Goal: Task Accomplishment & Management: Manage account settings

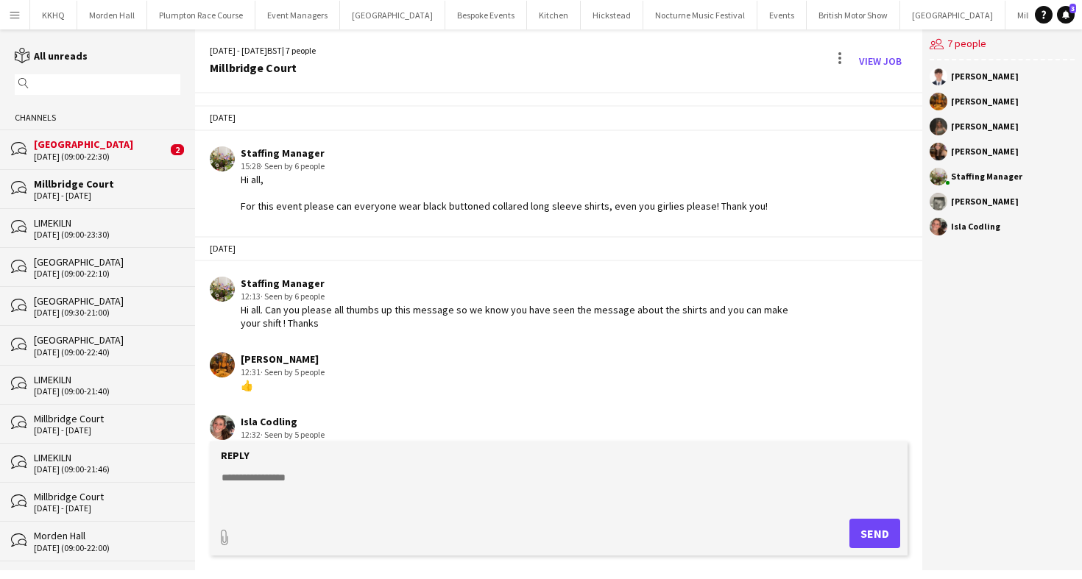
scroll to position [94, 0]
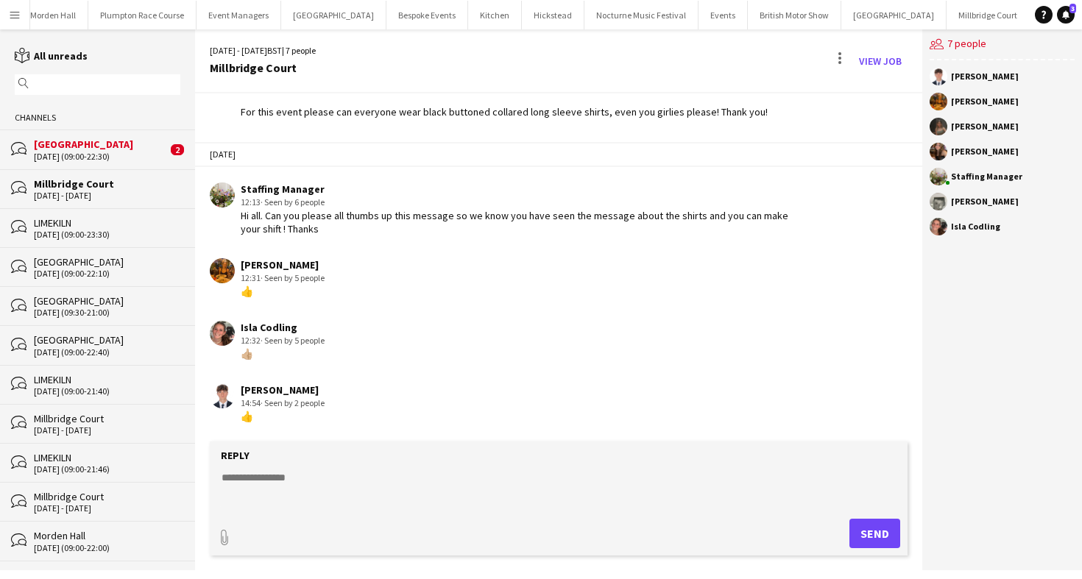
click at [74, 141] on div "[GEOGRAPHIC_DATA]" at bounding box center [100, 144] width 133 height 13
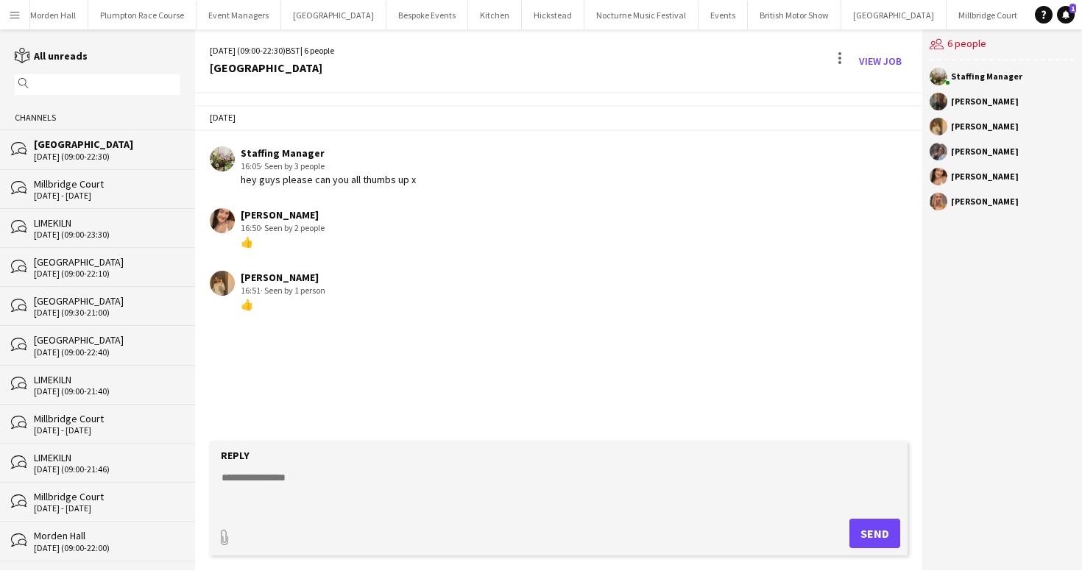
click at [84, 221] on div "LIMEKILN" at bounding box center [107, 222] width 146 height 13
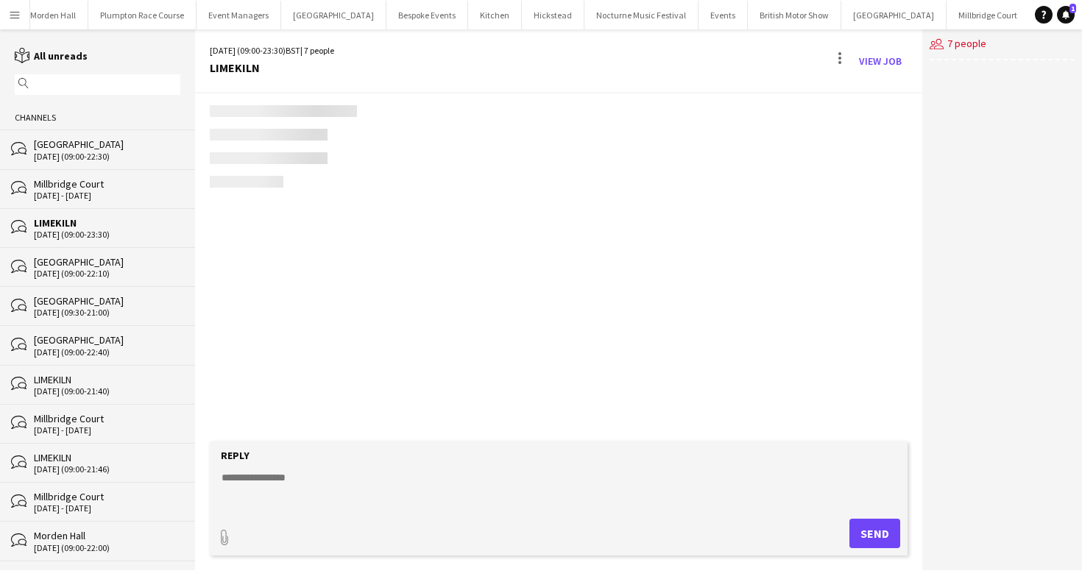
scroll to position [415, 0]
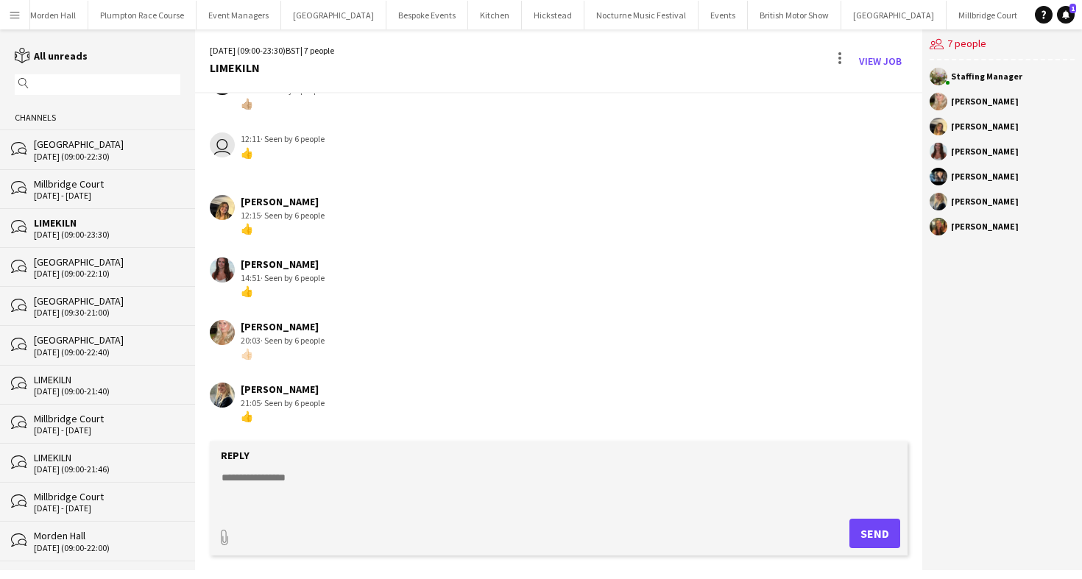
click at [1030, 15] on button "LIMEKILN Close" at bounding box center [1060, 15] width 60 height 29
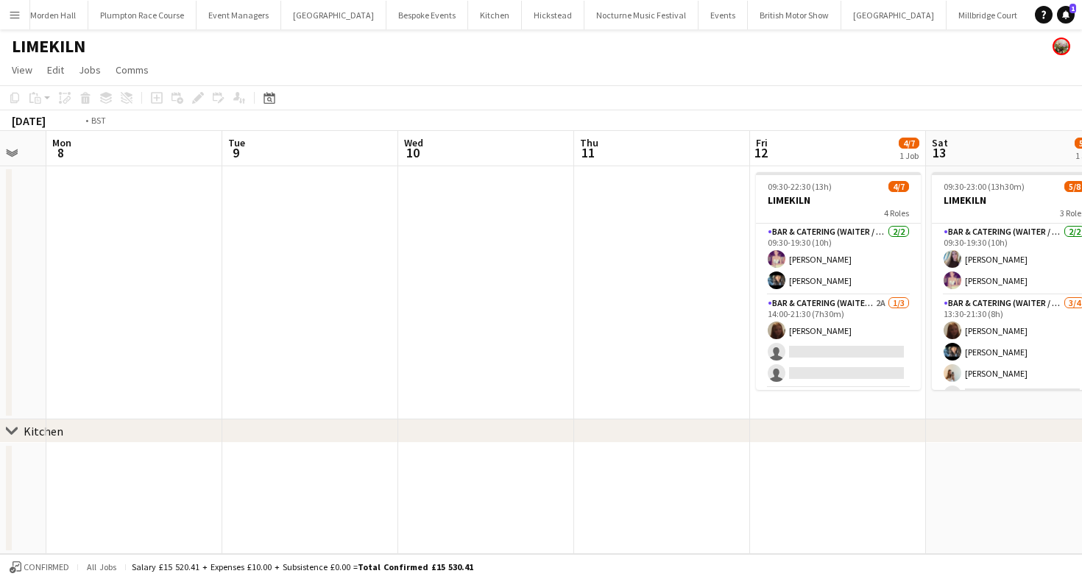
scroll to position [0, 623]
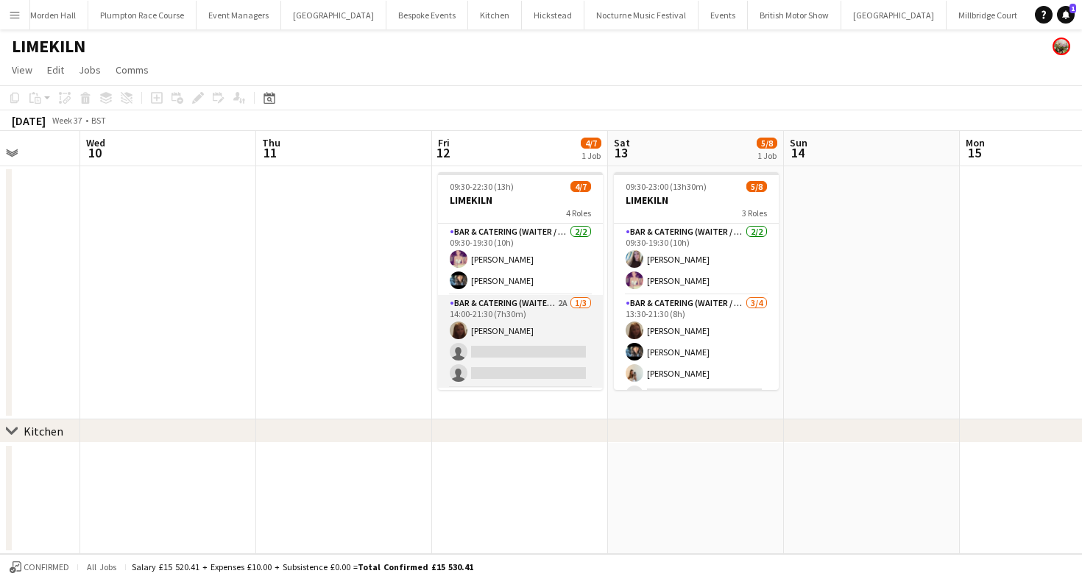
click at [513, 348] on app-card-role "Bar & Catering (Waiter / waitress) 2A 1/3 14:00-21:30 (7h30m) Maddie Leader sin…" at bounding box center [520, 341] width 165 height 93
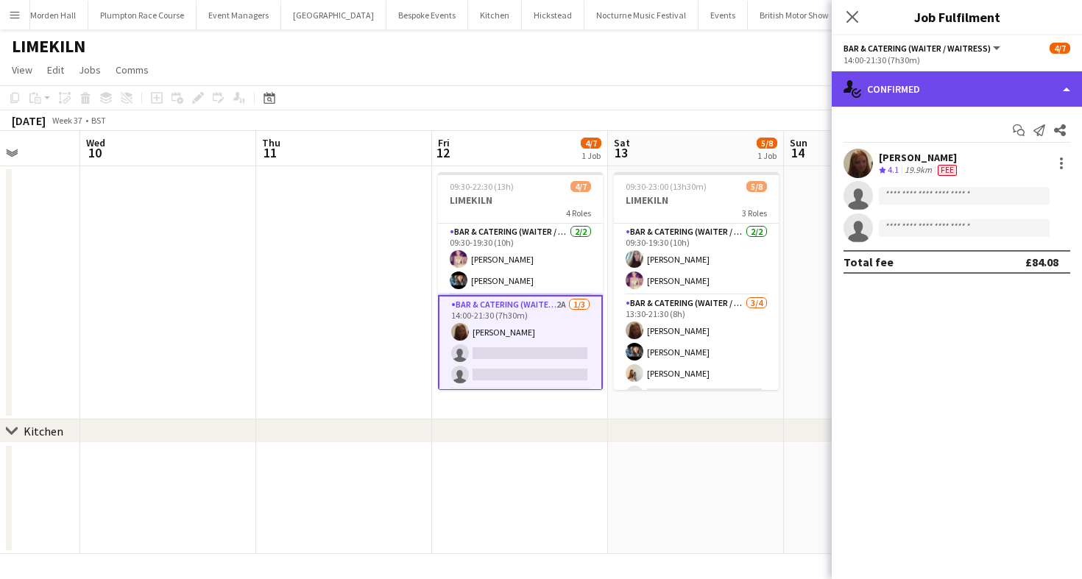
click at [908, 90] on div "single-neutral-actions-check-2 Confirmed" at bounding box center [957, 88] width 250 height 35
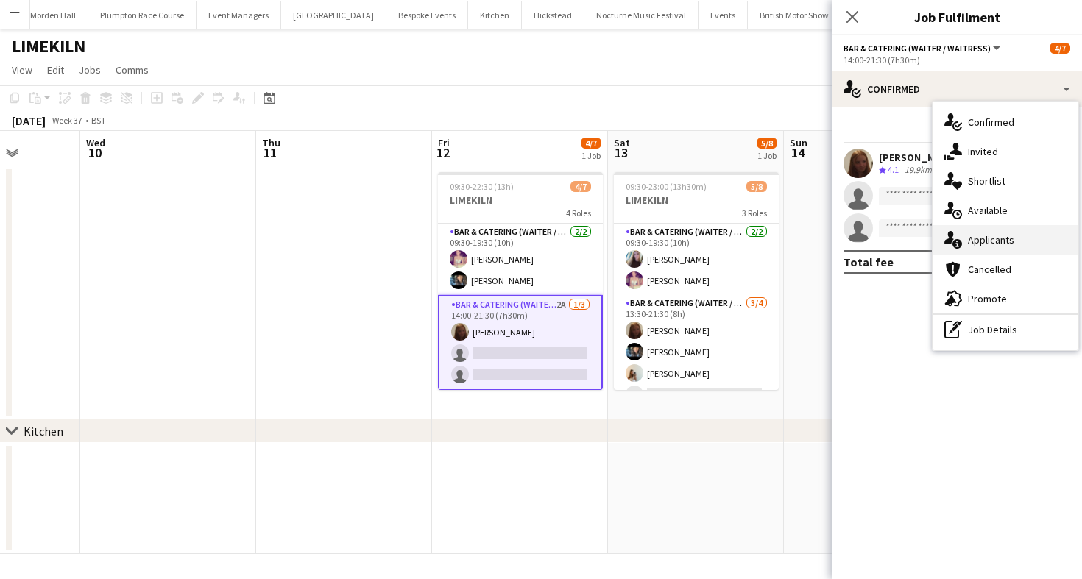
click at [1006, 241] on div "single-neutral-actions-information Applicants" at bounding box center [1006, 239] width 146 height 29
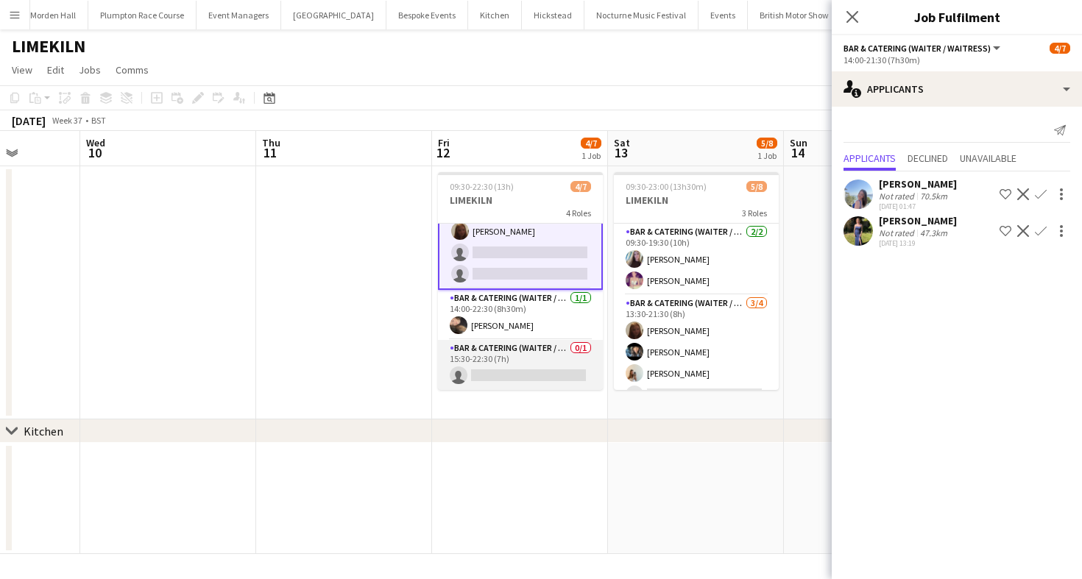
click at [529, 350] on app-card-role "Bar & Catering (Waiter / waitress) 0/1 15:30-22:30 (7h) single-neutral-actions" at bounding box center [520, 365] width 165 height 50
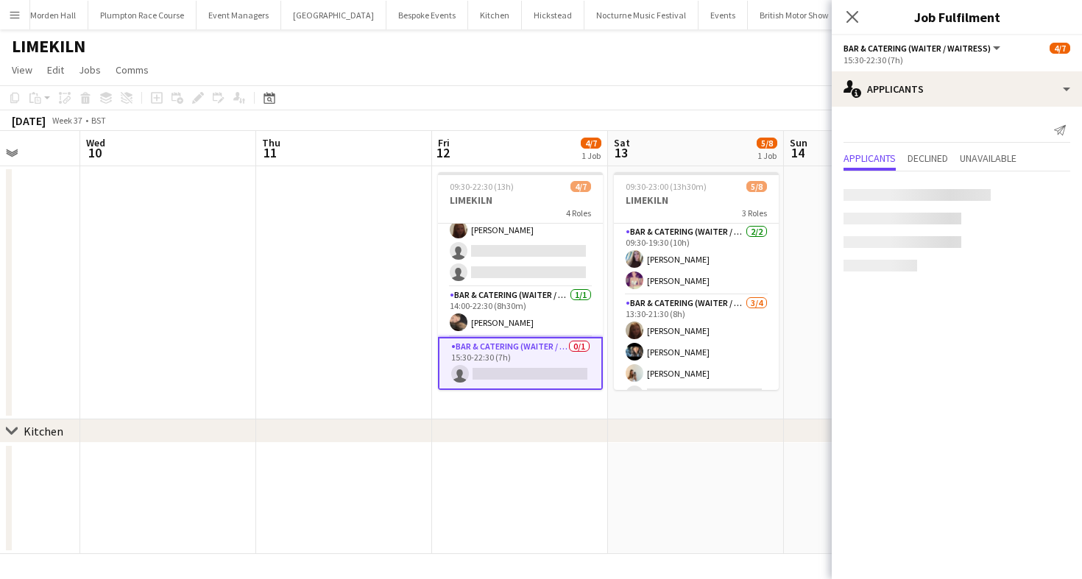
scroll to position [99, 0]
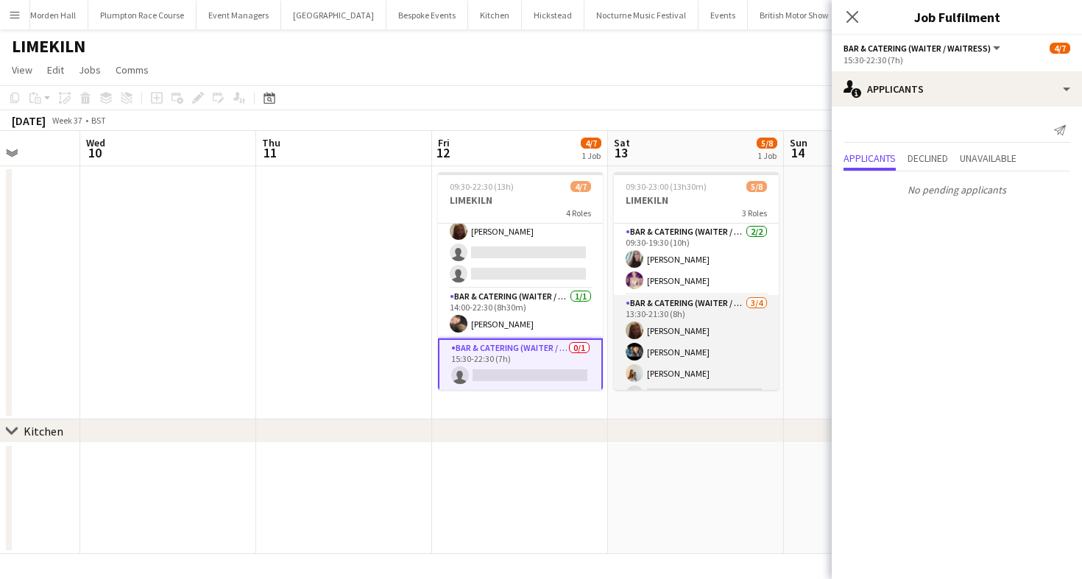
click at [686, 337] on app-card-role "Bar & Catering (Waiter / waitress) 3/4 13:30-21:30 (8h) Maddie Leader Lydia Cam…" at bounding box center [696, 352] width 165 height 114
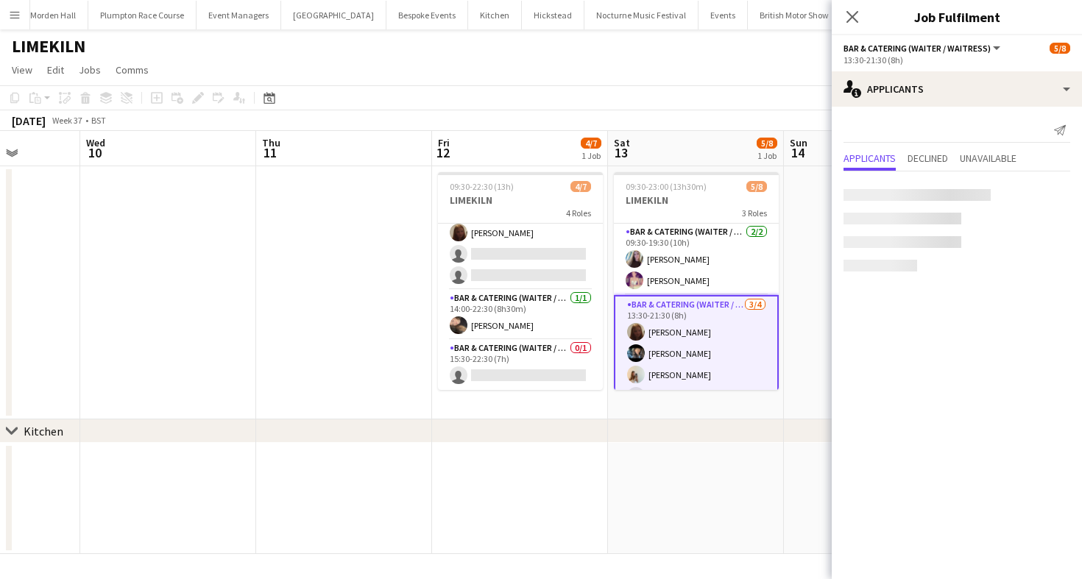
scroll to position [98, 0]
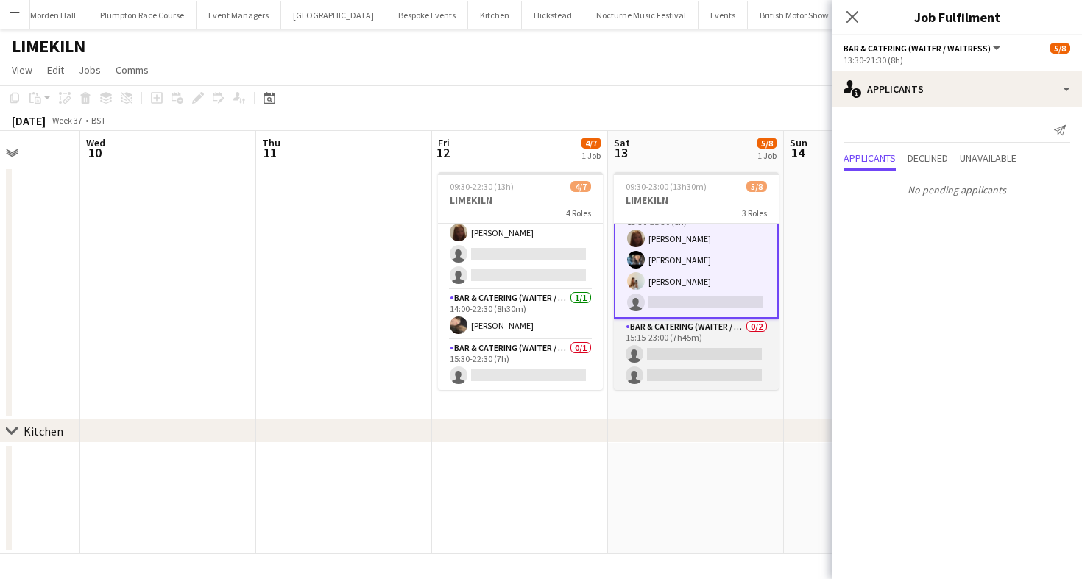
click at [687, 342] on app-card-role "Bar & Catering (Waiter / waitress) 0/2 15:15-23:00 (7h45m) single-neutral-actio…" at bounding box center [696, 354] width 165 height 71
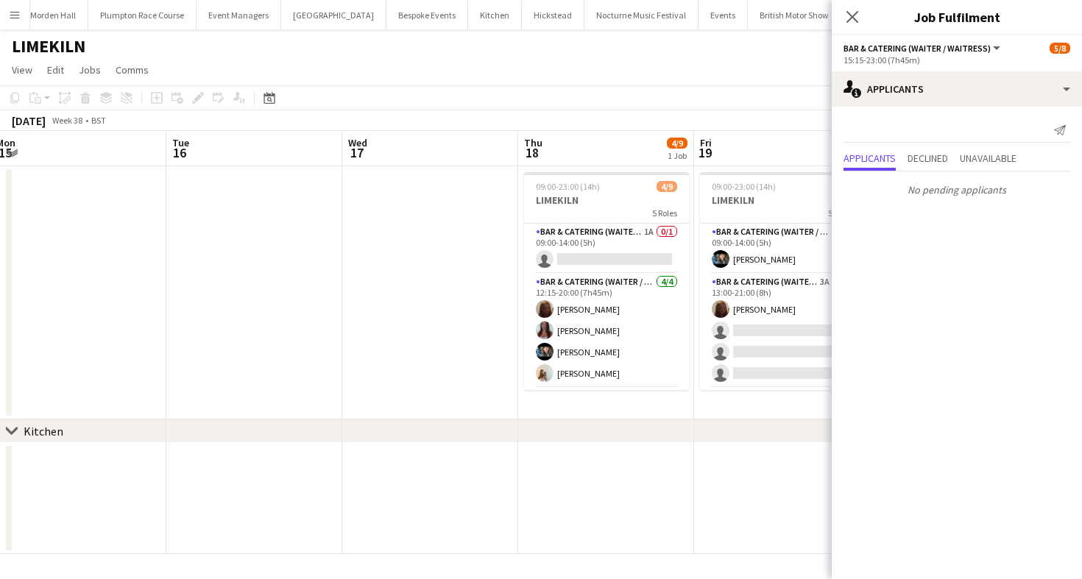
scroll to position [0, 667]
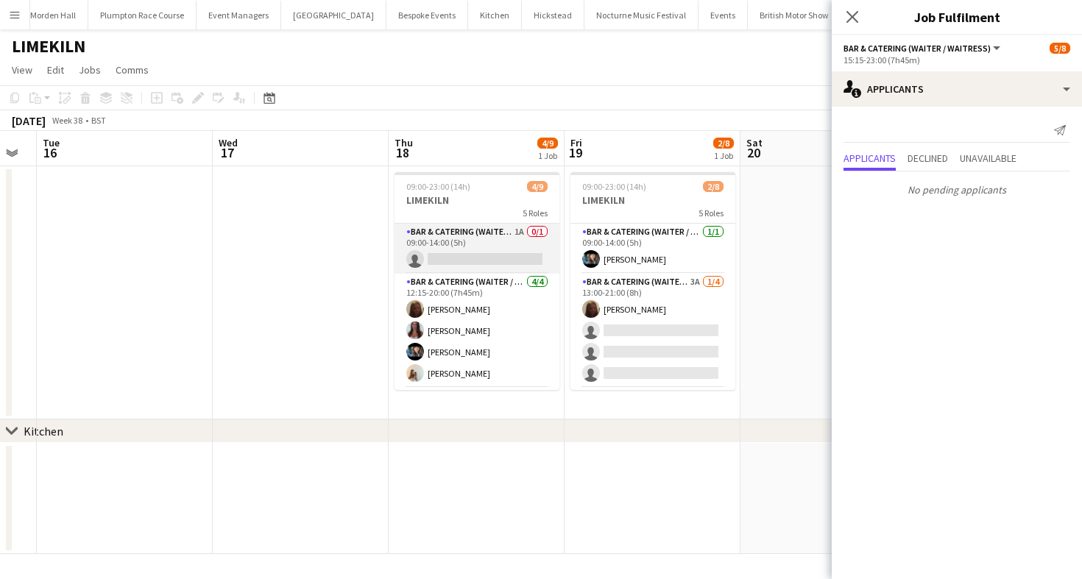
click at [512, 254] on app-card-role "Bar & Catering (Waiter / waitress) 1A 0/1 09:00-14:00 (5h) single-neutral-actio…" at bounding box center [477, 249] width 165 height 50
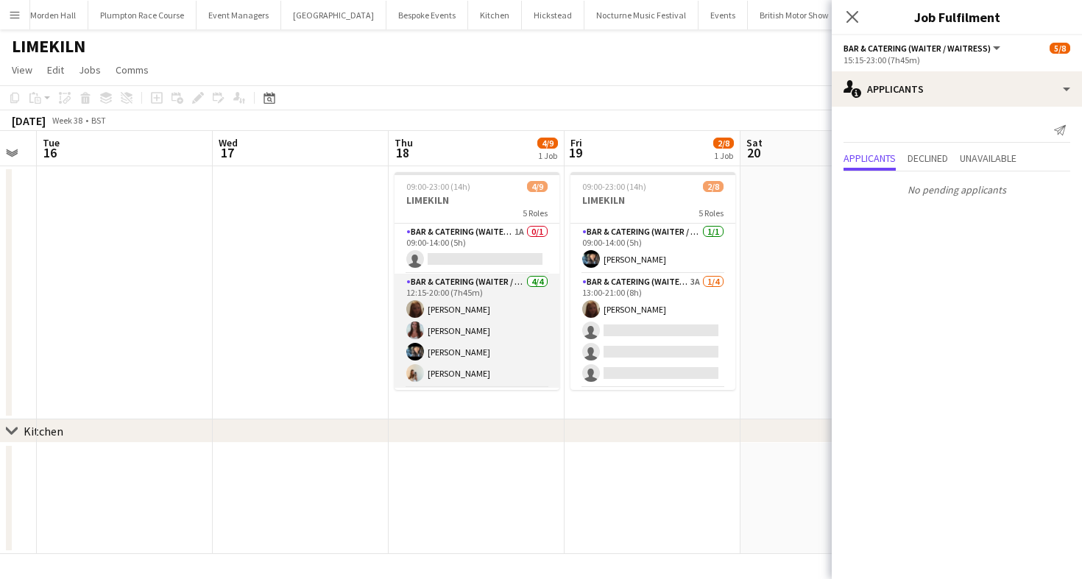
scroll to position [91, 0]
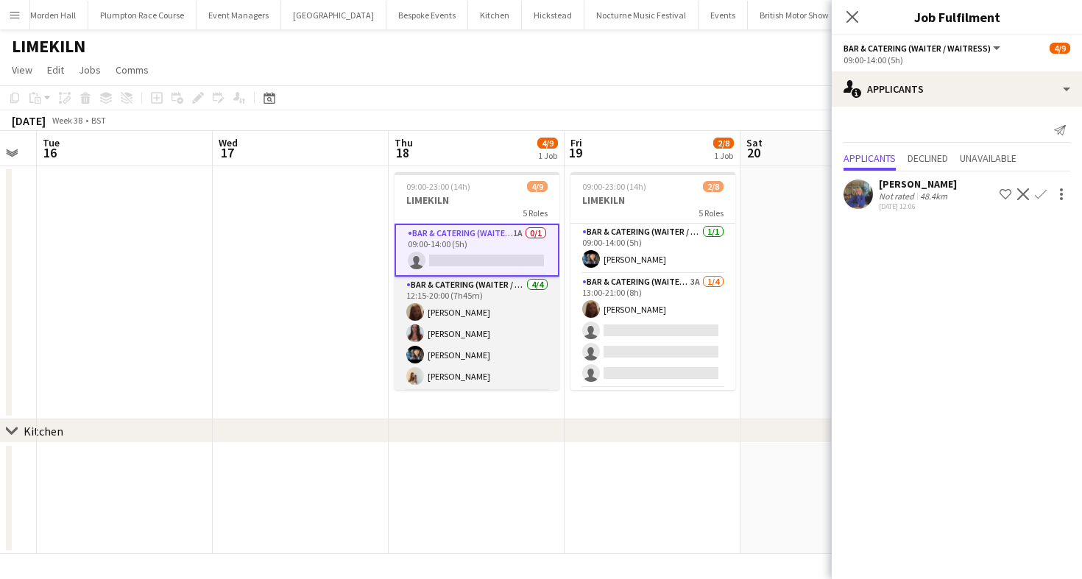
click at [515, 343] on app-card-role "Bar & Catering (Waiter / waitress) 4/4 12:15-20:00 (7h45m) Maddie Leader Beatri…" at bounding box center [477, 334] width 165 height 114
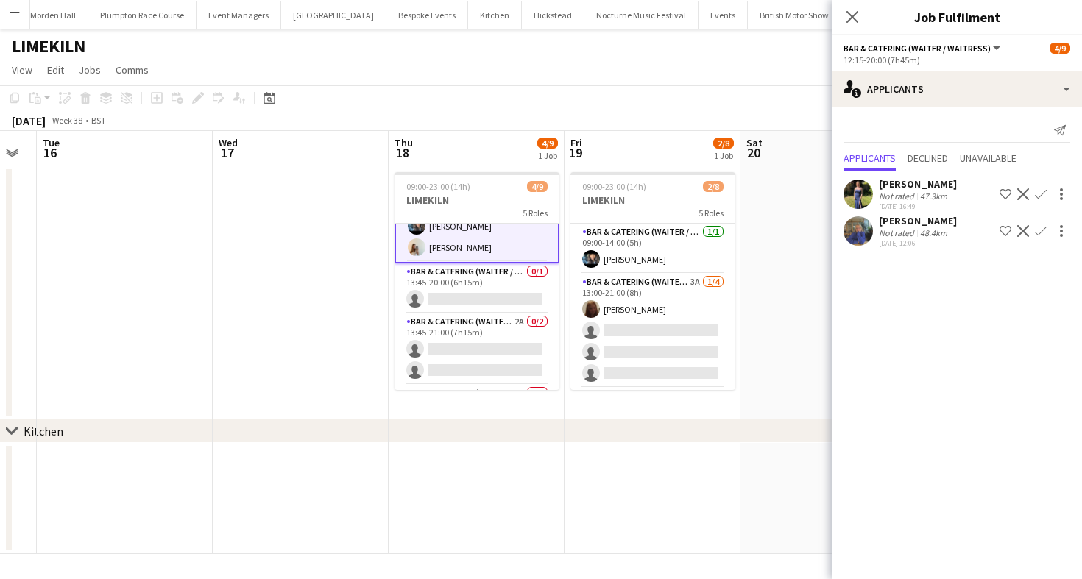
click at [515, 343] on app-card-role "Bar & Catering (Waiter / waitress) 2A 0/2 13:45-21:00 (7h15m) single-neutral-ac…" at bounding box center [477, 349] width 165 height 71
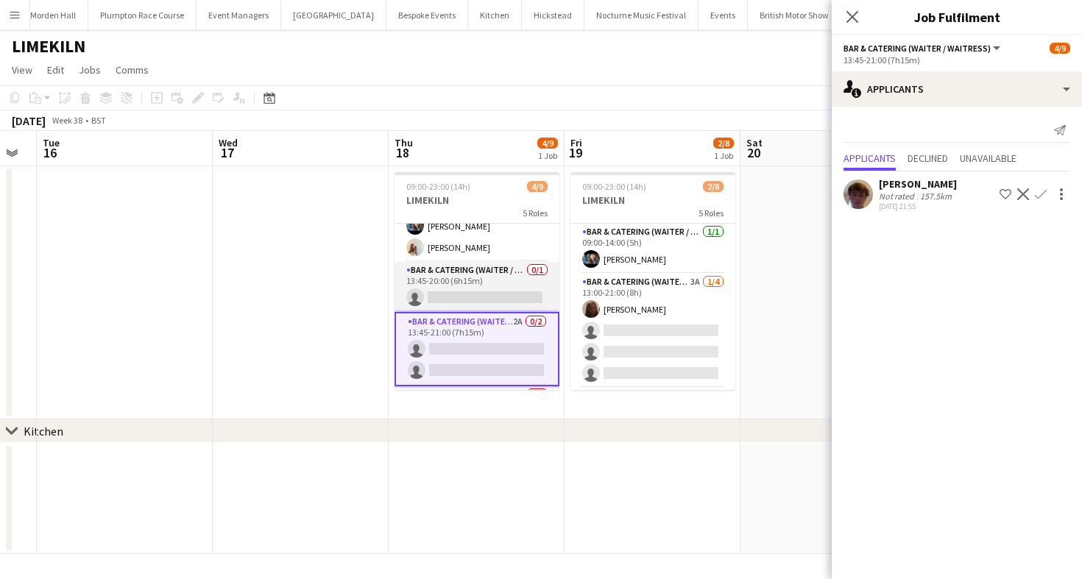
click at [500, 291] on app-card-role "Bar & Catering (Waiter / waitress) 0/1 13:45-20:00 (6h15m) single-neutral-actio…" at bounding box center [477, 287] width 165 height 50
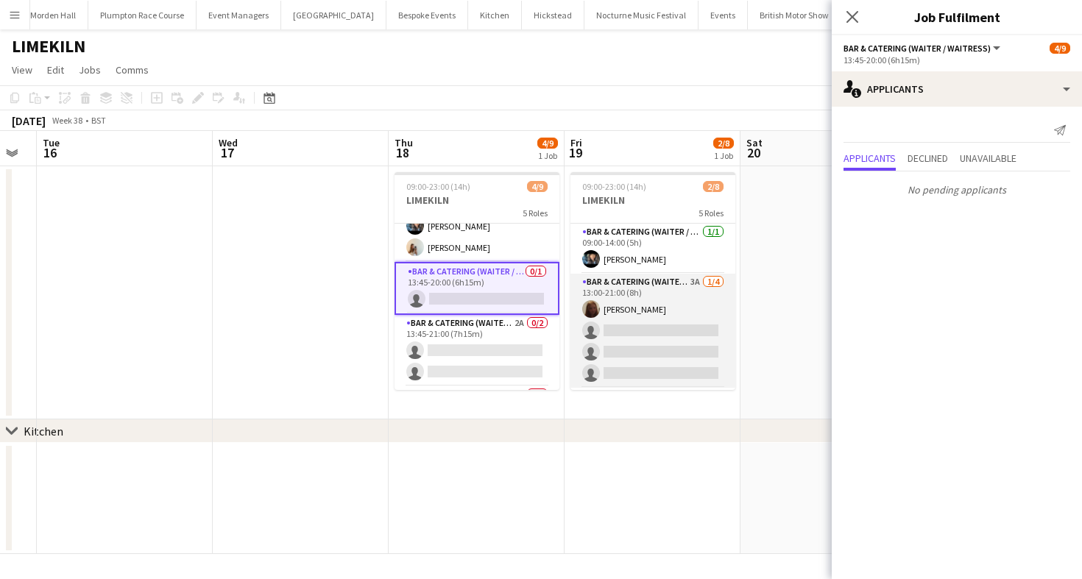
click at [604, 339] on app-card-role "Bar & Catering (Waiter / waitress) 3A 1/4 13:00-21:00 (8h) Maddie Leader single…" at bounding box center [652, 331] width 165 height 114
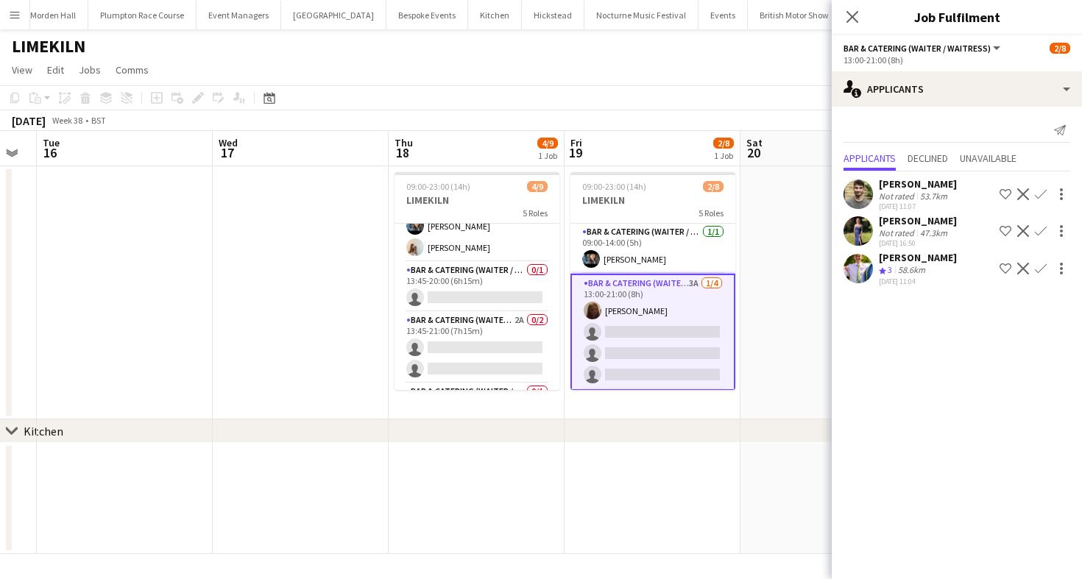
scroll to position [151, 0]
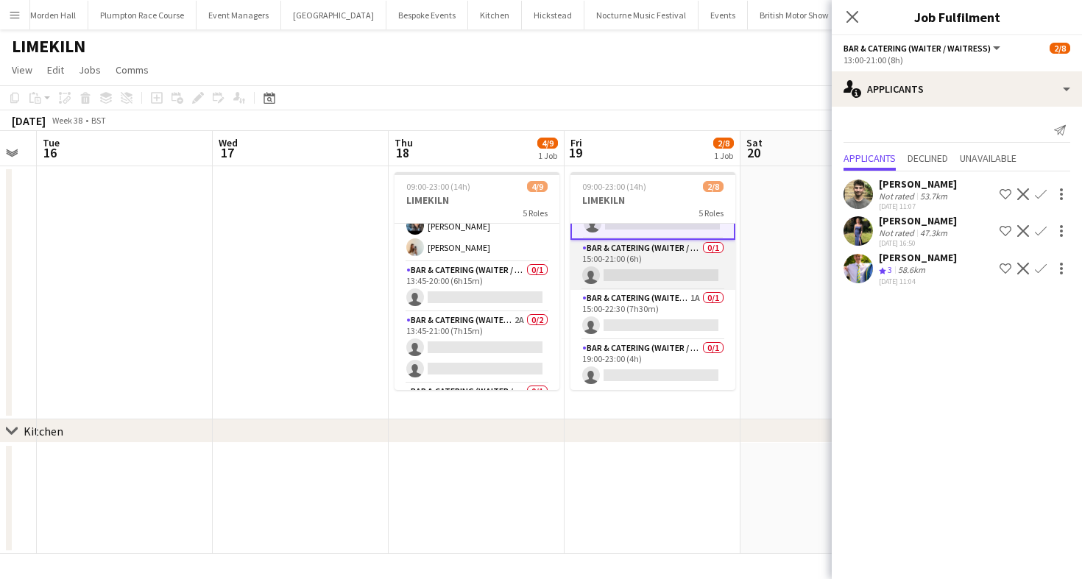
click at [663, 271] on app-card-role "Bar & Catering (Waiter / waitress) 0/1 15:00-21:00 (6h) single-neutral-actions" at bounding box center [652, 265] width 165 height 50
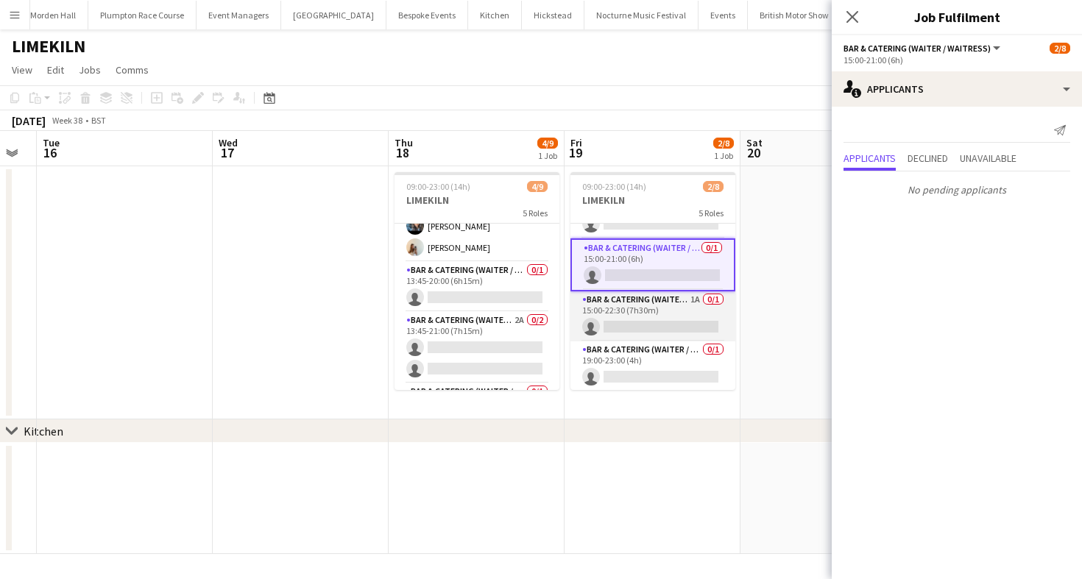
click at [668, 330] on app-card-role "Bar & Catering (Waiter / waitress) 1A 0/1 15:00-22:30 (7h30m) single-neutral-ac…" at bounding box center [652, 317] width 165 height 50
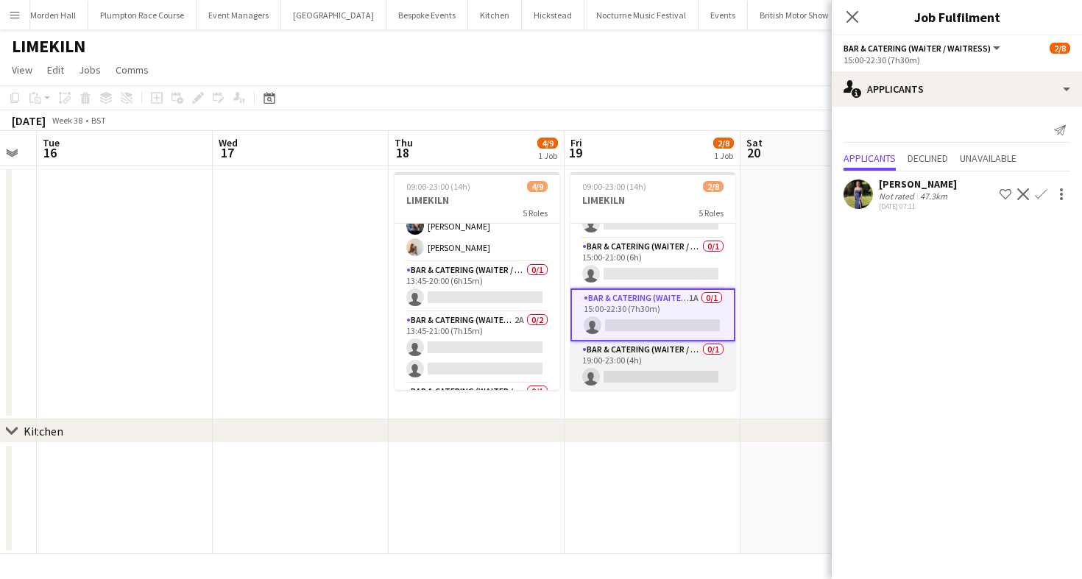
click at [679, 372] on app-card-role "Bar & Catering (Waiter / waitress) 0/1 19:00-23:00 (4h) single-neutral-actions" at bounding box center [652, 367] width 165 height 50
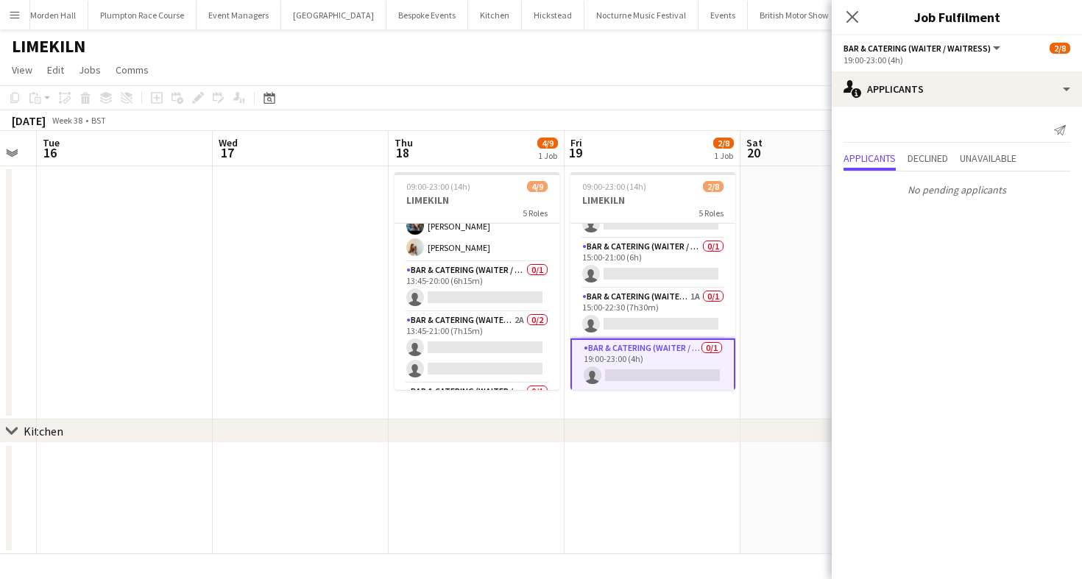
scroll to position [151, 0]
click at [543, 95] on app-toolbar "Copy Paste Paste Command V Paste with crew Command Shift V Paste linked Job [GE…" at bounding box center [541, 97] width 1082 height 25
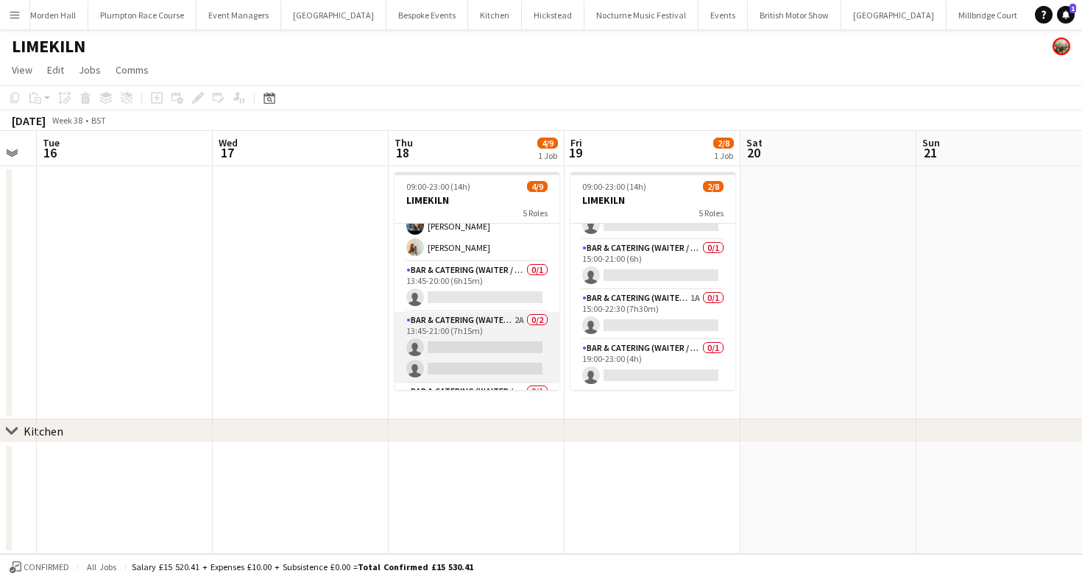
scroll to position [0, 677]
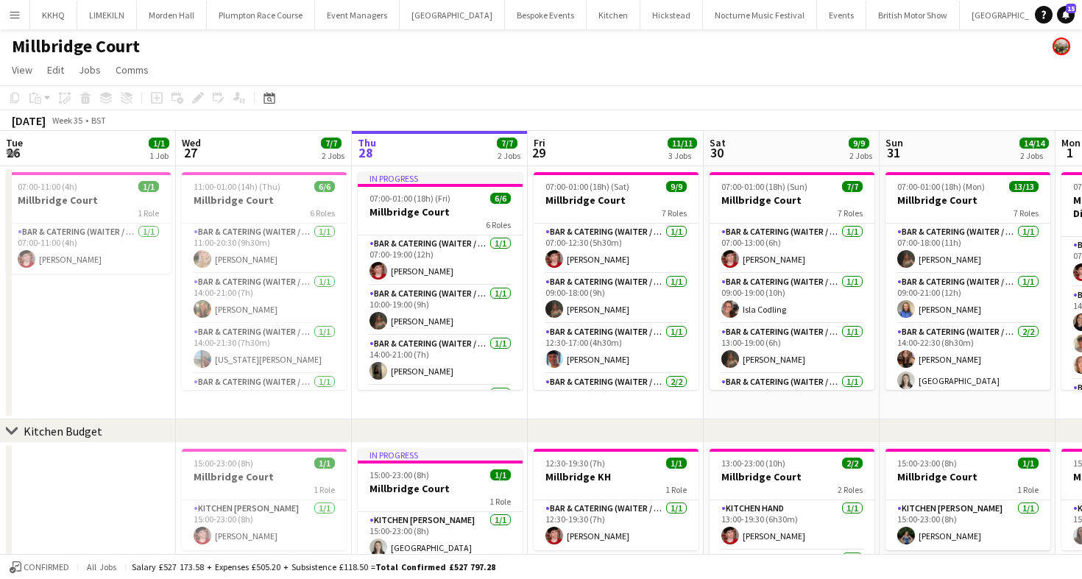
scroll to position [0, 347]
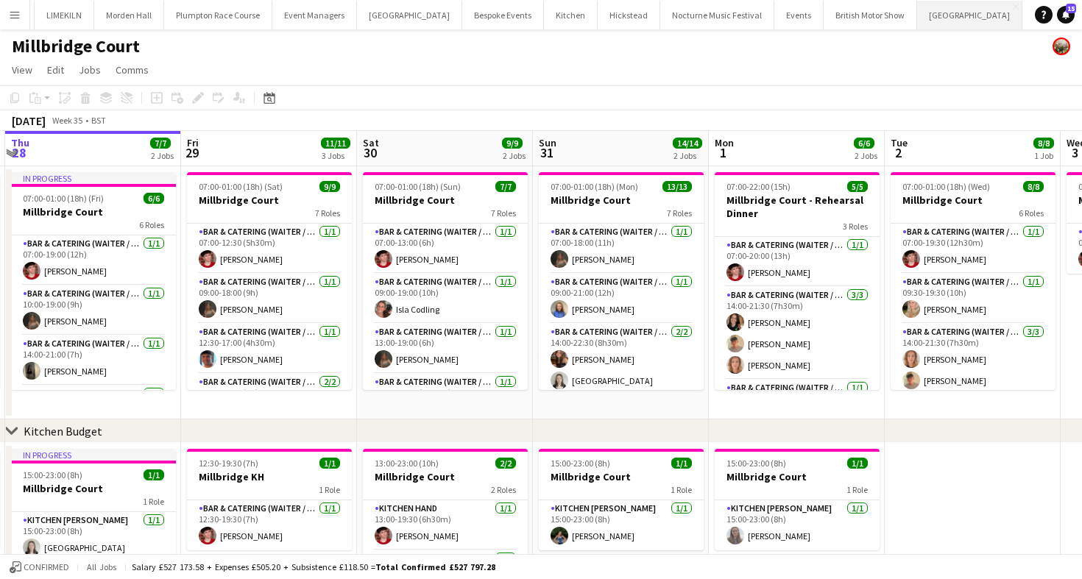
click at [917, 16] on button "[GEOGRAPHIC_DATA] Close" at bounding box center [969, 15] width 105 height 29
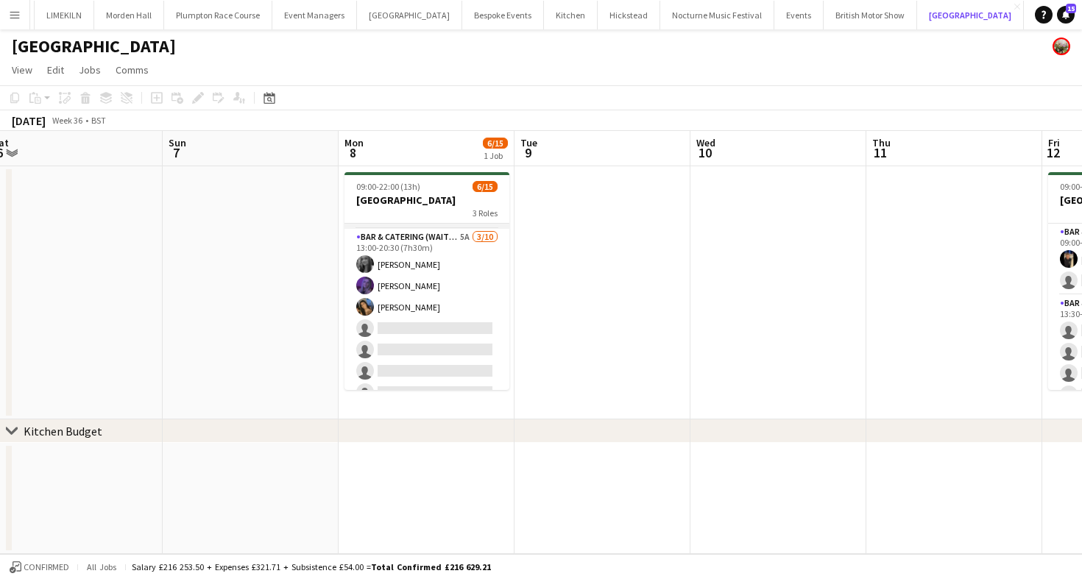
scroll to position [91, 0]
click at [421, 306] on app-card-role "Bar & Catering (Waiter / waitress) 5A [DATE] 13:00-20:30 (7h30m) [PERSON_NAME] …" at bounding box center [427, 347] width 165 height 242
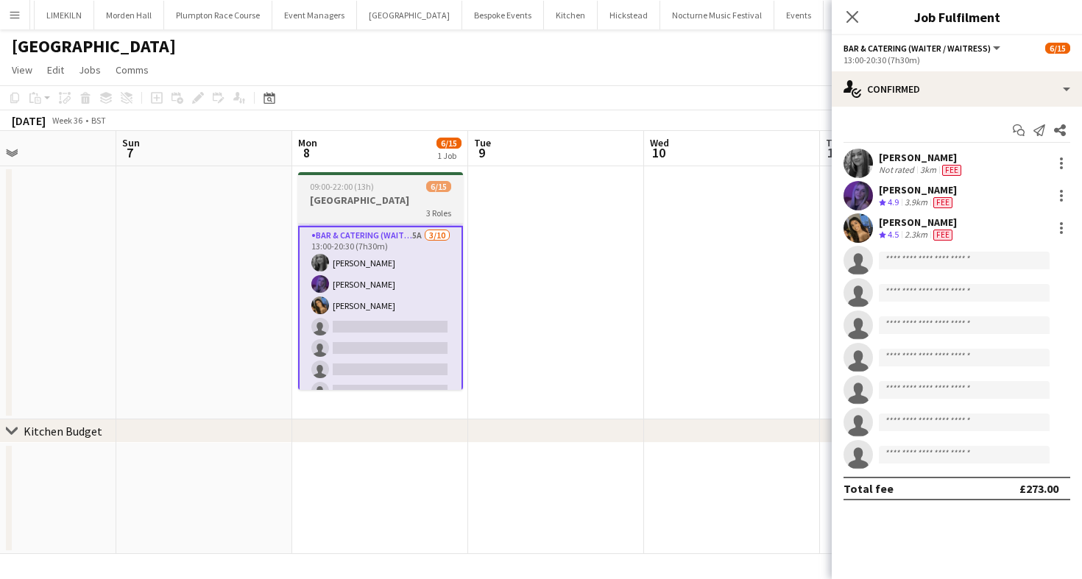
scroll to position [0, 660]
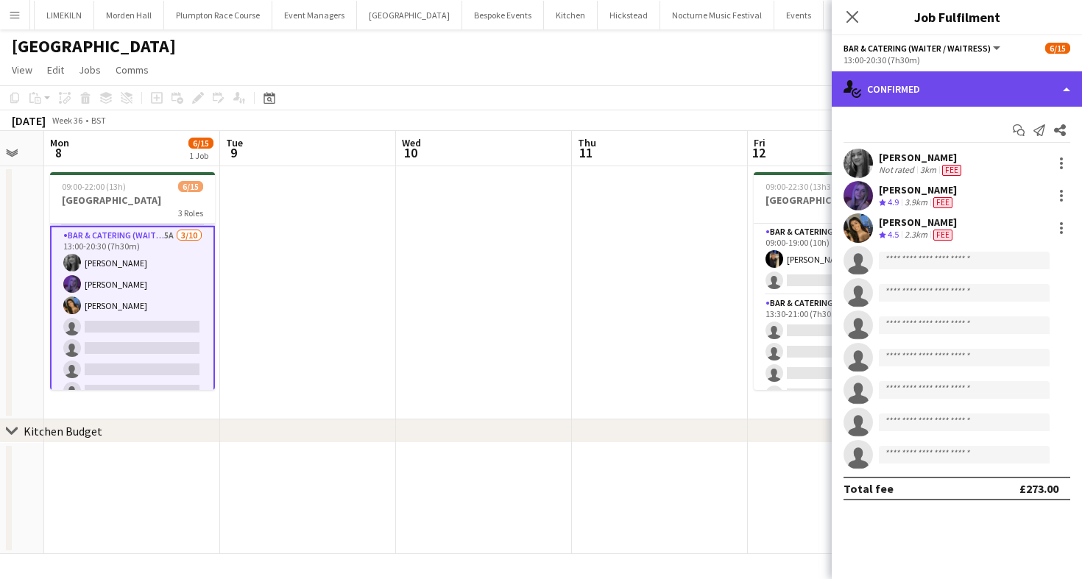
click at [1017, 94] on div "single-neutral-actions-check-2 Confirmed" at bounding box center [957, 88] width 250 height 35
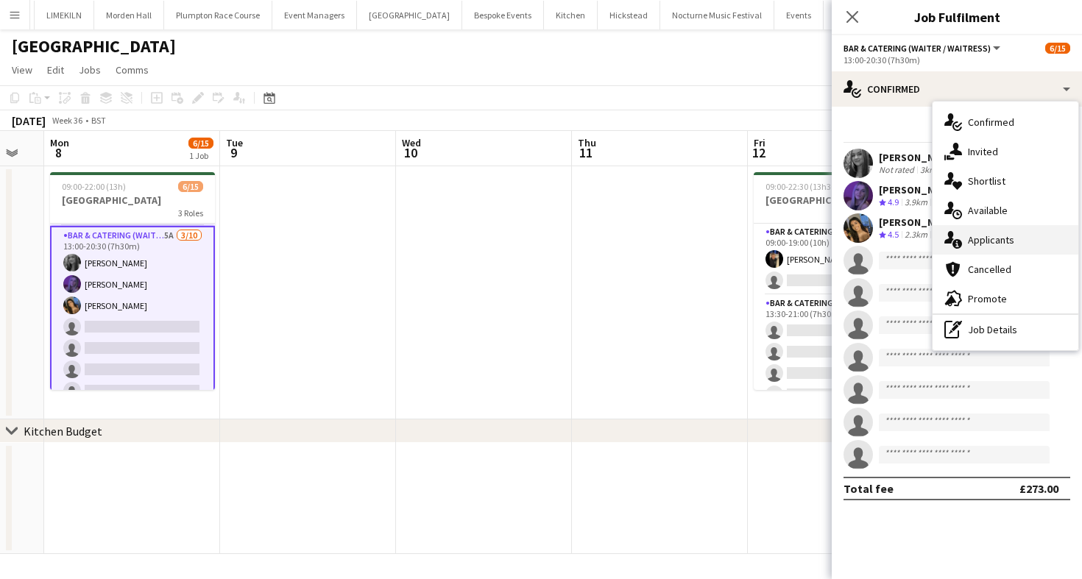
click at [1020, 236] on div "single-neutral-actions-information Applicants" at bounding box center [1006, 239] width 146 height 29
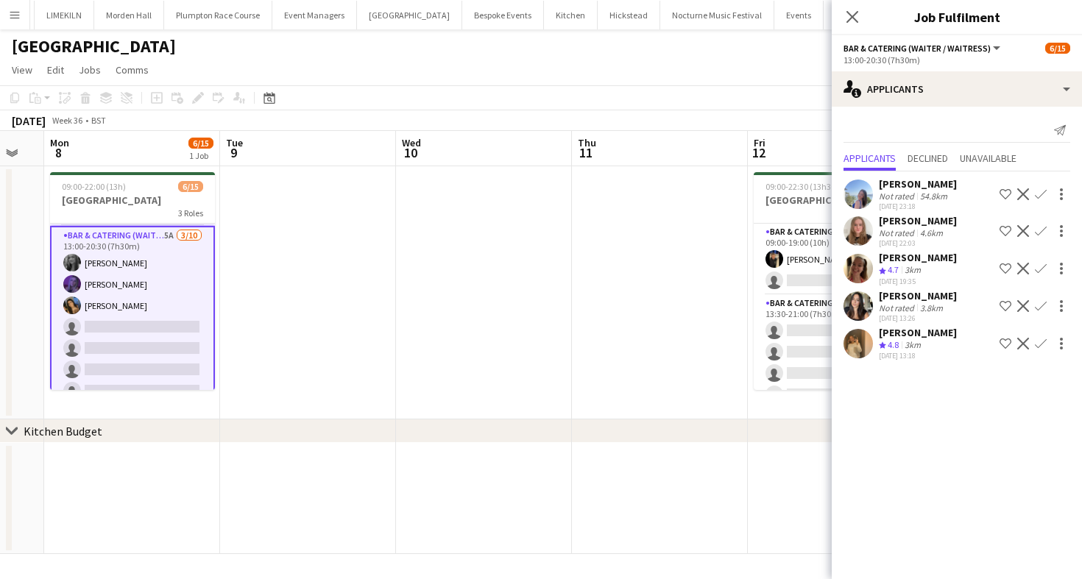
click at [1038, 342] on app-icon "Confirm" at bounding box center [1041, 344] width 12 height 12
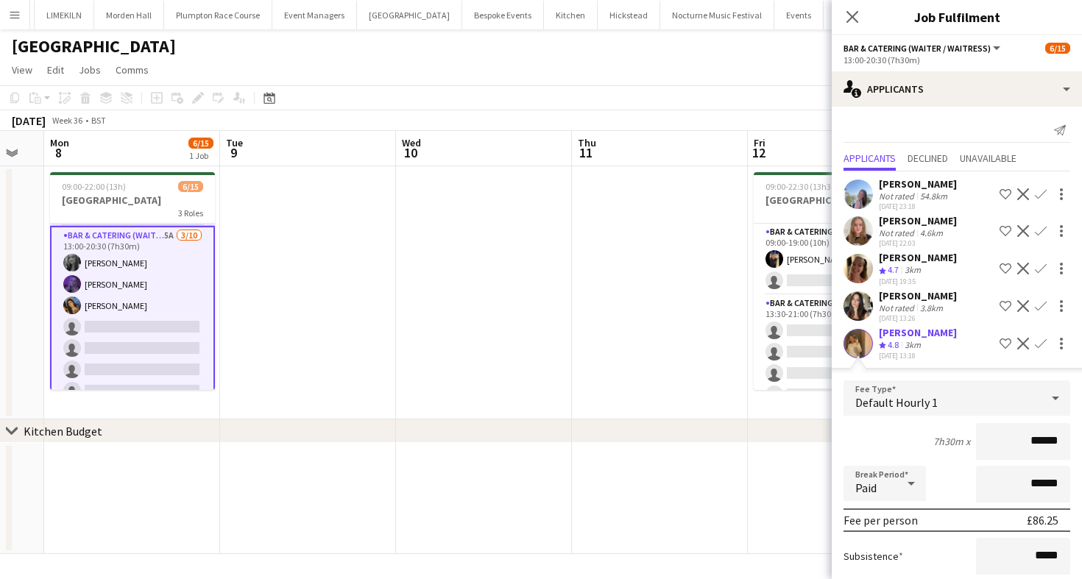
click at [901, 473] on div at bounding box center [911, 483] width 29 height 29
click at [939, 487] on div at bounding box center [541, 289] width 1082 height 579
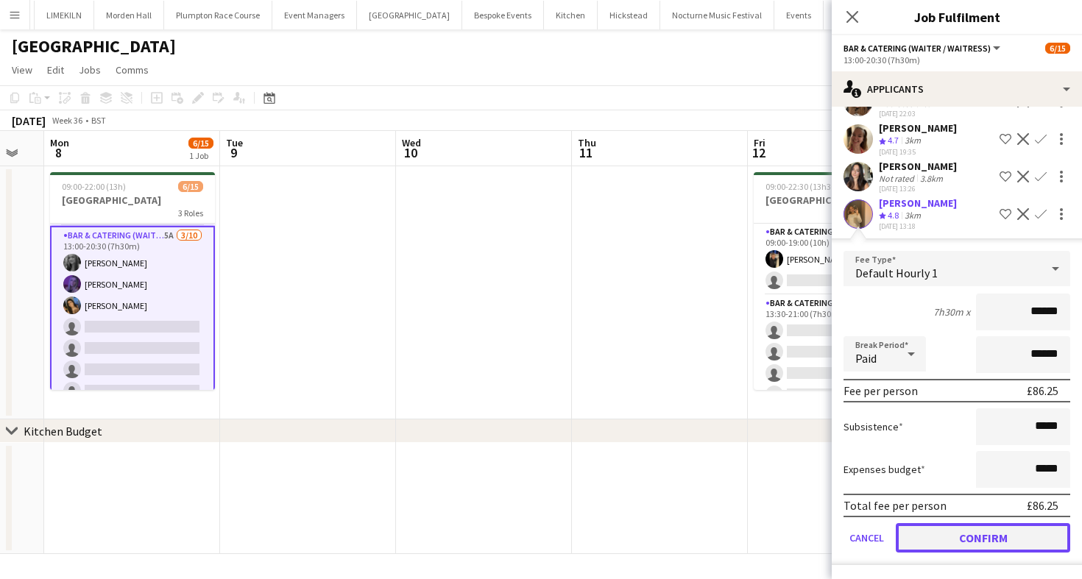
click at [967, 542] on button "Confirm" at bounding box center [983, 537] width 174 height 29
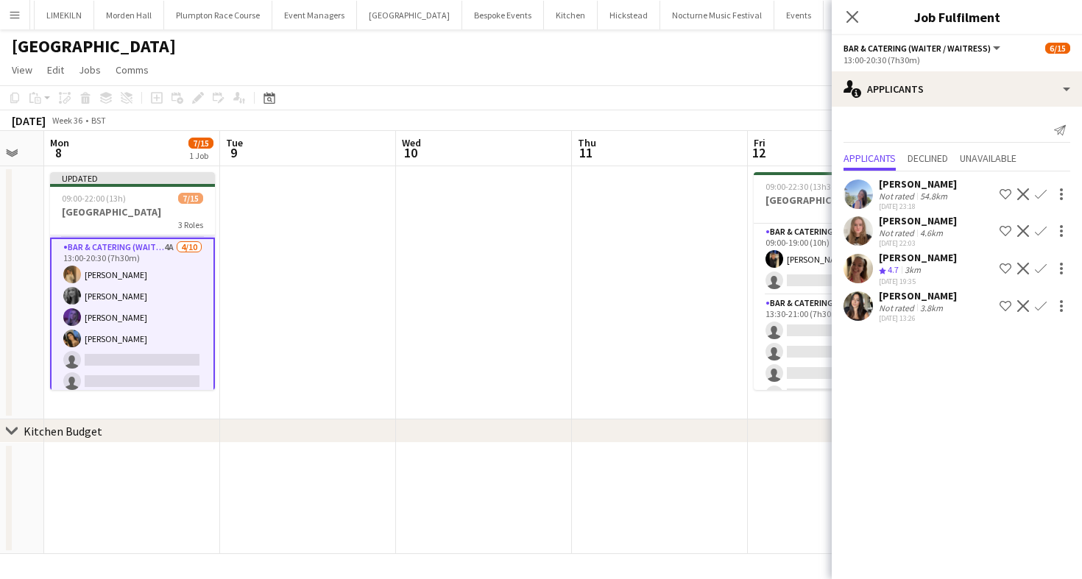
scroll to position [0, 0]
click at [1047, 234] on button "Confirm" at bounding box center [1041, 231] width 18 height 18
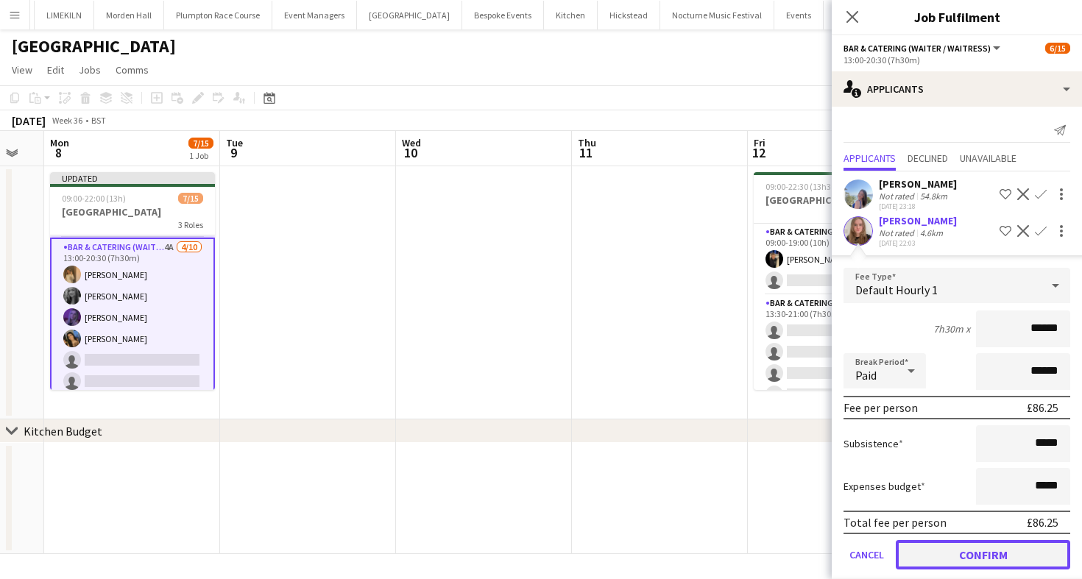
click at [928, 554] on button "Confirm" at bounding box center [983, 554] width 174 height 29
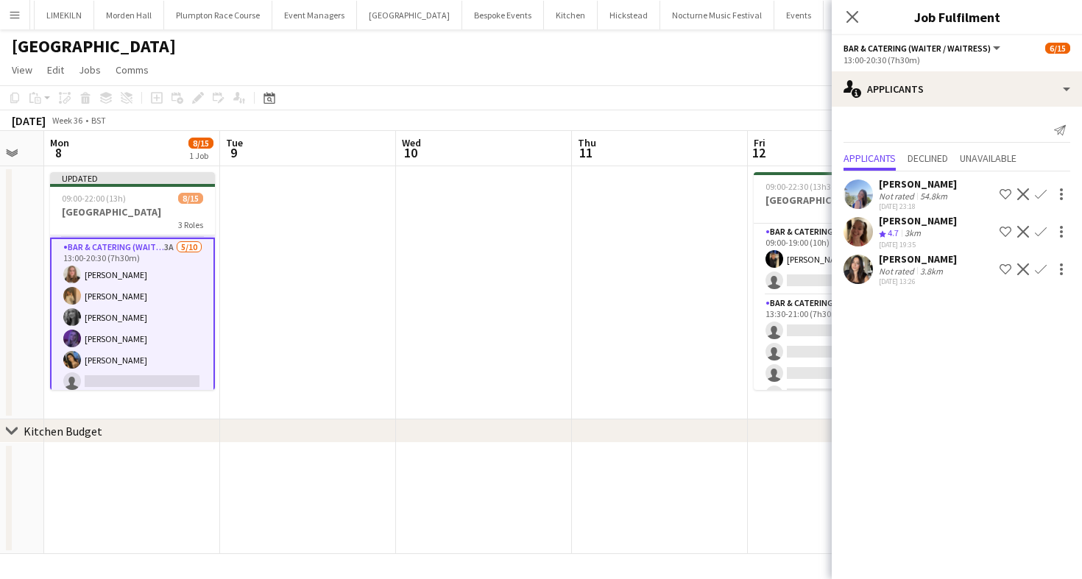
click at [1041, 236] on app-icon "Confirm" at bounding box center [1041, 232] width 12 height 12
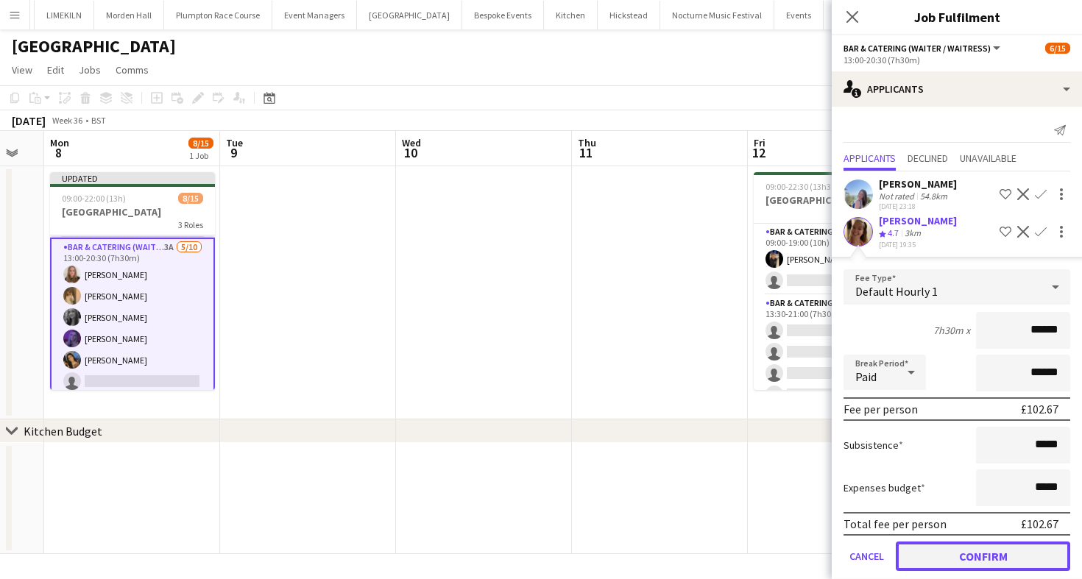
click at [998, 565] on button "Confirm" at bounding box center [983, 556] width 174 height 29
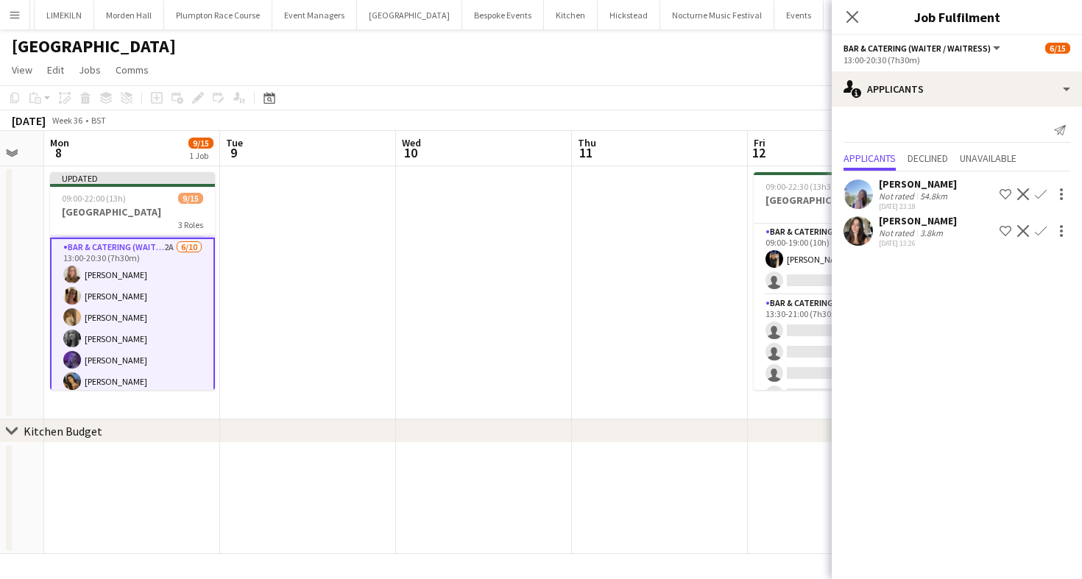
click at [1045, 230] on app-icon "Confirm" at bounding box center [1041, 231] width 12 height 12
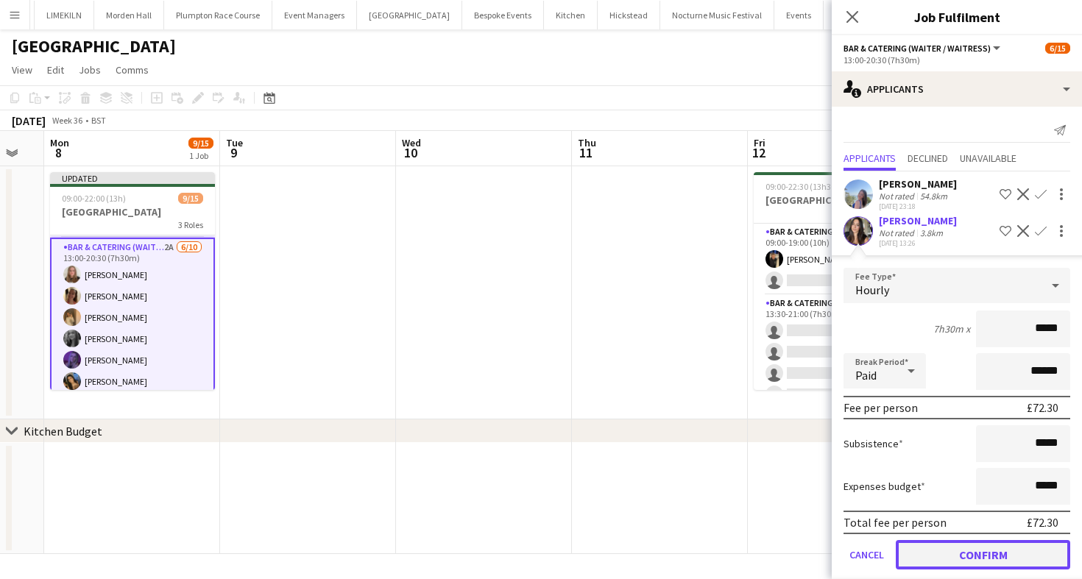
click at [1032, 550] on button "Confirm" at bounding box center [983, 554] width 174 height 29
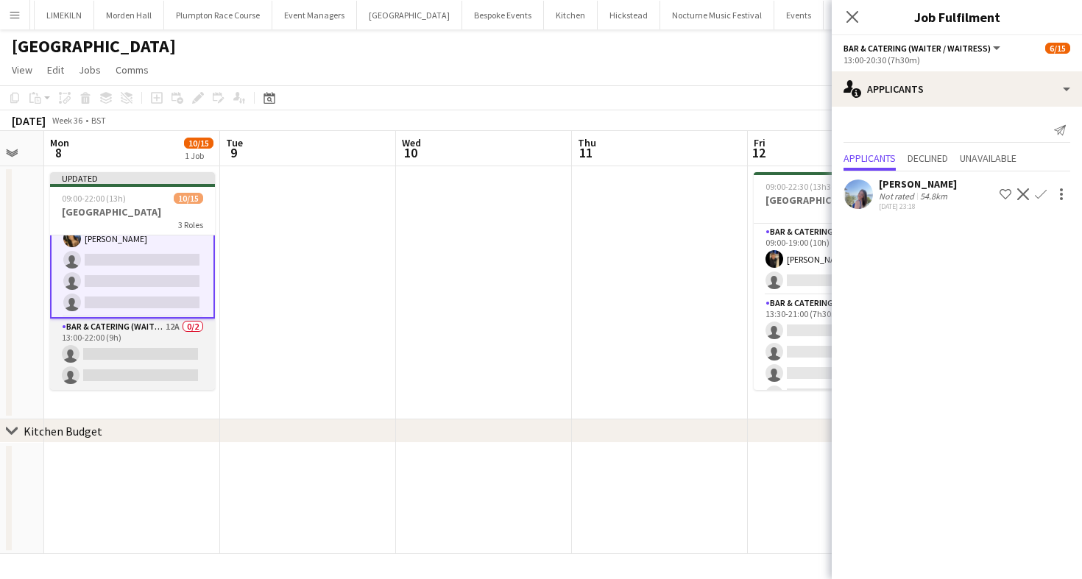
click at [158, 354] on app-card-role "Bar & Catering (Waiter / waitress) 12A 0/2 13:00-22:00 (9h) single-neutral-acti…" at bounding box center [132, 354] width 165 height 71
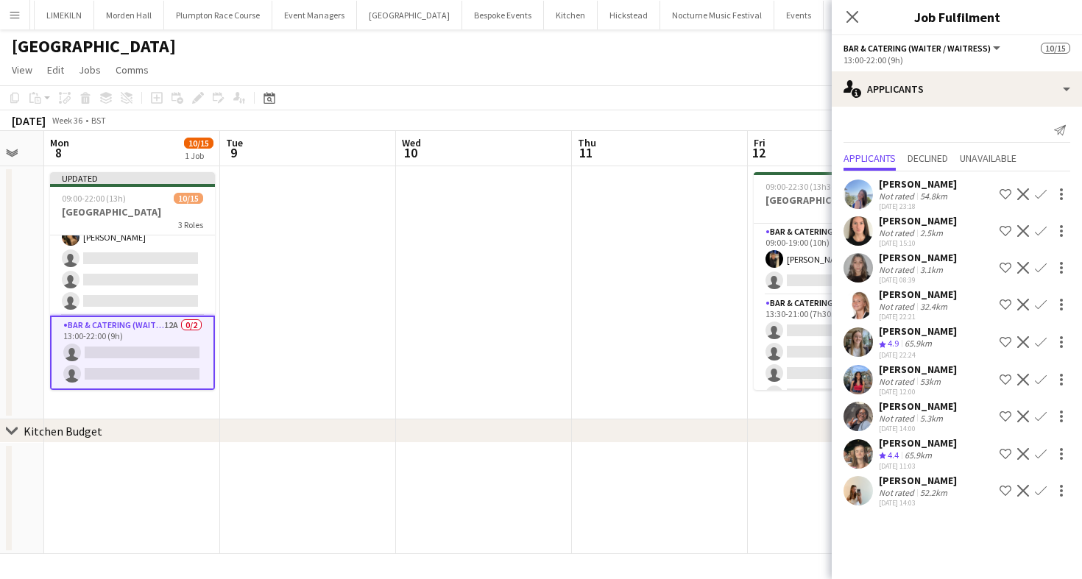
scroll to position [253, 0]
click at [1044, 341] on app-icon "Confirm" at bounding box center [1041, 342] width 12 height 12
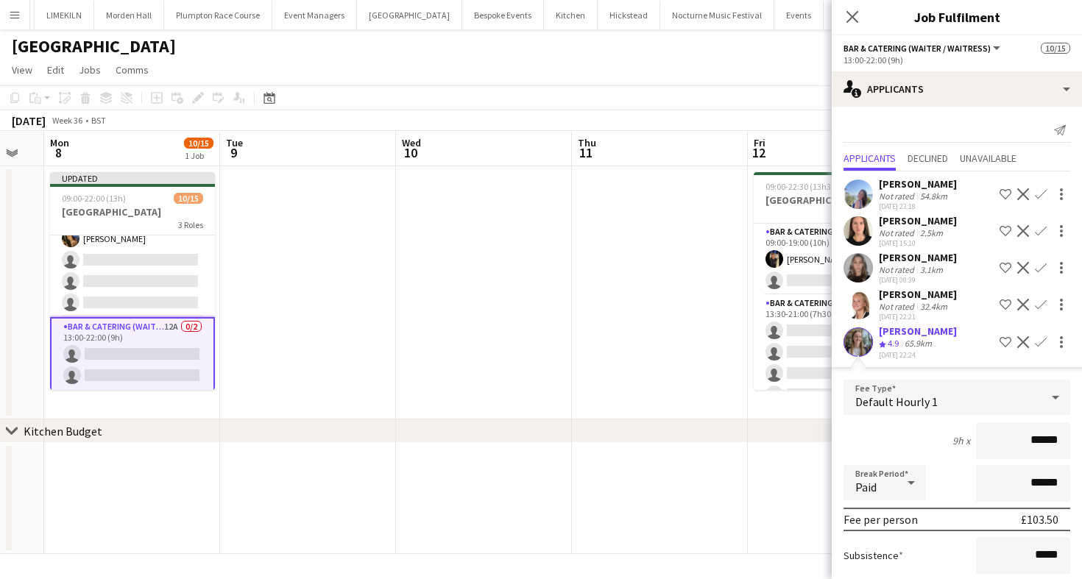
click at [936, 501] on form "Fee Type Default Hourly 1 9h x ****** Break Period Paid ****** Fee per person £…" at bounding box center [957, 537] width 250 height 314
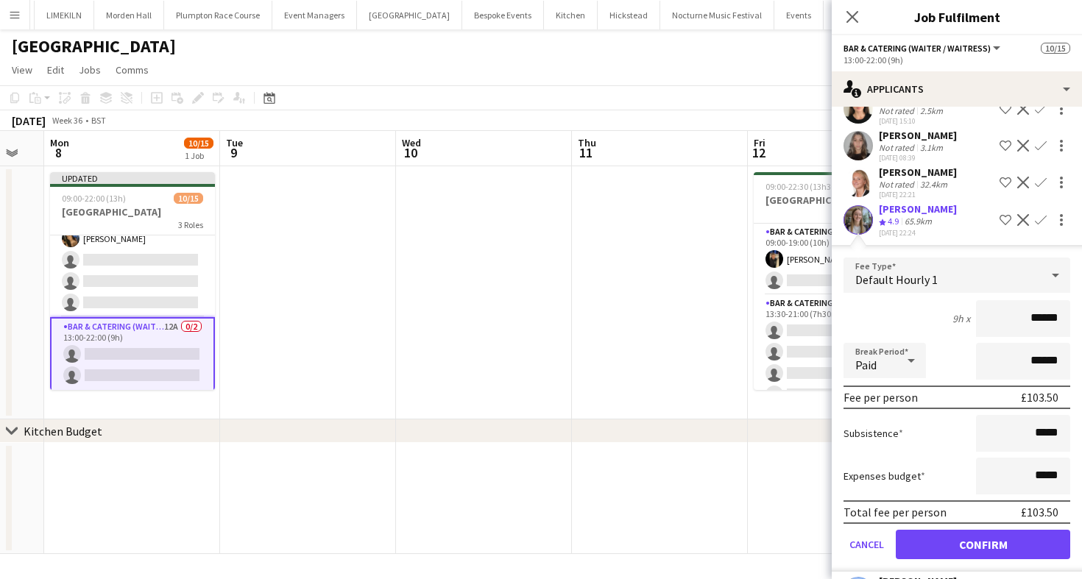
scroll to position [152, 0]
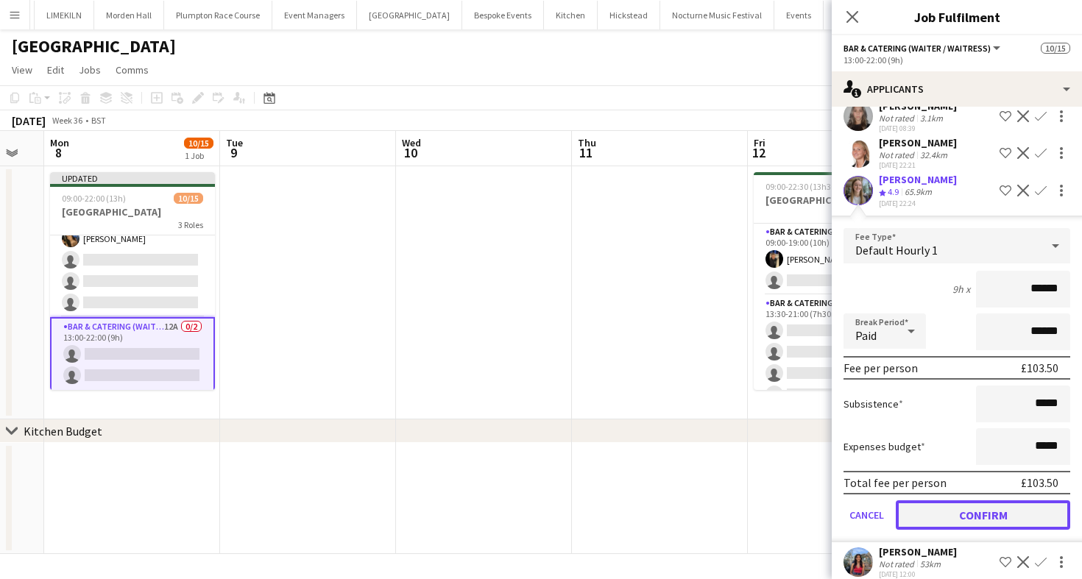
click at [941, 512] on button "Confirm" at bounding box center [983, 515] width 174 height 29
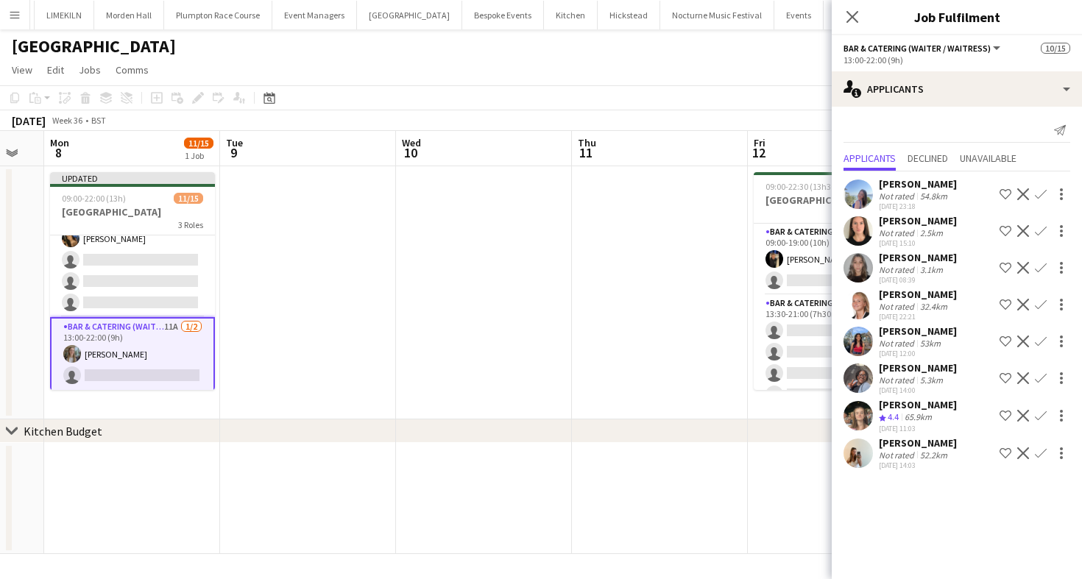
scroll to position [0, 0]
click at [1039, 227] on app-icon "Confirm" at bounding box center [1041, 231] width 12 height 12
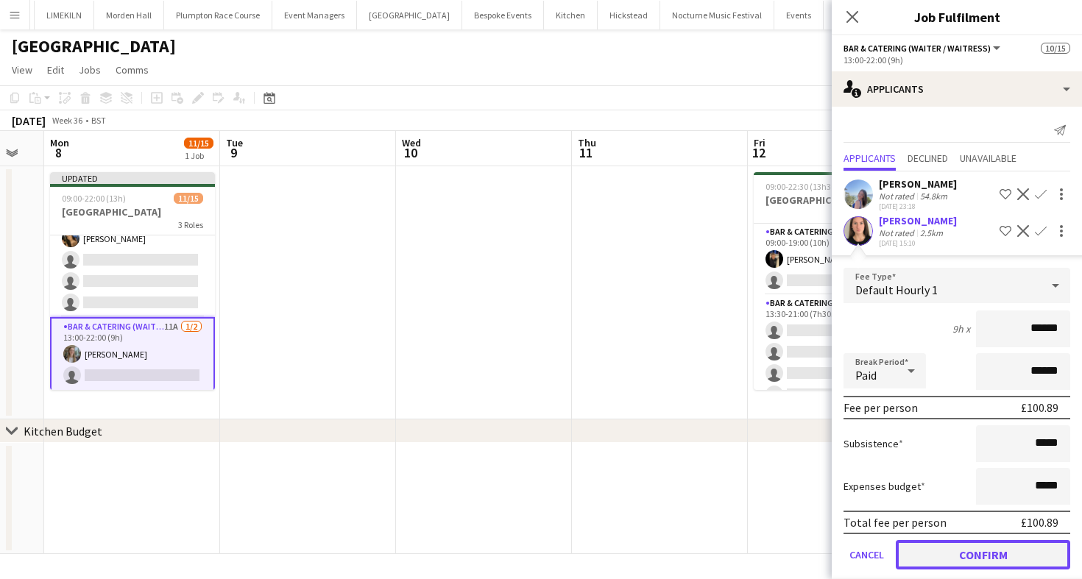
click at [941, 550] on button "Confirm" at bounding box center [983, 554] width 174 height 29
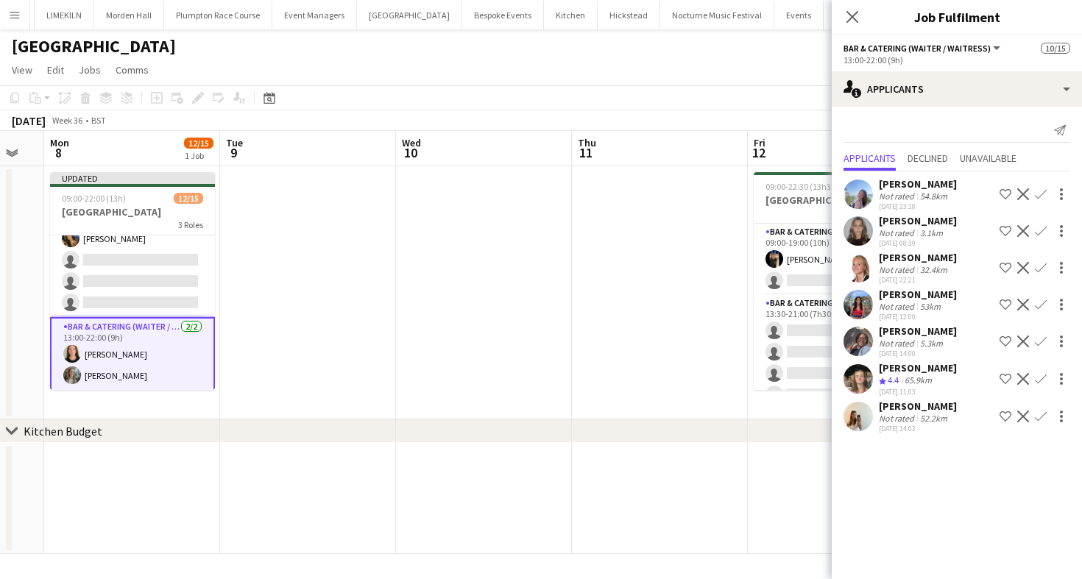
click at [1045, 339] on app-icon "Confirm" at bounding box center [1041, 342] width 12 height 12
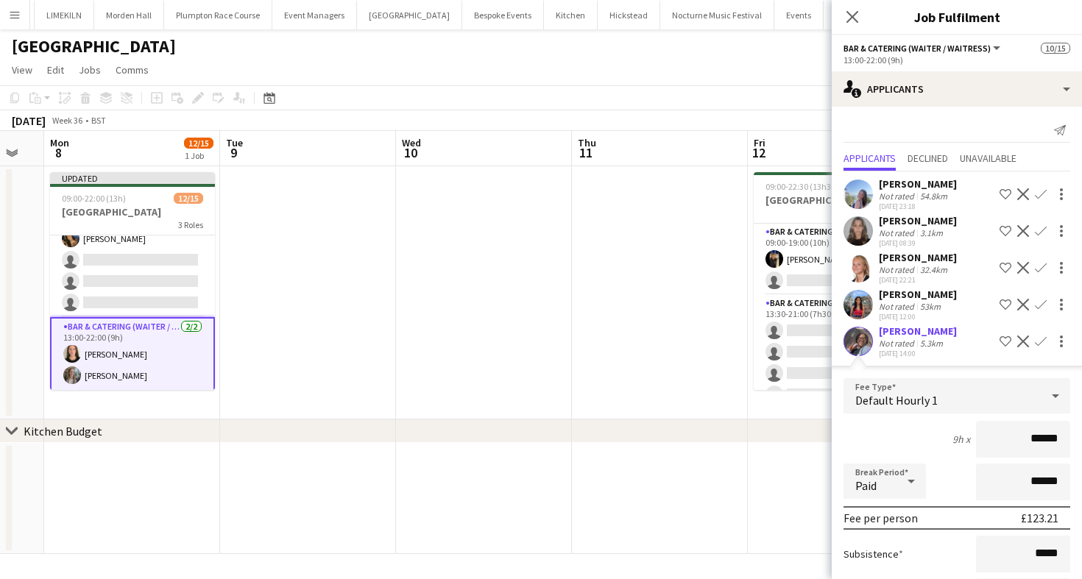
scroll to position [202, 0]
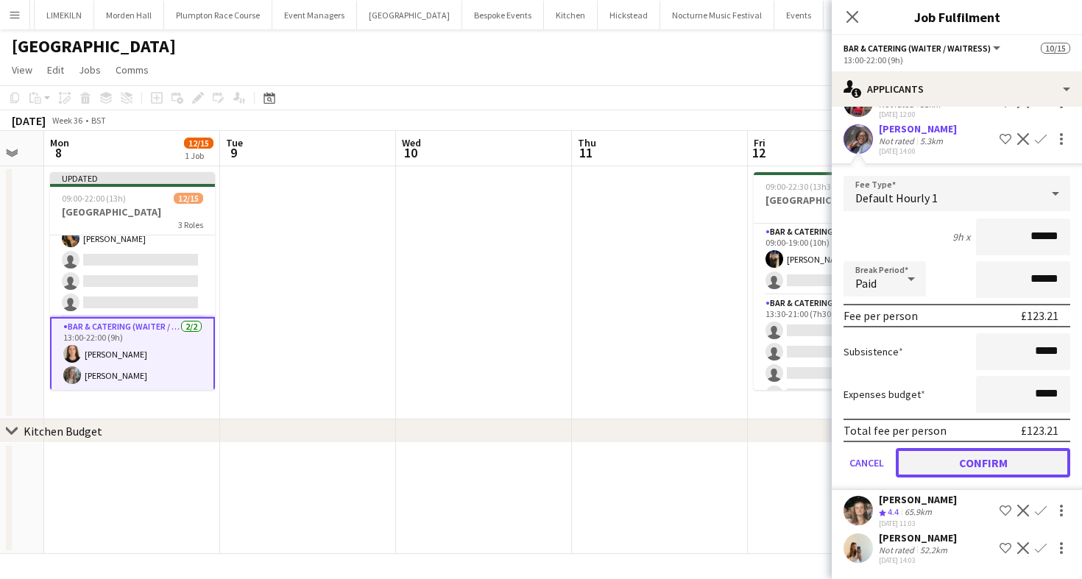
click at [931, 461] on button "Confirm" at bounding box center [983, 462] width 174 height 29
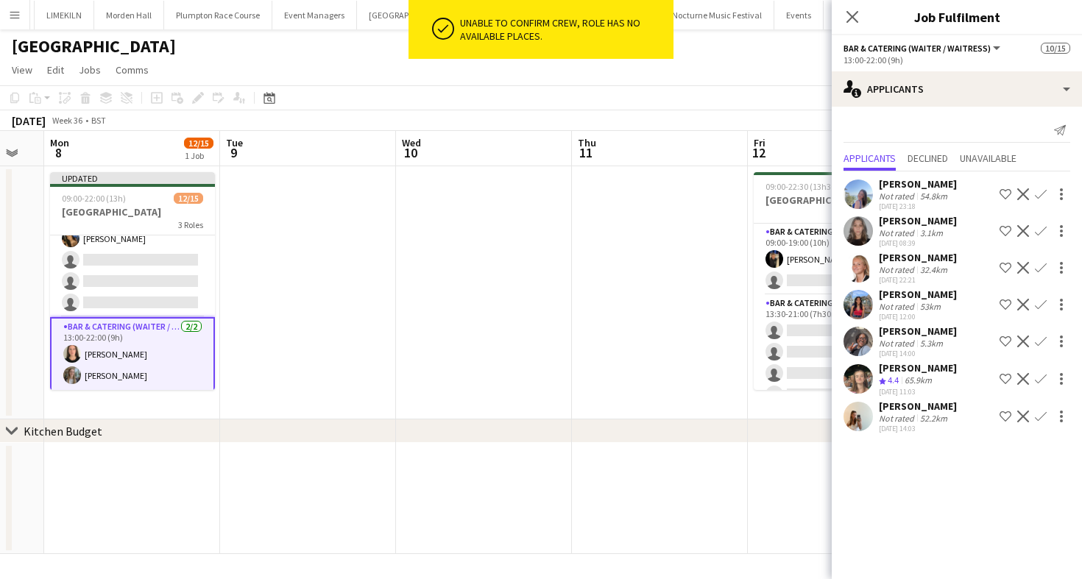
click at [1040, 343] on app-icon "Confirm" at bounding box center [1041, 342] width 12 height 12
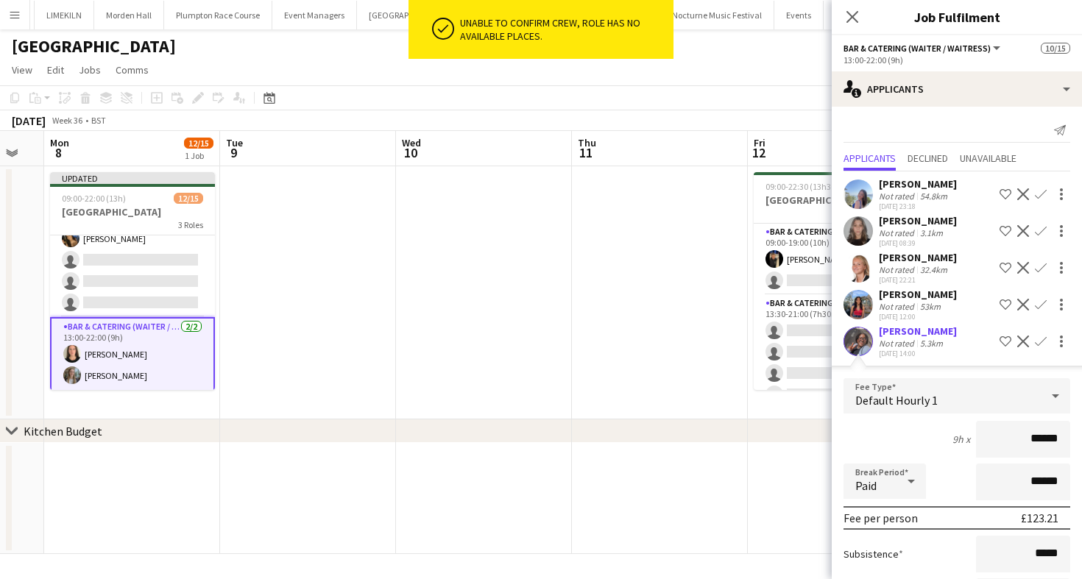
scroll to position [255, 0]
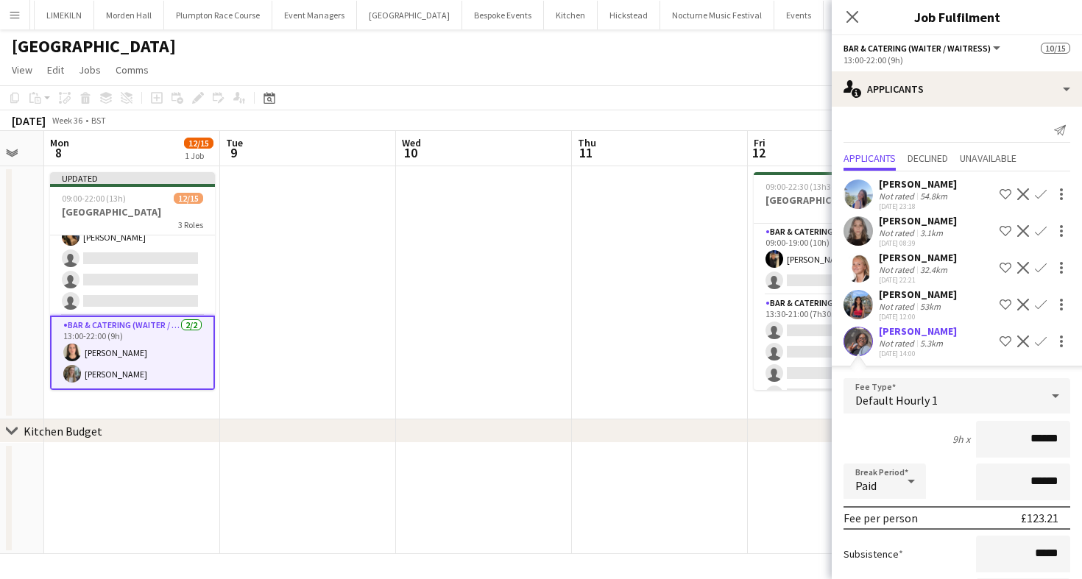
click at [138, 350] on app-card-role "Bar & Catering (Waiter / waitress) [DATE] 13:00-22:00 (9h) [PERSON_NAME] [PERSO…" at bounding box center [132, 353] width 165 height 74
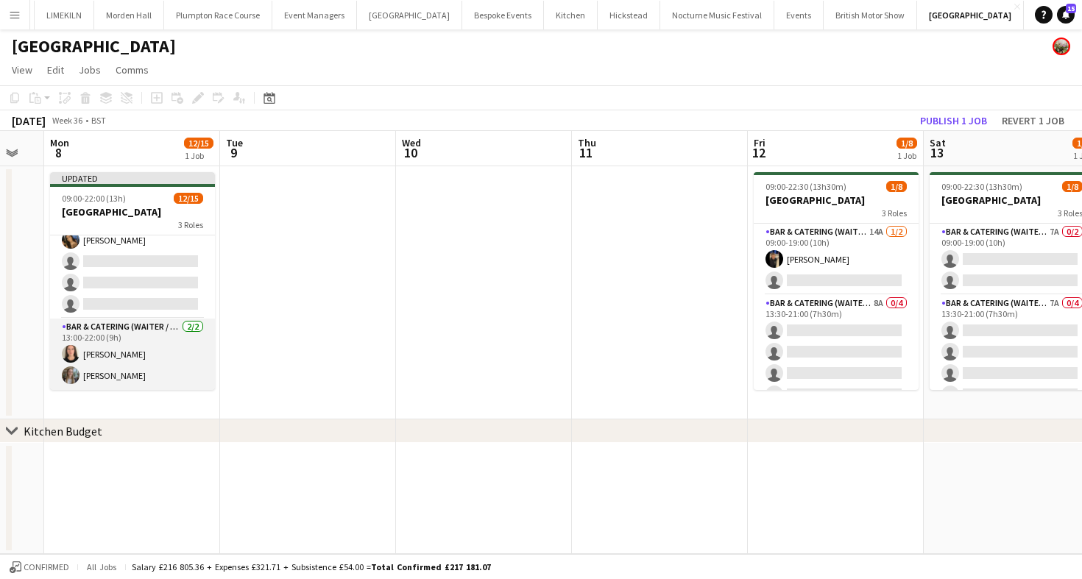
click at [138, 350] on app-card-role "Bar & Catering (Waiter / waitress) [DATE] 13:00-22:00 (9h) [PERSON_NAME] [PERSO…" at bounding box center [132, 354] width 165 height 71
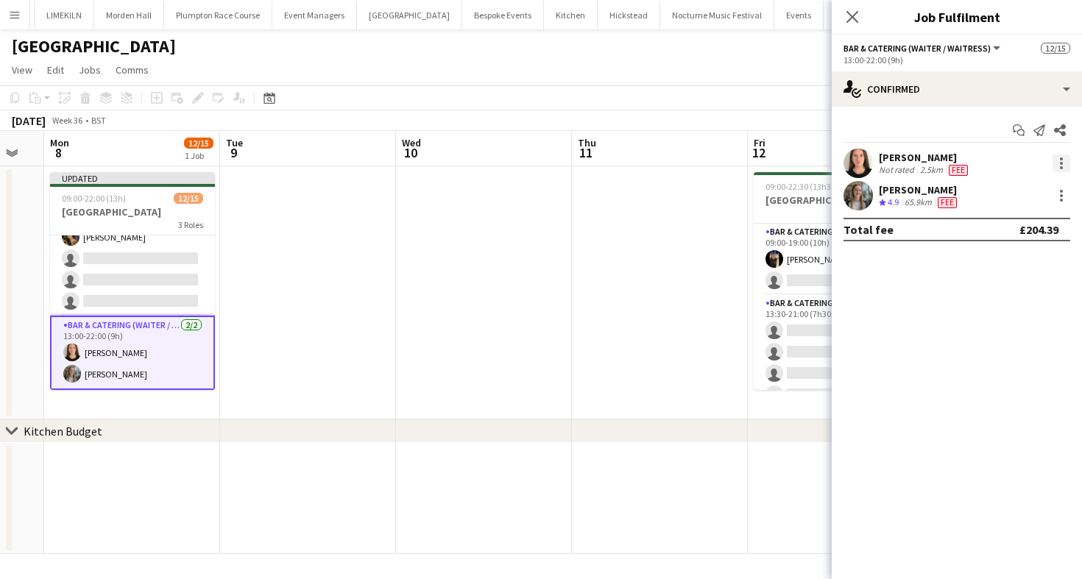
click at [1060, 169] on div at bounding box center [1062, 164] width 18 height 18
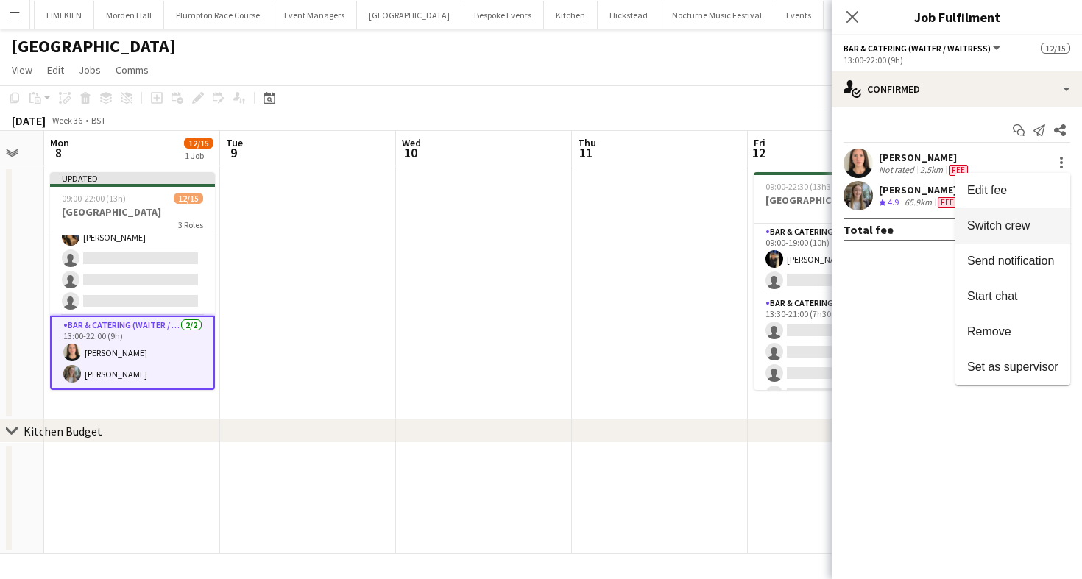
click at [1005, 223] on span "Switch crew" at bounding box center [998, 225] width 63 height 13
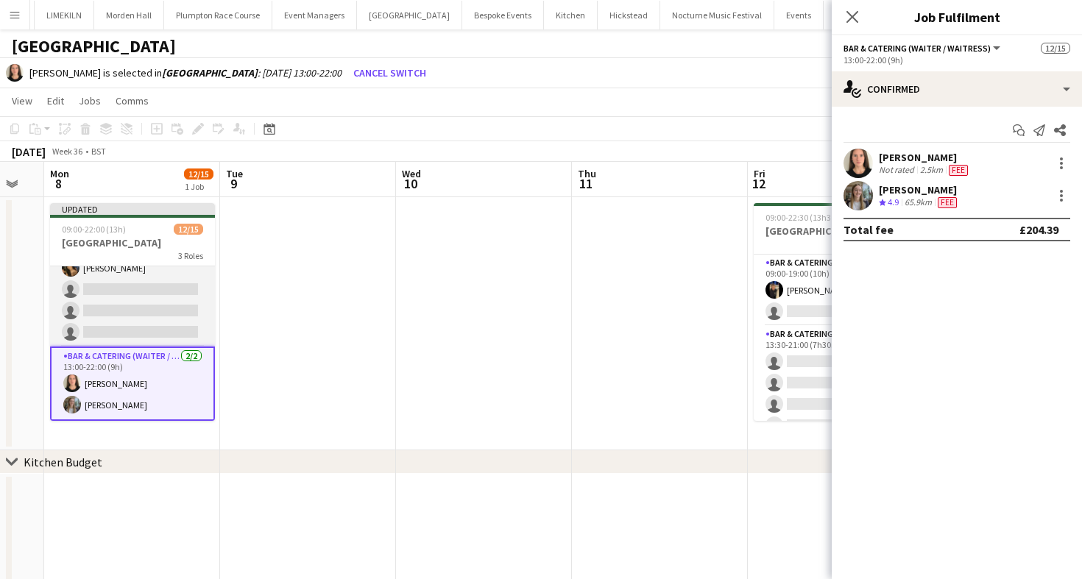
click at [165, 300] on app-card-role "Bar & Catering (Waiter / waitress) 1A [DATE] 13:00-20:30 (7h30m) [PERSON_NAME] …" at bounding box center [132, 226] width 165 height 242
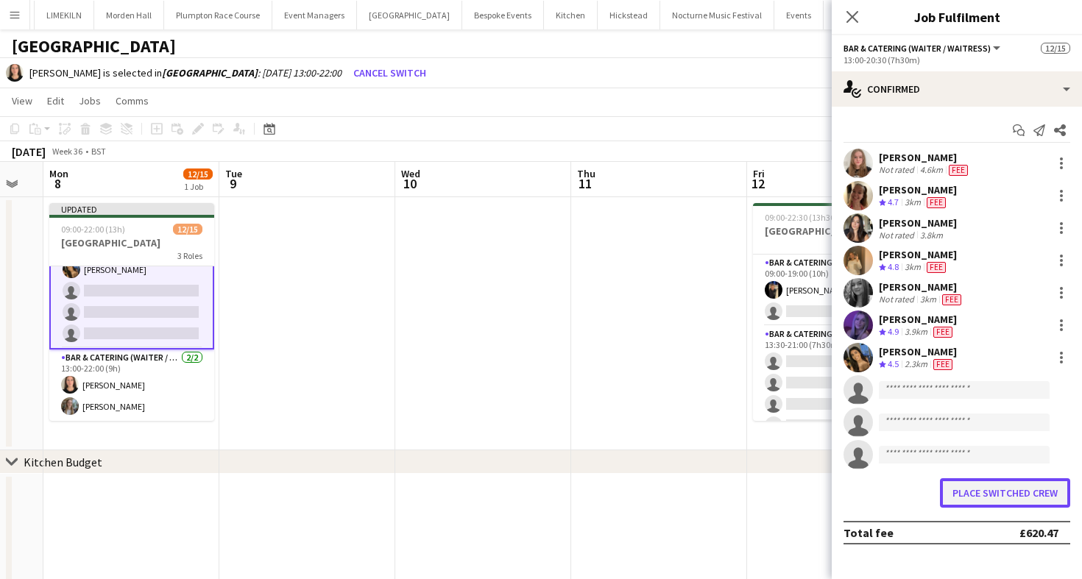
click at [975, 495] on button "Place switched crew" at bounding box center [1005, 492] width 130 height 29
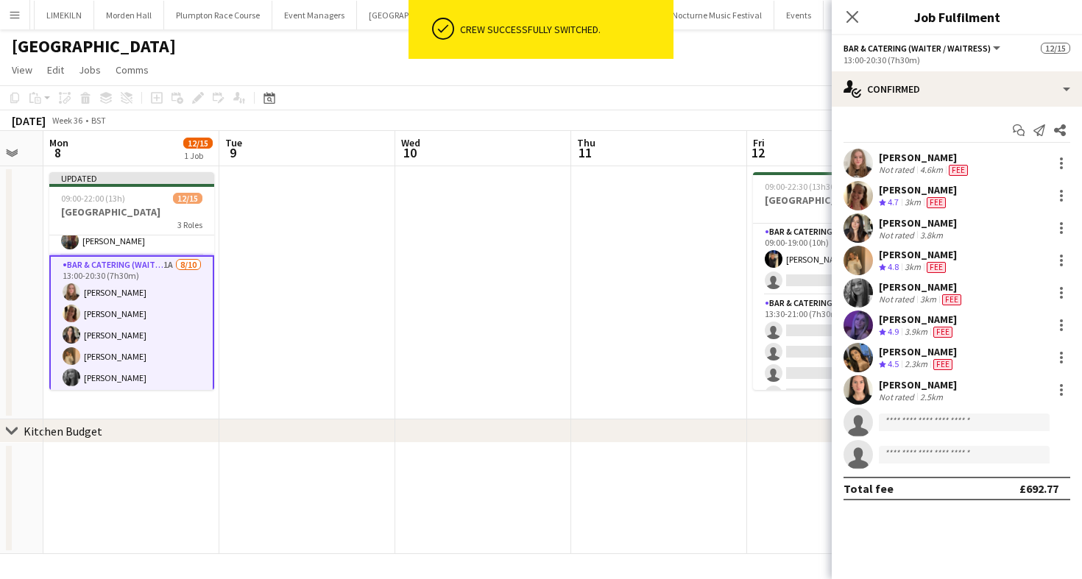
scroll to position [255, 0]
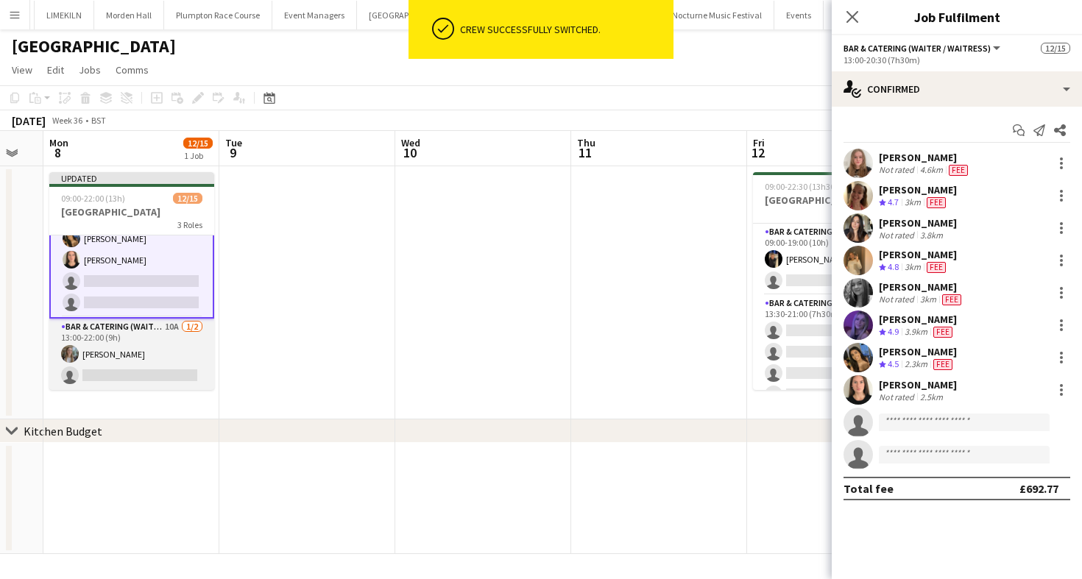
click at [182, 357] on app-card-role "Bar & Catering (Waiter / waitress) 10A [DATE] 13:00-22:00 (9h) [PERSON_NAME] si…" at bounding box center [131, 354] width 165 height 71
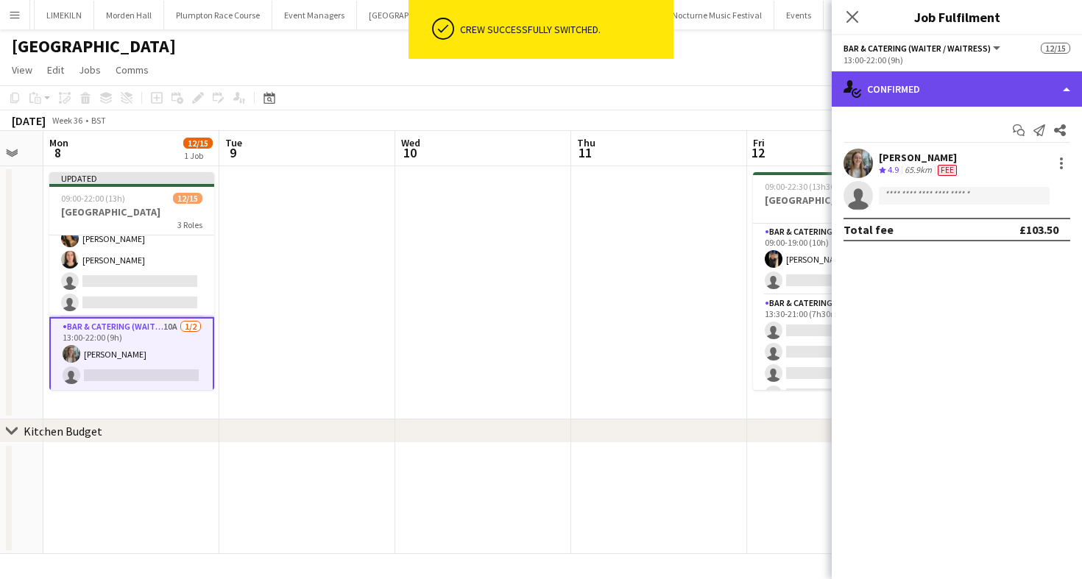
click at [889, 99] on div "single-neutral-actions-check-2 Confirmed" at bounding box center [957, 88] width 250 height 35
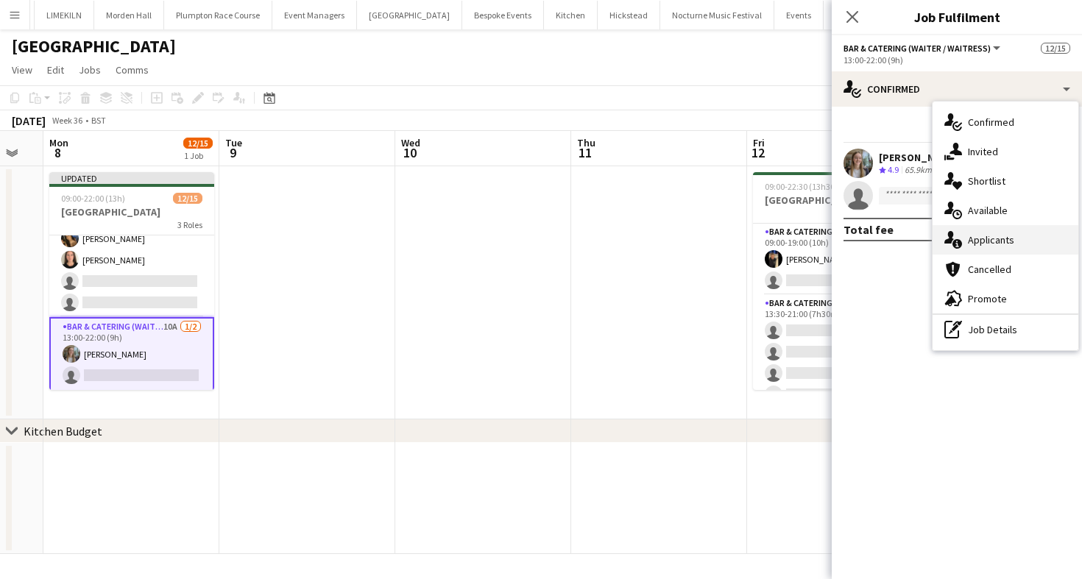
click at [1028, 238] on div "single-neutral-actions-information Applicants" at bounding box center [1006, 239] width 146 height 29
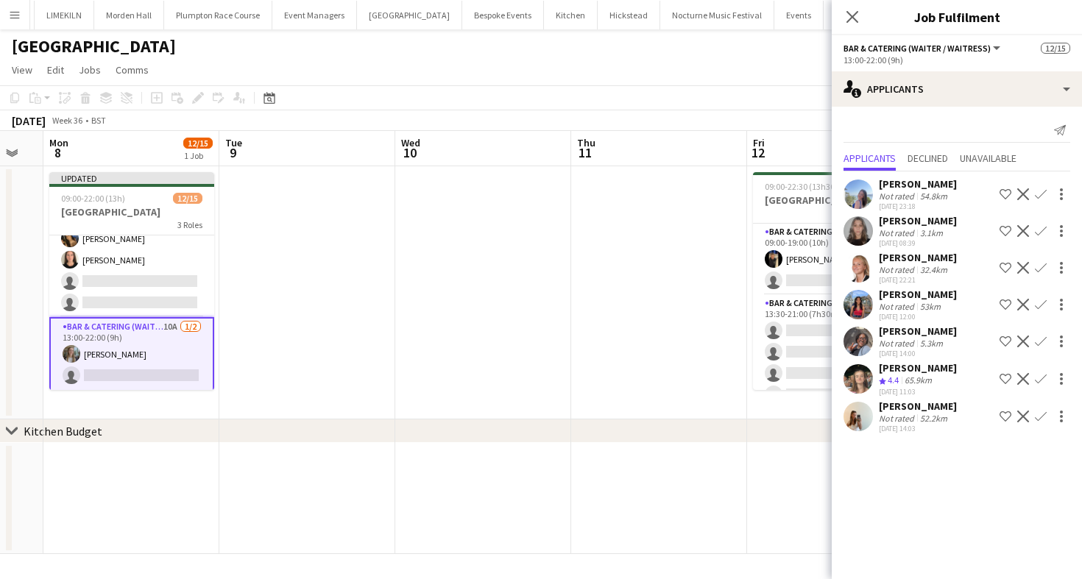
click at [406, 95] on app-toolbar "Copy Paste Paste Command V Paste with crew Command Shift V Paste linked Job [GE…" at bounding box center [541, 97] width 1082 height 25
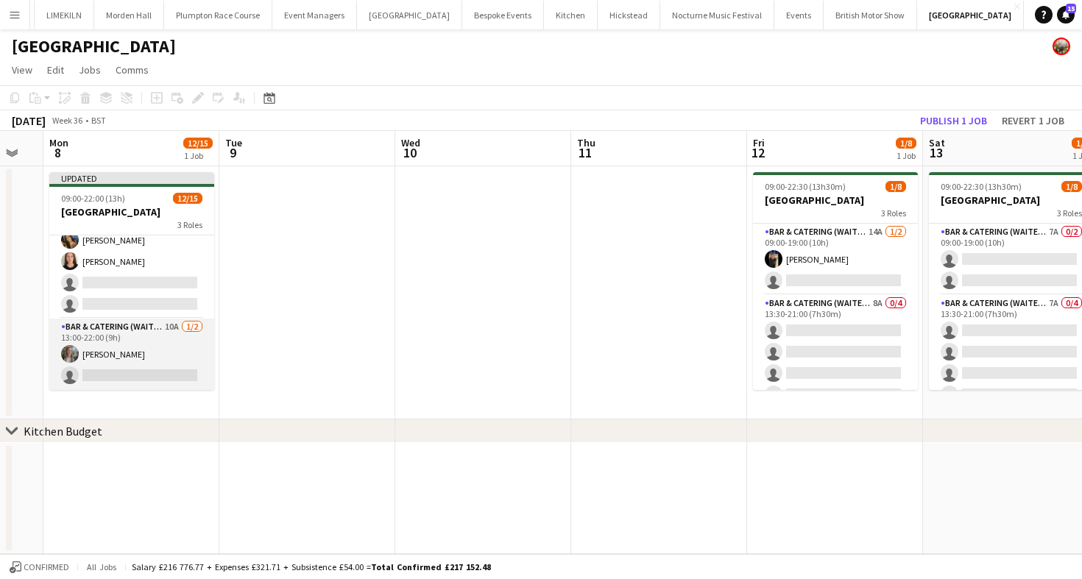
click at [154, 382] on app-card-role "Bar & Catering (Waiter / waitress) 10A [DATE] 13:00-22:00 (9h) [PERSON_NAME] si…" at bounding box center [131, 354] width 165 height 71
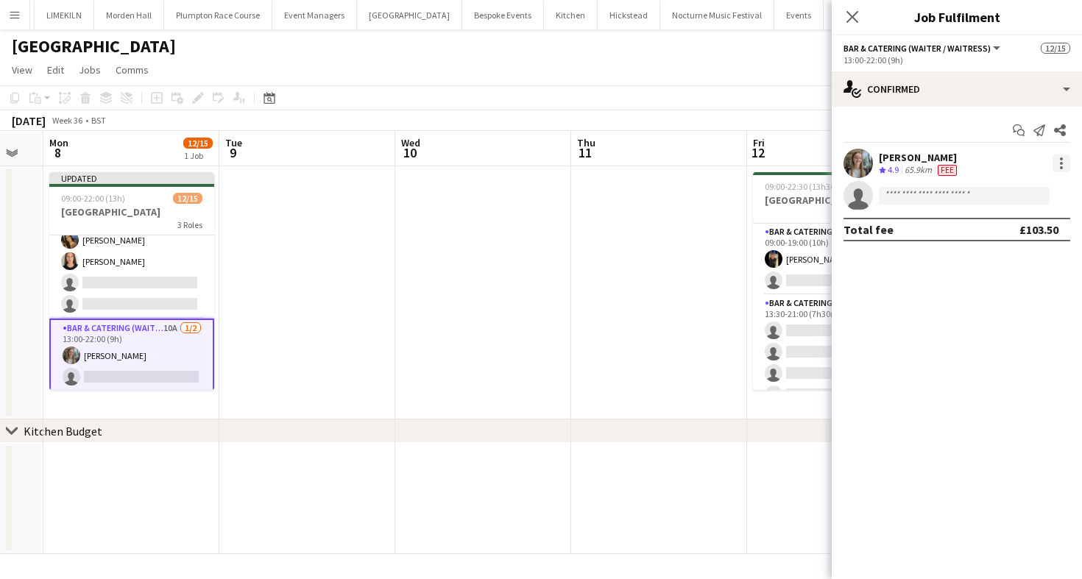
click at [1061, 165] on div at bounding box center [1062, 164] width 18 height 18
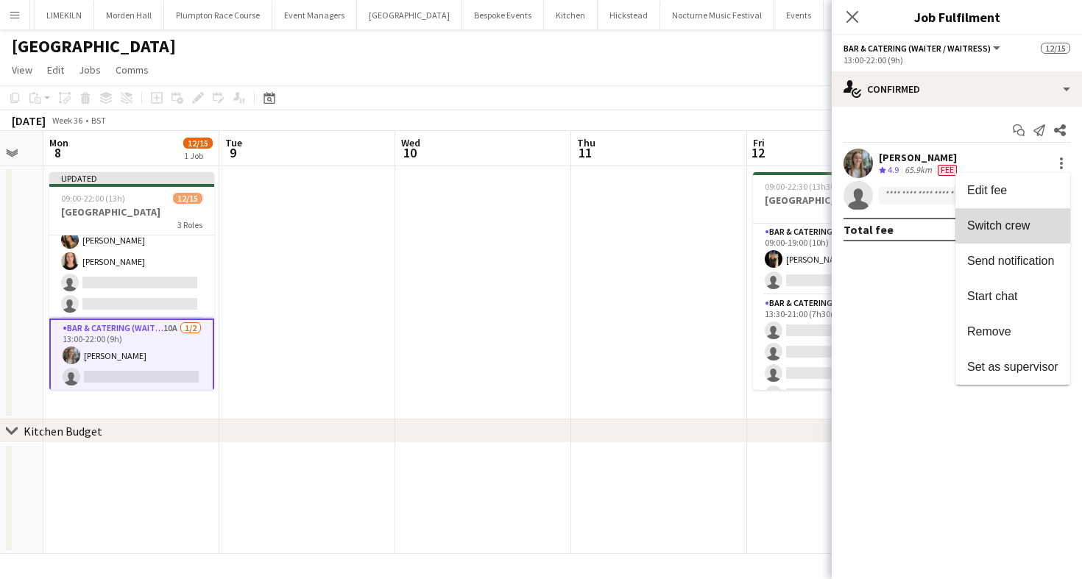
click at [1010, 220] on span "Switch crew" at bounding box center [998, 225] width 63 height 13
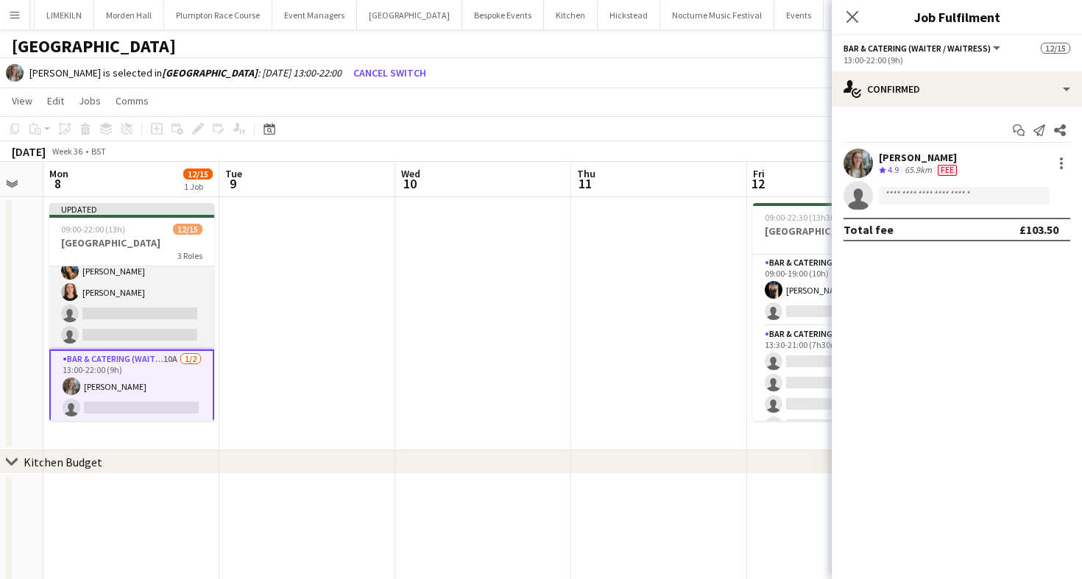
click at [75, 314] on app-card-role "Bar & Catering (Waiter / waitress) 1A [DATE] 13:00-20:30 (7h30m) [PERSON_NAME] …" at bounding box center [131, 228] width 165 height 242
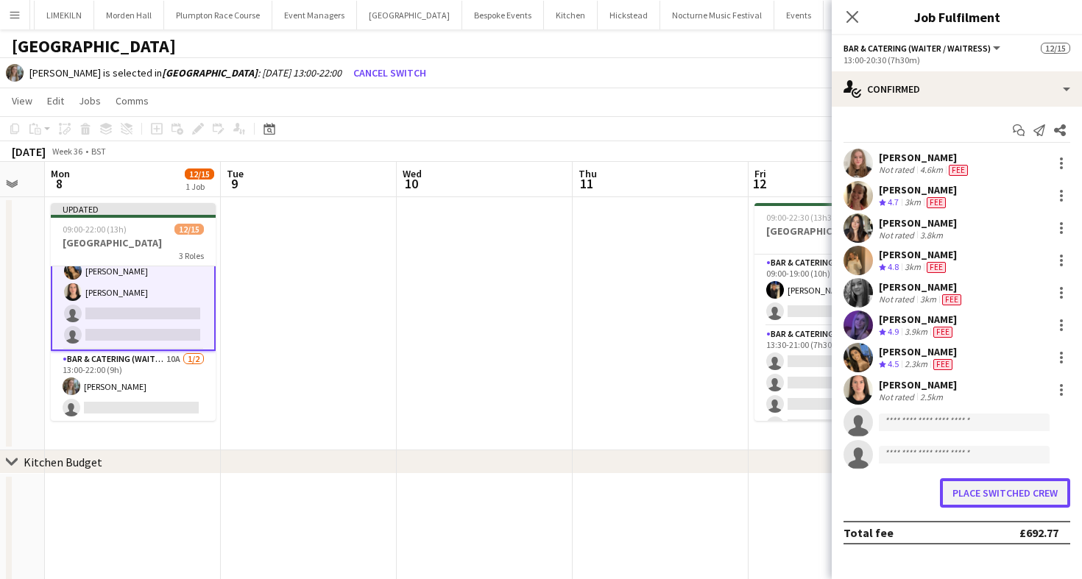
click at [1000, 495] on button "Place switched crew" at bounding box center [1005, 492] width 130 height 29
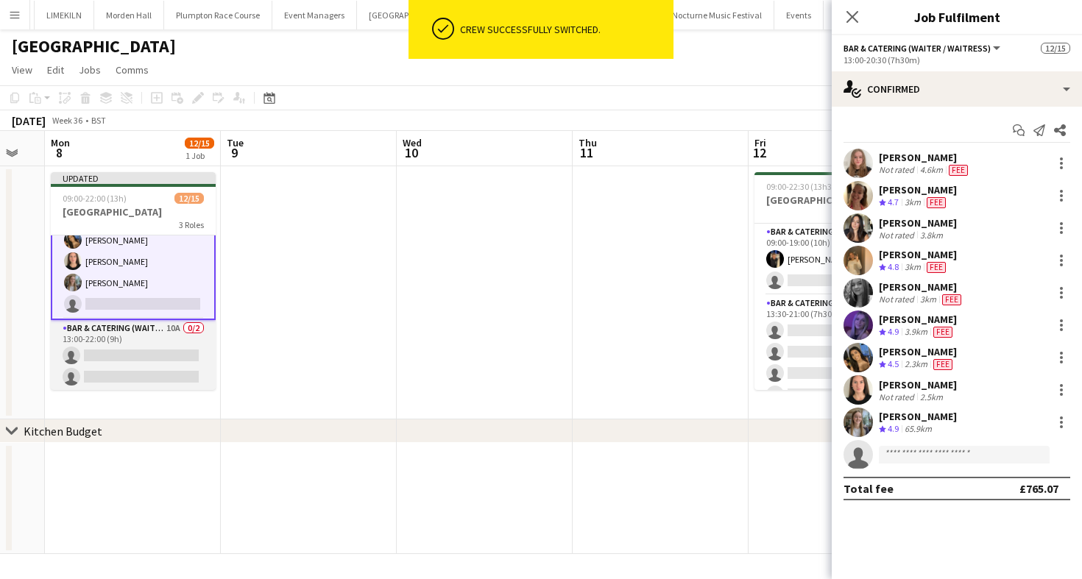
click at [140, 347] on app-card-role "Bar & Catering (Waiter / waitress) 10A 0/2 13:00-22:00 (9h) single-neutral-acti…" at bounding box center [133, 355] width 165 height 71
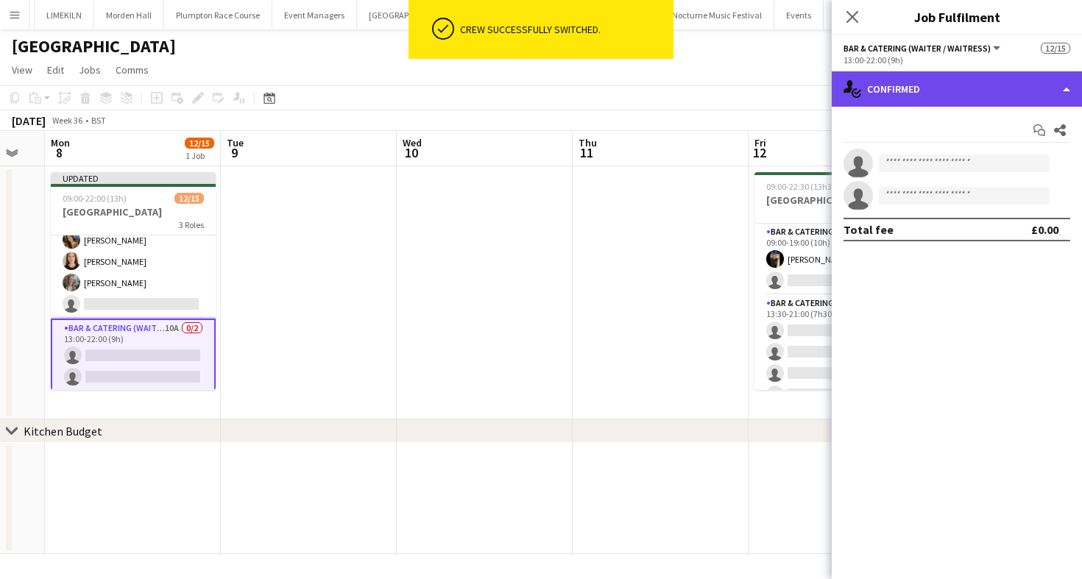
click at [983, 93] on div "single-neutral-actions-check-2 Confirmed" at bounding box center [957, 88] width 250 height 35
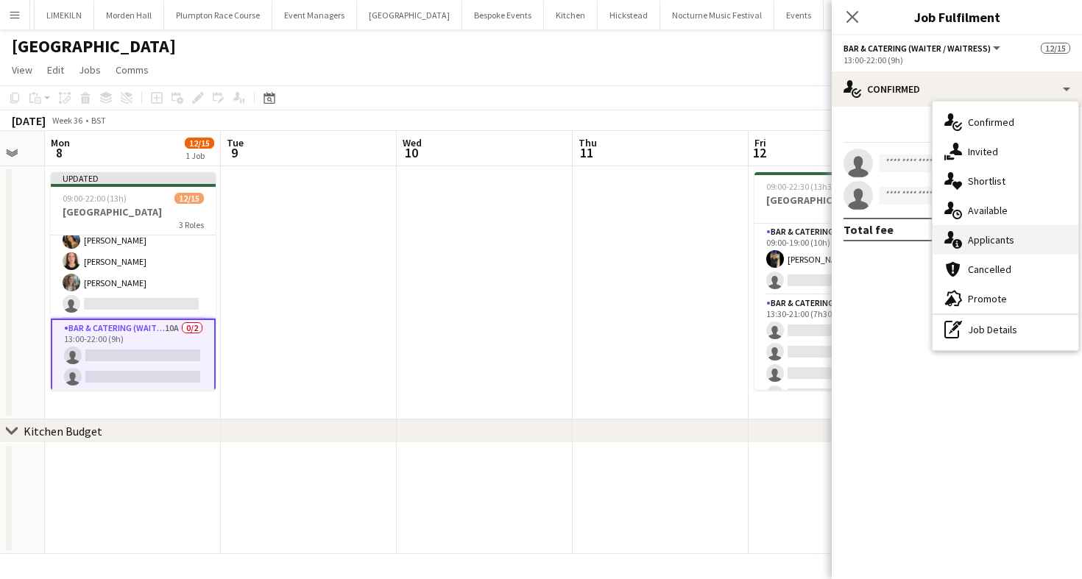
click at [1039, 248] on div "single-neutral-actions-information Applicants" at bounding box center [1006, 239] width 146 height 29
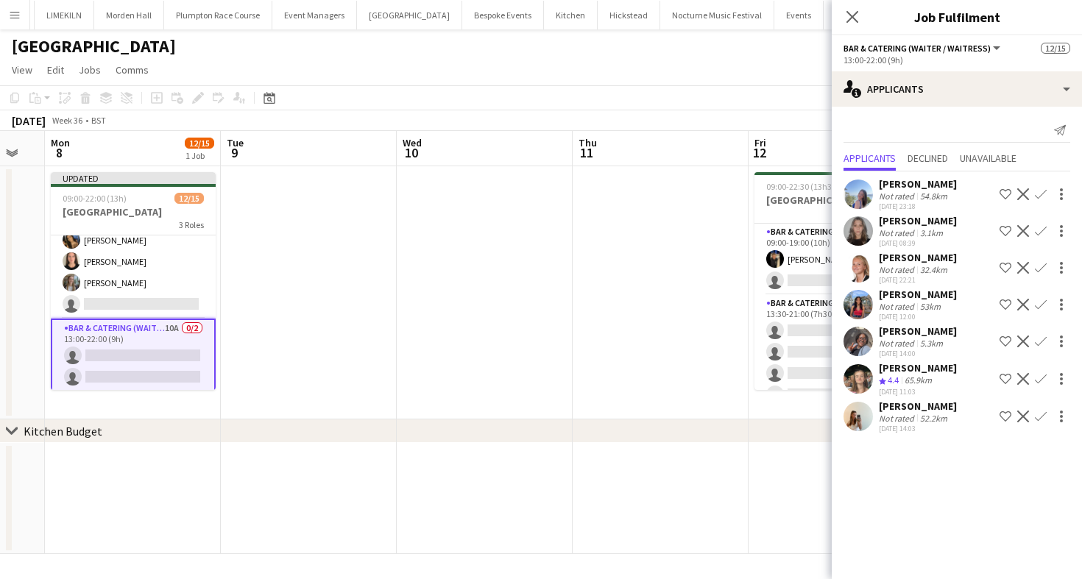
click at [1042, 374] on app-icon "Confirm" at bounding box center [1041, 379] width 12 height 12
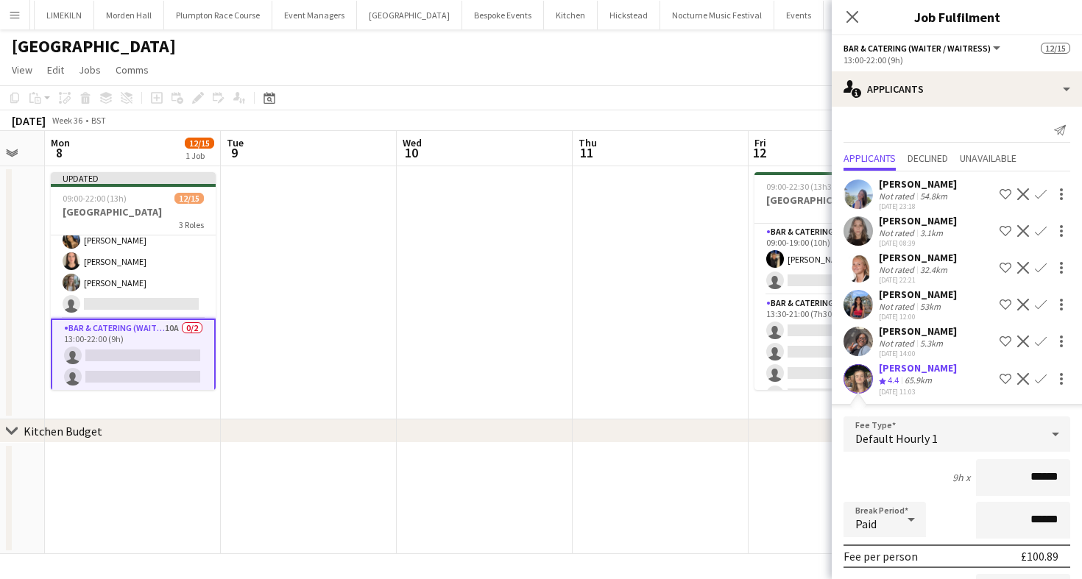
click at [939, 493] on div "9h x ******" at bounding box center [957, 477] width 227 height 37
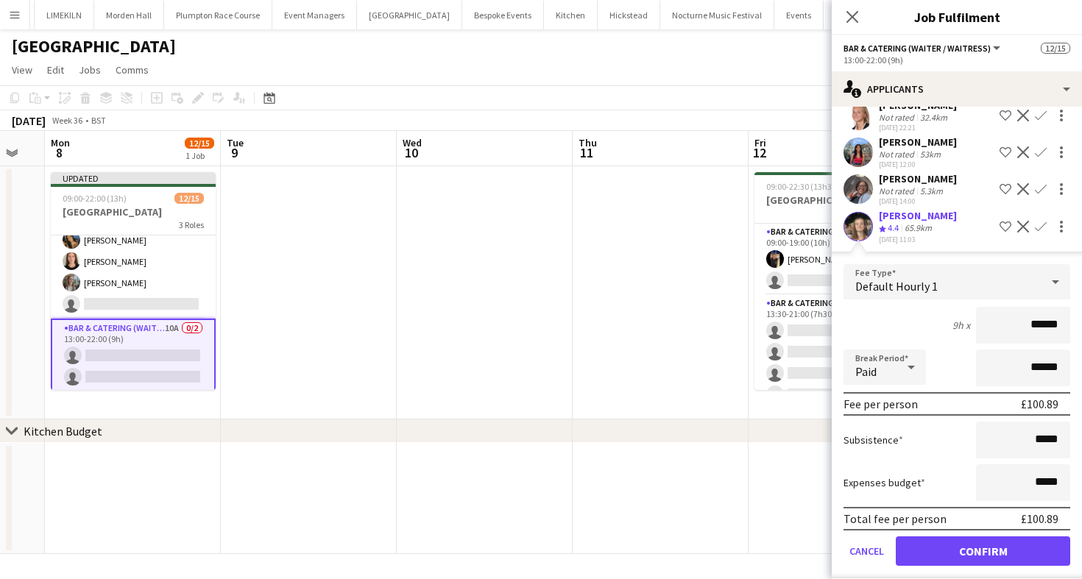
scroll to position [166, 0]
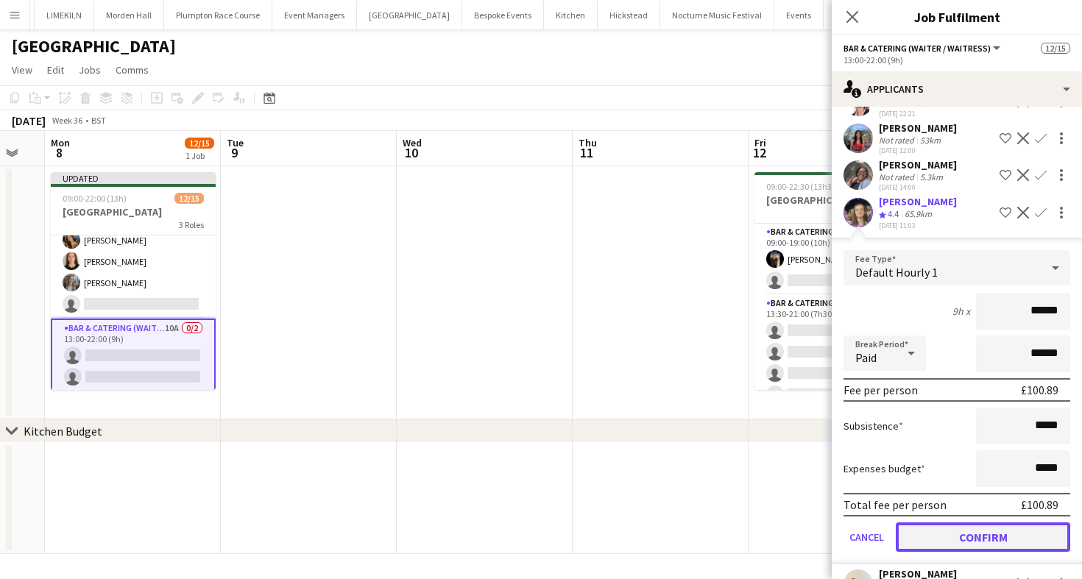
click at [945, 538] on button "Confirm" at bounding box center [983, 537] width 174 height 29
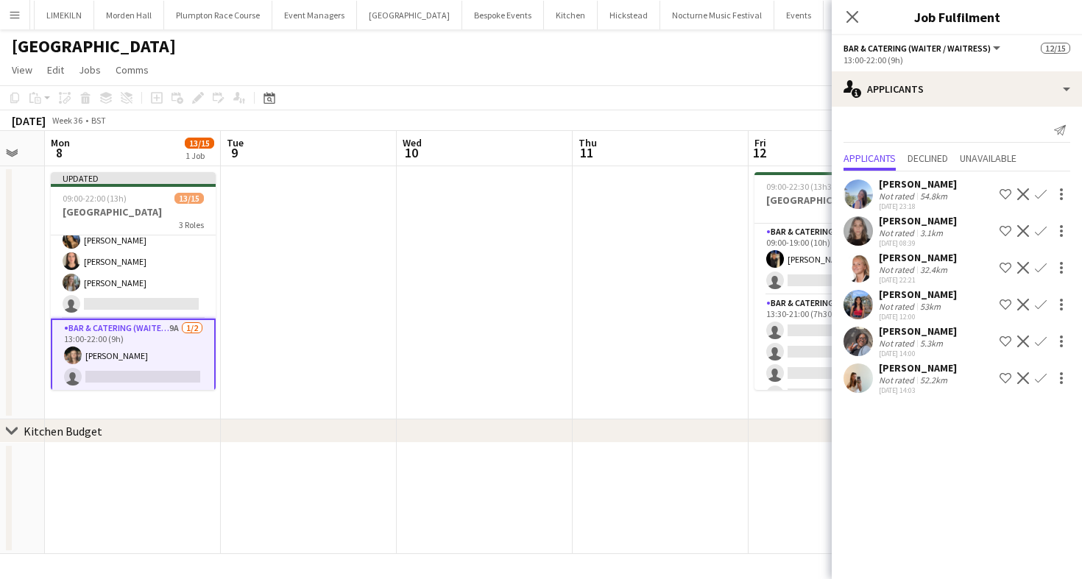
click at [172, 369] on app-card-role "Bar & Catering (Waiter / waitress) 9A [DATE] 13:00-22:00 (9h) [PERSON_NAME] sin…" at bounding box center [133, 356] width 165 height 74
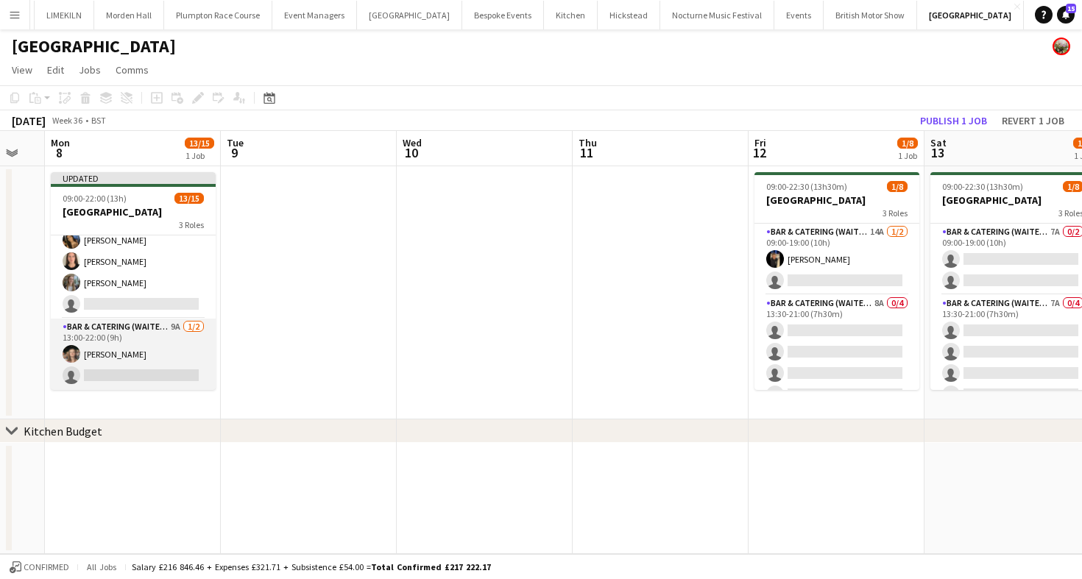
click at [172, 369] on app-card-role "Bar & Catering (Waiter / waitress) 9A [DATE] 13:00-22:00 (9h) [PERSON_NAME] sin…" at bounding box center [133, 354] width 165 height 71
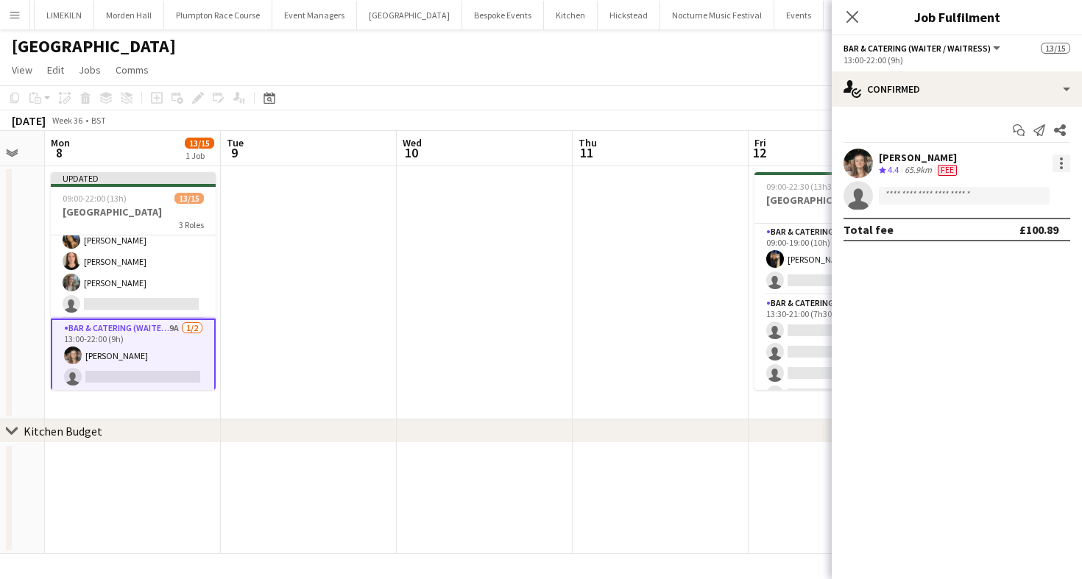
click at [1061, 166] on div at bounding box center [1061, 167] width 3 height 3
click at [1008, 230] on span "Switch crew" at bounding box center [998, 225] width 63 height 13
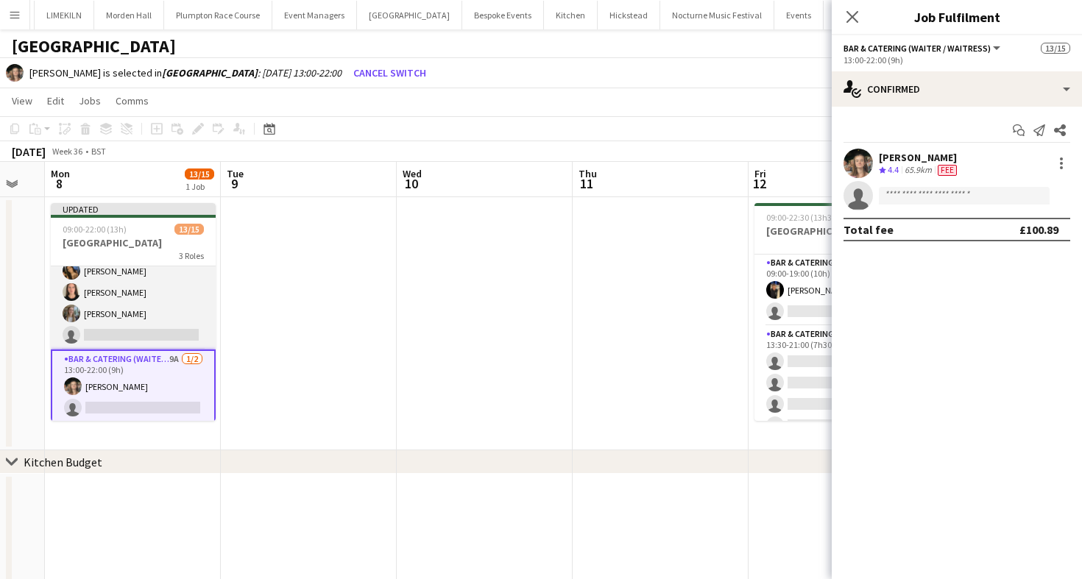
scroll to position [0, 660]
click at [160, 291] on app-card-role "Bar & Catering (Waiter / waitress) 1A [DATE] 13:00-20:30 (7h30m) [PERSON_NAME] …" at bounding box center [132, 228] width 165 height 242
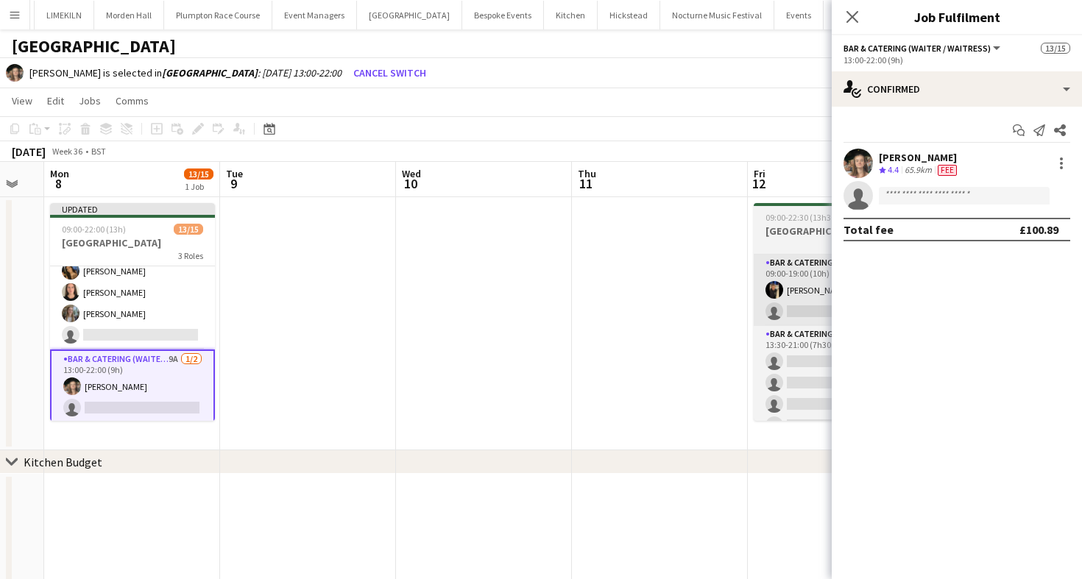
scroll to position [253, 0]
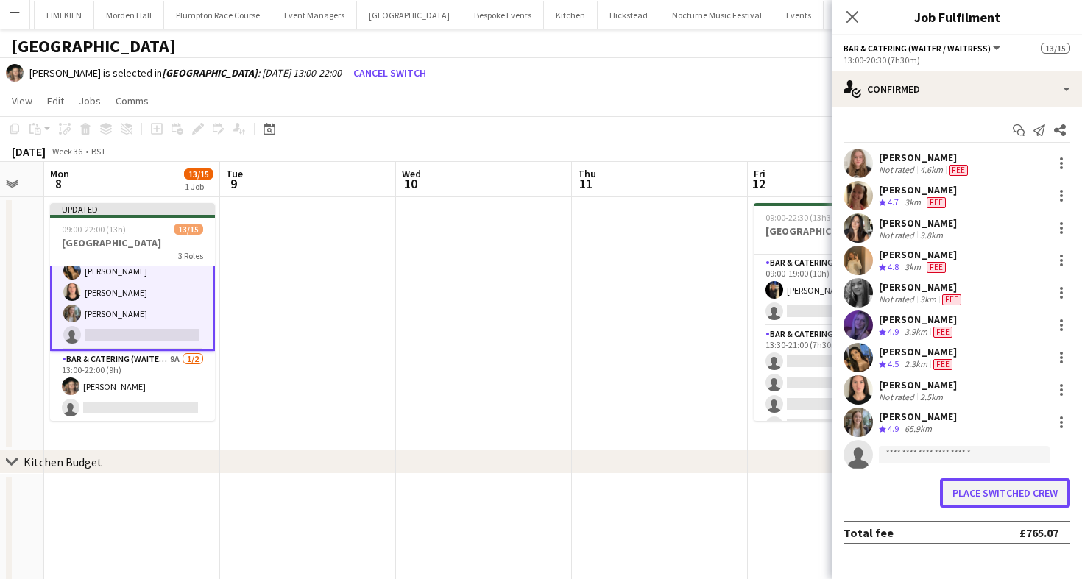
click at [1019, 495] on button "Place switched crew" at bounding box center [1005, 492] width 130 height 29
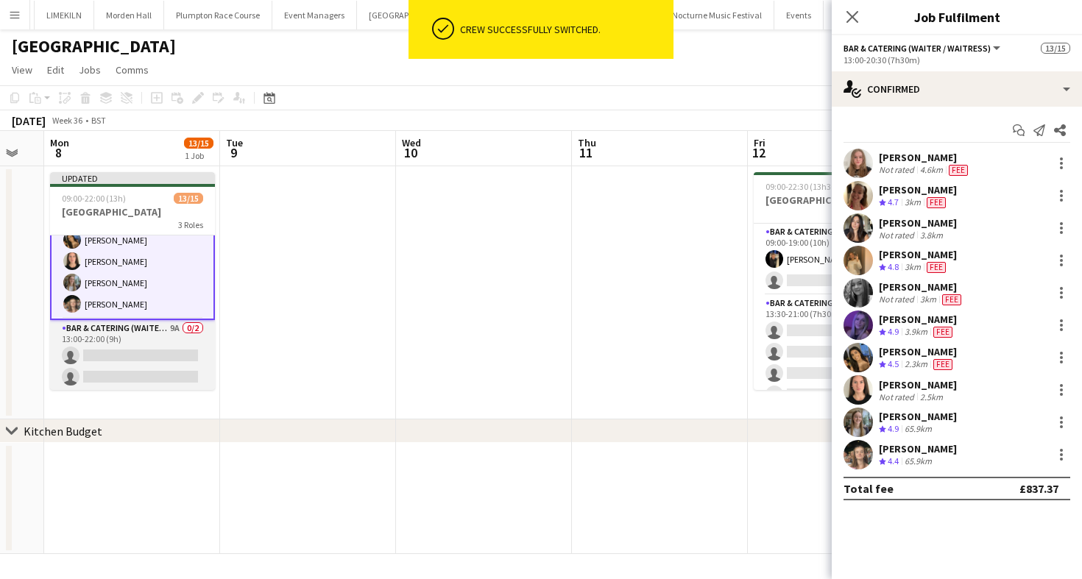
click at [186, 351] on app-card-role "Bar & Catering (Waiter / waitress) 9A 0/2 13:00-22:00 (9h) single-neutral-actio…" at bounding box center [132, 355] width 165 height 71
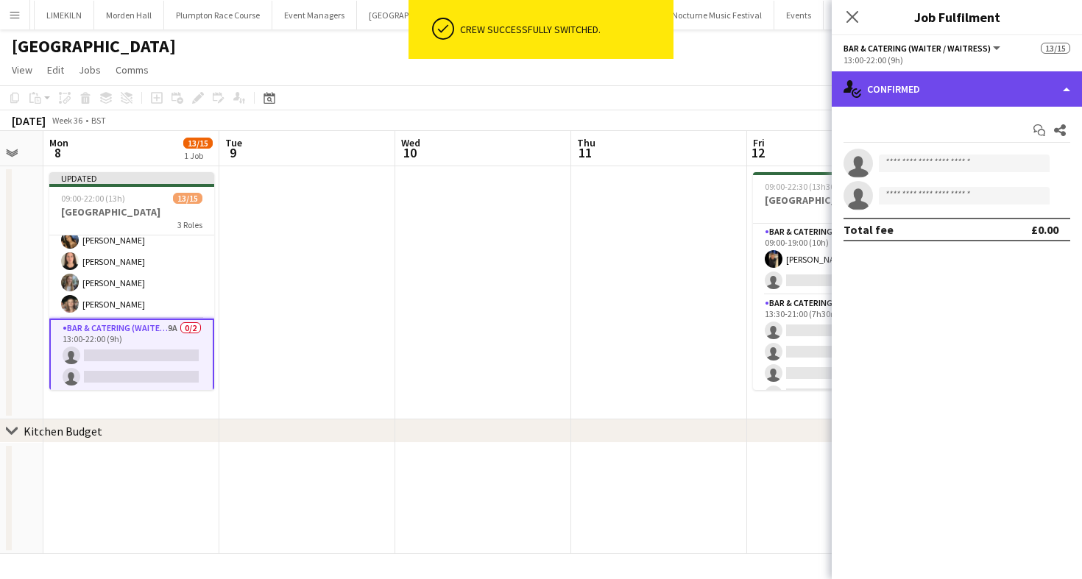
click at [1012, 96] on div "single-neutral-actions-check-2 Confirmed" at bounding box center [957, 88] width 250 height 35
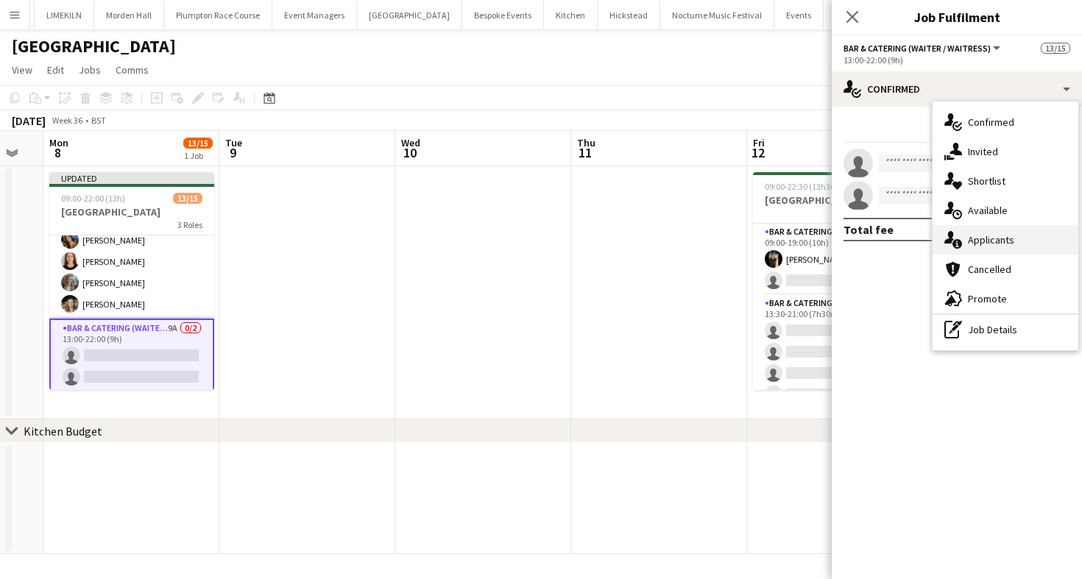
click at [994, 235] on div "single-neutral-actions-information Applicants" at bounding box center [1006, 239] width 146 height 29
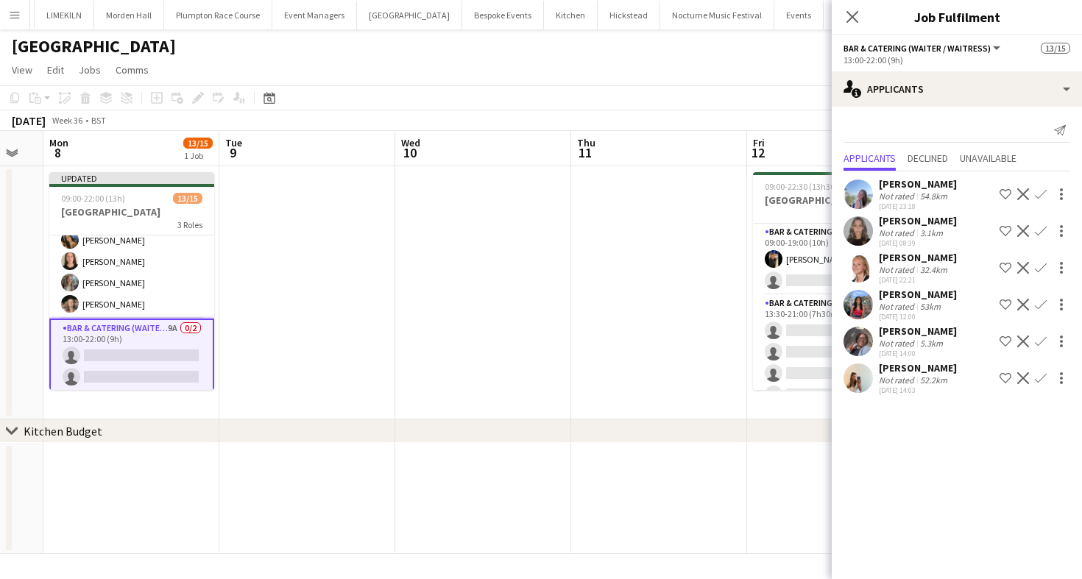
click at [1042, 347] on app-icon "Confirm" at bounding box center [1041, 342] width 12 height 12
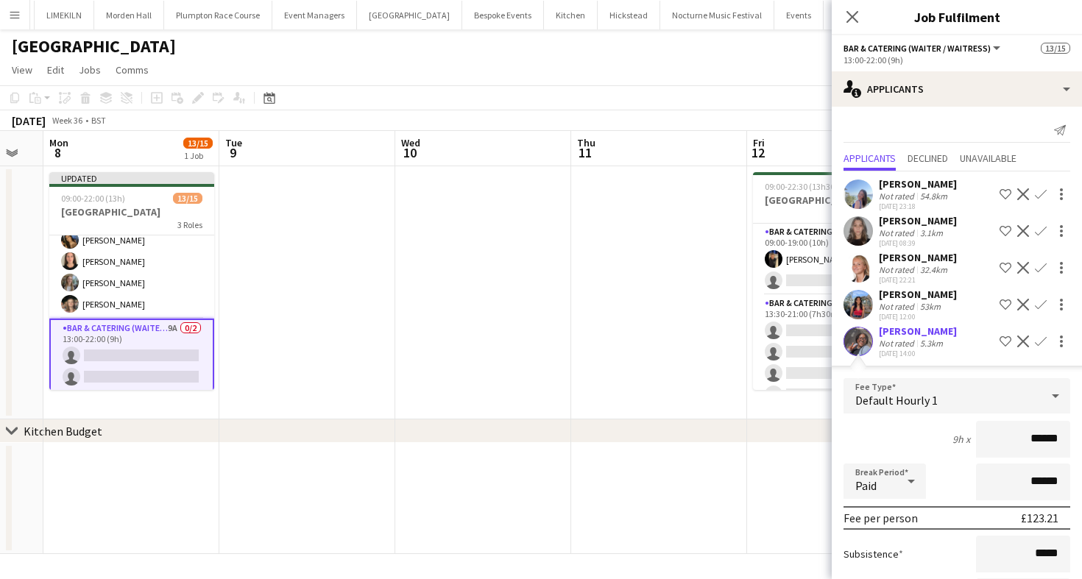
click at [961, 465] on div "Break Period Paid ******" at bounding box center [957, 482] width 227 height 37
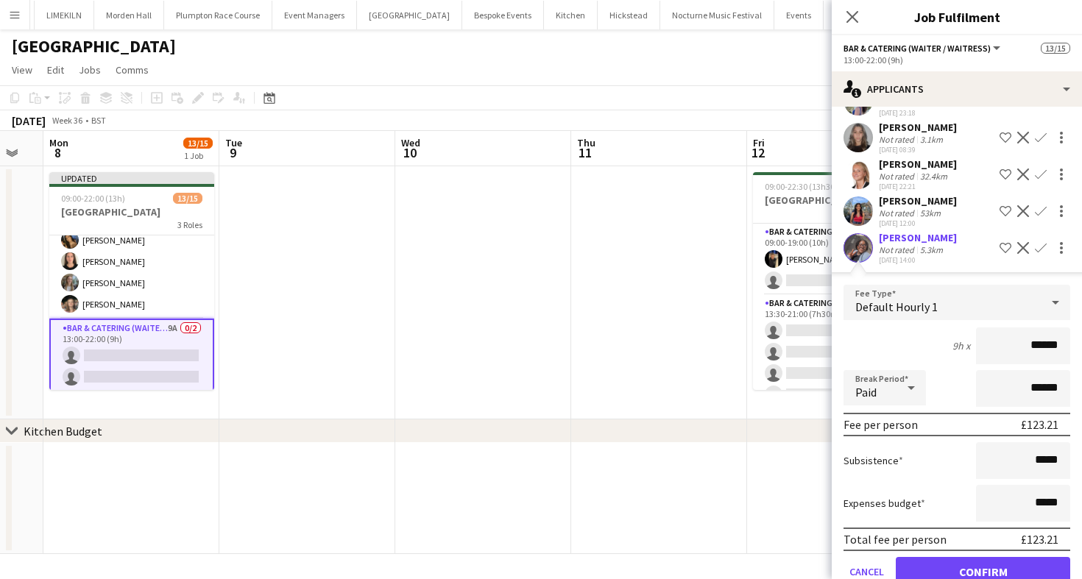
scroll to position [165, 0]
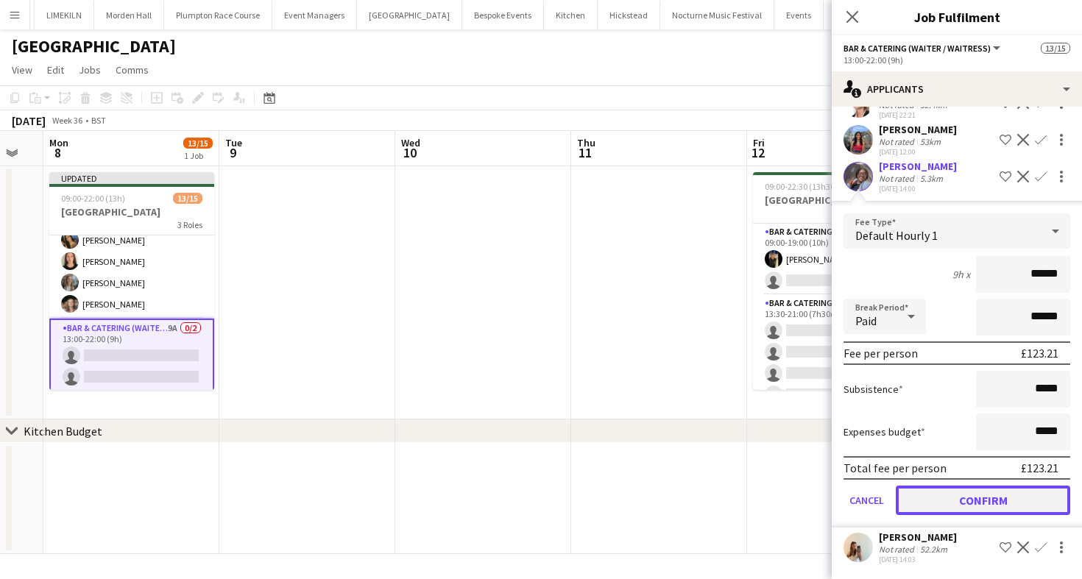
click at [966, 496] on button "Confirm" at bounding box center [983, 500] width 174 height 29
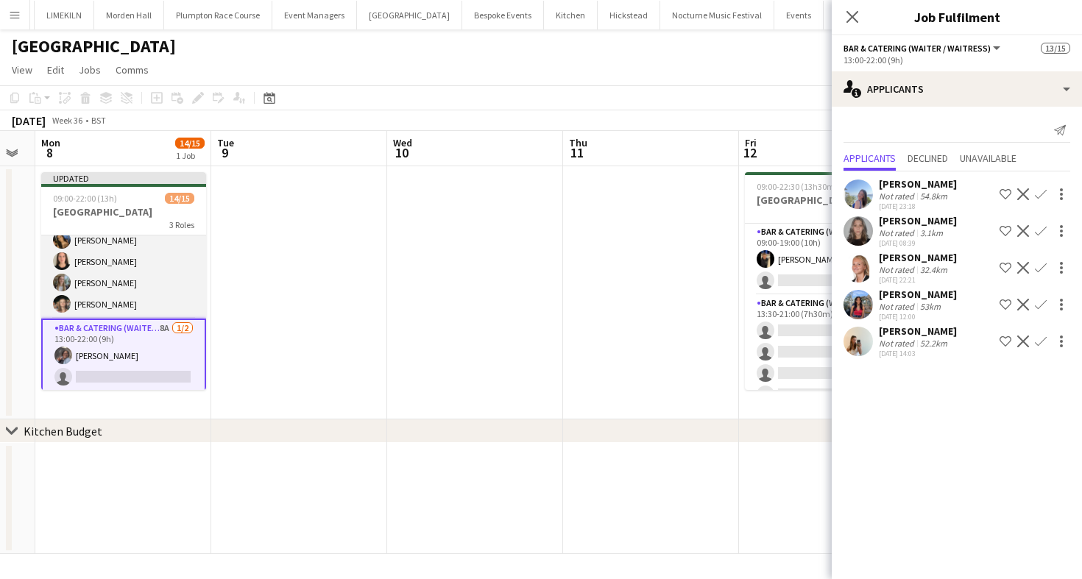
scroll to position [0, 0]
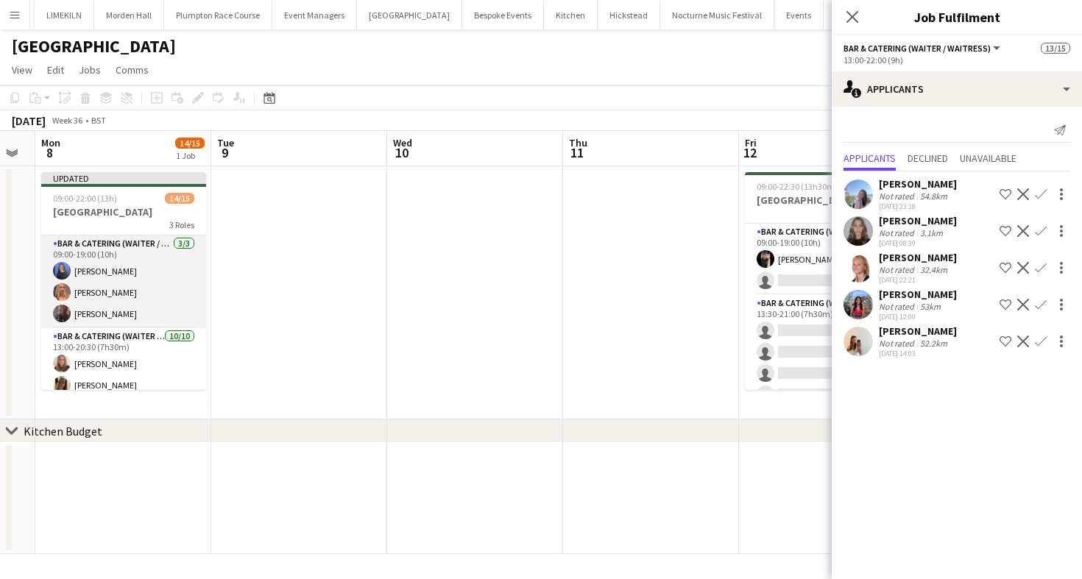
click at [106, 259] on app-card-role "Bar & Catering (Waiter / waitress) [DATE] 09:00-19:00 (10h) [PERSON_NAME] Vane …" at bounding box center [123, 282] width 165 height 93
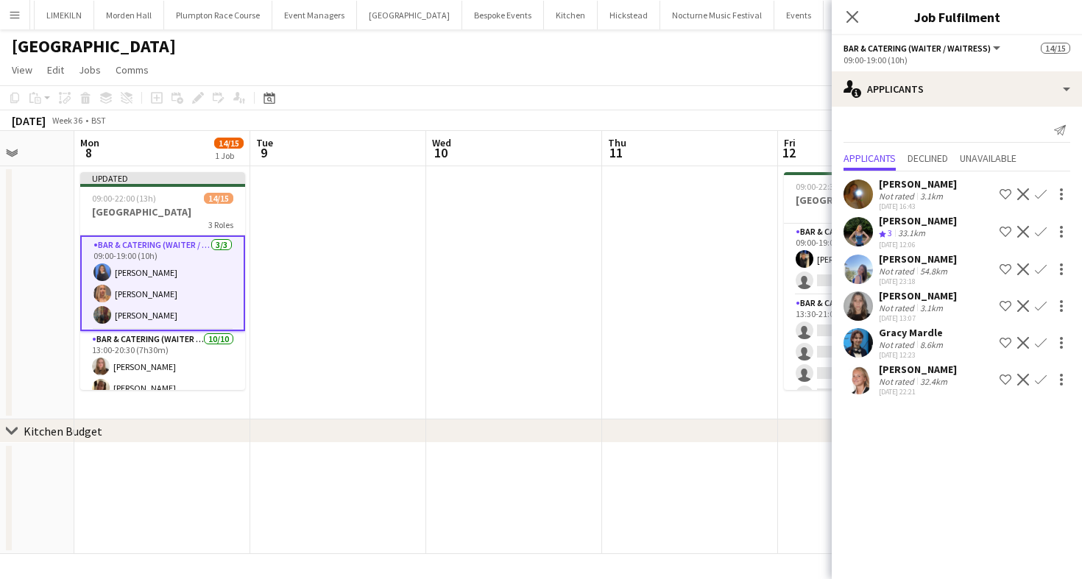
scroll to position [0, 621]
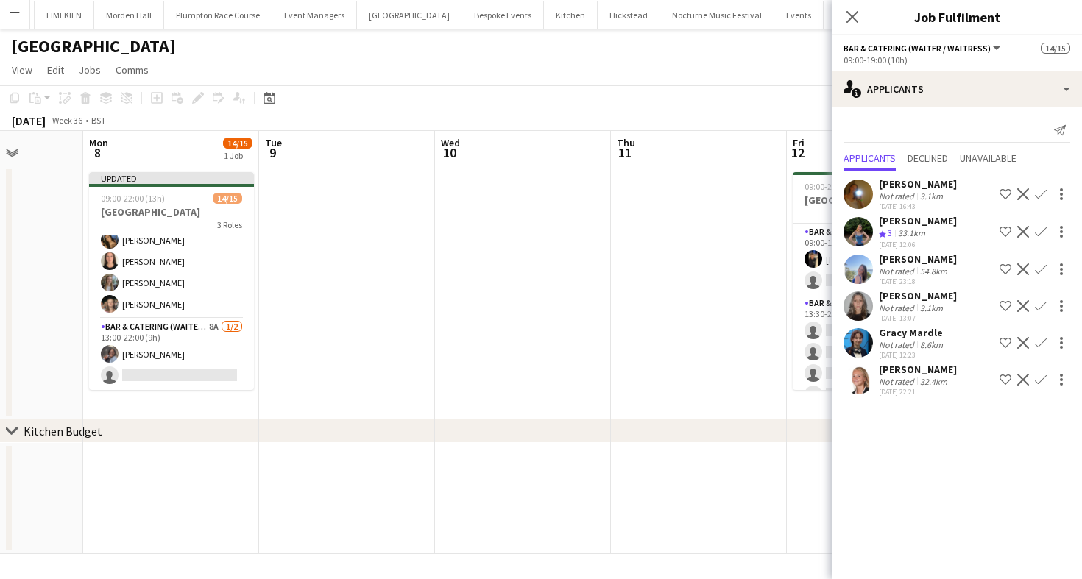
click at [482, 74] on app-page-menu "View Day view expanded Day view collapsed Month view Date picker Jump to [DATE]…" at bounding box center [541, 71] width 1082 height 28
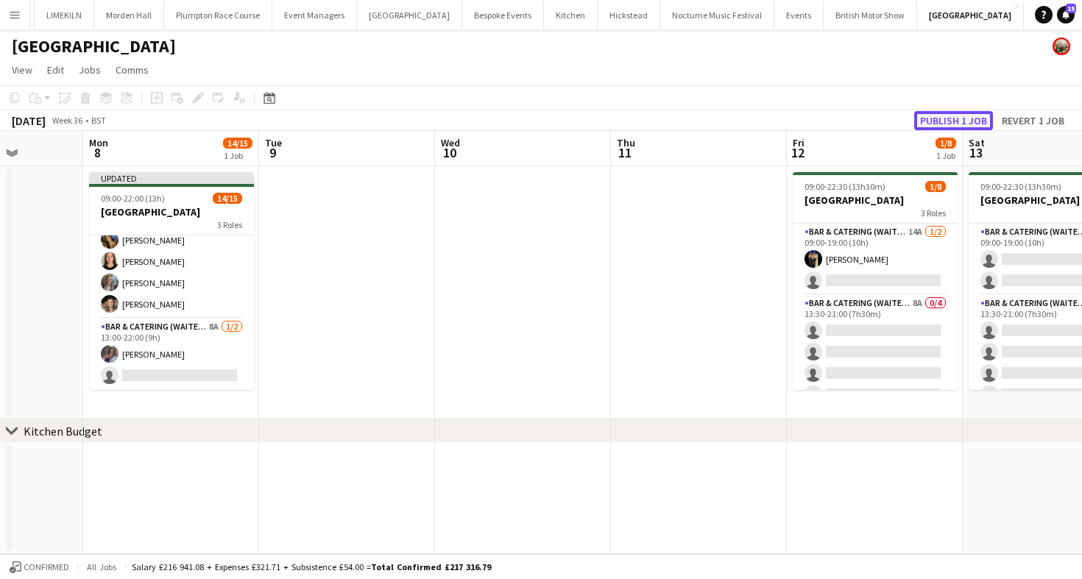
click at [973, 112] on button "Publish 1 job" at bounding box center [953, 120] width 79 height 19
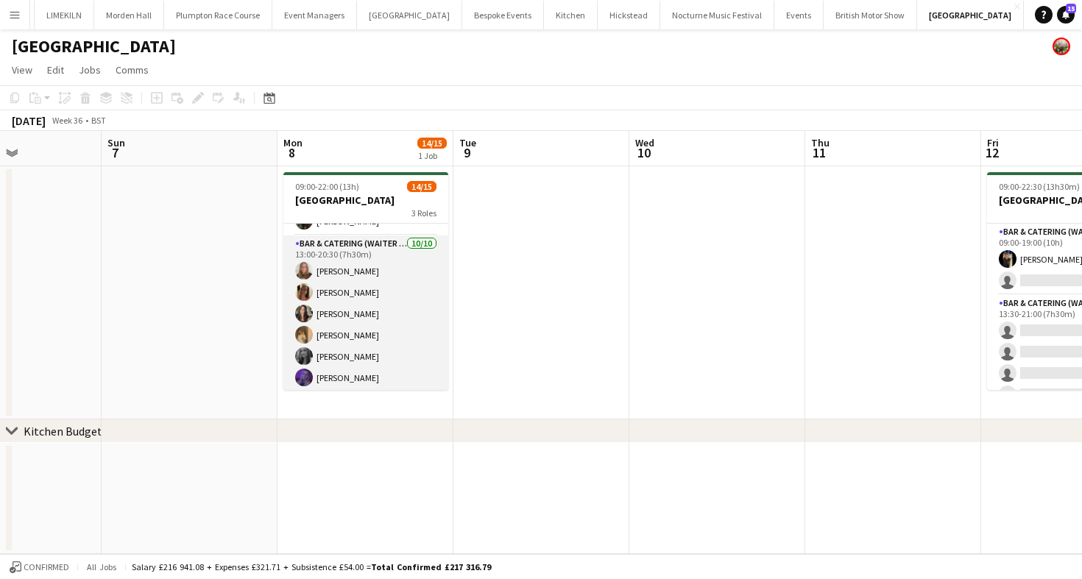
scroll to position [0, 0]
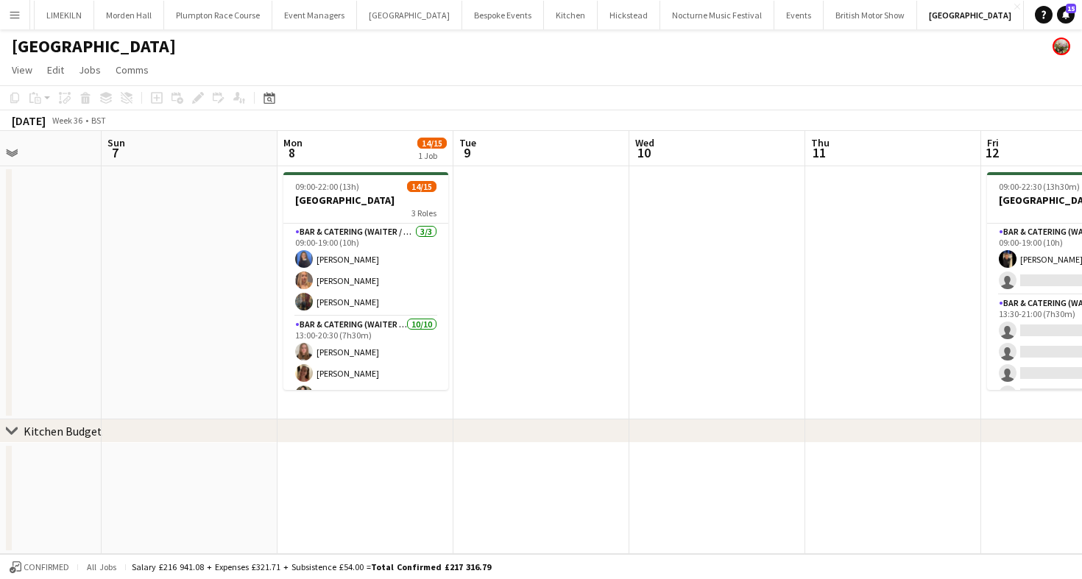
click at [359, 250] on app-card-role "Bar & Catering (Waiter / waitress) [DATE] 09:00-19:00 (10h) [PERSON_NAME] Vane …" at bounding box center [365, 270] width 165 height 93
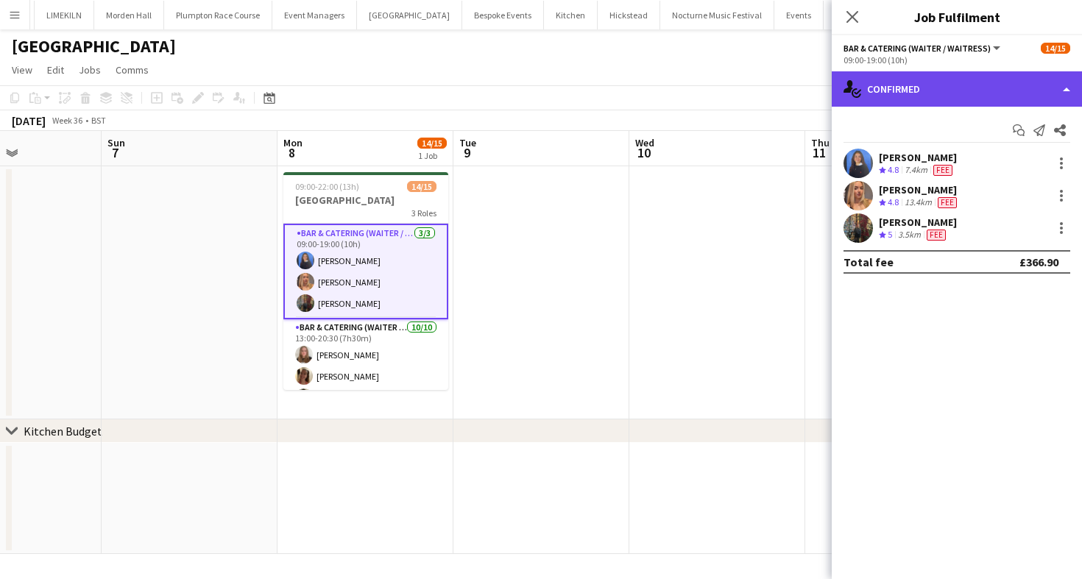
click at [994, 86] on div "single-neutral-actions-check-2 Confirmed" at bounding box center [957, 88] width 250 height 35
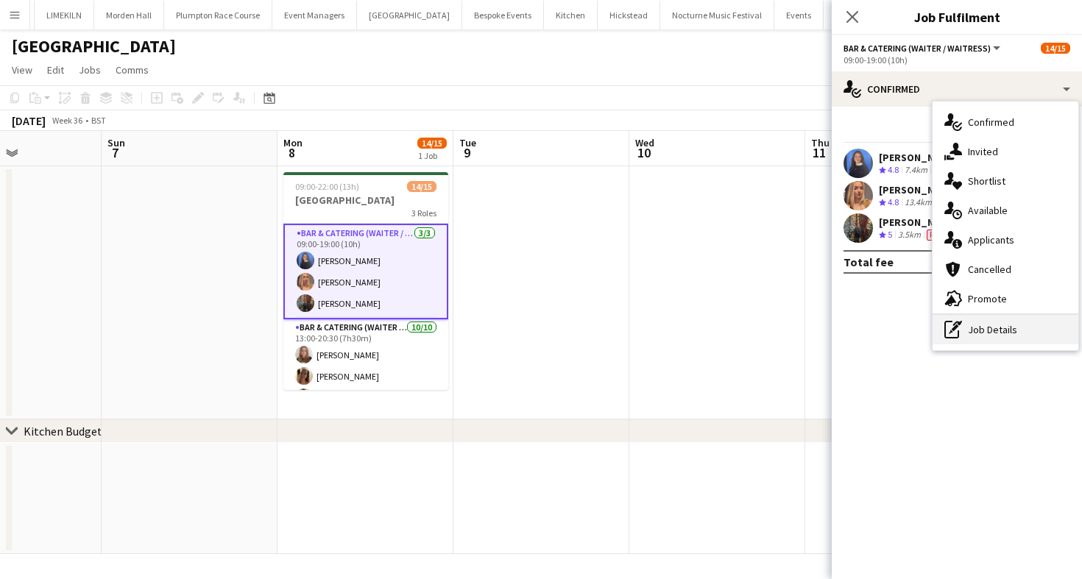
click at [1012, 344] on div "pen-write Job Details" at bounding box center [1006, 329] width 146 height 29
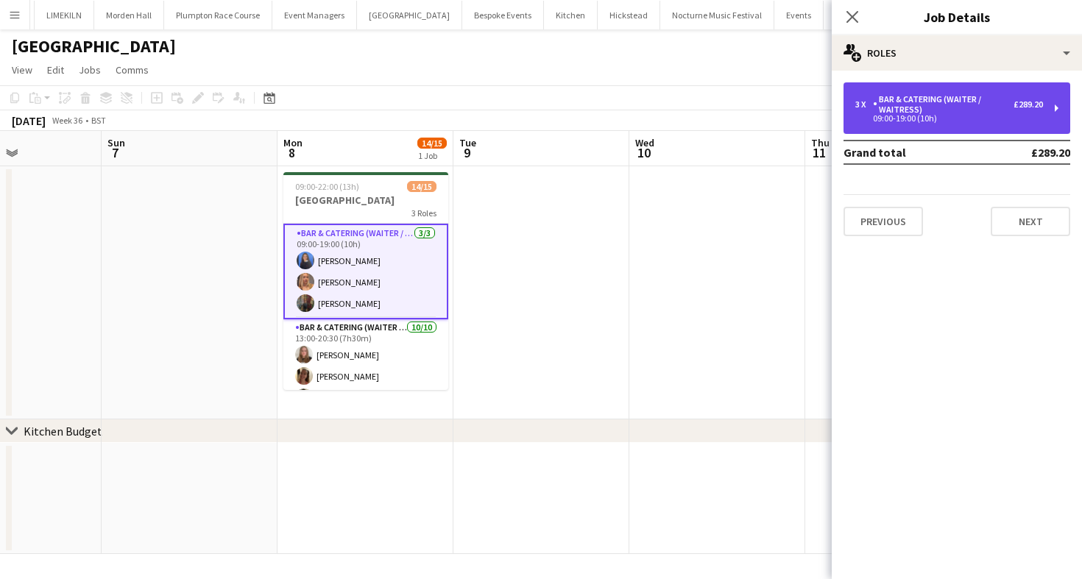
click at [911, 114] on div "Bar & Catering (Waiter / waitress)" at bounding box center [943, 104] width 141 height 21
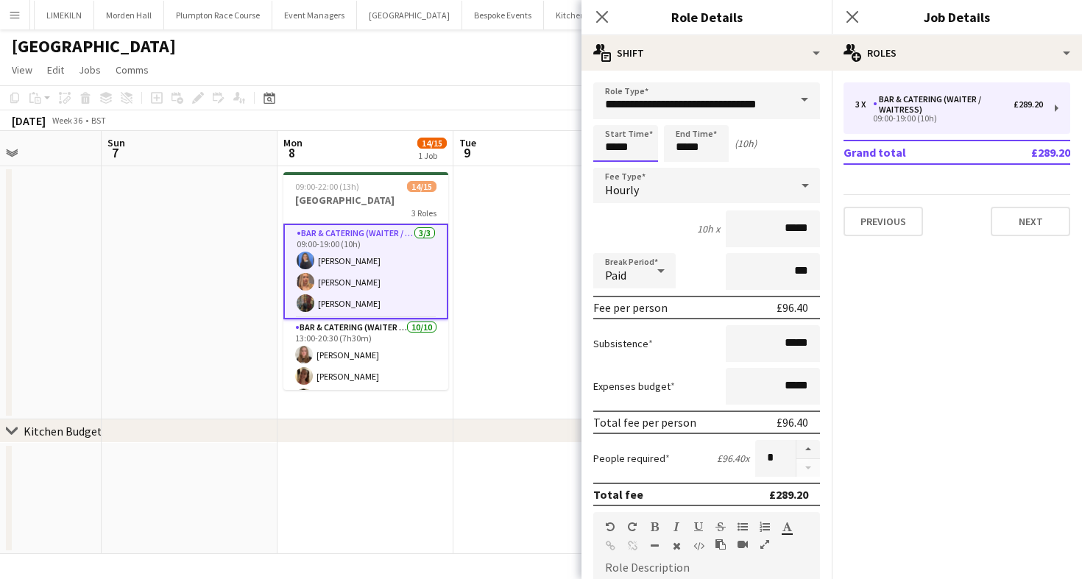
click at [619, 151] on input "*****" at bounding box center [625, 143] width 65 height 37
click at [613, 121] on div at bounding box center [610, 117] width 29 height 15
type input "*****"
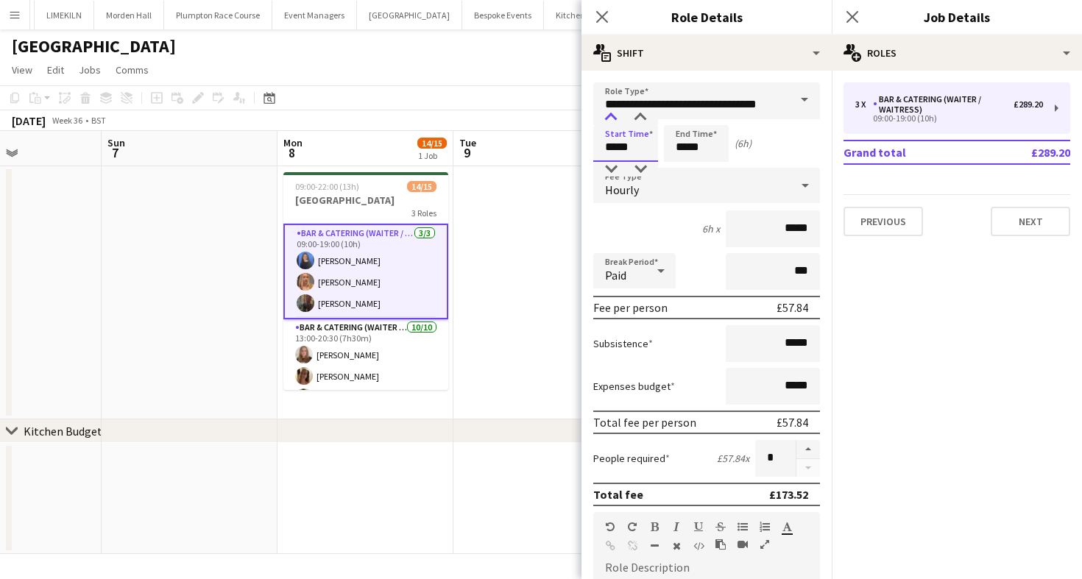
click at [613, 121] on div at bounding box center [610, 117] width 29 height 15
click at [682, 152] on input "*****" at bounding box center [696, 143] width 65 height 37
click at [684, 121] on div at bounding box center [681, 117] width 29 height 15
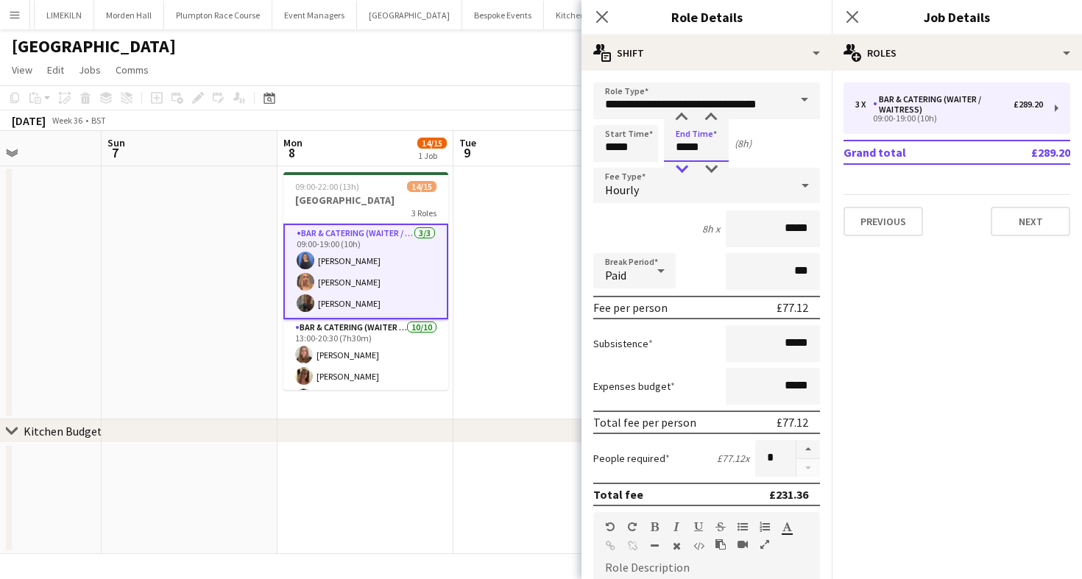
click at [679, 167] on div at bounding box center [681, 169] width 29 height 15
click at [681, 116] on div at bounding box center [681, 117] width 29 height 15
type input "*****"
click at [676, 167] on div at bounding box center [681, 169] width 29 height 15
click at [520, 61] on app-page-menu "View Day view expanded Day view collapsed Month view Date picker Jump to [DATE]…" at bounding box center [541, 71] width 1082 height 28
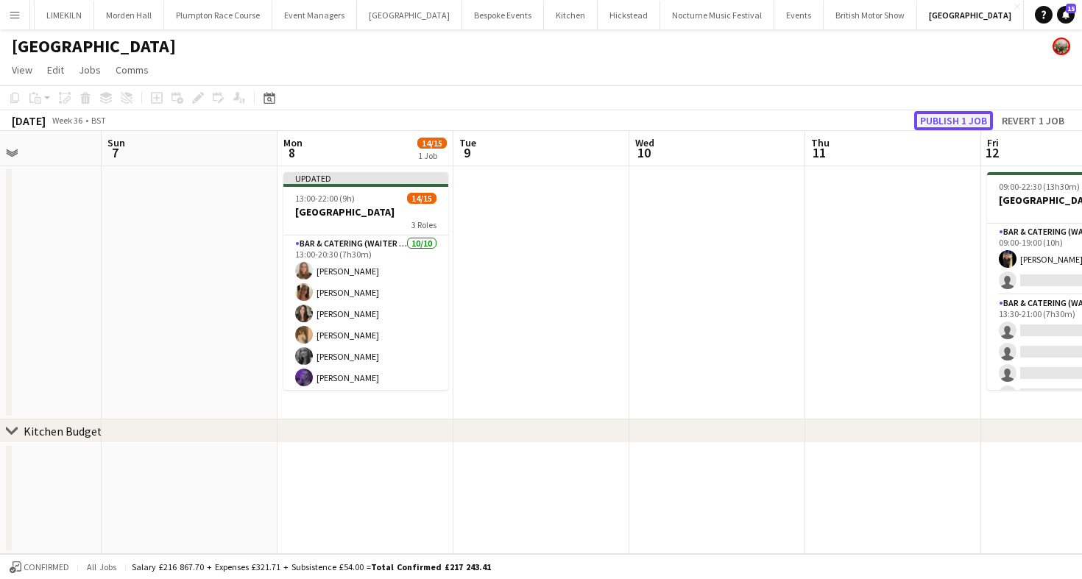
click at [959, 123] on button "Publish 1 job" at bounding box center [953, 120] width 79 height 19
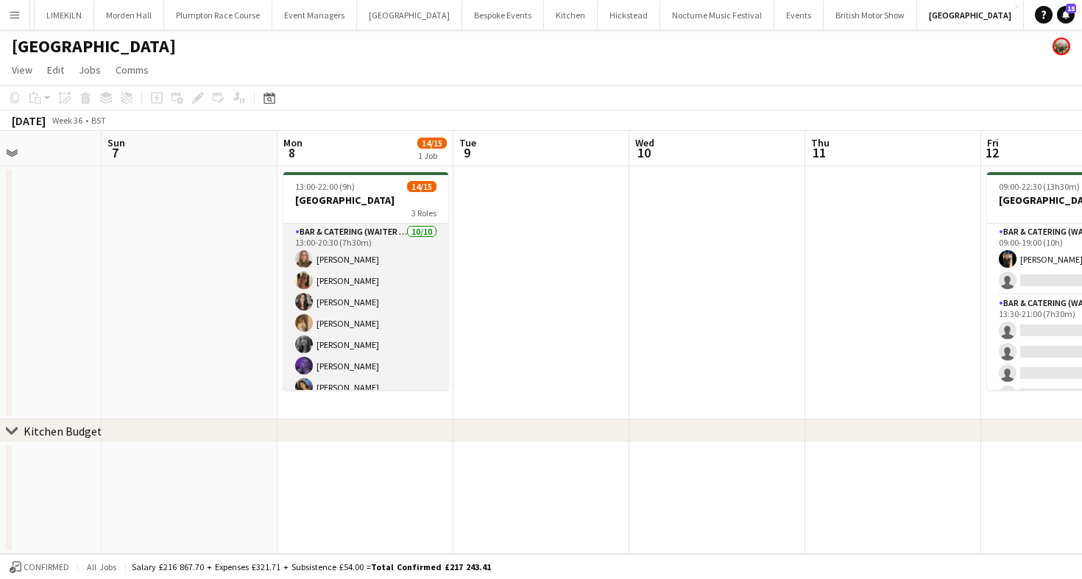
click at [382, 293] on app-card-role "Bar & Catering (Waiter / waitress) [DATE] 13:00-20:30 (7h30m) [PERSON_NAME] [PE…" at bounding box center [365, 345] width 165 height 242
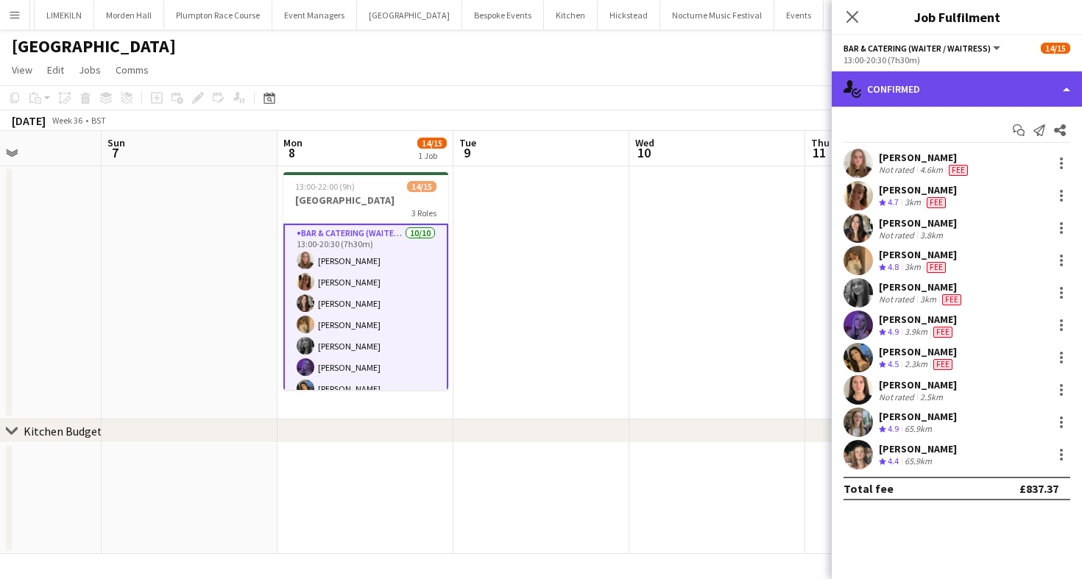
click at [936, 77] on div "single-neutral-actions-check-2 Confirmed" at bounding box center [957, 88] width 250 height 35
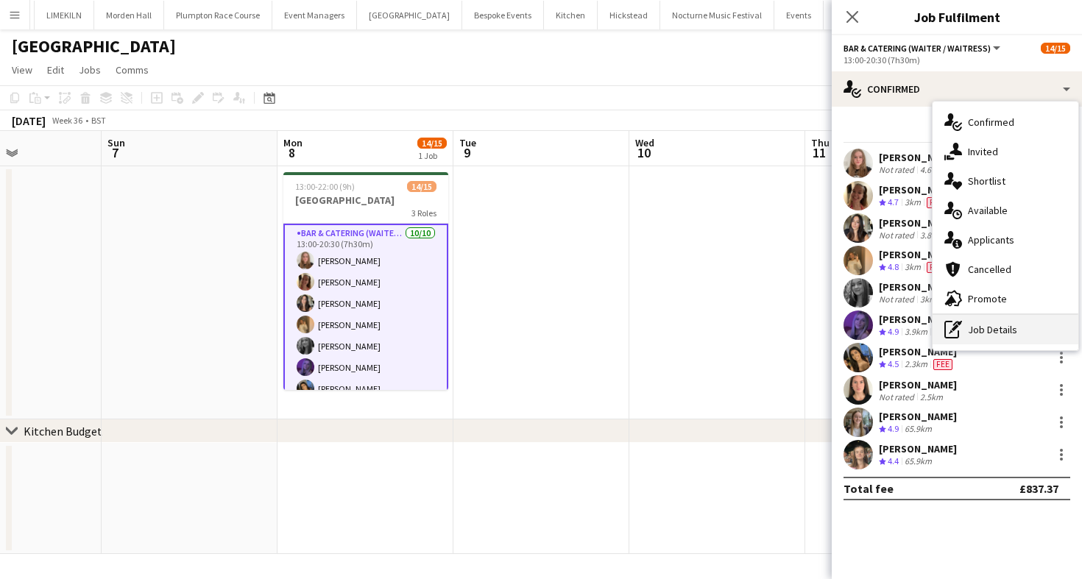
click at [983, 337] on div "pen-write Job Details" at bounding box center [1006, 329] width 146 height 29
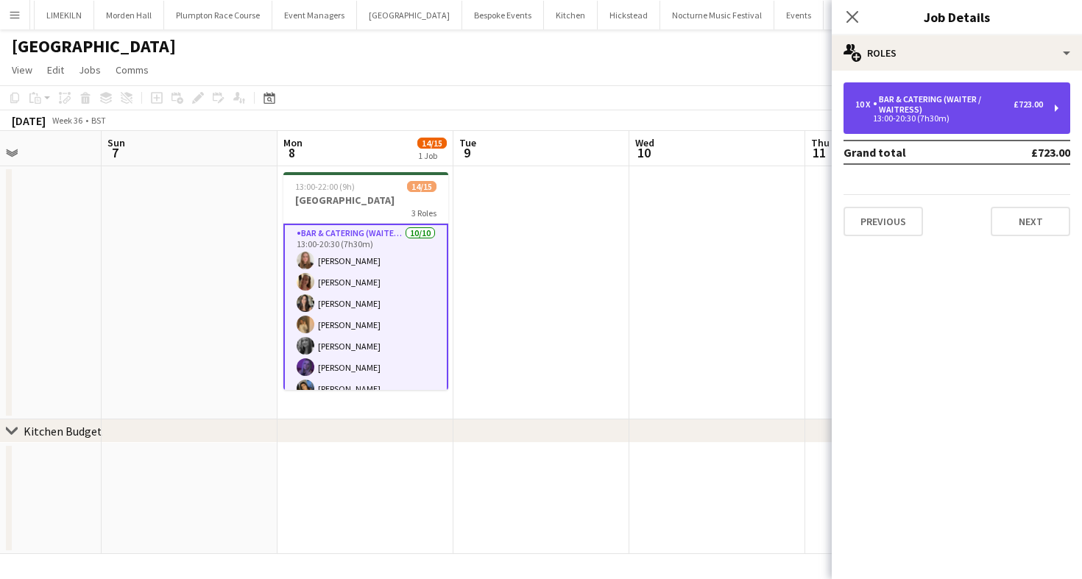
click at [957, 109] on div "Bar & Catering (Waiter / waitress)" at bounding box center [943, 104] width 141 height 21
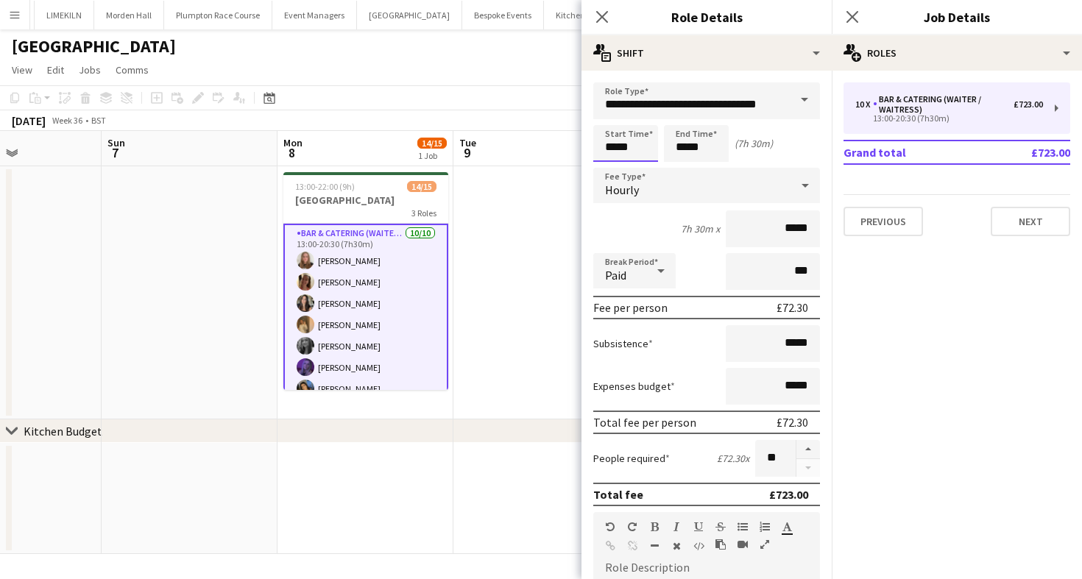
click at [623, 158] on input "*****" at bounding box center [625, 143] width 65 height 37
click at [616, 119] on div at bounding box center [610, 117] width 29 height 15
click at [613, 117] on div at bounding box center [610, 117] width 29 height 15
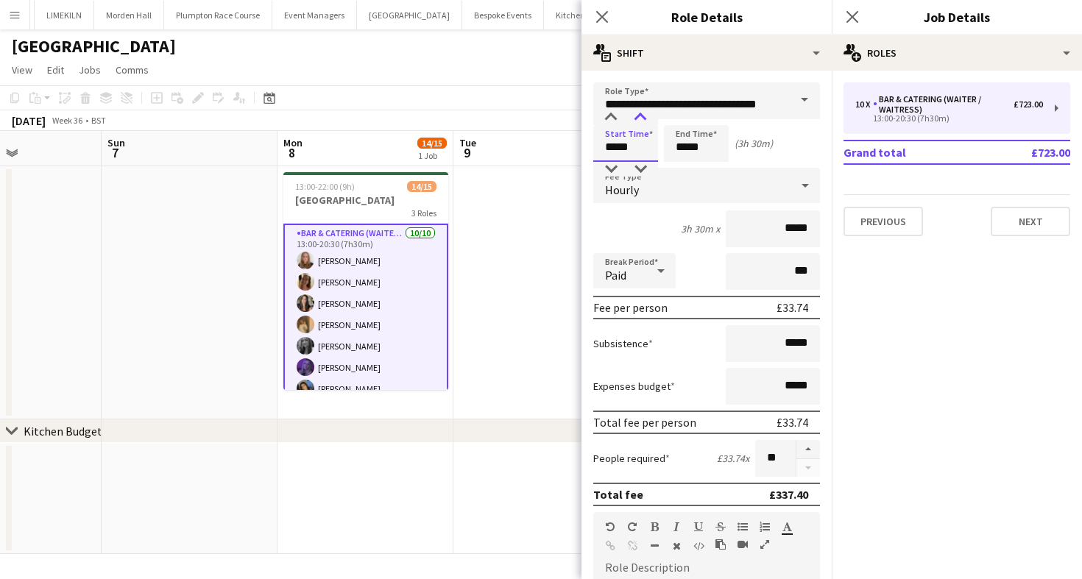
click at [642, 117] on div at bounding box center [640, 117] width 29 height 15
type input "*****"
click at [642, 117] on div at bounding box center [640, 117] width 29 height 15
click at [690, 140] on input "*****" at bounding box center [696, 143] width 65 height 37
click at [682, 110] on div at bounding box center [681, 117] width 29 height 15
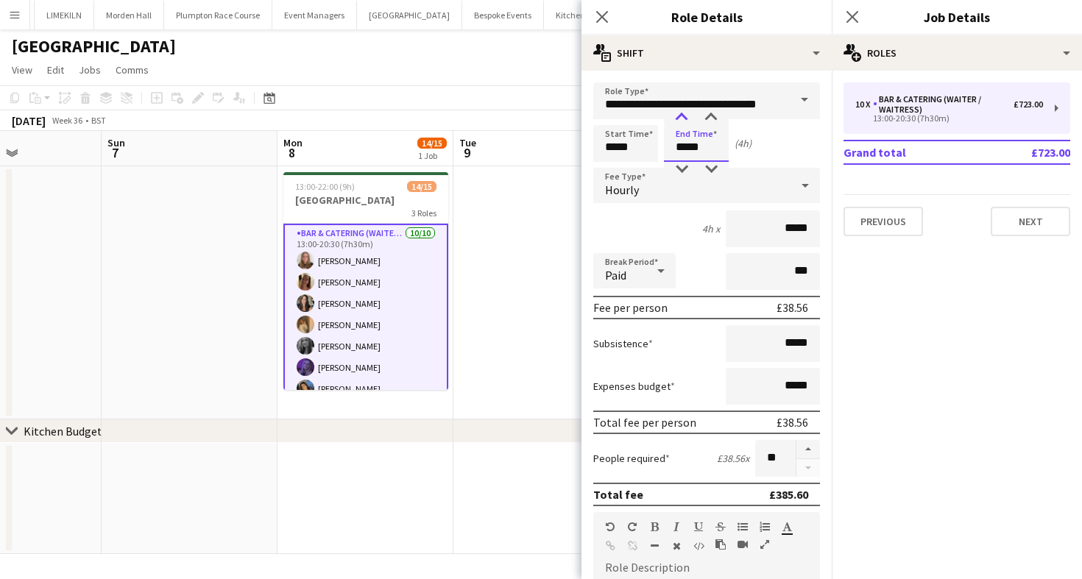
type input "*****"
click at [682, 110] on div at bounding box center [681, 117] width 29 height 15
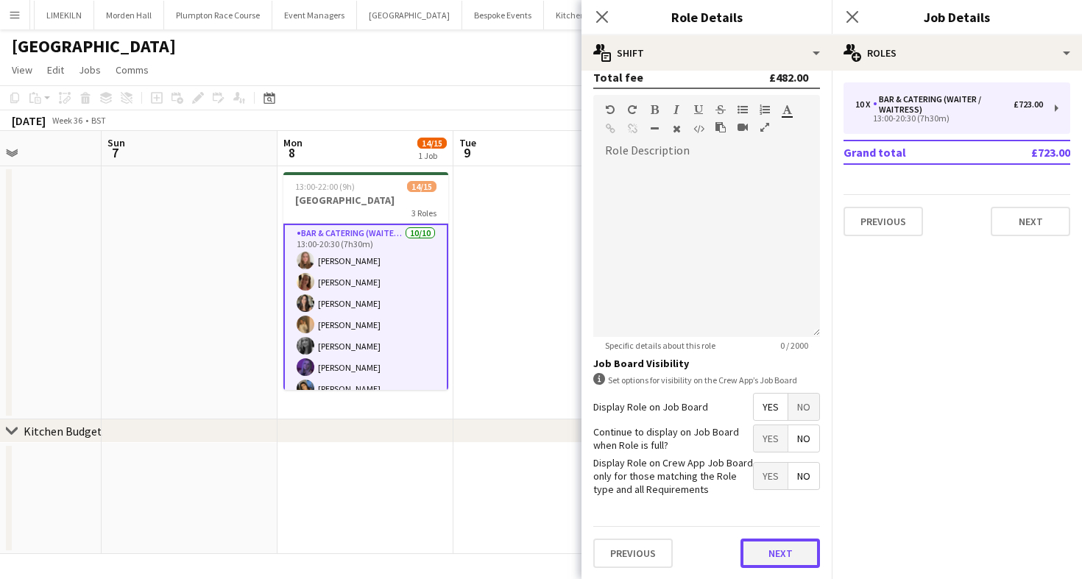
click at [772, 557] on button "Next" at bounding box center [781, 553] width 80 height 29
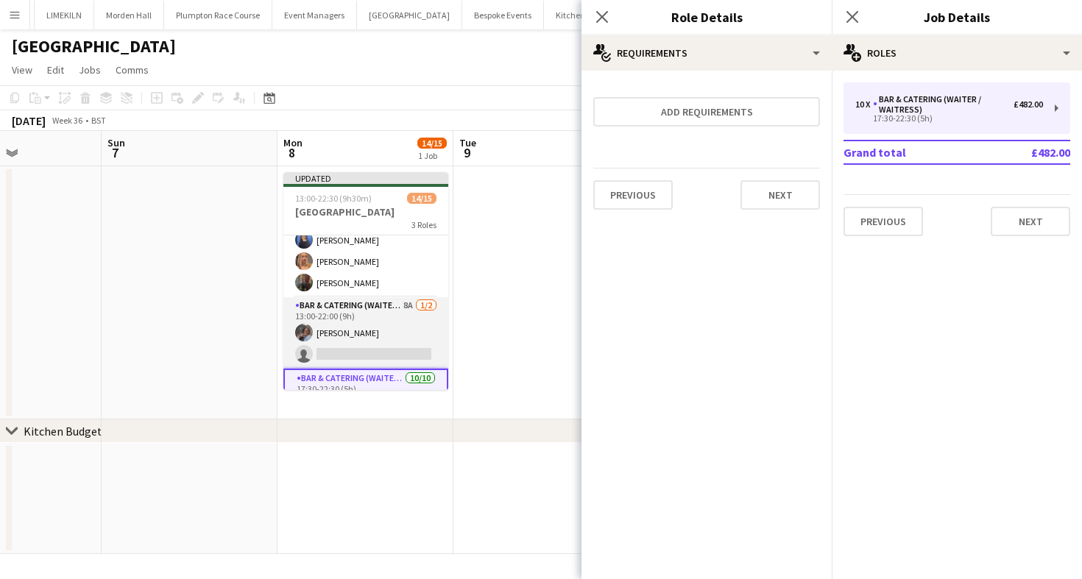
scroll to position [39, 0]
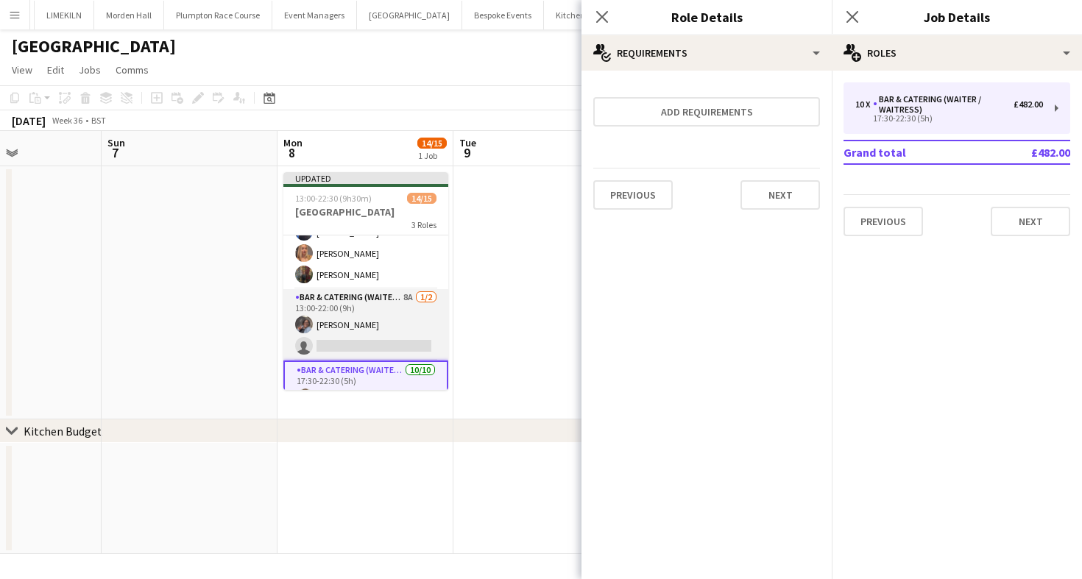
click at [368, 330] on app-card-role "Bar & Catering (Waiter / waitress) 8A [DATE] 13:00-22:00 (9h) [PERSON_NAME] sin…" at bounding box center [365, 324] width 165 height 71
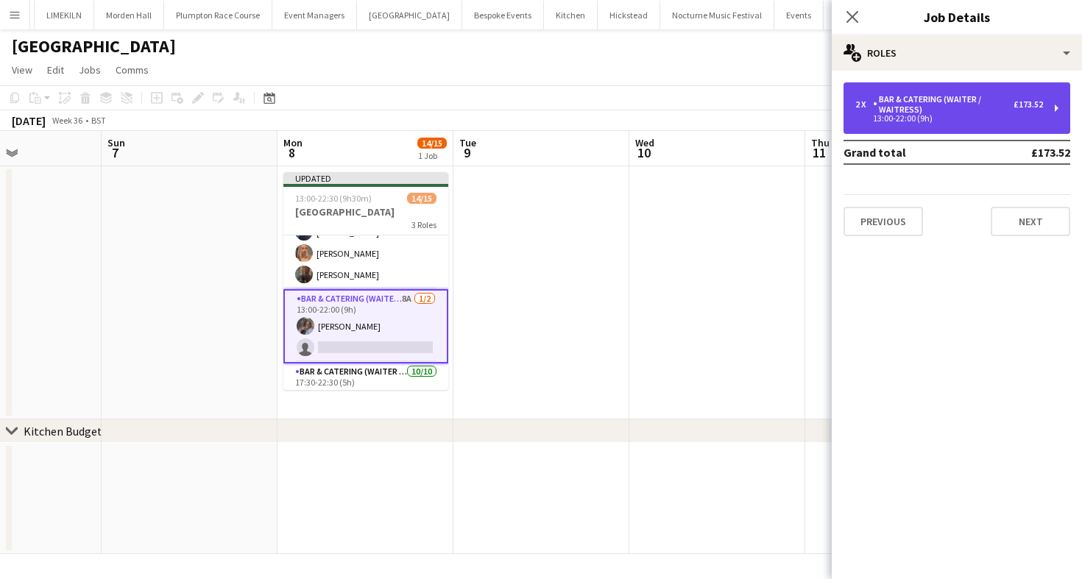
click at [964, 113] on div "Bar & Catering (Waiter / waitress)" at bounding box center [943, 104] width 141 height 21
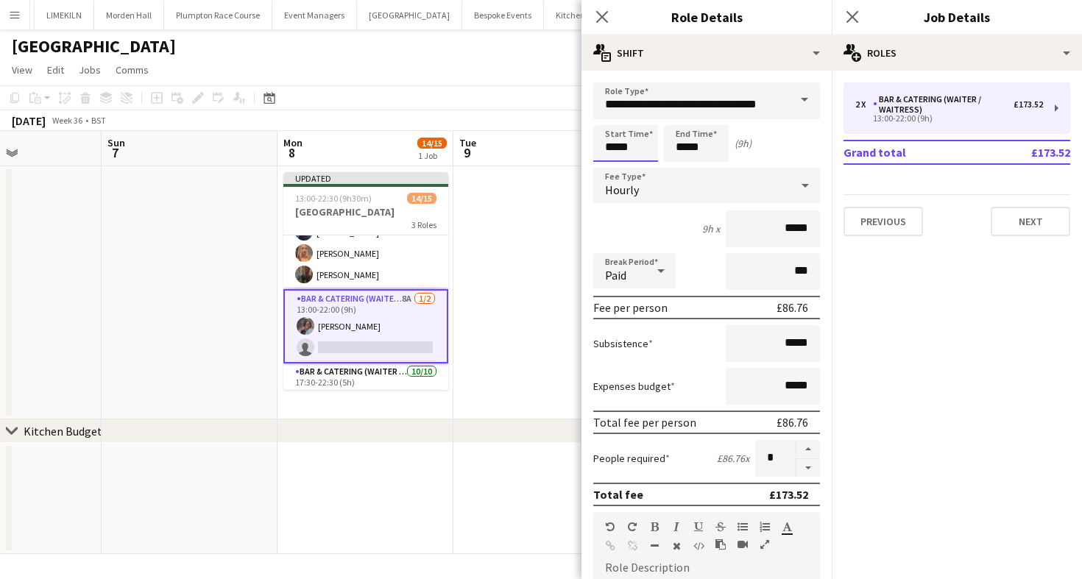
click at [629, 158] on input "*****" at bounding box center [625, 143] width 65 height 37
click at [614, 116] on div at bounding box center [610, 117] width 29 height 15
click at [608, 115] on div at bounding box center [610, 117] width 29 height 15
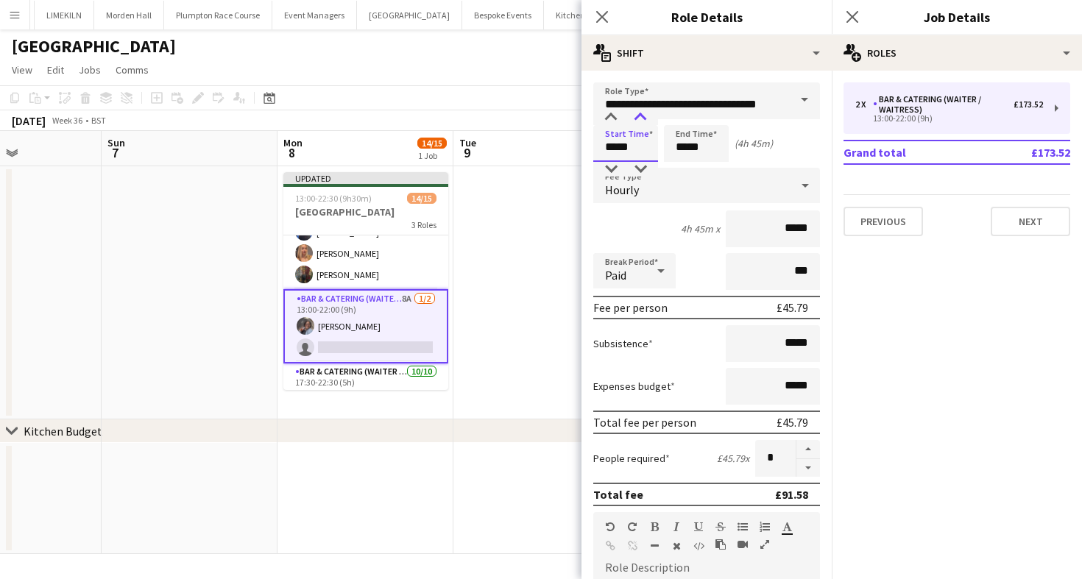
click at [635, 115] on div at bounding box center [640, 117] width 29 height 15
type input "*****"
click at [635, 115] on div at bounding box center [640, 117] width 29 height 15
click at [699, 152] on input "*****" at bounding box center [696, 143] width 65 height 37
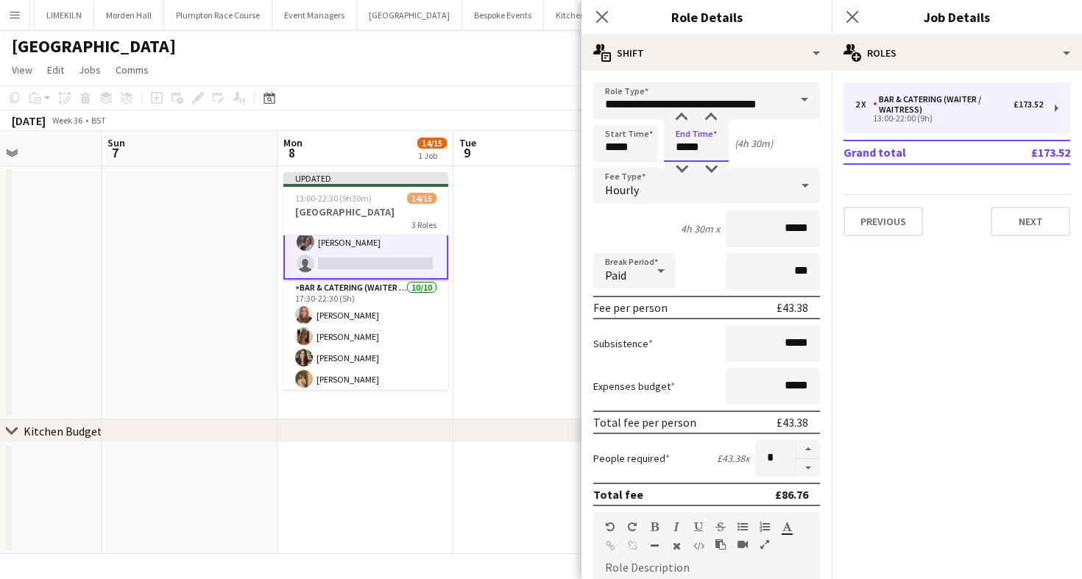
scroll to position [117, 0]
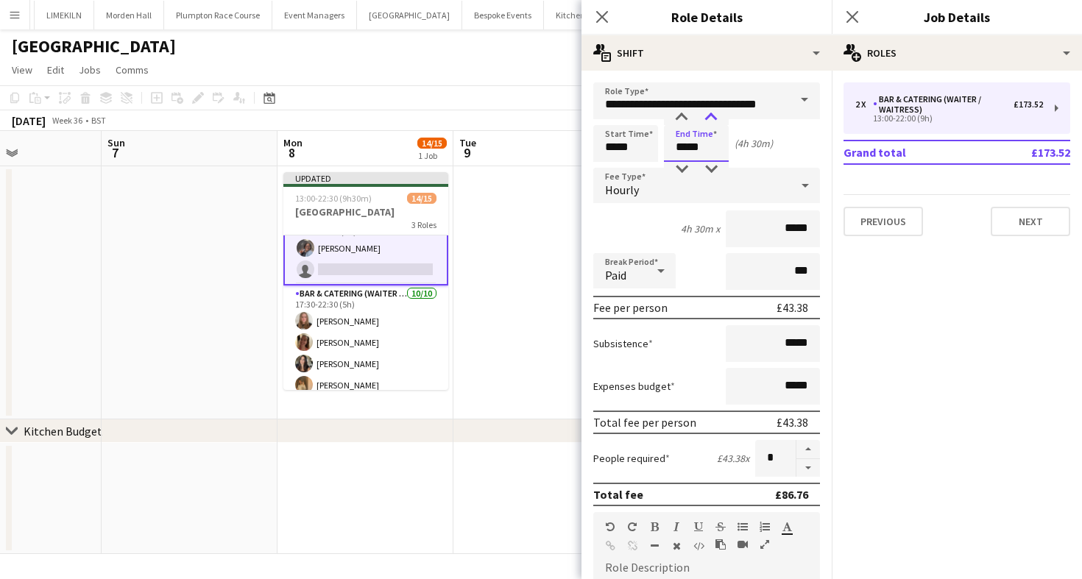
click at [708, 119] on div at bounding box center [710, 117] width 29 height 15
type input "*****"
click at [708, 119] on div at bounding box center [710, 117] width 29 height 15
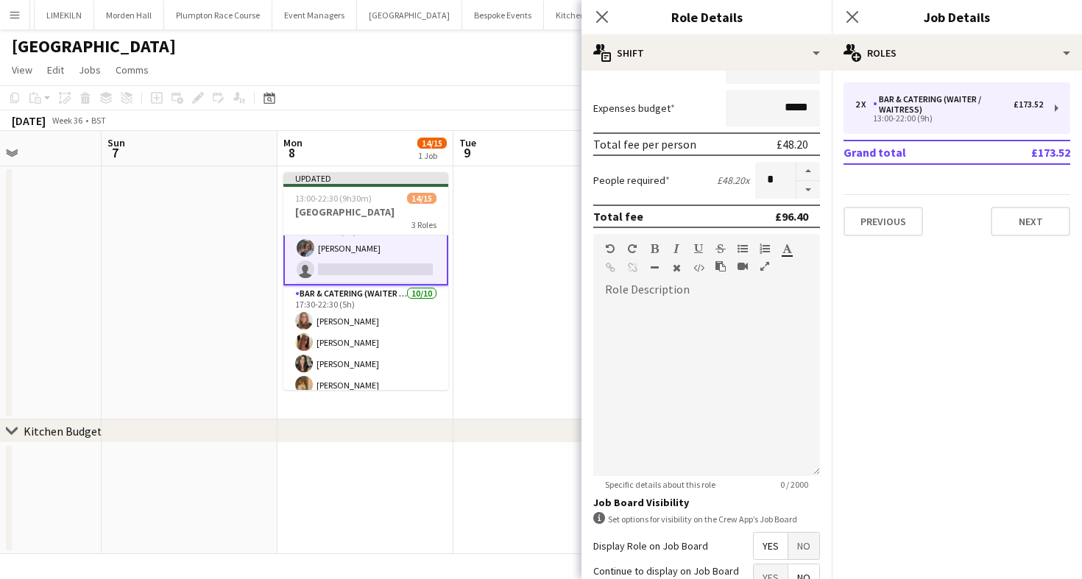
scroll to position [417, 0]
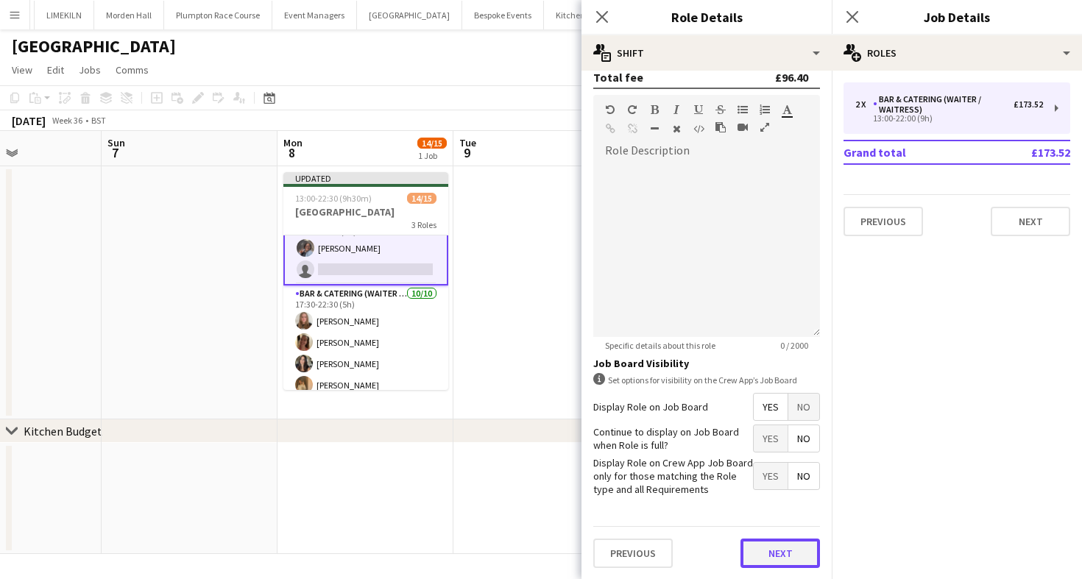
click at [769, 554] on button "Next" at bounding box center [781, 553] width 80 height 29
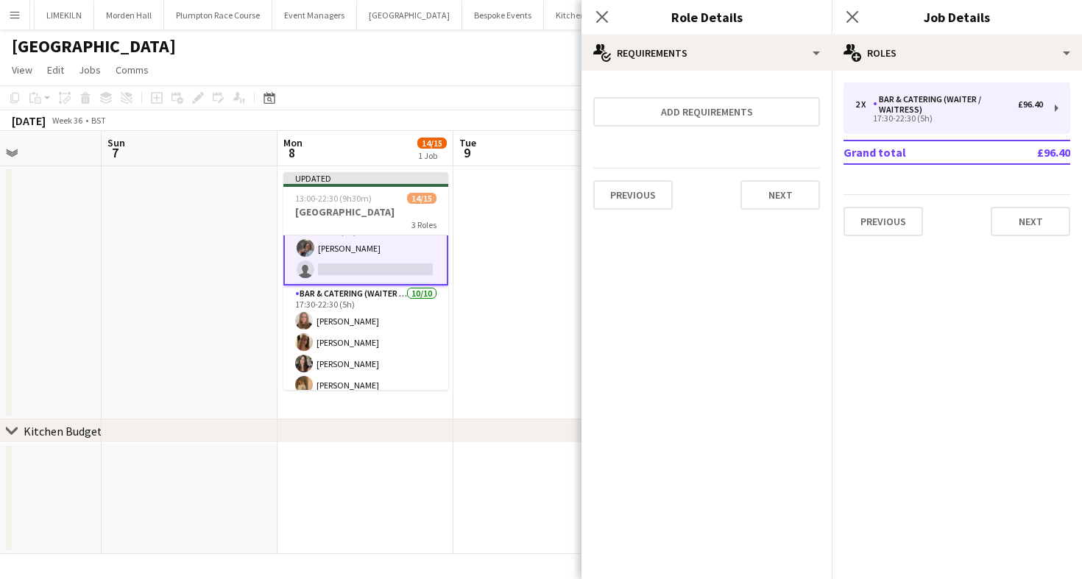
click at [486, 126] on div "[DATE] Week 36 • BST Publish 1 job Revert 1 job" at bounding box center [541, 120] width 1082 height 21
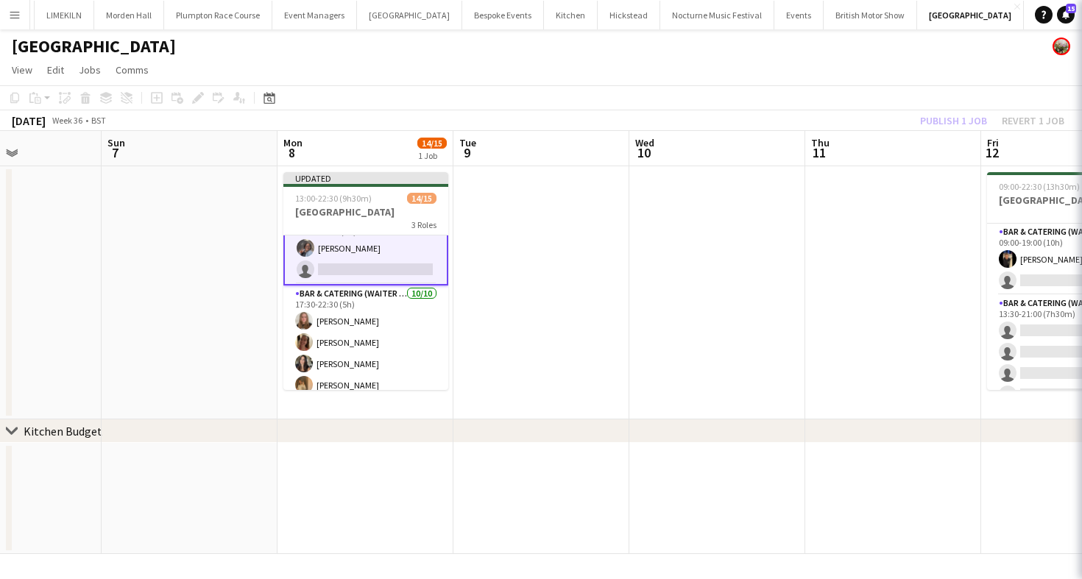
scroll to position [116, 0]
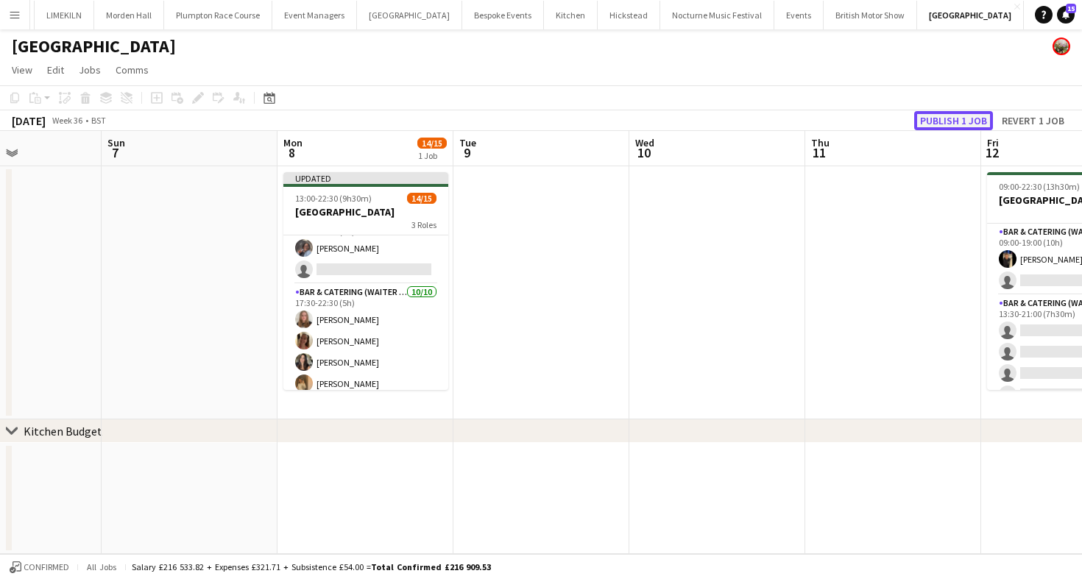
click at [968, 121] on button "Publish 1 job" at bounding box center [953, 120] width 79 height 19
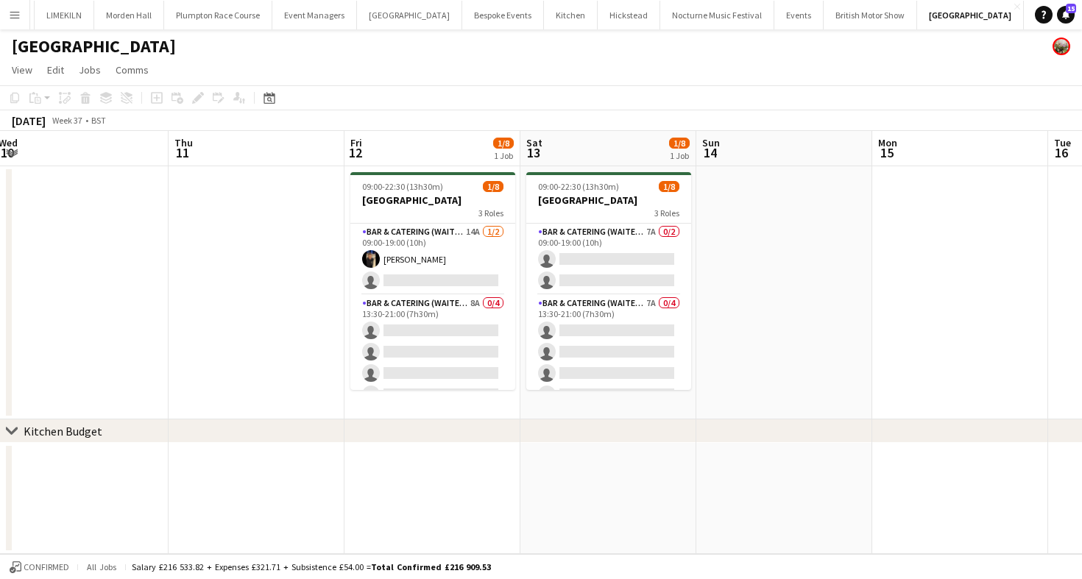
scroll to position [0, 713]
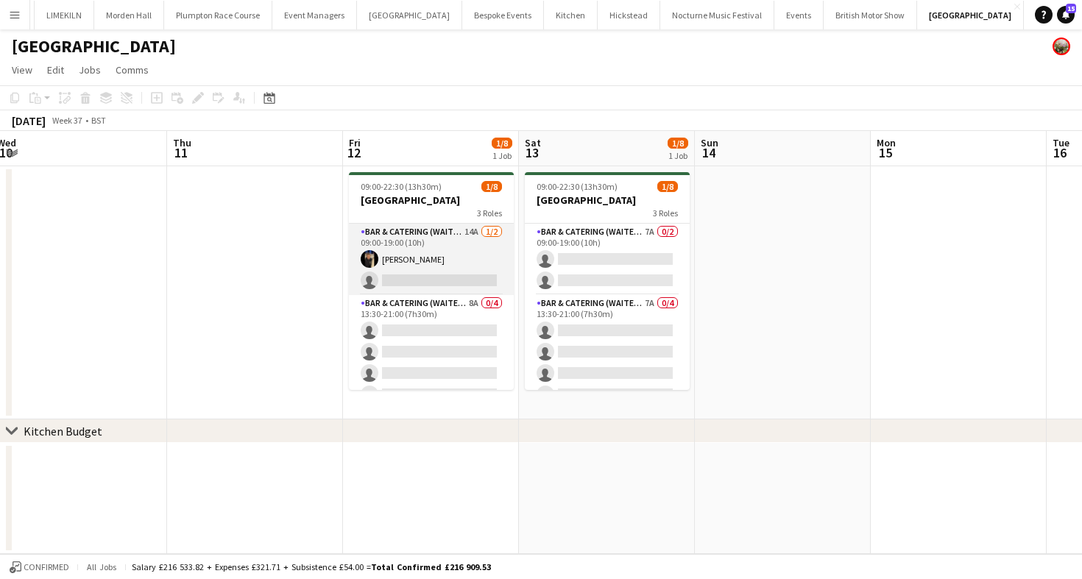
drag, startPoint x: 390, startPoint y: 253, endPoint x: 414, endPoint y: 253, distance: 24.3
click at [390, 253] on app-card-role "Bar & Catering (Waiter / waitress) 14A [DATE] 09:00-19:00 (10h) [PERSON_NAME] s…" at bounding box center [431, 259] width 165 height 71
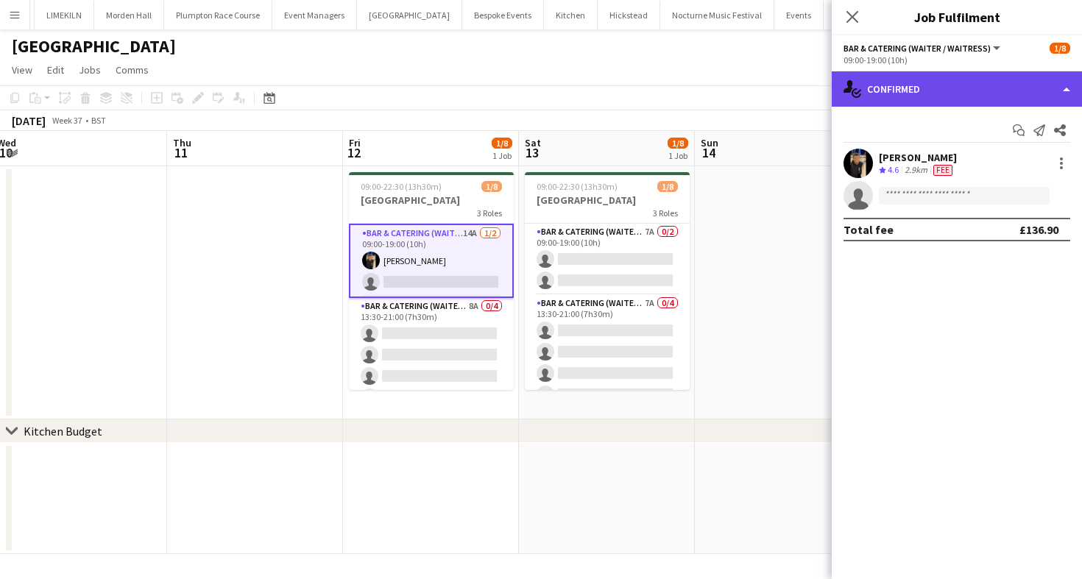
click at [915, 90] on div "single-neutral-actions-check-2 Confirmed" at bounding box center [957, 88] width 250 height 35
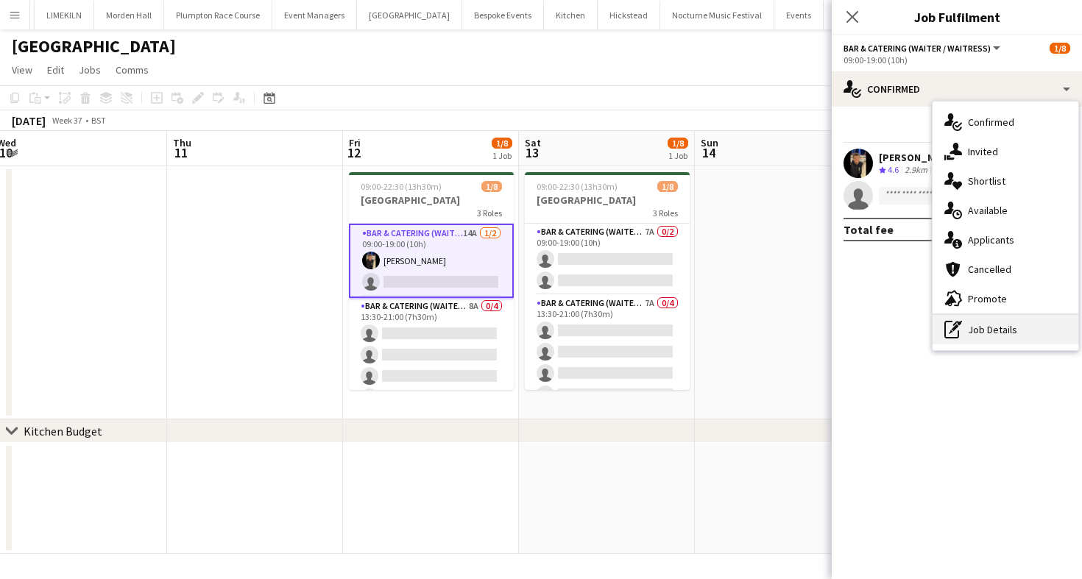
click at [1035, 329] on div "pen-write Job Details" at bounding box center [1006, 329] width 146 height 29
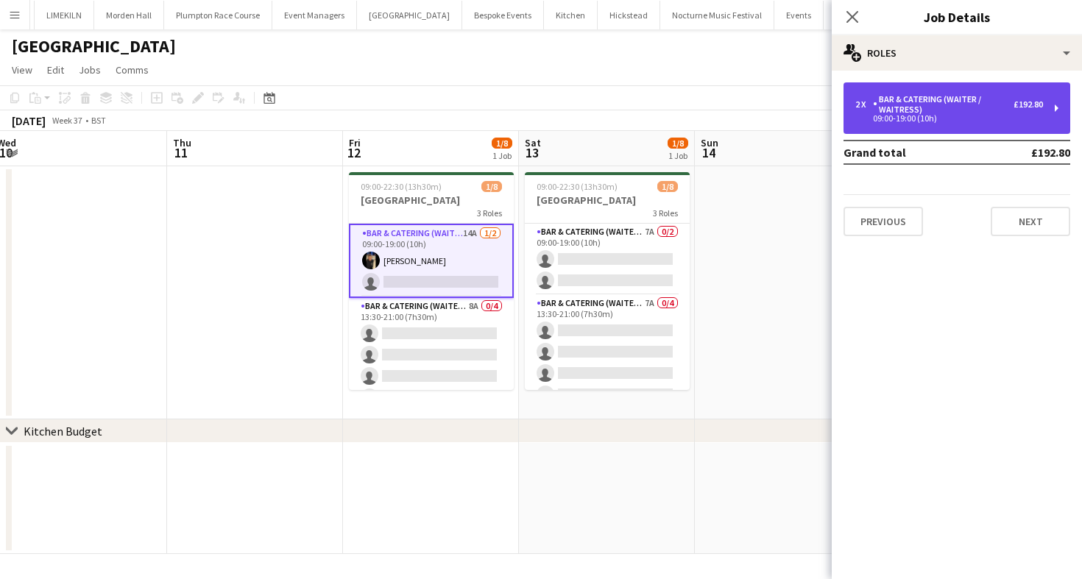
click at [955, 121] on div "09:00-19:00 (10h)" at bounding box center [949, 118] width 188 height 7
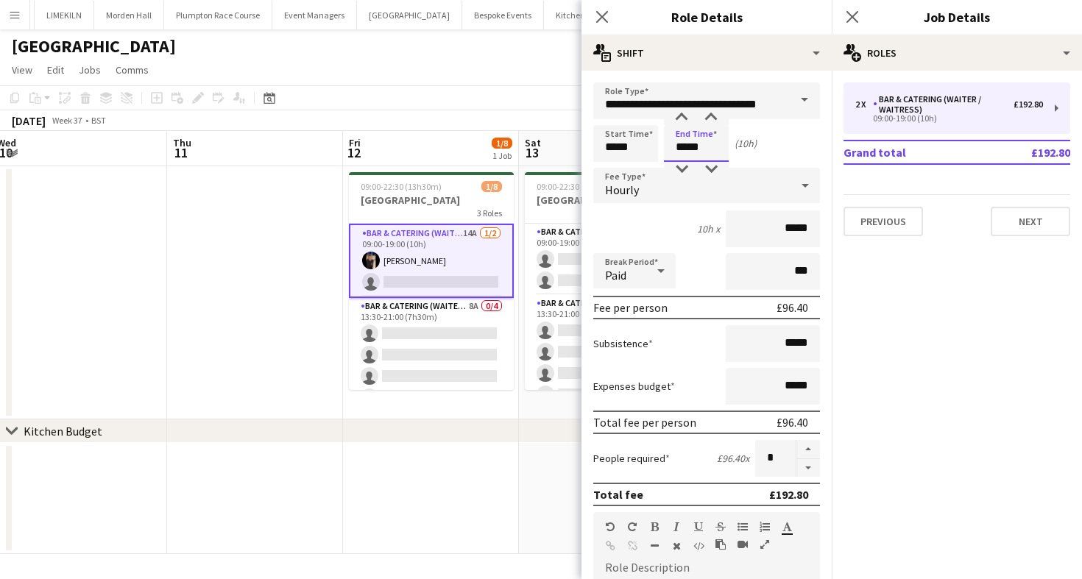
click at [691, 156] on input "*****" at bounding box center [696, 143] width 65 height 37
click at [688, 168] on div at bounding box center [681, 169] width 29 height 15
type input "*****"
click at [715, 169] on div at bounding box center [710, 169] width 29 height 15
click at [699, 266] on div "Break Period Paid ***" at bounding box center [706, 271] width 227 height 37
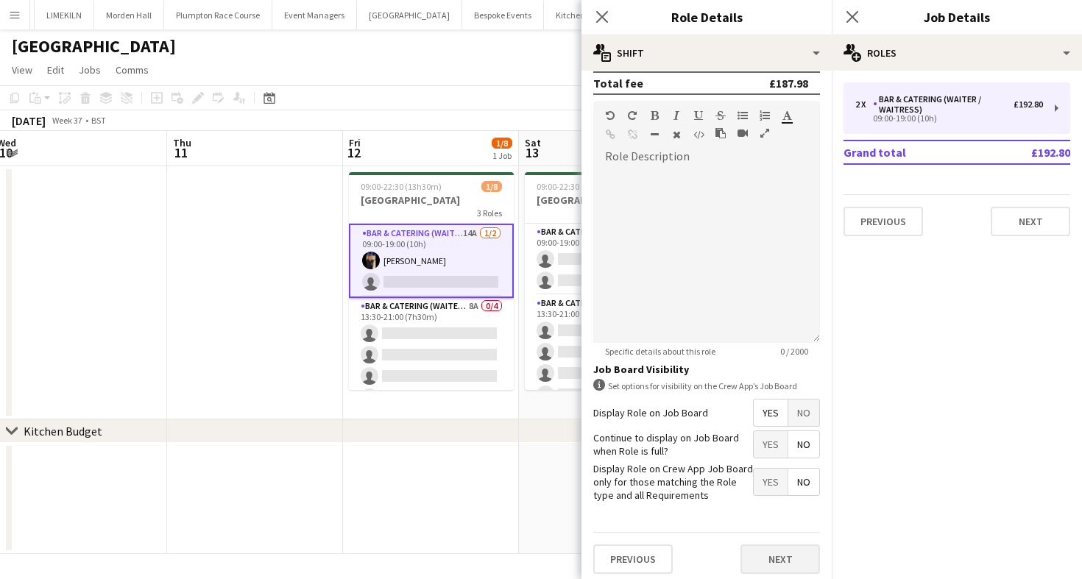
scroll to position [417, 0]
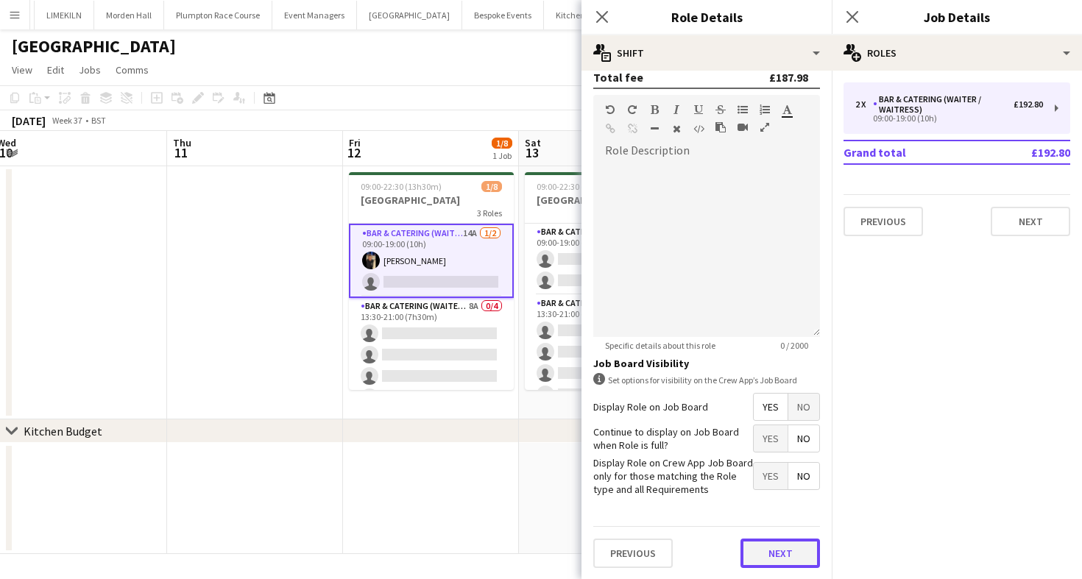
click at [770, 559] on button "Next" at bounding box center [781, 553] width 80 height 29
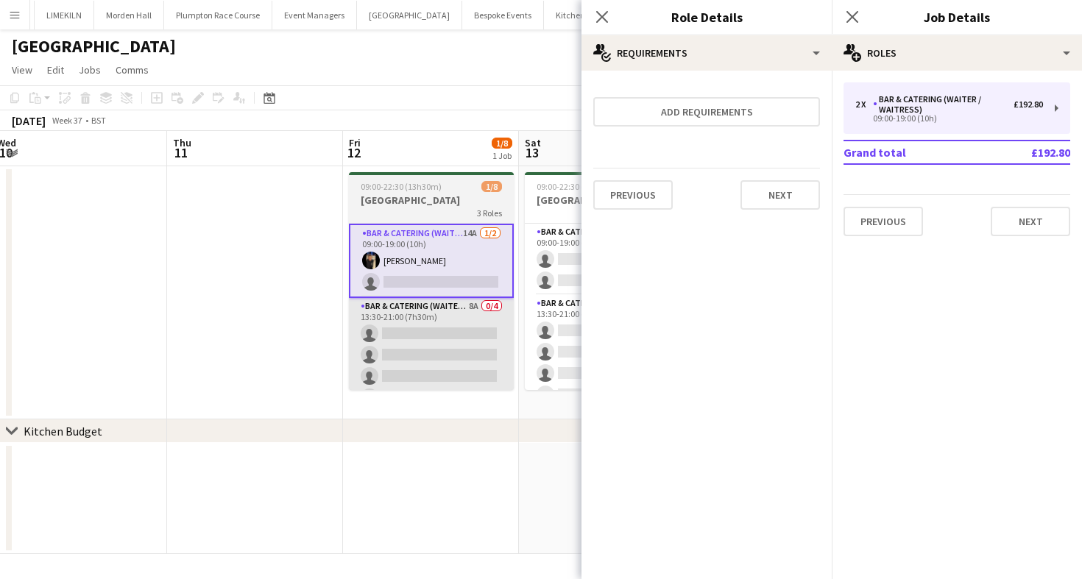
scroll to position [0, 0]
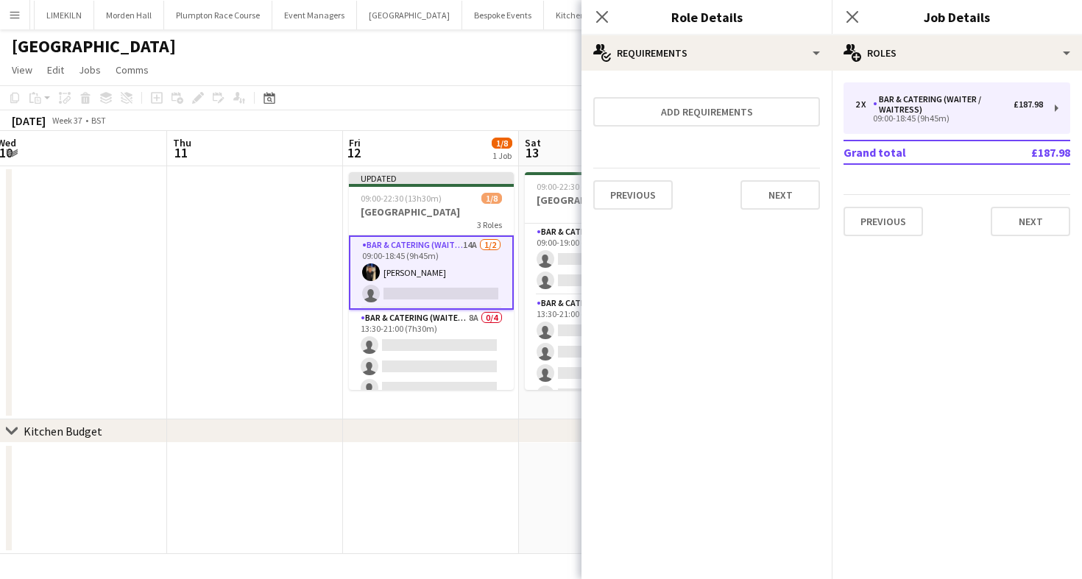
click at [437, 286] on app-card-role "Bar & Catering (Waiter / waitress) 14A [DATE] 09:00-18:45 (9h45m) [PERSON_NAME]…" at bounding box center [431, 273] width 165 height 74
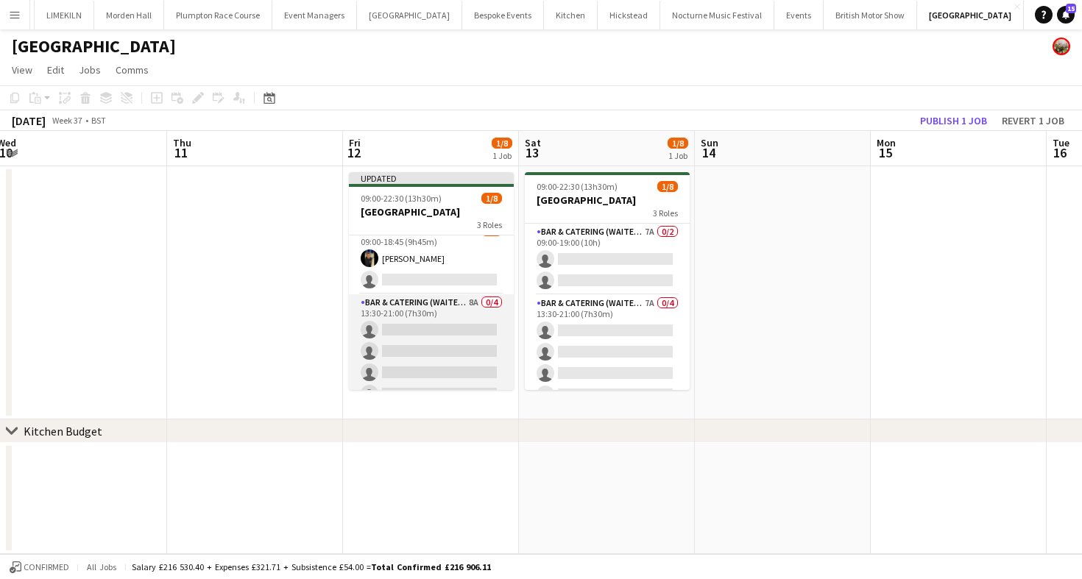
scroll to position [102, 0]
click at [439, 364] on app-card-role "Bar & Catering (Waiter / waitress) 9A 0/2 15:00-22:30 (7h30m) single-neutral-ac…" at bounding box center [431, 354] width 165 height 71
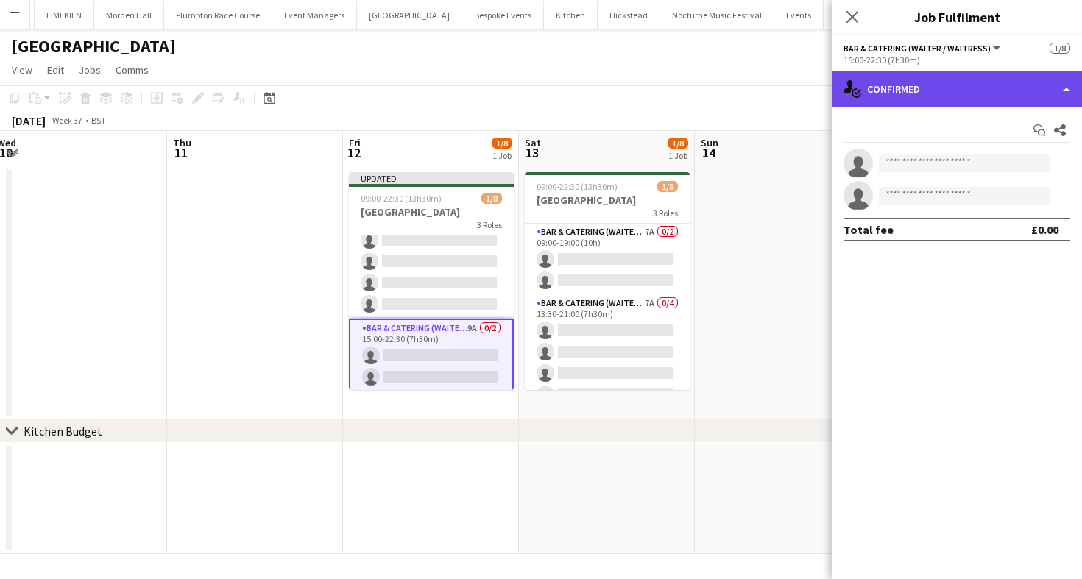
click at [911, 80] on div "single-neutral-actions-check-2 Confirmed" at bounding box center [957, 88] width 250 height 35
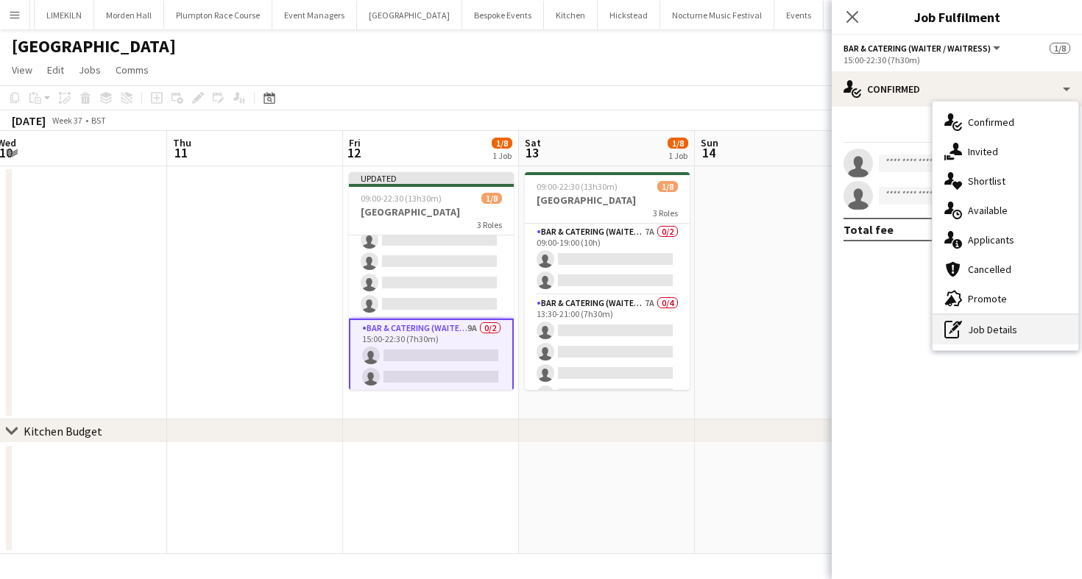
click at [980, 337] on div "pen-write Job Details" at bounding box center [1006, 329] width 146 height 29
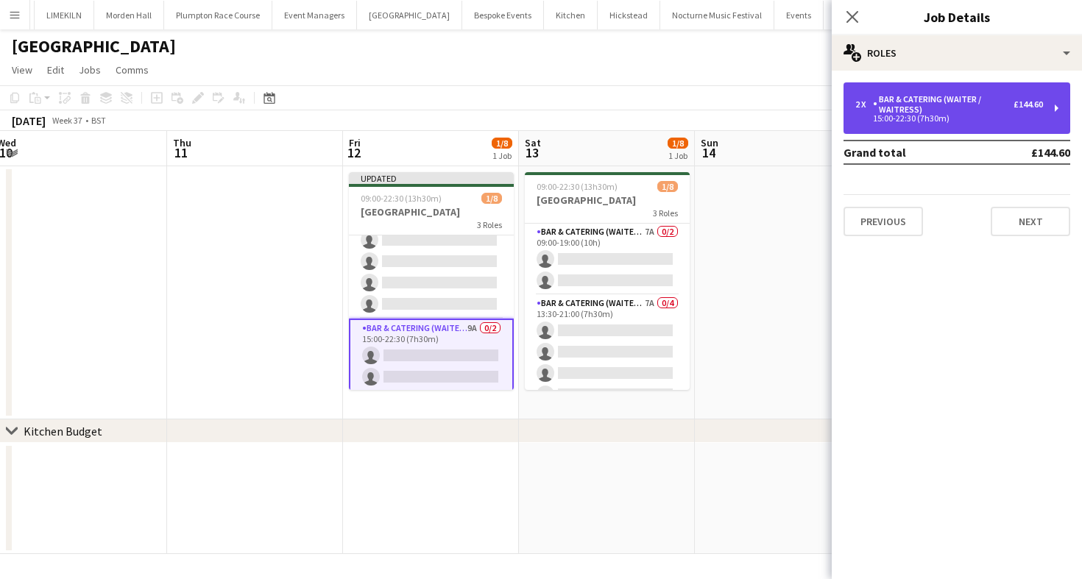
click at [942, 119] on div "15:00-22:30 (7h30m)" at bounding box center [949, 118] width 188 height 7
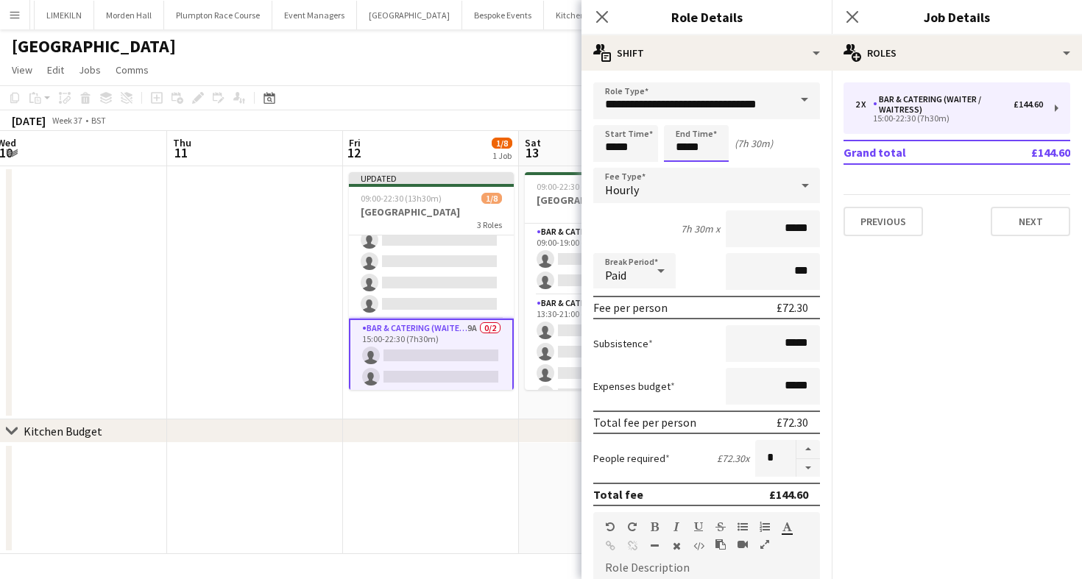
click at [703, 156] on input "*****" at bounding box center [696, 143] width 65 height 37
click at [707, 172] on div at bounding box center [710, 169] width 29 height 15
type input "*****"
click at [707, 172] on div at bounding box center [710, 169] width 29 height 15
click at [509, 106] on app-toolbar "Copy Paste Paste Command V Paste with crew Command Shift V Paste linked Job [GE…" at bounding box center [541, 97] width 1082 height 25
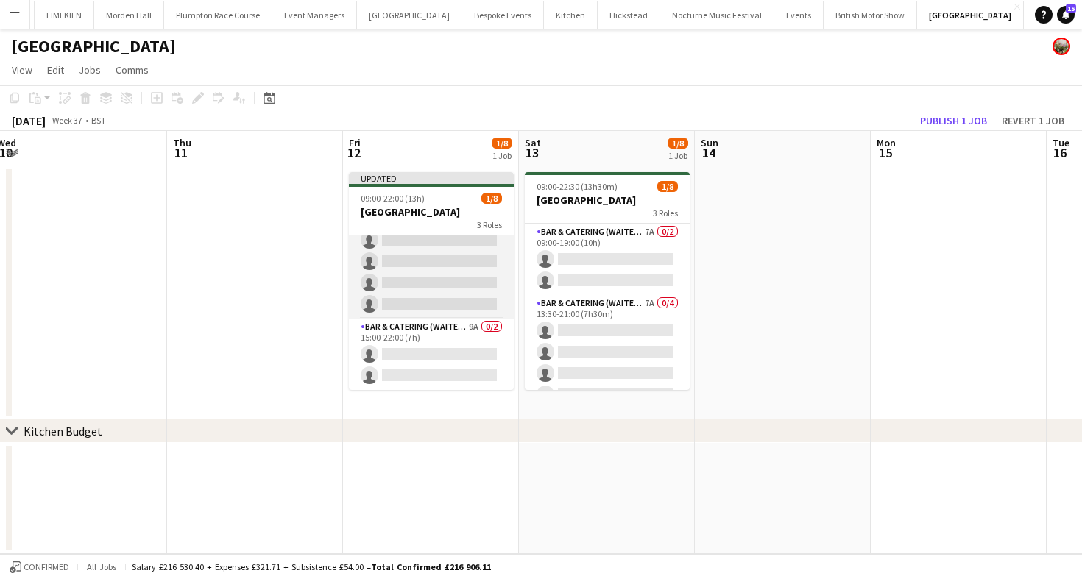
scroll to position [0, 0]
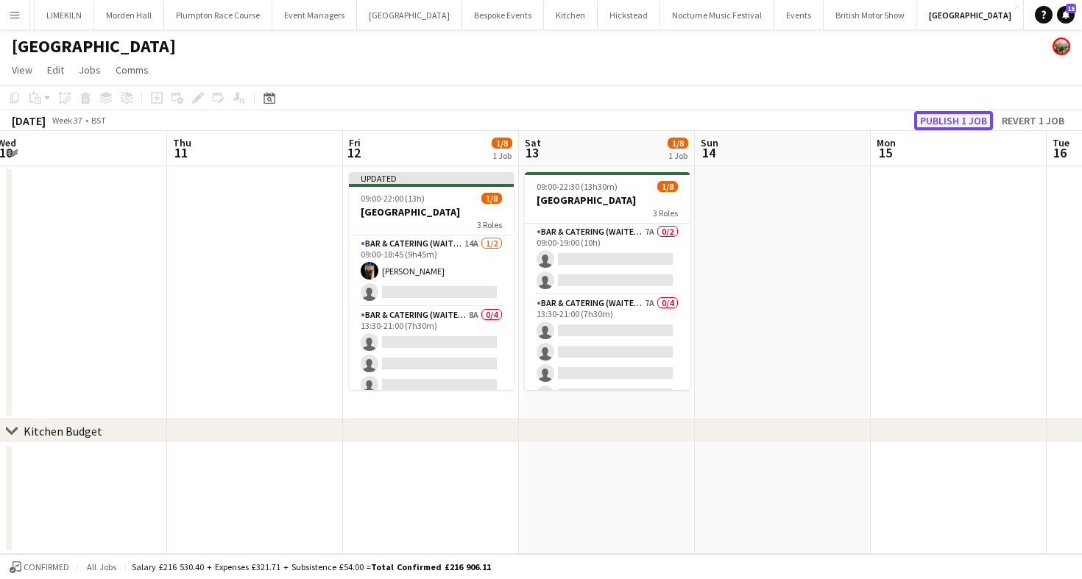
click at [962, 121] on button "Publish 1 job" at bounding box center [953, 120] width 79 height 19
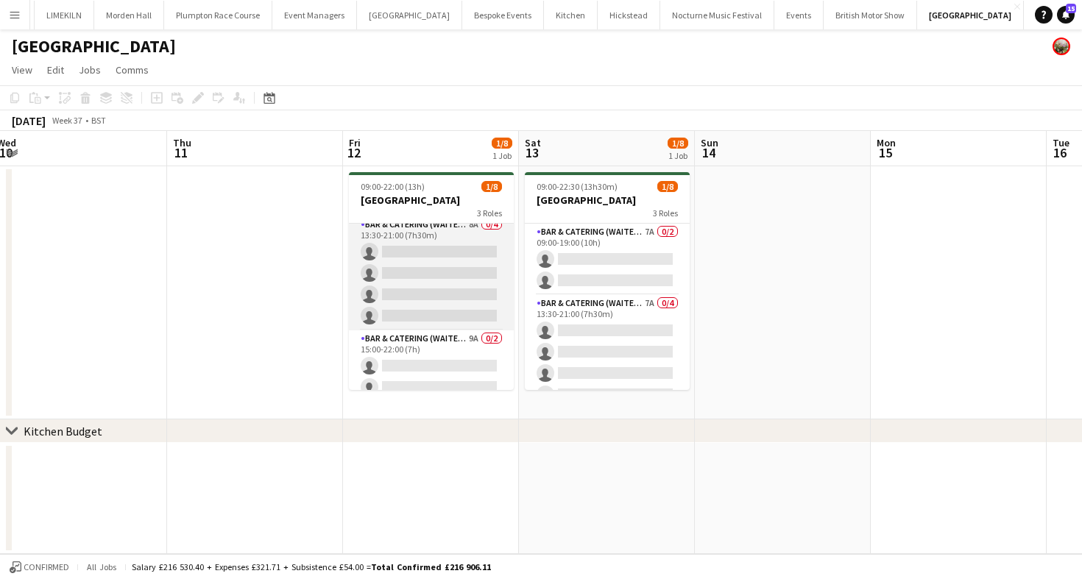
scroll to position [91, 0]
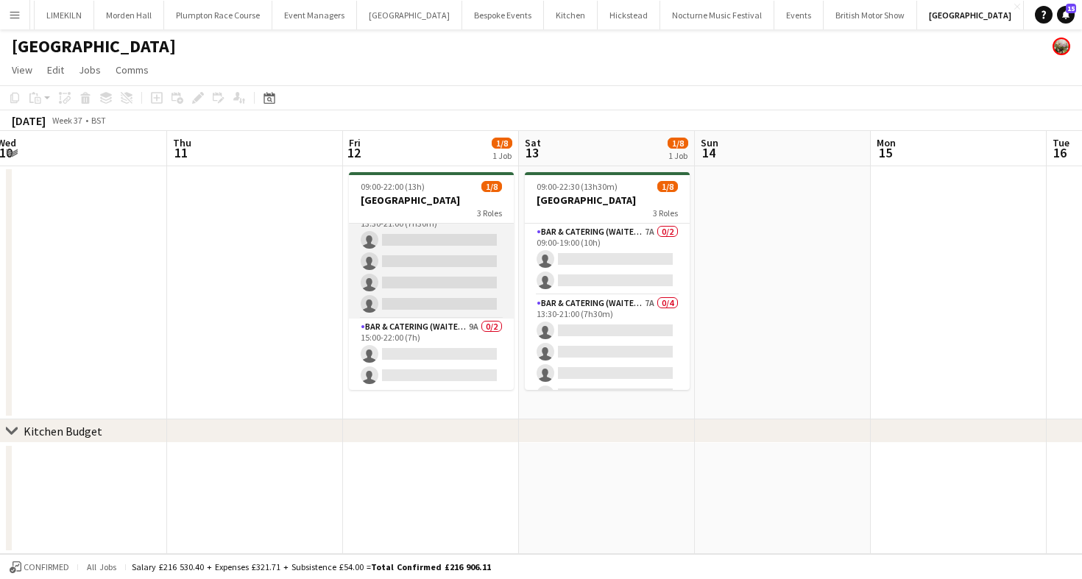
click at [428, 304] on app-card-role "Bar & Catering (Waiter / waitress) 8A 0/4 13:30-21:00 (7h30m) single-neutral-ac…" at bounding box center [431, 262] width 165 height 114
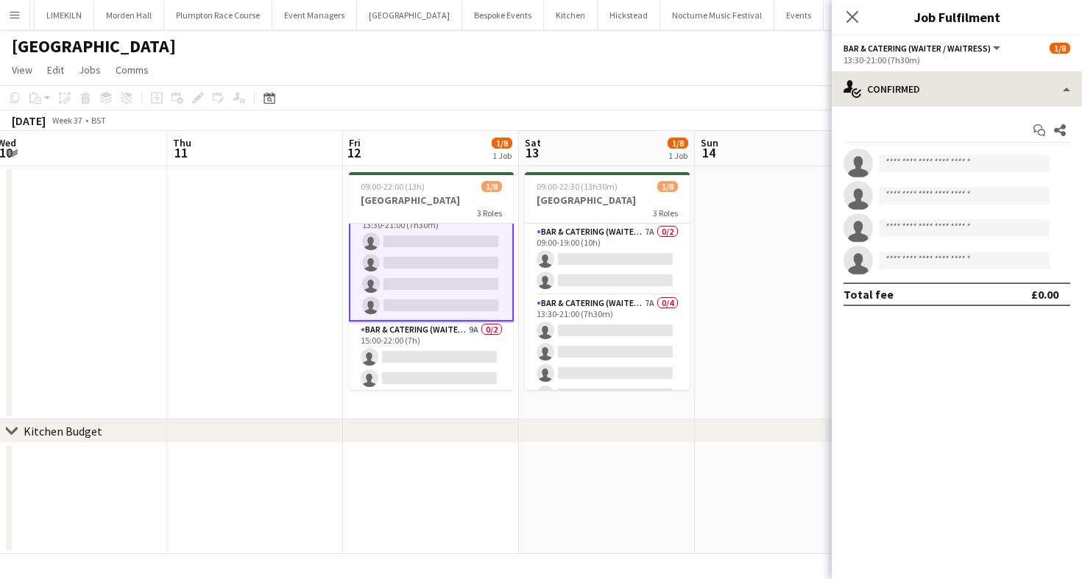
scroll to position [92, 0]
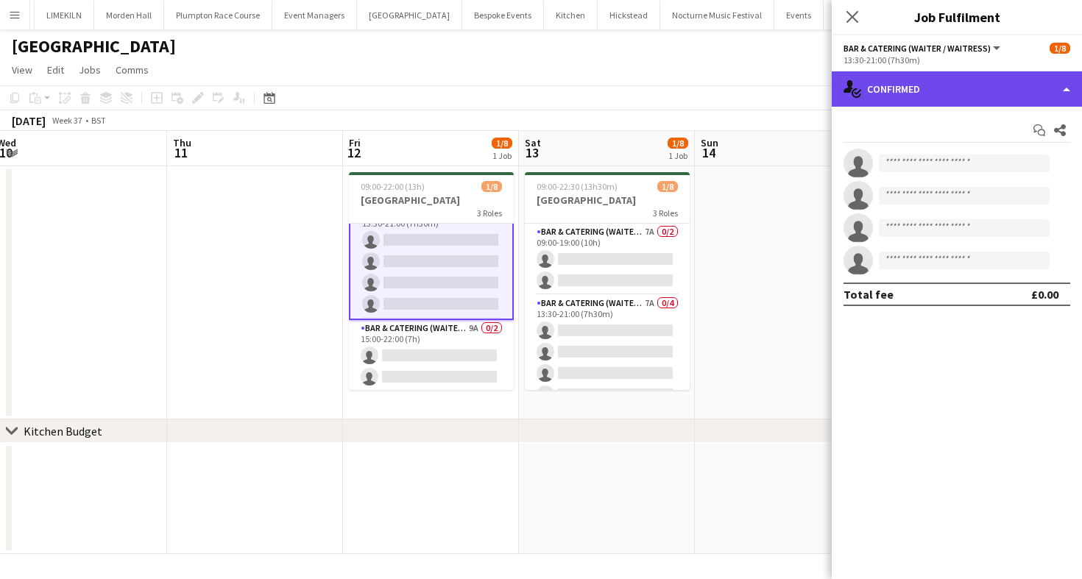
click at [1036, 79] on div "single-neutral-actions-check-2 Confirmed" at bounding box center [957, 88] width 250 height 35
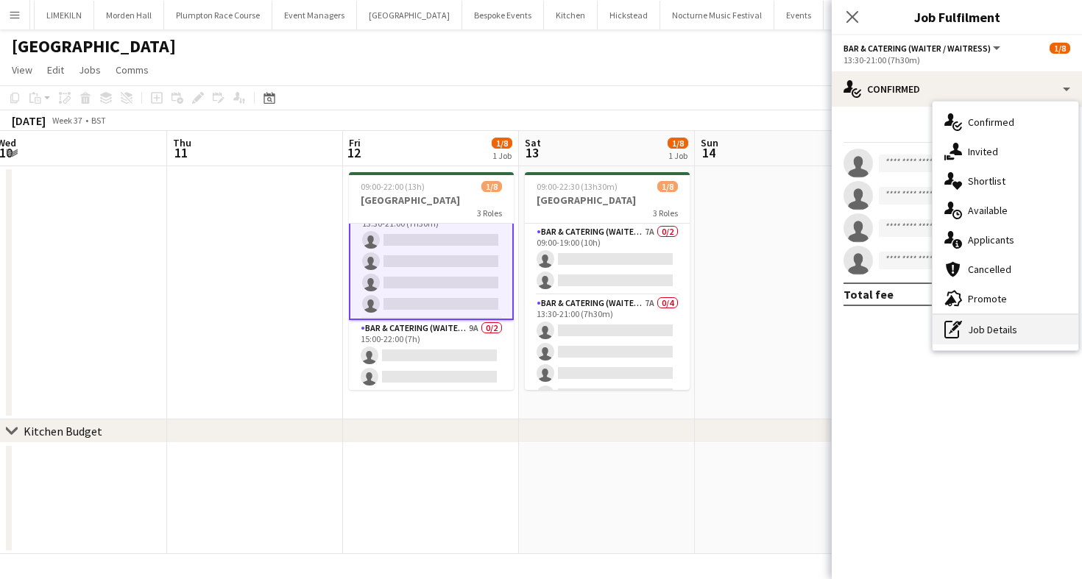
click at [1018, 327] on div "pen-write Job Details" at bounding box center [1006, 329] width 146 height 29
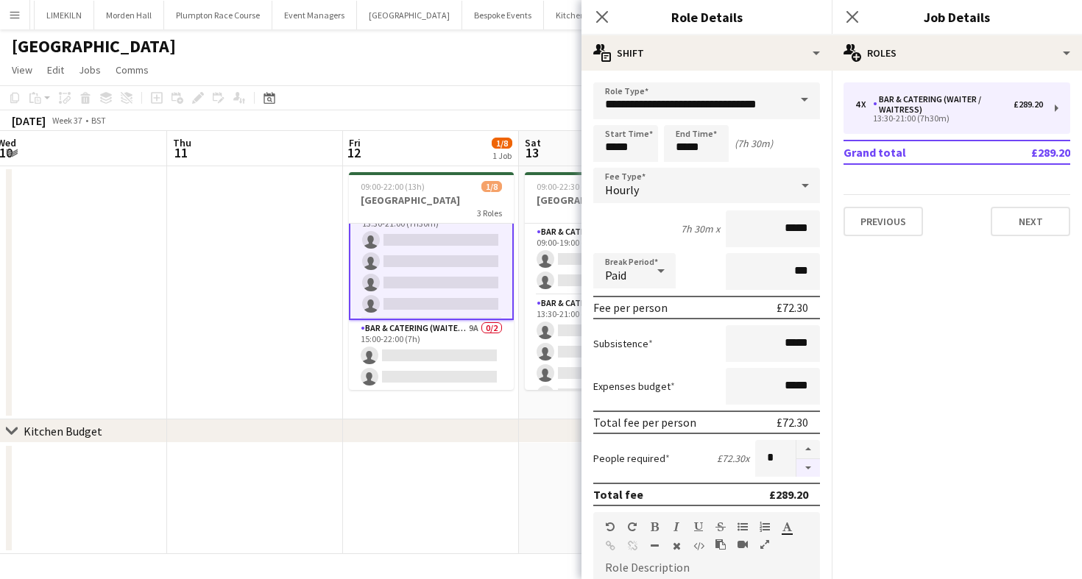
click at [809, 465] on button "button" at bounding box center [808, 468] width 24 height 18
type input "*"
click at [479, 69] on app-page-menu "View Day view expanded Day view collapsed Month view Date picker Jump to [DATE]…" at bounding box center [541, 71] width 1082 height 28
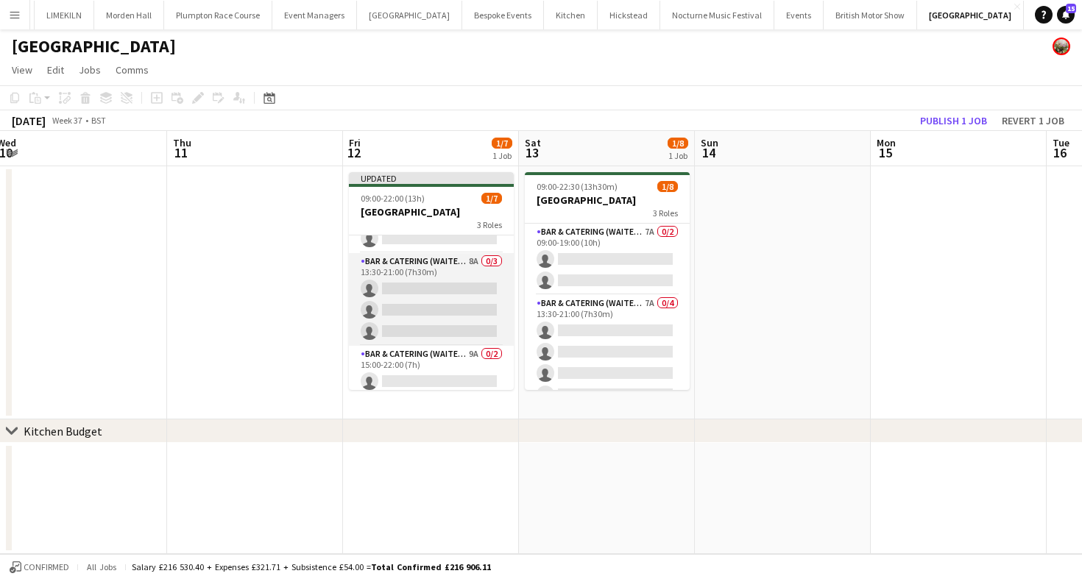
scroll to position [81, 0]
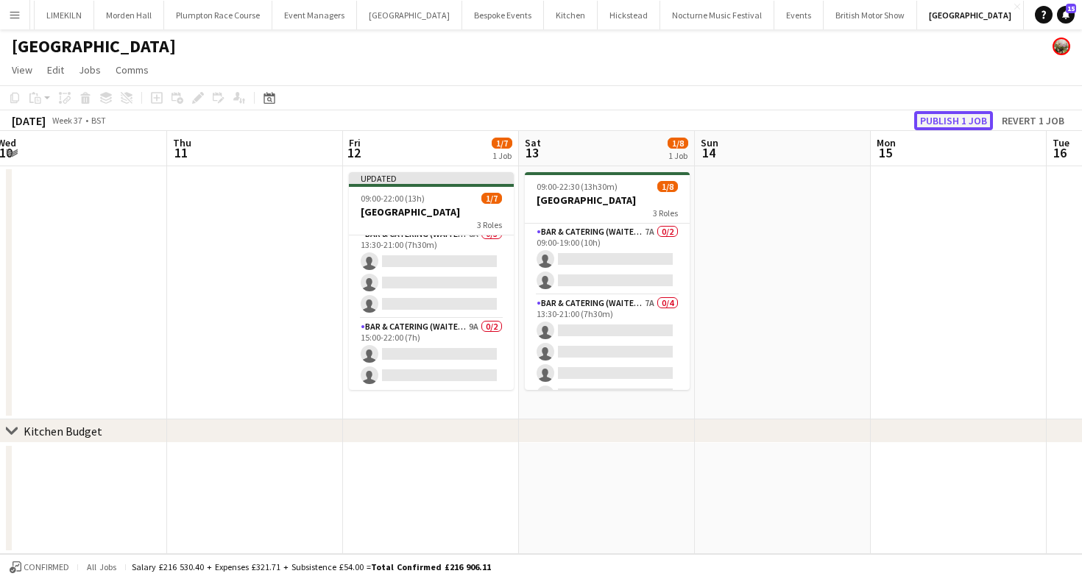
click at [969, 119] on button "Publish 1 job" at bounding box center [953, 120] width 79 height 19
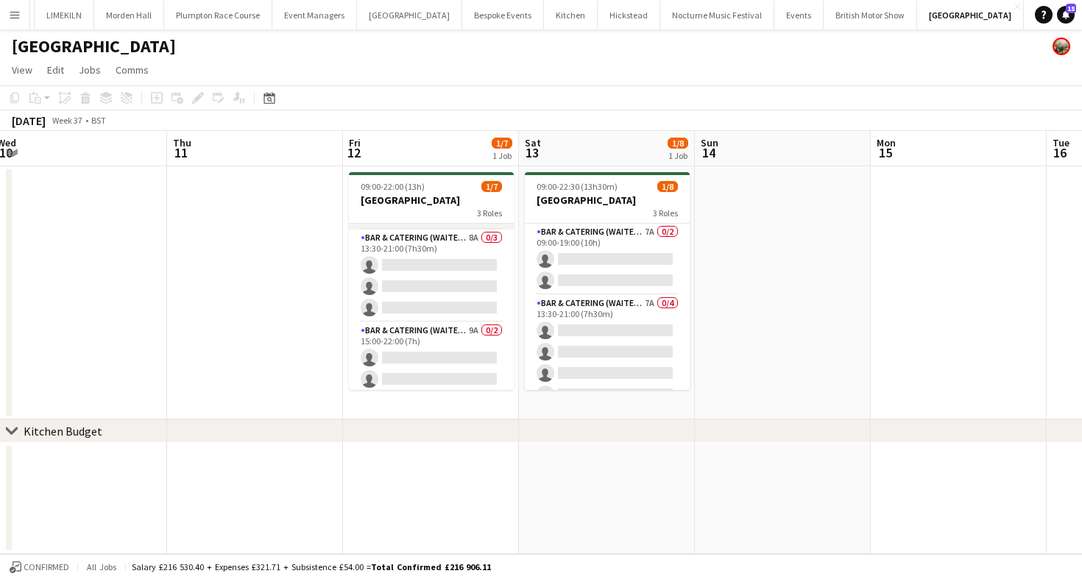
scroll to position [69, 0]
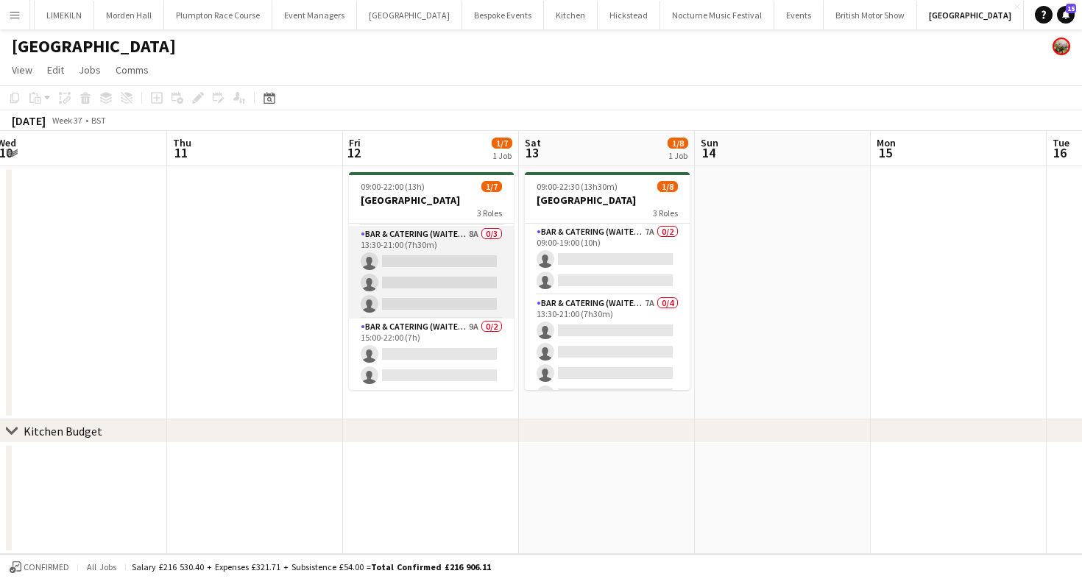
click at [405, 294] on app-card-role "Bar & Catering (Waiter / waitress) 8A 0/3 13:30-21:00 (7h30m) single-neutral-ac…" at bounding box center [431, 272] width 165 height 93
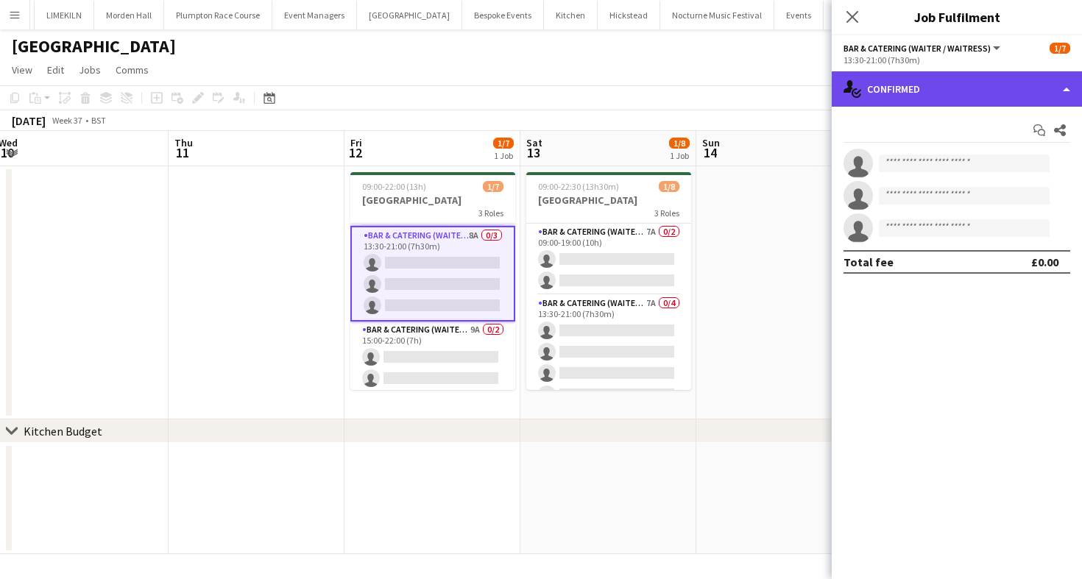
click at [916, 99] on div "single-neutral-actions-check-2 Confirmed" at bounding box center [957, 88] width 250 height 35
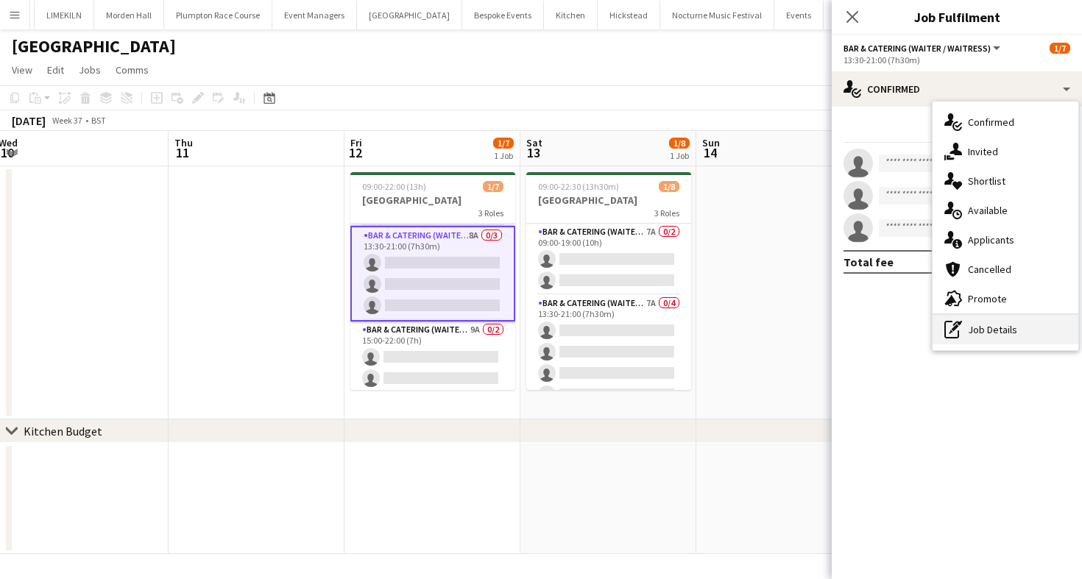
click at [1002, 334] on div "pen-write Job Details" at bounding box center [1006, 329] width 146 height 29
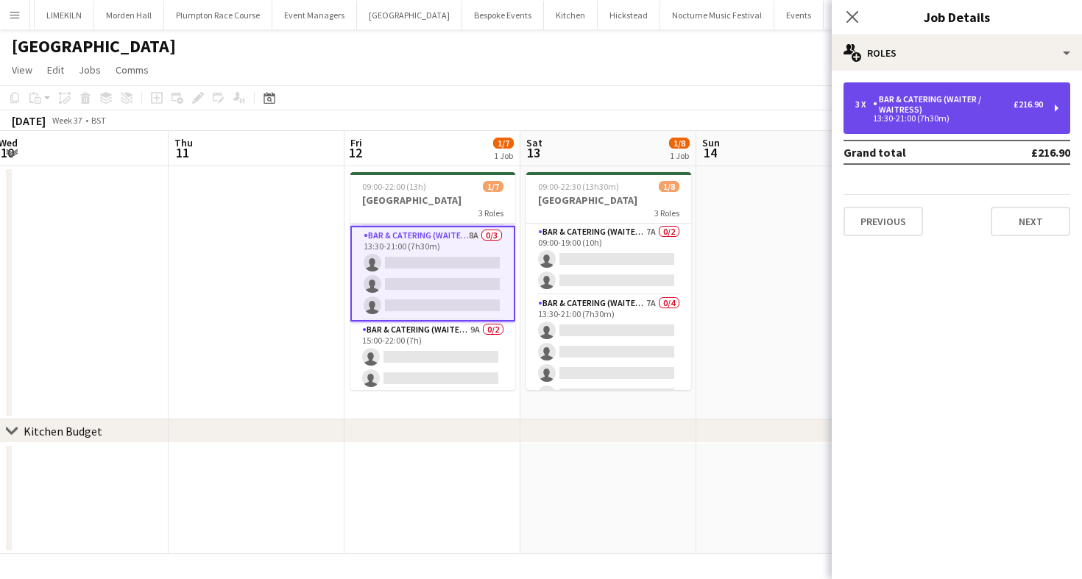
click at [947, 86] on div "3 x Bar & Catering (Waiter / waitress) £216.90 13:30-21:00 (7h30m)" at bounding box center [957, 108] width 227 height 52
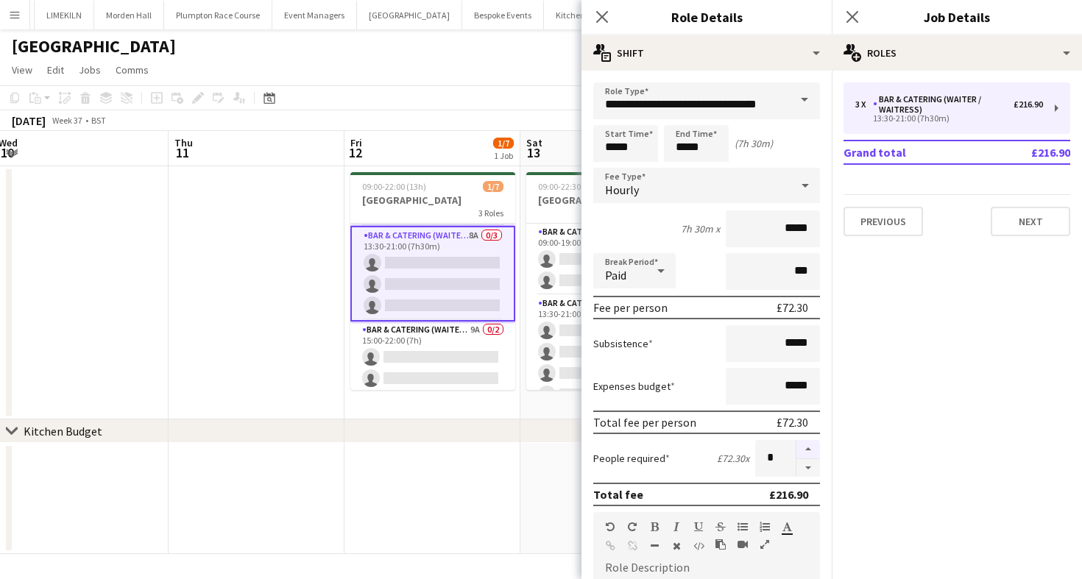
click at [806, 455] on button "button" at bounding box center [808, 449] width 24 height 19
type input "*"
click at [516, 358] on app-date-cell "09:00-22:00 (13h) 1/7 Micklefield Hall 3 Roles Bar & Catering (Waiter / waitres…" at bounding box center [433, 292] width 176 height 253
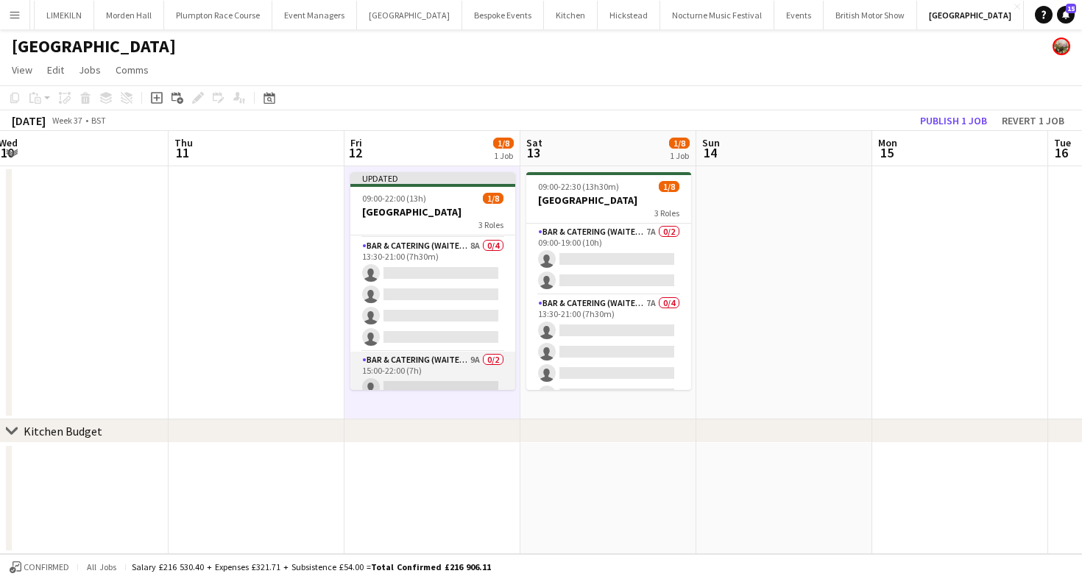
scroll to position [102, 0]
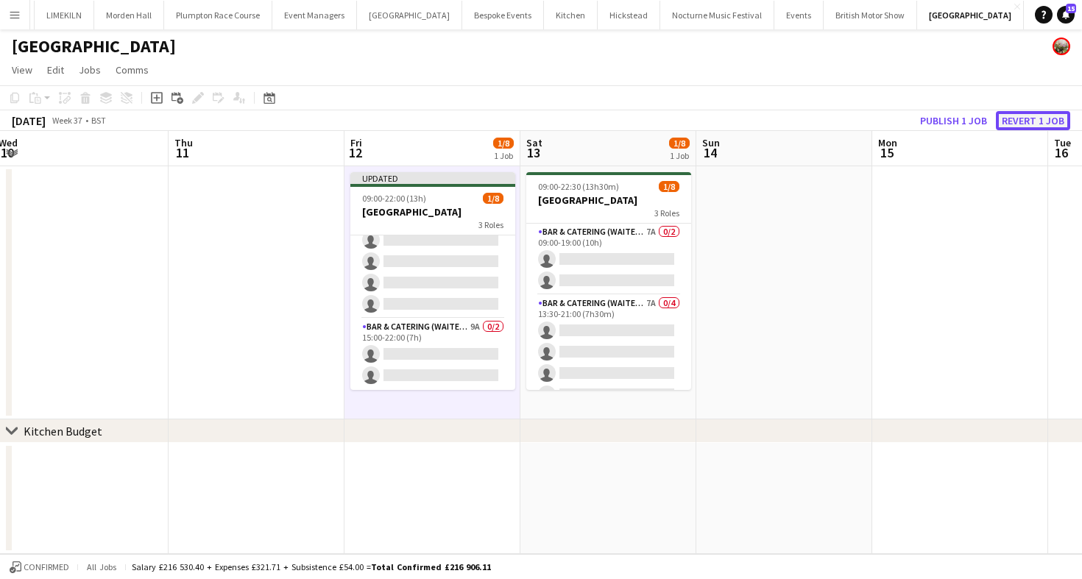
click at [1036, 125] on button "Revert 1 job" at bounding box center [1033, 120] width 74 height 19
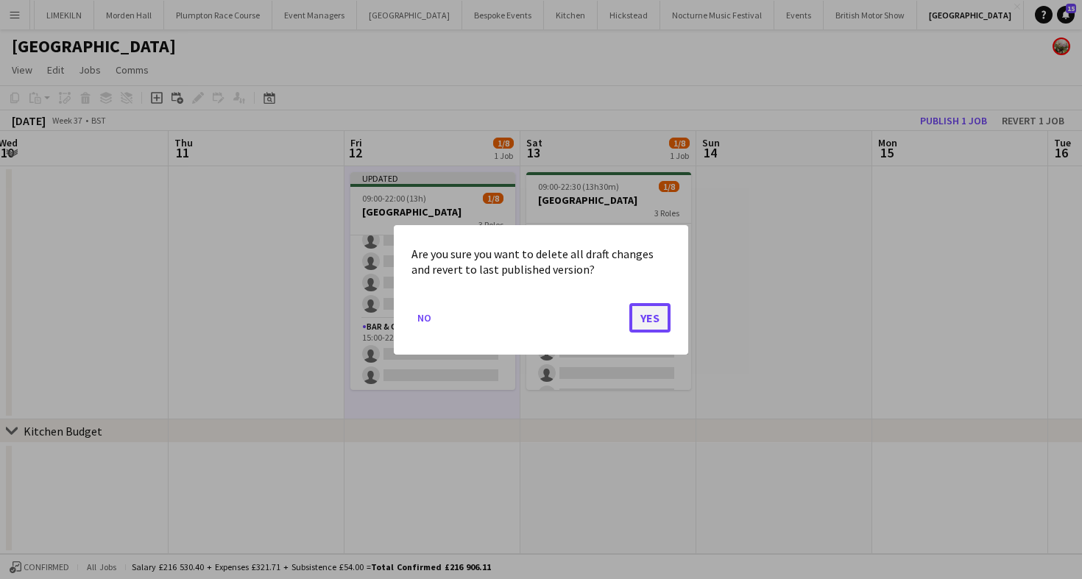
click at [642, 313] on button "Yes" at bounding box center [649, 317] width 41 height 29
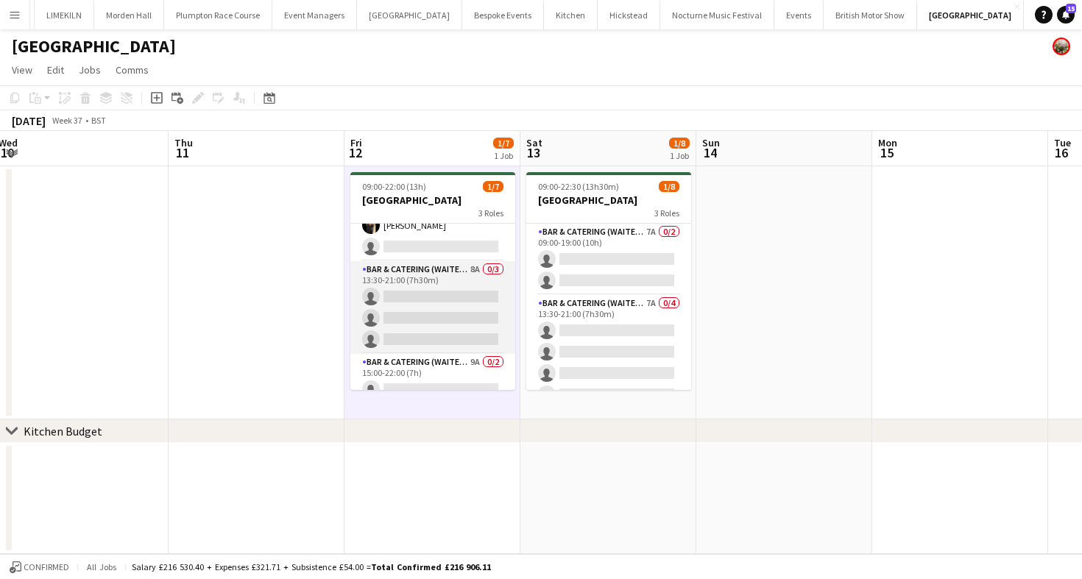
scroll to position [69, 0]
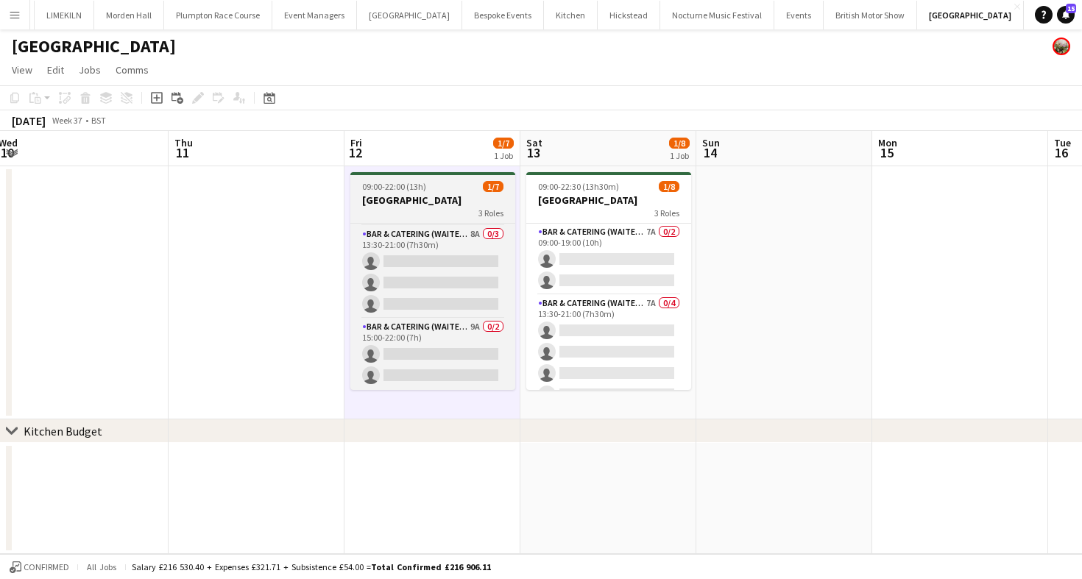
click at [386, 196] on h3 "[GEOGRAPHIC_DATA]" at bounding box center [432, 200] width 165 height 13
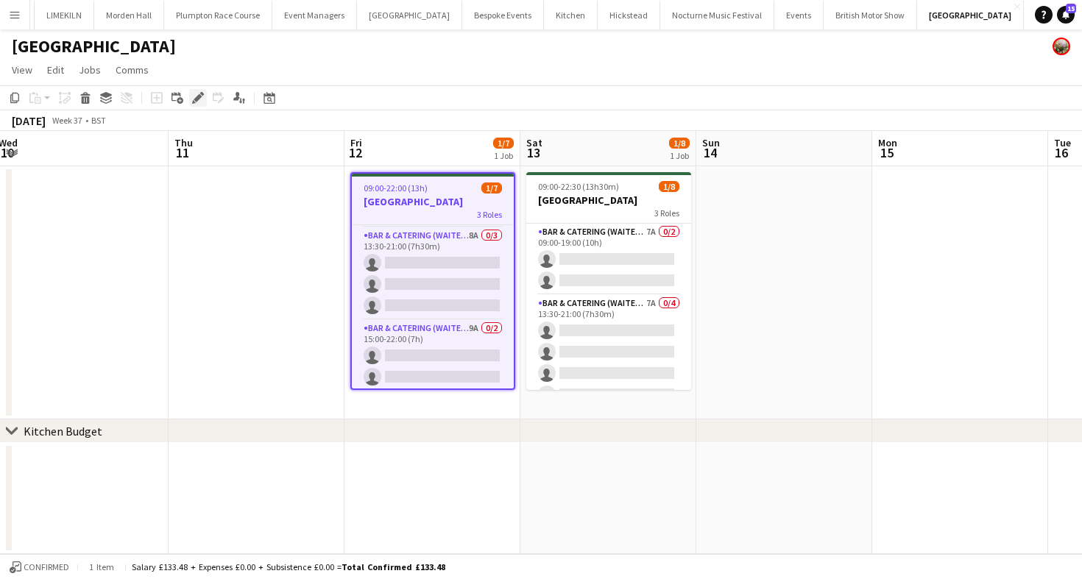
click at [199, 91] on div "Edit" at bounding box center [198, 98] width 18 height 18
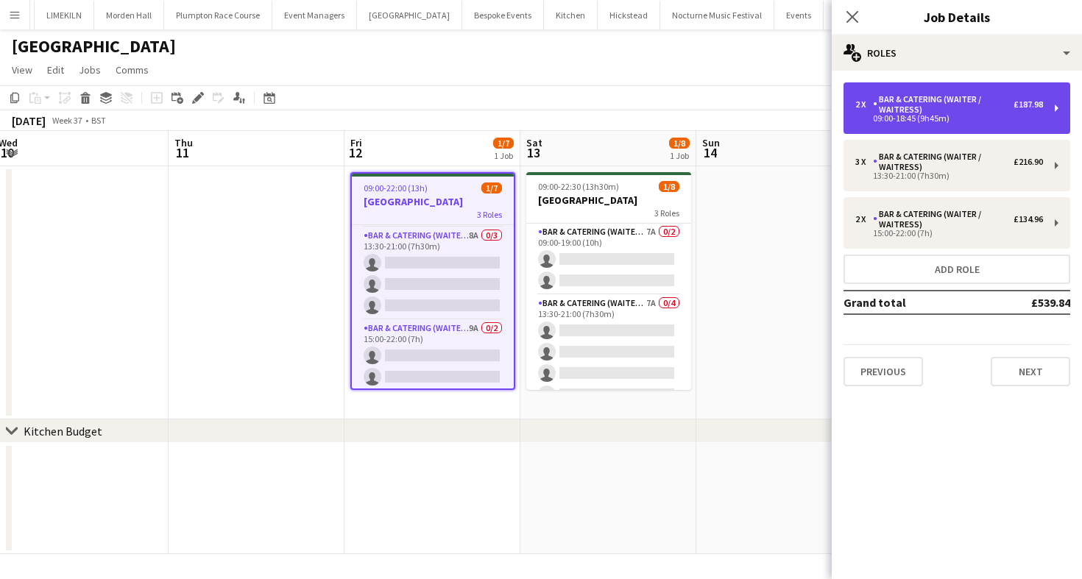
click at [939, 106] on div "Bar & Catering (Waiter / waitress)" at bounding box center [943, 104] width 141 height 21
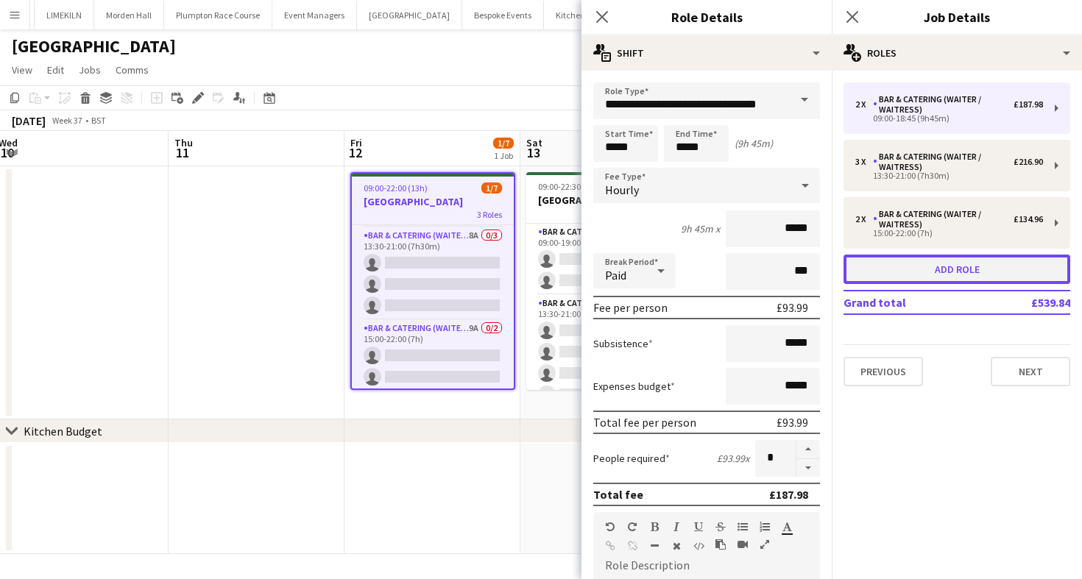
click at [912, 274] on button "Add role" at bounding box center [957, 269] width 227 height 29
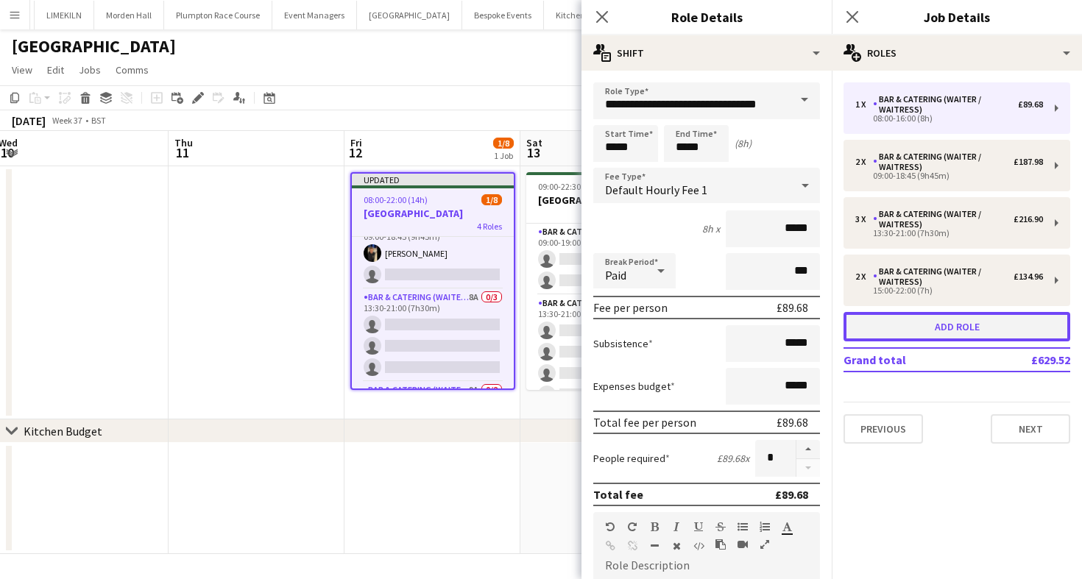
type input "*****"
type input "******"
type input "*"
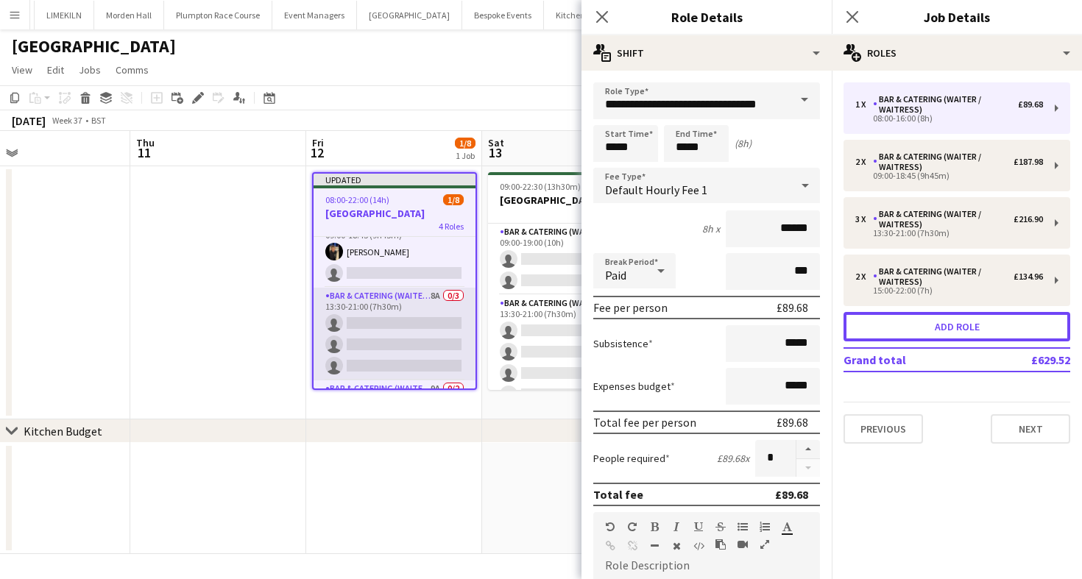
scroll to position [0, 0]
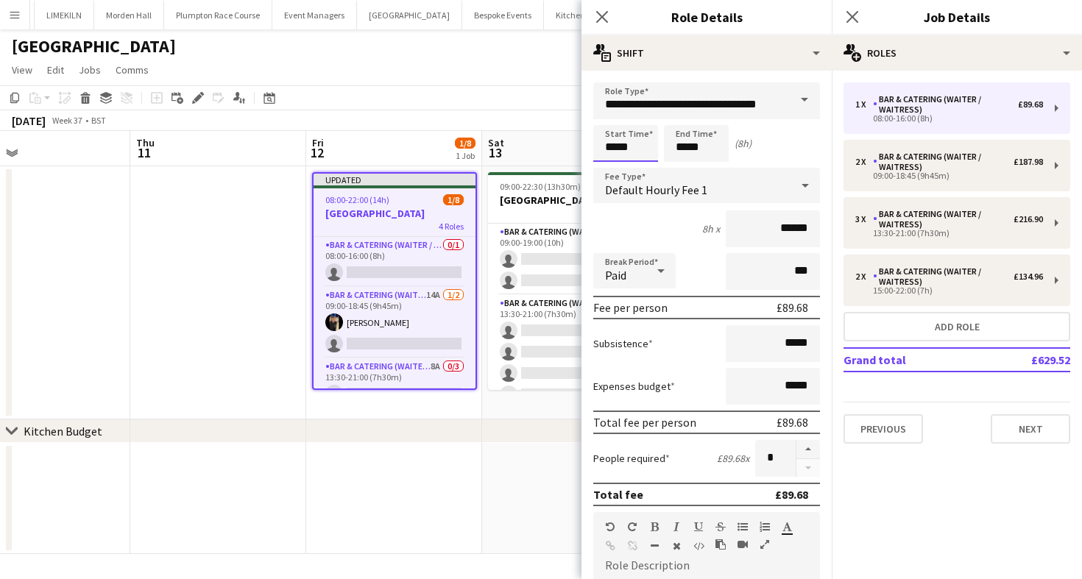
click at [646, 144] on input "*****" at bounding box center [625, 143] width 65 height 37
click at [610, 117] on div at bounding box center [610, 117] width 29 height 15
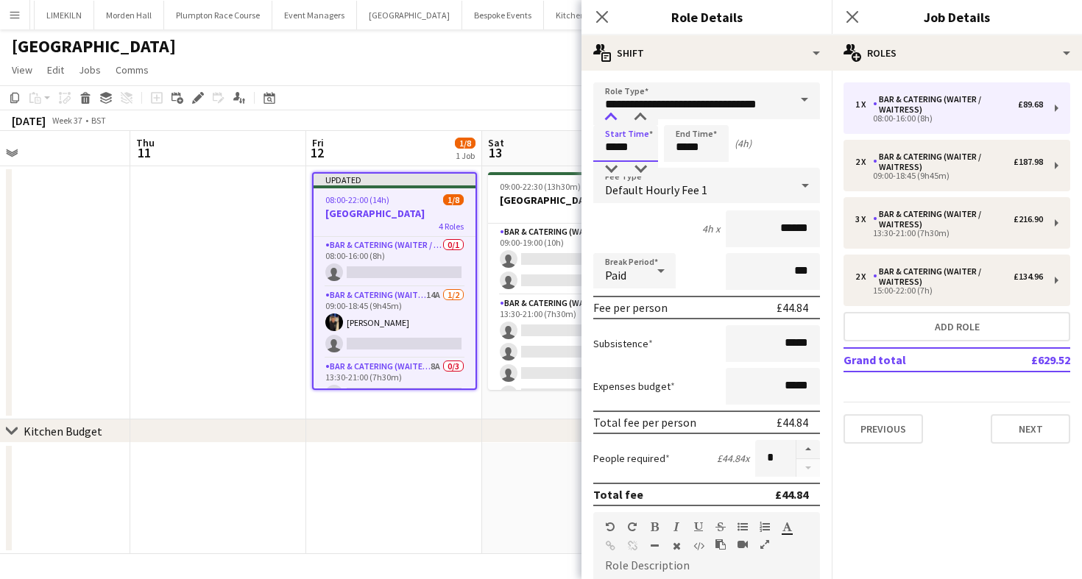
click at [610, 117] on div at bounding box center [610, 117] width 29 height 15
click at [610, 168] on div at bounding box center [610, 169] width 29 height 15
click at [638, 111] on div at bounding box center [640, 117] width 29 height 15
type input "*****"
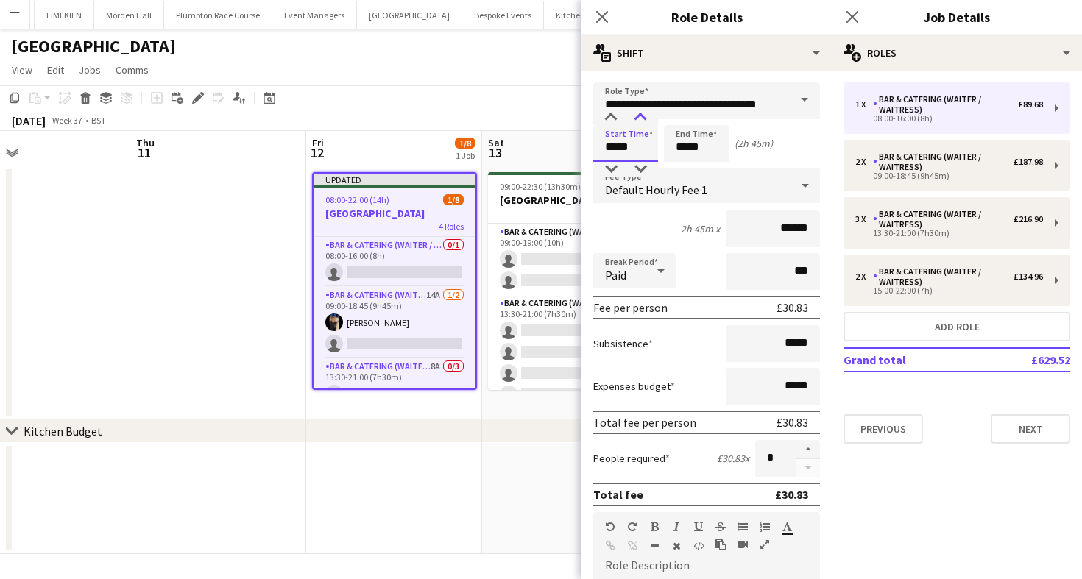
click at [638, 111] on div at bounding box center [640, 117] width 29 height 15
click at [702, 155] on input "*****" at bounding box center [696, 143] width 65 height 37
click at [680, 113] on div at bounding box center [681, 117] width 29 height 15
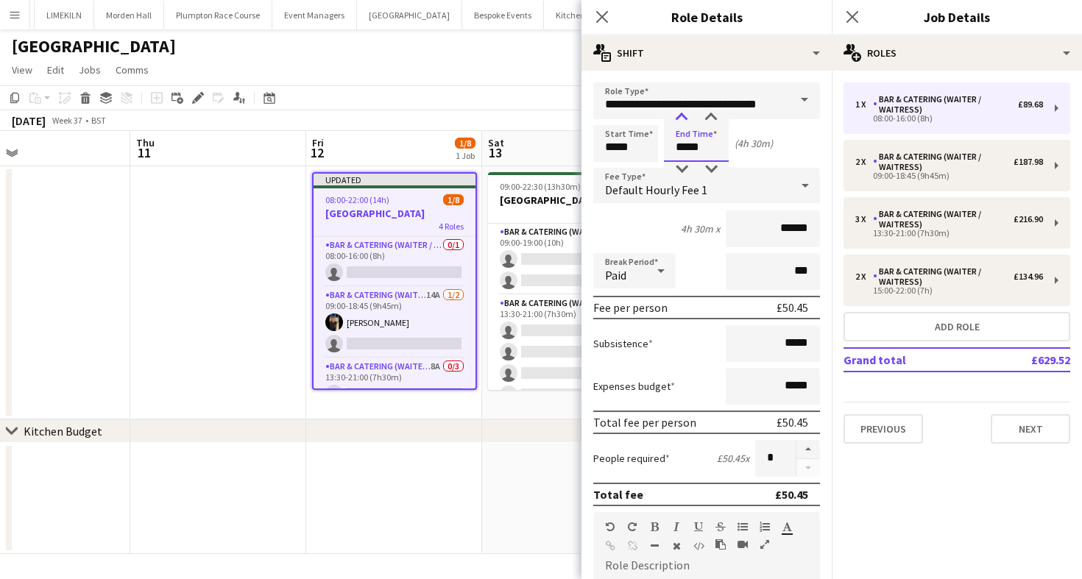
click at [680, 113] on div at bounding box center [681, 117] width 29 height 15
type input "*****"
click at [680, 113] on div at bounding box center [681, 117] width 29 height 15
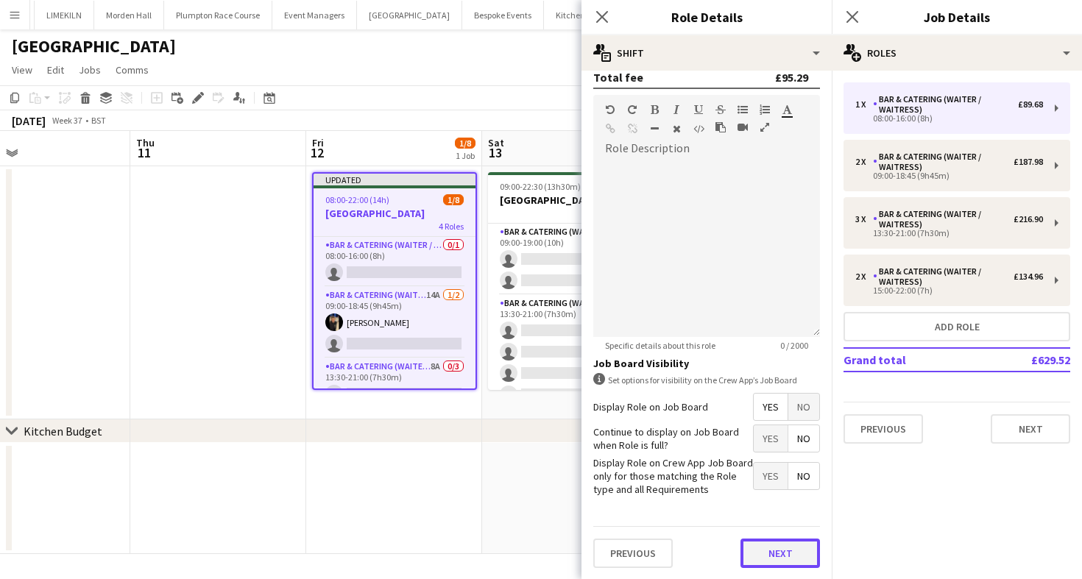
click at [769, 543] on button "Next" at bounding box center [781, 553] width 80 height 29
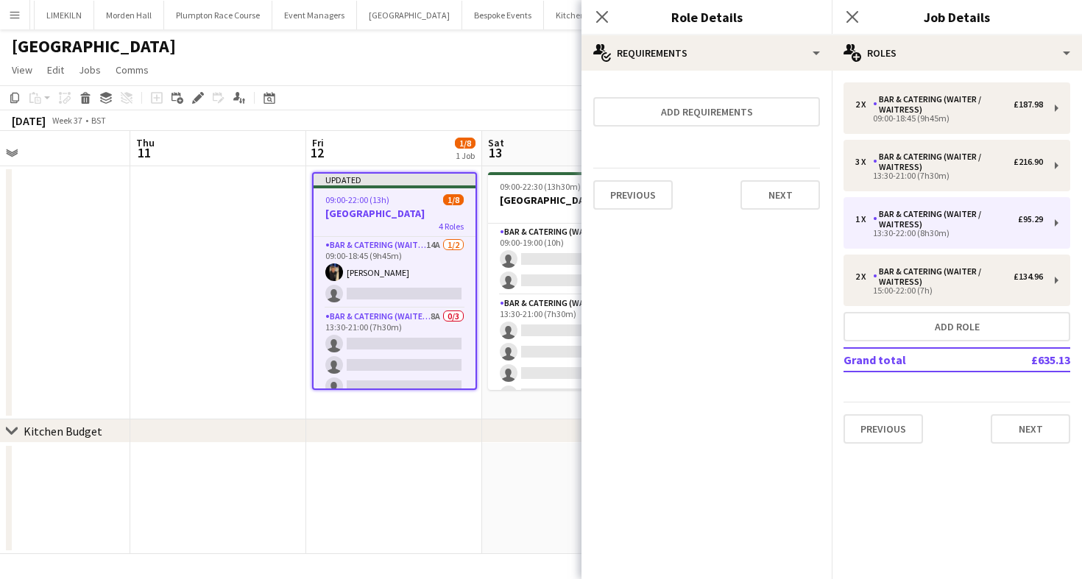
scroll to position [0, 0]
click at [406, 61] on app-page-menu "View Day view expanded Day view collapsed Month view Date picker Jump to [DATE]…" at bounding box center [541, 71] width 1082 height 28
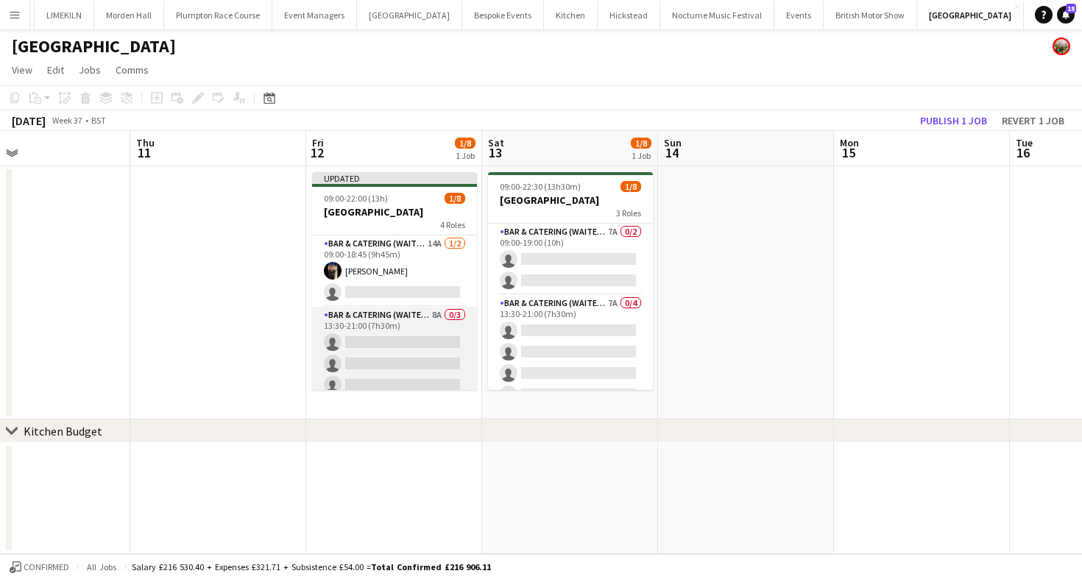
scroll to position [131, 0]
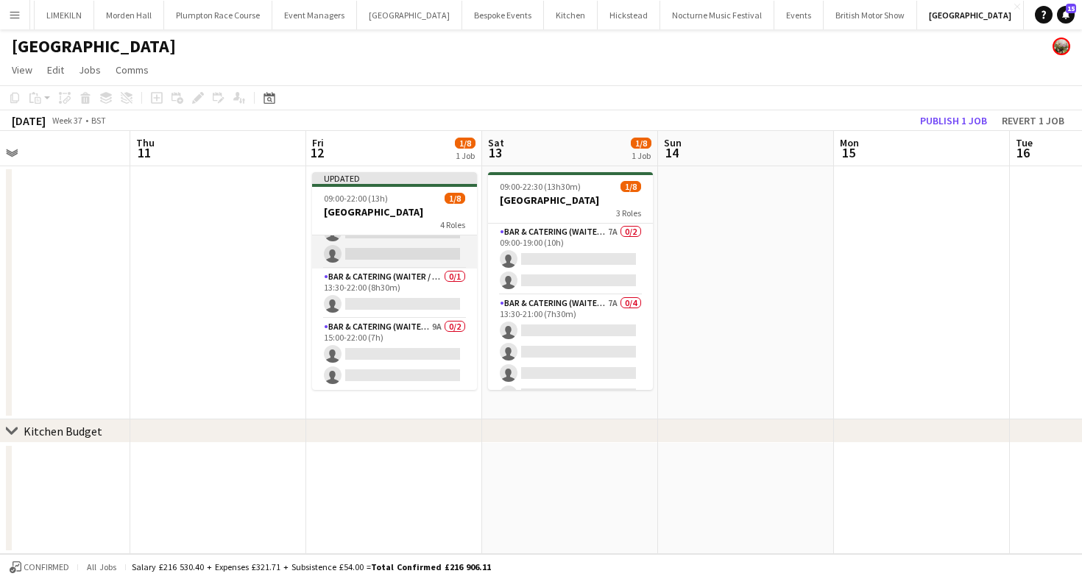
click at [403, 358] on app-card-role "Bar & Catering (Waiter / waitress) 9A 0/2 15:00-22:00 (7h) single-neutral-actio…" at bounding box center [394, 354] width 165 height 71
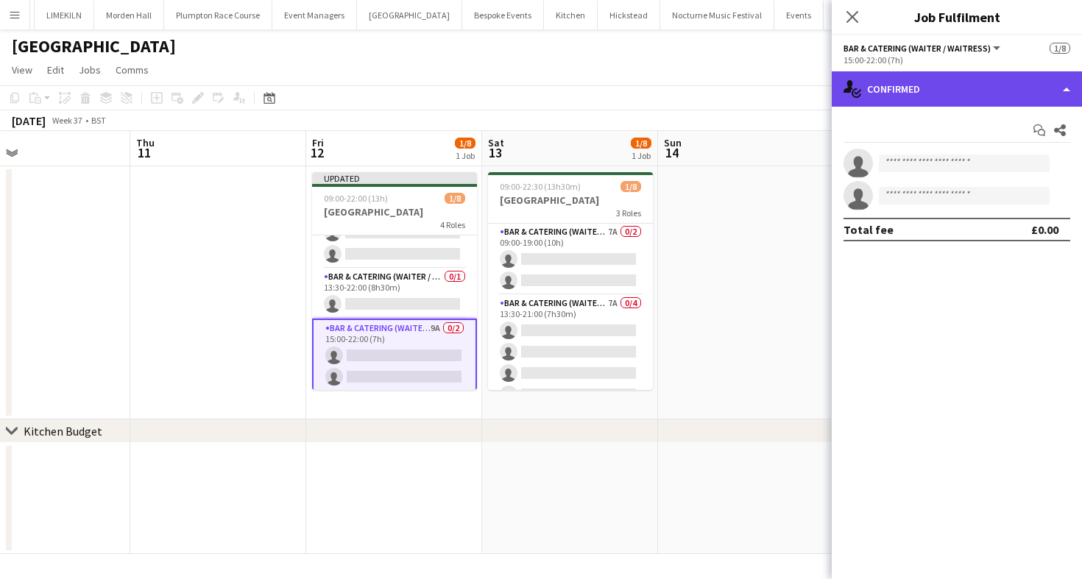
click at [942, 76] on div "single-neutral-actions-check-2 Confirmed" at bounding box center [957, 88] width 250 height 35
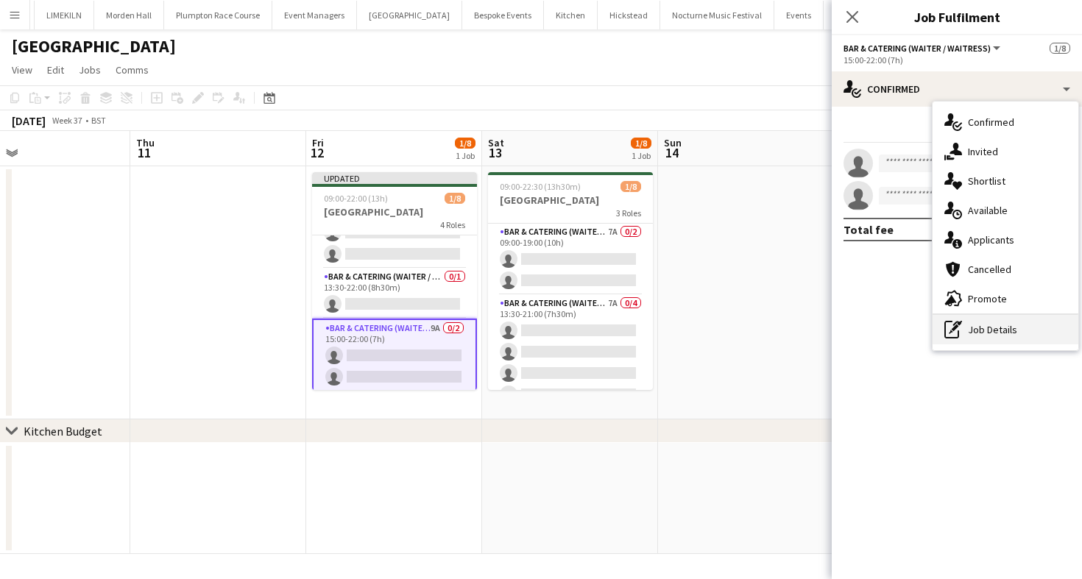
click at [995, 337] on div "pen-write Job Details" at bounding box center [1006, 329] width 146 height 29
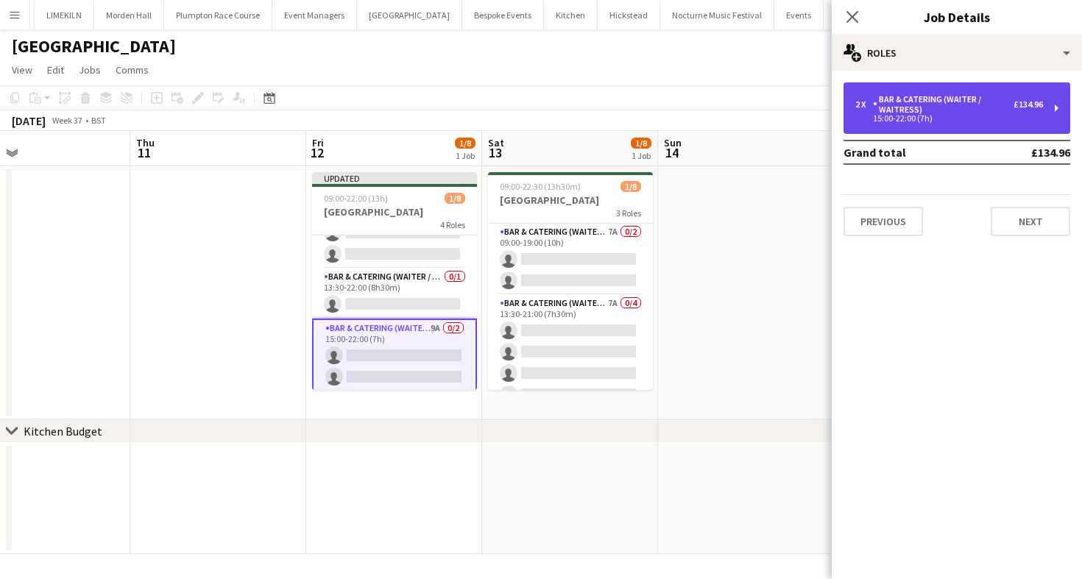
click at [938, 116] on div "15:00-22:00 (7h)" at bounding box center [949, 118] width 188 height 7
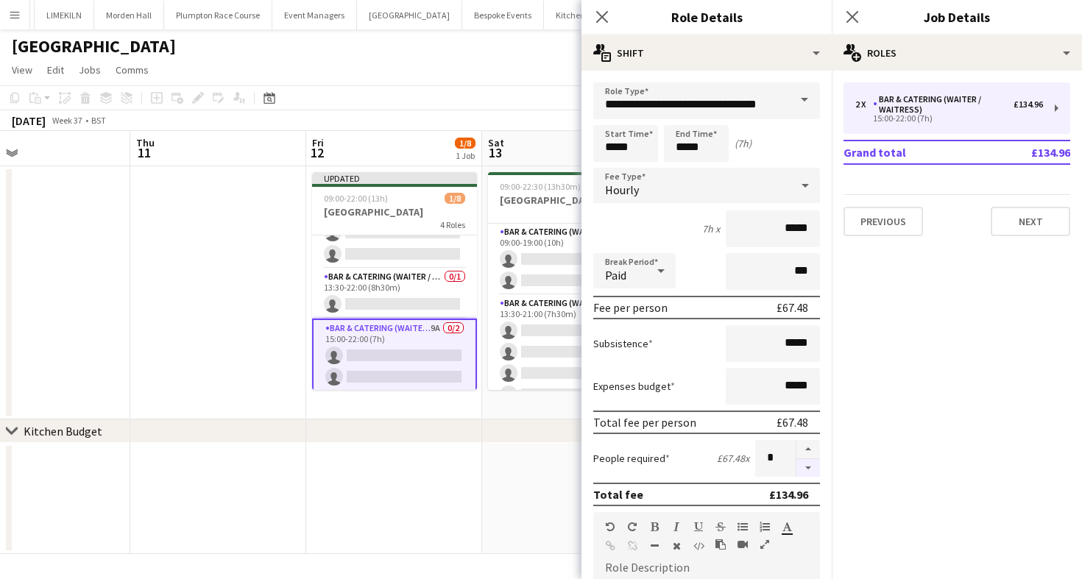
click at [813, 466] on button "button" at bounding box center [808, 468] width 24 height 18
type input "*"
click at [526, 78] on app-page-menu "View Day view expanded Day view collapsed Month view Date picker Jump to [DATE]…" at bounding box center [541, 71] width 1082 height 28
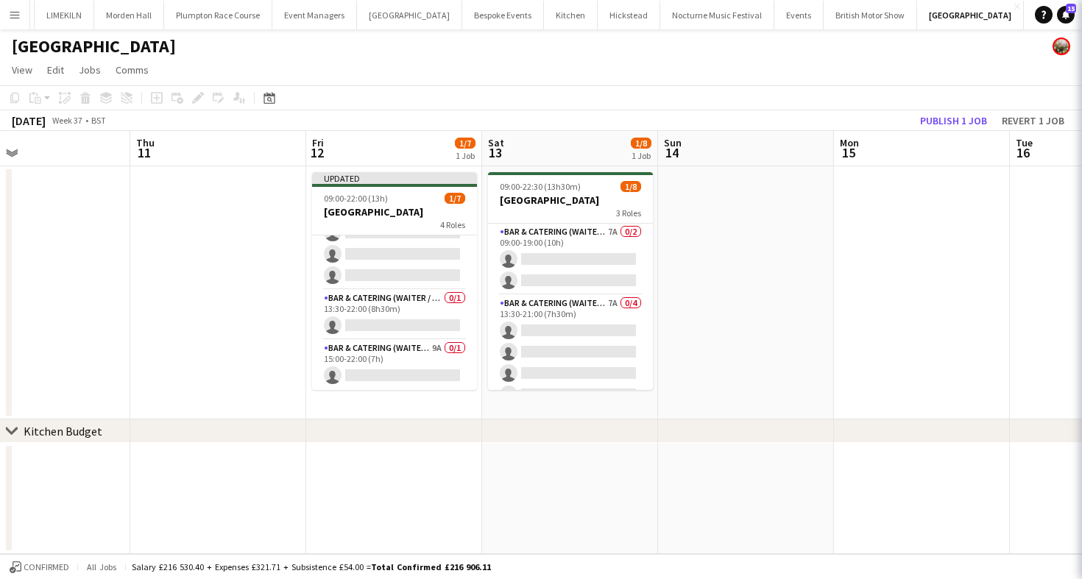
scroll to position [110, 0]
click at [960, 133] on app-board-header-date "Mon 15" at bounding box center [922, 148] width 176 height 35
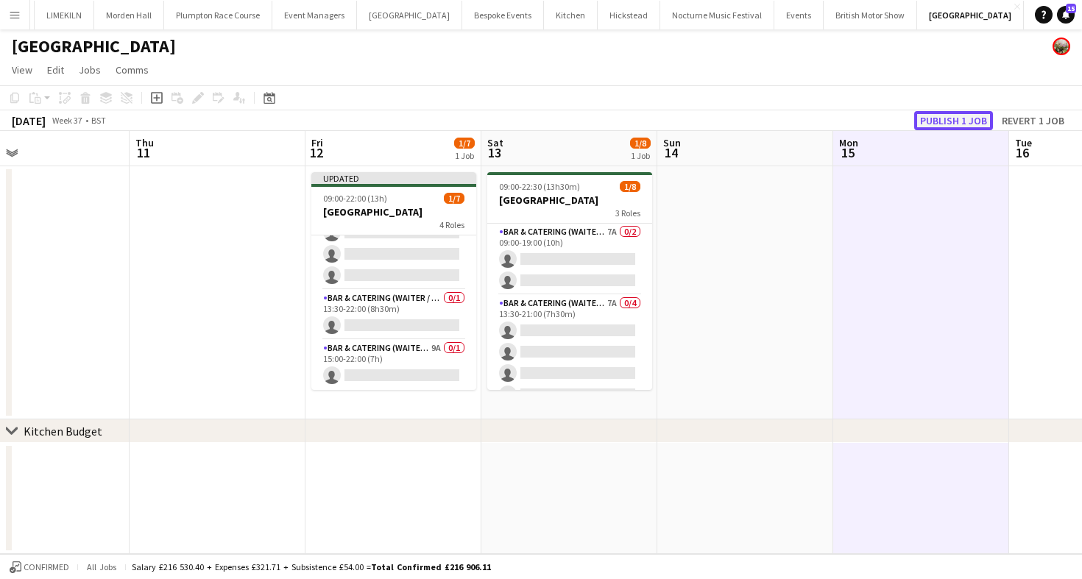
click at [941, 119] on button "Publish 1 job" at bounding box center [953, 120] width 79 height 19
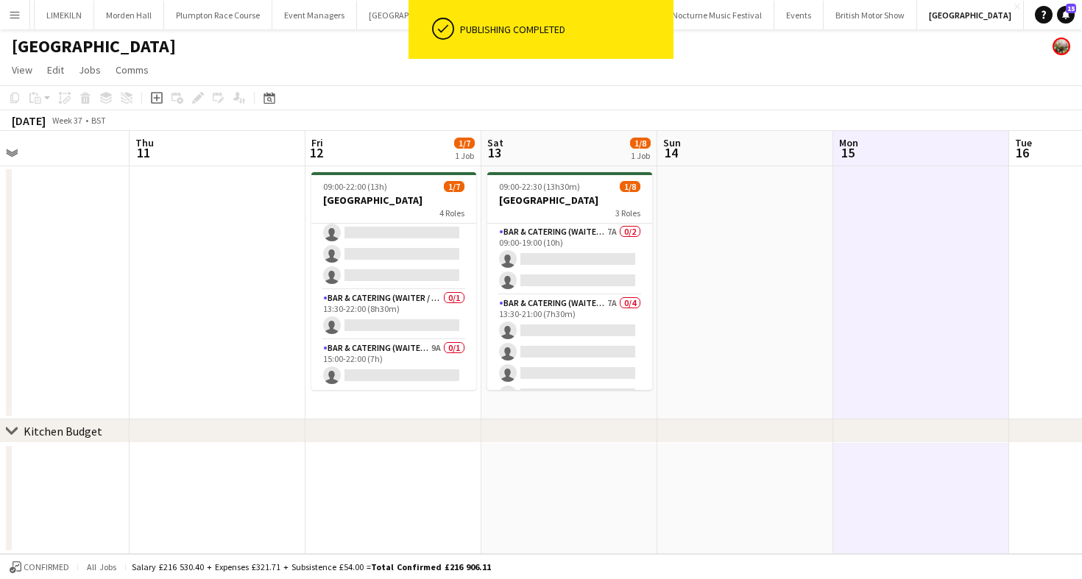
scroll to position [0, 0]
click at [400, 249] on app-card-role "Bar & Catering (Waiter / waitress) 14A [DATE] 09:00-18:45 (9h45m) [PERSON_NAME]…" at bounding box center [393, 259] width 165 height 71
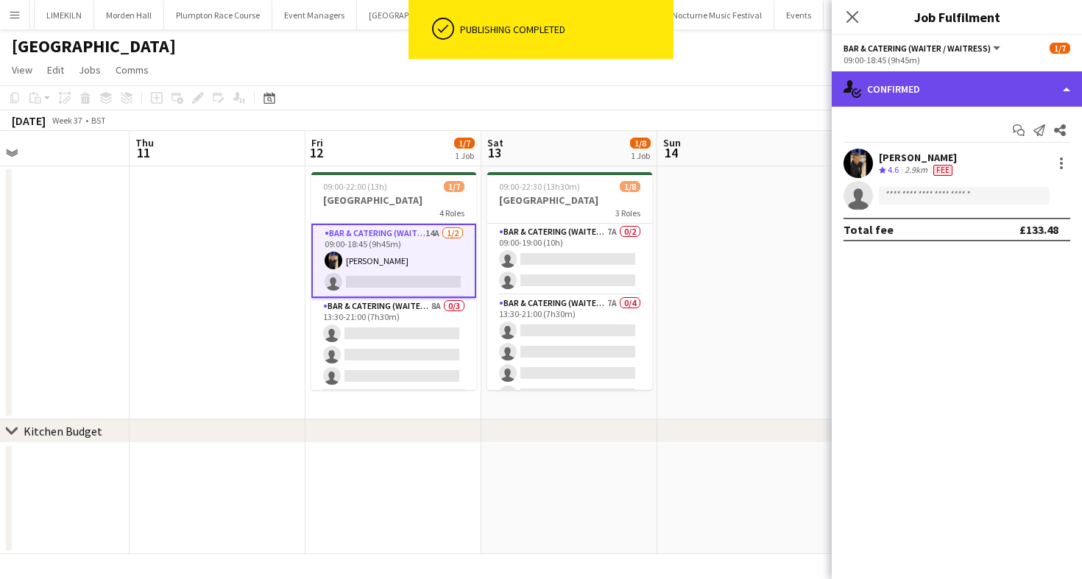
click at [904, 86] on div "single-neutral-actions-check-2 Confirmed" at bounding box center [957, 88] width 250 height 35
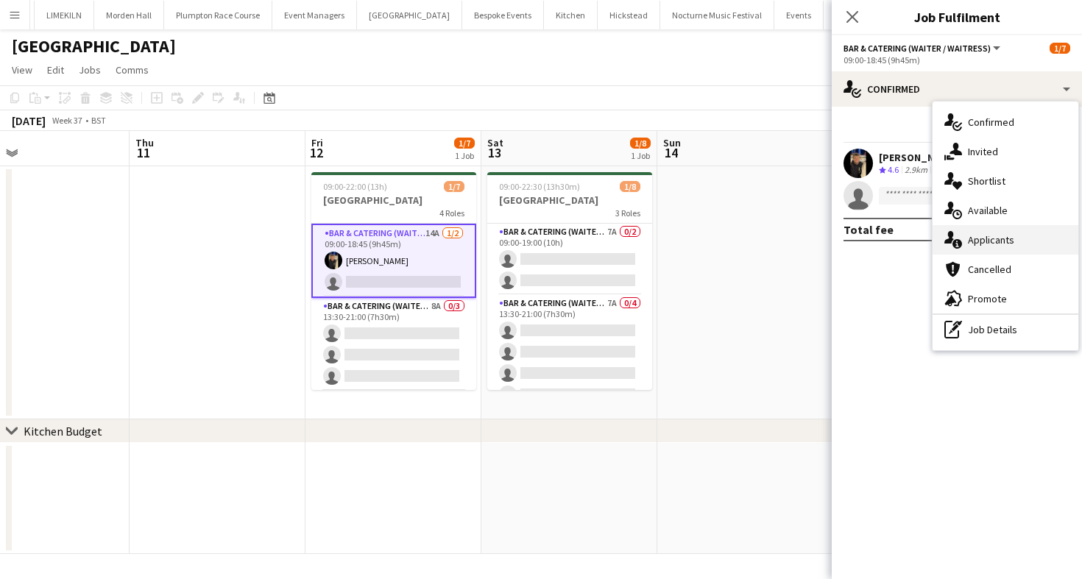
click at [1014, 244] on div "single-neutral-actions-information Applicants" at bounding box center [1006, 239] width 146 height 29
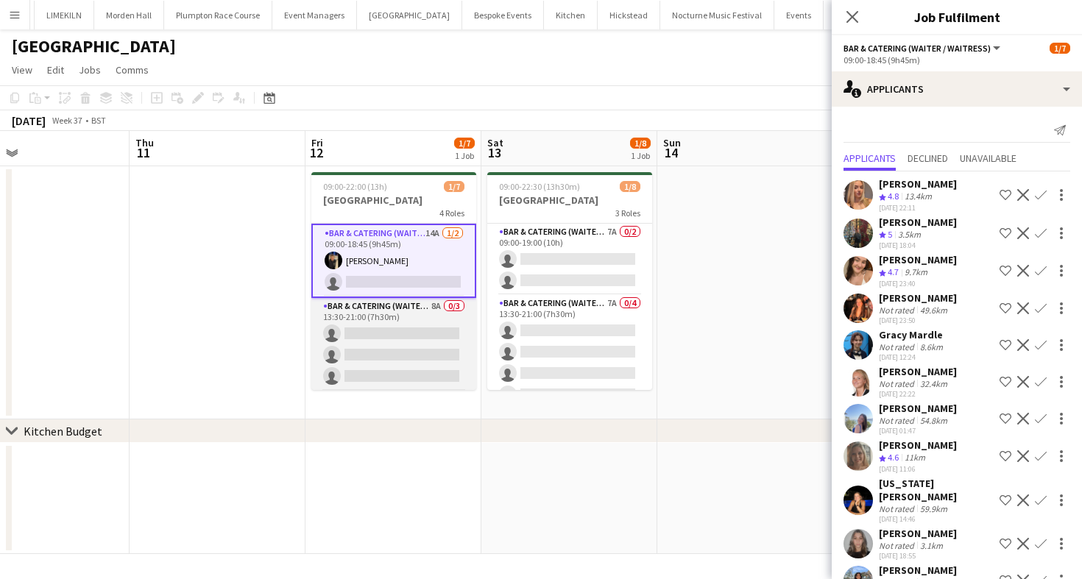
click at [411, 358] on app-card-role "Bar & Catering (Waiter / waitress) 8A 0/3 13:30-21:00 (7h30m) single-neutral-ac…" at bounding box center [393, 344] width 165 height 93
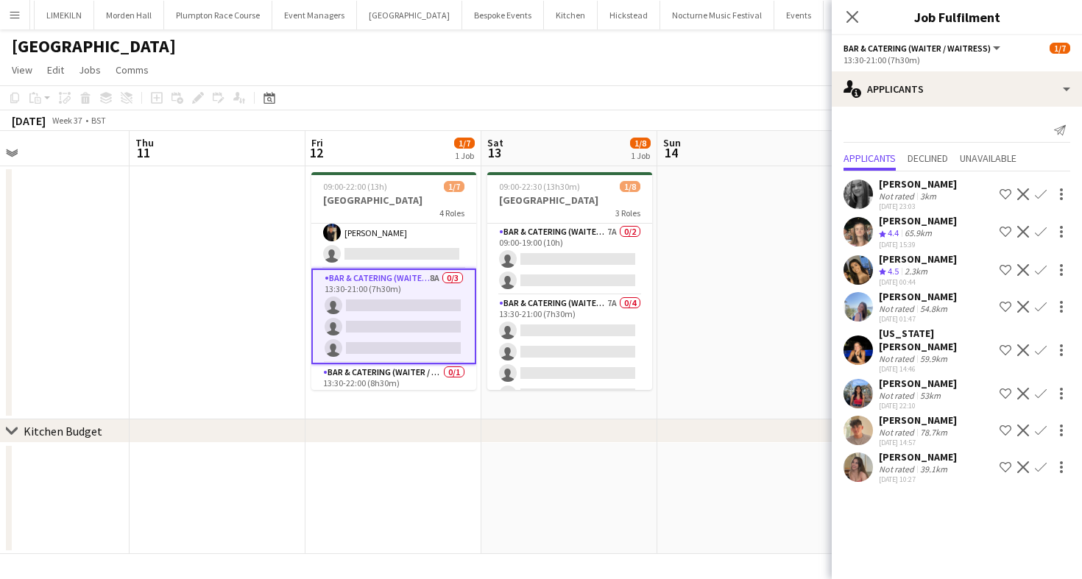
scroll to position [101, 0]
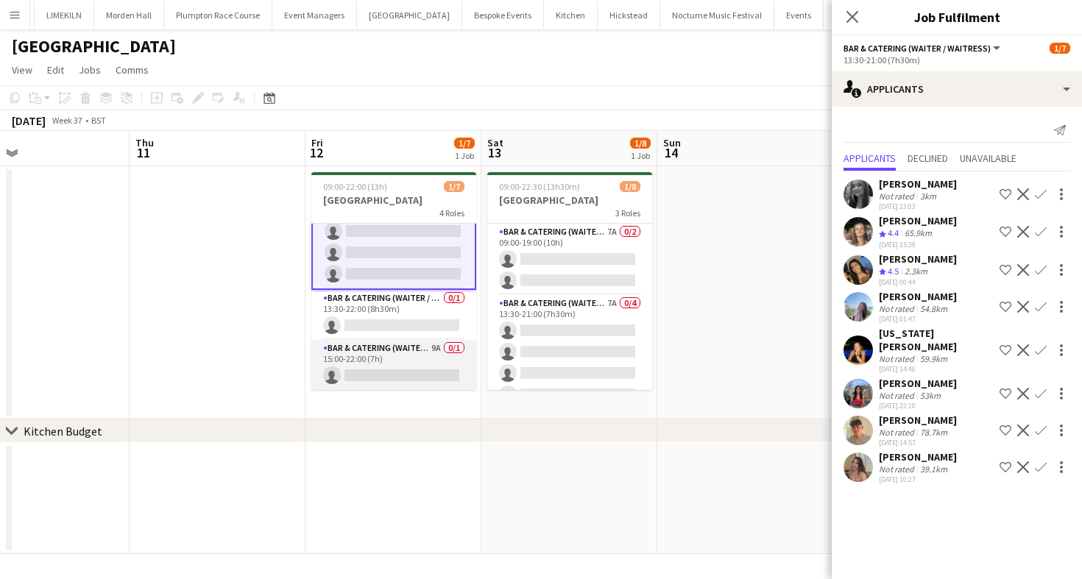
click at [414, 377] on app-card-role "Bar & Catering (Waiter / waitress) 9A 0/1 15:00-22:00 (7h) single-neutral-actio…" at bounding box center [393, 365] width 165 height 50
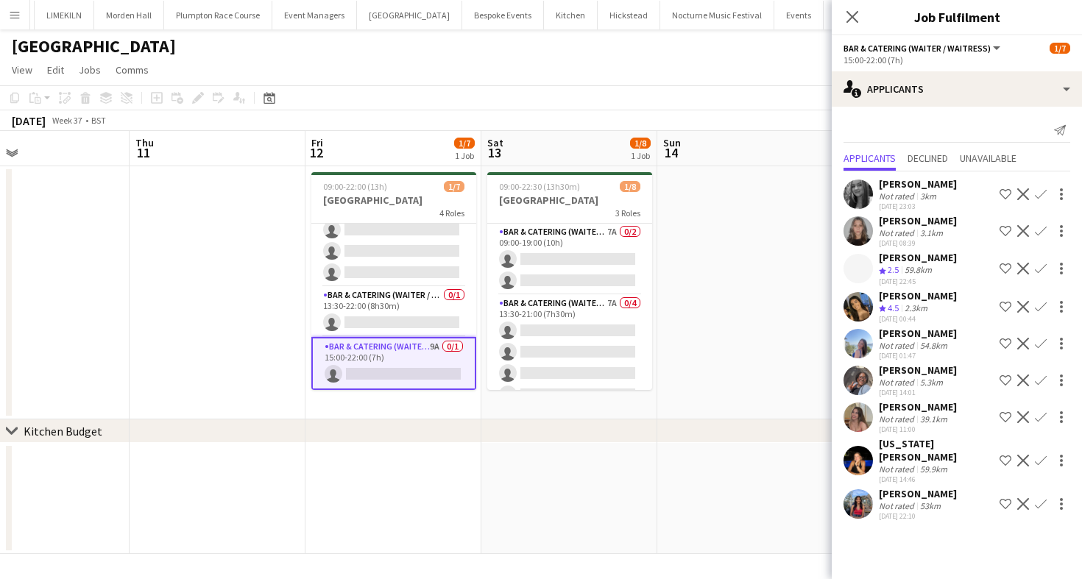
scroll to position [99, 0]
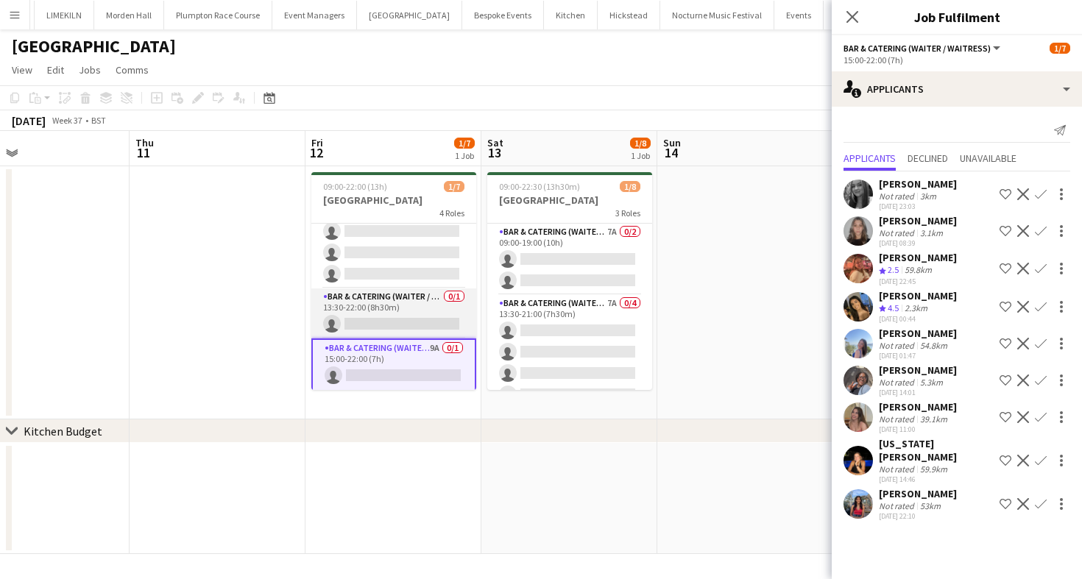
click at [403, 324] on app-card-role "Bar & Catering (Waiter / waitress) 0/1 13:30-22:00 (8h30m) single-neutral-actio…" at bounding box center [393, 314] width 165 height 50
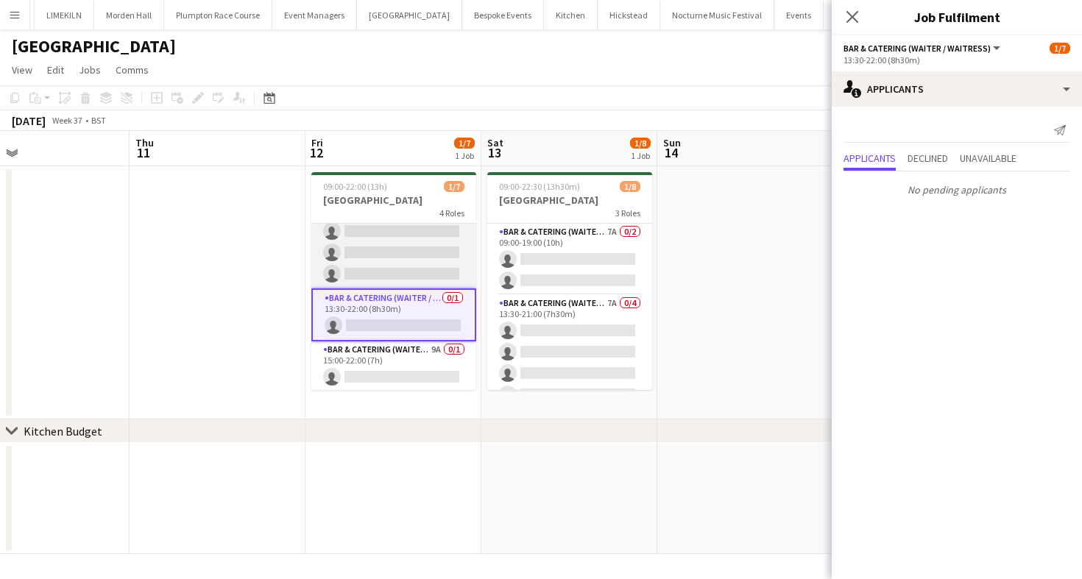
click at [387, 255] on app-card-role "Bar & Catering (Waiter / waitress) 8A 0/3 13:30-21:00 (7h30m) single-neutral-ac…" at bounding box center [393, 242] width 165 height 93
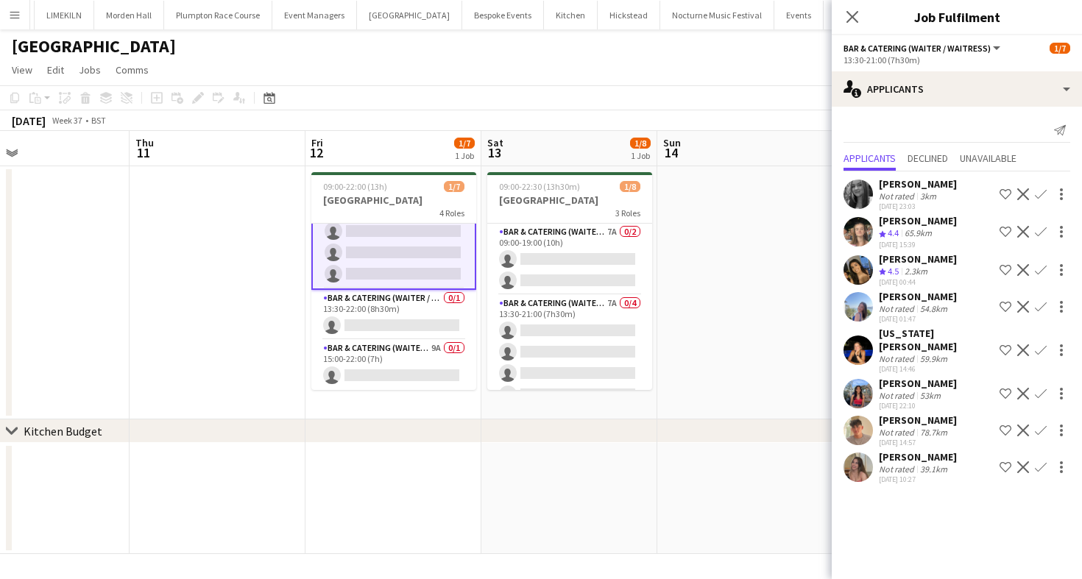
scroll to position [0, 0]
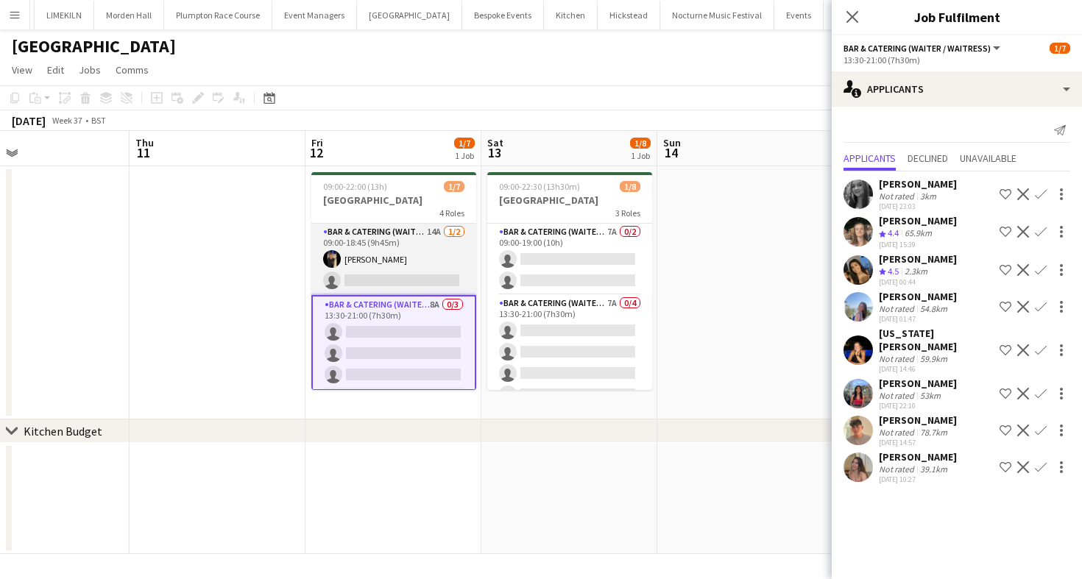
click at [386, 252] on app-card-role "Bar & Catering (Waiter / waitress) 14A [DATE] 09:00-18:45 (9h45m) [PERSON_NAME]…" at bounding box center [393, 259] width 165 height 71
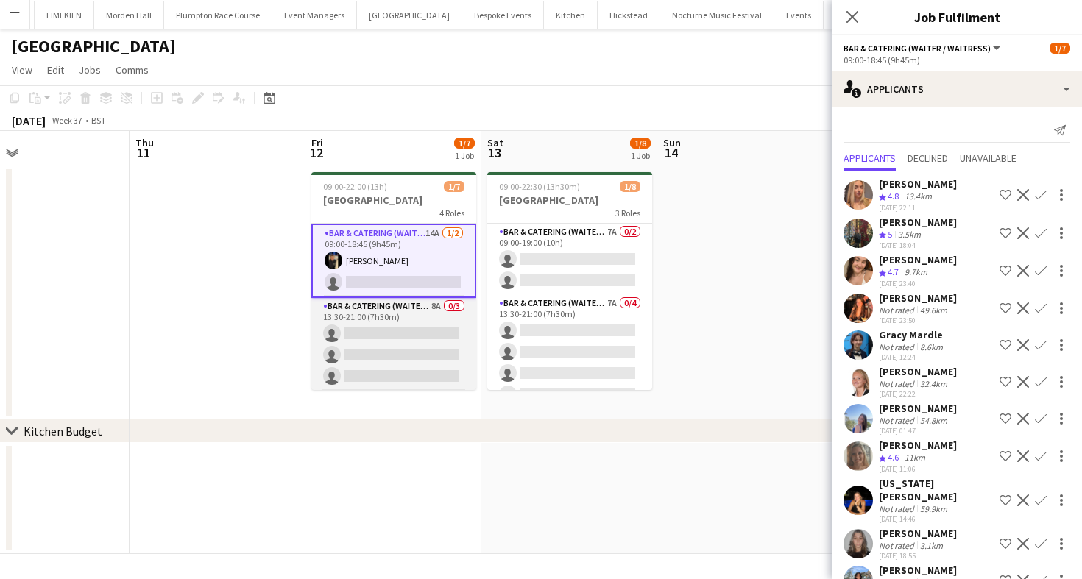
click at [395, 362] on app-card-role "Bar & Catering (Waiter / waitress) 8A 0/3 13:30-21:00 (7h30m) single-neutral-ac…" at bounding box center [393, 344] width 165 height 93
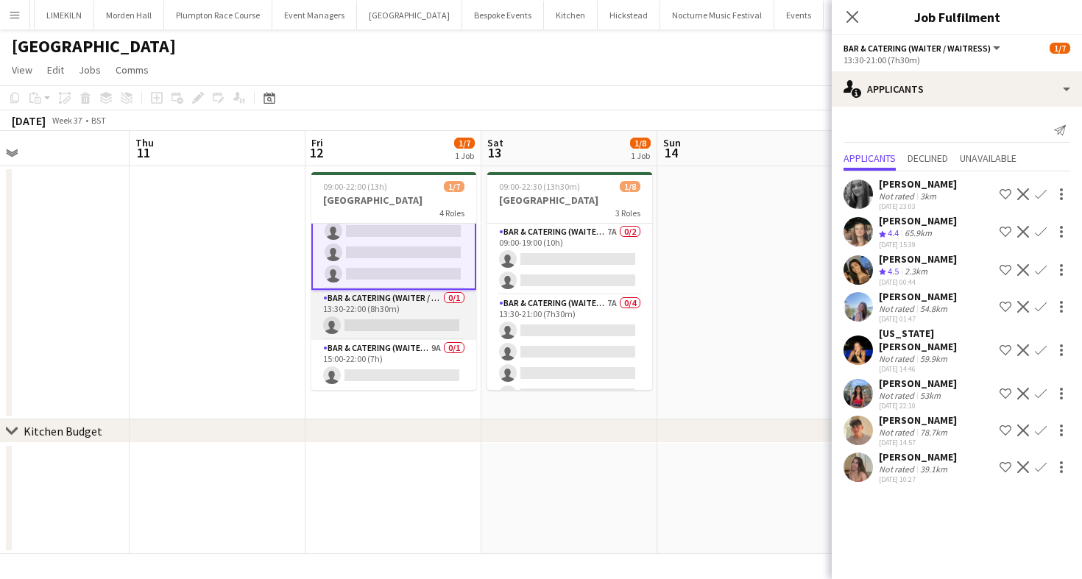
click at [398, 328] on app-card-role "Bar & Catering (Waiter / waitress) 0/1 13:30-22:00 (8h30m) single-neutral-actio…" at bounding box center [393, 315] width 165 height 50
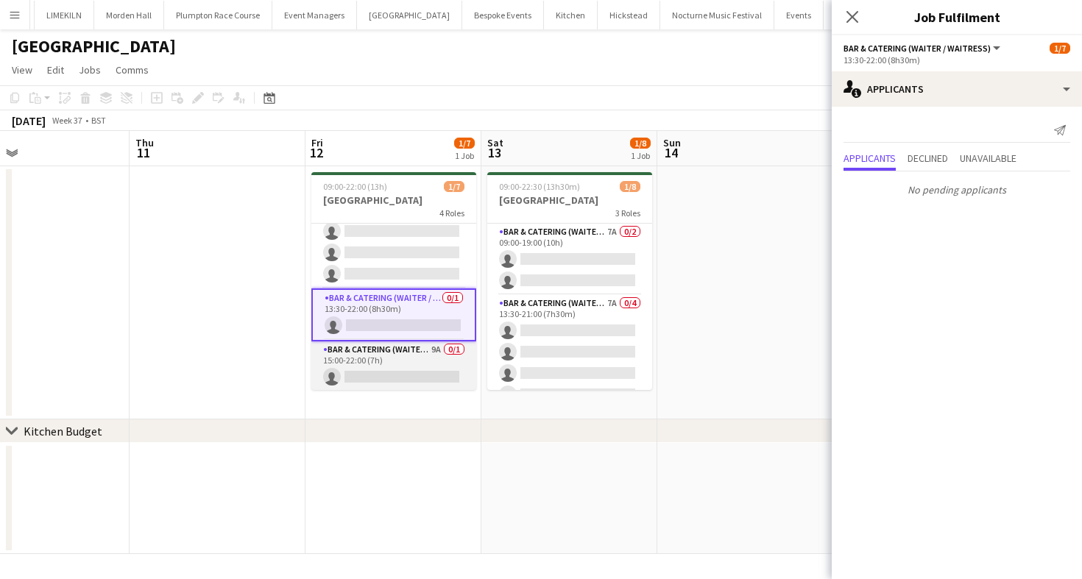
click at [406, 379] on app-card-role "Bar & Catering (Waiter / waitress) 9A 0/1 15:00-22:00 (7h) single-neutral-actio…" at bounding box center [393, 367] width 165 height 50
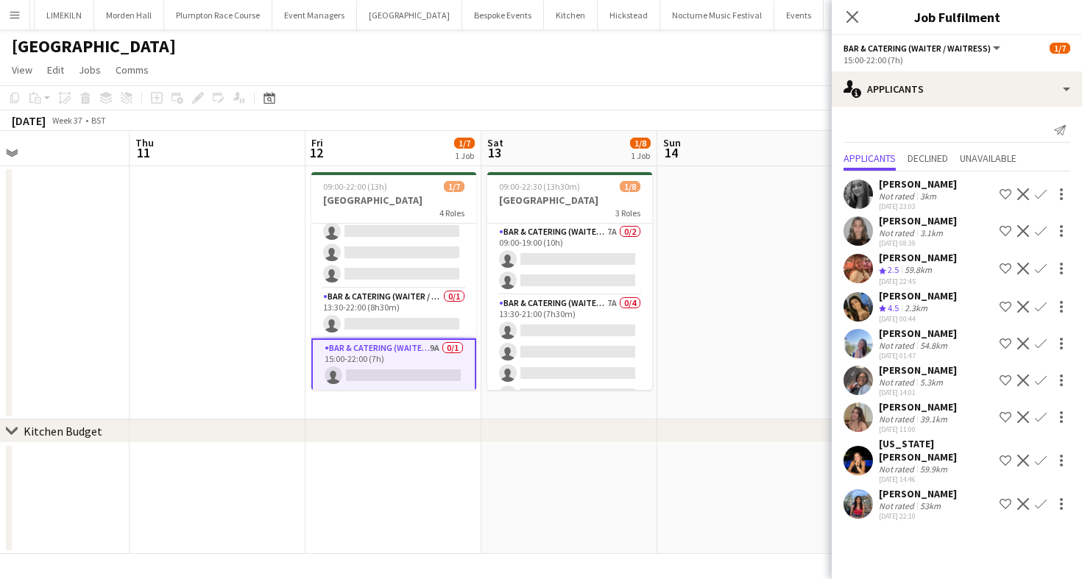
click at [1043, 380] on app-icon "Confirm" at bounding box center [1041, 381] width 12 height 12
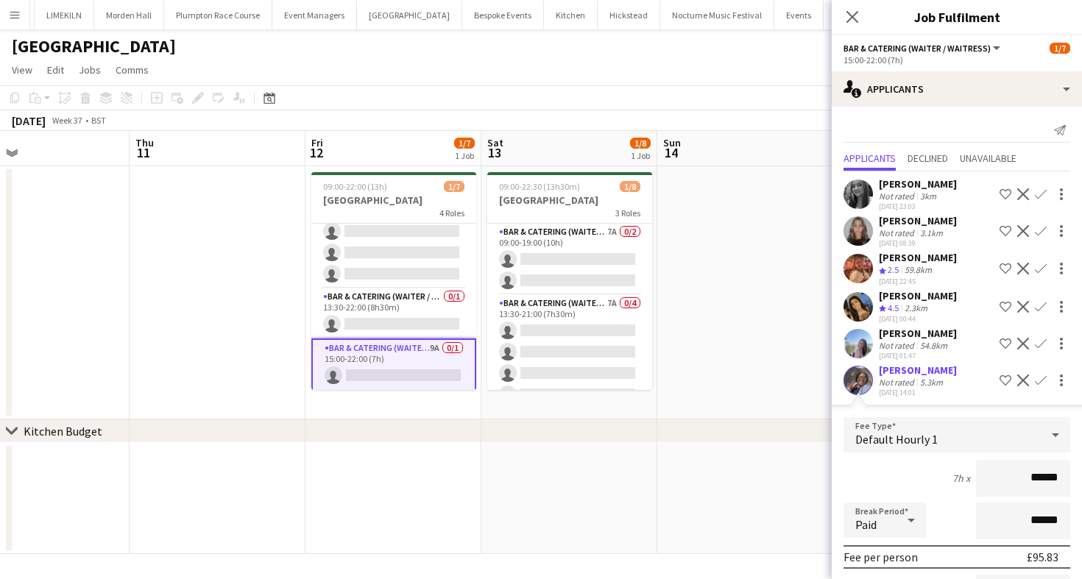
scroll to position [277, 0]
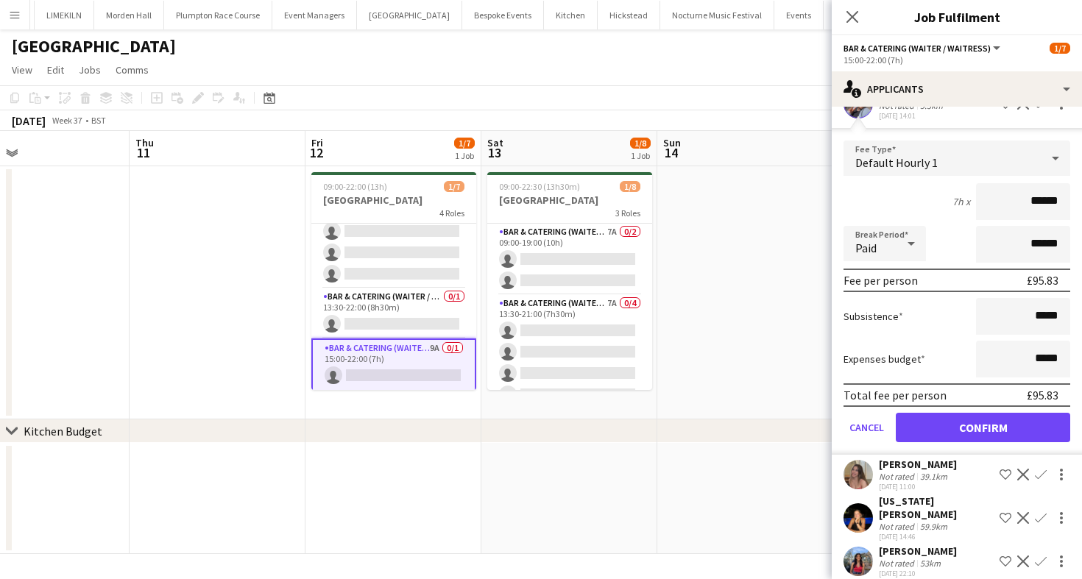
click at [914, 449] on form "Fee Type Default Hourly 1 7h x ****** Break Period Paid ****** Fee per person £…" at bounding box center [957, 298] width 250 height 314
click at [916, 436] on button "Confirm" at bounding box center [983, 427] width 174 height 29
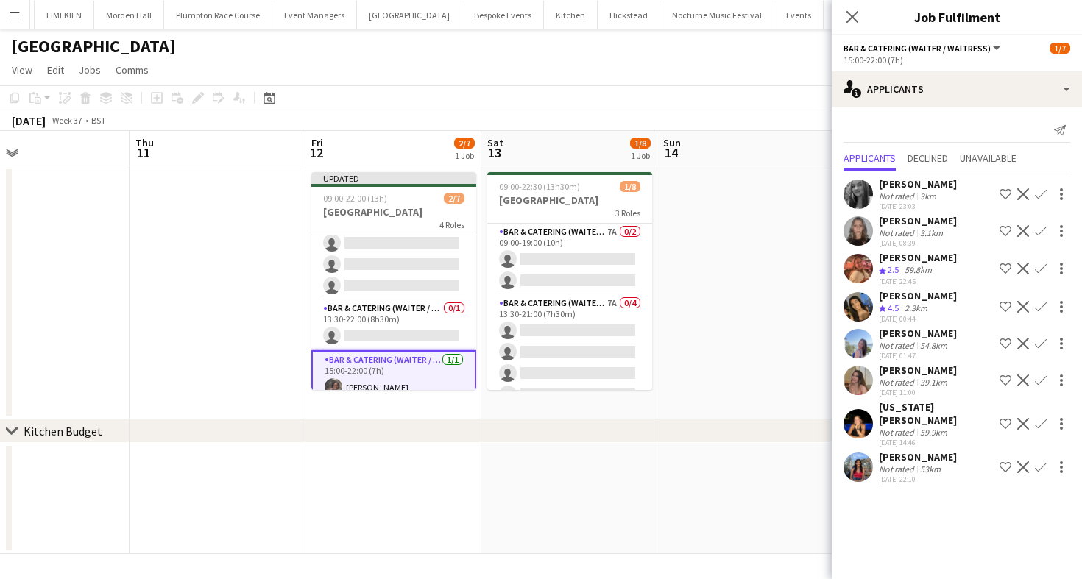
scroll to position [0, 0]
click at [406, 327] on app-card-role "Bar & Catering (Waiter / waitress) 0/1 13:30-22:00 (8h30m) single-neutral-actio…" at bounding box center [393, 325] width 165 height 50
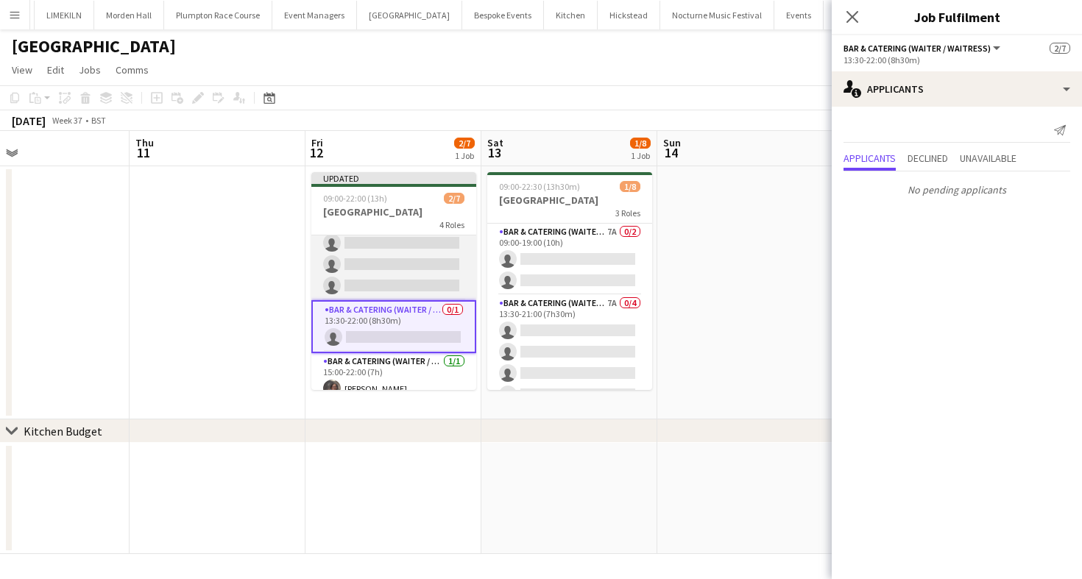
click at [403, 269] on app-card-role "Bar & Catering (Waiter / waitress) 8A 0/3 13:30-21:00 (7h30m) single-neutral-ac…" at bounding box center [393, 254] width 165 height 93
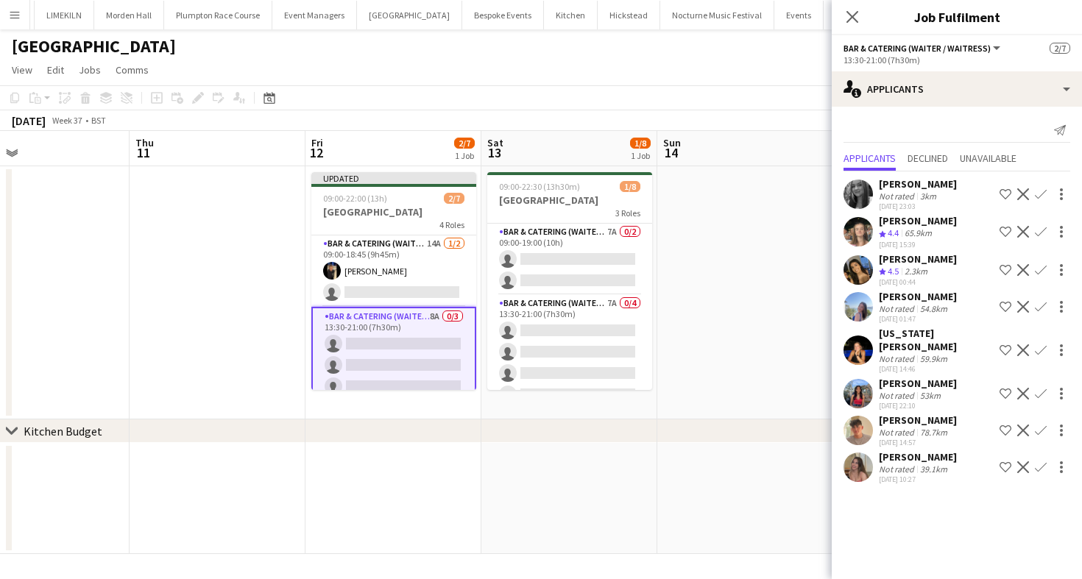
click at [887, 451] on div "[PERSON_NAME]" at bounding box center [918, 457] width 78 height 13
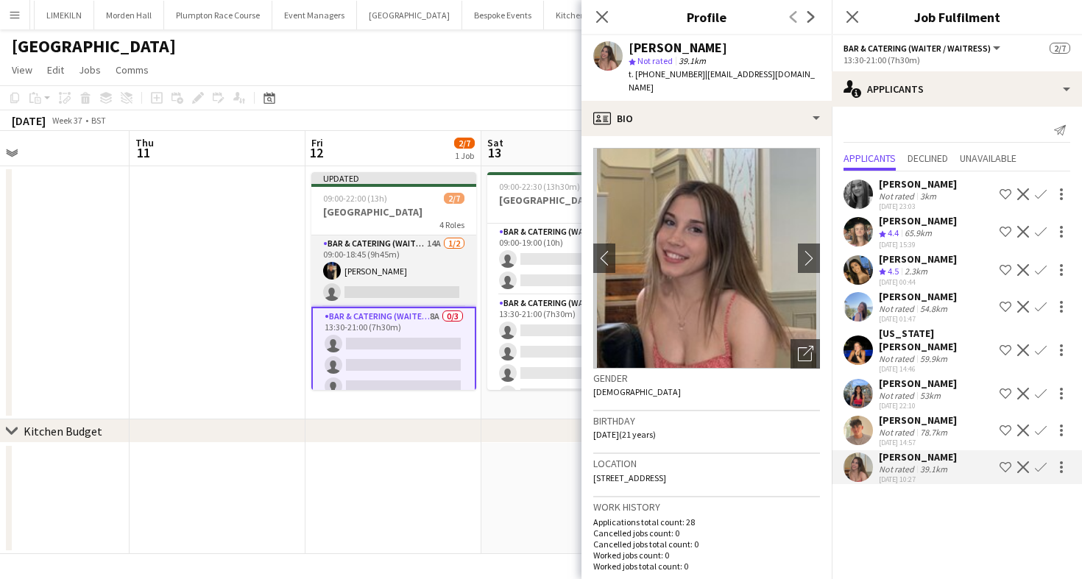
click at [364, 264] on app-card-role "Bar & Catering (Waiter / waitress) 14A [DATE] 09:00-18:45 (9h45m) [PERSON_NAME]…" at bounding box center [393, 271] width 165 height 71
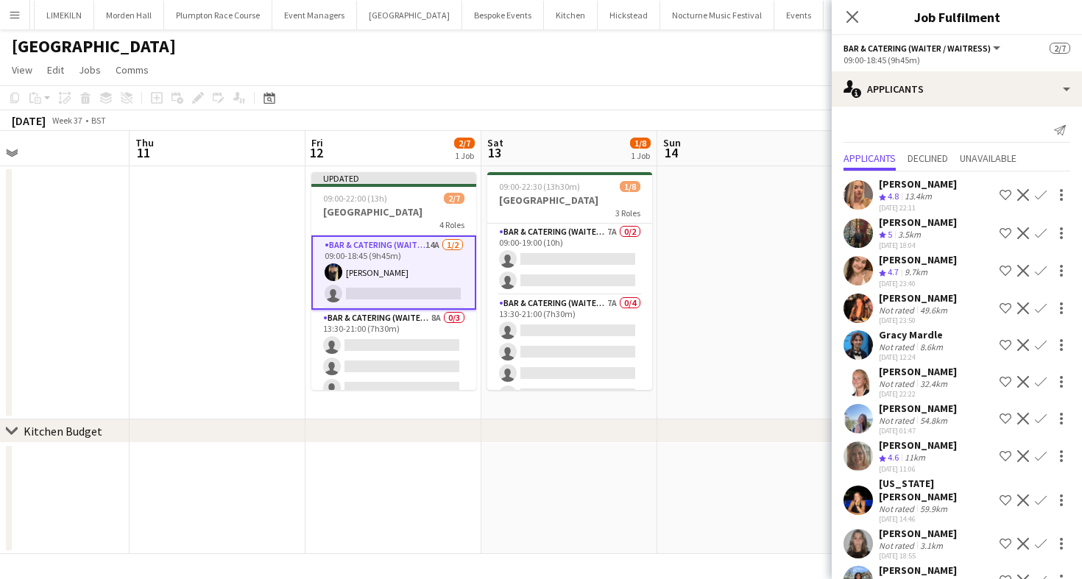
click at [1042, 230] on app-icon "Confirm" at bounding box center [1041, 233] width 12 height 12
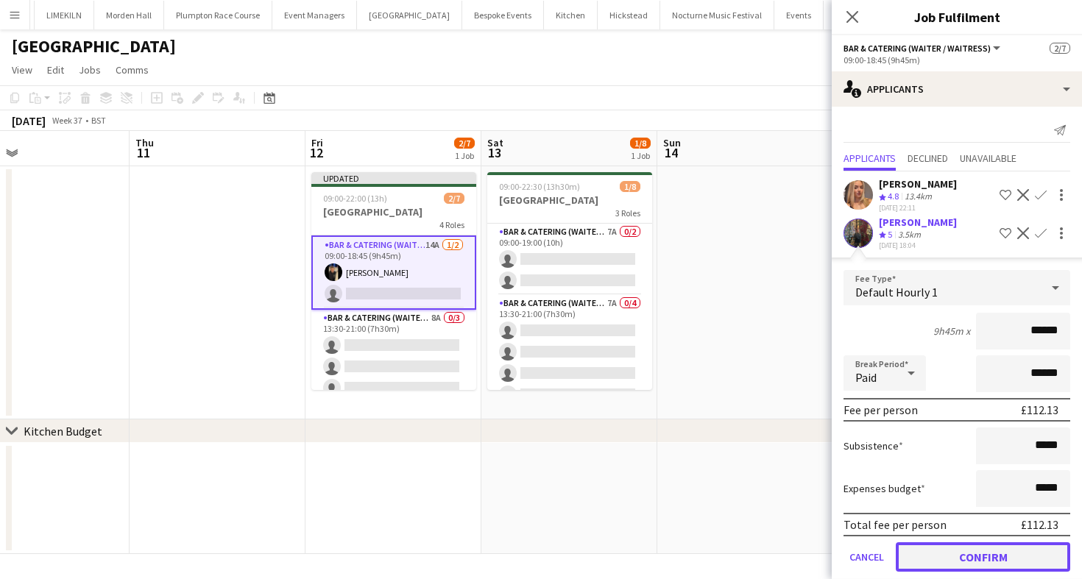
click at [959, 552] on button "Confirm" at bounding box center [983, 557] width 174 height 29
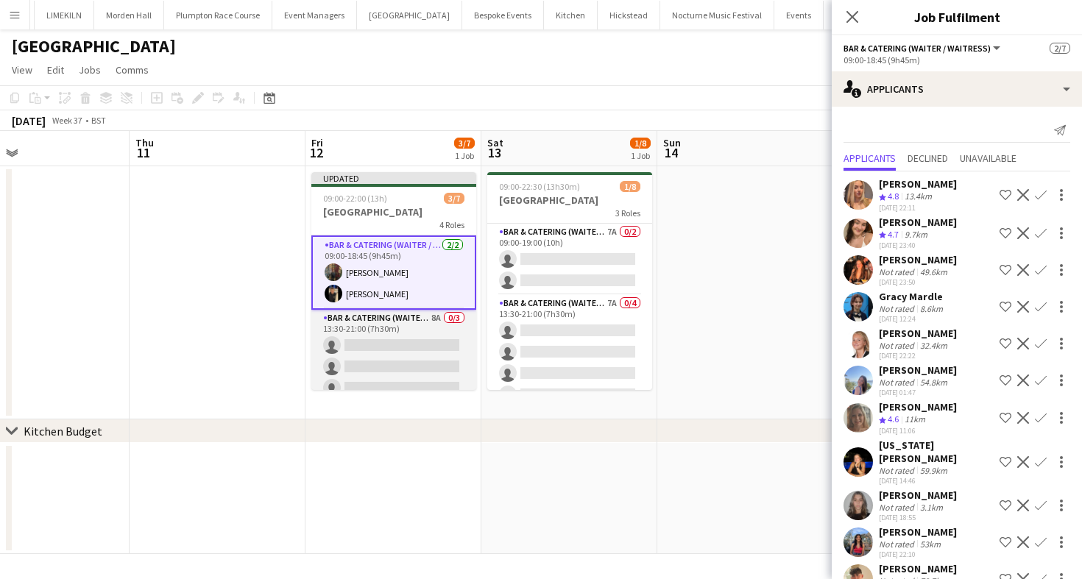
click at [384, 374] on app-card-role "Bar & Catering (Waiter / waitress) 8A 0/3 13:30-21:00 (7h30m) single-neutral-ac…" at bounding box center [393, 356] width 165 height 93
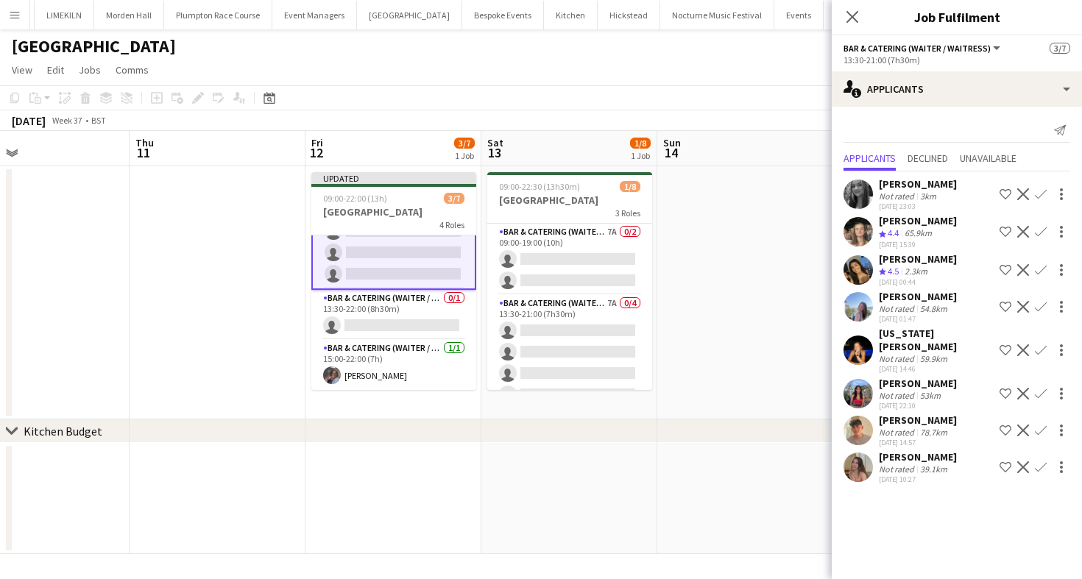
scroll to position [112, 0]
click at [396, 332] on app-card-role "Bar & Catering (Waiter / waitress) 0/1 13:30-22:00 (8h30m) single-neutral-actio…" at bounding box center [393, 316] width 165 height 50
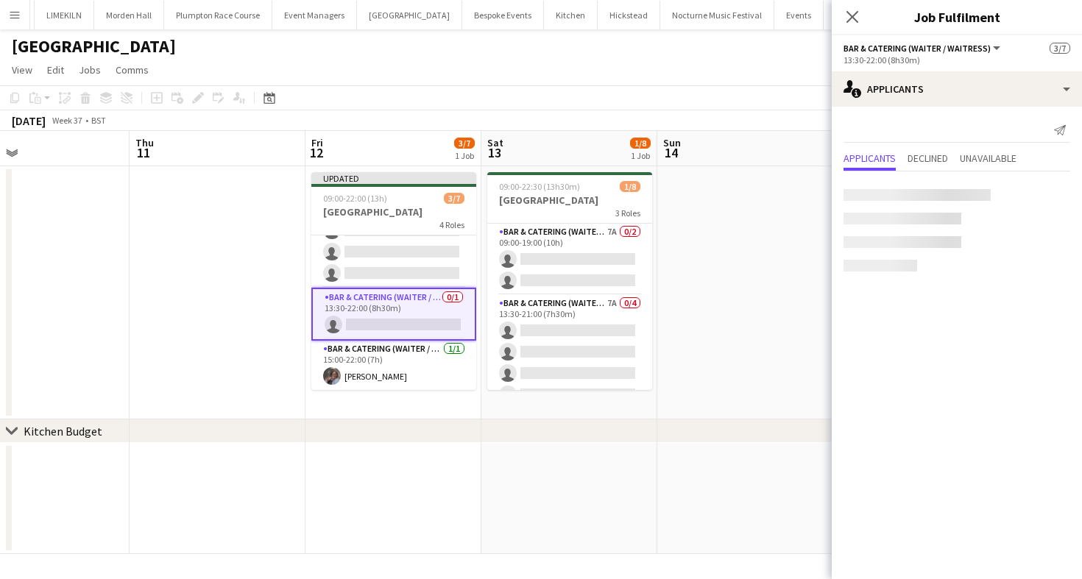
scroll to position [110, 0]
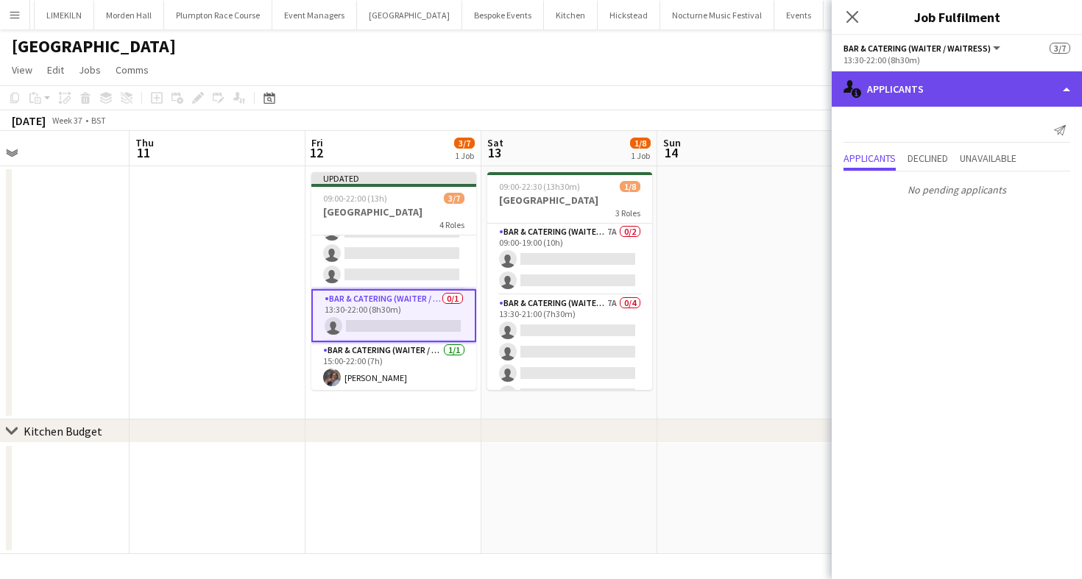
click at [918, 97] on div "single-neutral-actions-information Applicants" at bounding box center [957, 88] width 250 height 35
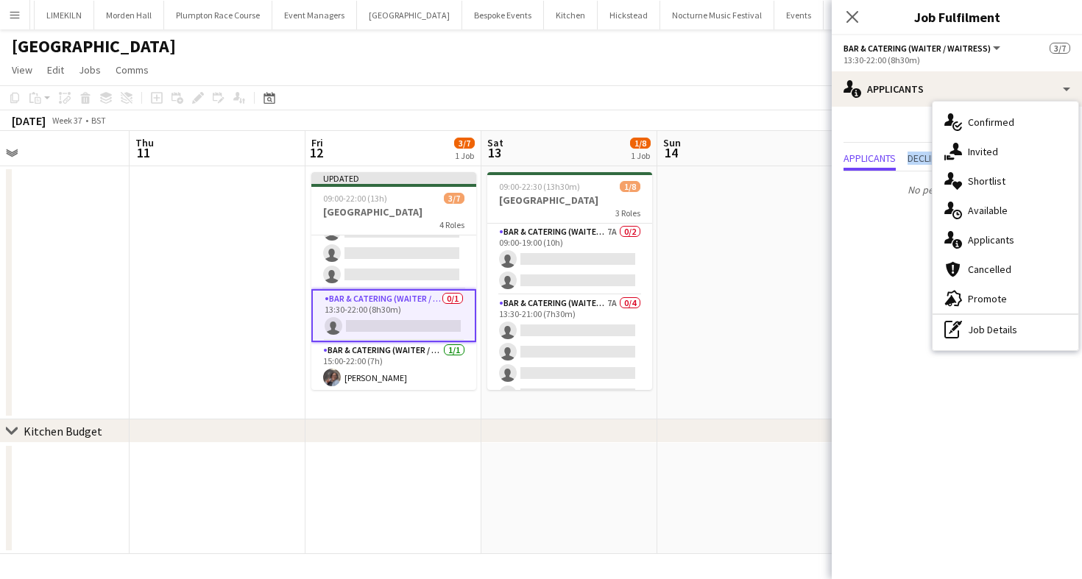
click at [879, 171] on mat-tab-group "Applicants Declined Unavailable No pending applicants" at bounding box center [957, 176] width 250 height 54
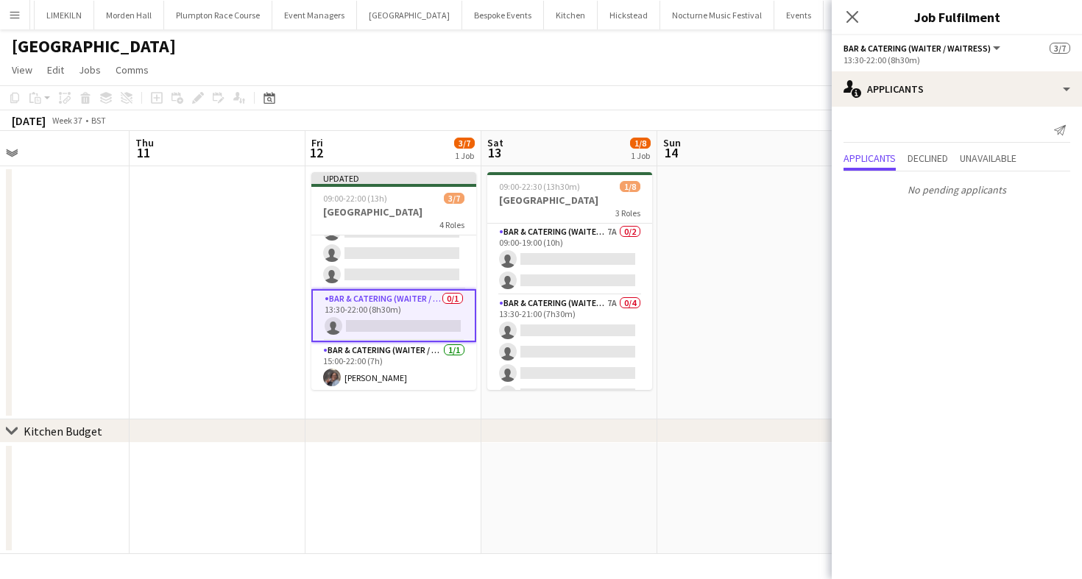
click at [879, 225] on mat-expansion-panel "users2 Applicants Send notification Applicants Declined Unavailable No pending …" at bounding box center [957, 343] width 250 height 473
click at [414, 303] on app-card-role "Bar & Catering (Waiter / waitress) 0/1 13:30-22:00 (8h30m) single-neutral-actio…" at bounding box center [393, 315] width 165 height 53
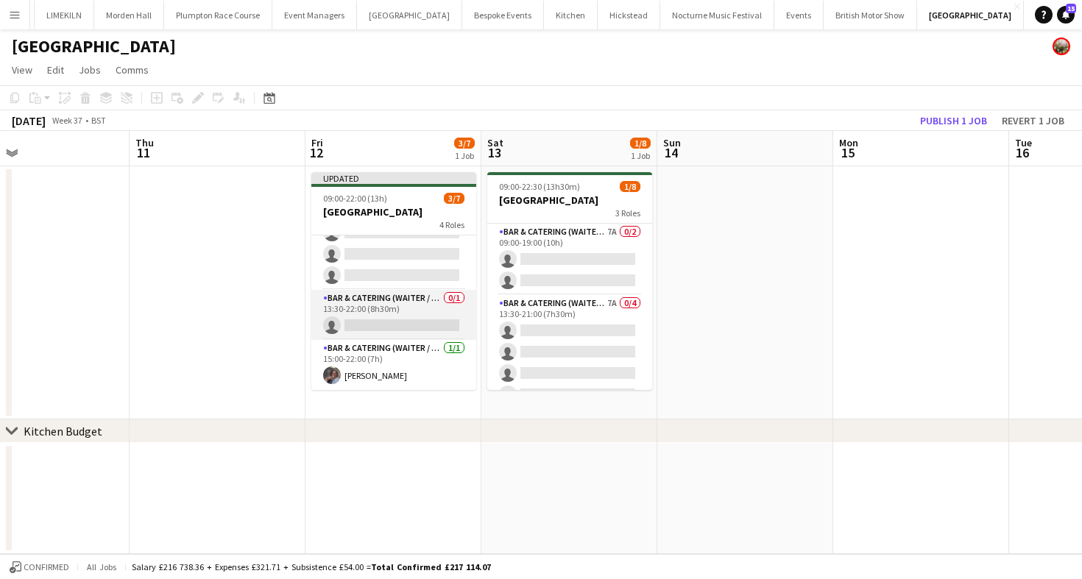
click at [419, 306] on app-card-role "Bar & Catering (Waiter / waitress) 0/1 13:30-22:00 (8h30m) single-neutral-actio…" at bounding box center [393, 315] width 165 height 50
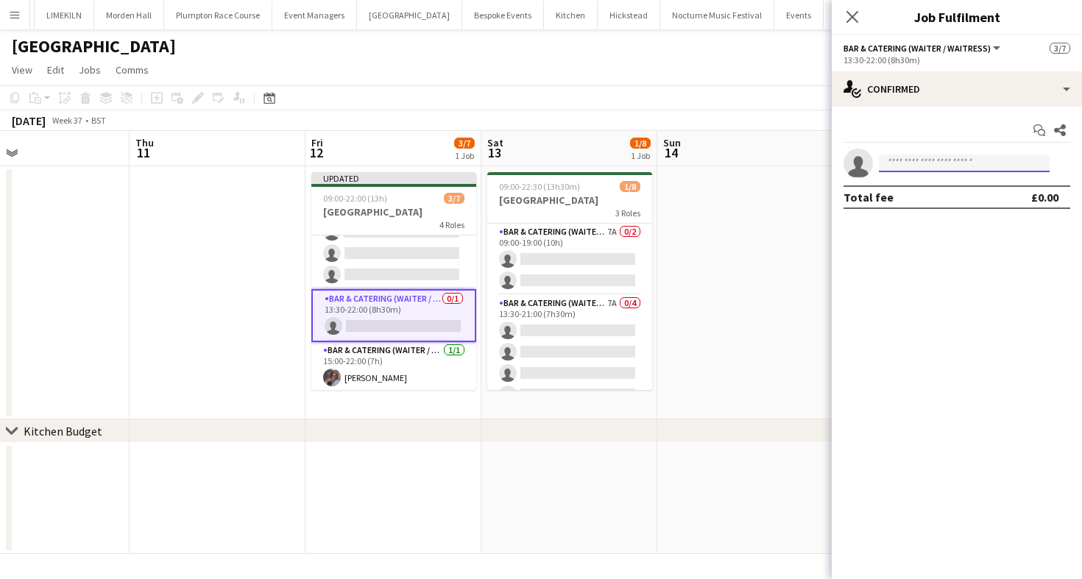
click at [966, 171] on input at bounding box center [964, 164] width 171 height 18
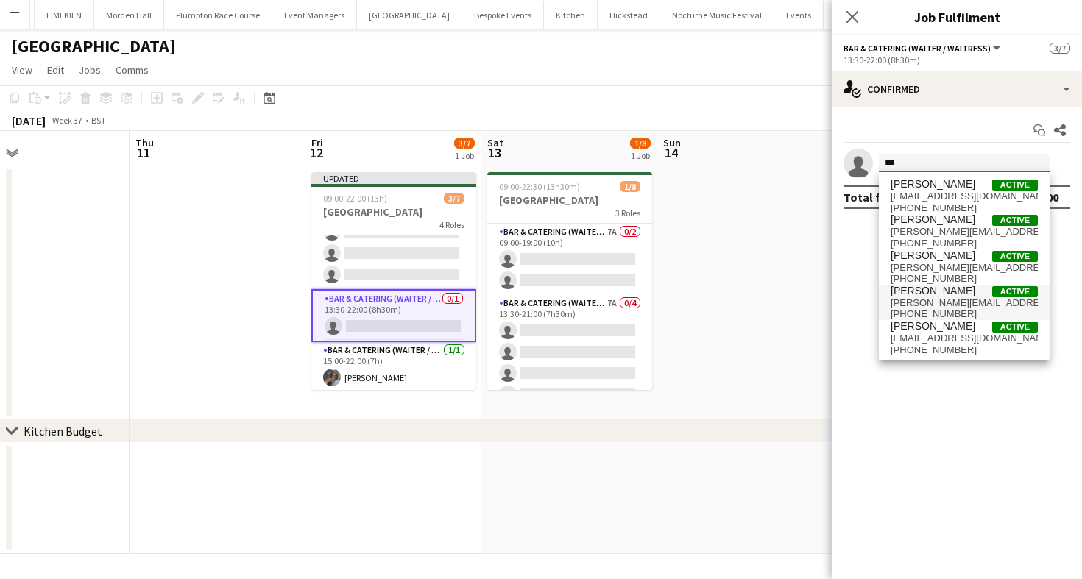
type input "***"
click at [915, 305] on span "[PERSON_NAME][EMAIL_ADDRESS][DOMAIN_NAME]" at bounding box center [964, 303] width 147 height 12
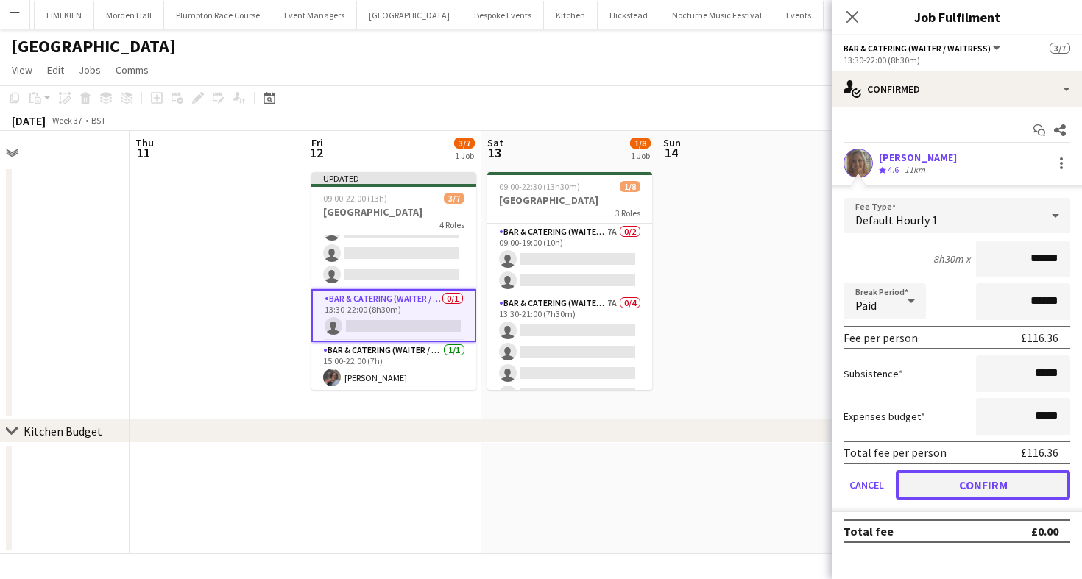
click at [943, 481] on button "Confirm" at bounding box center [983, 484] width 174 height 29
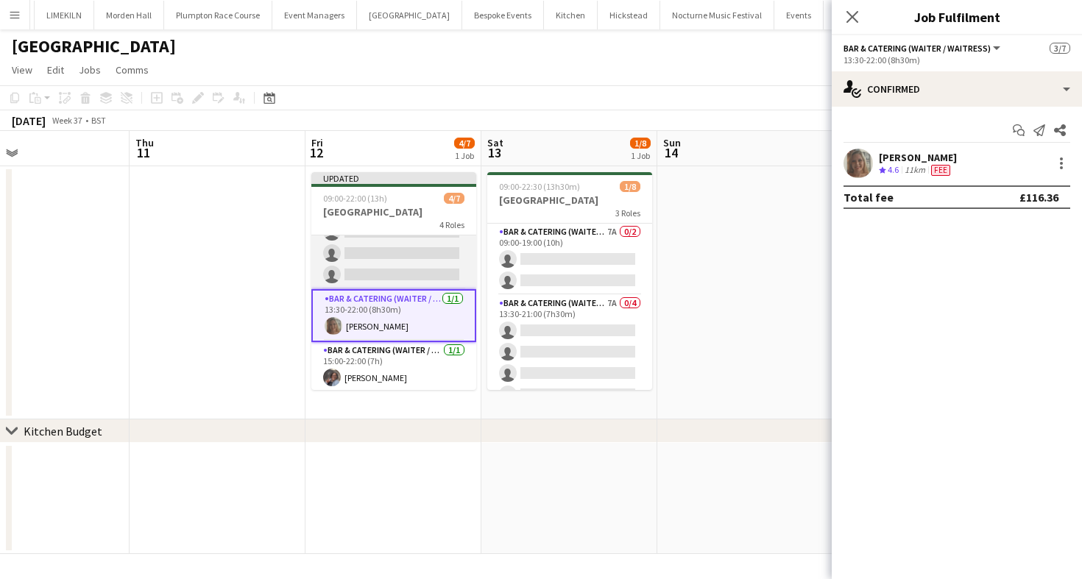
click at [426, 267] on app-card-role "Bar & Catering (Waiter / waitress) 8A 0/3 13:30-21:00 (7h30m) single-neutral-ac…" at bounding box center [393, 243] width 165 height 93
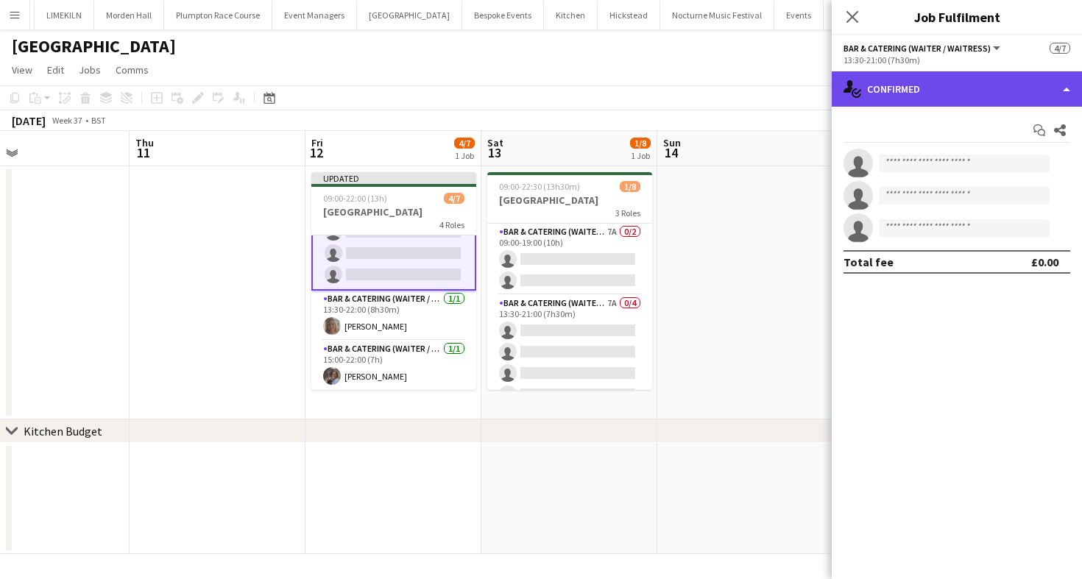
click at [933, 86] on div "single-neutral-actions-check-2 Confirmed" at bounding box center [957, 88] width 250 height 35
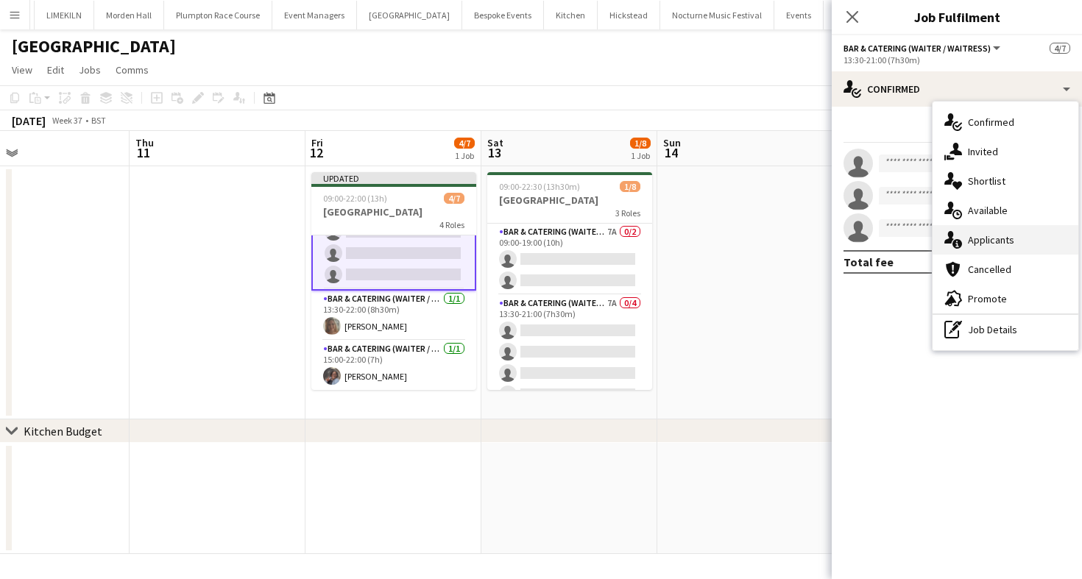
click at [975, 243] on div "single-neutral-actions-information Applicants" at bounding box center [1006, 239] width 146 height 29
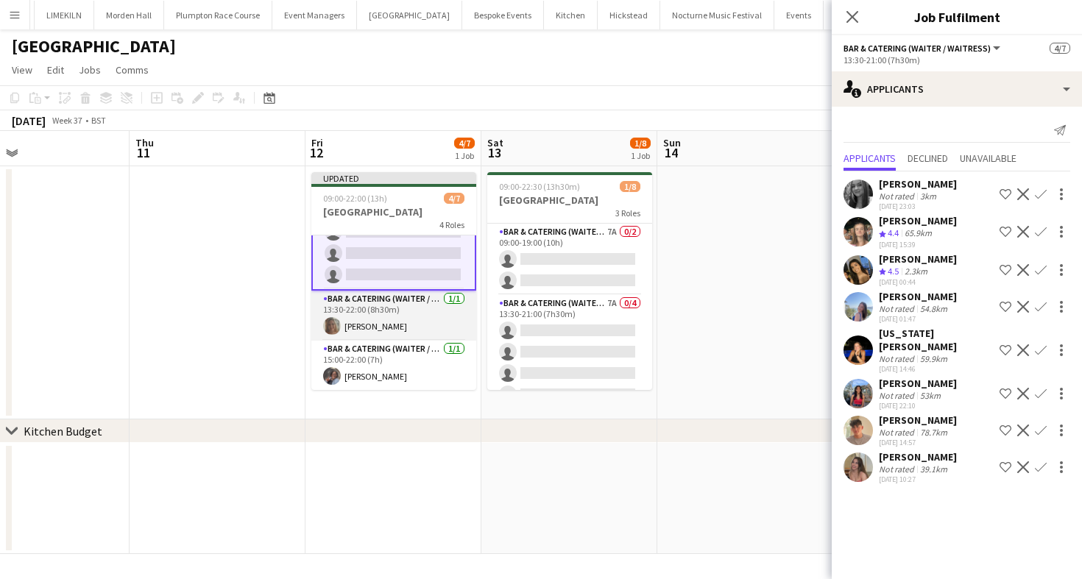
scroll to position [0, 0]
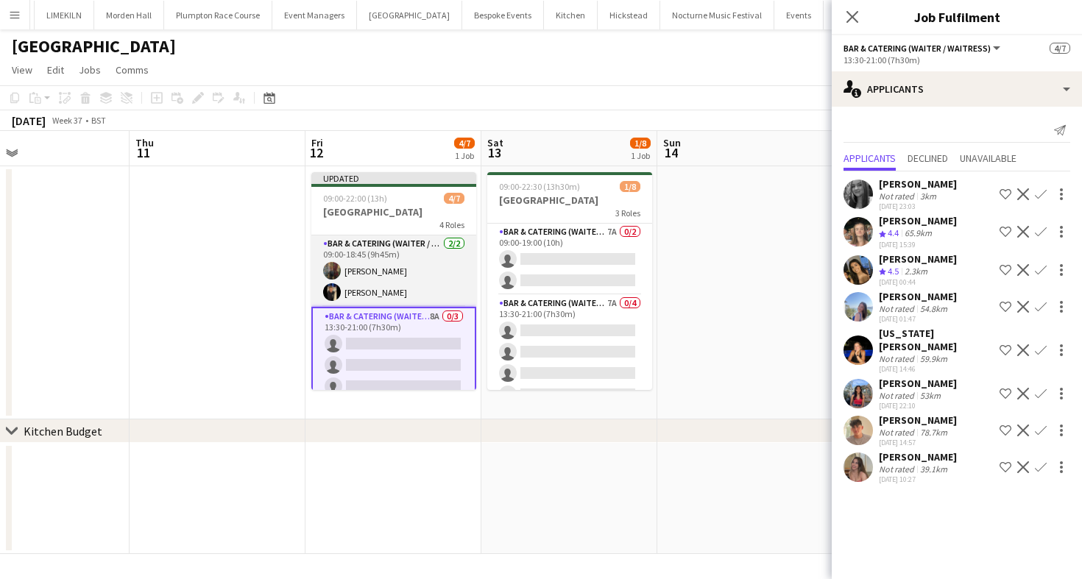
click at [414, 263] on app-card-role "Bar & Catering (Waiter / waitress) [DATE] 09:00-18:45 (9h45m) [PERSON_NAME]" at bounding box center [393, 271] width 165 height 71
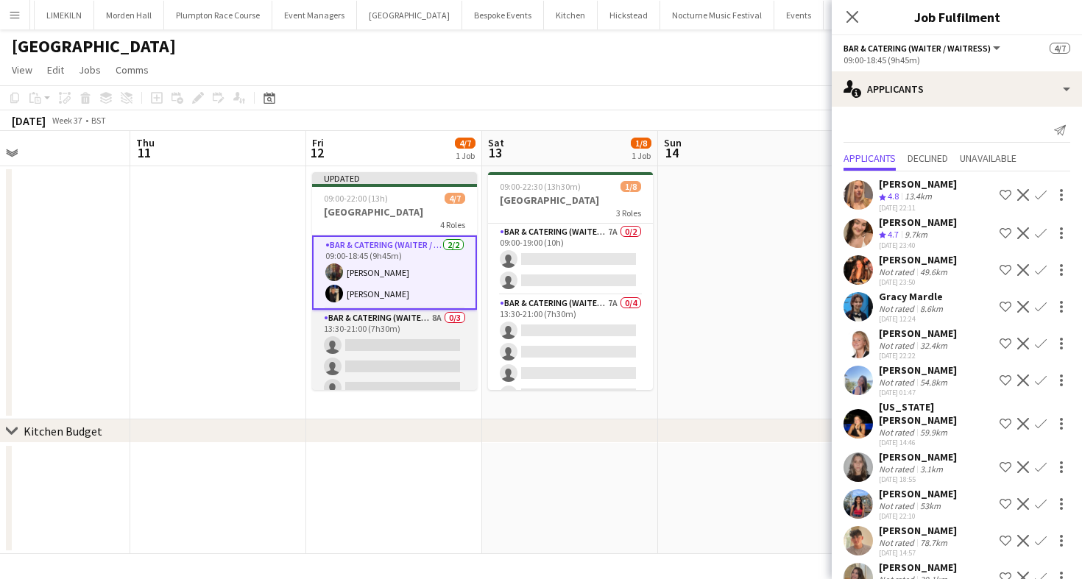
click at [399, 368] on app-card-role "Bar & Catering (Waiter / waitress) 8A 0/3 13:30-21:00 (7h30m) single-neutral-ac…" at bounding box center [394, 356] width 165 height 93
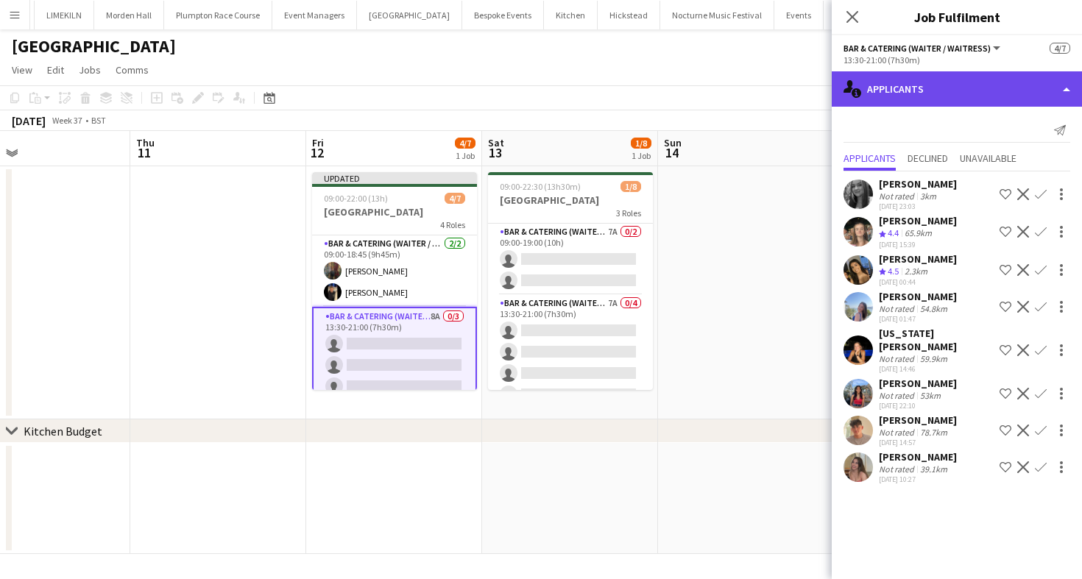
click at [930, 99] on div "single-neutral-actions-information Applicants" at bounding box center [957, 88] width 250 height 35
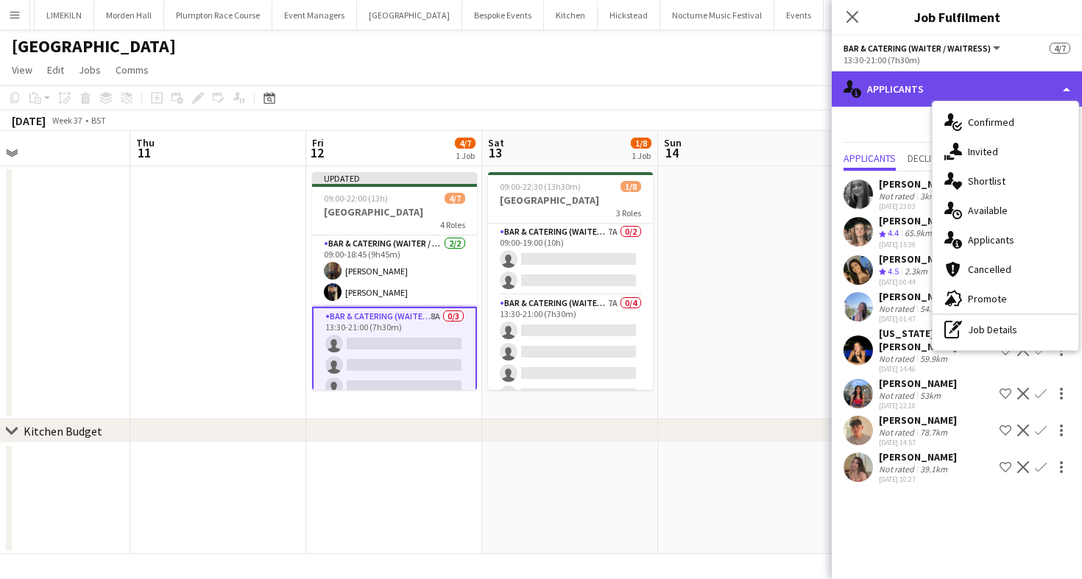
click at [902, 98] on div "single-neutral-actions-information Applicants" at bounding box center [957, 88] width 250 height 35
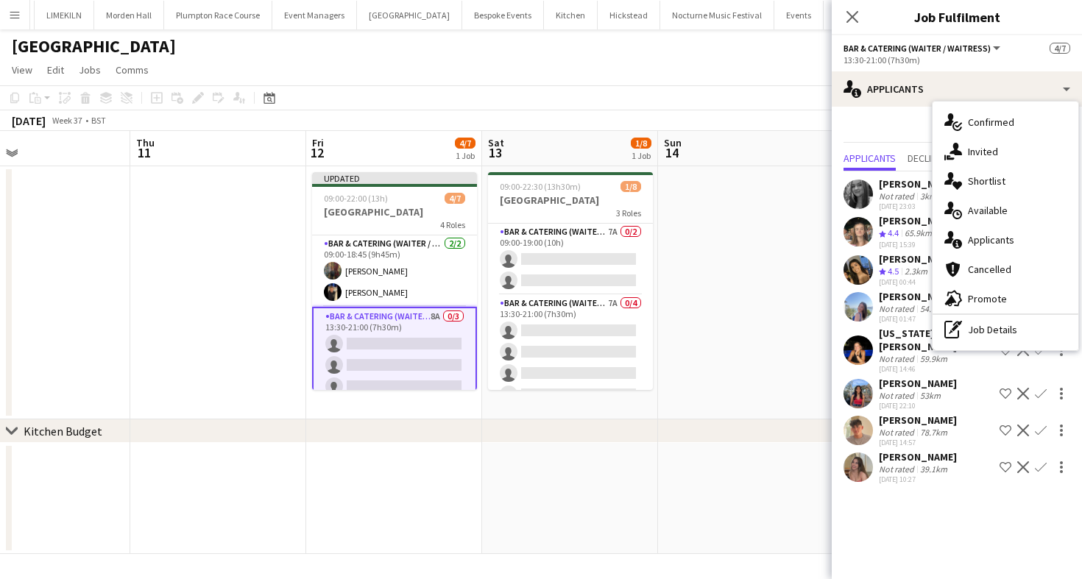
click at [356, 342] on app-card-role "Bar & Catering (Waiter / waitress) 8A 0/3 13:30-21:00 (7h30m) single-neutral-ac…" at bounding box center [394, 355] width 165 height 96
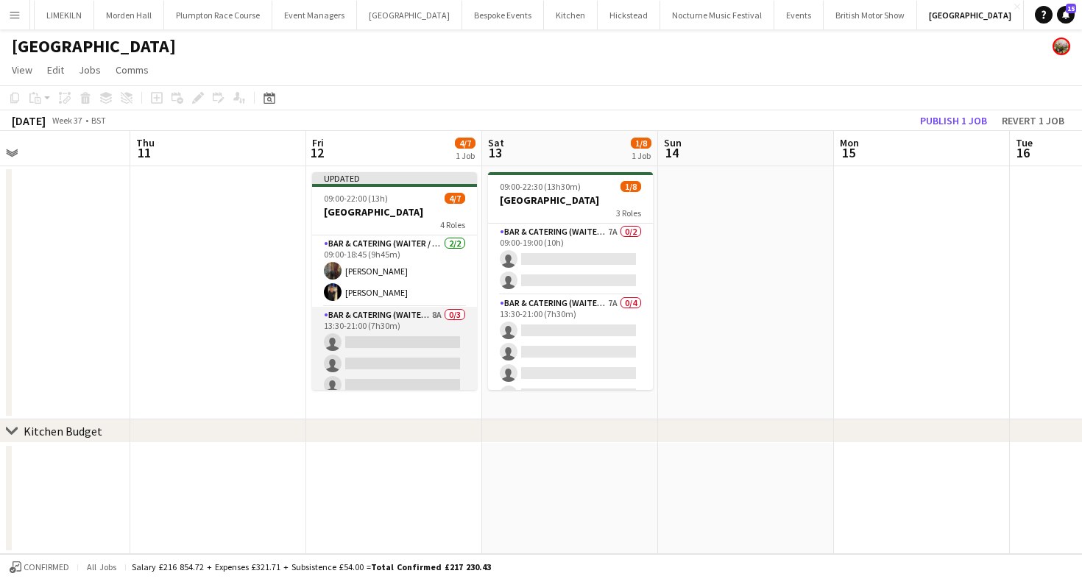
click at [384, 340] on app-card-role "Bar & Catering (Waiter / waitress) 8A 0/3 13:30-21:00 (7h30m) single-neutral-ac…" at bounding box center [394, 353] width 165 height 93
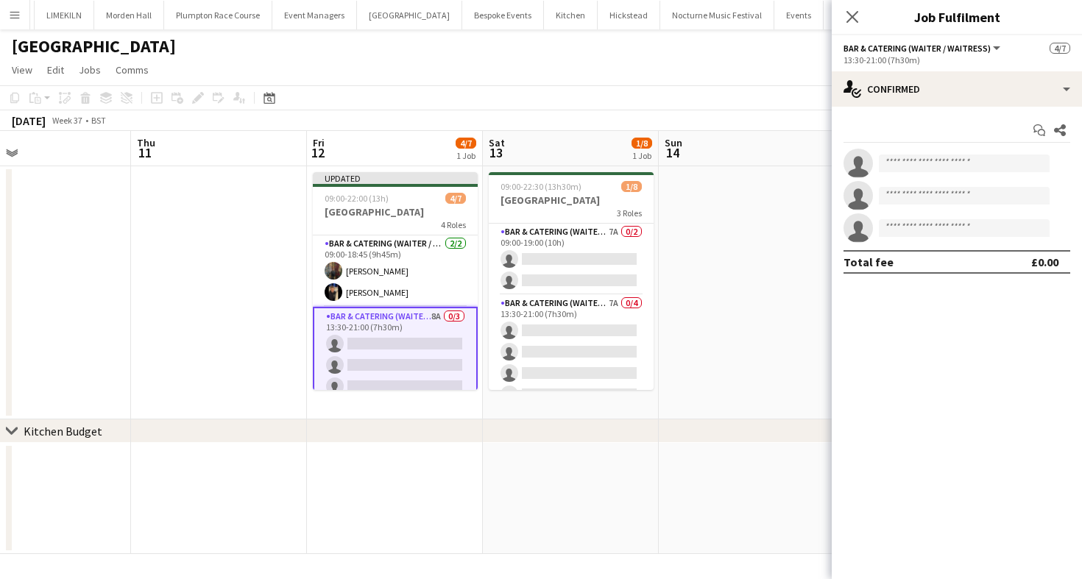
click at [967, 146] on div "Start chat Share single-neutral-actions single-neutral-actions single-neutral-a…" at bounding box center [957, 196] width 250 height 179
click at [967, 160] on input at bounding box center [964, 164] width 171 height 18
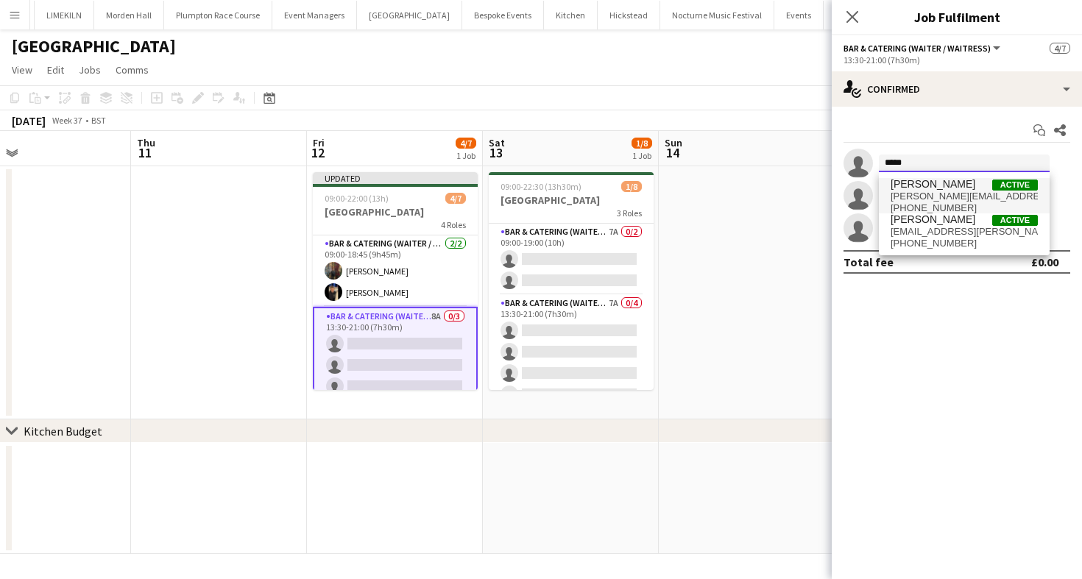
type input "*****"
click at [983, 193] on span "[PERSON_NAME][EMAIL_ADDRESS][PERSON_NAME][DOMAIN_NAME]" at bounding box center [964, 197] width 147 height 12
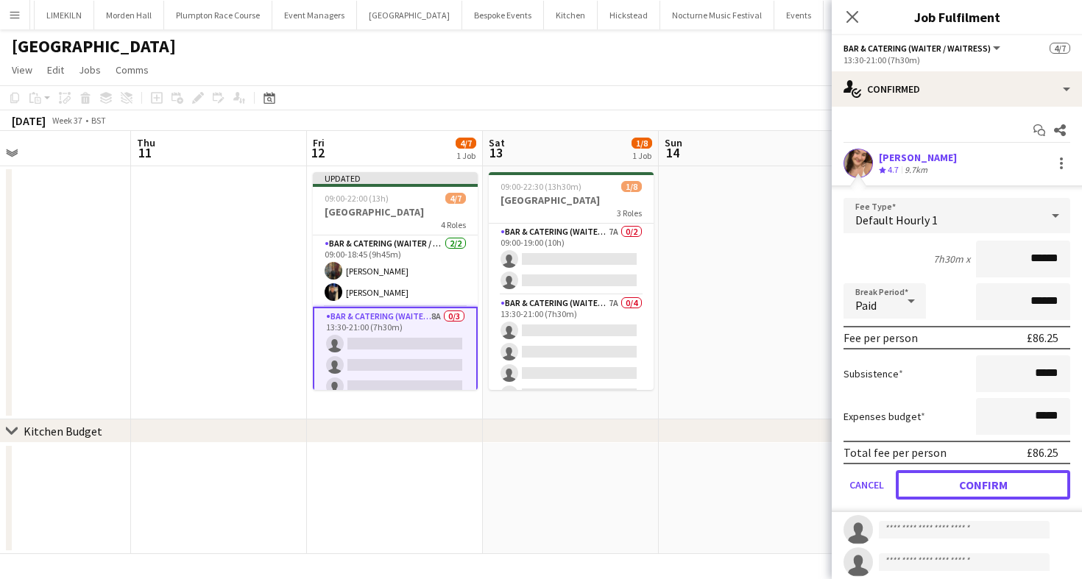
click at [952, 499] on button "Confirm" at bounding box center [983, 484] width 174 height 29
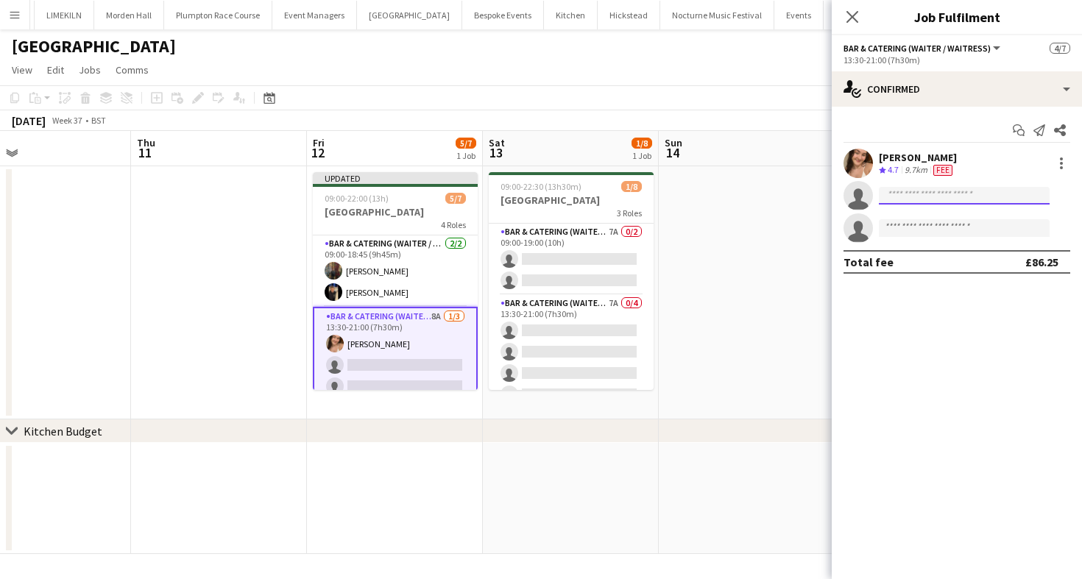
click at [913, 199] on input at bounding box center [964, 196] width 171 height 18
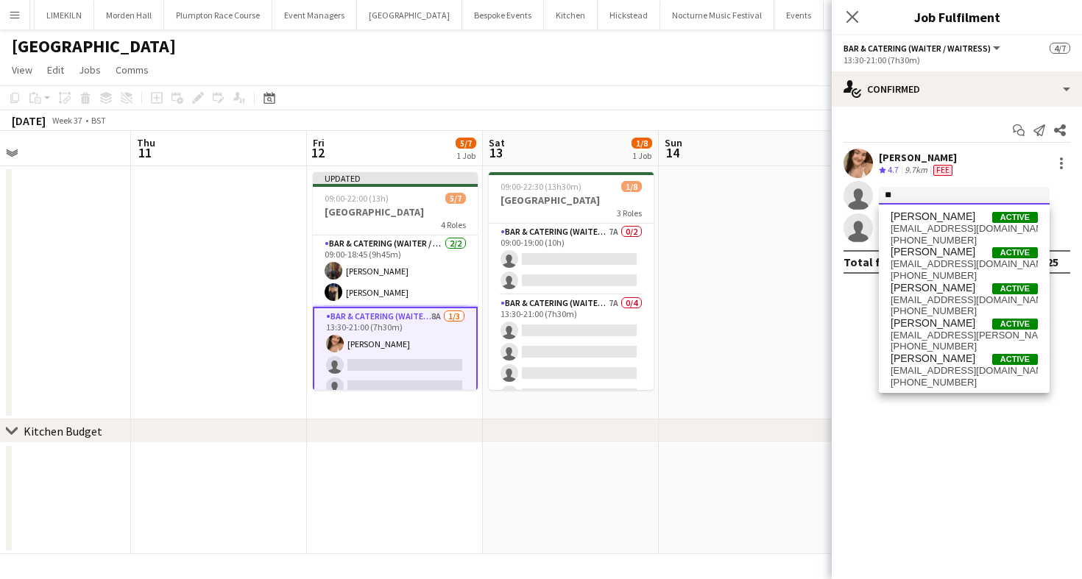
type input "*"
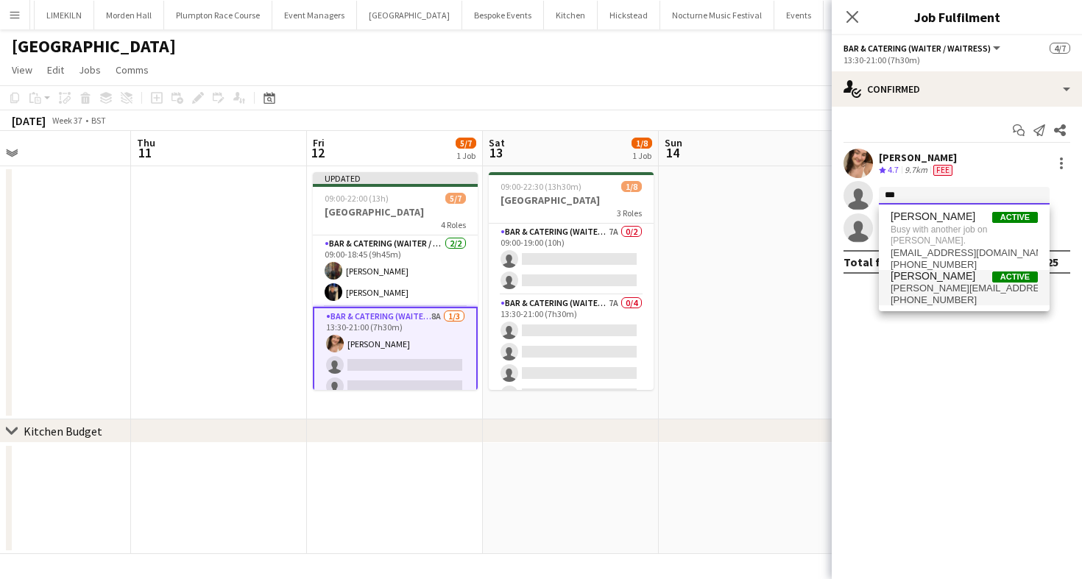
type input "***"
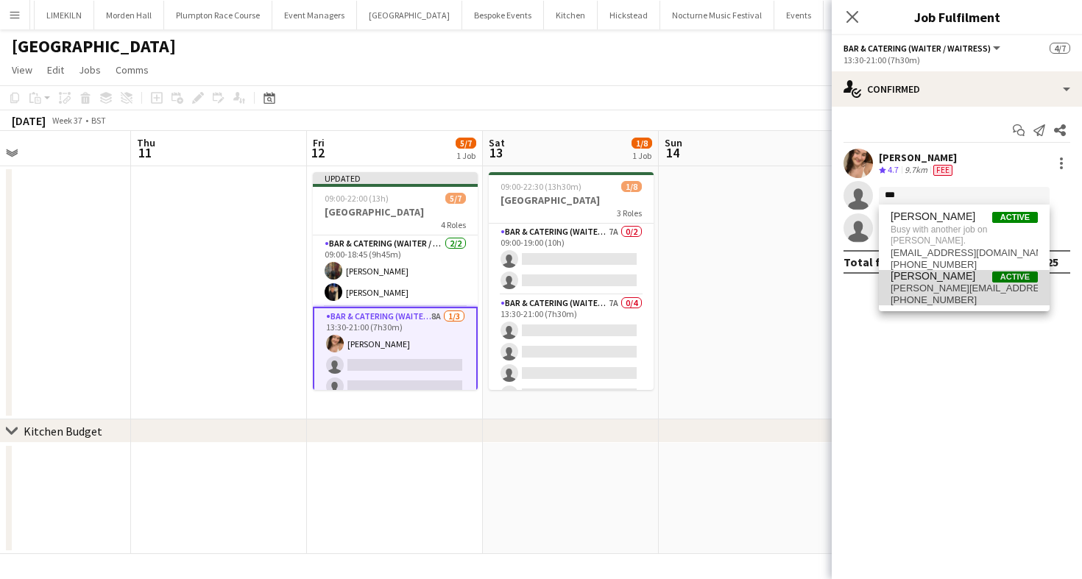
click at [941, 290] on span "[PERSON_NAME][EMAIL_ADDRESS][DOMAIN_NAME]" at bounding box center [964, 289] width 147 height 12
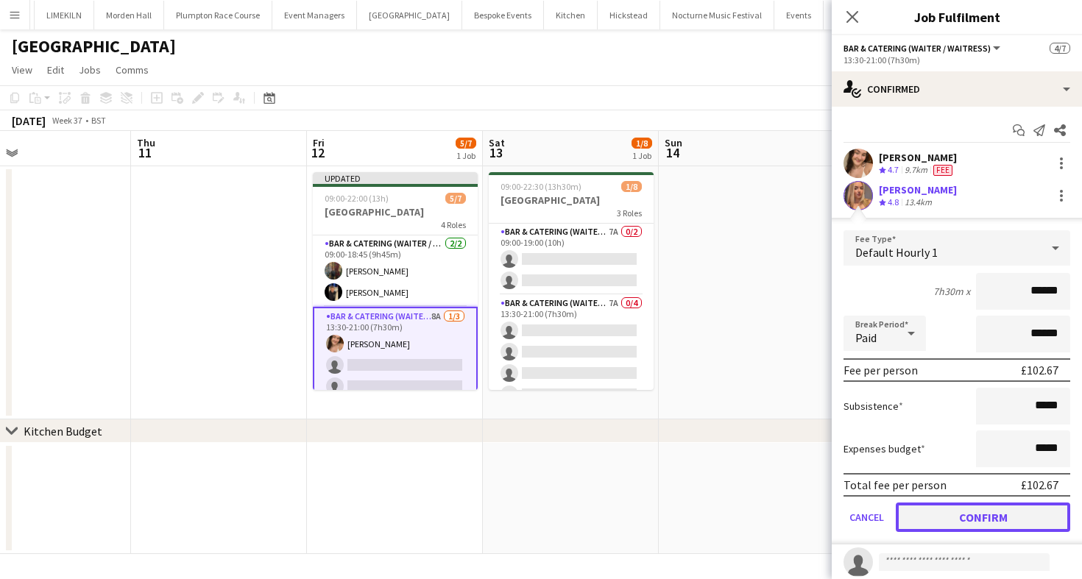
click at [941, 517] on button "Confirm" at bounding box center [983, 517] width 174 height 29
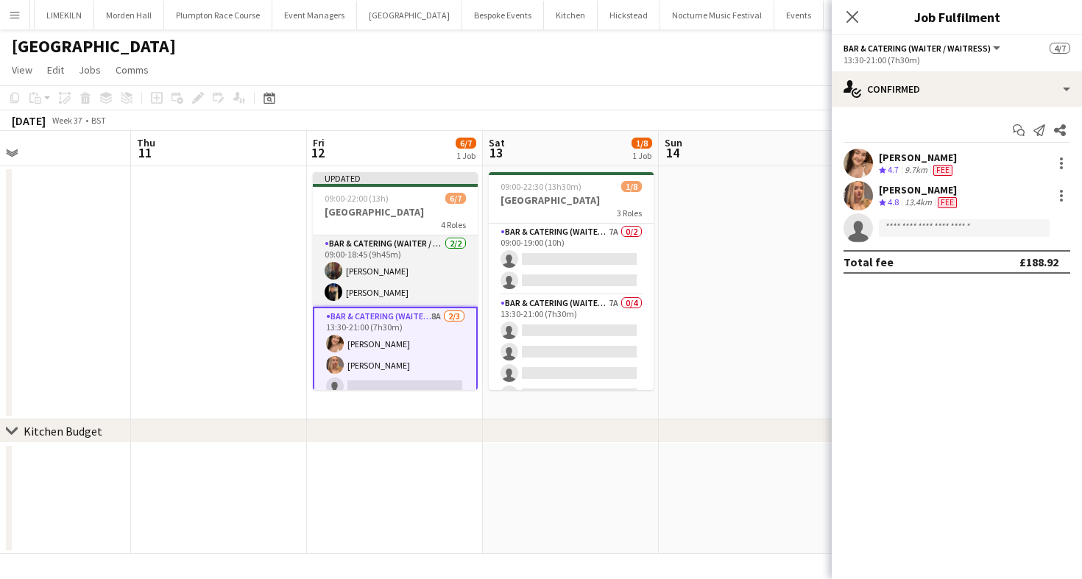
click at [419, 258] on app-card-role "Bar & Catering (Waiter / waitress) [DATE] 09:00-18:45 (9h45m) [PERSON_NAME]" at bounding box center [395, 271] width 165 height 71
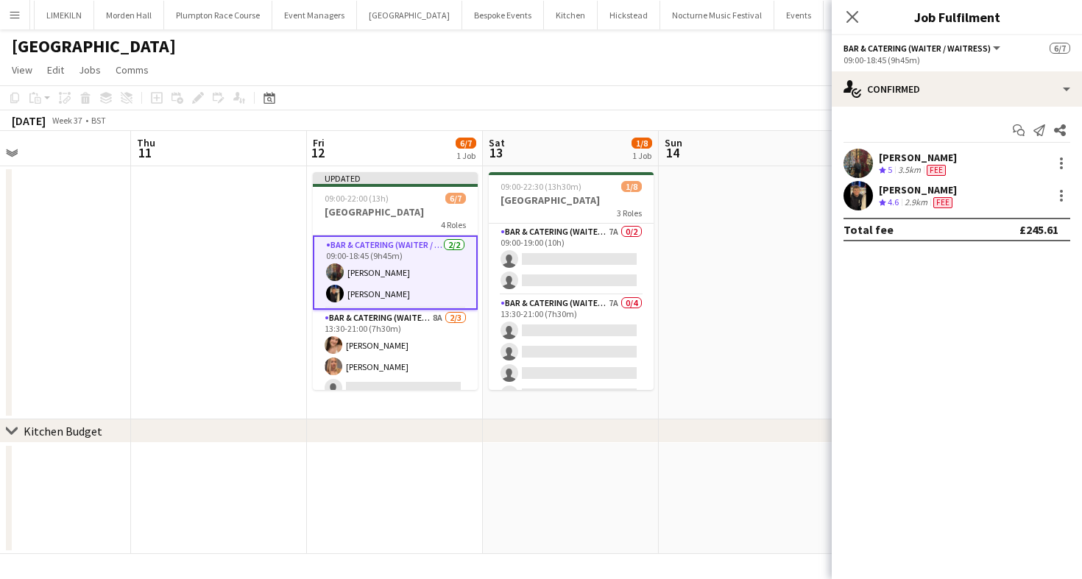
click at [1014, 110] on div "Start chat Send notification Share [PERSON_NAME] Crew rating 5 3.5km Fee [PERSO…" at bounding box center [957, 180] width 250 height 146
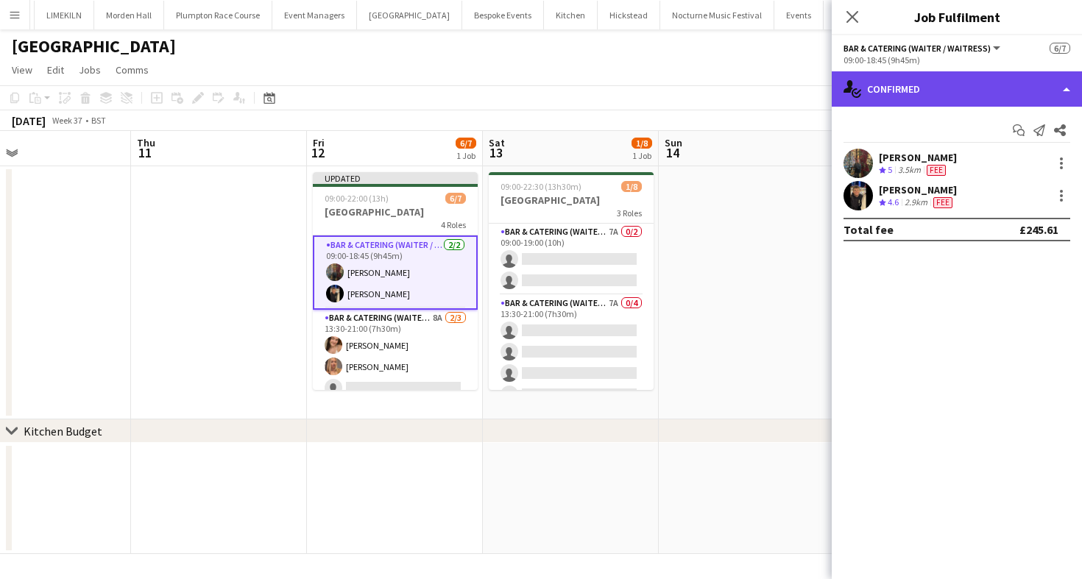
click at [949, 89] on div "single-neutral-actions-check-2 Confirmed" at bounding box center [957, 88] width 250 height 35
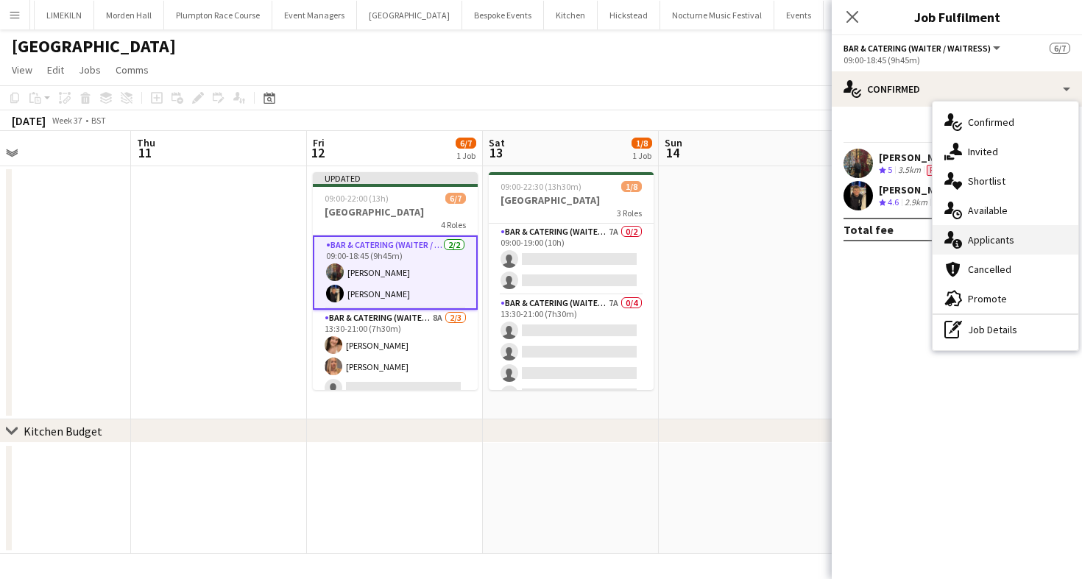
click at [1000, 232] on div "single-neutral-actions-information Applicants" at bounding box center [1006, 239] width 146 height 29
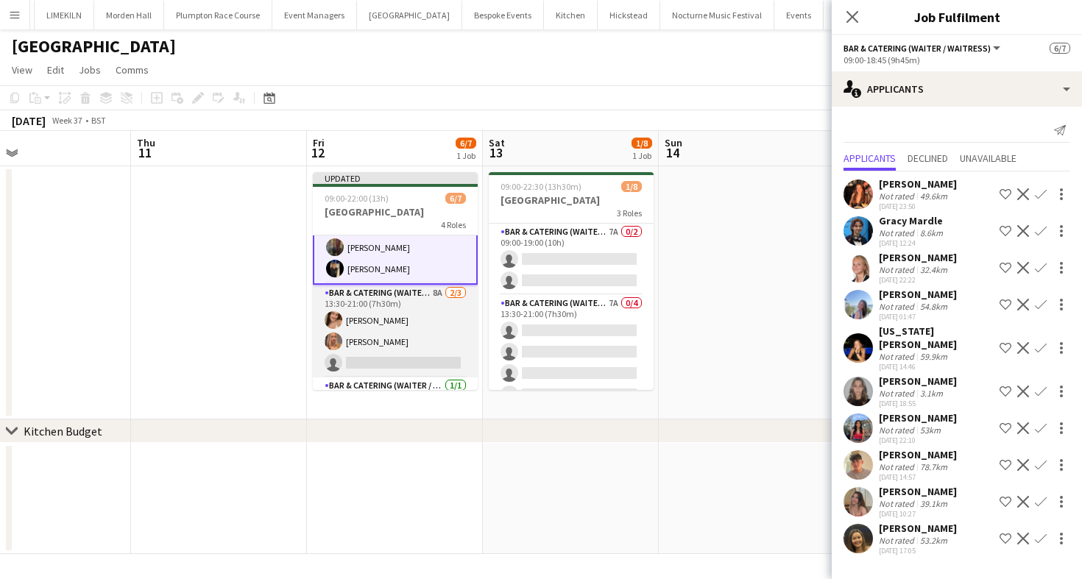
click at [407, 337] on app-card-role "Bar & Catering (Waiter / waitress) 8A [DATE] 13:30-21:00 (7h30m) [PERSON_NAME] …" at bounding box center [395, 331] width 165 height 93
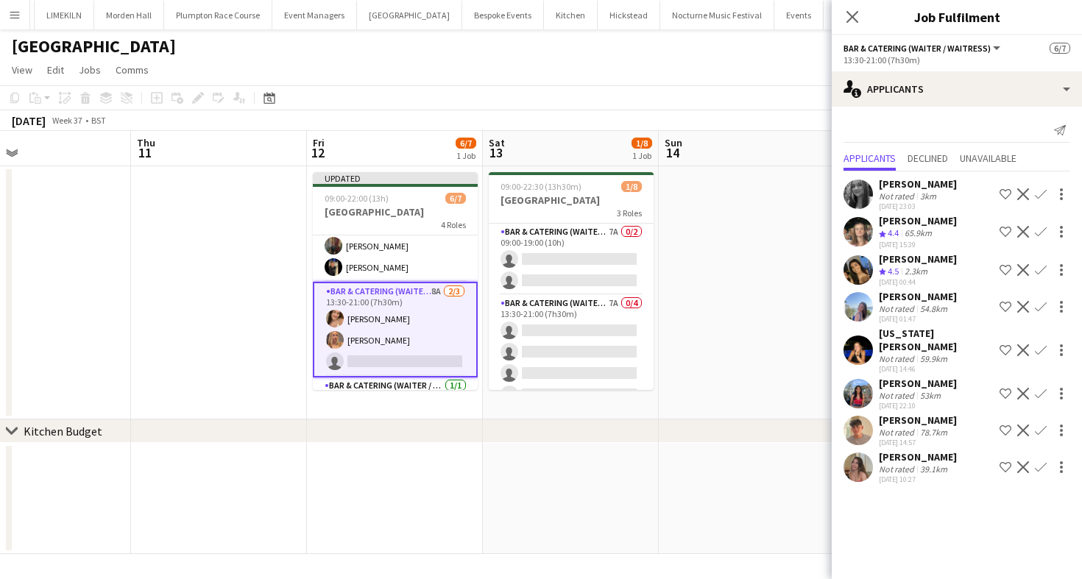
scroll to position [24, 0]
click at [925, 184] on div "[PERSON_NAME]" at bounding box center [918, 183] width 78 height 13
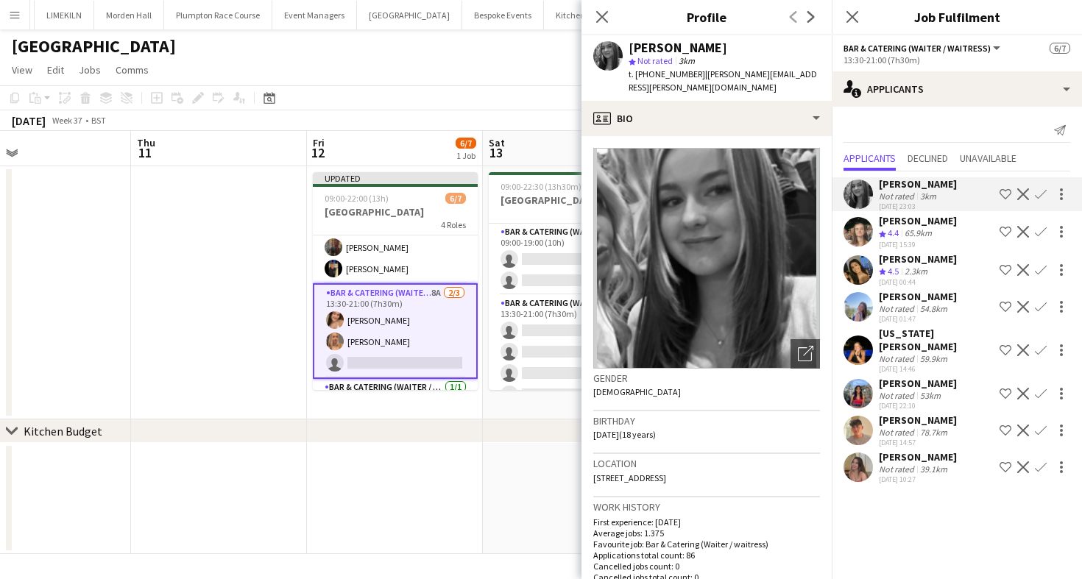
scroll to position [113, 0]
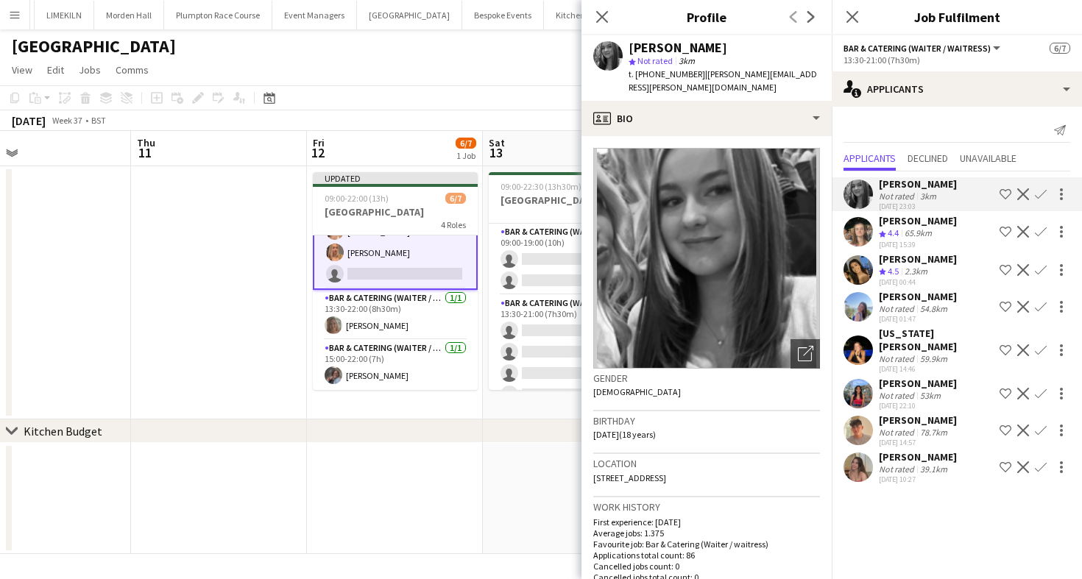
click at [1039, 194] on app-icon "Confirm" at bounding box center [1041, 194] width 12 height 12
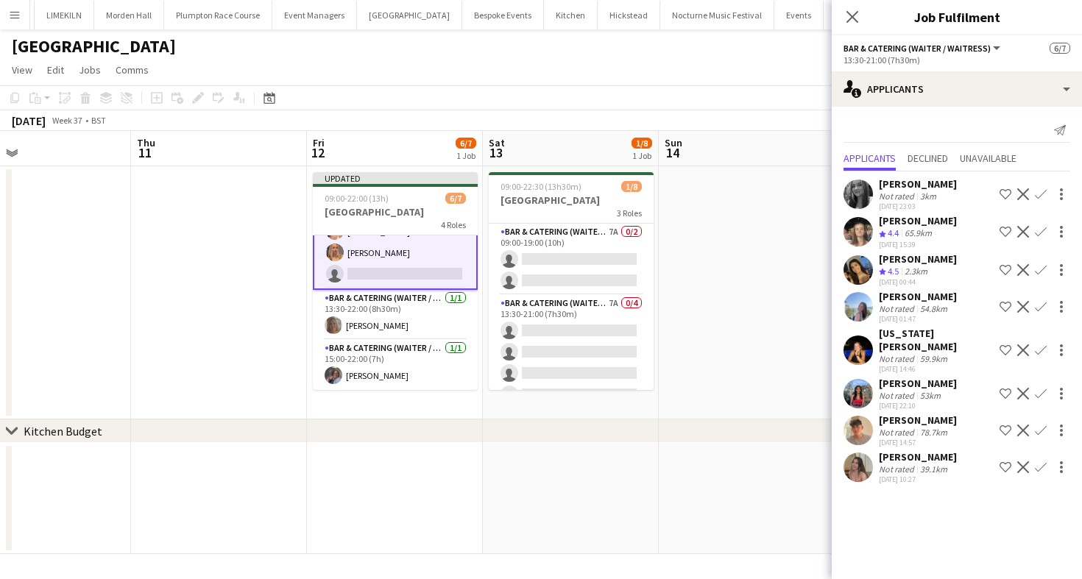
click at [1040, 193] on app-icon "Confirm" at bounding box center [1041, 194] width 12 height 12
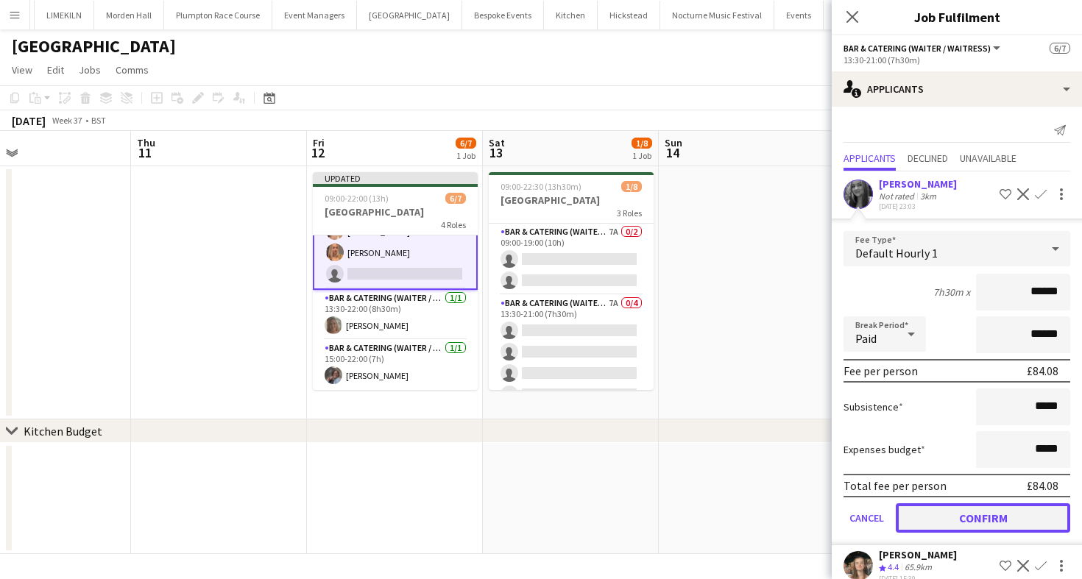
click at [939, 523] on button "Confirm" at bounding box center [983, 518] width 174 height 29
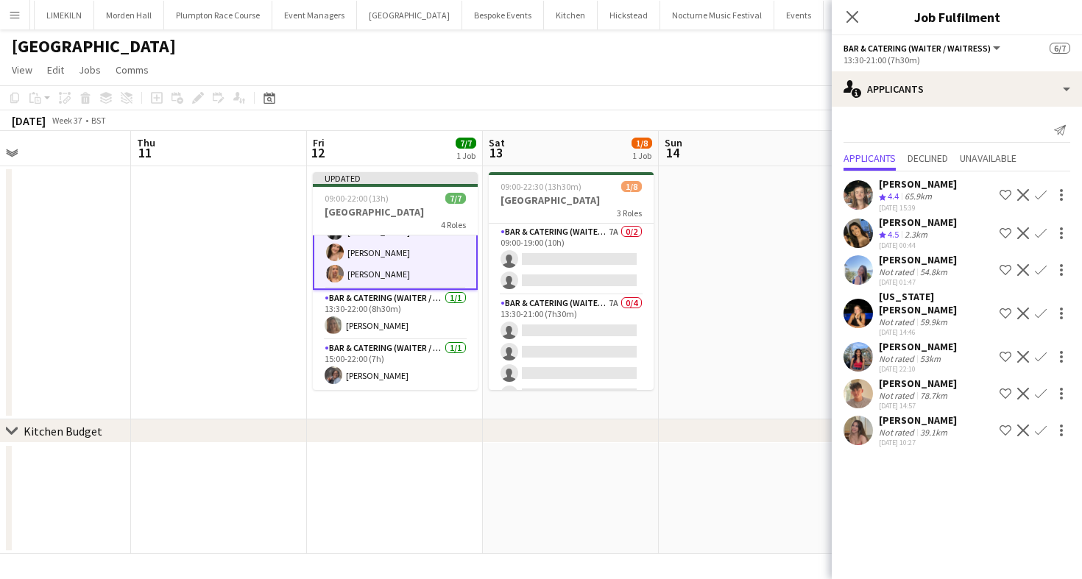
click at [617, 119] on div "[DATE] Week 37 • BST Publish 1 job Revert 1 job" at bounding box center [541, 120] width 1082 height 21
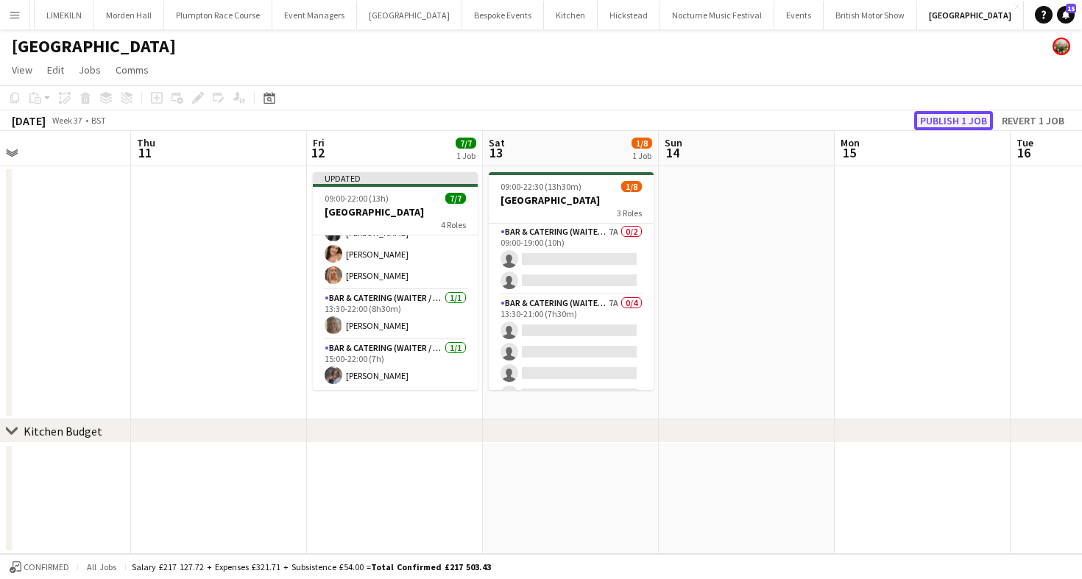
click at [951, 119] on button "Publish 1 job" at bounding box center [953, 120] width 79 height 19
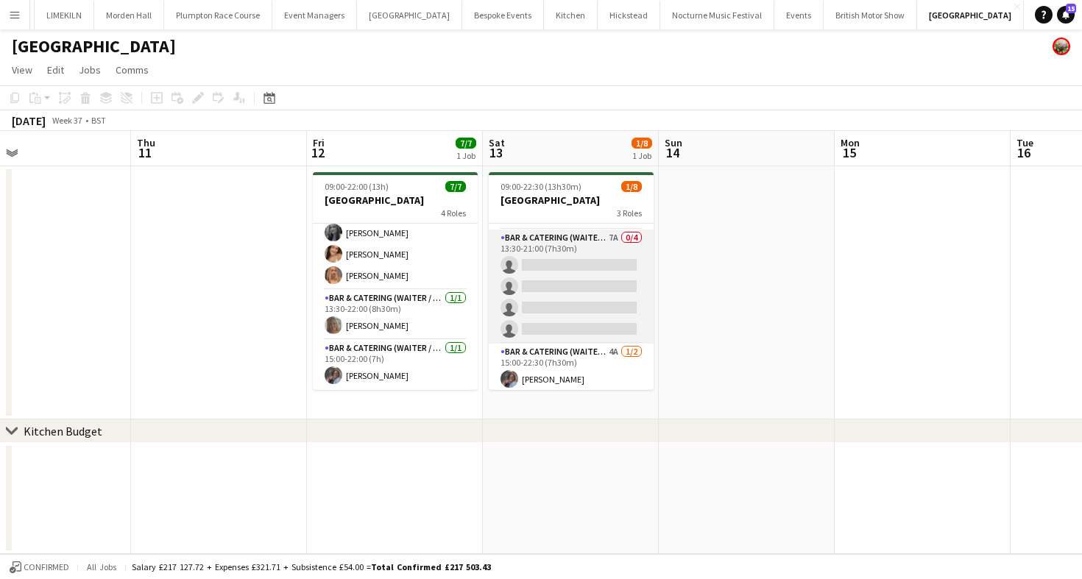
scroll to position [91, 0]
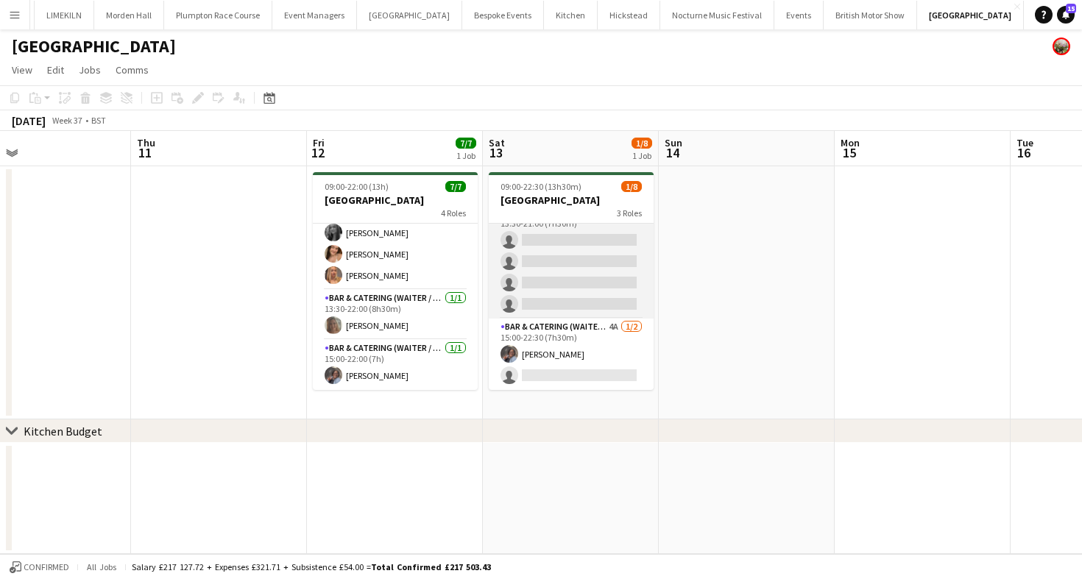
click at [579, 283] on app-card-role "Bar & Catering (Waiter / waitress) 7A 0/4 13:30-21:00 (7h30m) single-neutral-ac…" at bounding box center [571, 262] width 165 height 114
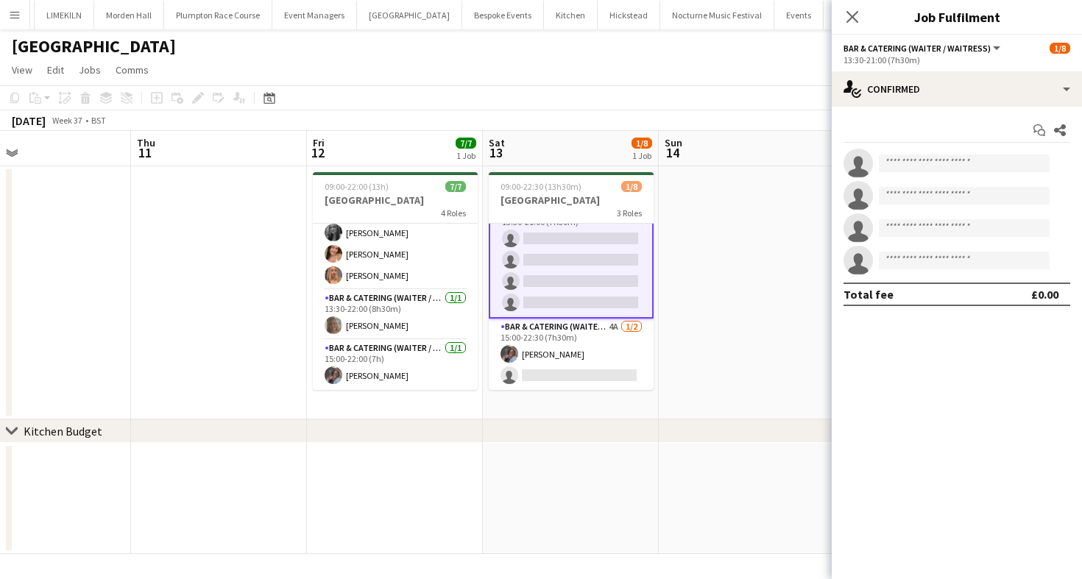
scroll to position [93, 0]
click at [545, 378] on app-card-role "Bar & Catering (Waiter / waitress) 4A [DATE] 15:00-22:30 (7h30m) [PERSON_NAME] …" at bounding box center [571, 354] width 165 height 71
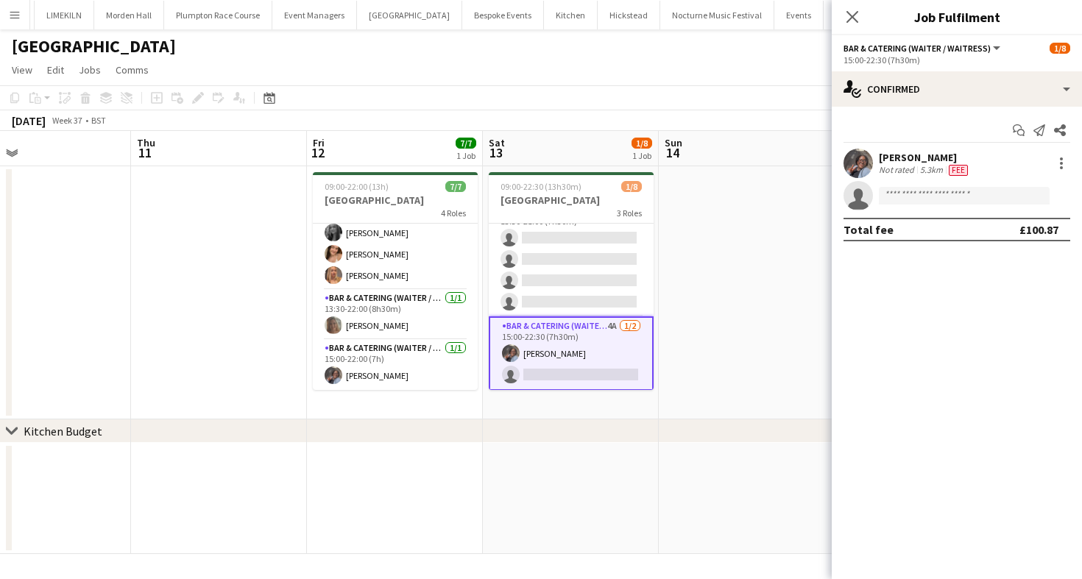
scroll to position [91, 0]
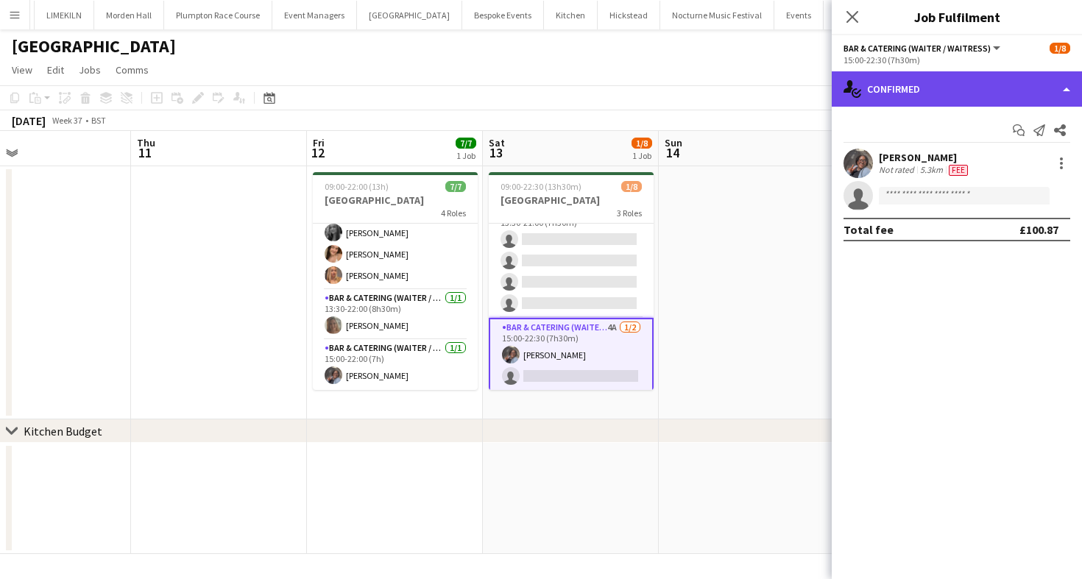
click at [962, 101] on div "single-neutral-actions-check-2 Confirmed" at bounding box center [957, 88] width 250 height 35
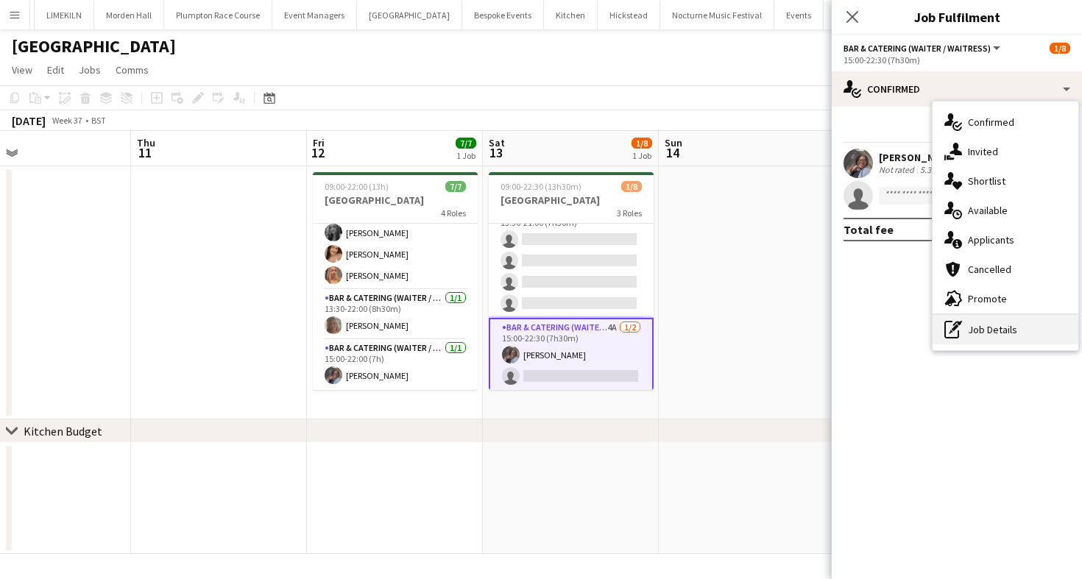
click at [968, 337] on div "pen-write Job Details" at bounding box center [1006, 329] width 146 height 29
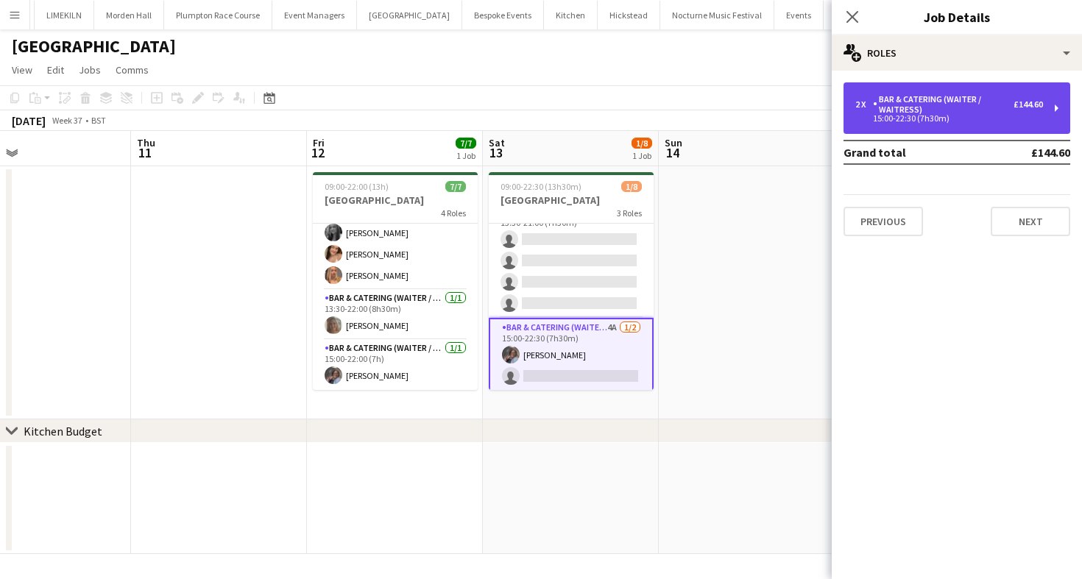
click at [939, 94] on div "Bar & Catering (Waiter / waitress)" at bounding box center [943, 104] width 141 height 21
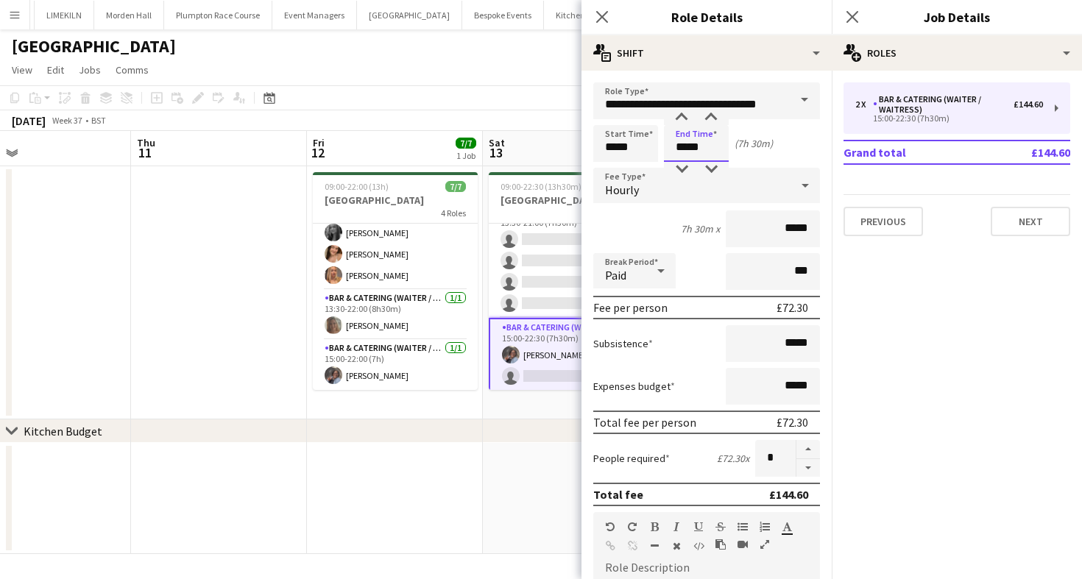
click at [676, 149] on input "*****" at bounding box center [696, 143] width 65 height 37
click at [684, 180] on div "Hourly" at bounding box center [691, 185] width 197 height 35
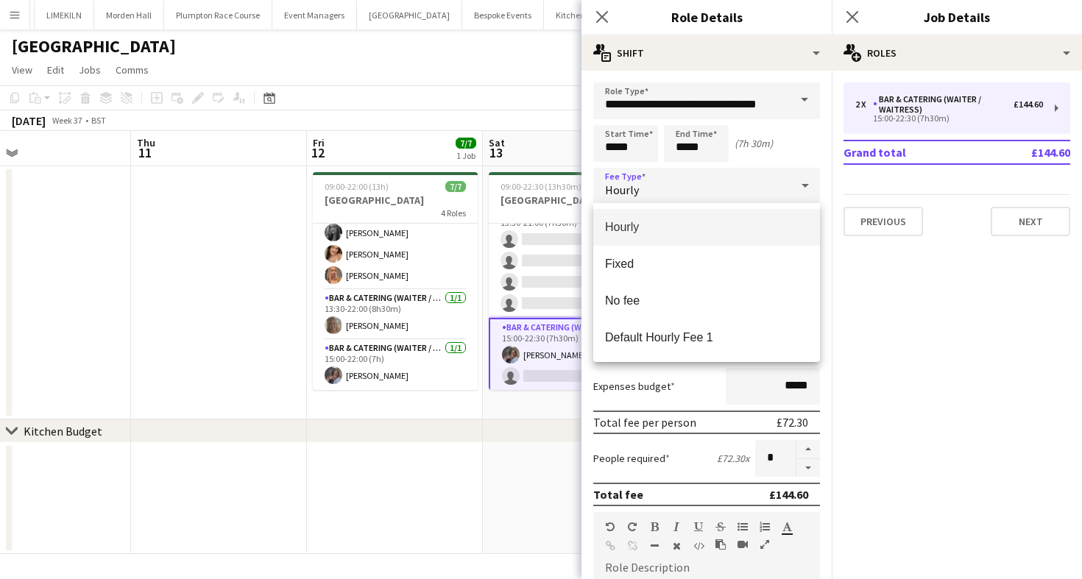
click at [691, 137] on div at bounding box center [541, 289] width 1082 height 579
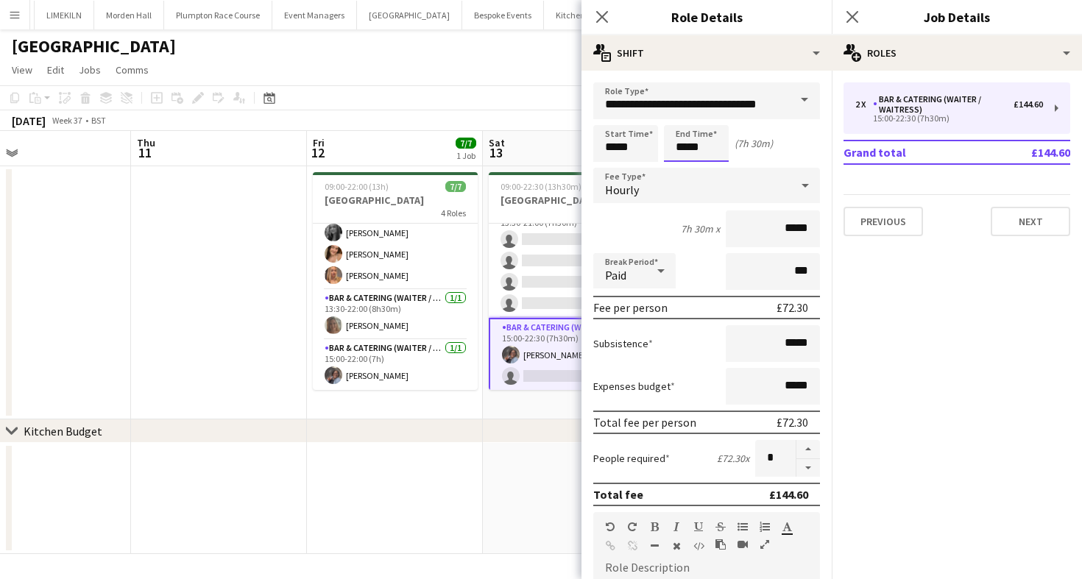
click at [688, 151] on input "*****" at bounding box center [696, 143] width 65 height 37
click at [688, 160] on input "*****" at bounding box center [696, 143] width 65 height 37
click at [688, 165] on div at bounding box center [681, 169] width 29 height 15
click at [706, 165] on div at bounding box center [710, 169] width 29 height 15
type input "*****"
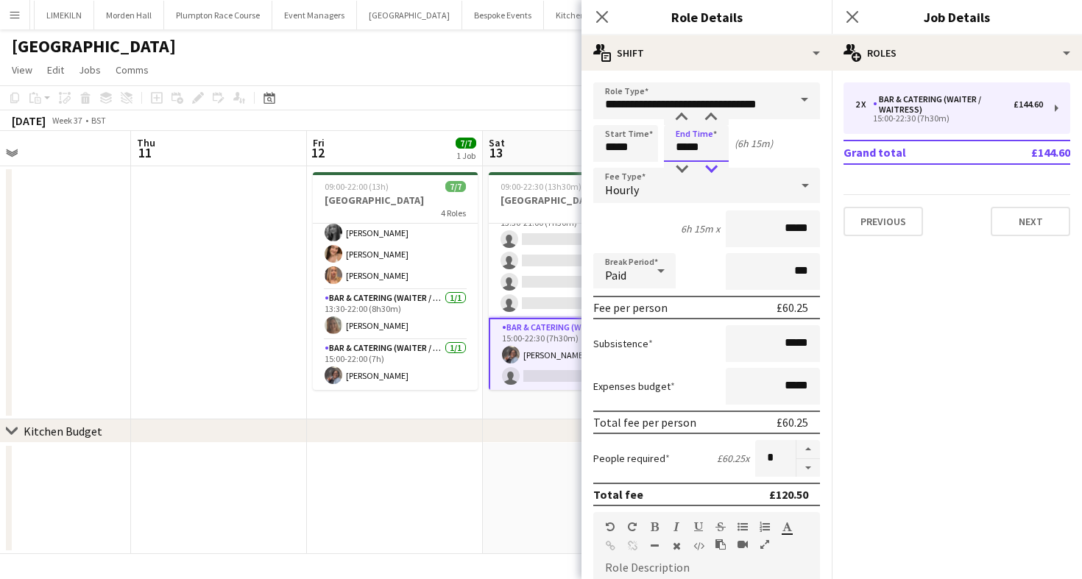
click at [706, 165] on div at bounding box center [710, 169] width 29 height 15
click at [450, 110] on div "Copy Paste Paste Command V Paste with crew Command Shift V Paste linked Job [GE…" at bounding box center [541, 108] width 1082 height 46
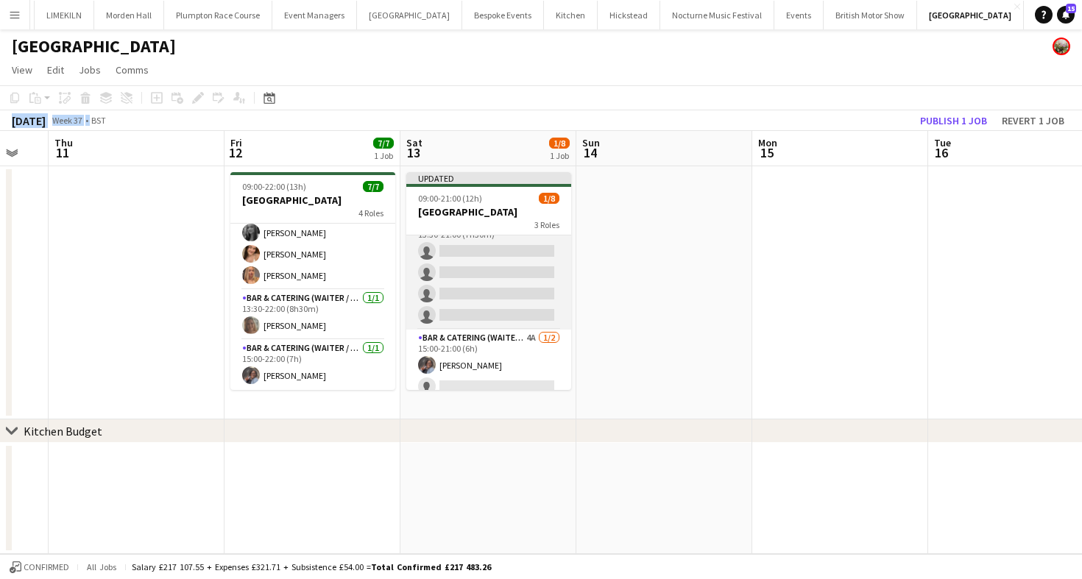
scroll to position [0, 485]
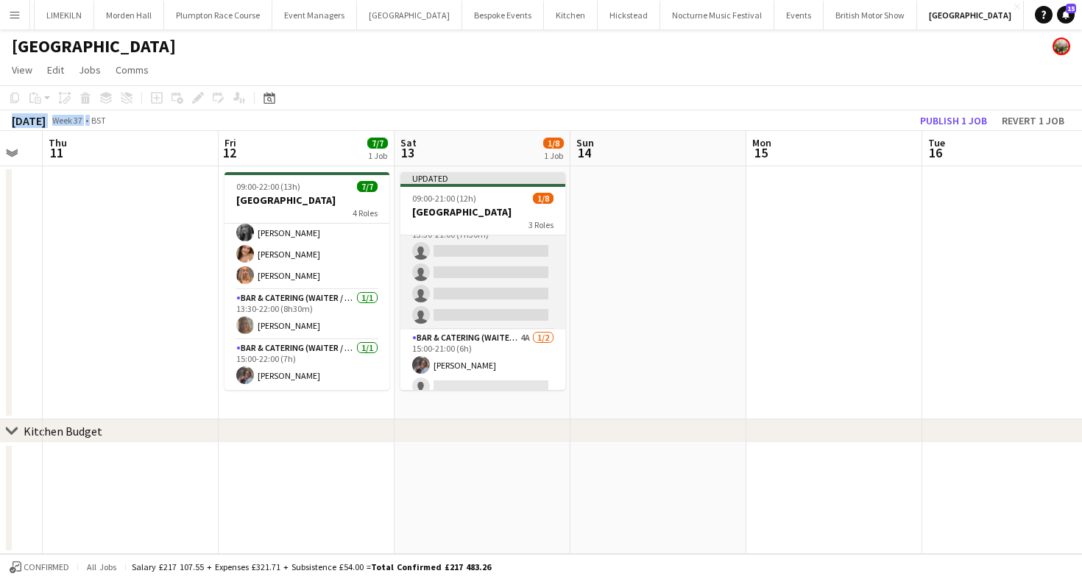
click at [476, 292] on app-card-role "Bar & Catering (Waiter / waitress) 7A 0/4 13:30-21:00 (7h30m) single-neutral-ac…" at bounding box center [482, 273] width 165 height 114
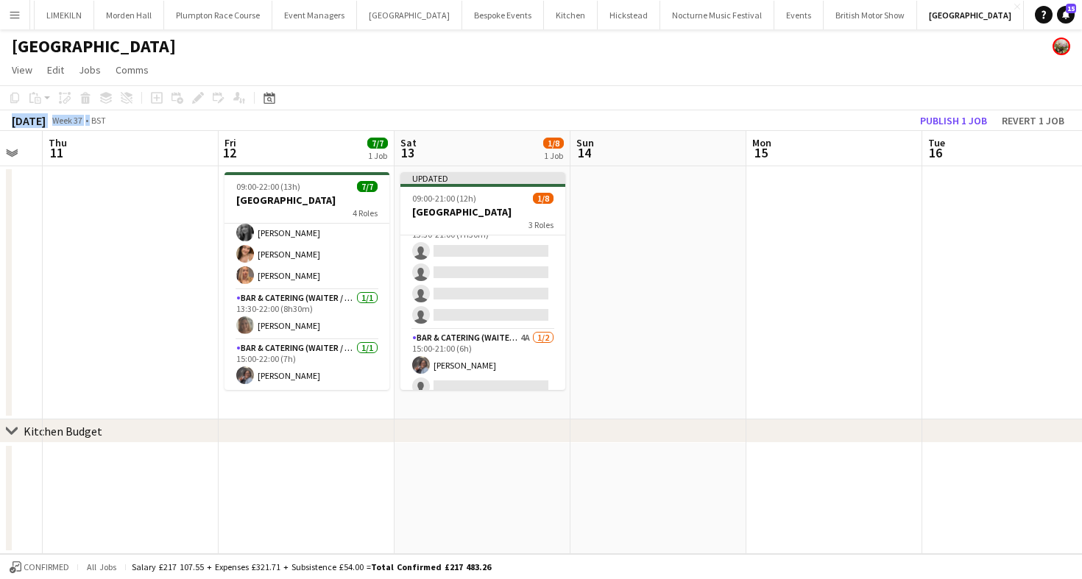
scroll to position [93, 0]
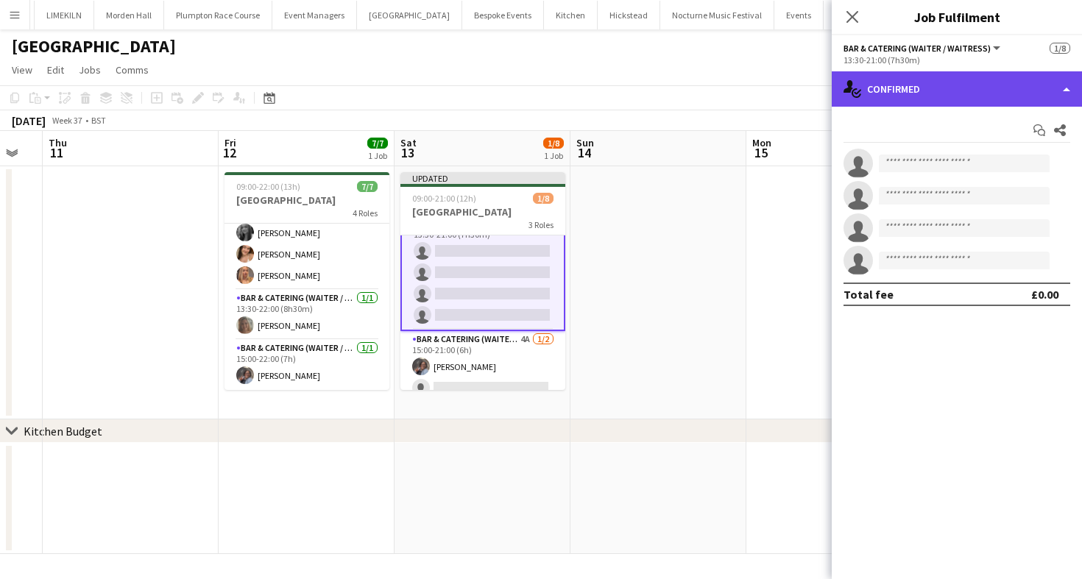
click at [950, 85] on div "single-neutral-actions-check-2 Confirmed" at bounding box center [957, 88] width 250 height 35
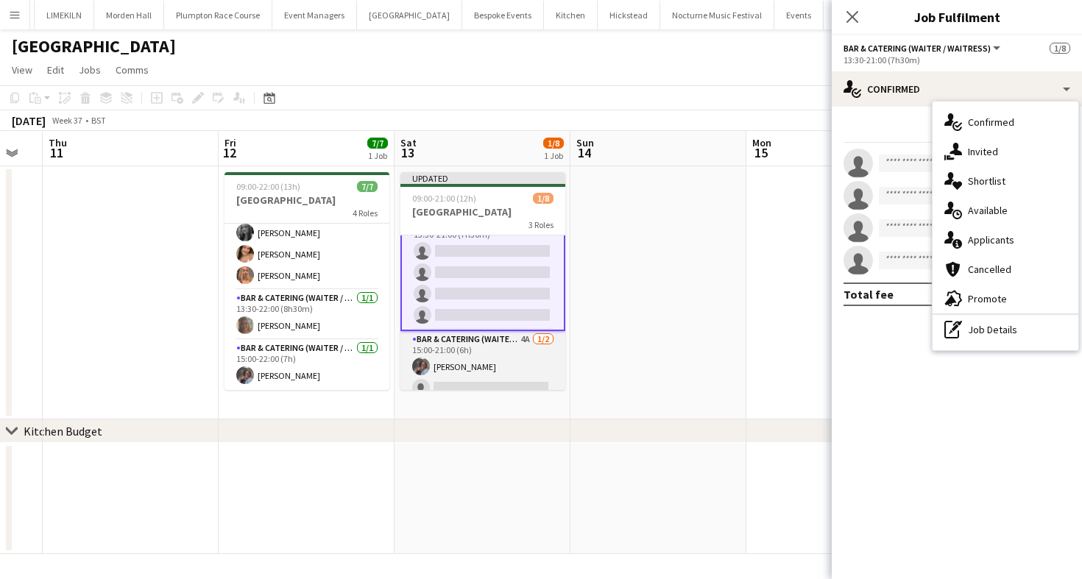
click at [451, 373] on app-card-role "Bar & Catering (Waiter / waitress) 4A [DATE] 15:00-21:00 (6h) [PERSON_NAME] sin…" at bounding box center [482, 366] width 165 height 71
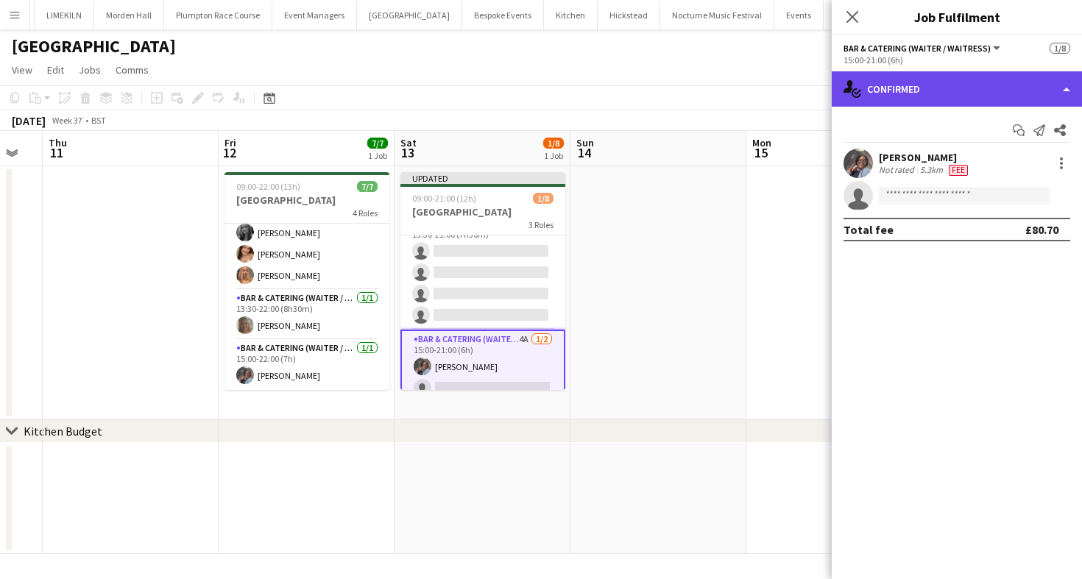
click at [985, 102] on div "single-neutral-actions-check-2 Confirmed" at bounding box center [957, 88] width 250 height 35
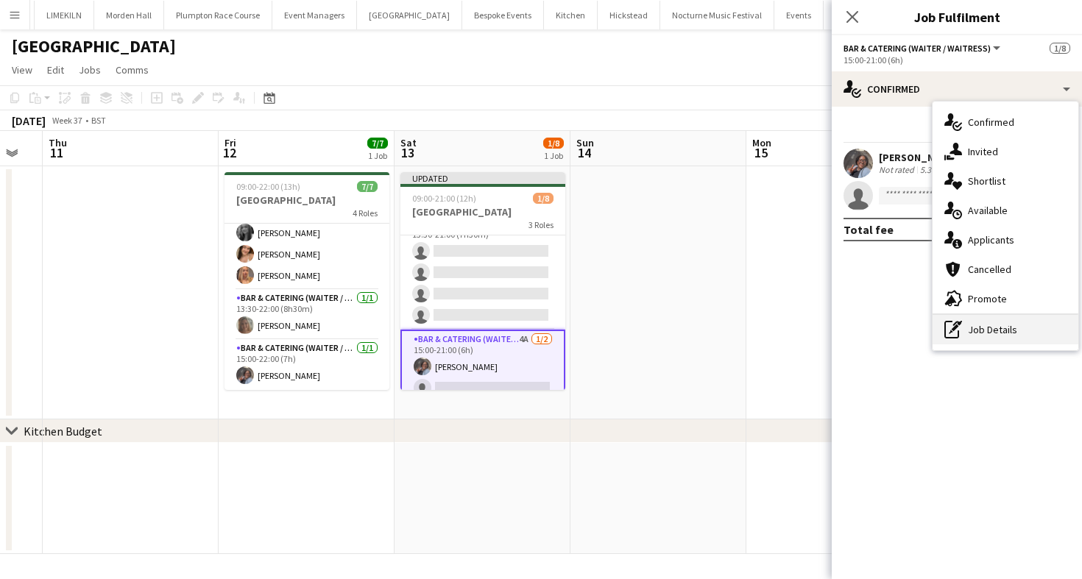
click at [991, 344] on div "pen-write Job Details" at bounding box center [1006, 329] width 146 height 29
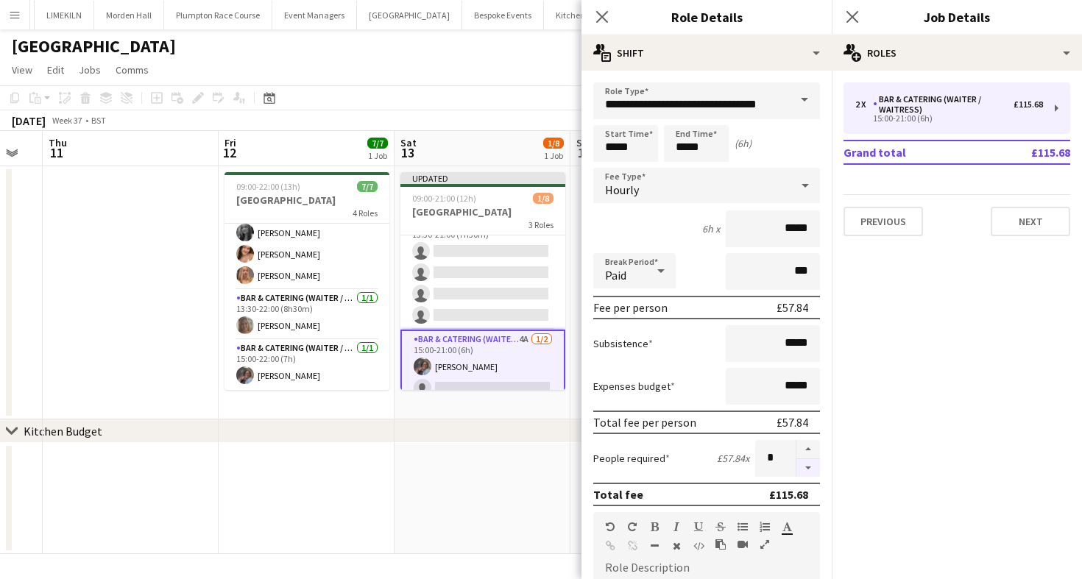
click at [805, 474] on button "button" at bounding box center [808, 468] width 24 height 18
type input "*"
click at [489, 94] on app-toolbar "Copy Paste Paste Command V Paste with crew Command Shift V Paste linked Job [GE…" at bounding box center [541, 97] width 1082 height 25
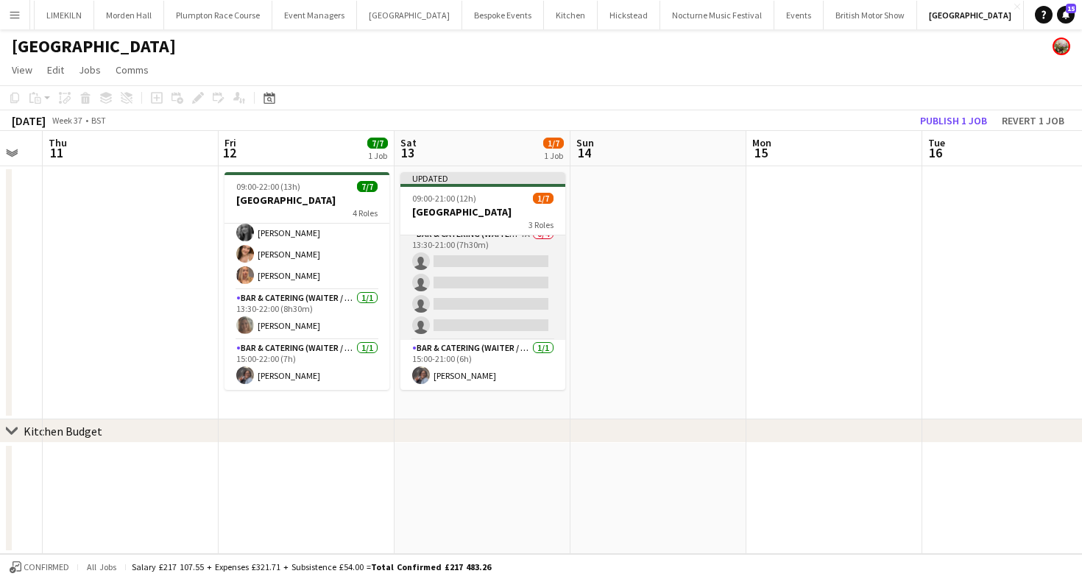
click at [489, 297] on app-card-role "Bar & Catering (Waiter / waitress) 7A 0/4 13:30-21:00 (7h30m) single-neutral-ac…" at bounding box center [482, 283] width 165 height 114
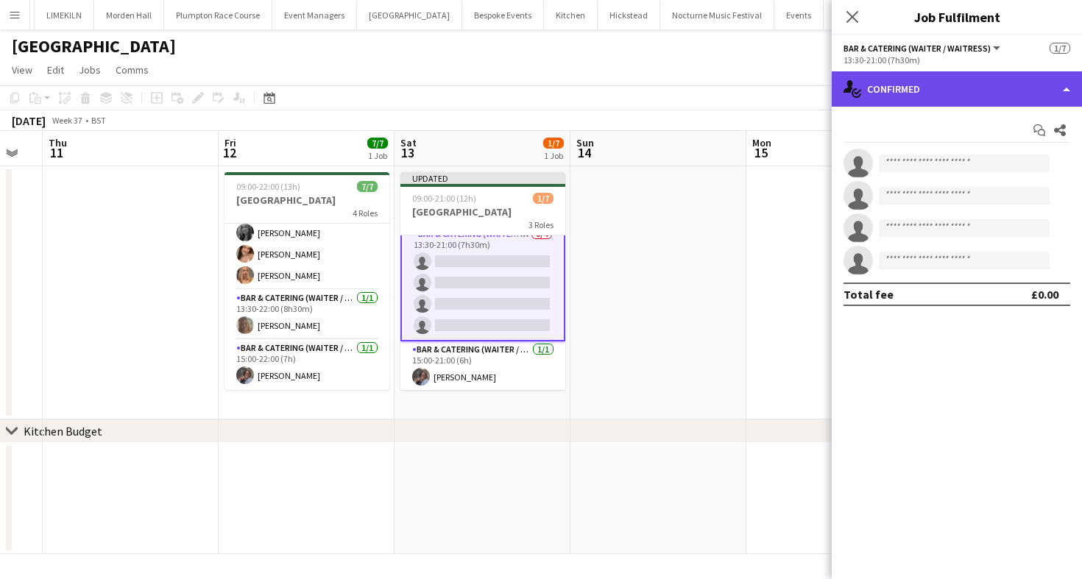
click at [877, 103] on div "single-neutral-actions-check-2 Confirmed" at bounding box center [957, 88] width 250 height 35
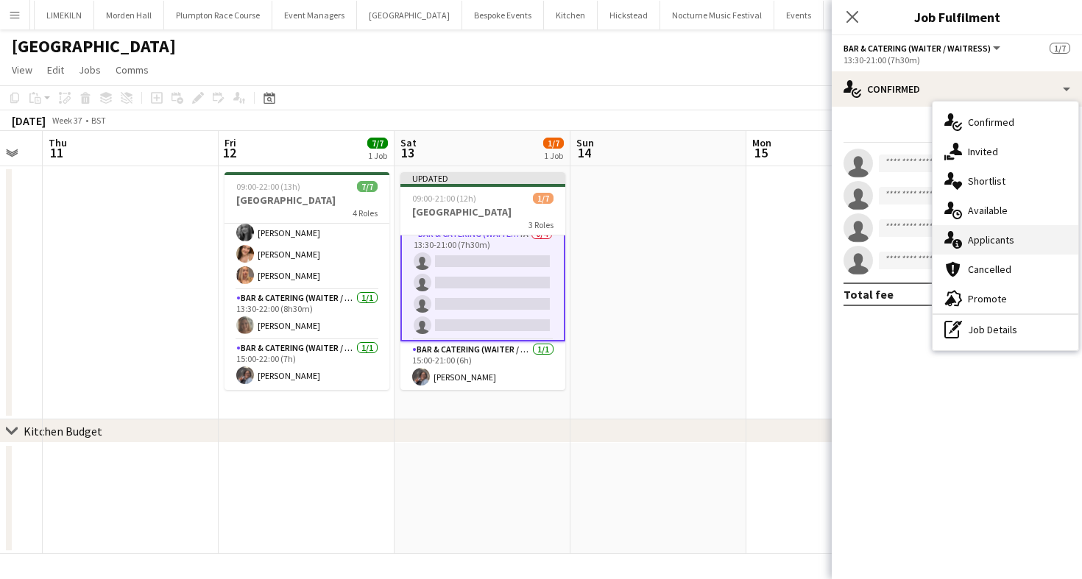
click at [1006, 246] on div "single-neutral-actions-information Applicants" at bounding box center [1006, 239] width 146 height 29
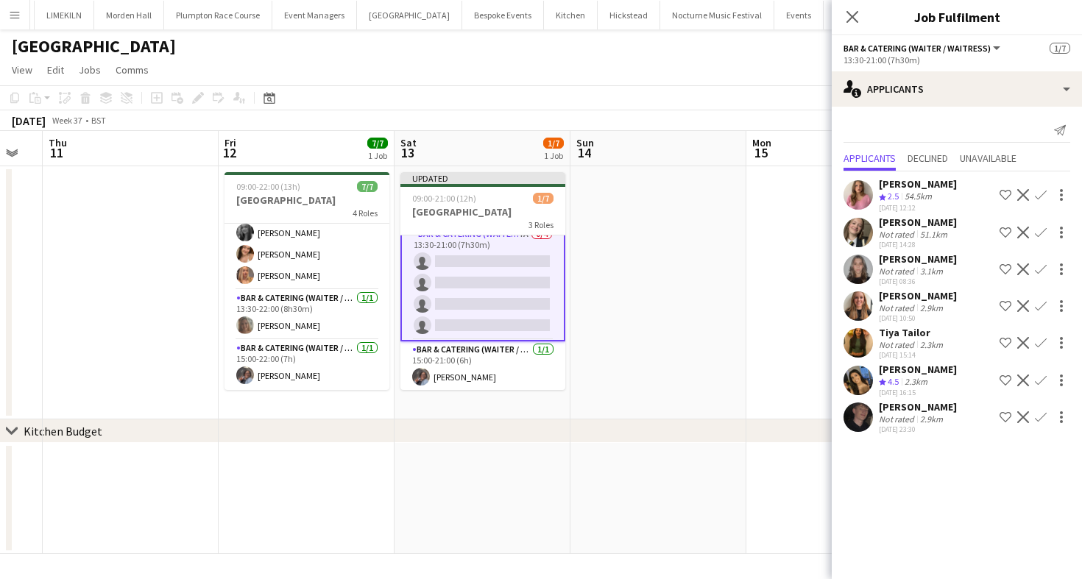
scroll to position [0, 0]
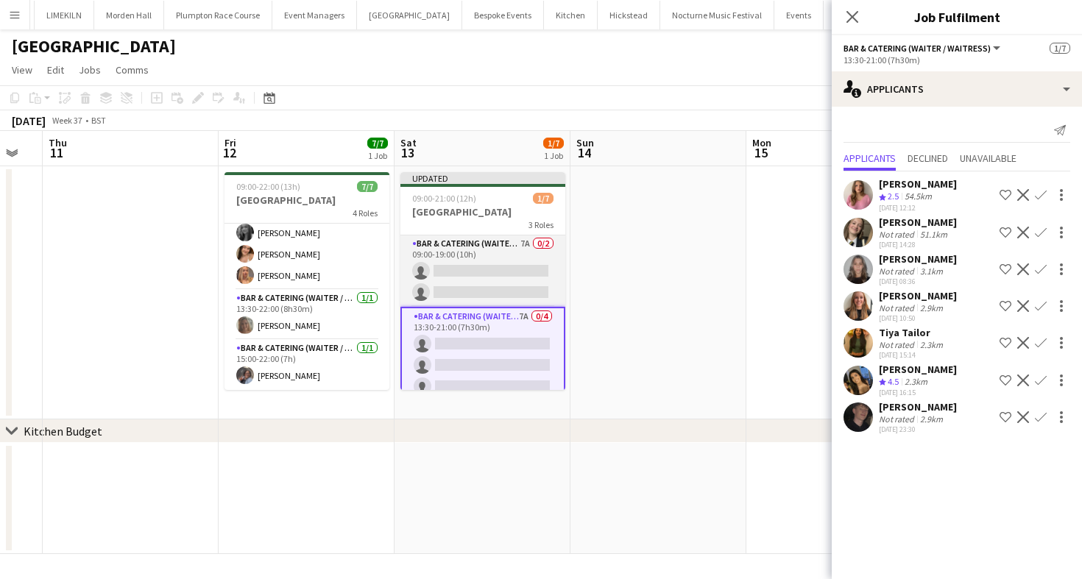
click at [432, 279] on app-card-role "Bar & Catering (Waiter / waitress) 7A 0/2 09:00-19:00 (10h) single-neutral-acti…" at bounding box center [482, 271] width 165 height 71
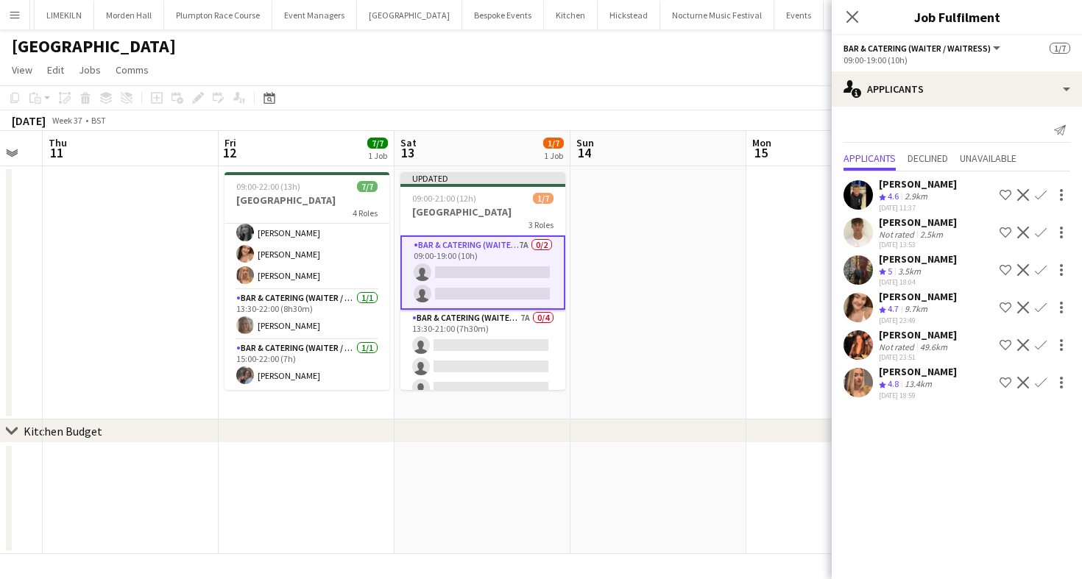
click at [1041, 197] on app-icon "Confirm" at bounding box center [1041, 195] width 12 height 12
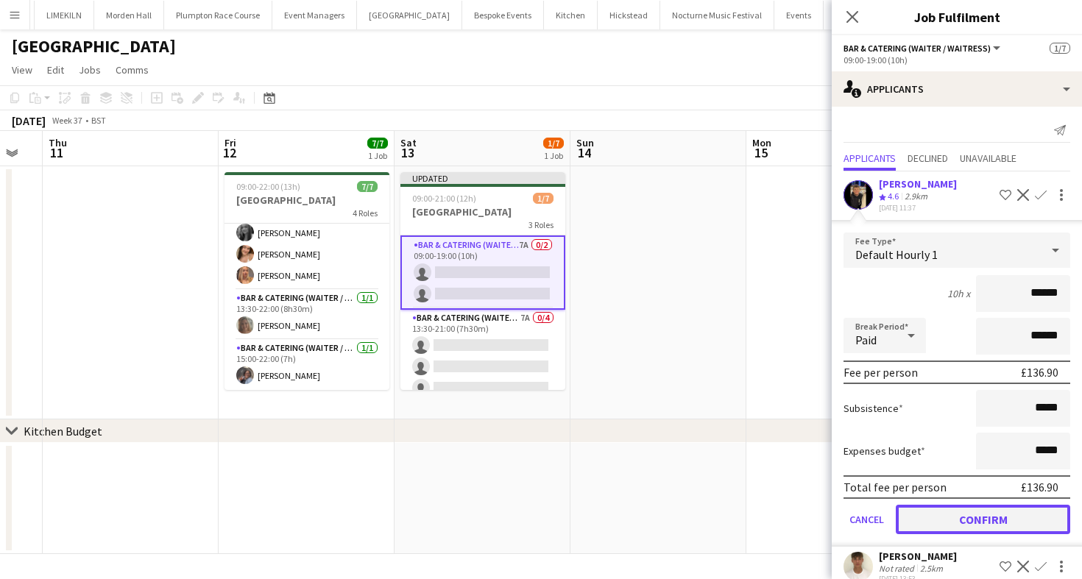
click at [989, 523] on button "Confirm" at bounding box center [983, 519] width 174 height 29
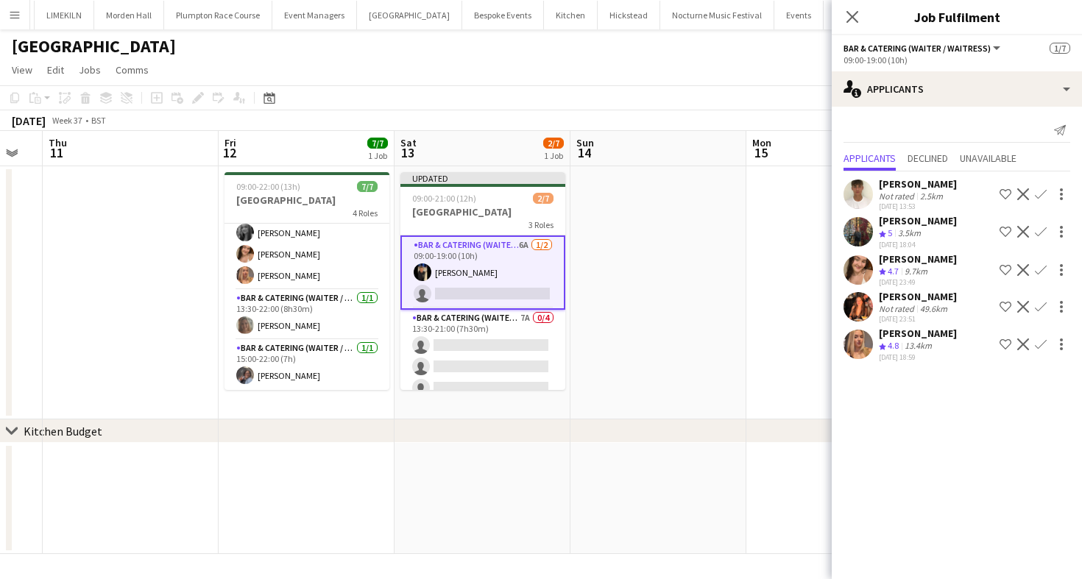
click at [1041, 345] on app-icon "Confirm" at bounding box center [1041, 345] width 12 height 12
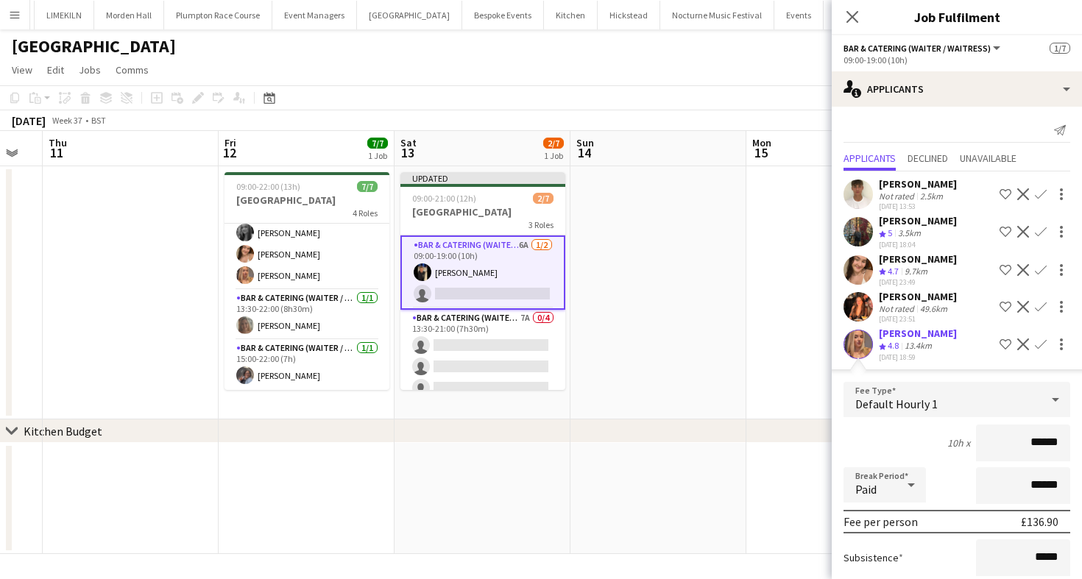
click at [913, 464] on form "Fee Type Default Hourly 1 10h x ****** Break Period Paid ****** Fee per person …" at bounding box center [957, 539] width 250 height 314
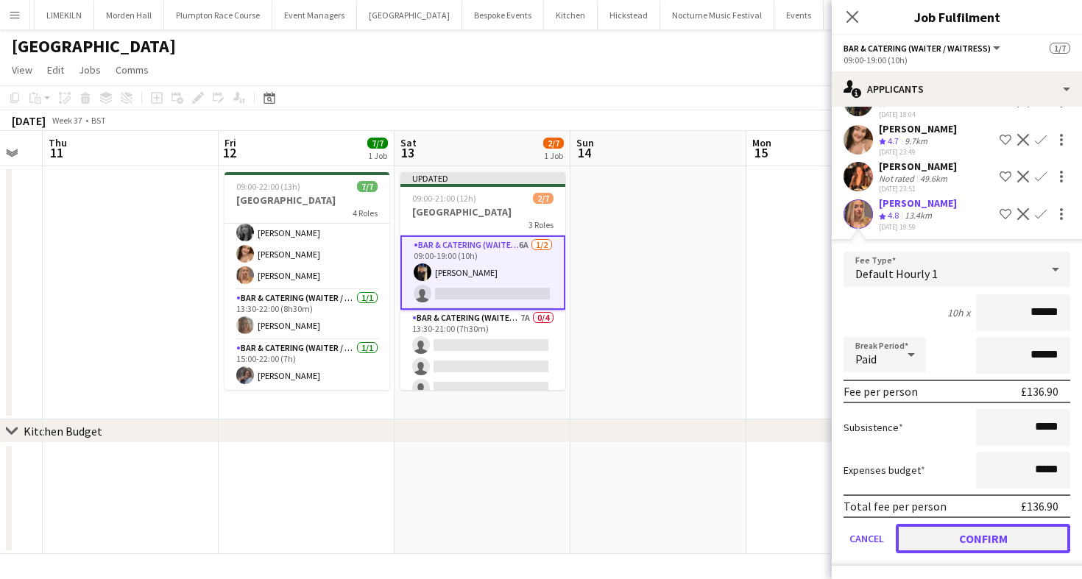
click at [941, 539] on button "Confirm" at bounding box center [983, 538] width 174 height 29
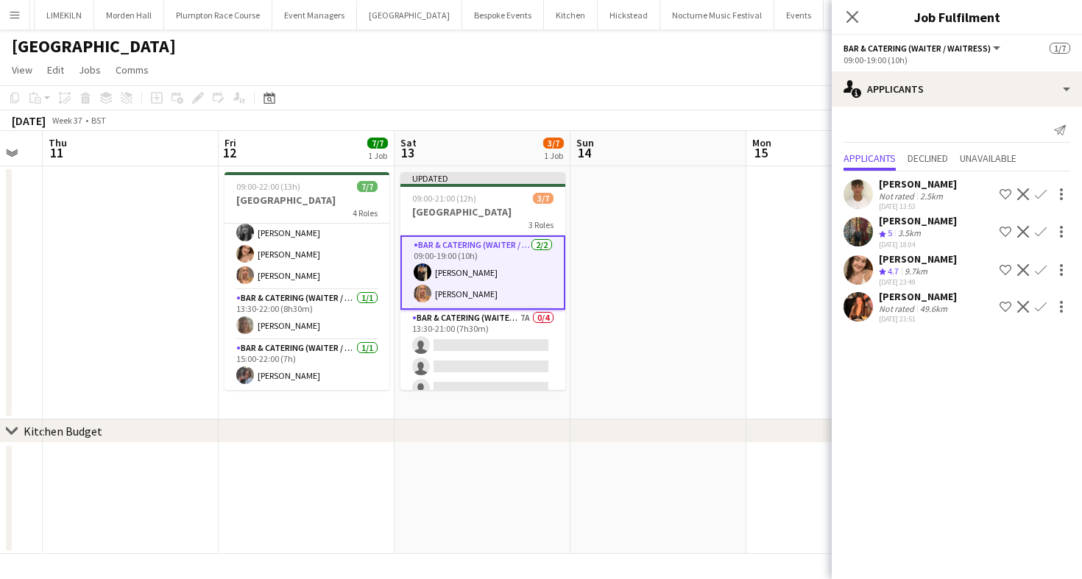
scroll to position [0, 0]
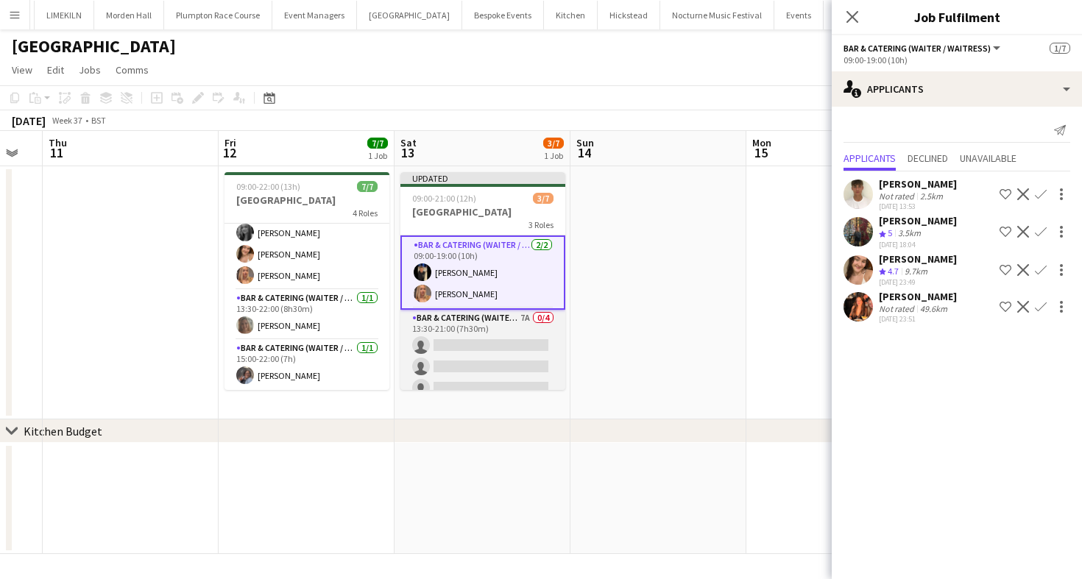
click at [517, 328] on app-card-role "Bar & Catering (Waiter / waitress) 7A 0/4 13:30-21:00 (7h30m) single-neutral-ac…" at bounding box center [482, 367] width 165 height 114
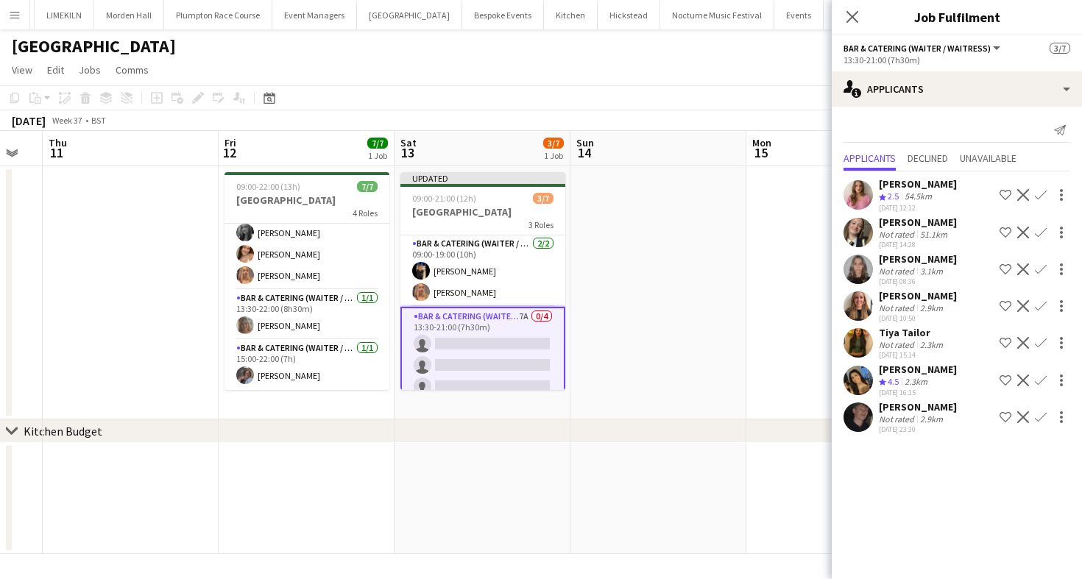
scroll to position [0, 484]
click at [449, 328] on app-card-role "Bar & Catering (Waiter / waitress) 7A 0/4 13:30-21:00 (7h30m) single-neutral-ac…" at bounding box center [483, 365] width 165 height 117
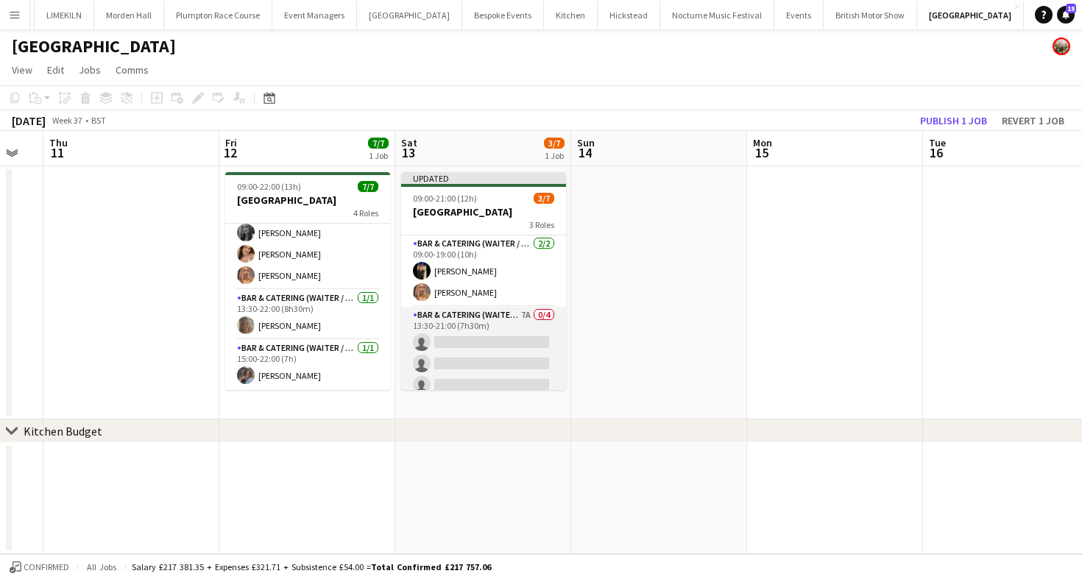
click at [449, 328] on app-card-role "Bar & Catering (Waiter / waitress) 7A 0/4 13:30-21:00 (7h30m) single-neutral-ac…" at bounding box center [483, 364] width 165 height 114
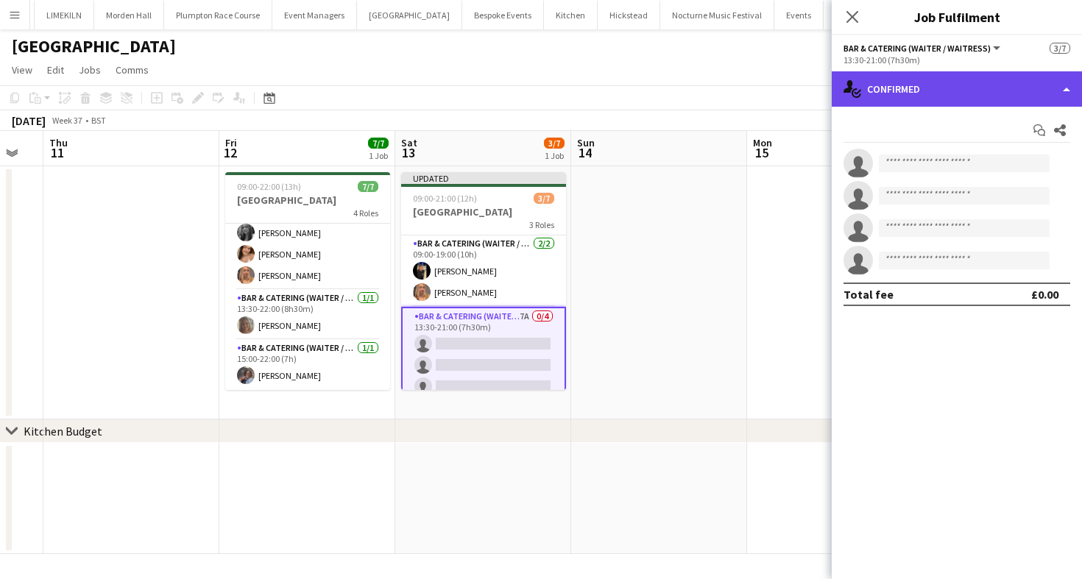
click at [994, 90] on div "single-neutral-actions-check-2 Confirmed" at bounding box center [957, 88] width 250 height 35
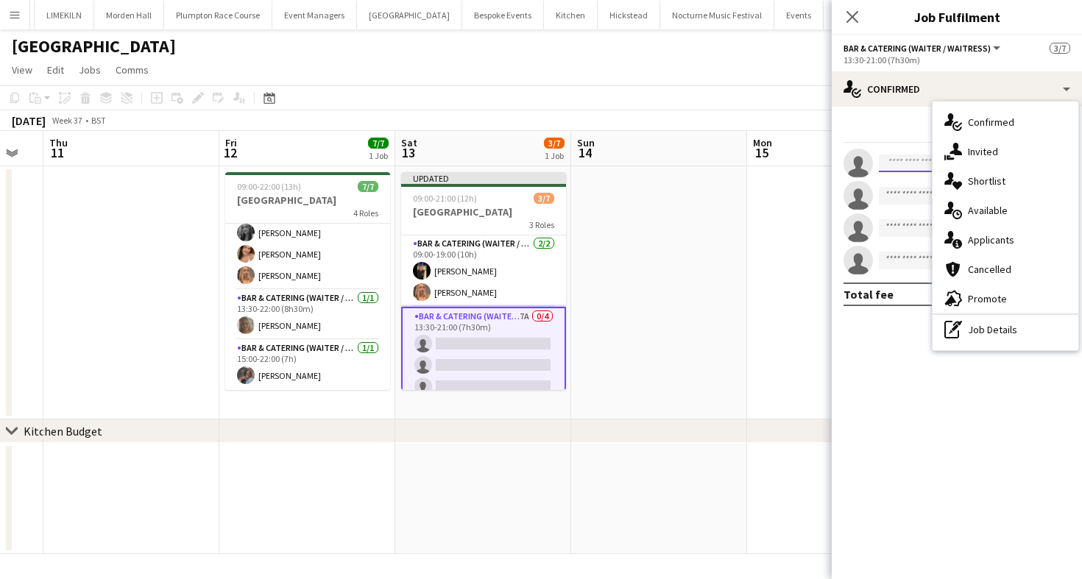
click at [891, 169] on input at bounding box center [964, 164] width 171 height 18
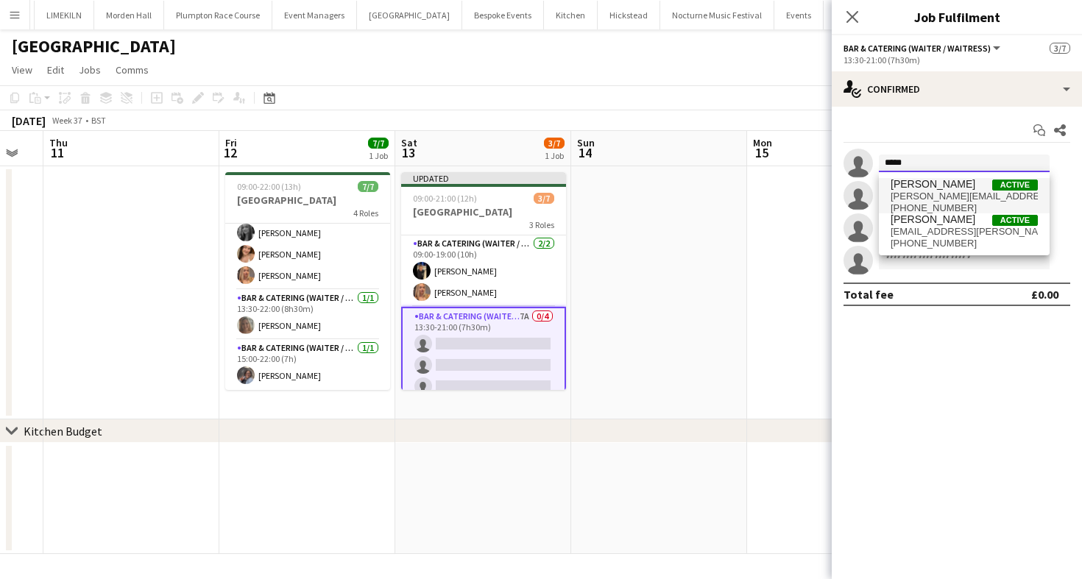
type input "*****"
click at [918, 196] on span "[PERSON_NAME][EMAIL_ADDRESS][PERSON_NAME][DOMAIN_NAME]" at bounding box center [964, 197] width 147 height 12
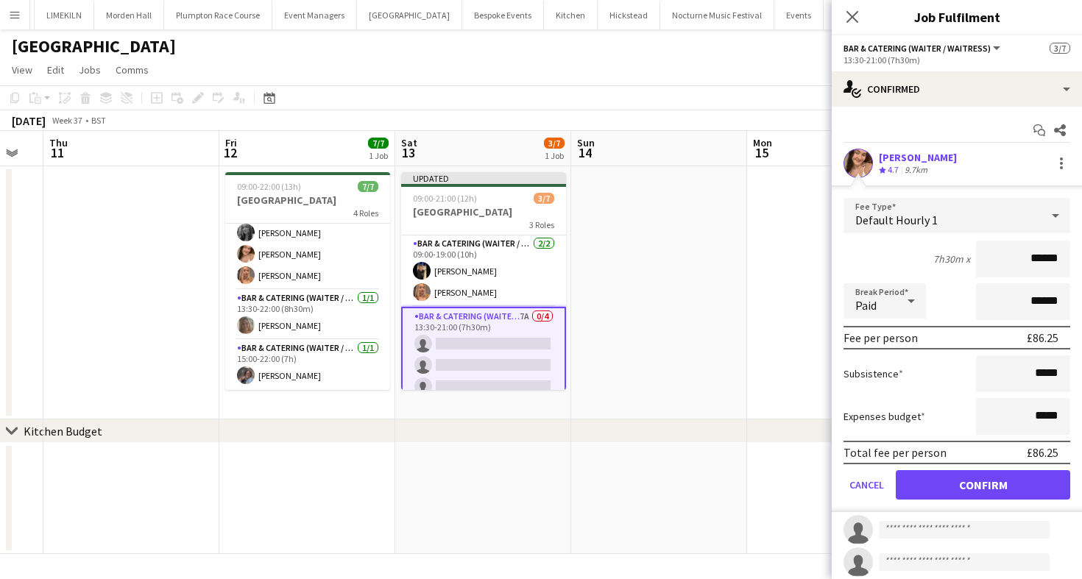
click at [442, 358] on app-card-role "Bar & Catering (Waiter / waitress) 7A 0/4 13:30-21:00 (7h30m) single-neutral-ac…" at bounding box center [483, 365] width 165 height 117
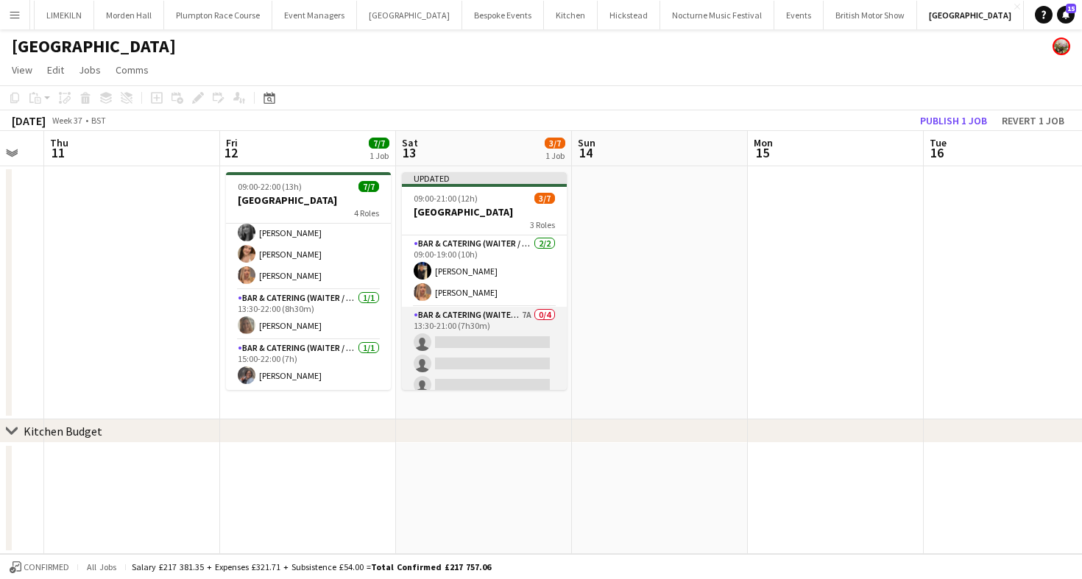
click at [502, 345] on app-card-role "Bar & Catering (Waiter / waitress) 7A 0/4 13:30-21:00 (7h30m) single-neutral-ac…" at bounding box center [484, 364] width 165 height 114
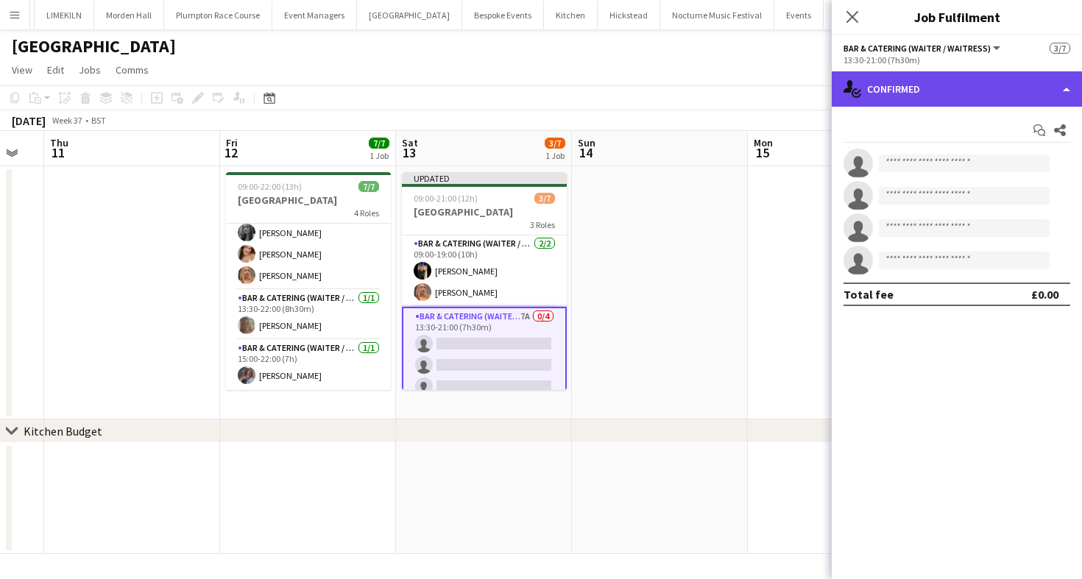
click at [896, 93] on div "single-neutral-actions-check-2 Confirmed" at bounding box center [957, 88] width 250 height 35
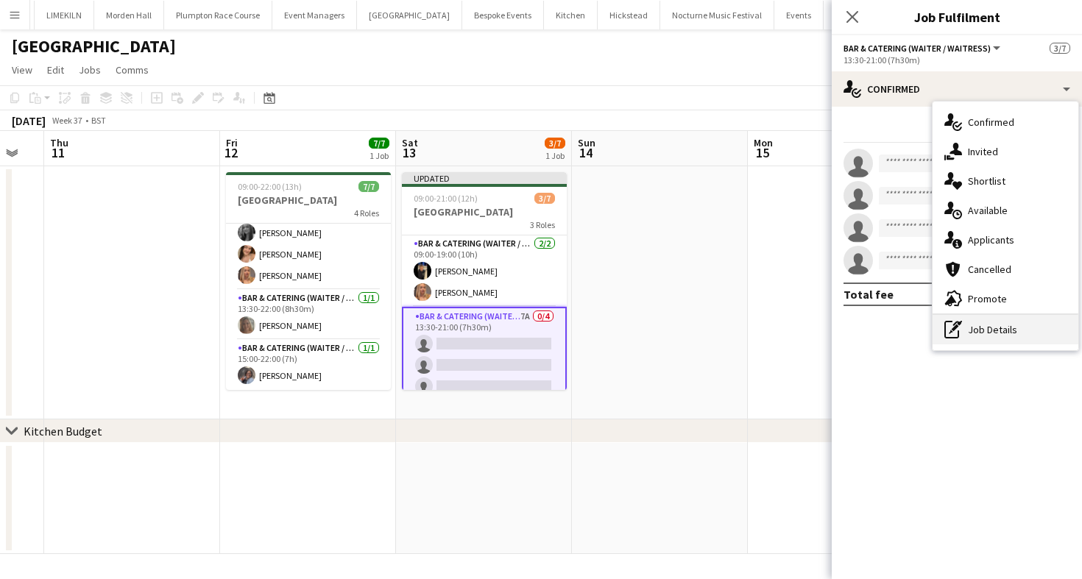
click at [952, 327] on icon "pen-write" at bounding box center [953, 330] width 18 height 18
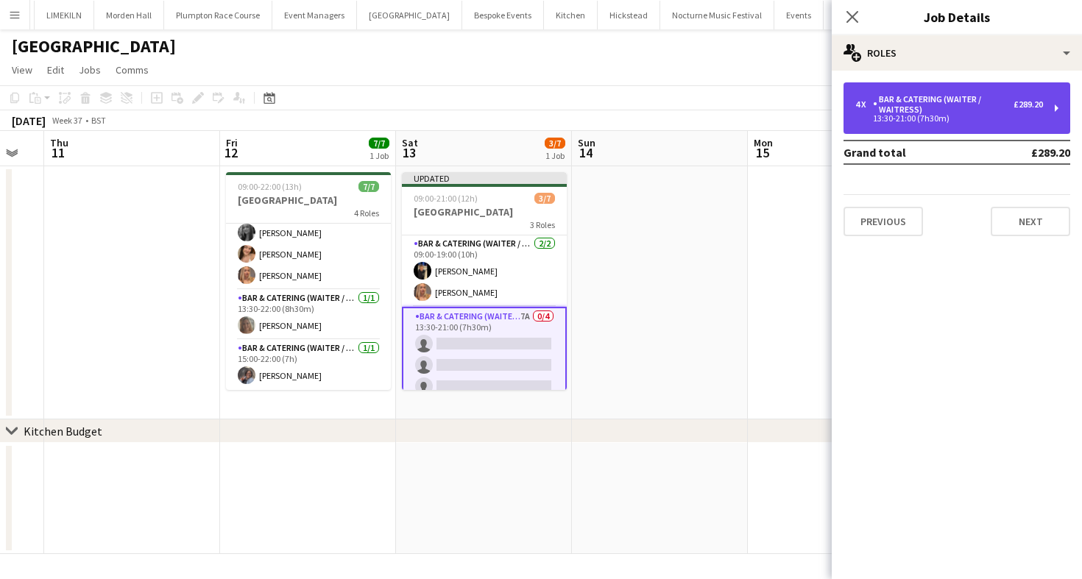
click at [933, 120] on div "13:30-21:00 (7h30m)" at bounding box center [949, 118] width 188 height 7
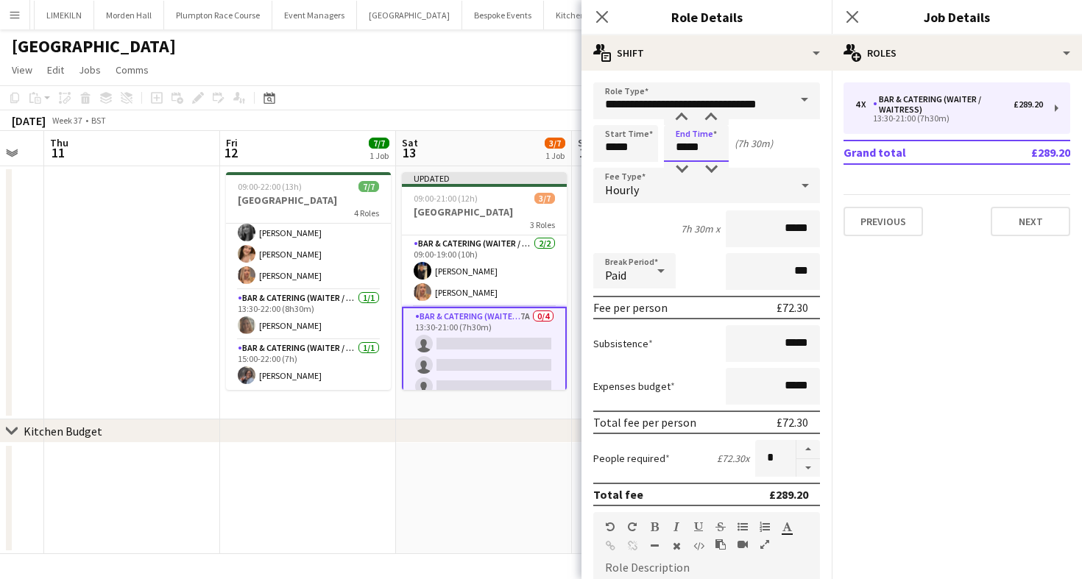
click at [715, 147] on input "*****" at bounding box center [696, 143] width 65 height 37
click at [685, 166] on div at bounding box center [681, 169] width 29 height 15
click at [713, 118] on div at bounding box center [710, 117] width 29 height 15
type input "*****"
click at [713, 118] on div at bounding box center [710, 117] width 29 height 15
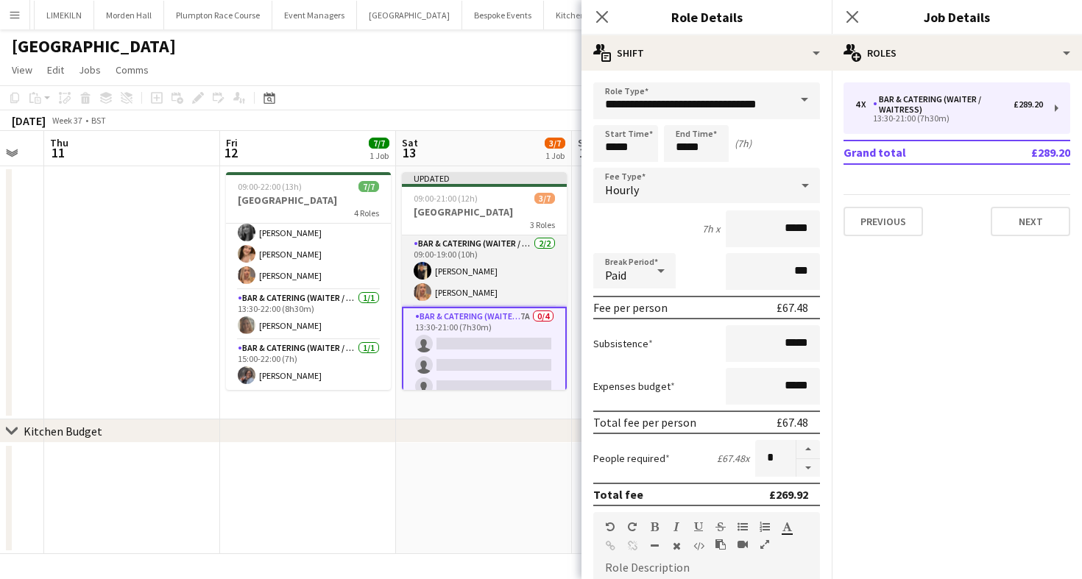
click at [460, 270] on app-card-role "Bar & Catering (Waiter / waitress) [DATE] 09:00-19:00 (10h) [PERSON_NAME] [PERS…" at bounding box center [484, 271] width 165 height 71
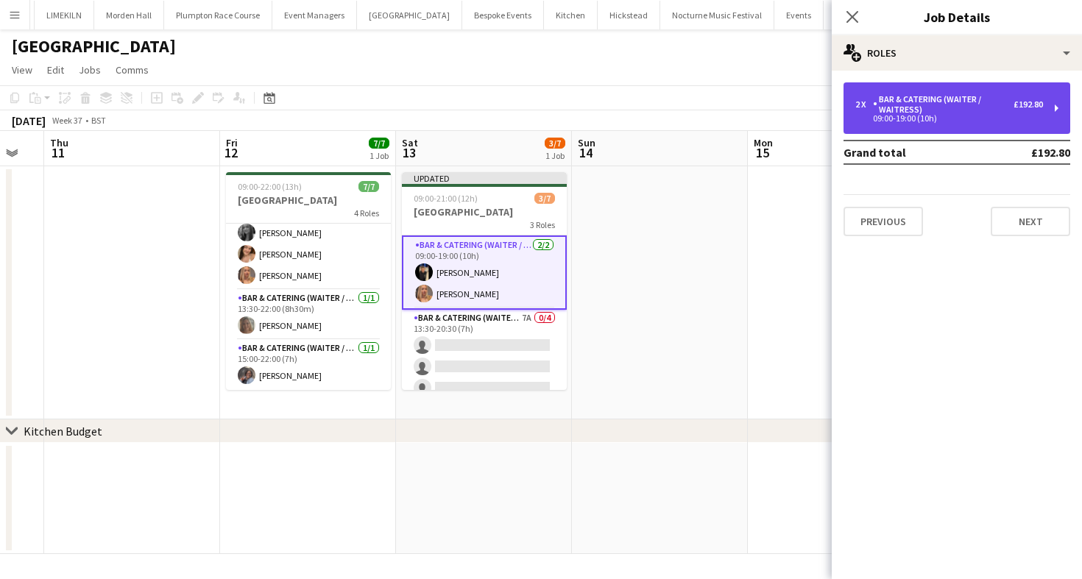
click at [964, 114] on div "Bar & Catering (Waiter / waitress)" at bounding box center [943, 104] width 141 height 21
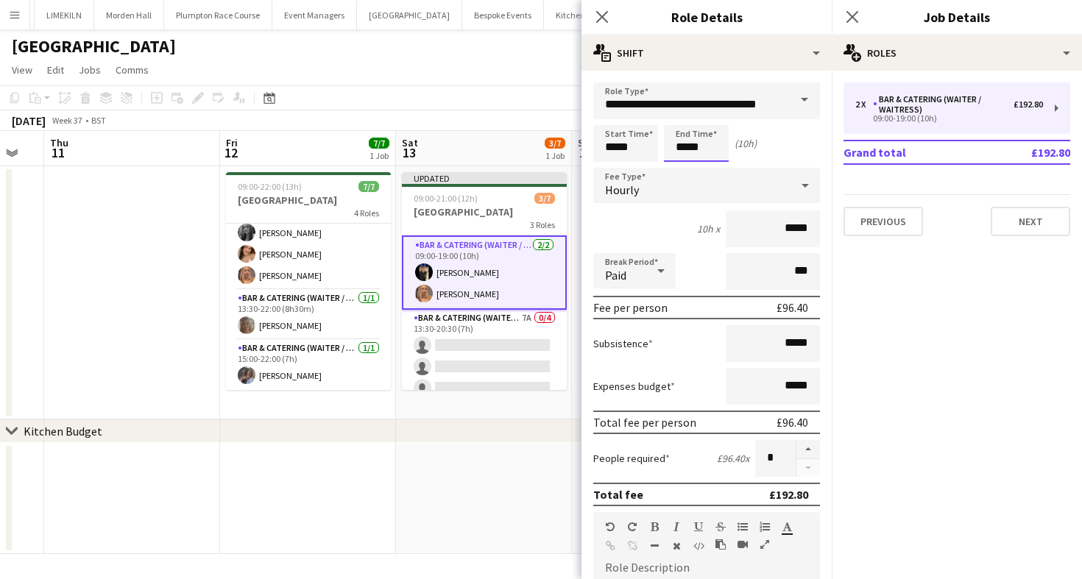
click at [710, 149] on input "*****" at bounding box center [696, 143] width 65 height 37
click at [676, 167] on div at bounding box center [681, 169] width 29 height 15
type input "*****"
click at [713, 166] on div at bounding box center [710, 169] width 29 height 15
click at [510, 91] on app-toolbar "Copy Paste Paste Command V Paste with crew Command Shift V Paste linked Job [GE…" at bounding box center [541, 97] width 1082 height 25
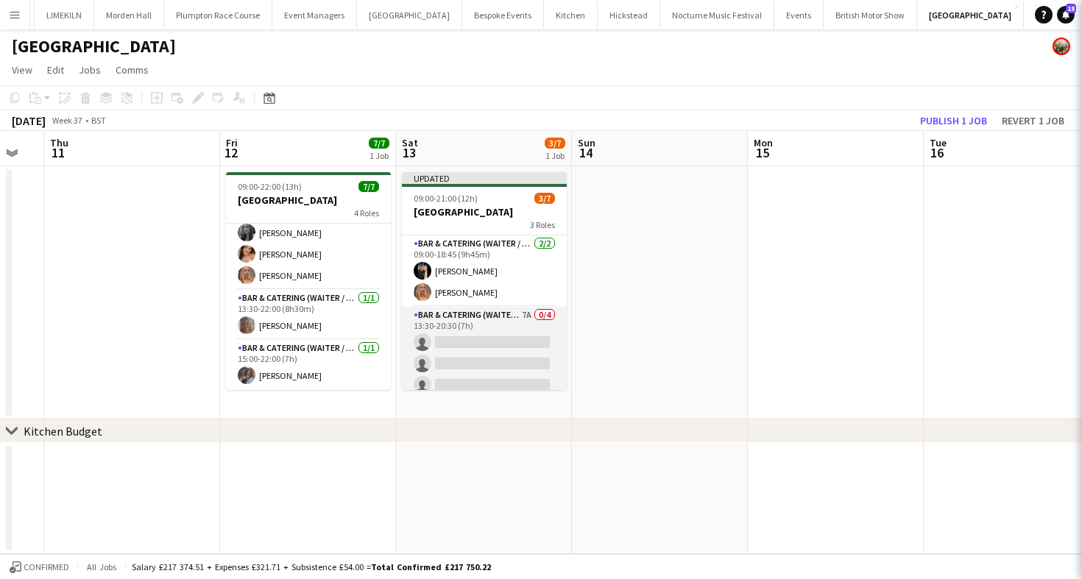
click at [495, 352] on app-card-role "Bar & Catering (Waiter / waitress) 7A 0/4 13:30-20:30 (7h) single-neutral-actio…" at bounding box center [484, 364] width 165 height 114
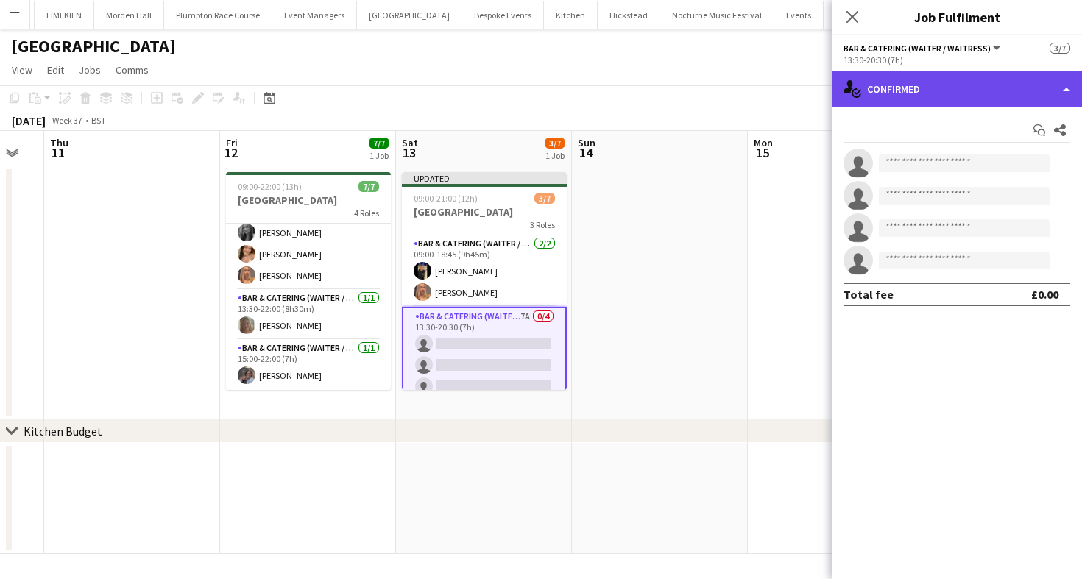
click at [953, 74] on div "single-neutral-actions-check-2 Confirmed" at bounding box center [957, 88] width 250 height 35
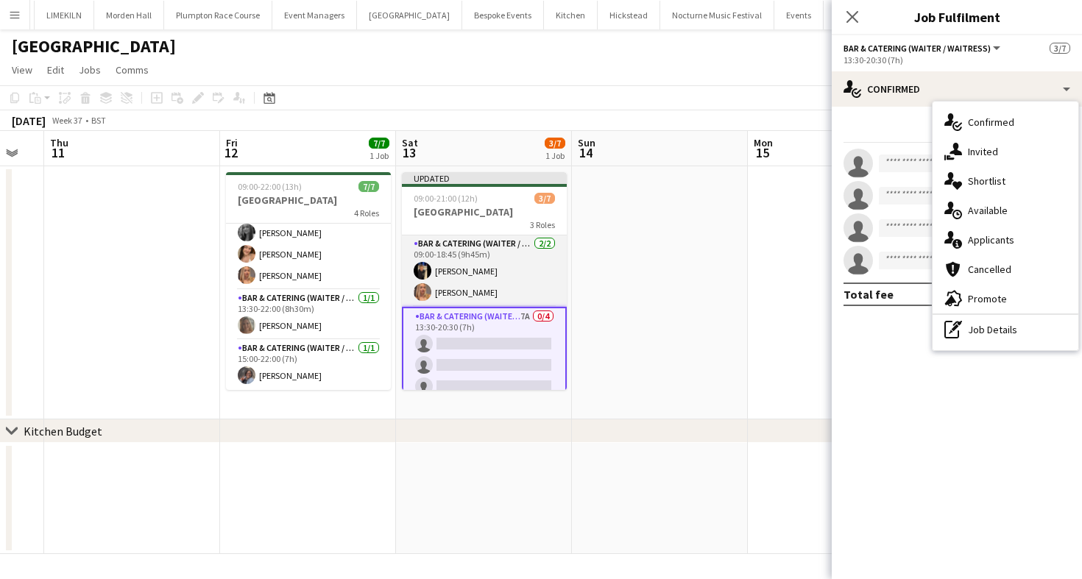
click at [462, 278] on app-card-role "Bar & Catering (Waiter / waitress) [DATE] 09:00-18:45 (9h45m) [PERSON_NAME] Van…" at bounding box center [484, 271] width 165 height 71
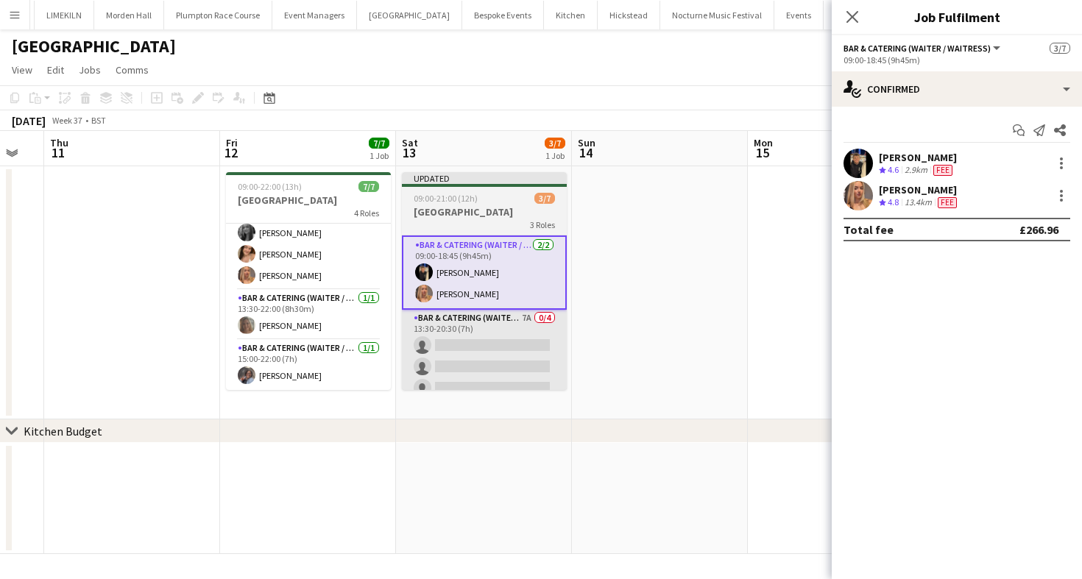
click at [534, 330] on app-card-role "Bar & Catering (Waiter / waitress) 7A 0/4 13:30-20:30 (7h) single-neutral-actio…" at bounding box center [484, 367] width 165 height 114
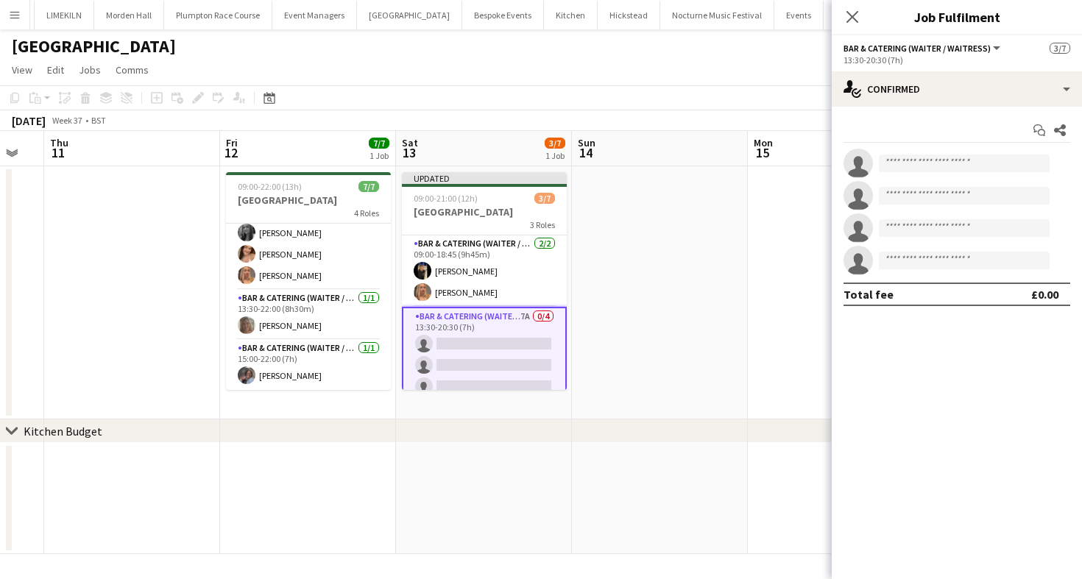
scroll to position [0, 484]
click at [938, 168] on input at bounding box center [964, 164] width 171 height 18
type input "*"
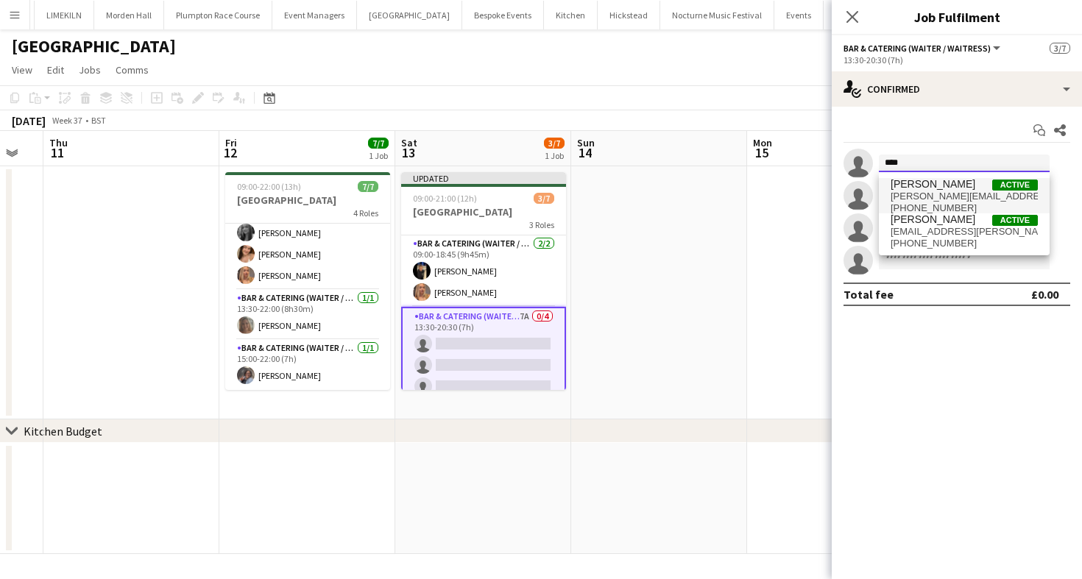
type input "****"
click at [969, 194] on span "[PERSON_NAME][EMAIL_ADDRESS][PERSON_NAME][DOMAIN_NAME]" at bounding box center [964, 197] width 147 height 12
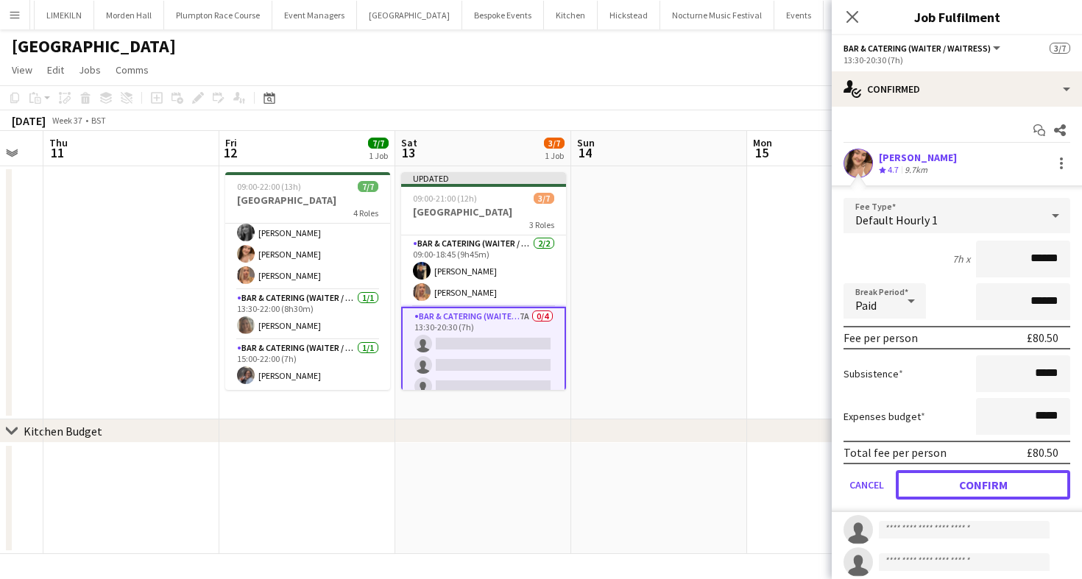
click at [962, 473] on button "Confirm" at bounding box center [983, 484] width 174 height 29
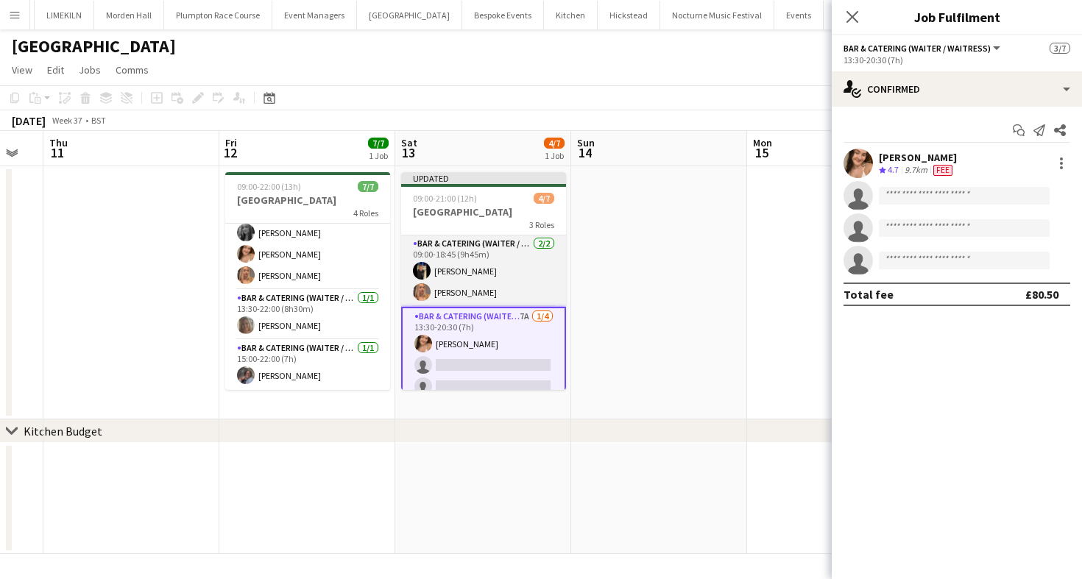
scroll to position [0, 485]
click at [538, 291] on app-card-role "Bar & Catering (Waiter / waitress) [DATE] 09:00-18:45 (9h45m) [PERSON_NAME] Van…" at bounding box center [482, 271] width 165 height 71
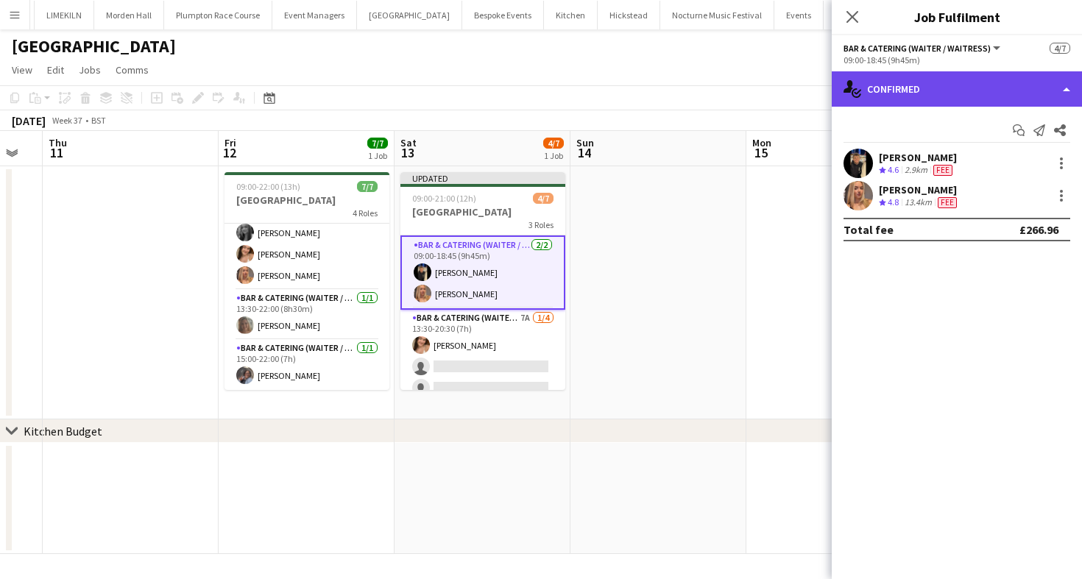
click at [1026, 80] on div "single-neutral-actions-check-2 Confirmed" at bounding box center [957, 88] width 250 height 35
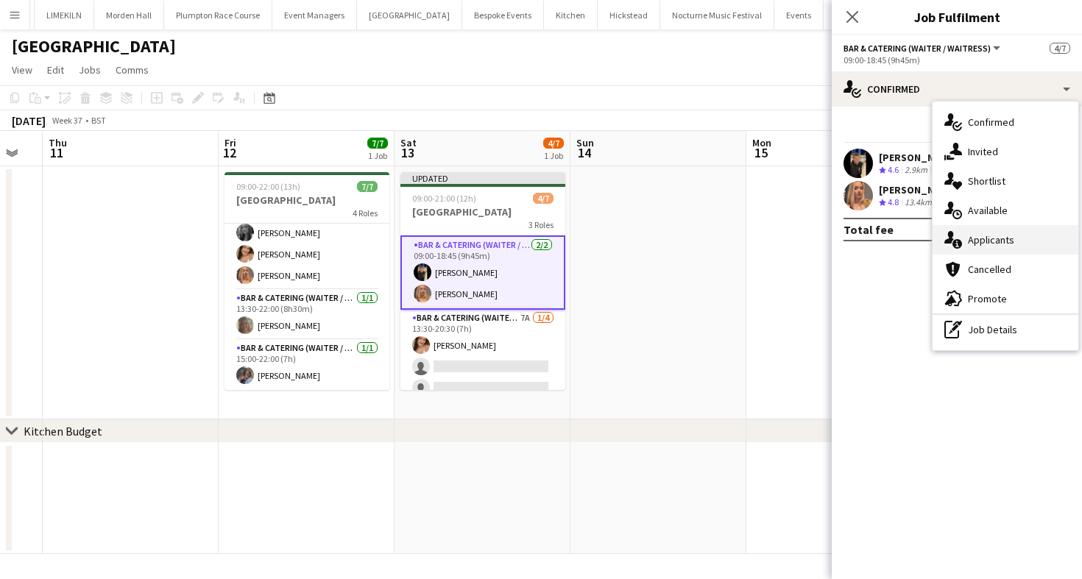
click at [1025, 230] on div "single-neutral-actions-information Applicants" at bounding box center [1006, 239] width 146 height 29
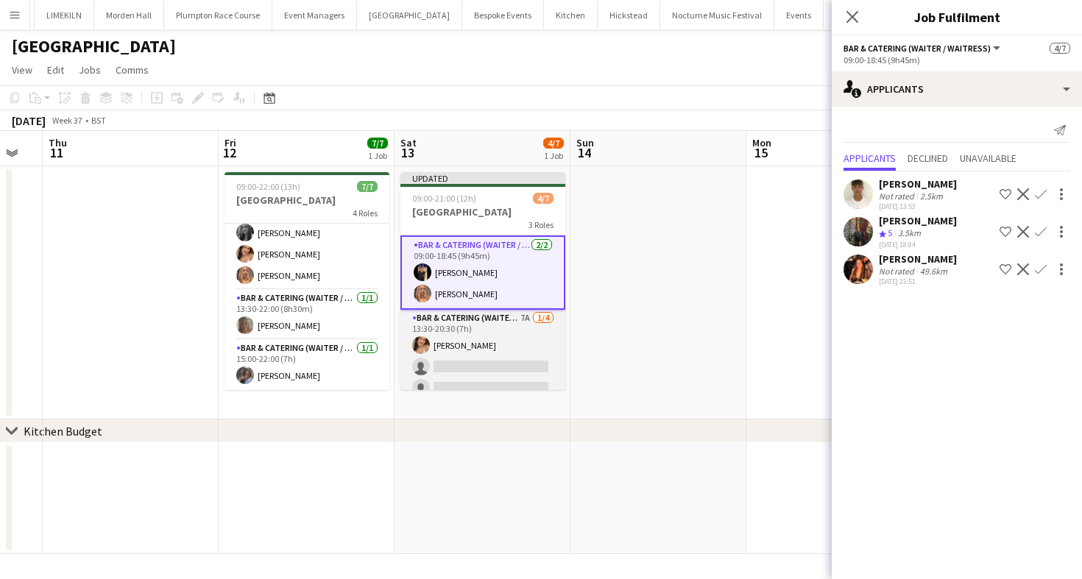
click at [477, 371] on app-card-role "Bar & Catering (Waiter / waitress) 7A [DATE] 13:30-20:30 (7h) [PERSON_NAME] sin…" at bounding box center [482, 367] width 165 height 114
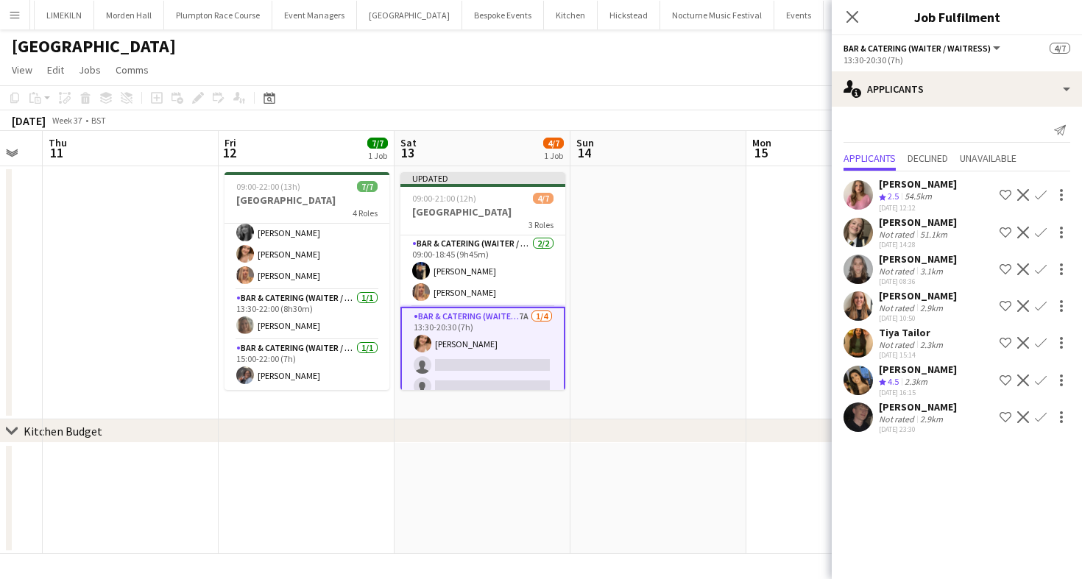
scroll to position [84, 0]
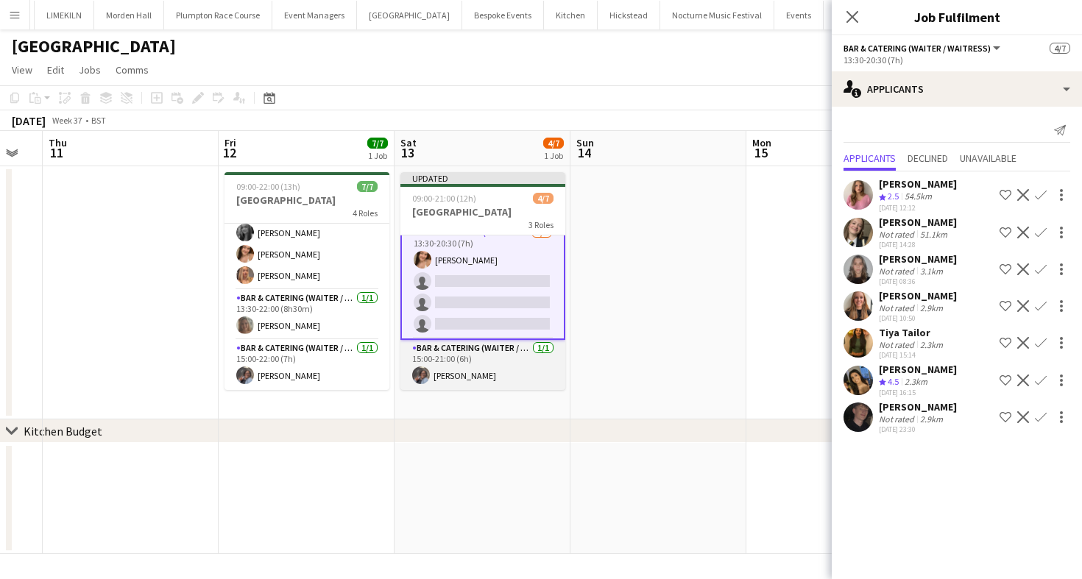
click at [477, 369] on app-card-role "Bar & Catering (Waiter / waitress) [DATE] 15:00-21:00 (6h) [PERSON_NAME]" at bounding box center [482, 365] width 165 height 50
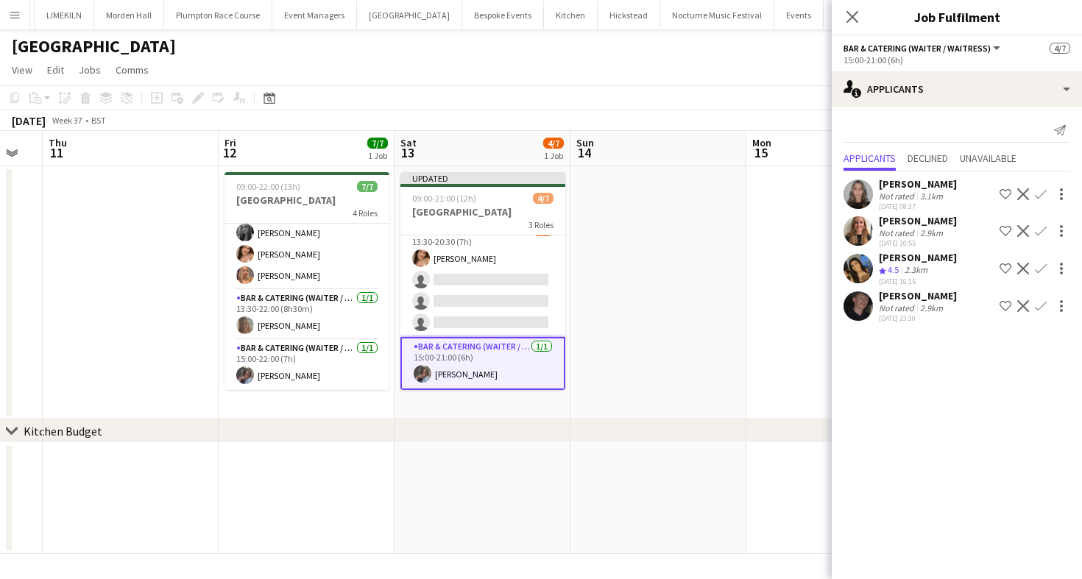
scroll to position [82, 0]
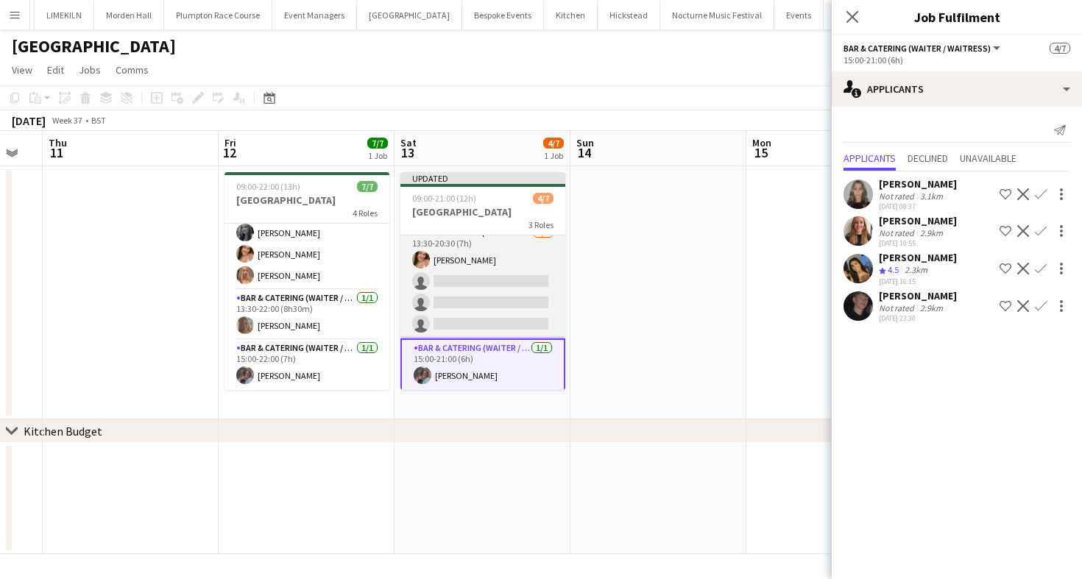
click at [507, 297] on app-card-role "Bar & Catering (Waiter / waitress) 7A [DATE] 13:30-20:30 (7h) [PERSON_NAME] sin…" at bounding box center [482, 282] width 165 height 114
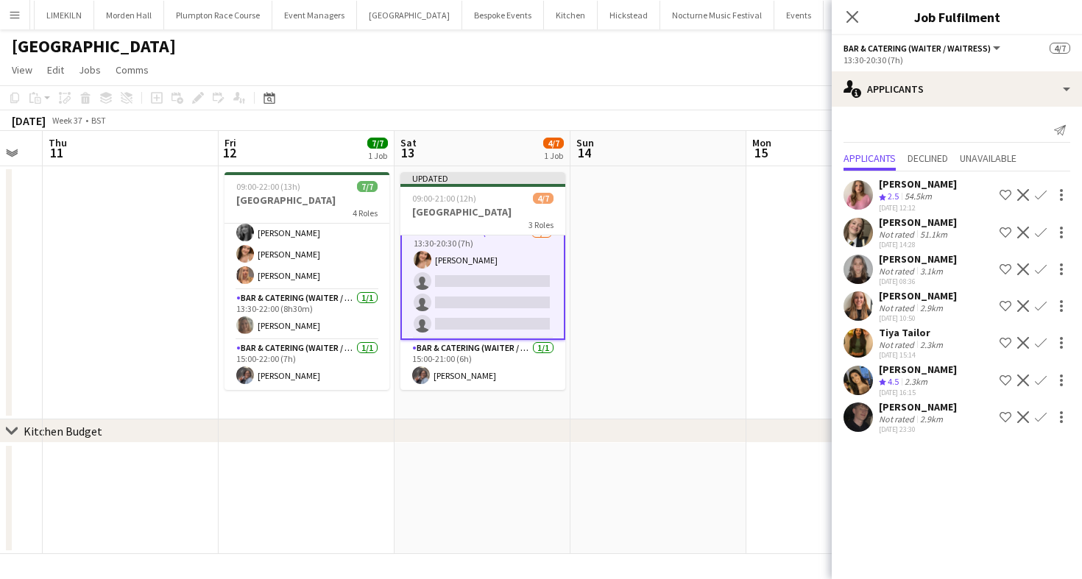
scroll to position [77, 0]
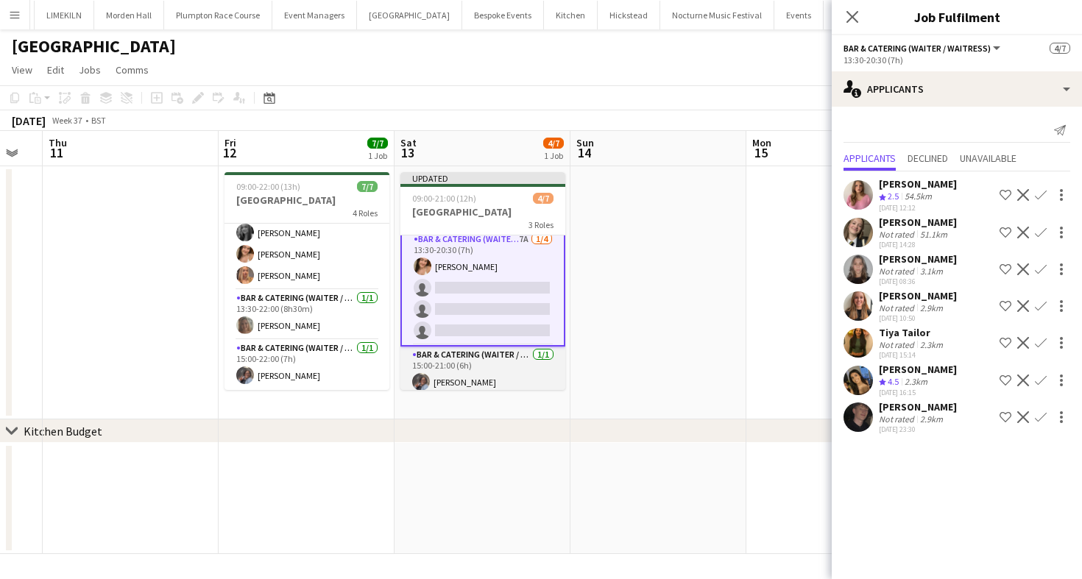
click at [511, 363] on app-card-role "Bar & Catering (Waiter / waitress) [DATE] 15:00-21:00 (6h) [PERSON_NAME]" at bounding box center [482, 372] width 165 height 50
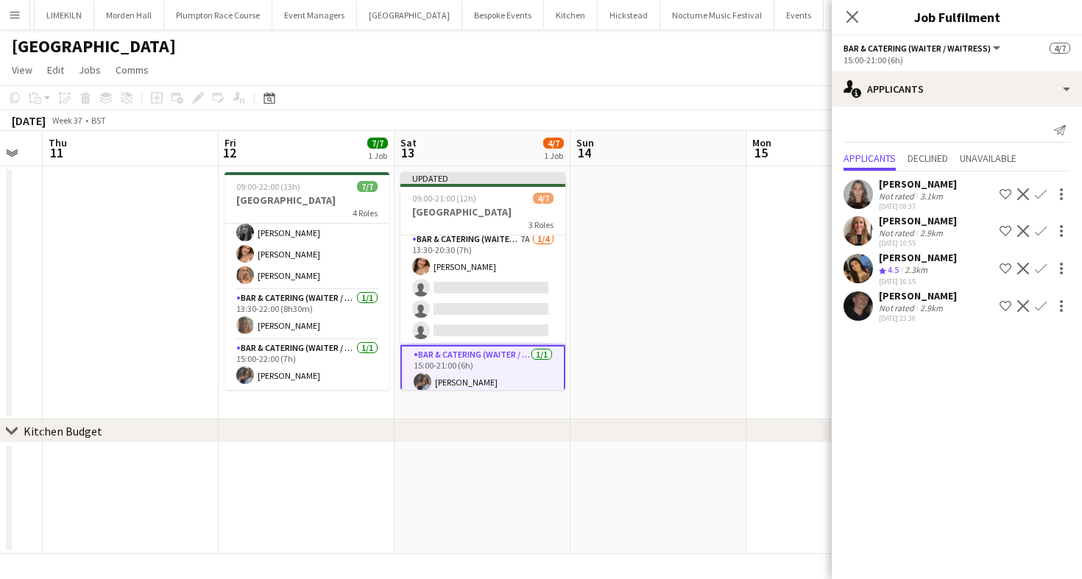
click at [509, 369] on app-card-role "Bar & Catering (Waiter / waitress) [DATE] 15:00-21:00 (6h) [PERSON_NAME]" at bounding box center [482, 371] width 165 height 53
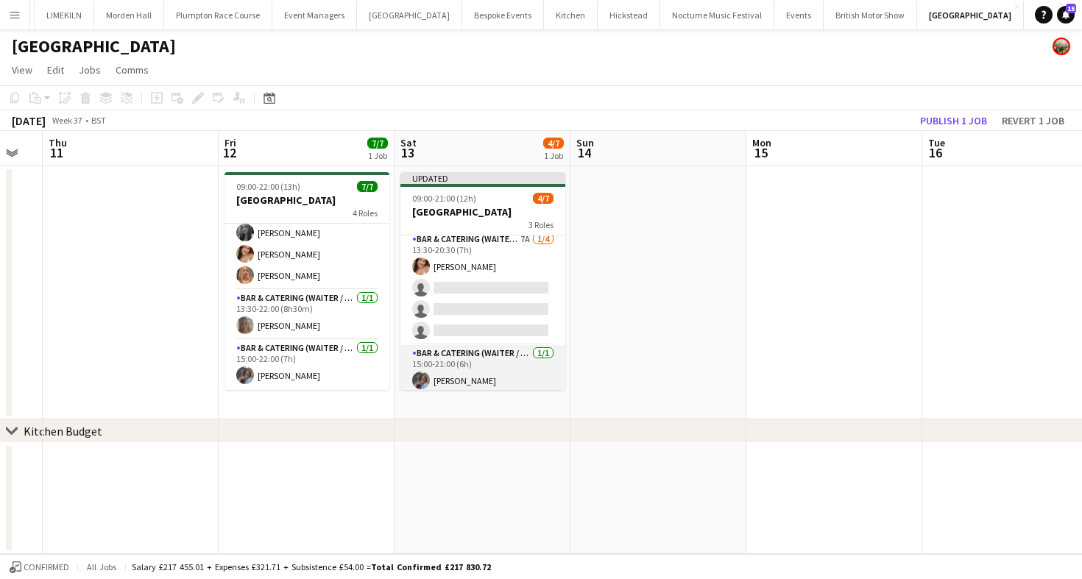
click at [509, 371] on app-card-role "Bar & Catering (Waiter / waitress) [DATE] 15:00-21:00 (6h) [PERSON_NAME]" at bounding box center [482, 370] width 165 height 50
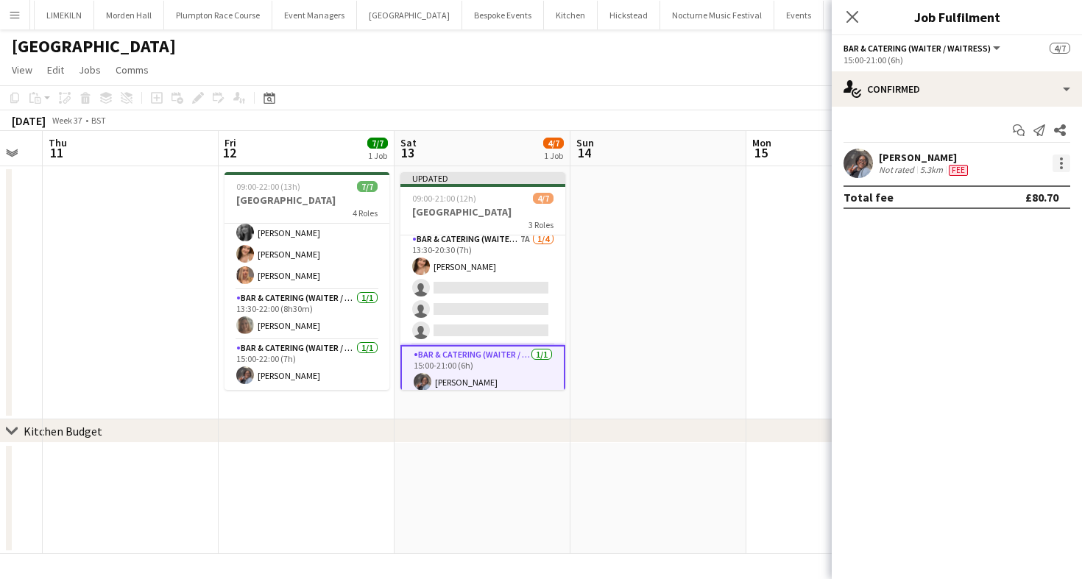
click at [1062, 166] on div at bounding box center [1062, 164] width 18 height 18
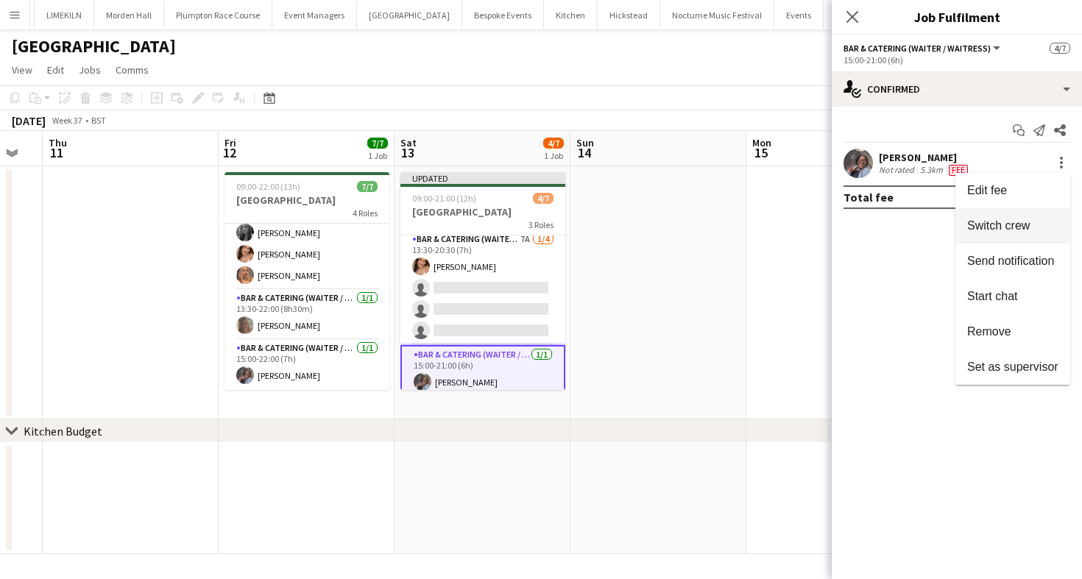
click at [996, 219] on span "Switch crew" at bounding box center [998, 225] width 63 height 13
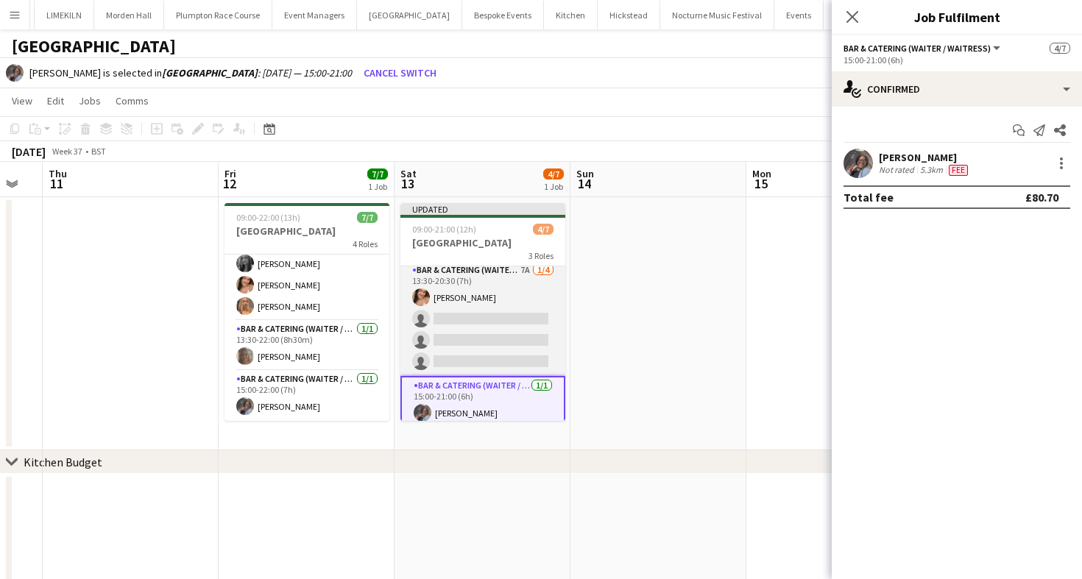
click at [444, 365] on app-card-role "Bar & Catering (Waiter / waitress) 7A [DATE] 13:30-20:30 (7h) [PERSON_NAME] sin…" at bounding box center [482, 319] width 165 height 114
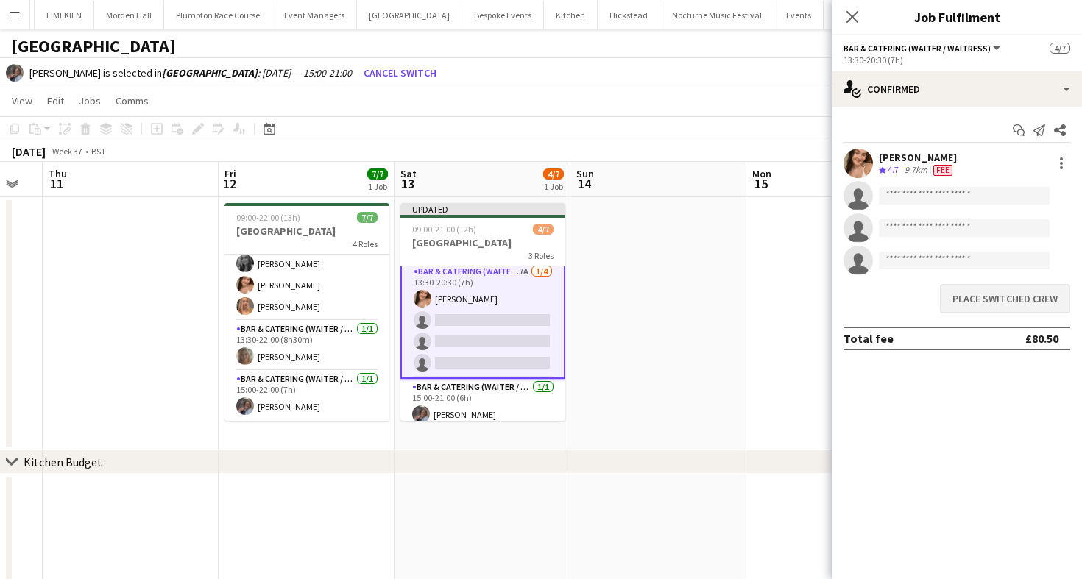
scroll to position [77, 0]
click at [986, 331] on div "Total fee £80.50" at bounding box center [957, 339] width 227 height 24
click at [981, 306] on button "Place switched crew" at bounding box center [1005, 298] width 130 height 29
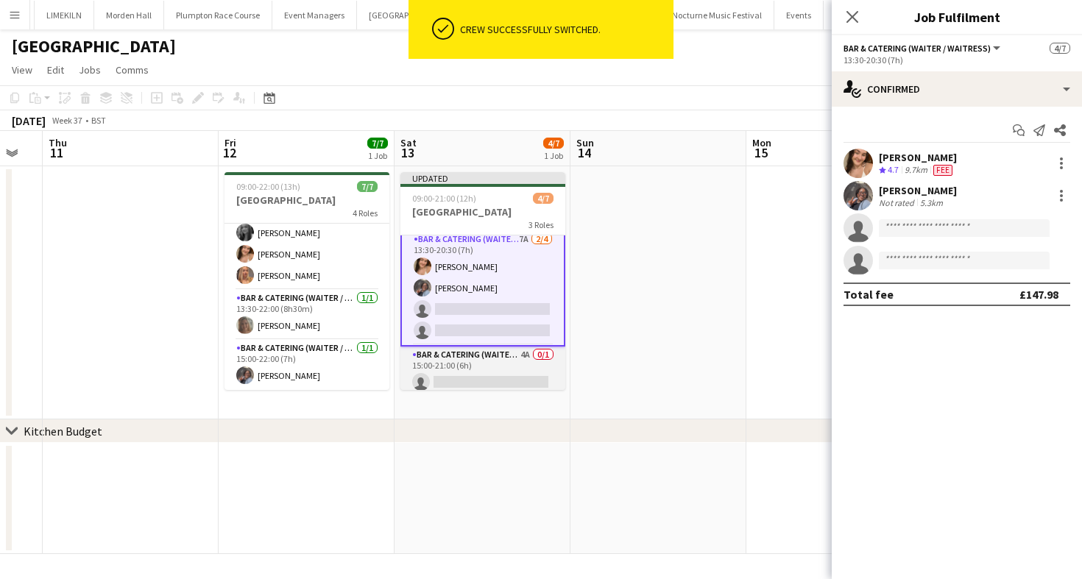
click at [448, 380] on app-card-role "Bar & Catering (Waiter / waitress) 4A 0/1 15:00-21:00 (6h) single-neutral-actio…" at bounding box center [482, 372] width 165 height 50
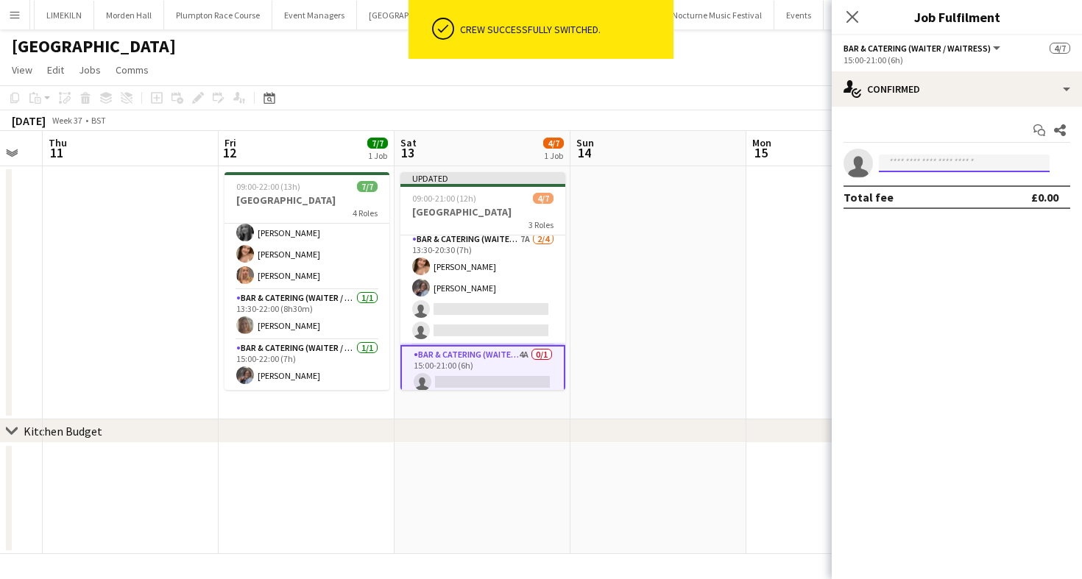
click at [969, 164] on input at bounding box center [964, 164] width 171 height 18
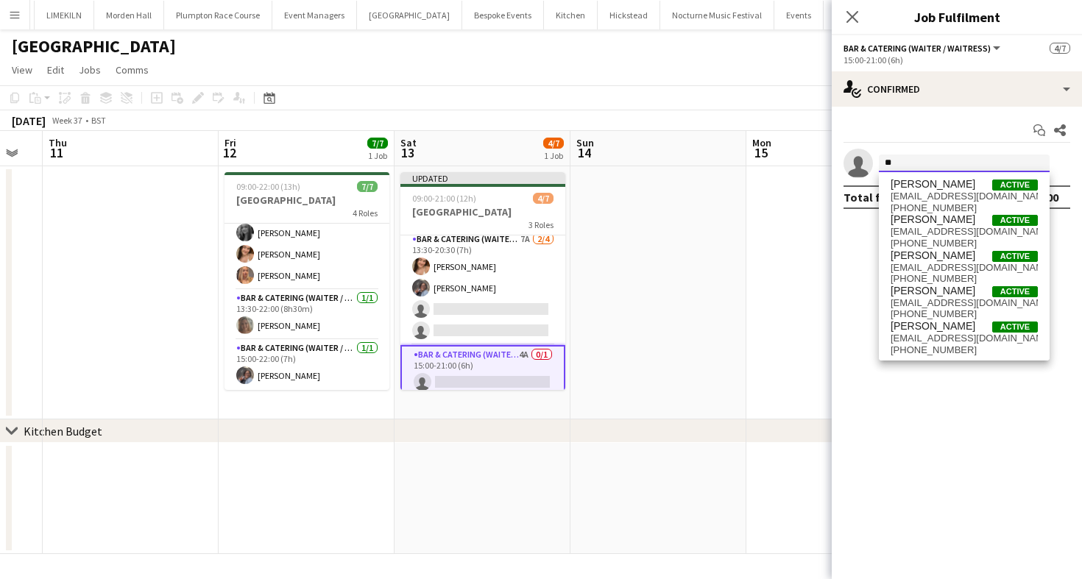
type input "*"
type input "*****"
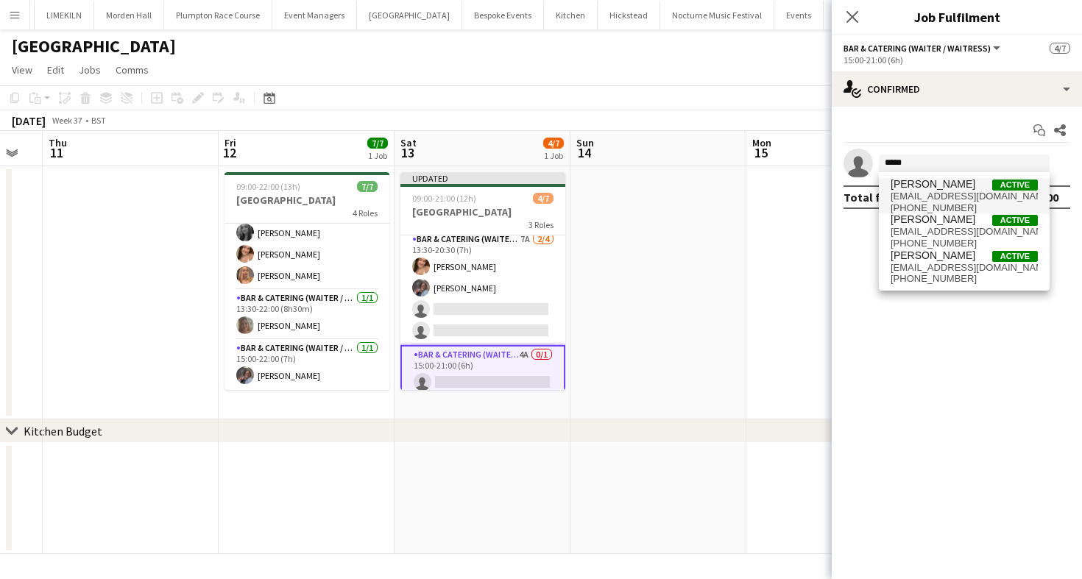
click at [939, 190] on span "[PERSON_NAME] Active [EMAIL_ADDRESS][DOMAIN_NAME] [PHONE_NUMBER]" at bounding box center [964, 195] width 147 height 35
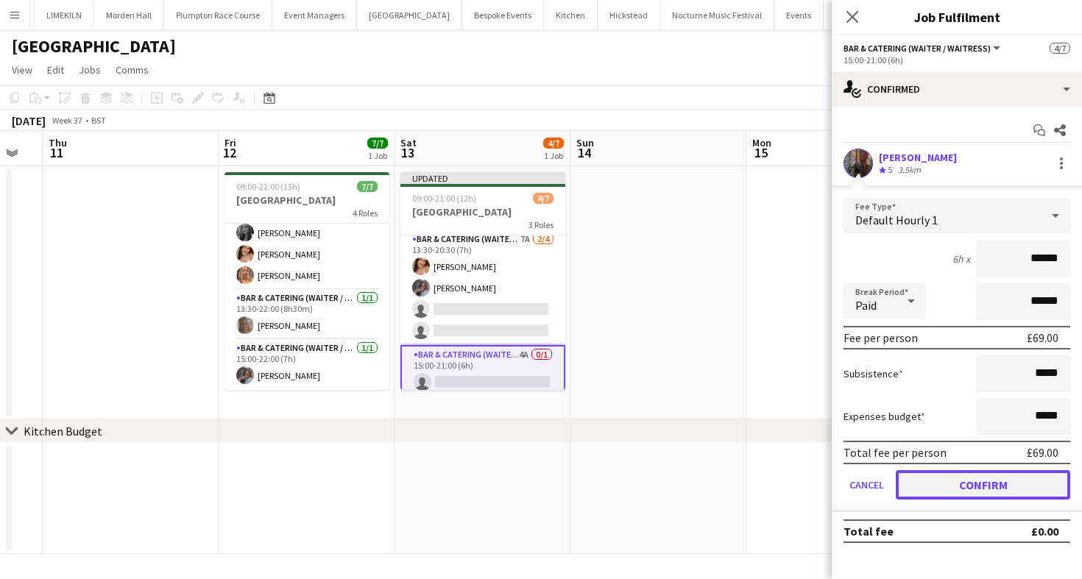
click at [943, 490] on button "Confirm" at bounding box center [983, 484] width 174 height 29
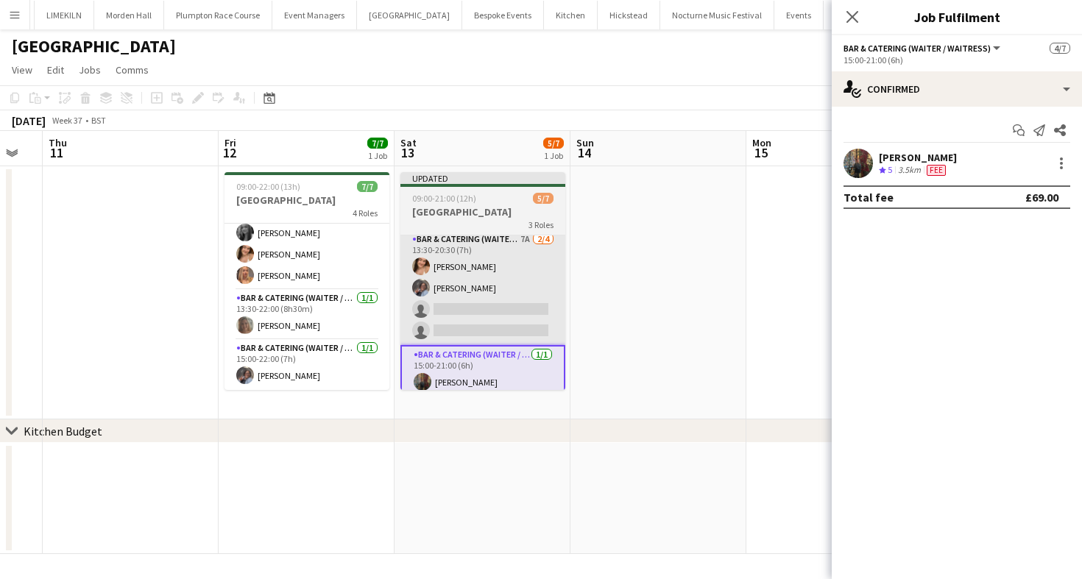
click at [545, 309] on app-card-role "Bar & Catering (Waiter / waitress) 7A [DATE] 13:30-20:30 (7h) [PERSON_NAME] sin…" at bounding box center [482, 288] width 165 height 114
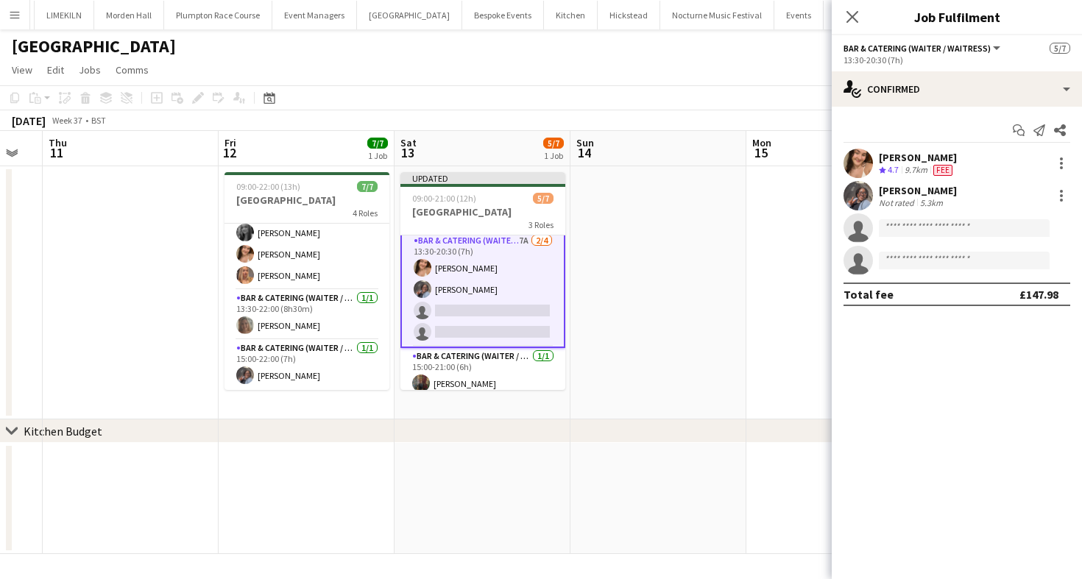
scroll to position [77, 0]
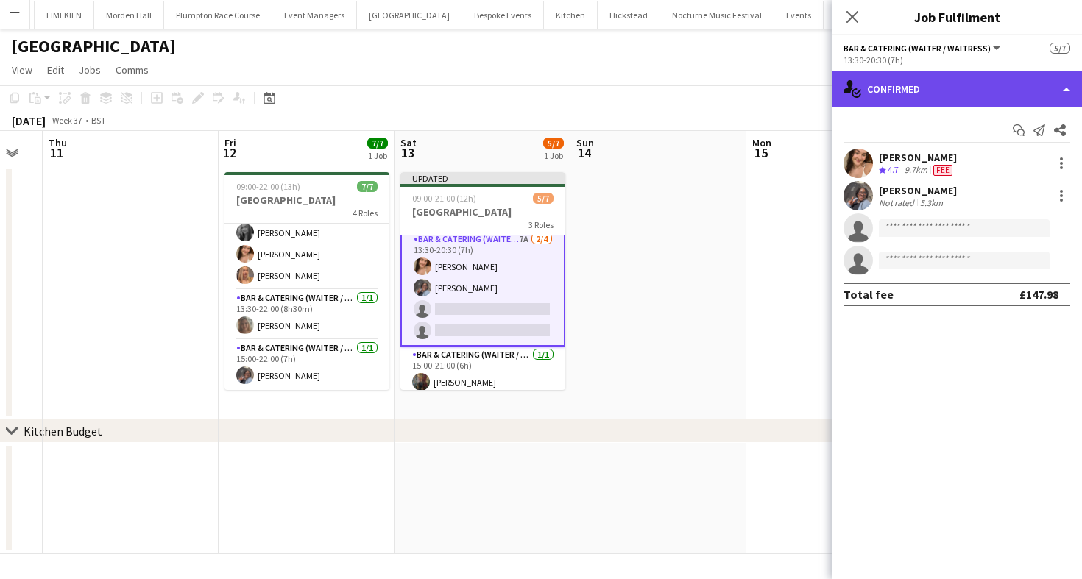
click at [1025, 80] on div "single-neutral-actions-check-2 Confirmed" at bounding box center [957, 88] width 250 height 35
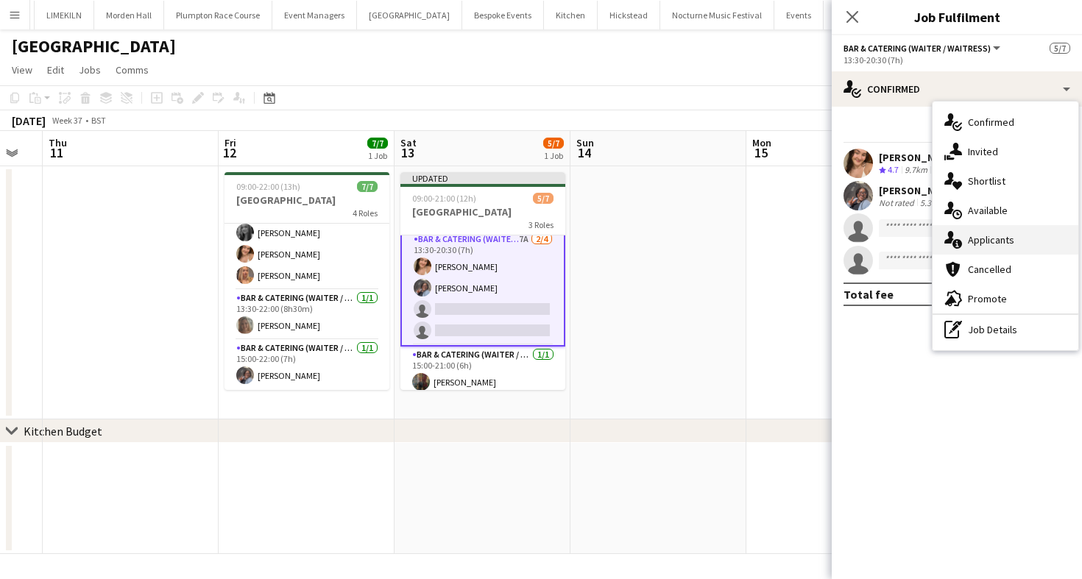
click at [1026, 237] on div "single-neutral-actions-information Applicants" at bounding box center [1006, 239] width 146 height 29
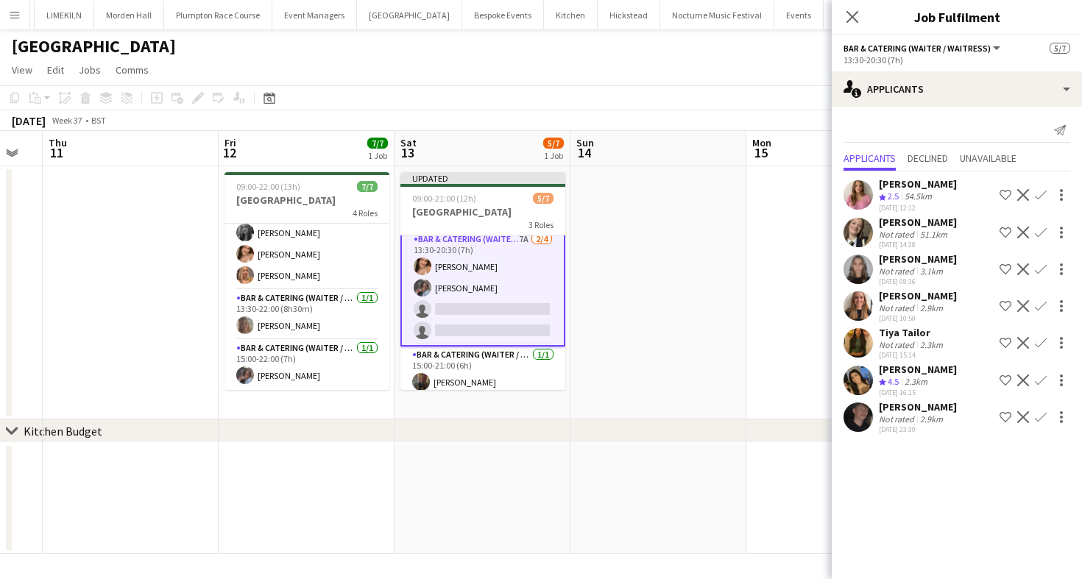
click at [891, 235] on div "Not rated" at bounding box center [898, 234] width 38 height 11
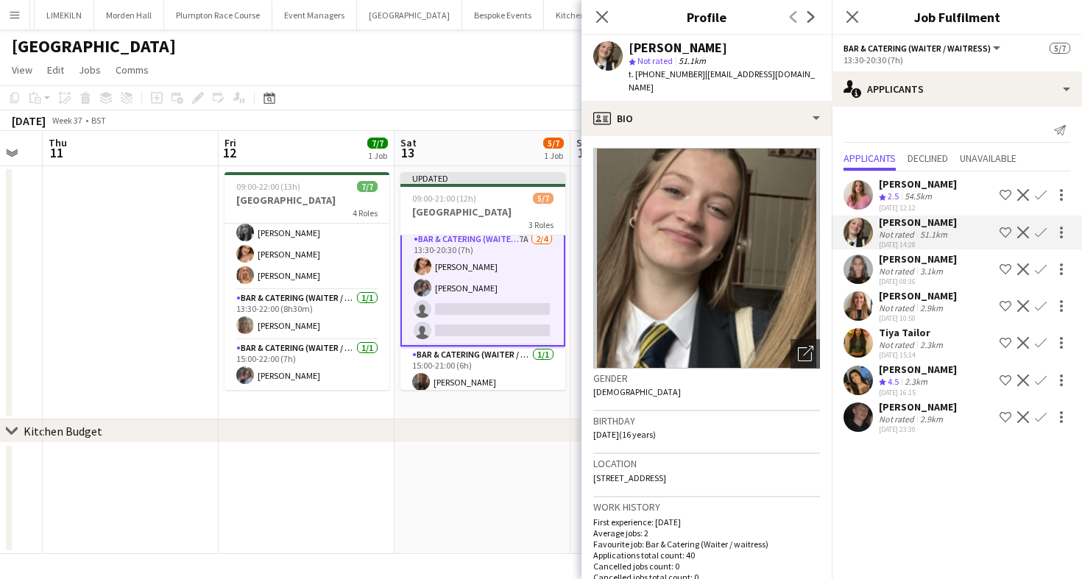
click at [892, 426] on div "[DATE] 23:30" at bounding box center [918, 430] width 78 height 10
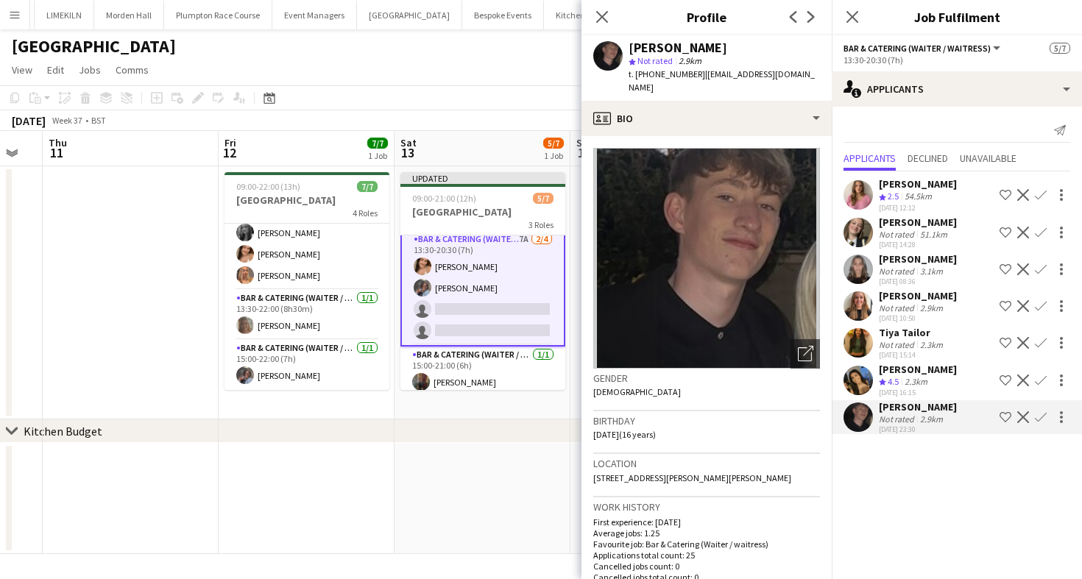
click at [1045, 415] on app-icon "Confirm" at bounding box center [1041, 417] width 12 height 12
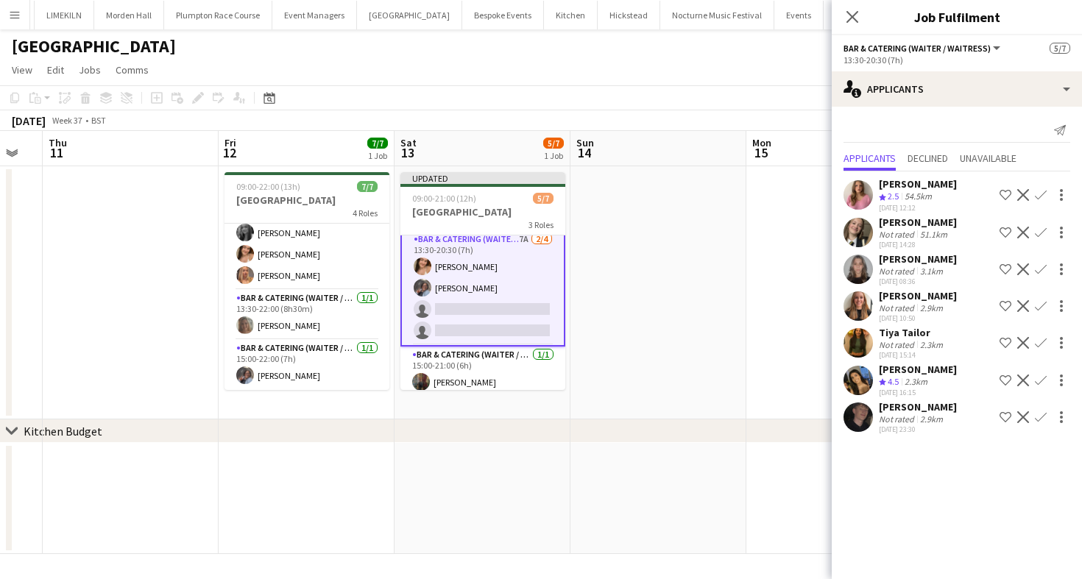
click at [1044, 417] on app-icon "Confirm" at bounding box center [1041, 417] width 12 height 12
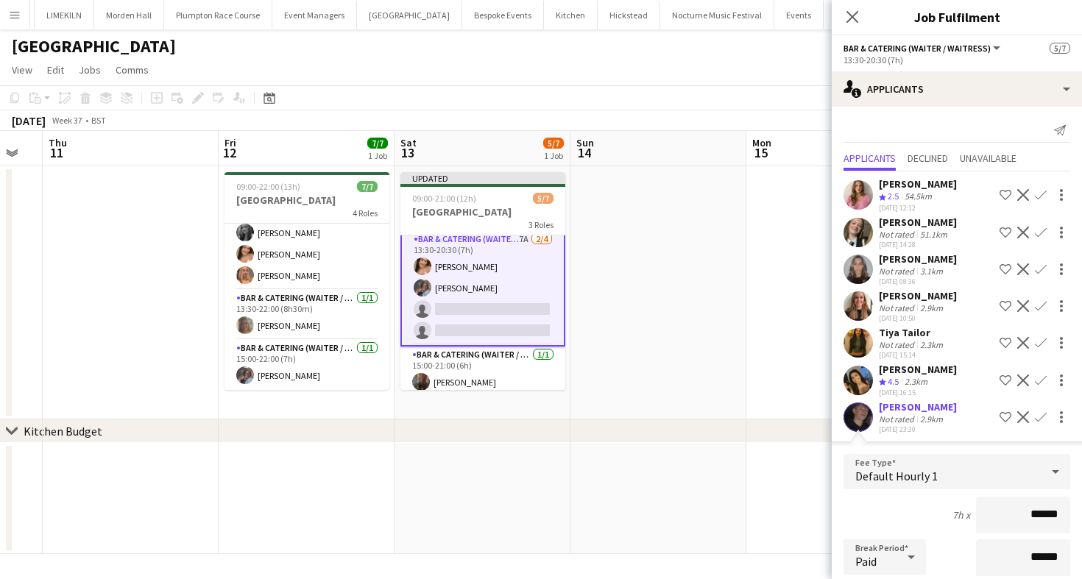
click at [908, 520] on div "7h x ******" at bounding box center [957, 515] width 227 height 37
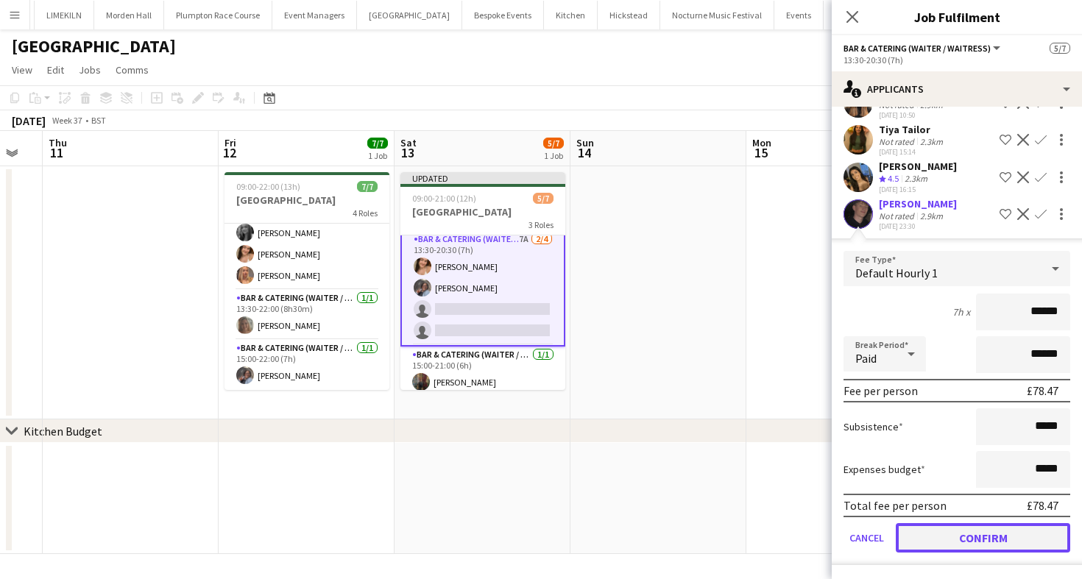
click at [964, 552] on button "Confirm" at bounding box center [983, 537] width 174 height 29
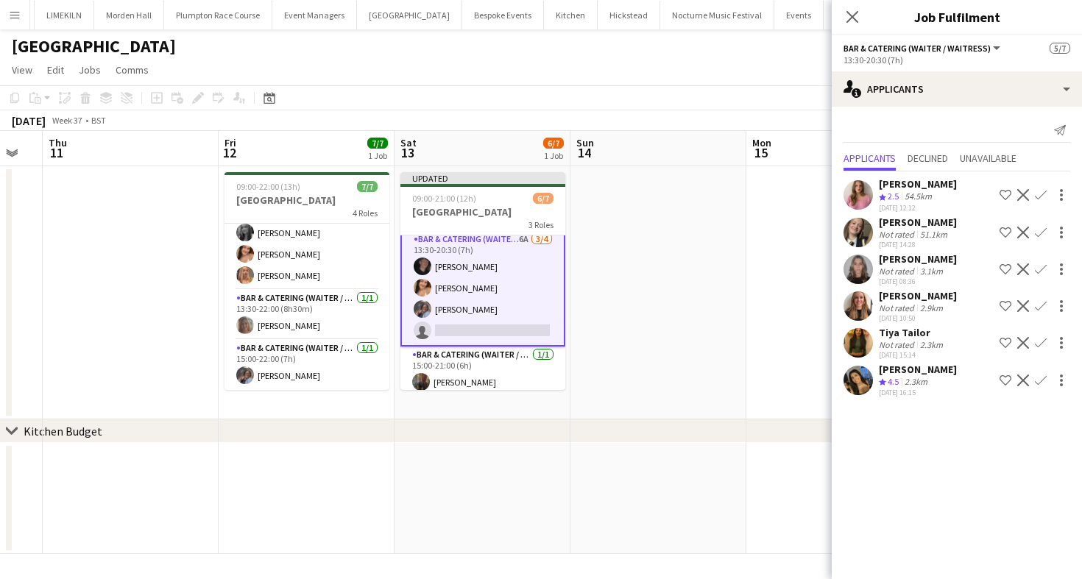
scroll to position [0, 0]
click at [514, 378] on app-card-role "Bar & Catering (Waiter / waitress) [DATE] 15:00-21:00 (6h) [PERSON_NAME]" at bounding box center [482, 372] width 165 height 50
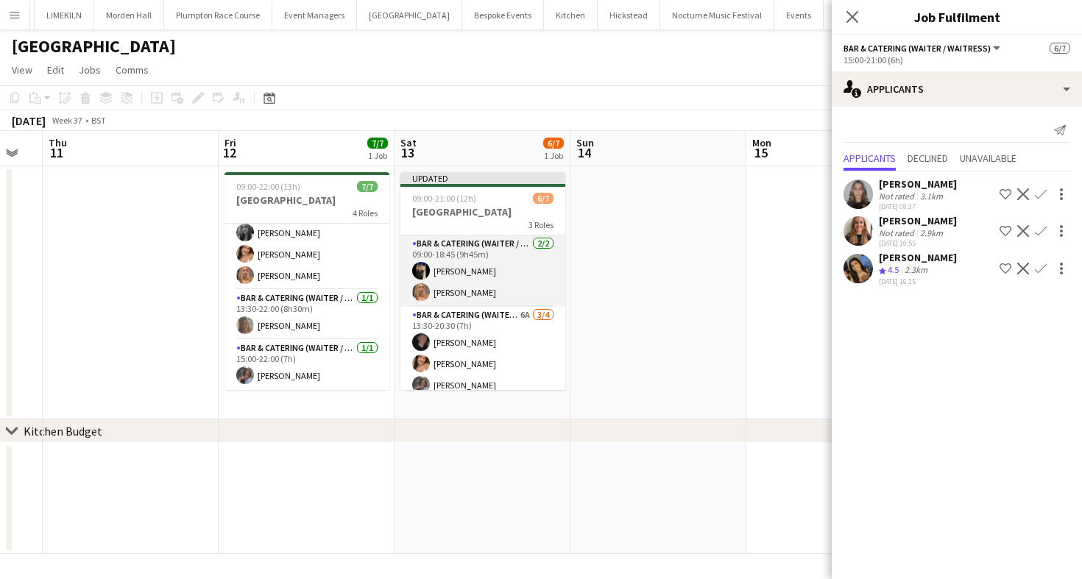
click at [455, 261] on app-card-role "Bar & Catering (Waiter / waitress) [DATE] 09:00-18:45 (9h45m) [PERSON_NAME] Van…" at bounding box center [482, 271] width 165 height 71
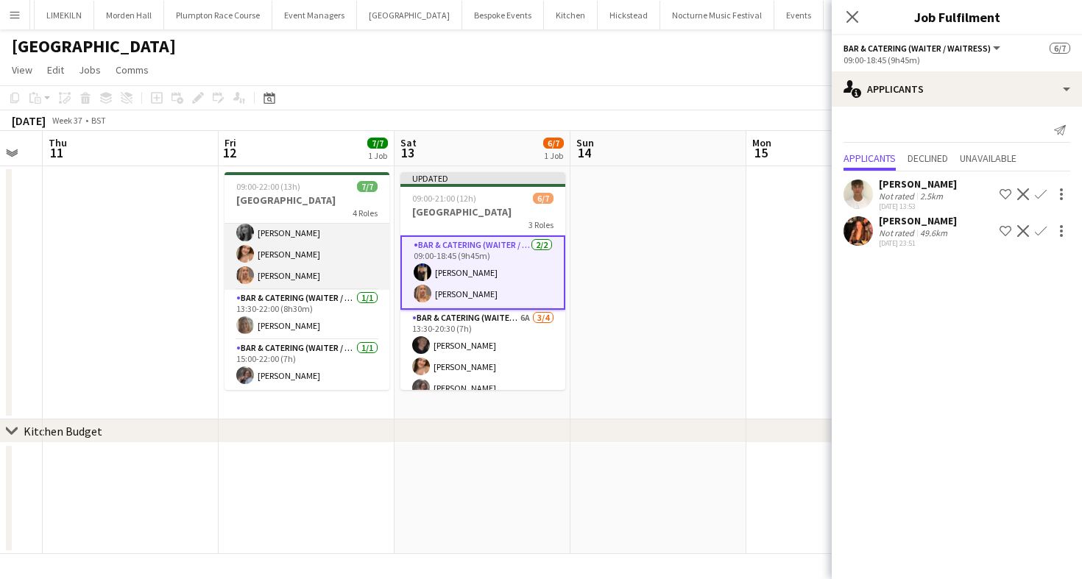
click at [283, 246] on app-card-role "Bar & Catering (Waiter / waitress) [DATE] 13:30-21:00 (7h30m) [PERSON_NAME] [PE…" at bounding box center [307, 243] width 165 height 93
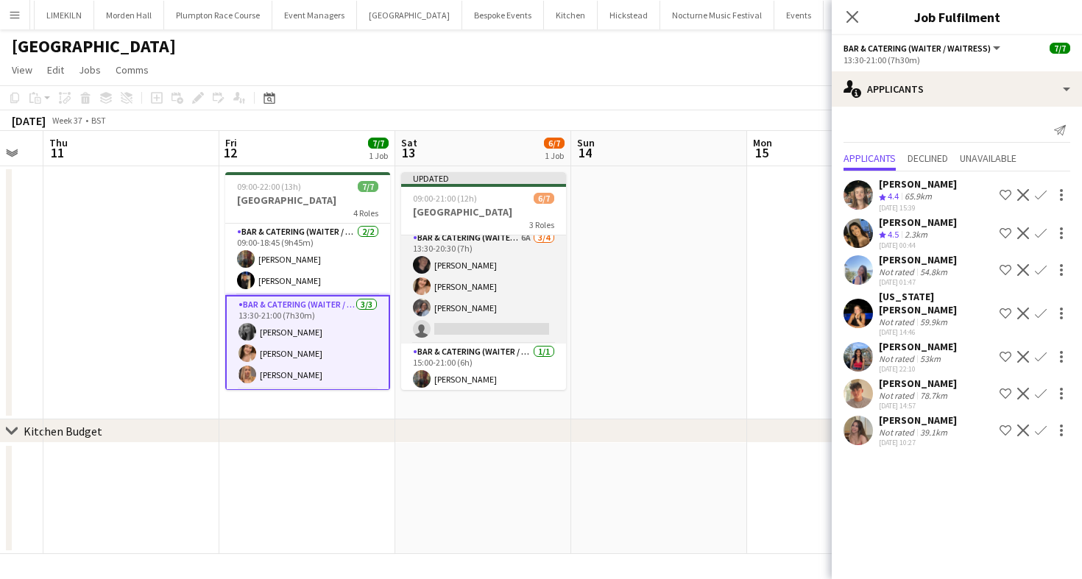
scroll to position [81, 0]
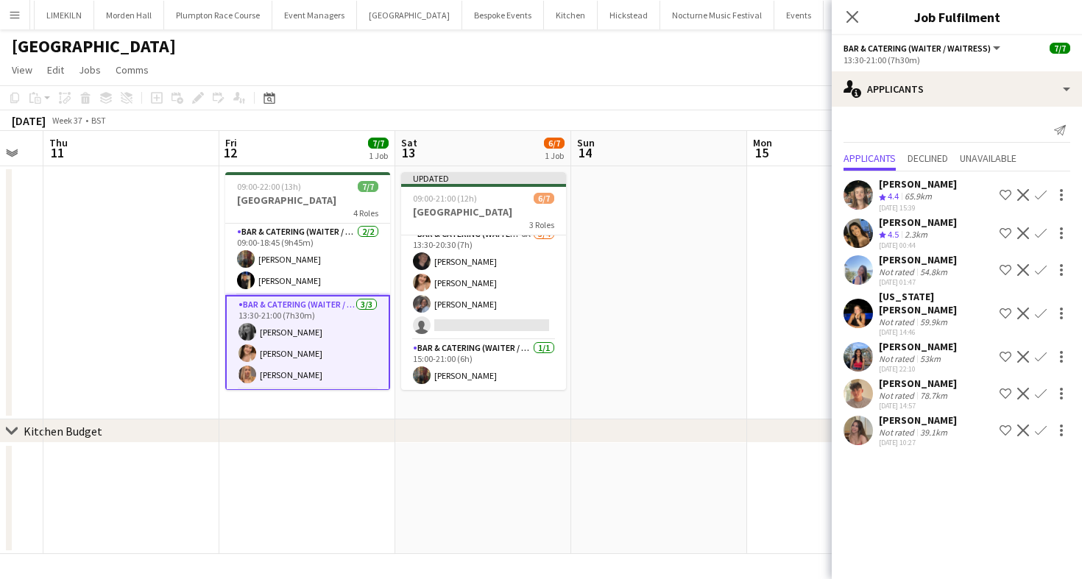
click at [672, 124] on div "[DATE] Week 37 • BST Publish 1 job Revert 1 job" at bounding box center [541, 120] width 1082 height 21
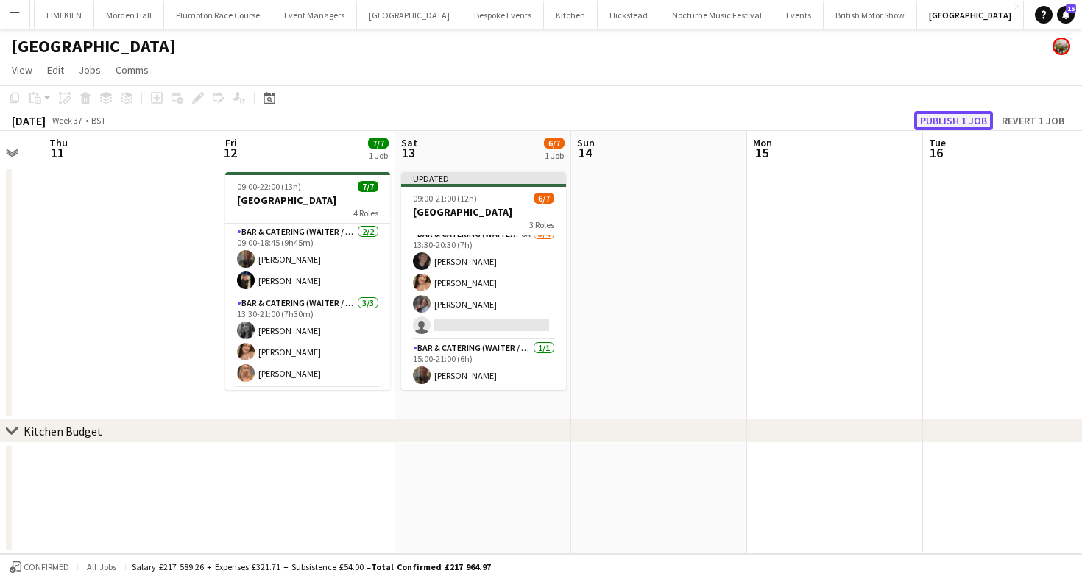
click at [957, 123] on button "Publish 1 job" at bounding box center [953, 120] width 79 height 19
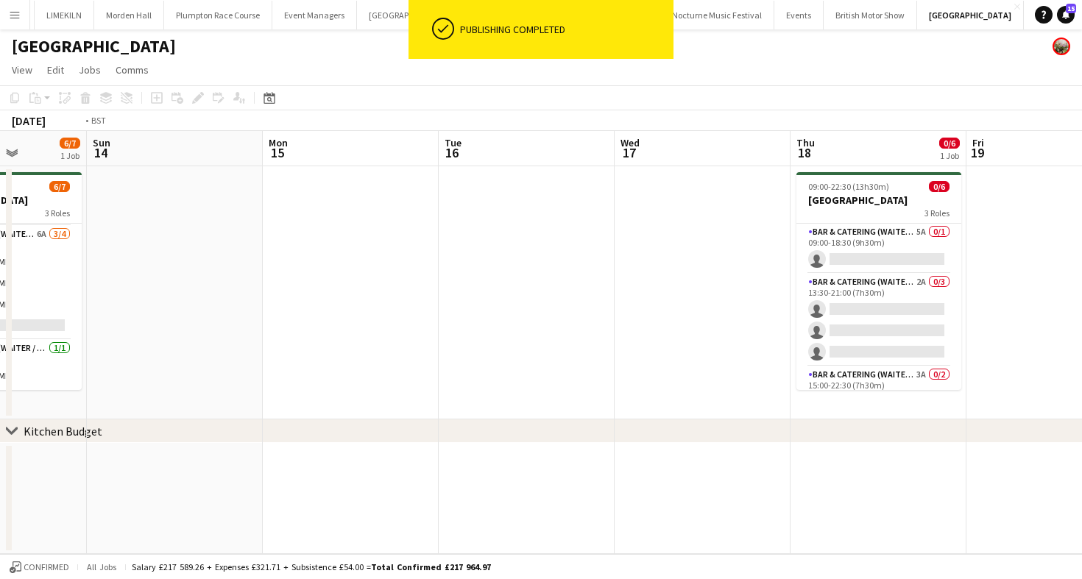
scroll to position [0, 696]
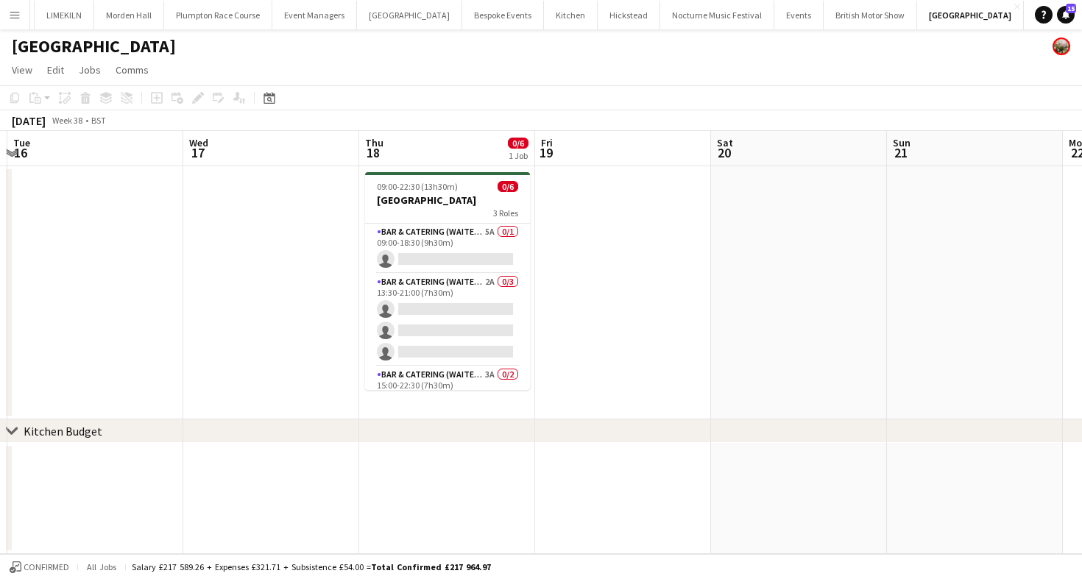
click at [392, 241] on app-card-role "Bar & Catering (Waiter / waitress) 5A 0/1 09:00-18:30 (9h30m) single-neutral-ac…" at bounding box center [447, 249] width 165 height 50
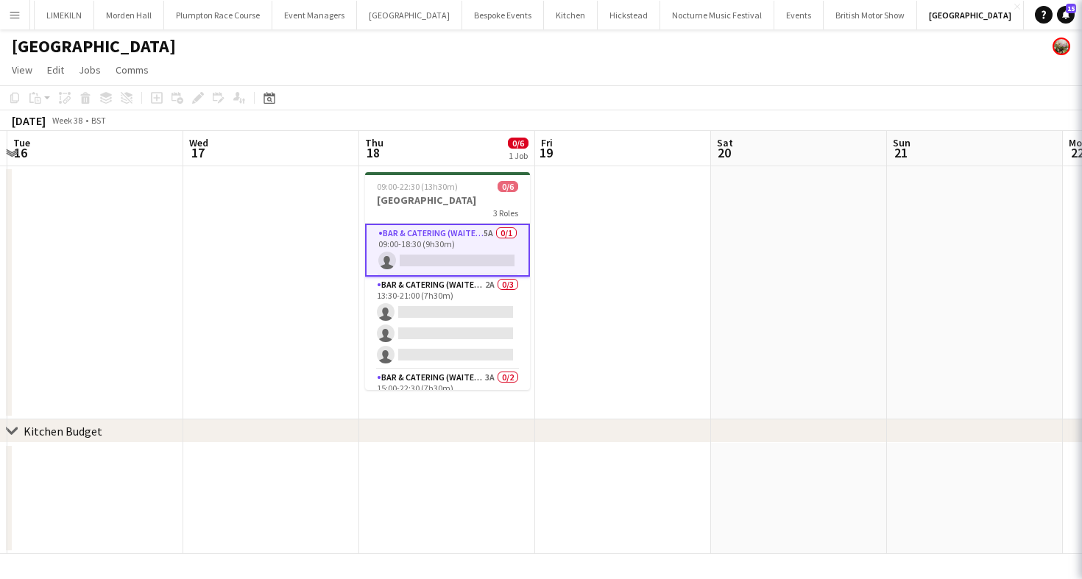
scroll to position [0, 695]
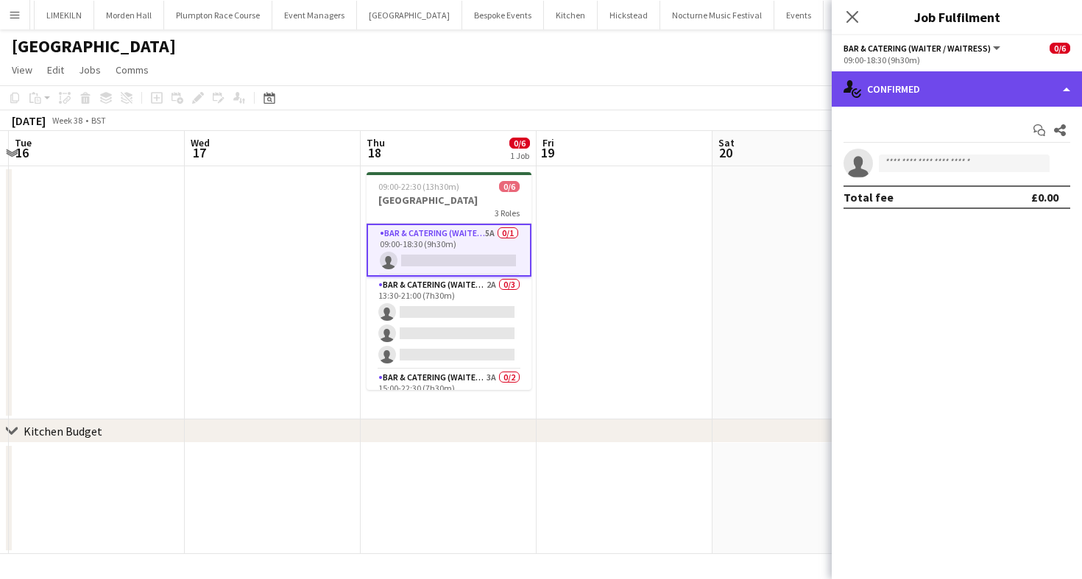
click at [964, 93] on div "single-neutral-actions-check-2 Confirmed" at bounding box center [957, 88] width 250 height 35
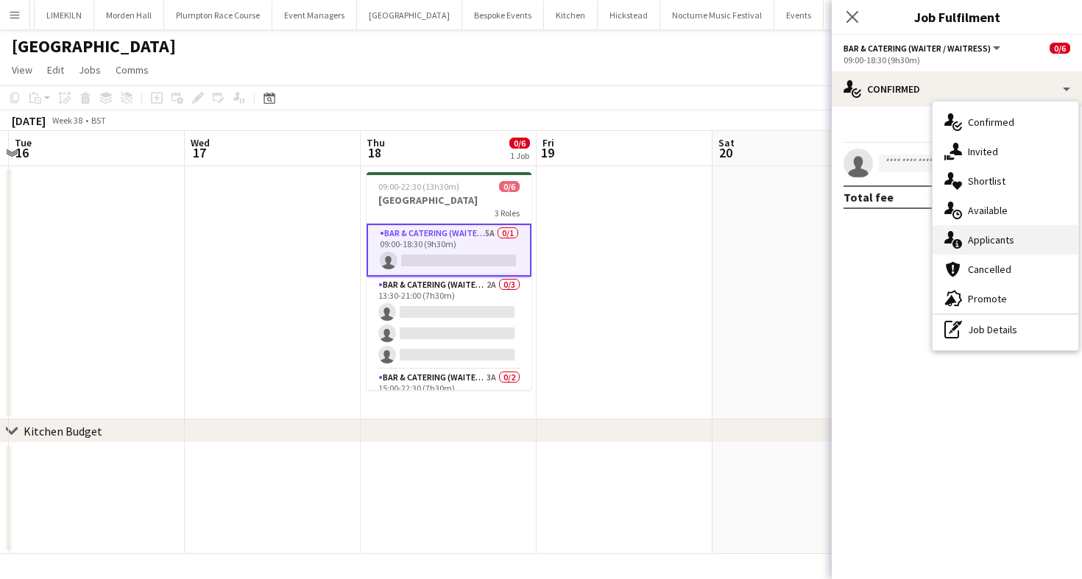
click at [972, 239] on div "single-neutral-actions-information Applicants" at bounding box center [1006, 239] width 146 height 29
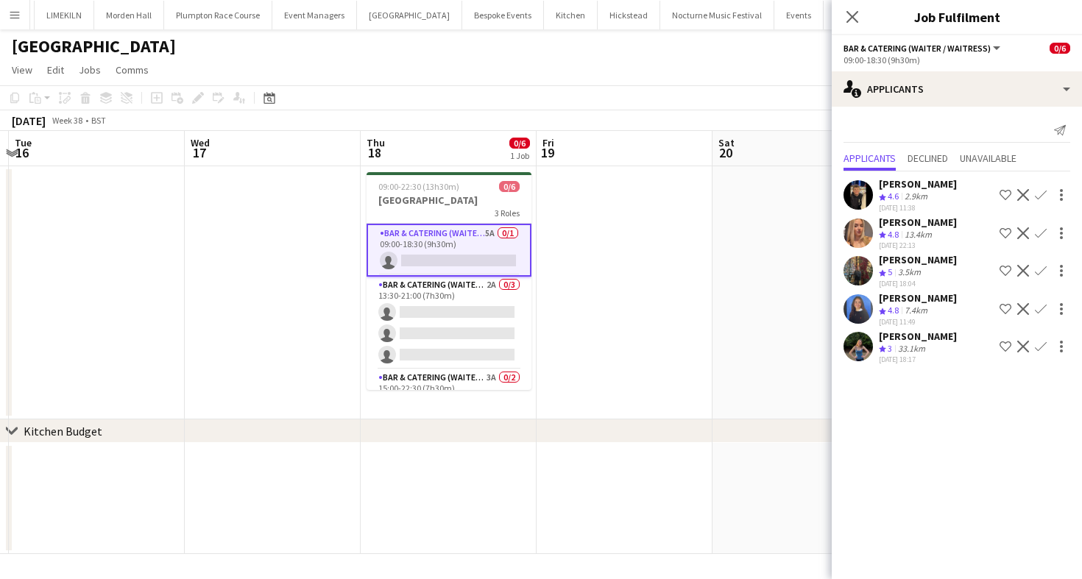
click at [1039, 308] on app-icon "Confirm" at bounding box center [1041, 309] width 12 height 12
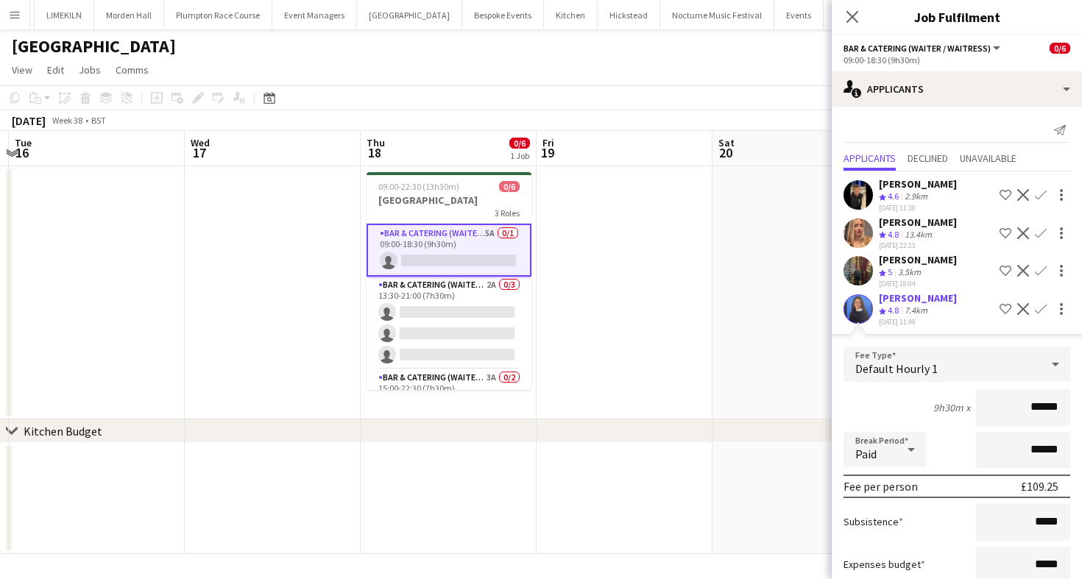
click at [941, 429] on form "Fee Type Default Hourly 1 9h30m x ****** Break Period Paid ****** Fee per perso…" at bounding box center [957, 504] width 250 height 314
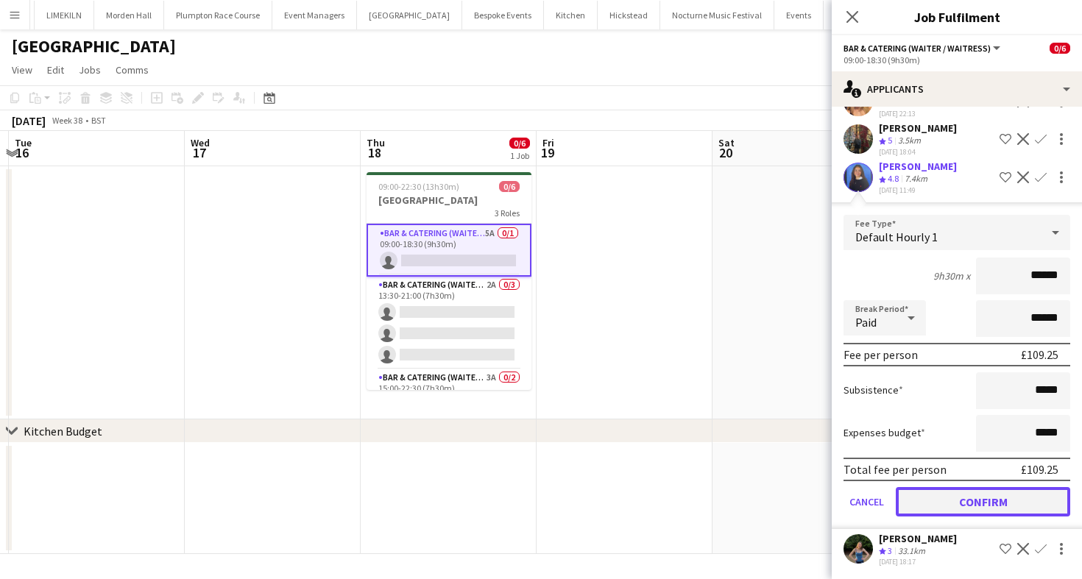
click at [974, 505] on button "Confirm" at bounding box center [983, 501] width 174 height 29
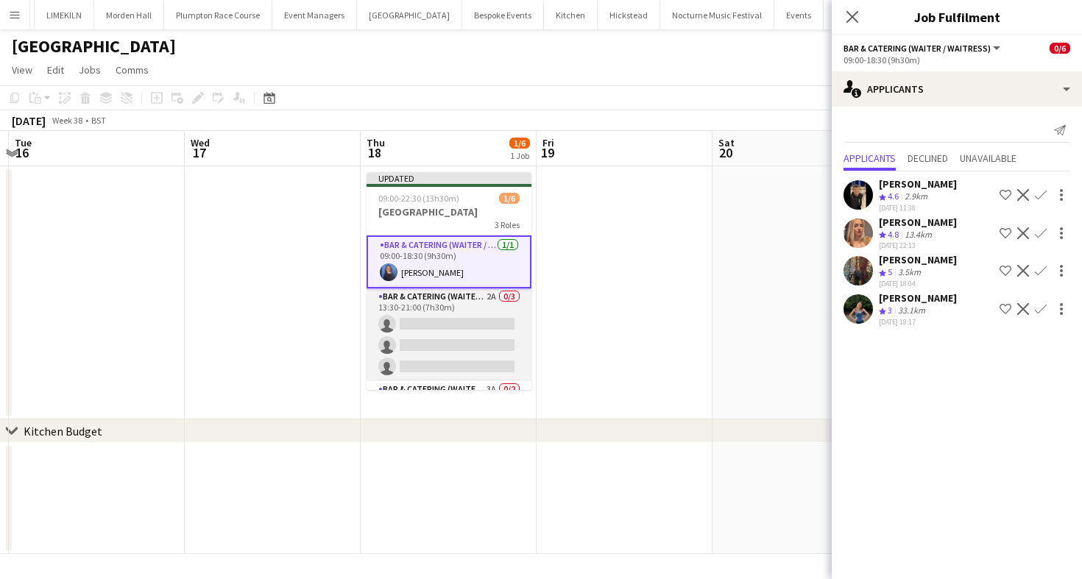
click at [431, 335] on app-card-role "Bar & Catering (Waiter / waitress) 2A 0/3 13:30-21:00 (7h30m) single-neutral-ac…" at bounding box center [449, 335] width 165 height 93
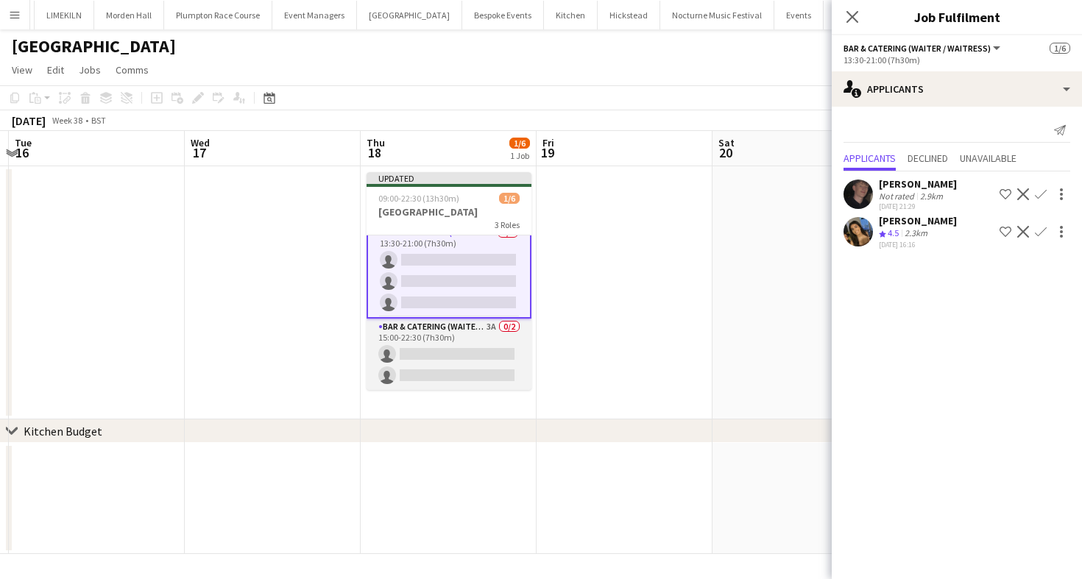
click at [443, 351] on app-card-role "Bar & Catering (Waiter / waitress) 3A 0/2 15:00-22:30 (7h30m) single-neutral-ac…" at bounding box center [449, 354] width 165 height 71
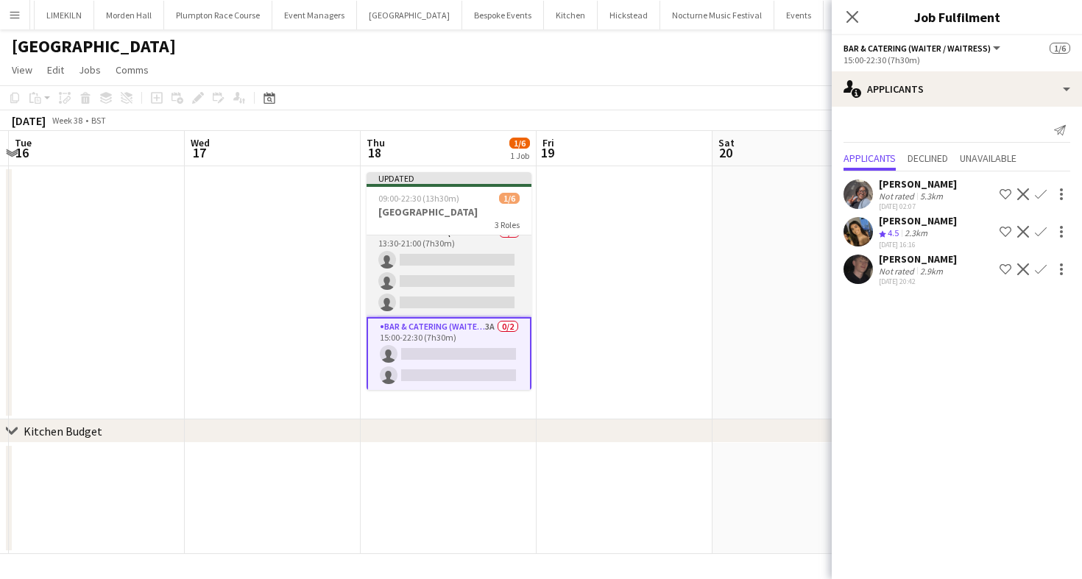
click at [446, 292] on app-card-role "Bar & Catering (Waiter / waitress) 2A 0/3 13:30-21:00 (7h30m) single-neutral-ac…" at bounding box center [449, 271] width 165 height 93
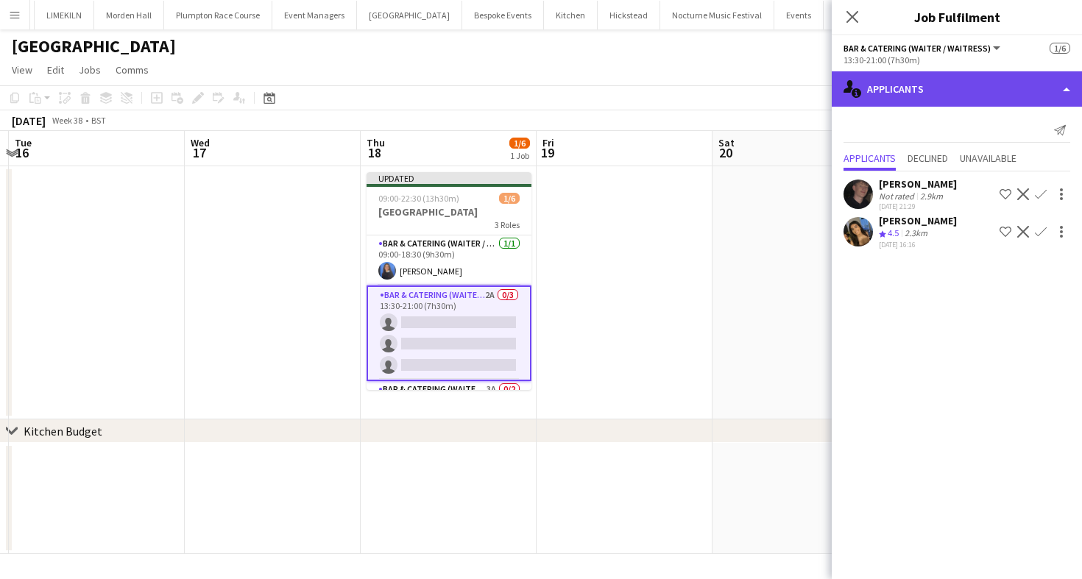
click at [886, 105] on div "single-neutral-actions-information Applicants" at bounding box center [957, 88] width 250 height 35
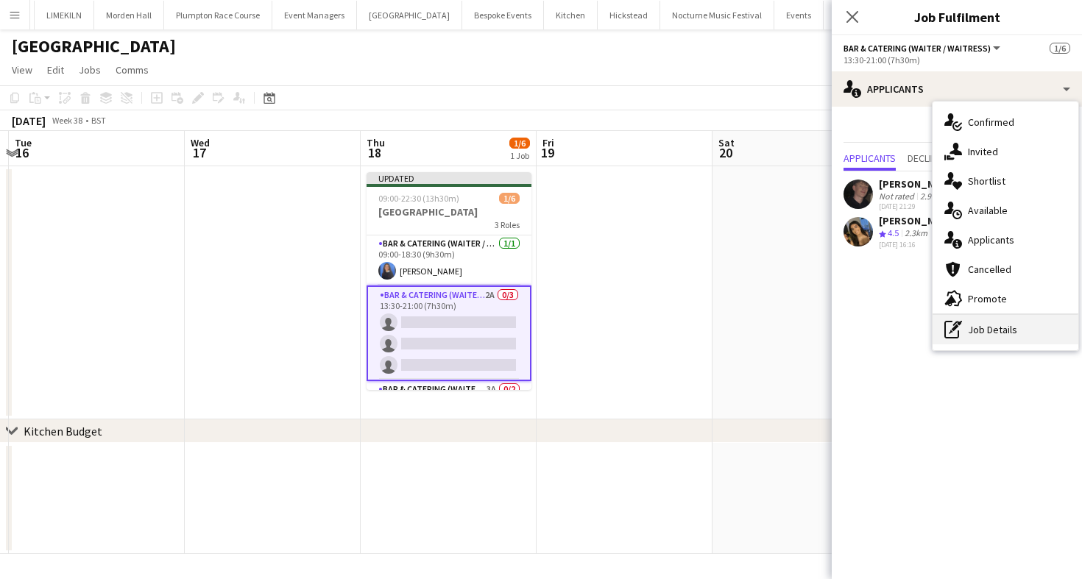
click at [977, 336] on div "pen-write Job Details" at bounding box center [1006, 329] width 146 height 29
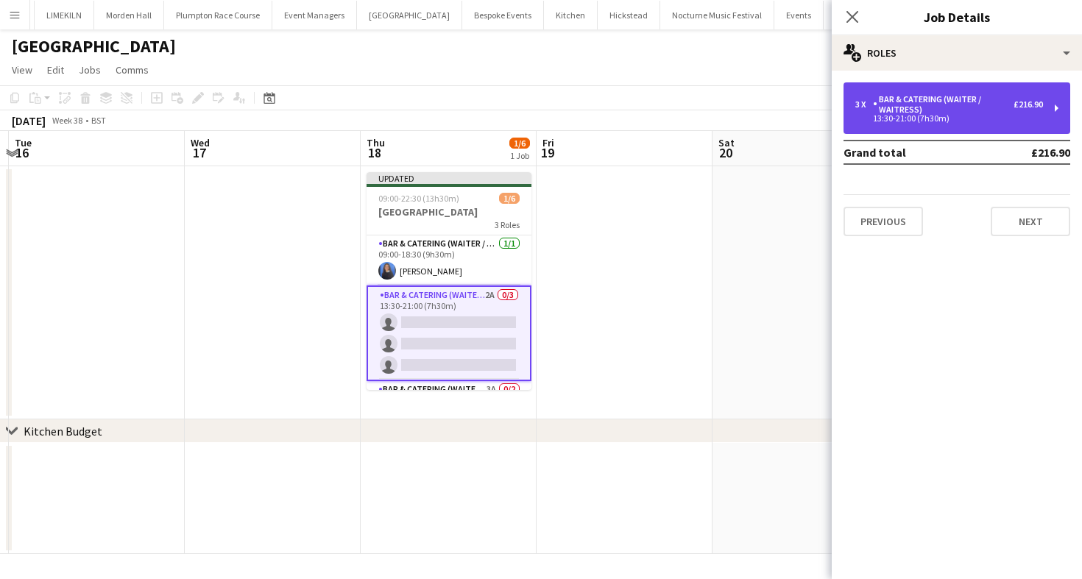
click at [920, 116] on div "13:30-21:00 (7h30m)" at bounding box center [949, 118] width 188 height 7
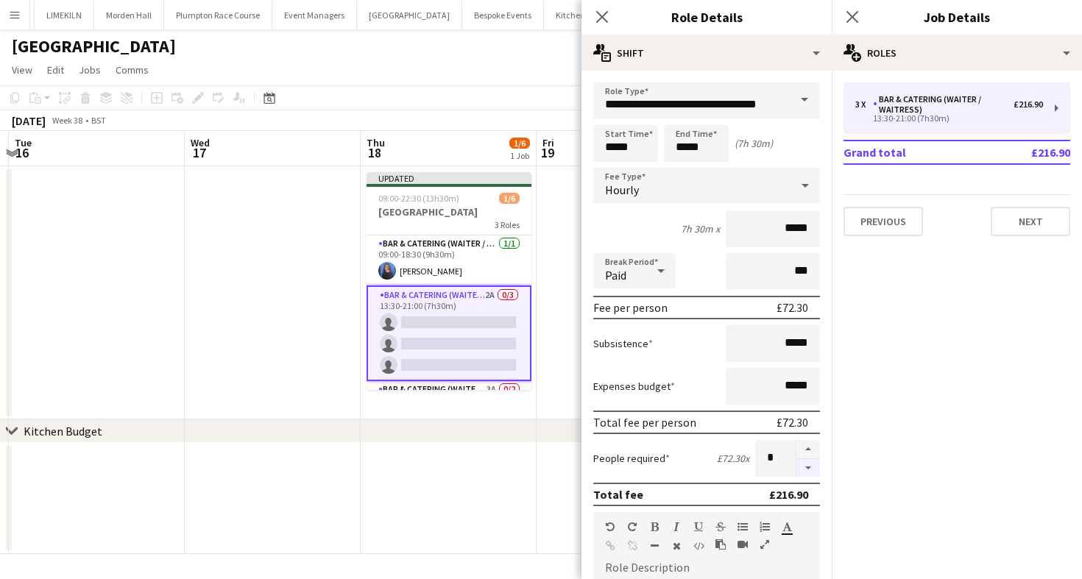
click at [809, 473] on button "button" at bounding box center [808, 468] width 24 height 18
type input "*"
click at [412, 102] on app-toolbar "Copy Paste Paste Command V Paste with crew Command Shift V Paste linked Job [GE…" at bounding box center [541, 97] width 1082 height 25
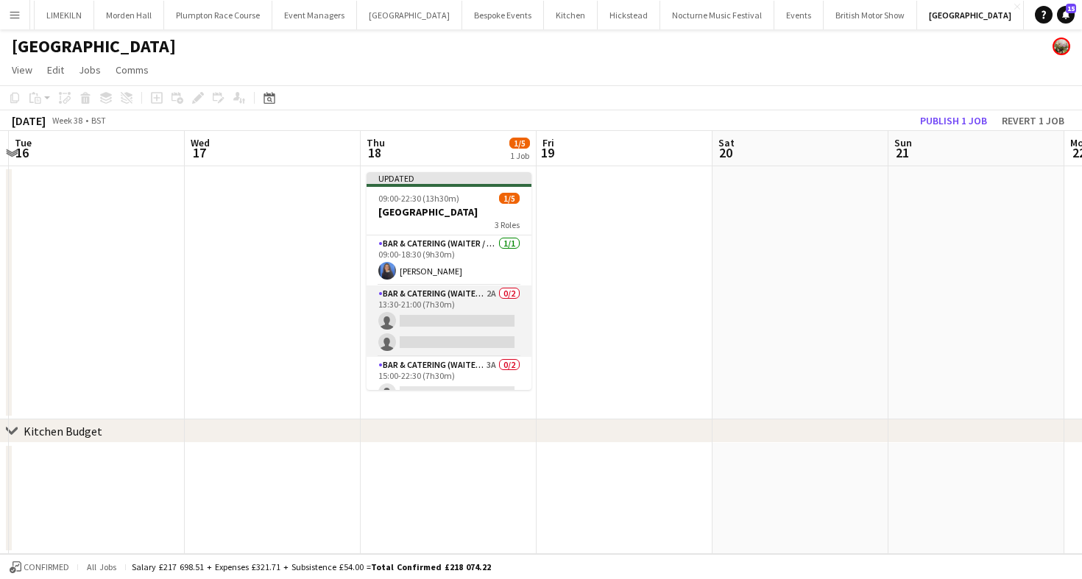
scroll to position [38, 0]
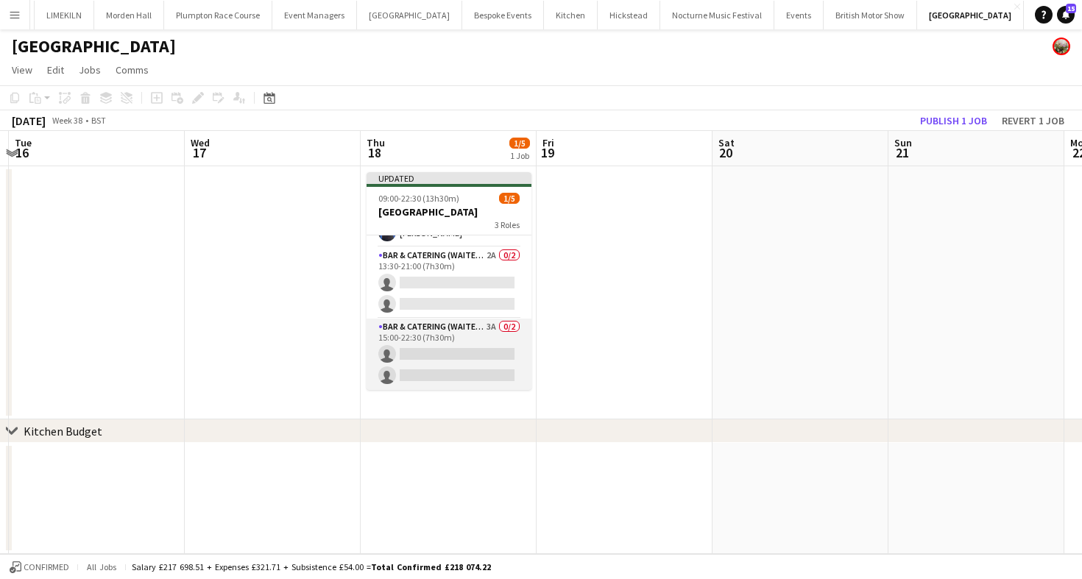
click at [467, 351] on app-card-role "Bar & Catering (Waiter / waitress) 3A 0/2 15:00-22:30 (7h30m) single-neutral-ac…" at bounding box center [449, 354] width 165 height 71
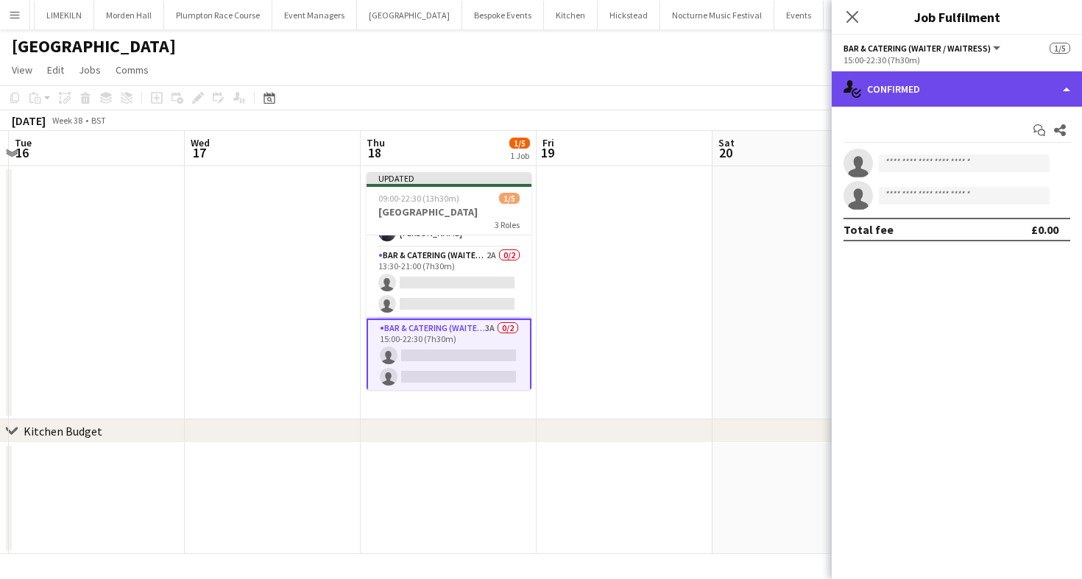
click at [906, 94] on div "single-neutral-actions-check-2 Confirmed" at bounding box center [957, 88] width 250 height 35
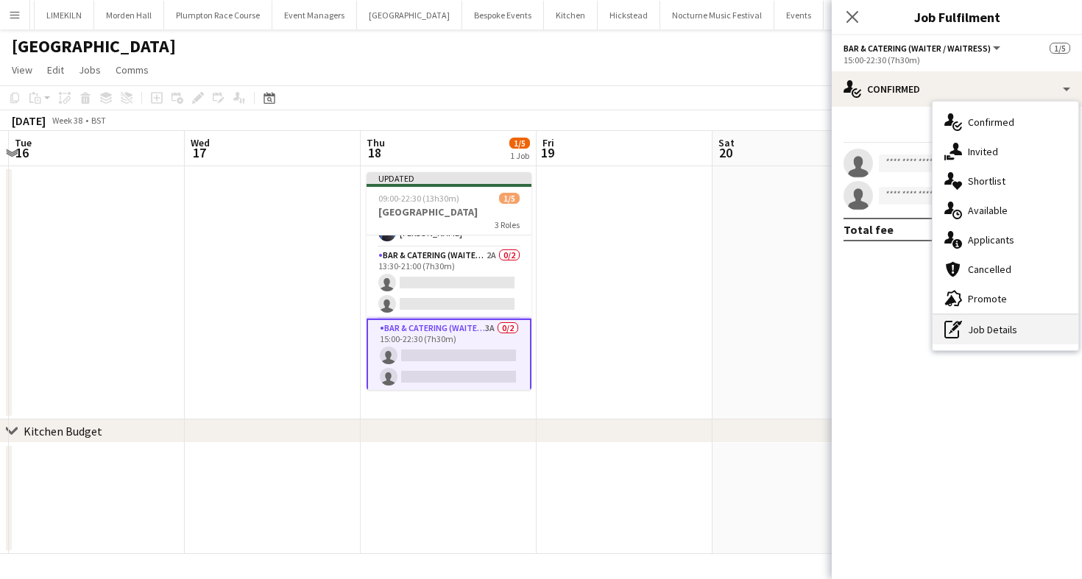
click at [1023, 332] on div "pen-write Job Details" at bounding box center [1006, 329] width 146 height 29
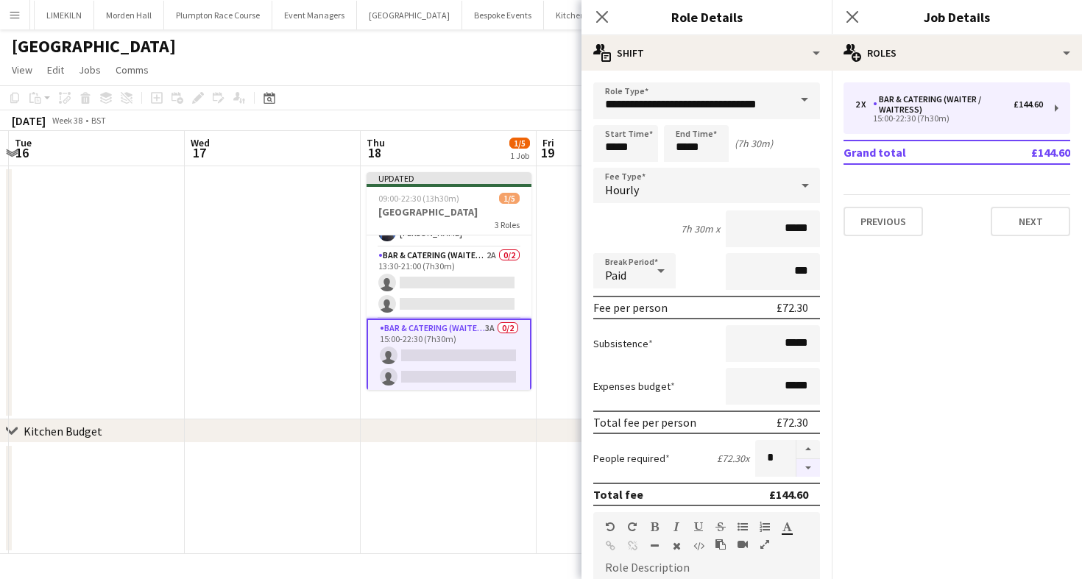
click at [808, 471] on button "button" at bounding box center [808, 468] width 24 height 18
type input "*"
click at [443, 68] on app-page-menu "View Day view expanded Day view collapsed Month view Date picker Jump to [DATE]…" at bounding box center [541, 71] width 1082 height 28
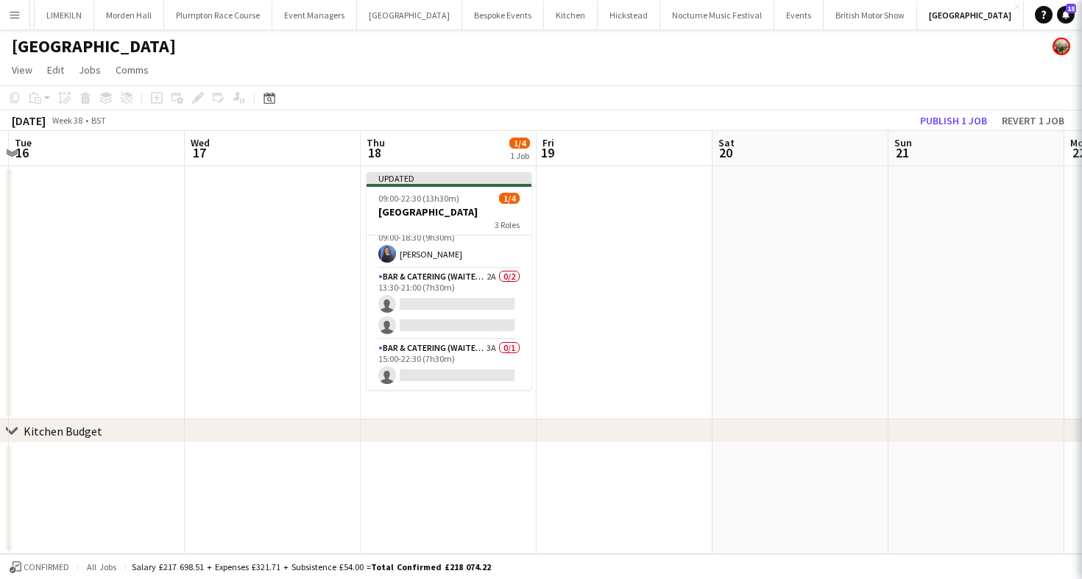
scroll to position [17, 0]
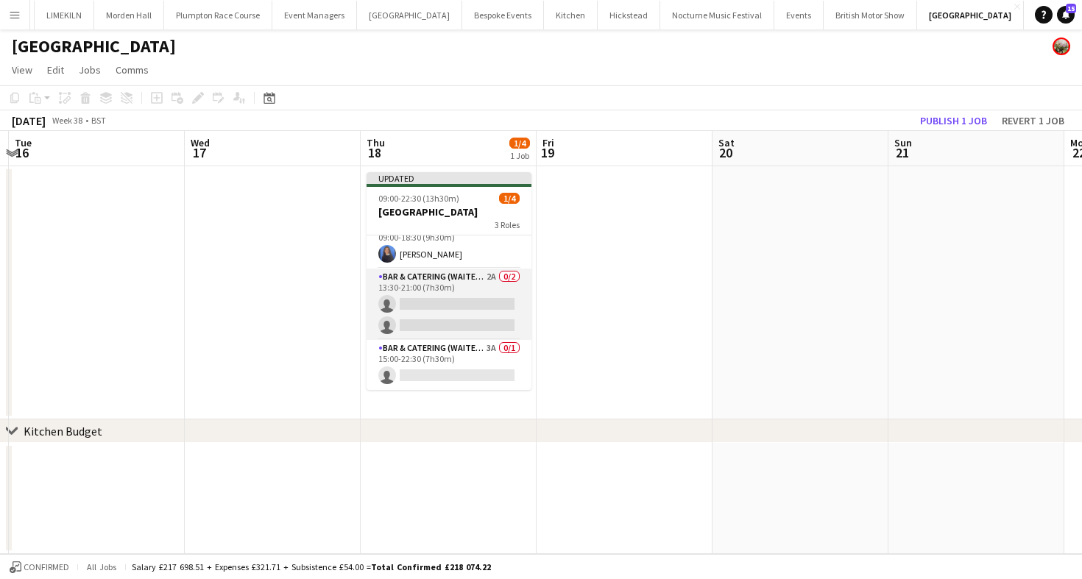
click at [469, 307] on app-card-role "Bar & Catering (Waiter / waitress) 2A 0/2 13:30-21:00 (7h30m) single-neutral-ac…" at bounding box center [449, 304] width 165 height 71
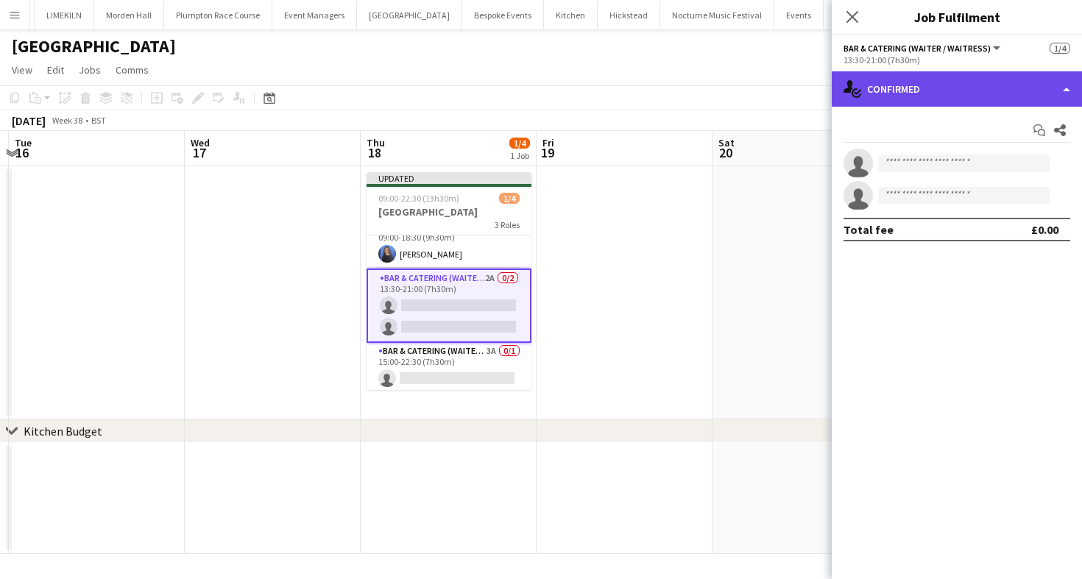
click at [966, 92] on div "single-neutral-actions-check-2 Confirmed" at bounding box center [957, 88] width 250 height 35
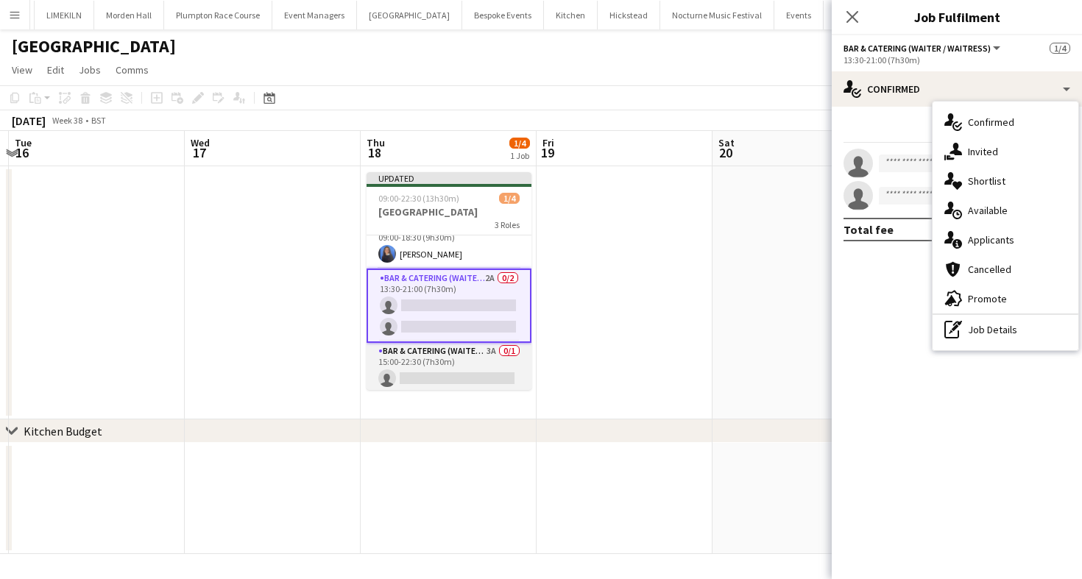
click at [507, 358] on app-card-role "Bar & Catering (Waiter / waitress) 3A 0/1 15:00-22:30 (7h30m) single-neutral-ac…" at bounding box center [449, 368] width 165 height 50
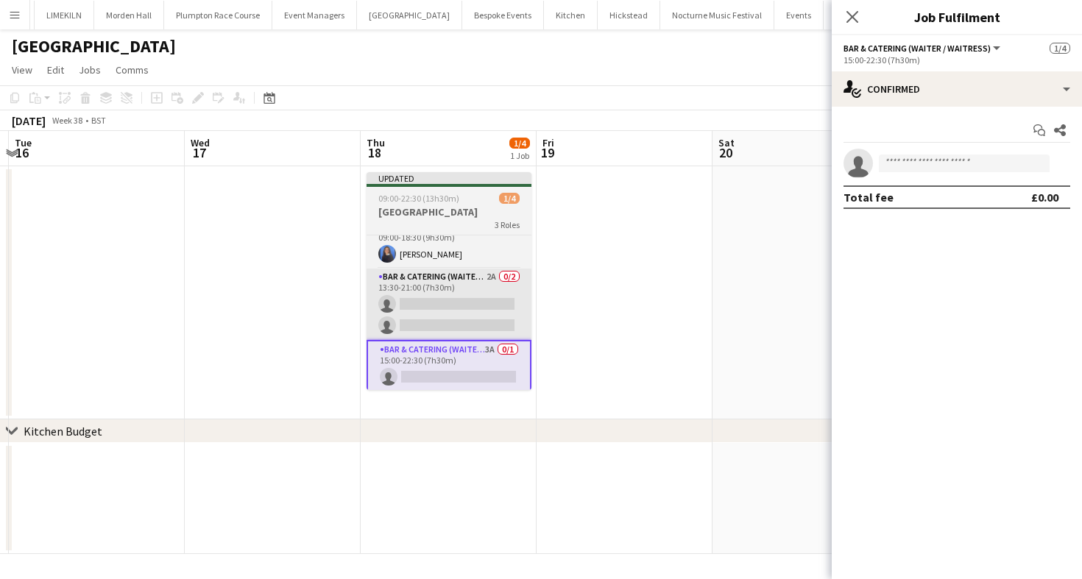
click at [473, 297] on app-card-role "Bar & Catering (Waiter / waitress) 2A 0/2 13:30-21:00 (7h30m) single-neutral-ac…" at bounding box center [449, 304] width 165 height 71
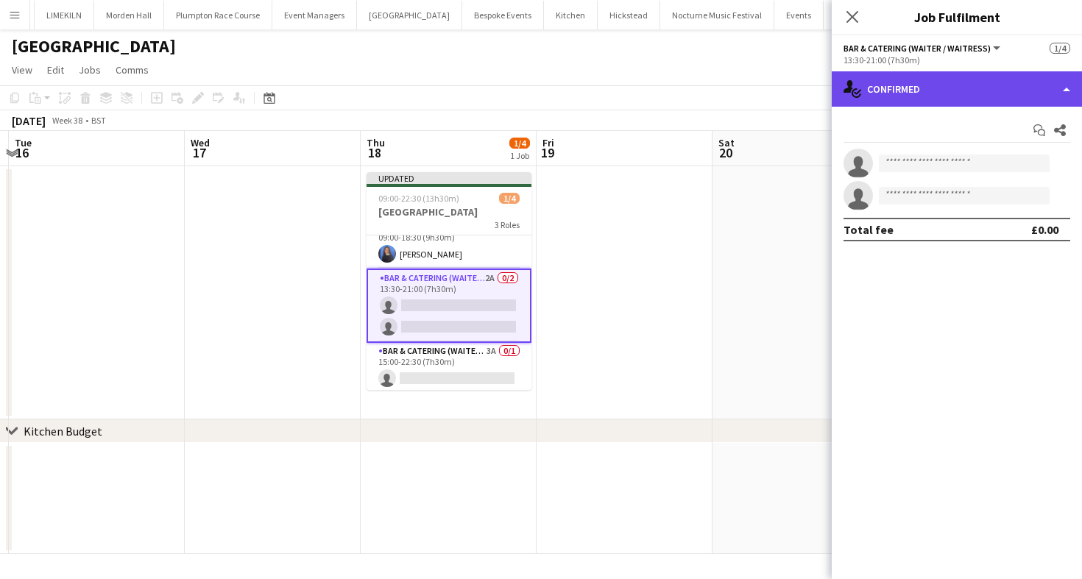
click at [1017, 85] on div "single-neutral-actions-check-2 Confirmed" at bounding box center [957, 88] width 250 height 35
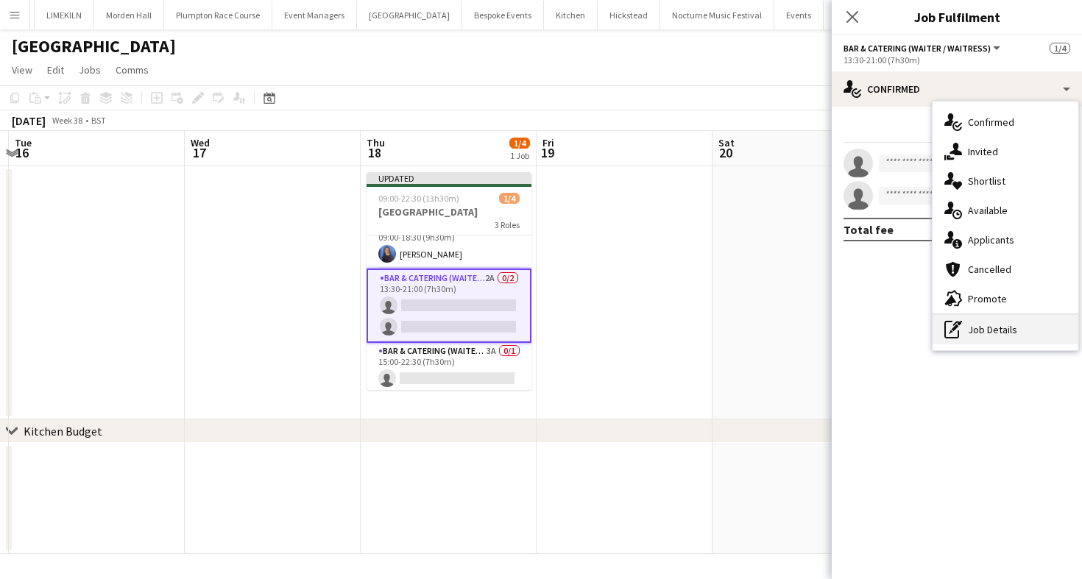
click at [1006, 341] on div "pen-write Job Details" at bounding box center [1006, 329] width 146 height 29
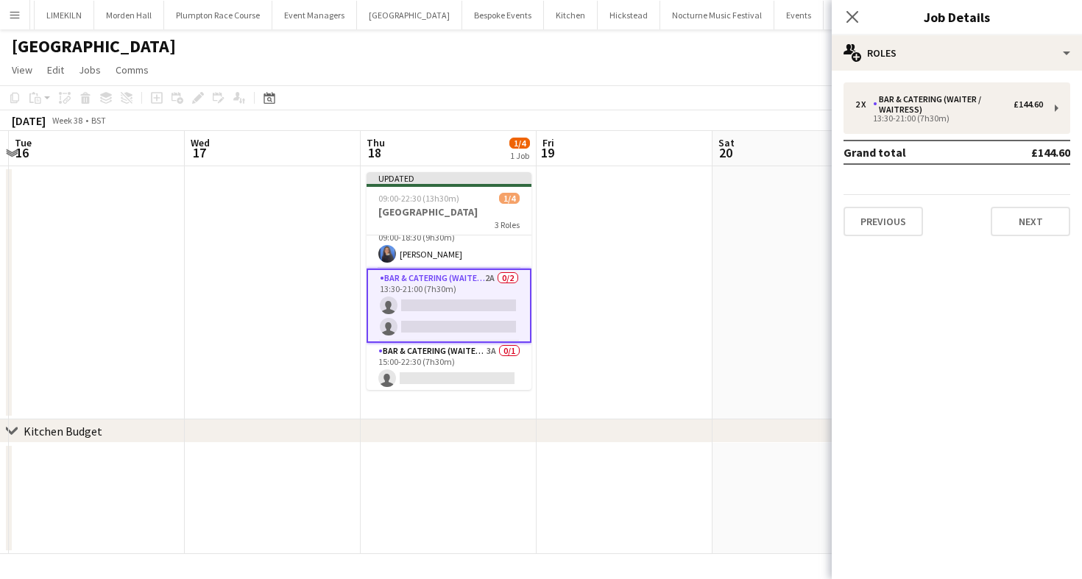
click at [922, 140] on table "Grand total £144.60" at bounding box center [957, 152] width 227 height 25
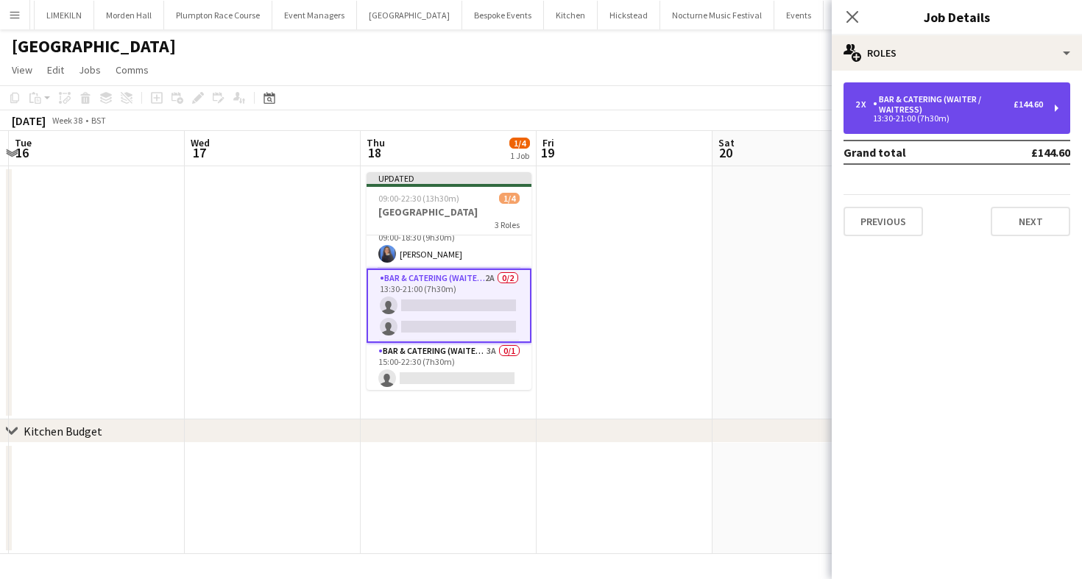
click at [901, 110] on div "Bar & Catering (Waiter / waitress)" at bounding box center [943, 104] width 141 height 21
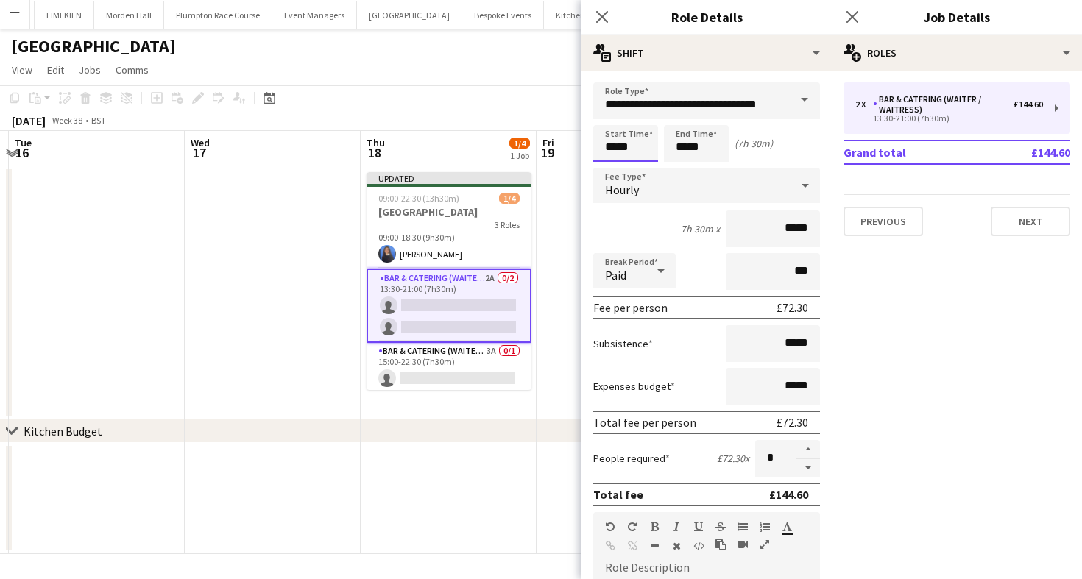
click at [636, 137] on input "*****" at bounding box center [625, 143] width 65 height 37
click at [610, 120] on div at bounding box center [610, 117] width 29 height 15
click at [638, 173] on div at bounding box center [640, 169] width 29 height 15
type input "*****"
click at [638, 173] on div at bounding box center [640, 169] width 29 height 15
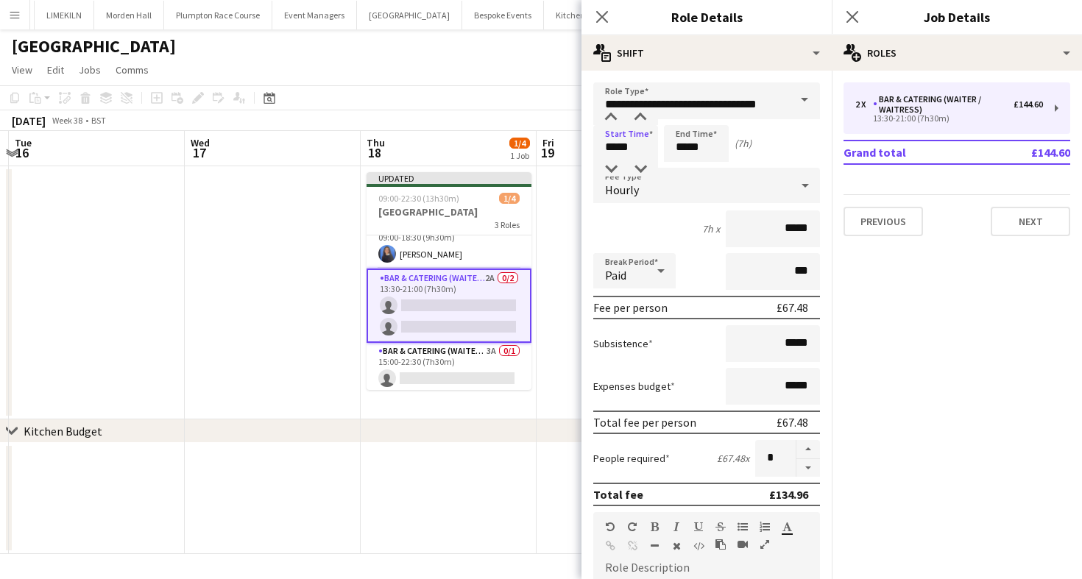
click at [451, 78] on app-page-menu "View Day view expanded Day view collapsed Month view Date picker Jump to [DATE]…" at bounding box center [541, 71] width 1082 height 28
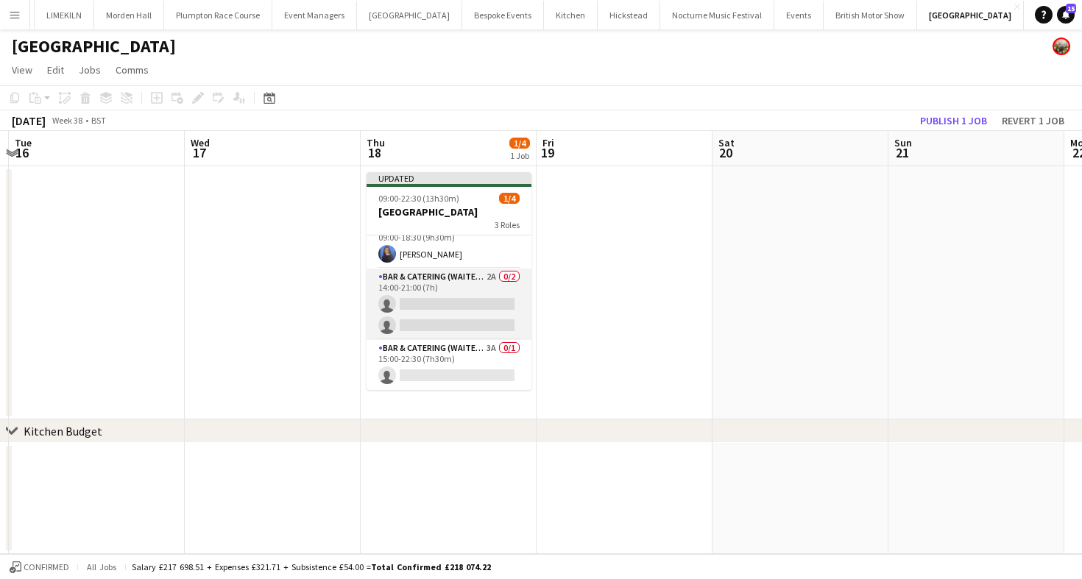
click at [469, 272] on app-card-role "Bar & Catering (Waiter / waitress) 2A 0/2 14:00-21:00 (7h) single-neutral-actio…" at bounding box center [449, 304] width 165 height 71
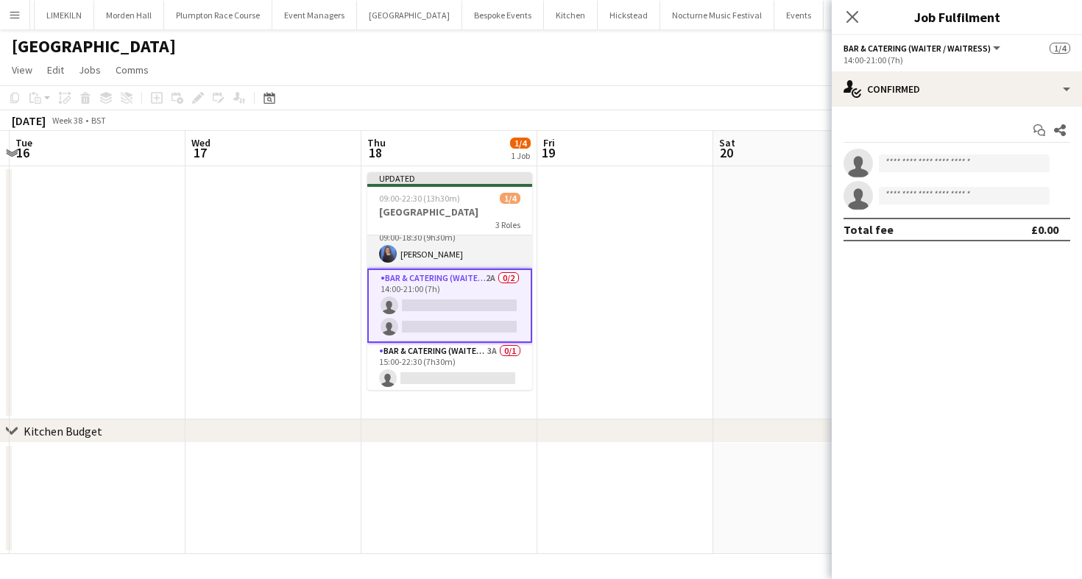
click at [454, 247] on app-card-role "Bar & Catering (Waiter / waitress) [DATE] 09:00-18:30 (9h30m) Poppy [PERSON_NAM…" at bounding box center [449, 244] width 165 height 50
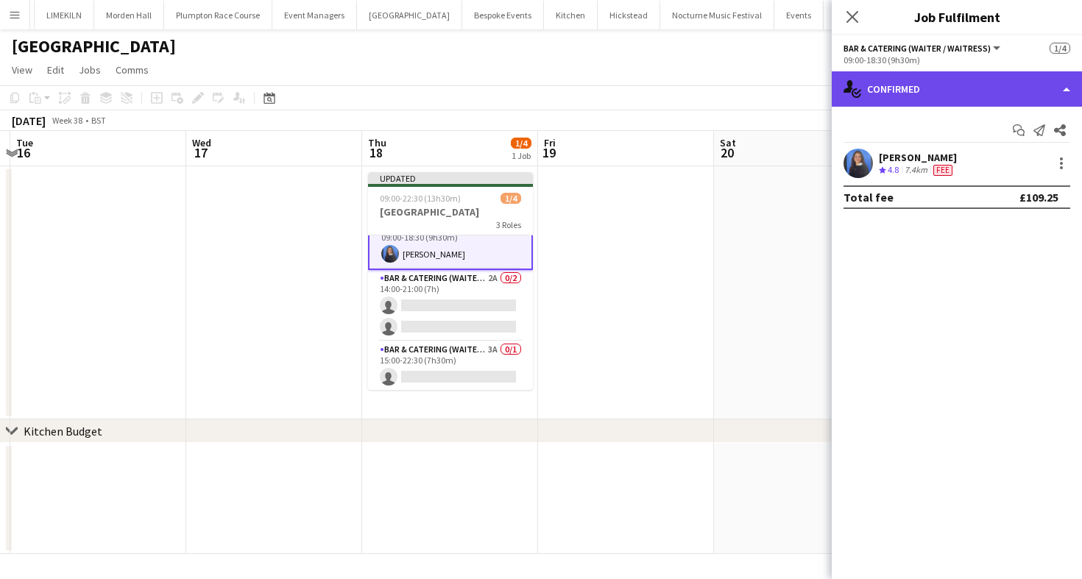
click at [918, 91] on div "single-neutral-actions-check-2 Confirmed" at bounding box center [957, 88] width 250 height 35
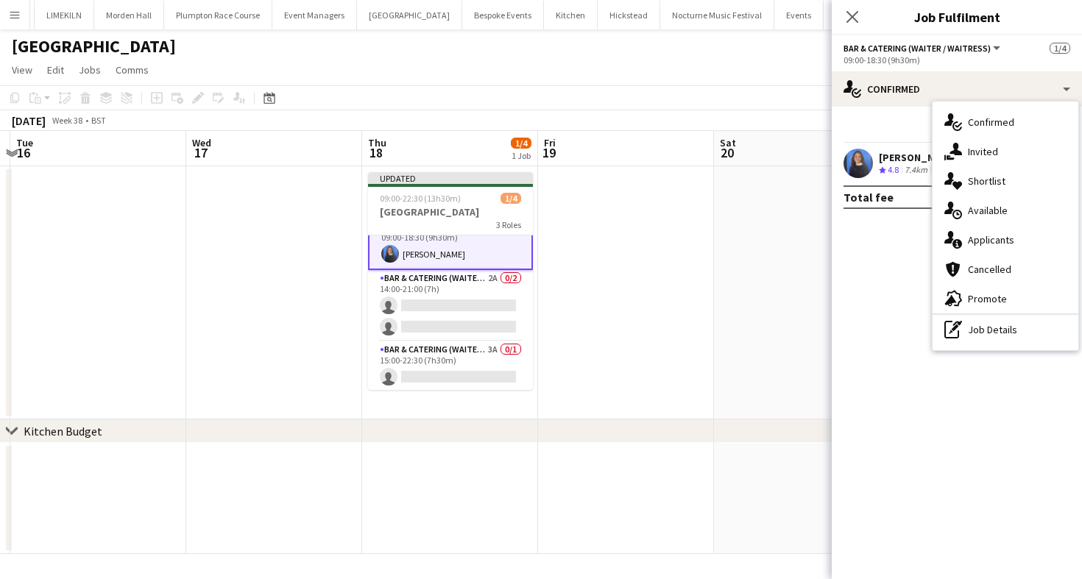
click at [966, 325] on div "pen-write Job Details" at bounding box center [1006, 329] width 146 height 29
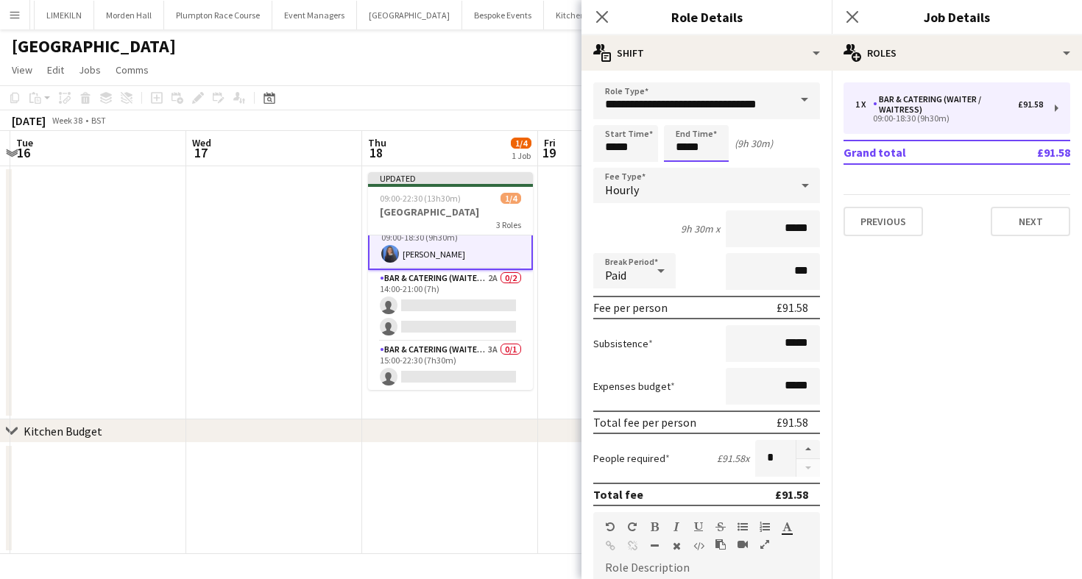
click at [697, 161] on input "*****" at bounding box center [696, 143] width 65 height 37
click at [709, 164] on div at bounding box center [710, 169] width 29 height 15
type input "*****"
click at [709, 164] on div at bounding box center [710, 169] width 29 height 15
click at [518, 110] on div "Copy Paste Paste Command V Paste with crew Command Shift V Paste linked Job [GE…" at bounding box center [541, 108] width 1082 height 46
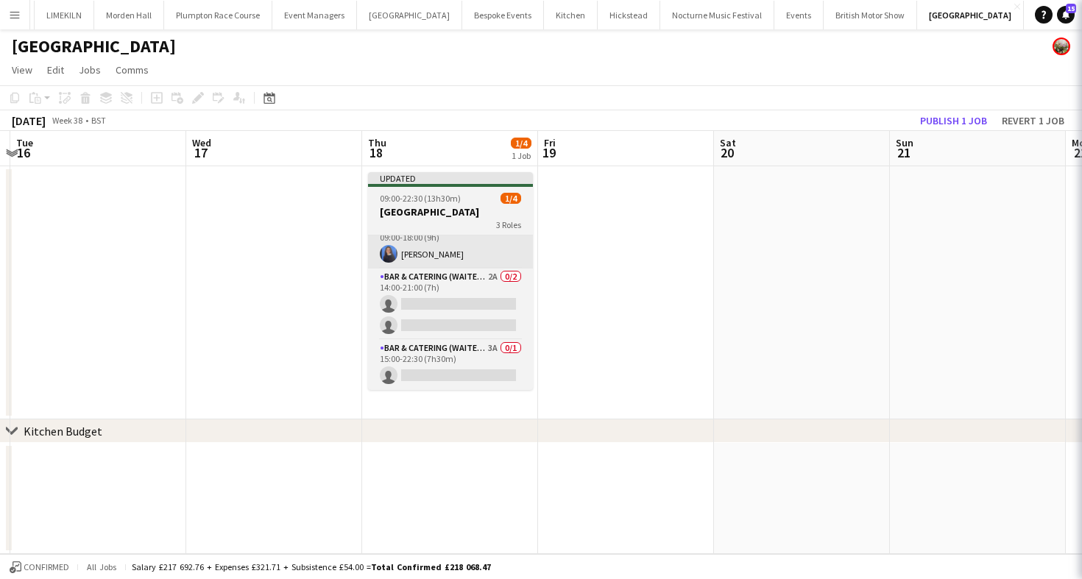
scroll to position [17, 0]
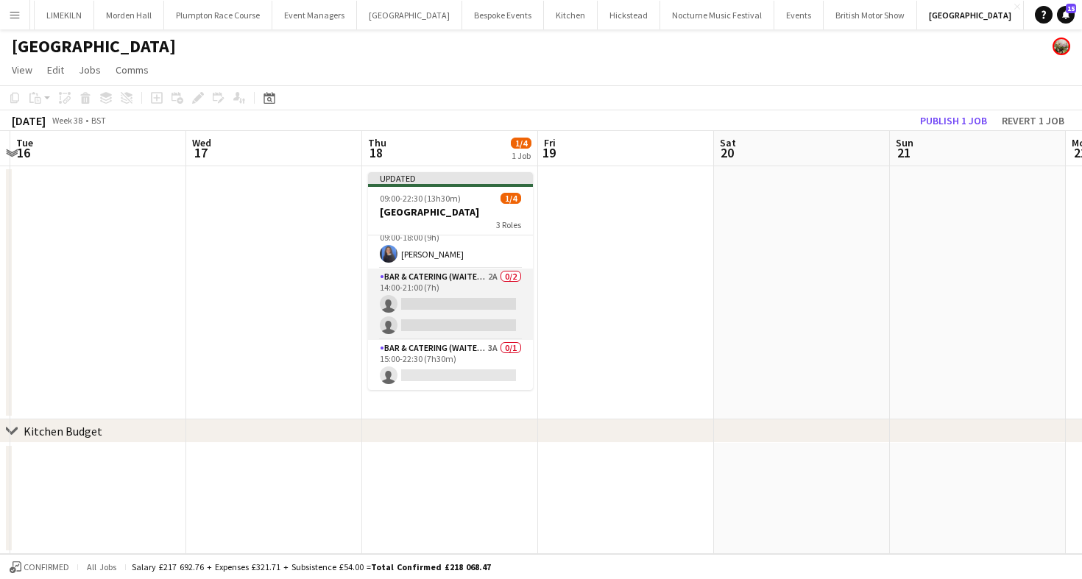
click at [487, 317] on app-card-role "Bar & Catering (Waiter / waitress) 2A 0/2 14:00-21:00 (7h) single-neutral-actio…" at bounding box center [450, 304] width 165 height 71
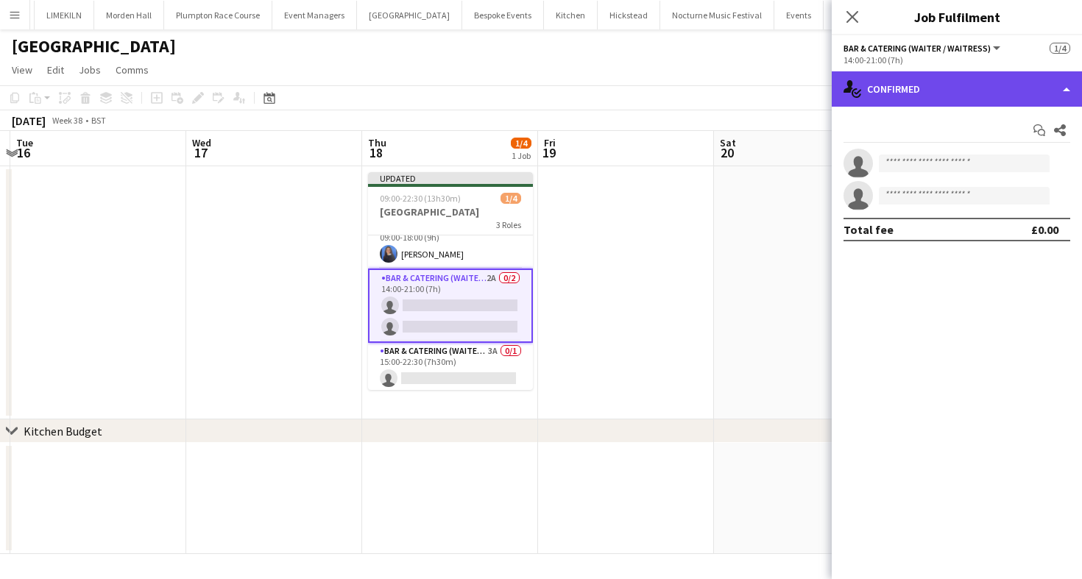
click at [944, 102] on div "single-neutral-actions-check-2 Confirmed" at bounding box center [957, 88] width 250 height 35
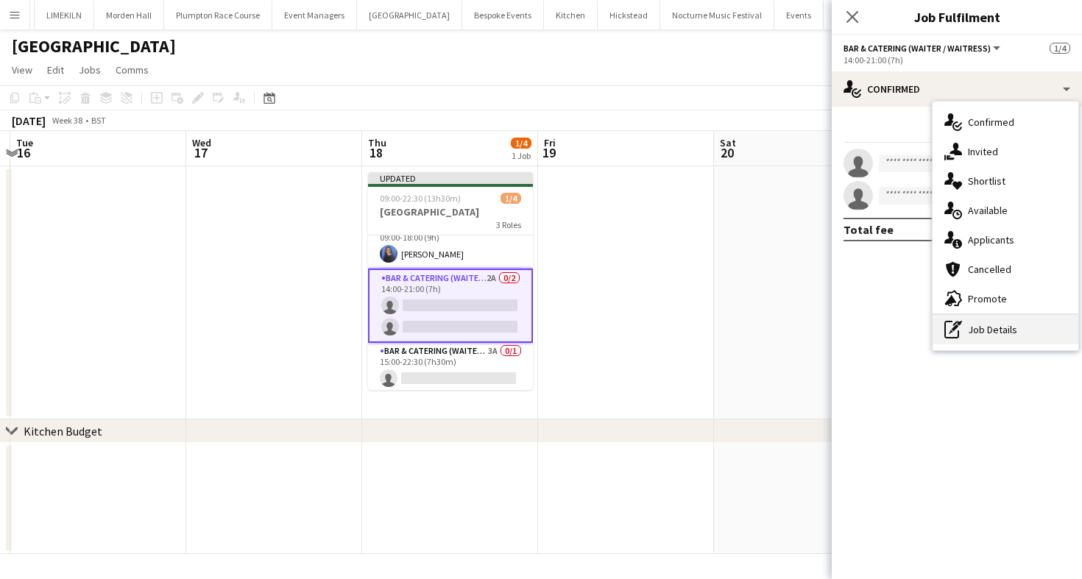
click at [987, 328] on div "pen-write Job Details" at bounding box center [1006, 329] width 146 height 29
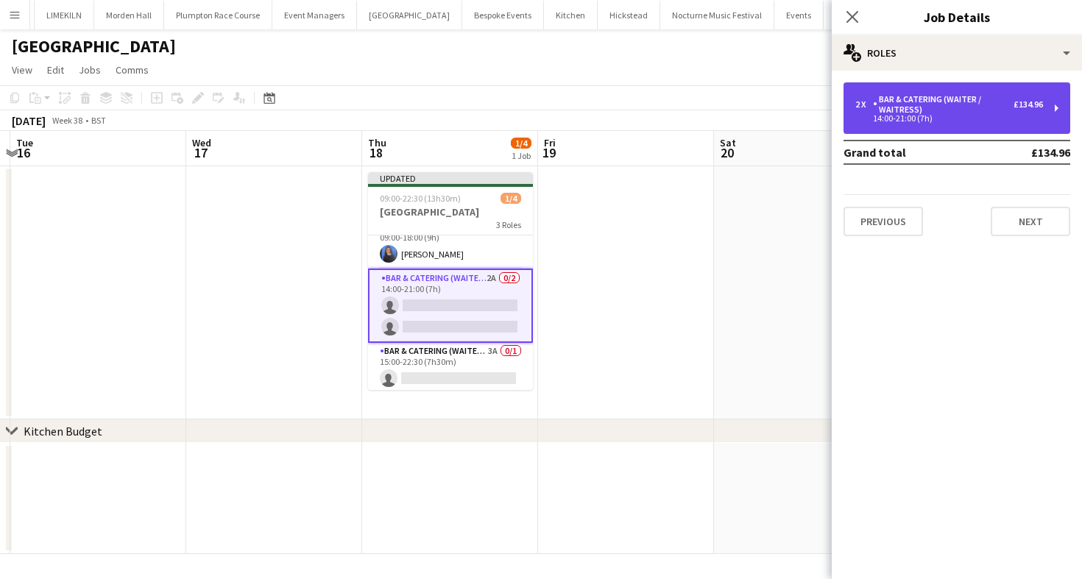
click at [967, 102] on div "Bar & Catering (Waiter / waitress)" at bounding box center [943, 104] width 141 height 21
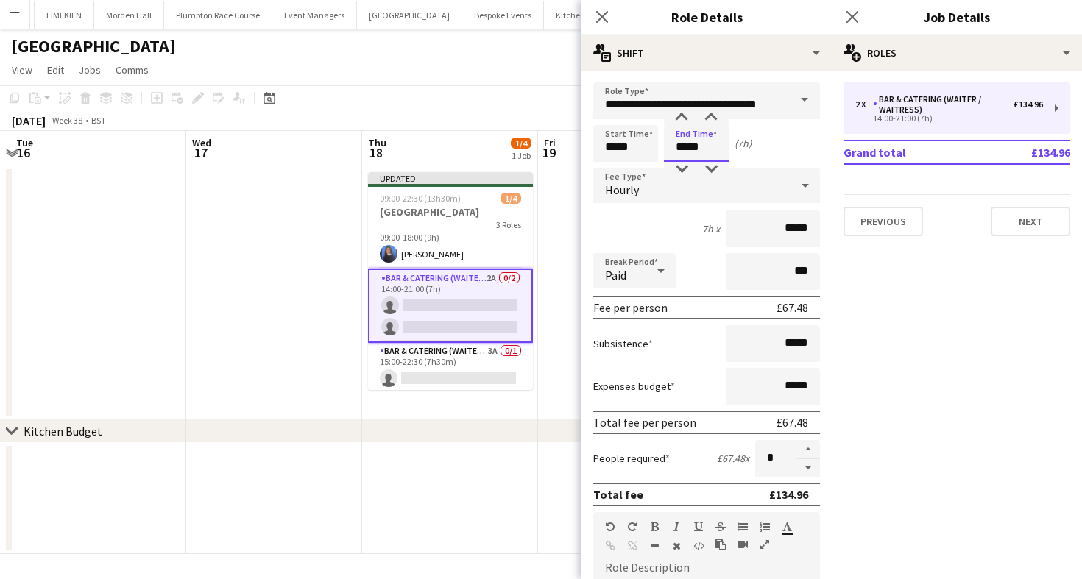
click at [687, 156] on input "*****" at bounding box center [696, 143] width 65 height 37
click at [687, 165] on div at bounding box center [681, 169] width 29 height 15
click at [714, 165] on div at bounding box center [710, 169] width 29 height 15
type input "*****"
click at [714, 165] on div at bounding box center [710, 169] width 29 height 15
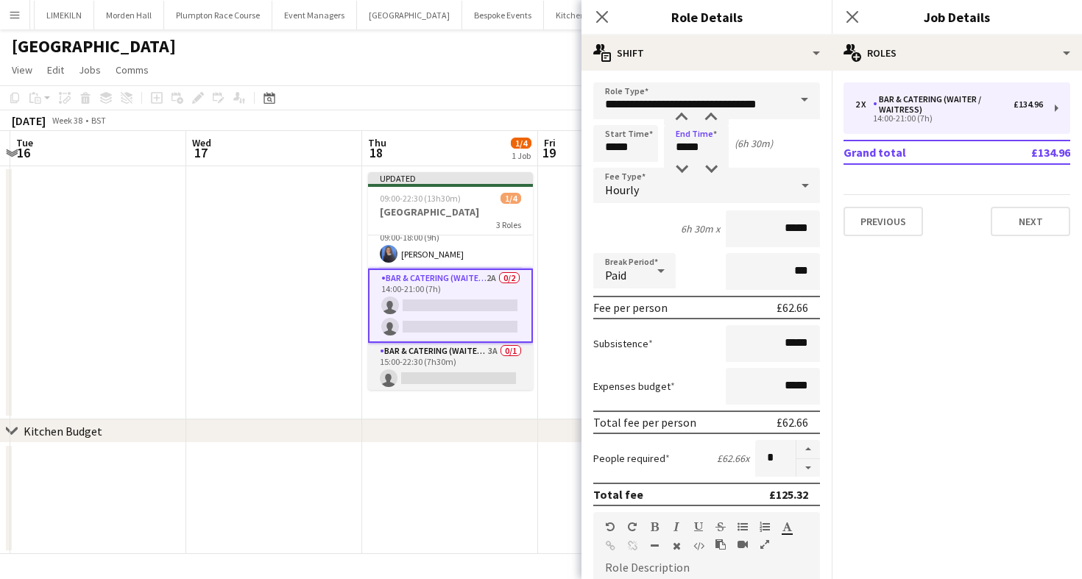
click at [467, 351] on app-card-role "Bar & Catering (Waiter / waitress) 3A 0/1 15:00-22:30 (7h30m) single-neutral-ac…" at bounding box center [450, 368] width 165 height 50
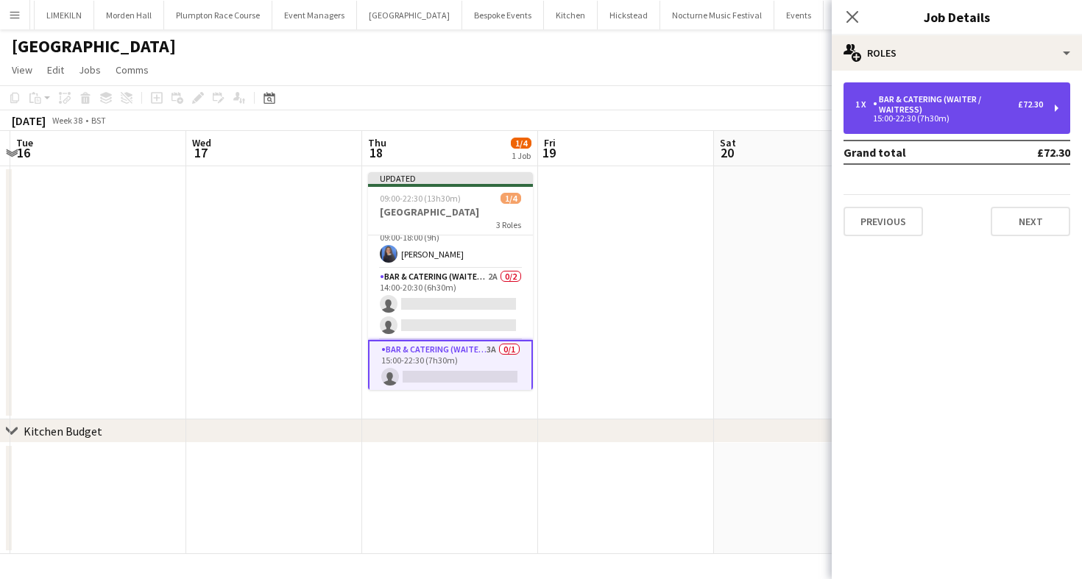
click at [898, 107] on div "Bar & Catering (Waiter / waitress)" at bounding box center [945, 104] width 145 height 21
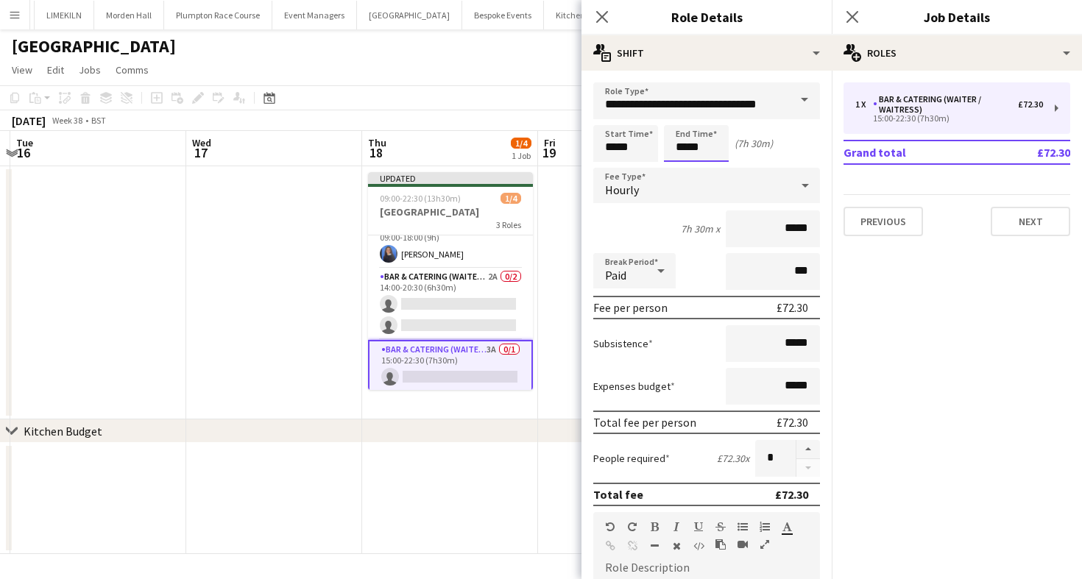
click at [682, 152] on input "*****" at bounding box center [696, 143] width 65 height 37
click at [684, 166] on div at bounding box center [681, 169] width 29 height 15
click at [707, 146] on input "*****" at bounding box center [696, 143] width 65 height 37
click at [710, 175] on div at bounding box center [710, 169] width 29 height 15
type input "*****"
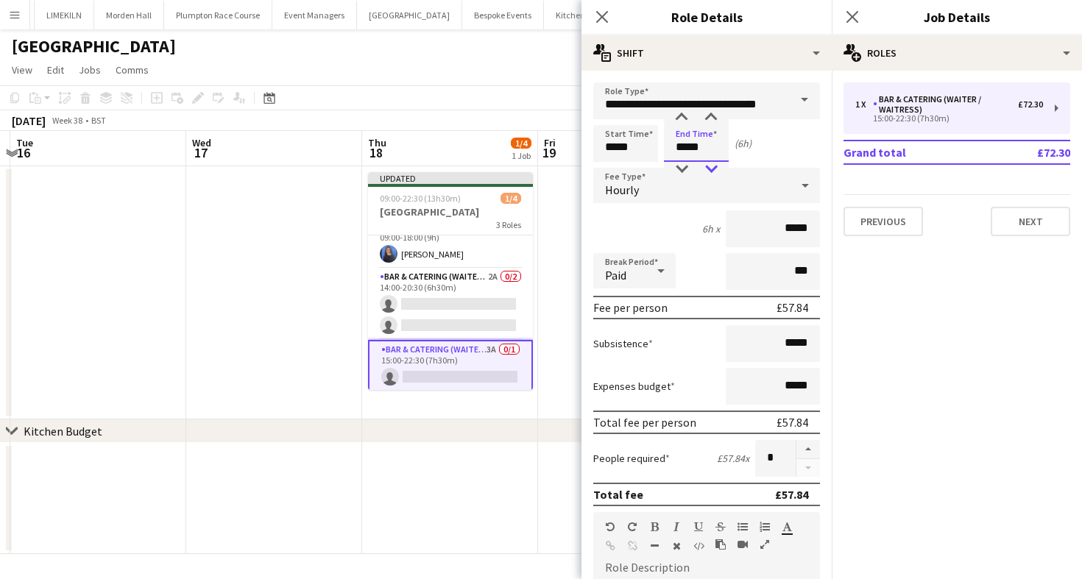
click at [710, 175] on div at bounding box center [710, 169] width 29 height 15
click at [498, 114] on div "[DATE] Week 38 • BST Publish 1 job Revert 1 job" at bounding box center [541, 120] width 1082 height 21
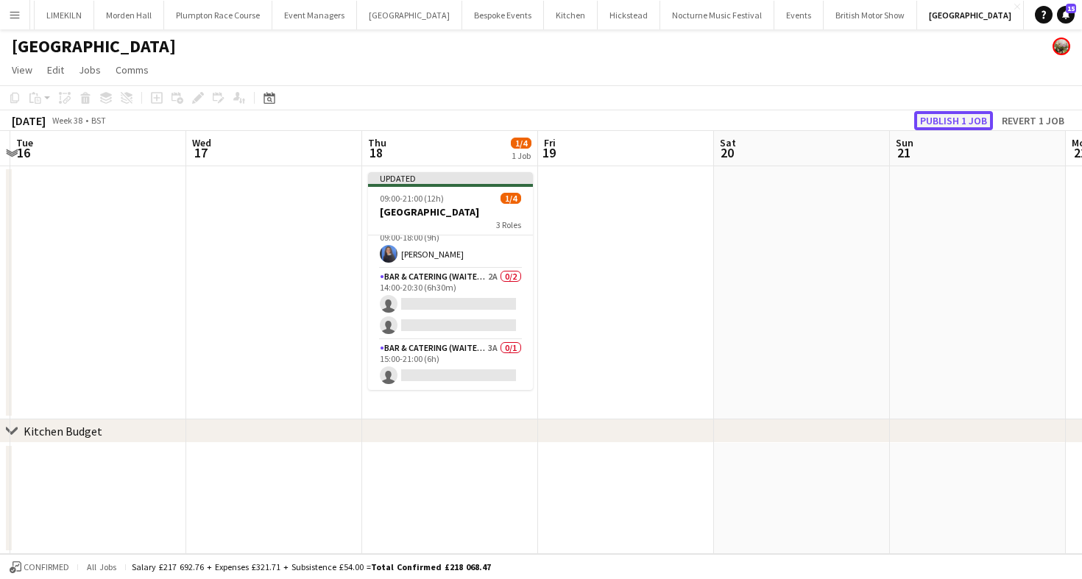
click at [956, 119] on button "Publish 1 job" at bounding box center [953, 120] width 79 height 19
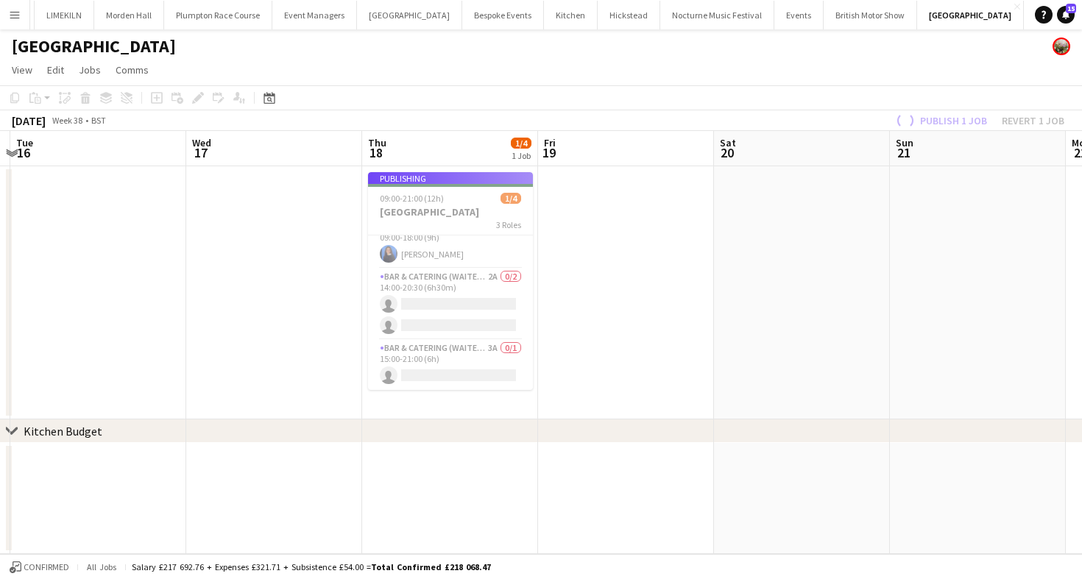
click at [440, 361] on app-job-card "Publishing 09:00-21:00 (12h) 1/4 Micklefield Hall 3 Roles Bar & Catering (Waite…" at bounding box center [450, 281] width 165 height 218
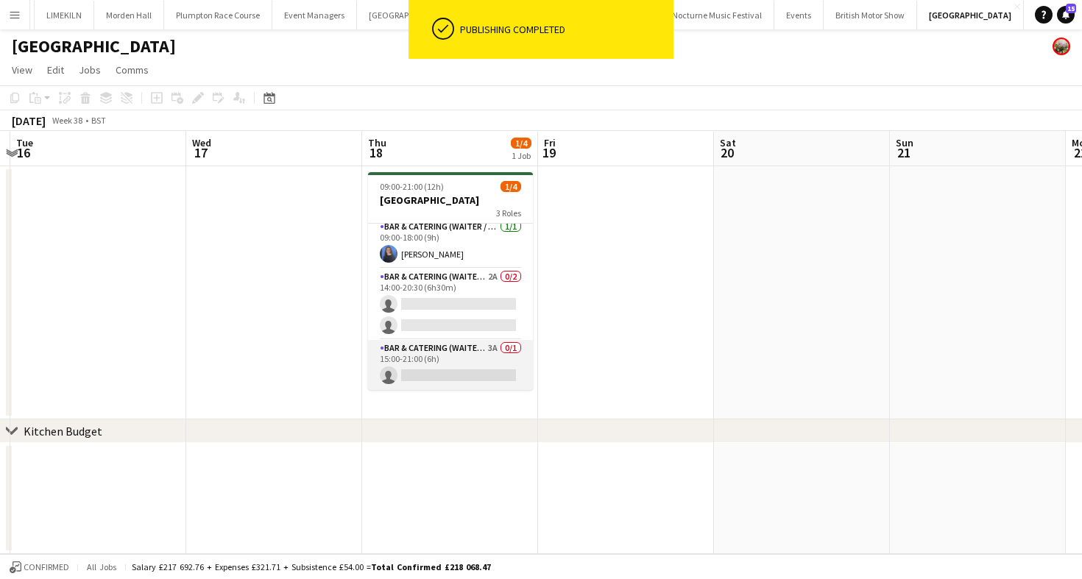
scroll to position [5, 0]
click at [467, 360] on app-card-role "Bar & Catering (Waiter / waitress) 3A 0/1 15:00-21:00 (6h) single-neutral-actio…" at bounding box center [450, 365] width 165 height 50
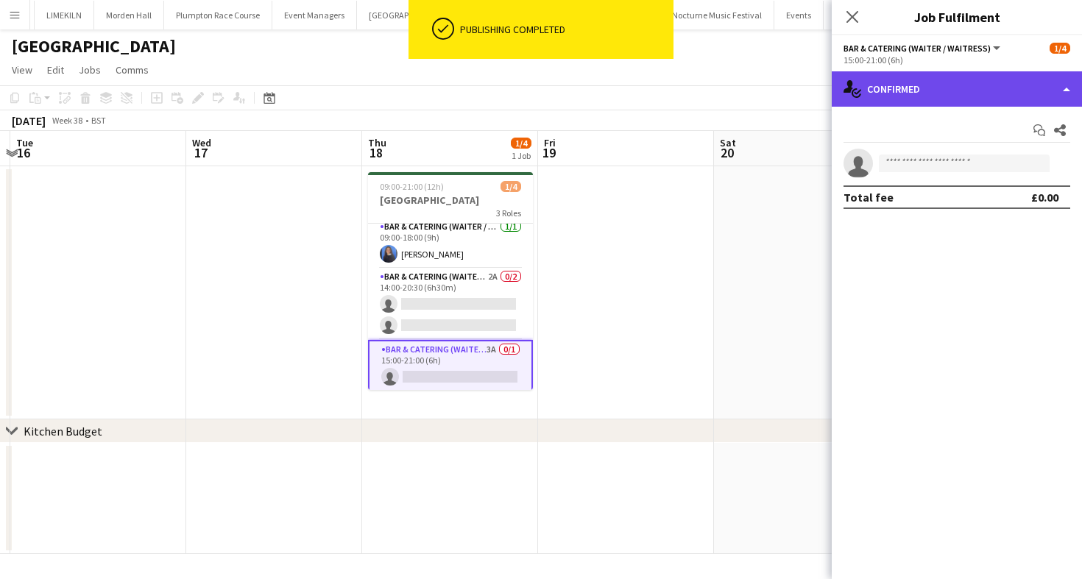
click at [943, 87] on div "single-neutral-actions-check-2 Confirmed" at bounding box center [957, 88] width 250 height 35
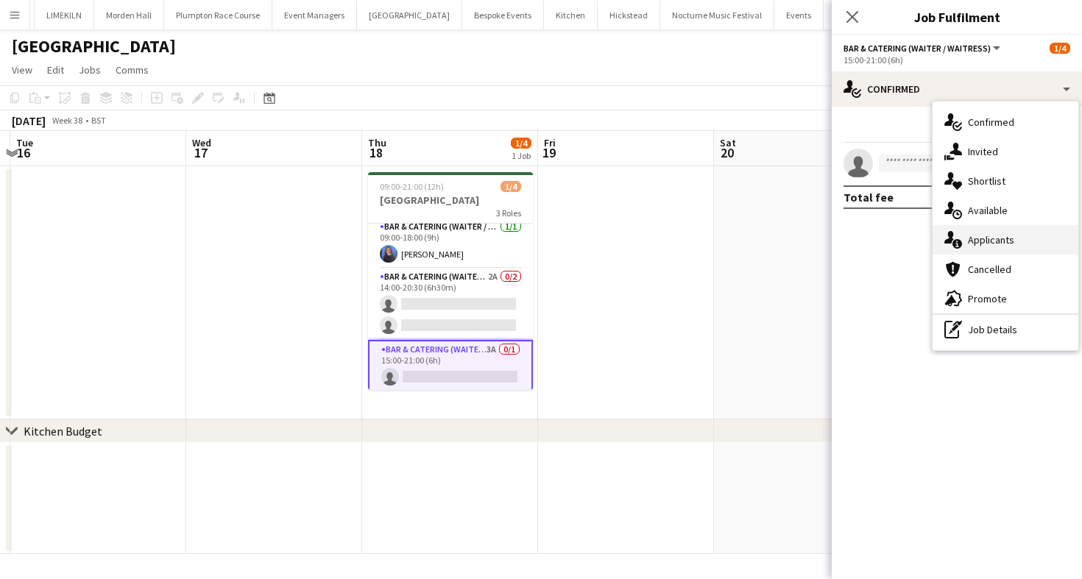
click at [968, 246] on div "single-neutral-actions-information Applicants" at bounding box center [1006, 239] width 146 height 29
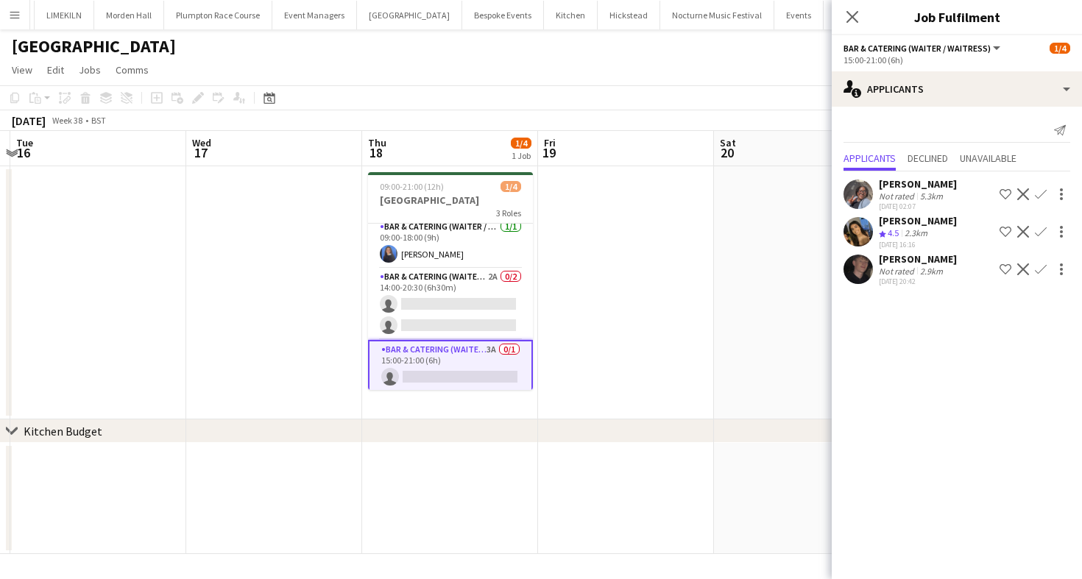
click at [1042, 194] on app-icon "Confirm" at bounding box center [1041, 194] width 12 height 12
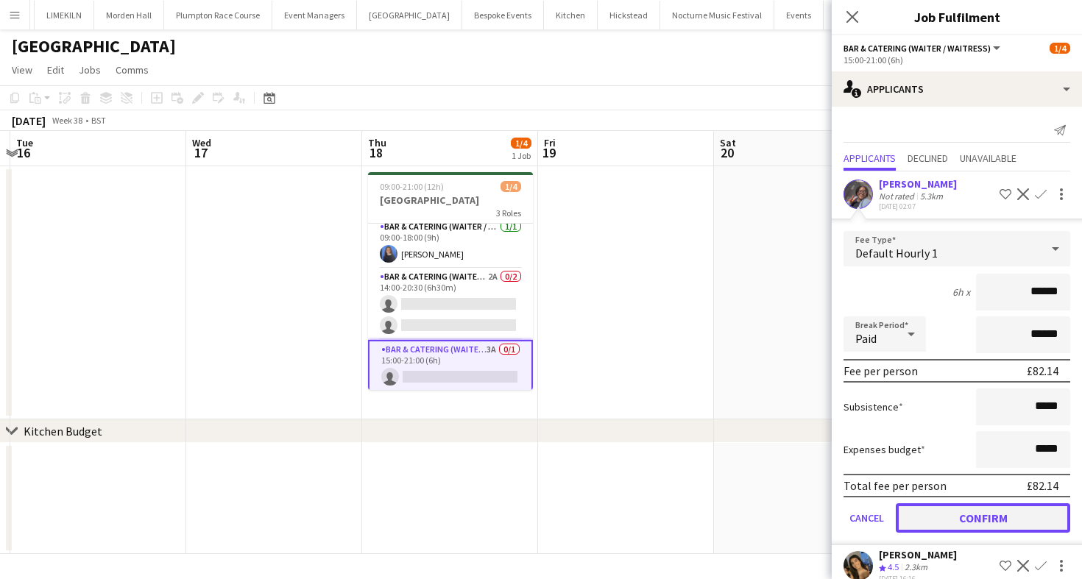
click at [955, 515] on button "Confirm" at bounding box center [983, 518] width 174 height 29
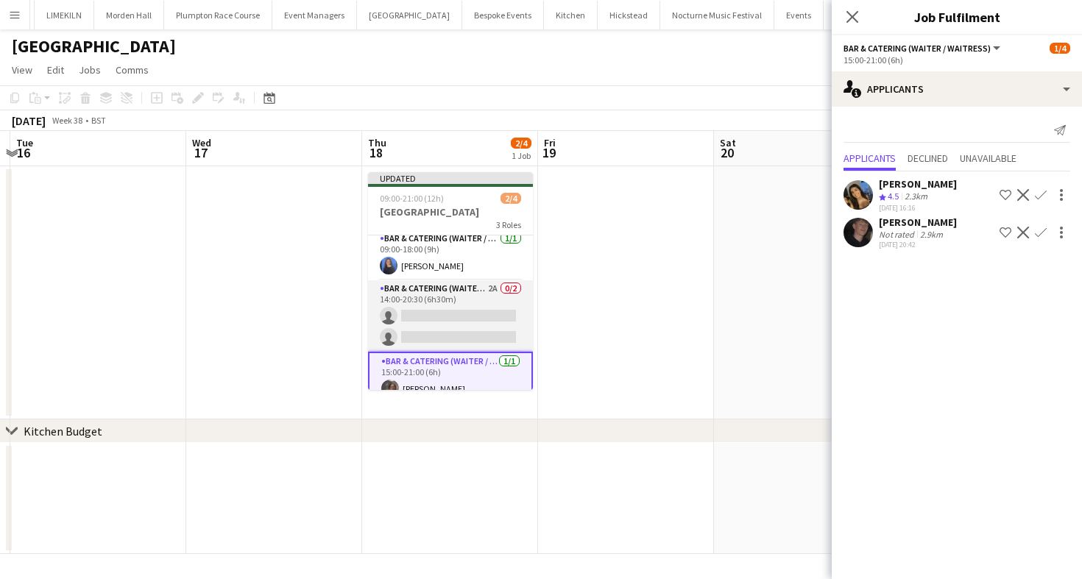
click at [425, 332] on app-card-role "Bar & Catering (Waiter / waitress) 2A 0/2 14:00-20:30 (6h30m) single-neutral-ac…" at bounding box center [450, 315] width 165 height 71
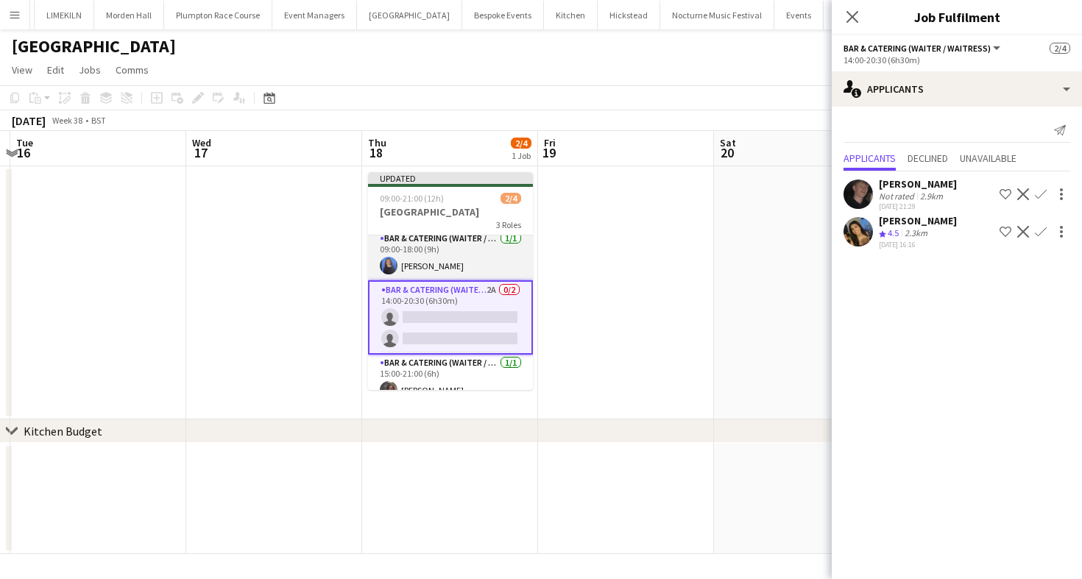
click at [462, 258] on app-card-role "Bar & Catering (Waiter / waitress) [DATE] 09:00-18:00 (9h) [PERSON_NAME]" at bounding box center [450, 255] width 165 height 50
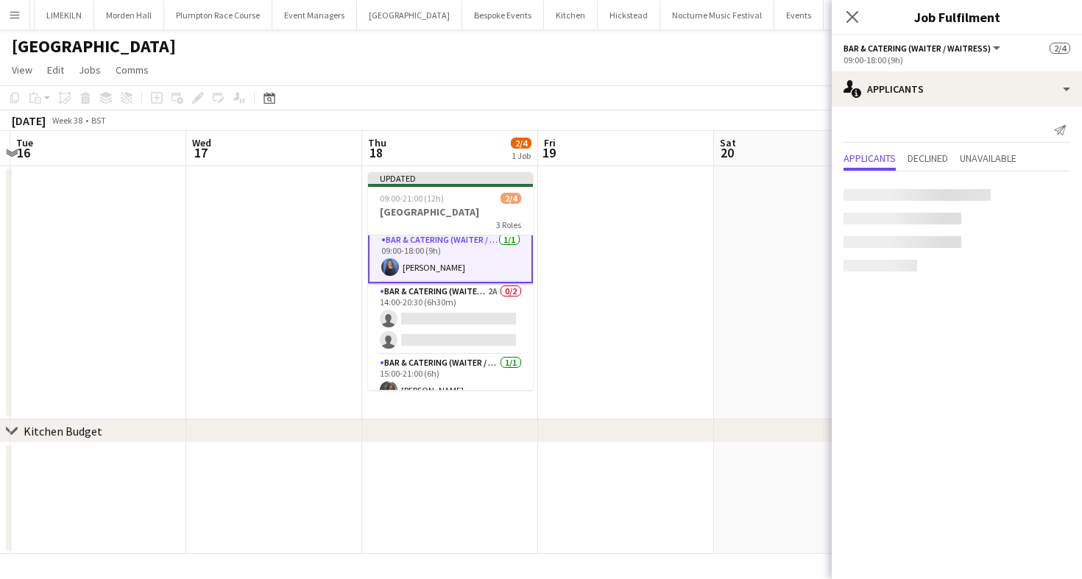
scroll to position [7, 0]
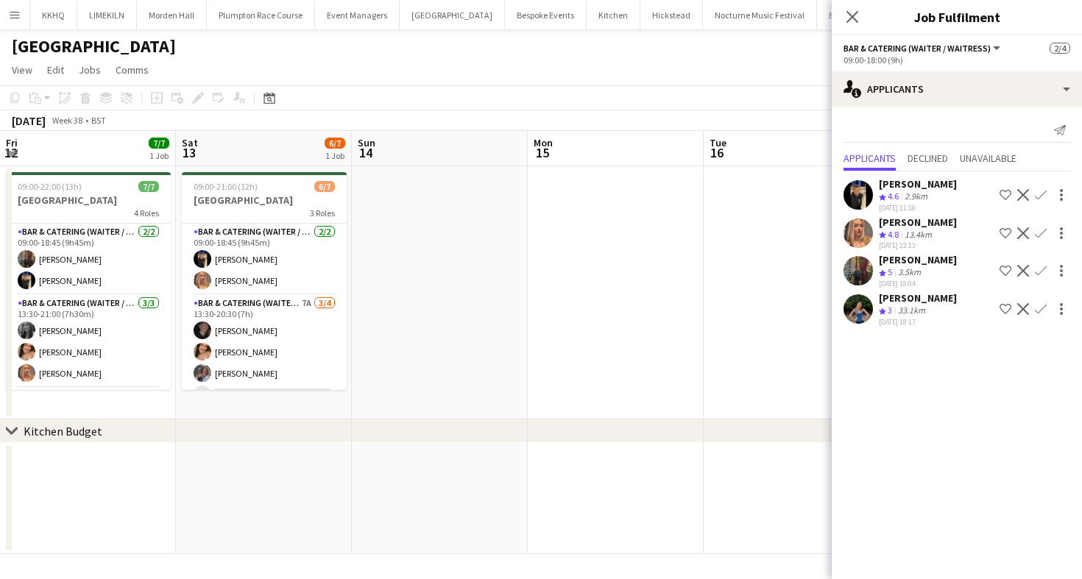
scroll to position [7, 0]
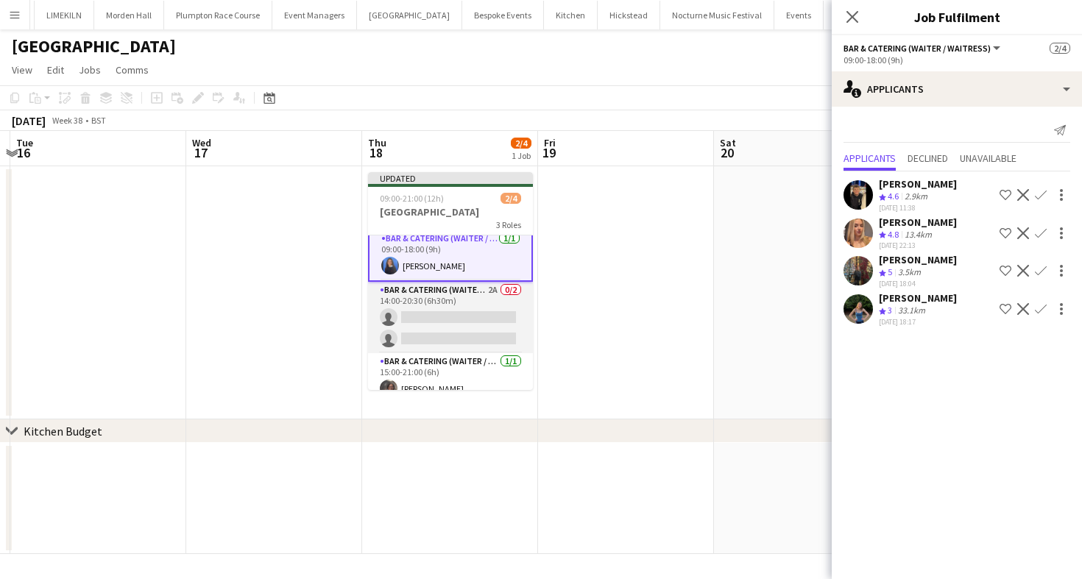
click at [476, 331] on app-card-role "Bar & Catering (Waiter / waitress) 2A 0/2 14:00-20:30 (6h30m) single-neutral-ac…" at bounding box center [450, 317] width 165 height 71
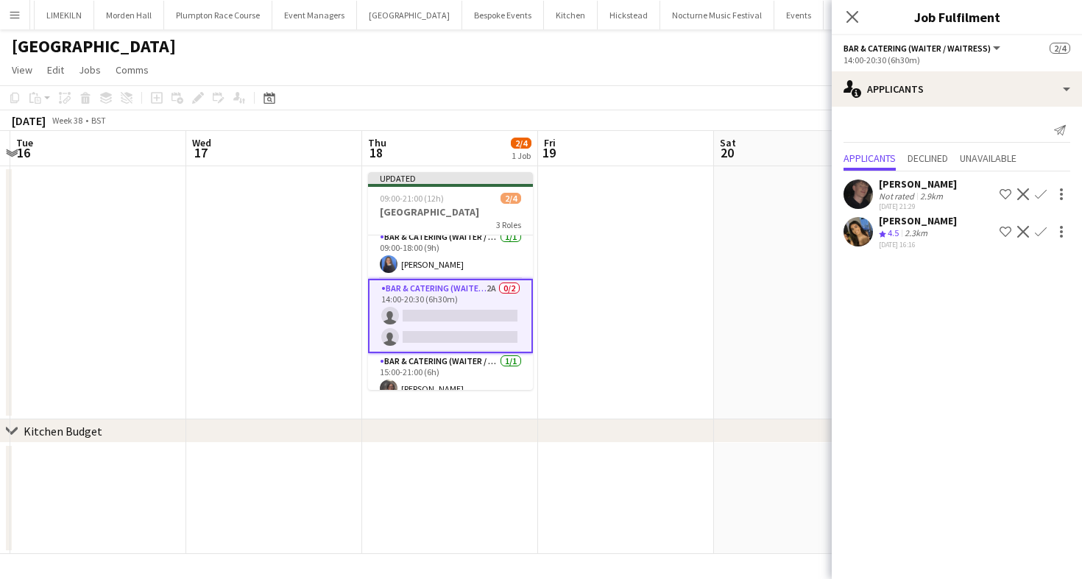
scroll to position [5, 0]
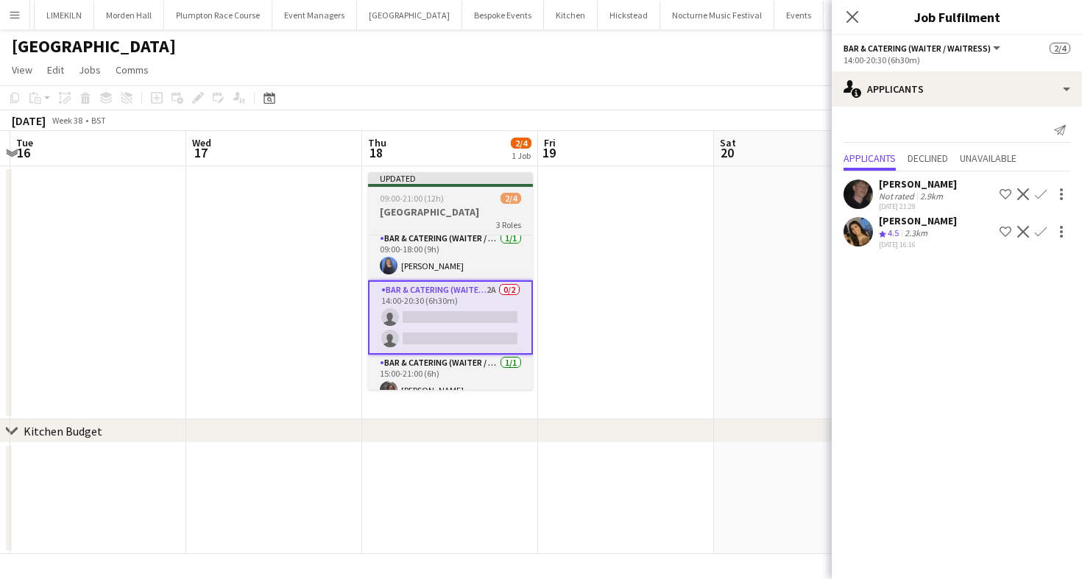
click at [490, 310] on app-card-role "Bar & Catering (Waiter / waitress) 2A 0/2 14:00-20:30 (6h30m) single-neutral-ac…" at bounding box center [450, 317] width 165 height 74
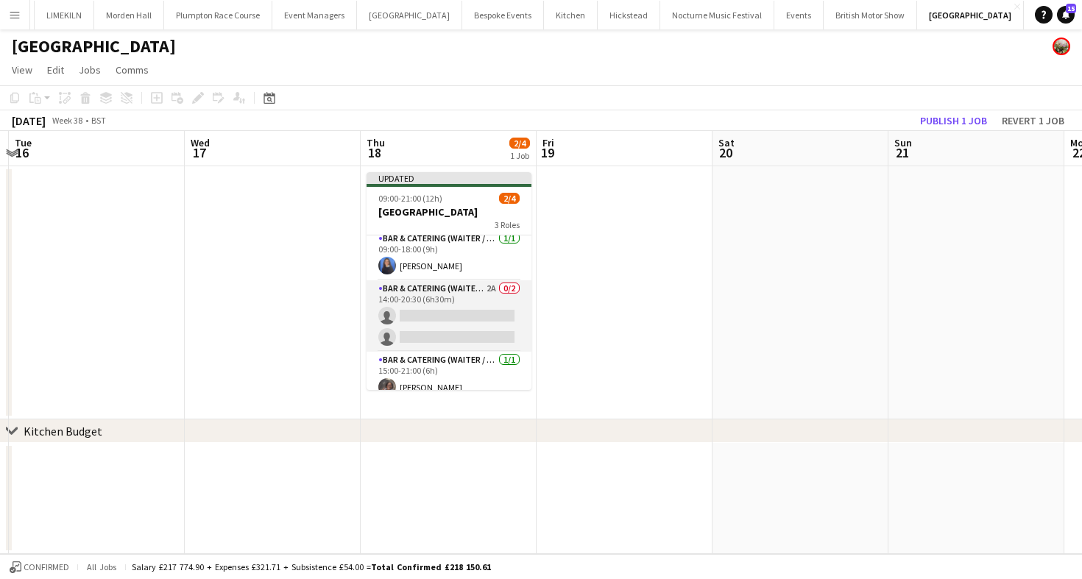
click at [490, 310] on app-card-role "Bar & Catering (Waiter / waitress) 2A 0/2 14:00-20:30 (6h30m) single-neutral-ac…" at bounding box center [449, 315] width 165 height 71
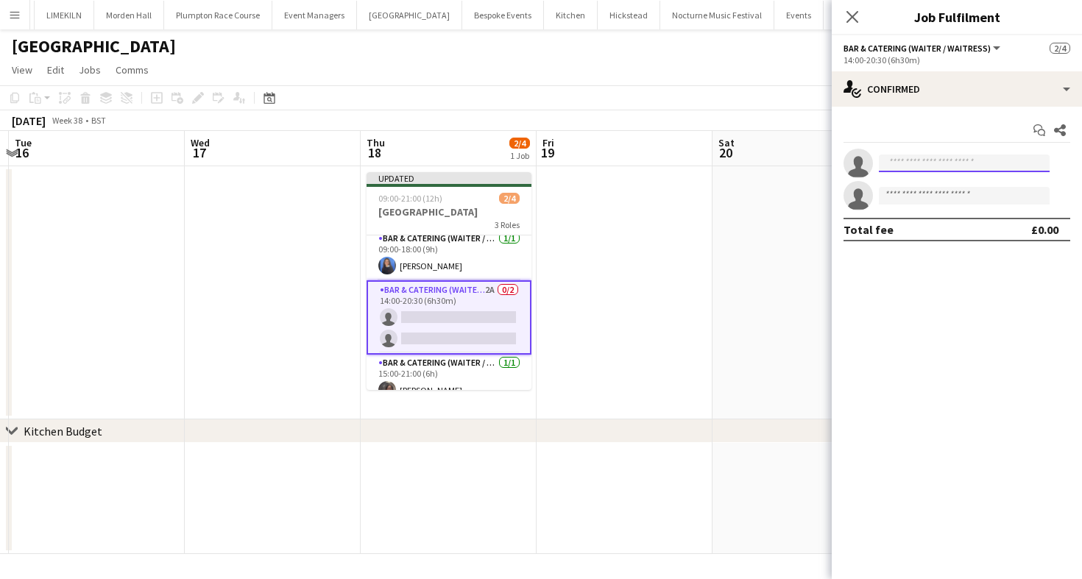
click at [981, 169] on input at bounding box center [964, 164] width 171 height 18
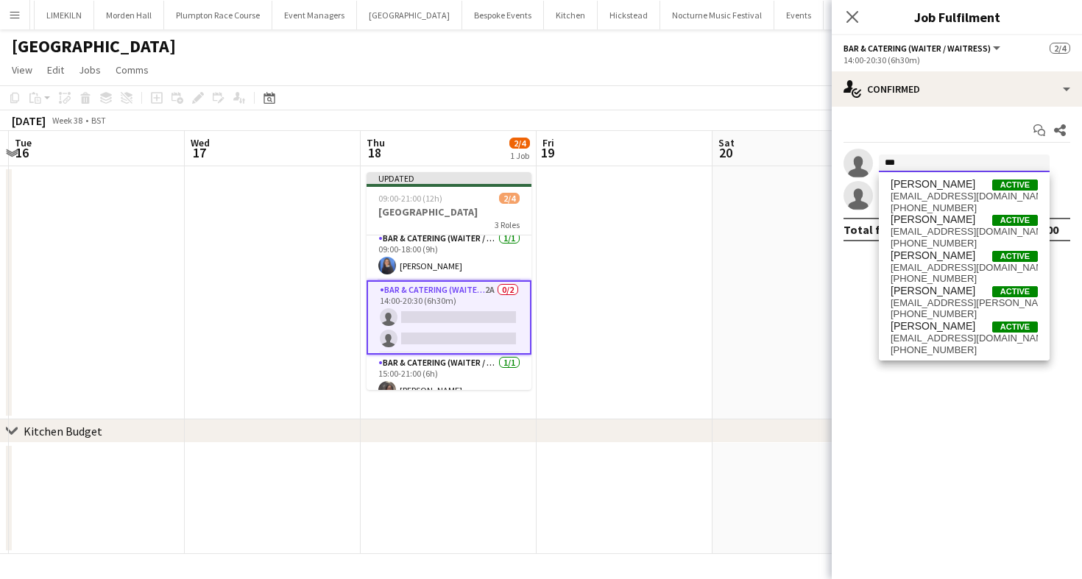
drag, startPoint x: 919, startPoint y: 169, endPoint x: 812, endPoint y: 160, distance: 107.0
click at [812, 161] on body "Menu Boards Boards Boards All jobs Status Workforce Workforce My Workforce Recr…" at bounding box center [541, 289] width 1082 height 579
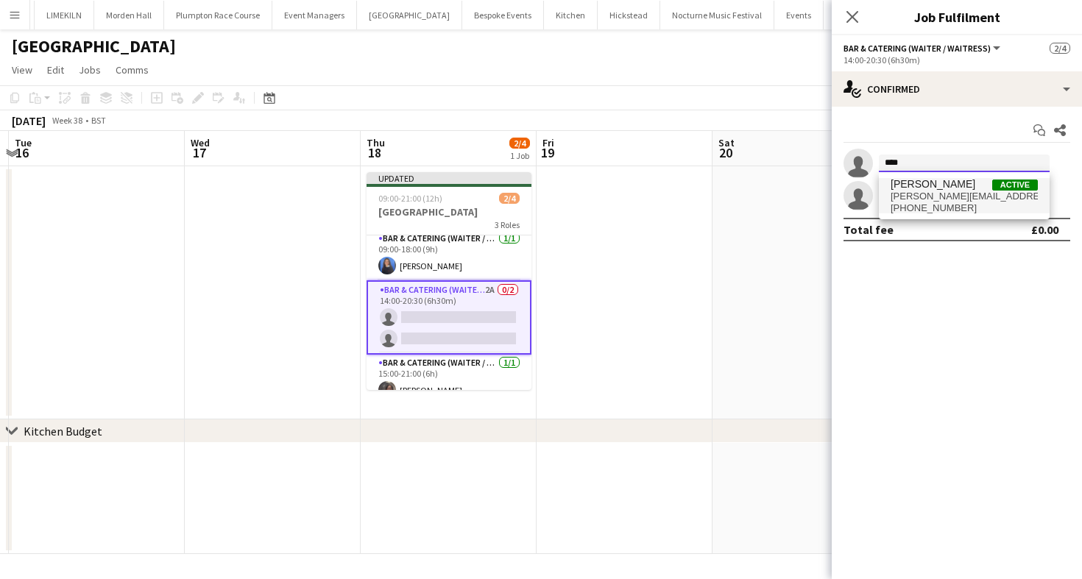
type input "****"
click at [933, 187] on span "[PERSON_NAME]" at bounding box center [933, 184] width 85 height 13
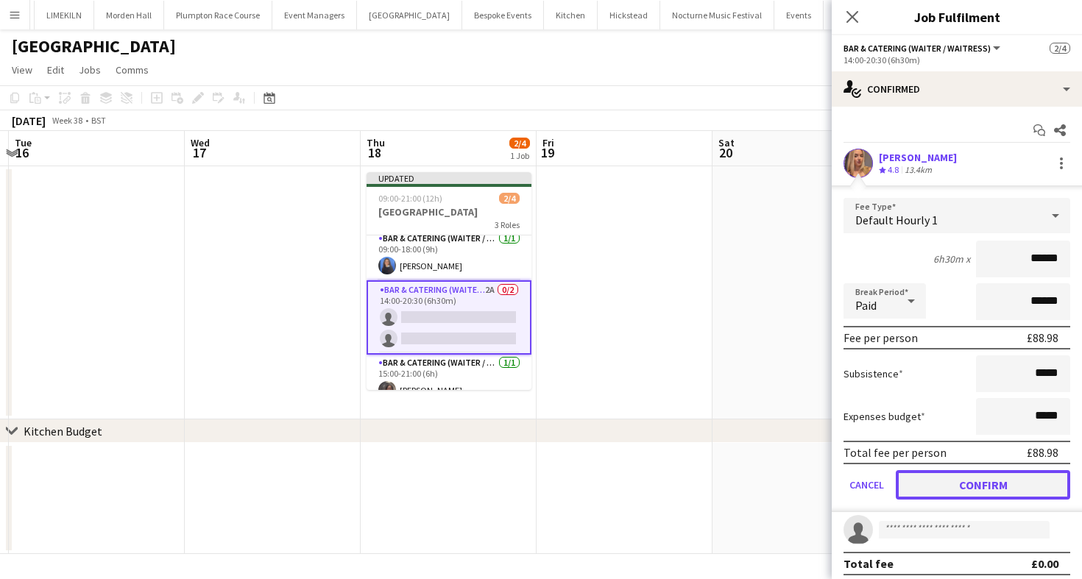
click at [950, 492] on button "Confirm" at bounding box center [983, 484] width 174 height 29
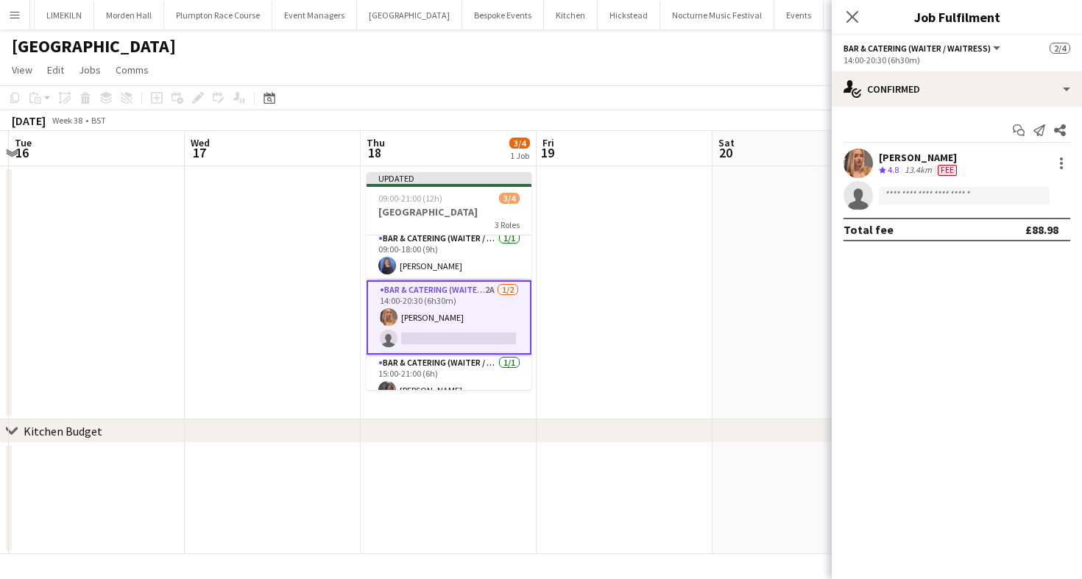
click at [446, 312] on app-card-role "Bar & Catering (Waiter / waitress) 2A 1/2 14:00-20:30 (6h30m) Beatrice Vane sin…" at bounding box center [449, 317] width 165 height 74
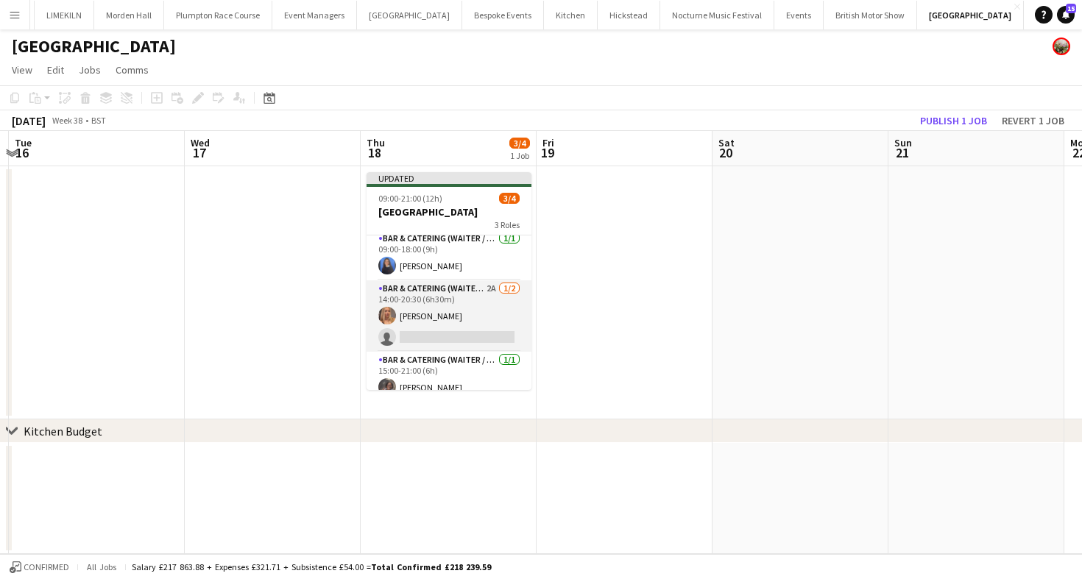
click at [448, 312] on app-card-role "Bar & Catering (Waiter / waitress) 2A 1/2 14:00-20:30 (6h30m) Beatrice Vane sin…" at bounding box center [449, 315] width 165 height 71
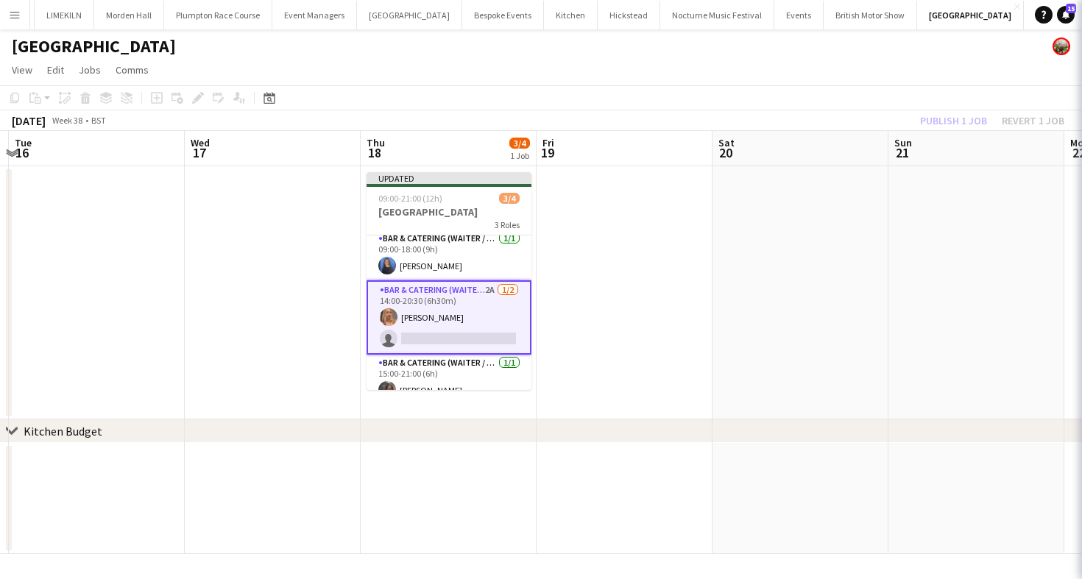
scroll to position [0, 694]
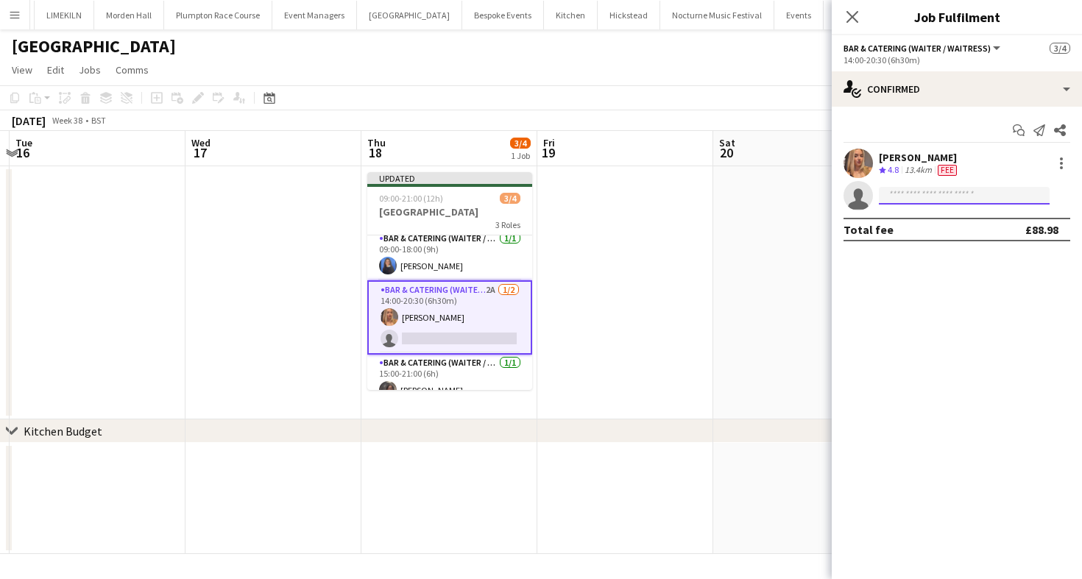
click at [941, 194] on input at bounding box center [964, 196] width 171 height 18
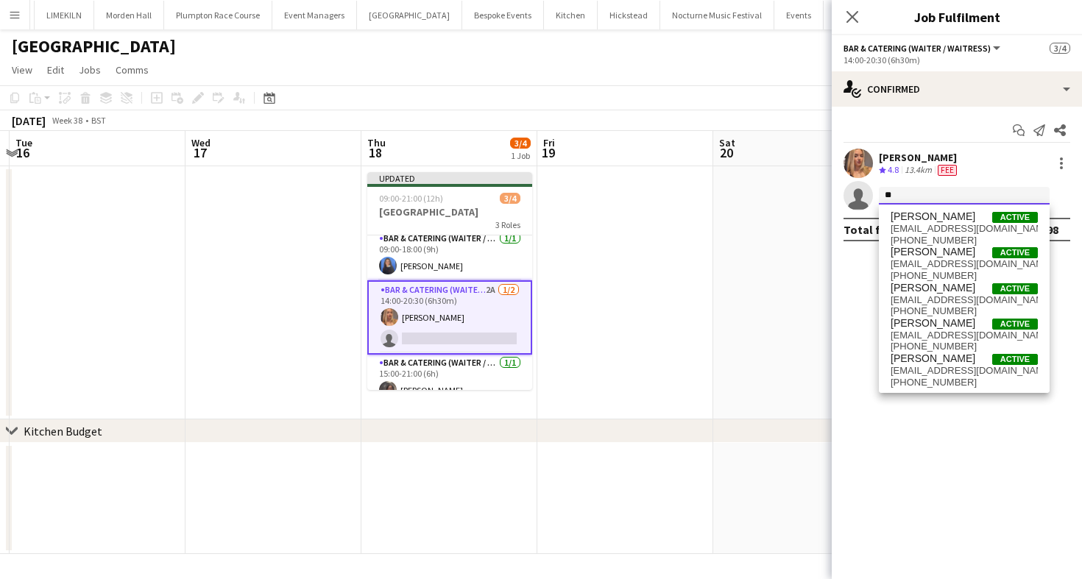
type input "*"
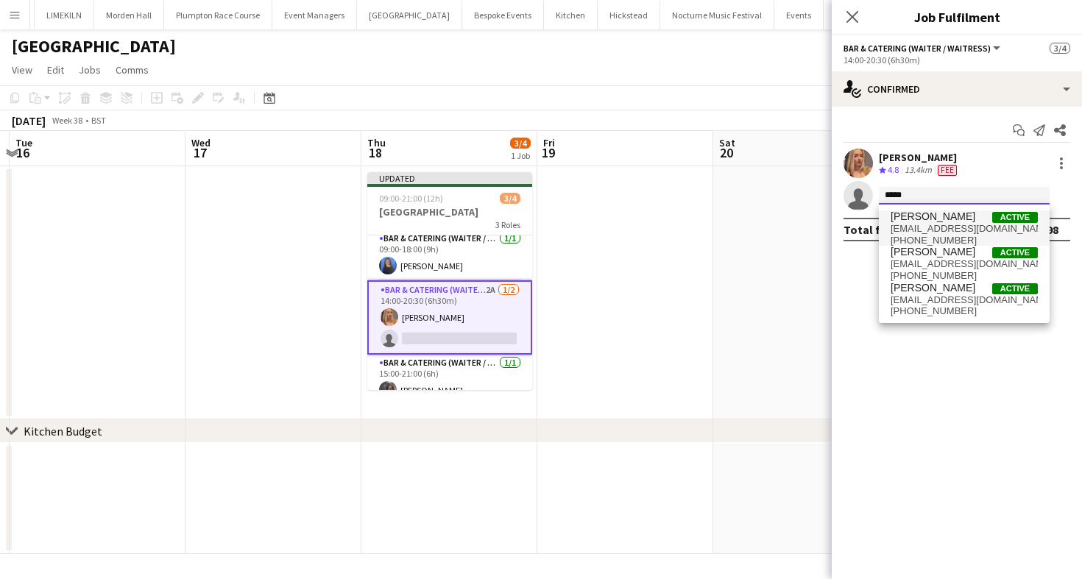
type input "*****"
click at [948, 235] on span "[PHONE_NUMBER]" at bounding box center [964, 241] width 147 height 12
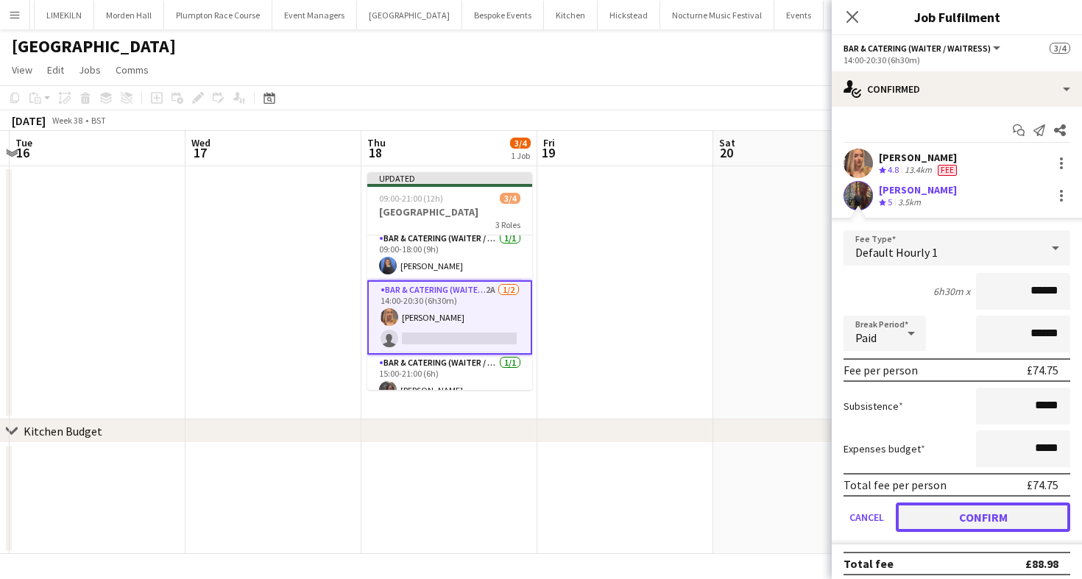
click at [953, 519] on button "Confirm" at bounding box center [983, 517] width 174 height 29
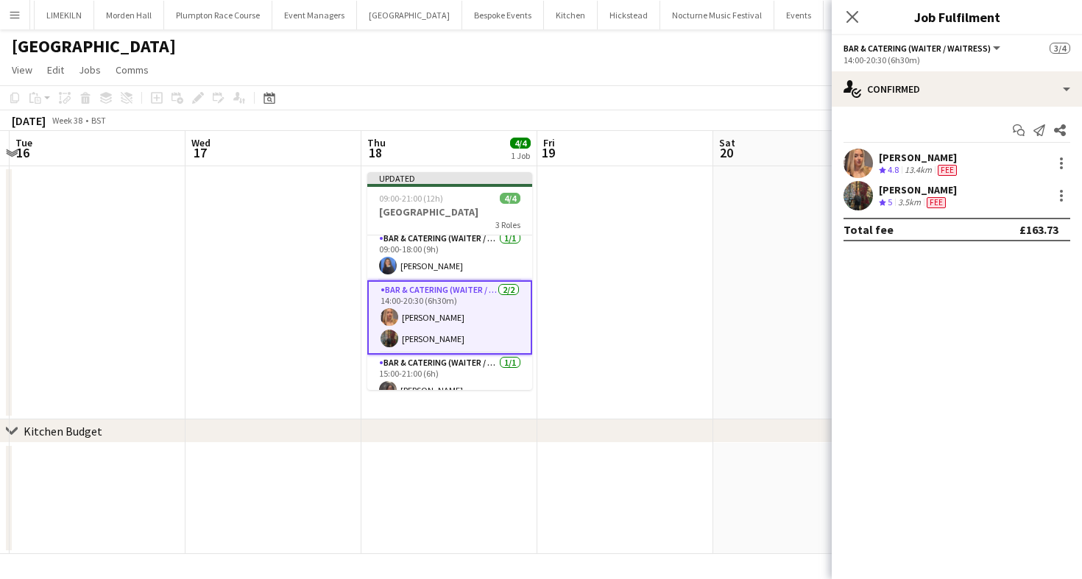
click at [626, 109] on app-toolbar "Copy Paste Paste Command V Paste with crew Command Shift V Paste linked Job [GE…" at bounding box center [541, 97] width 1082 height 25
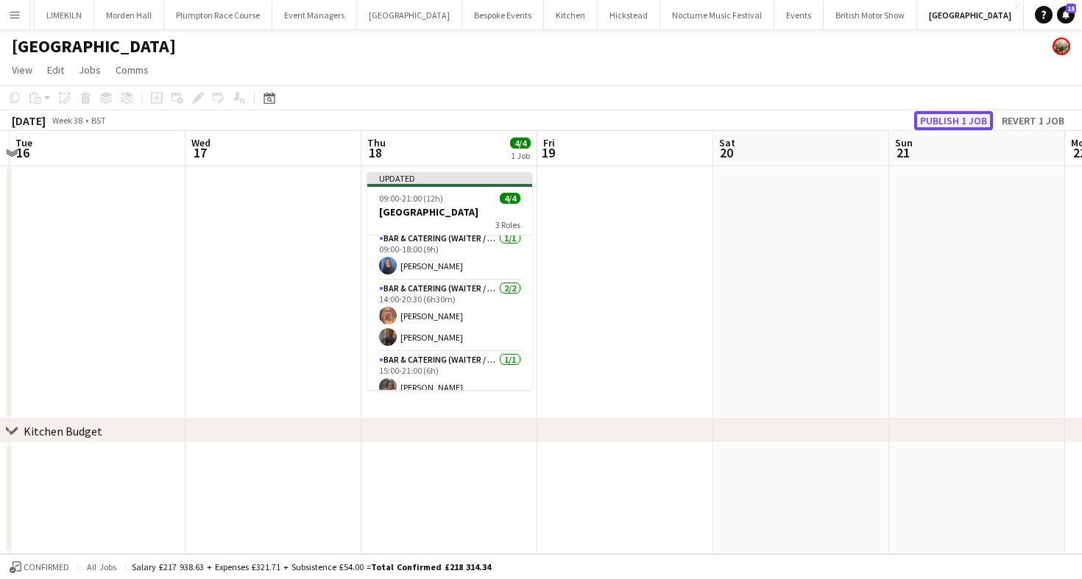
click at [972, 116] on button "Publish 1 job" at bounding box center [953, 120] width 79 height 19
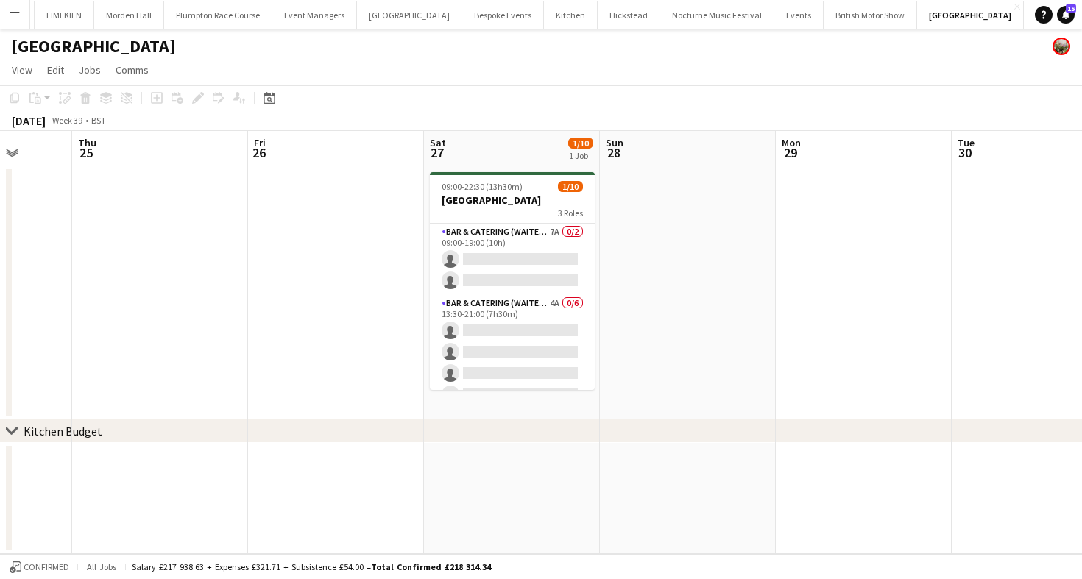
scroll to position [0, 651]
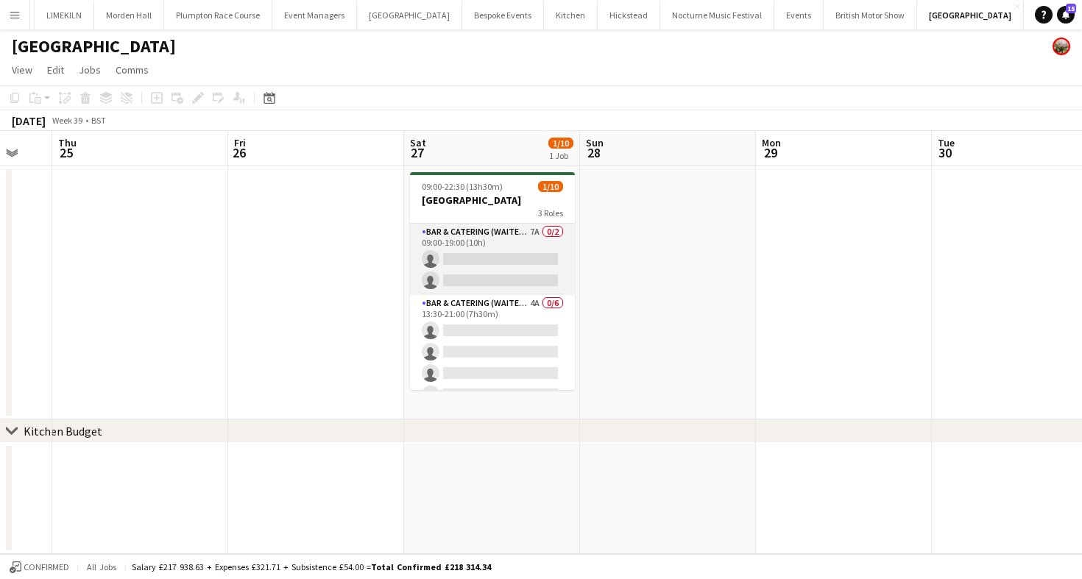
click at [499, 250] on app-card-role "Bar & Catering (Waiter / waitress) 7A 0/2 09:00-19:00 (10h) single-neutral-acti…" at bounding box center [492, 259] width 165 height 71
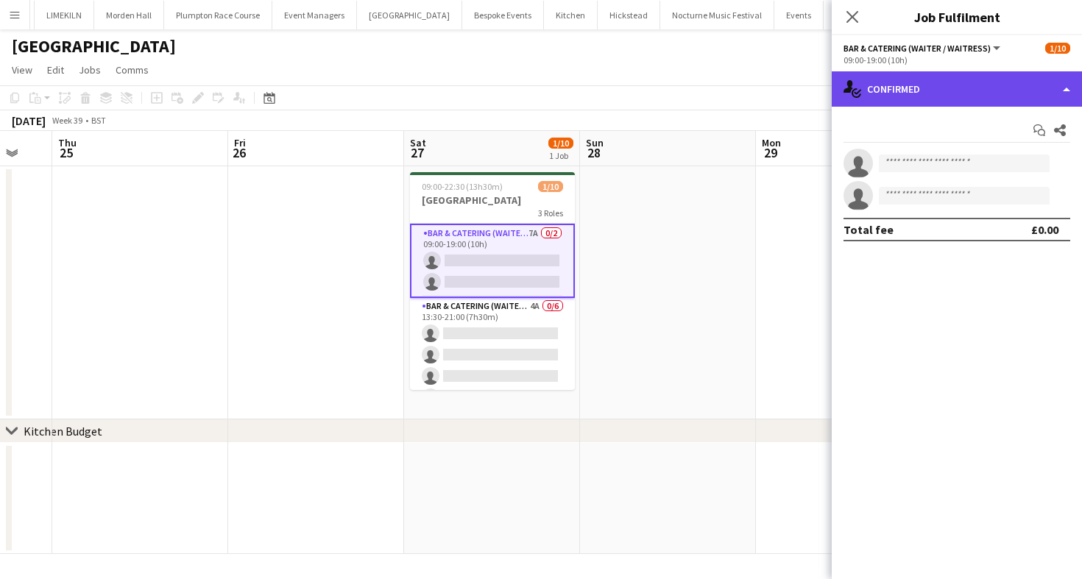
click at [967, 86] on div "single-neutral-actions-check-2 Confirmed" at bounding box center [957, 88] width 250 height 35
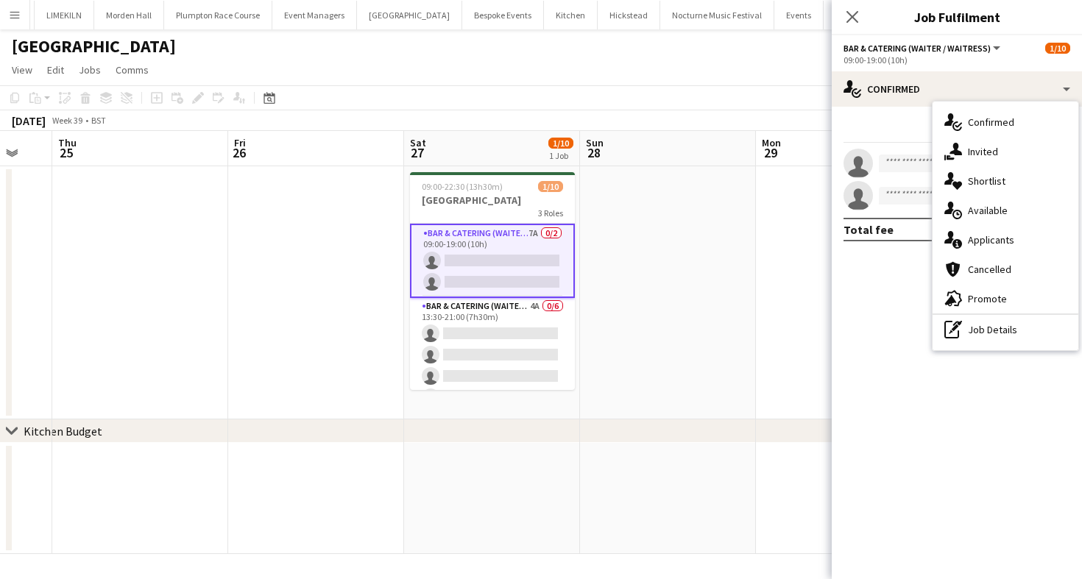
click at [1003, 236] on div "single-neutral-actions-information Applicants" at bounding box center [1006, 239] width 146 height 29
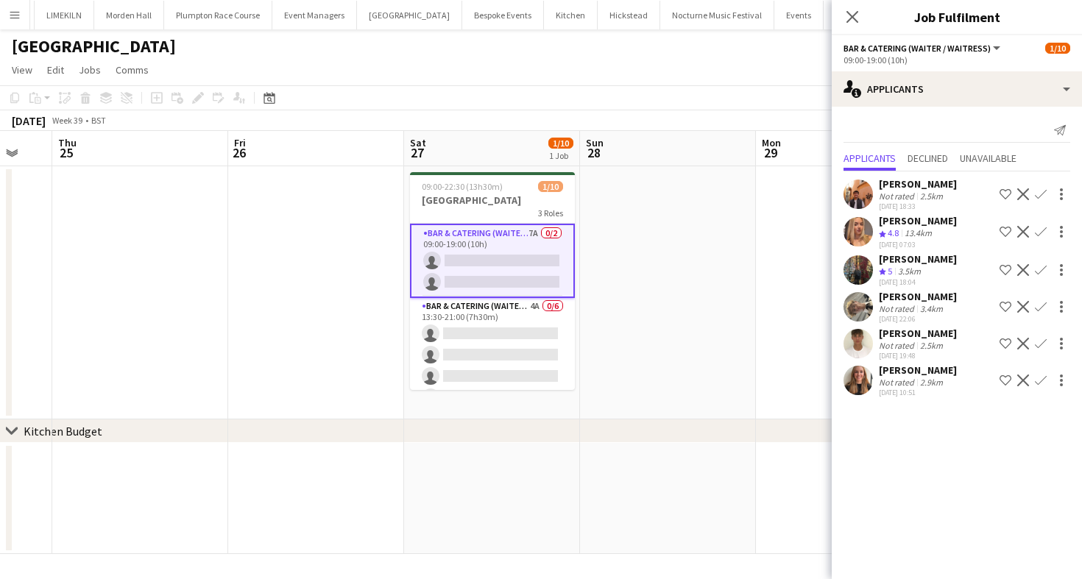
click at [1039, 236] on app-icon "Confirm" at bounding box center [1041, 232] width 12 height 12
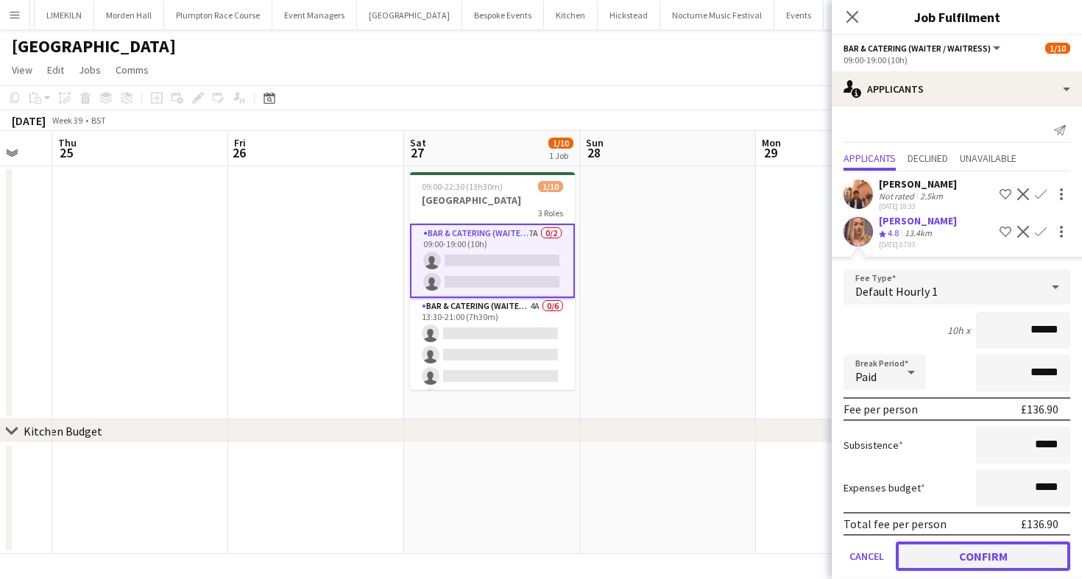
click at [978, 554] on button "Confirm" at bounding box center [983, 556] width 174 height 29
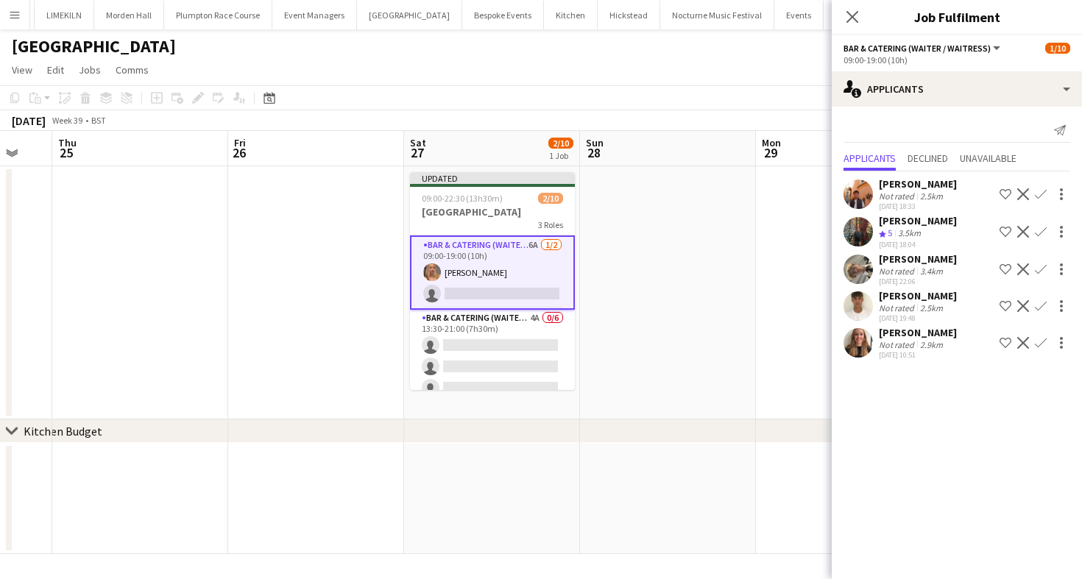
click at [1042, 230] on app-icon "Confirm" at bounding box center [1041, 232] width 12 height 12
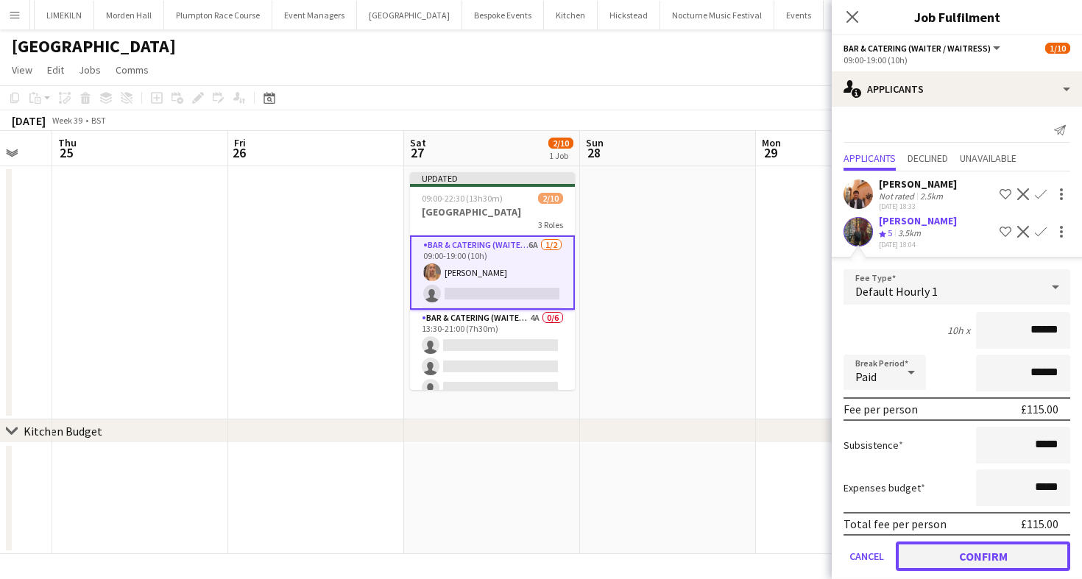
click at [939, 548] on button "Confirm" at bounding box center [983, 556] width 174 height 29
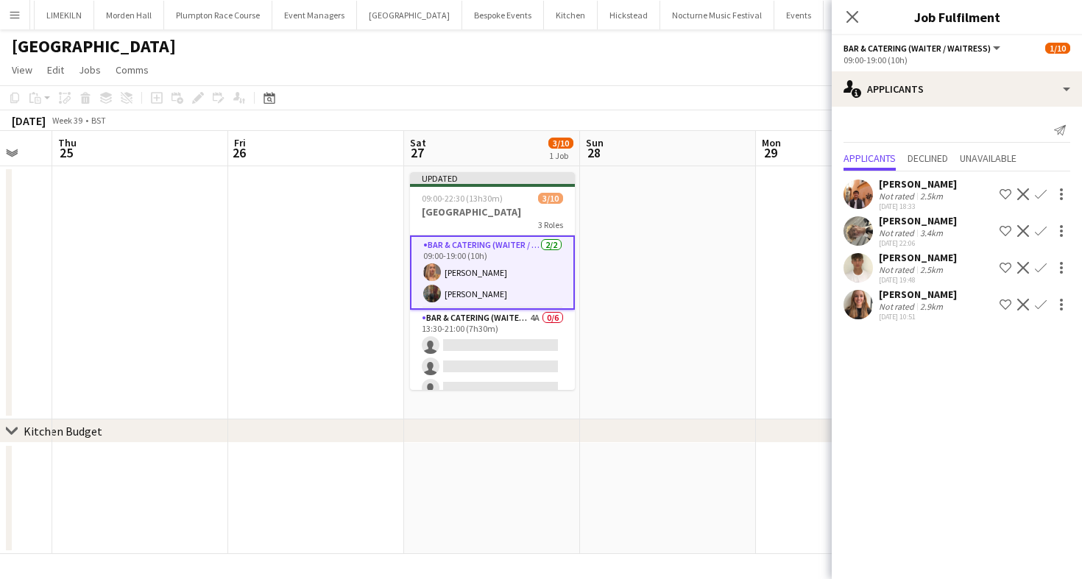
click at [902, 237] on div "Not rated" at bounding box center [898, 232] width 38 height 11
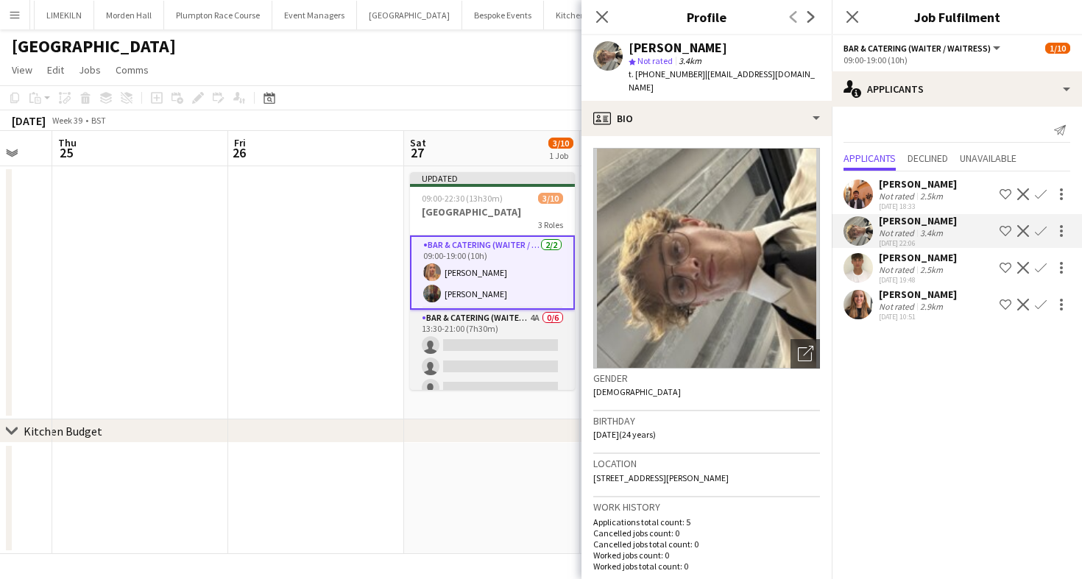
click at [520, 338] on app-card-role "Bar & Catering (Waiter / waitress) 4A 0/6 13:30-21:00 (7h30m) single-neutral-ac…" at bounding box center [492, 388] width 165 height 157
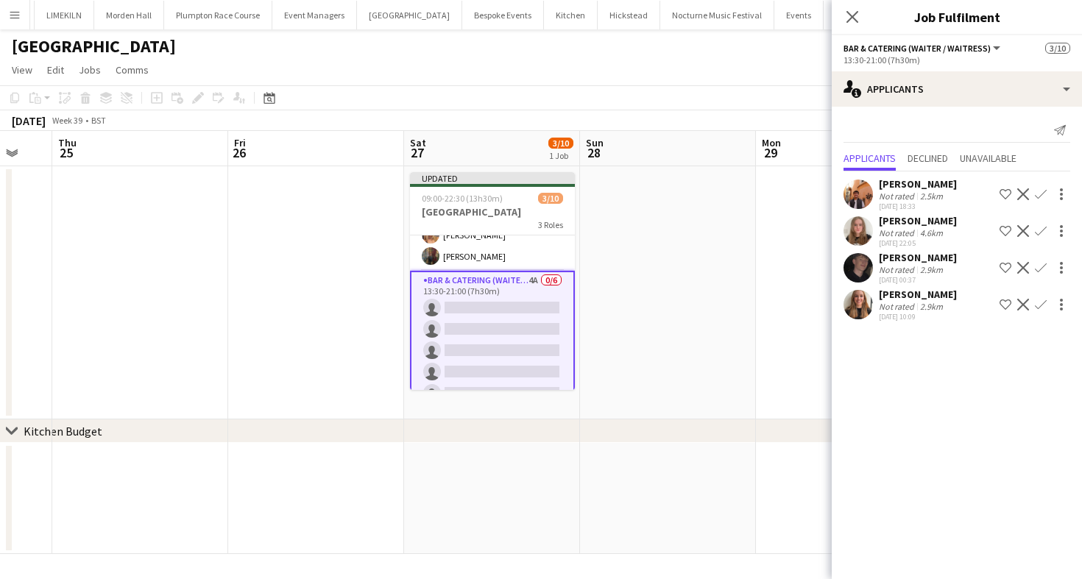
scroll to position [148, 0]
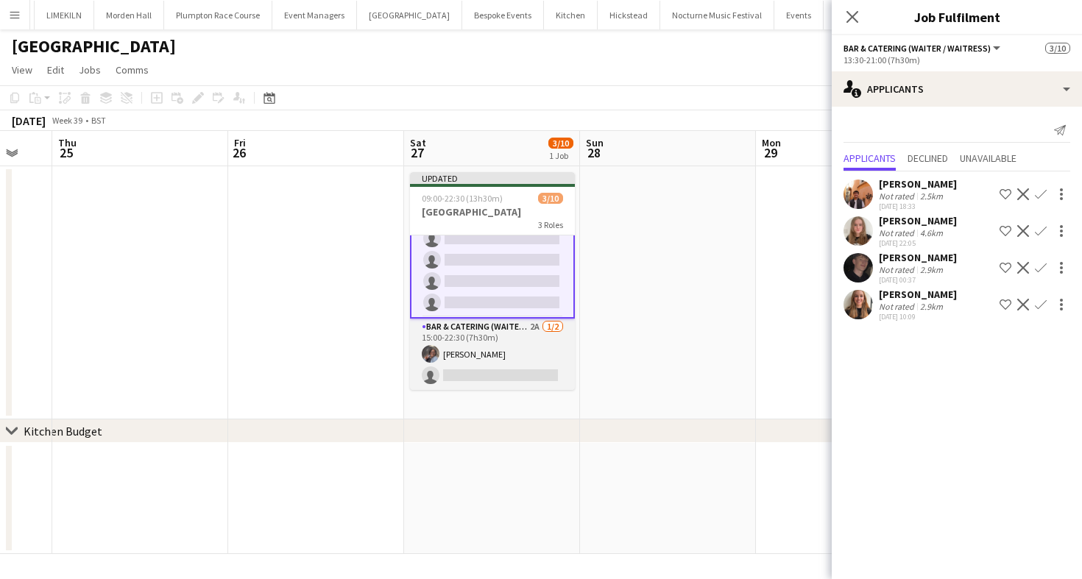
click at [498, 360] on app-card-role "Bar & Catering (Waiter / waitress) 2A 1/2 15:00-22:30 (7h30m) Deborah Edema sin…" at bounding box center [492, 354] width 165 height 71
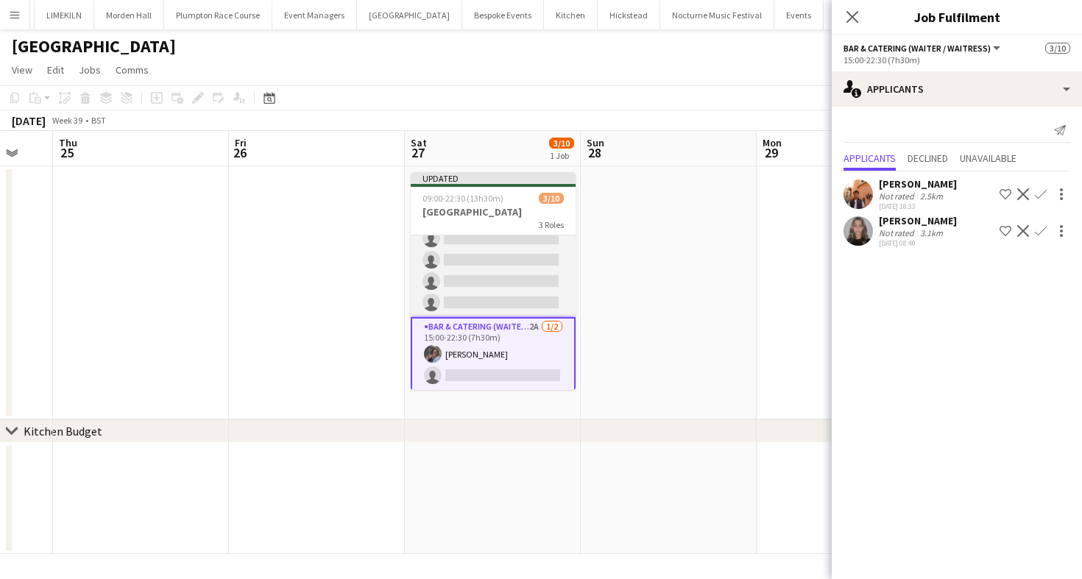
scroll to position [0, 650]
click at [475, 276] on app-card-role "Bar & Catering (Waiter / waitress) 4A 0/6 13:30-21:00 (7h30m) single-neutral-ac…" at bounding box center [493, 238] width 165 height 157
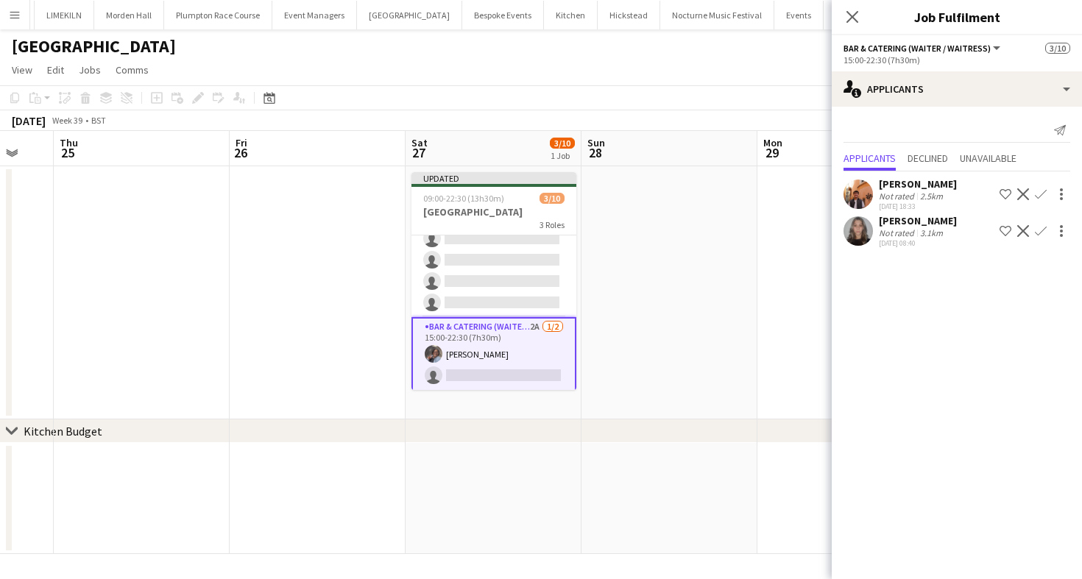
scroll to position [148, 0]
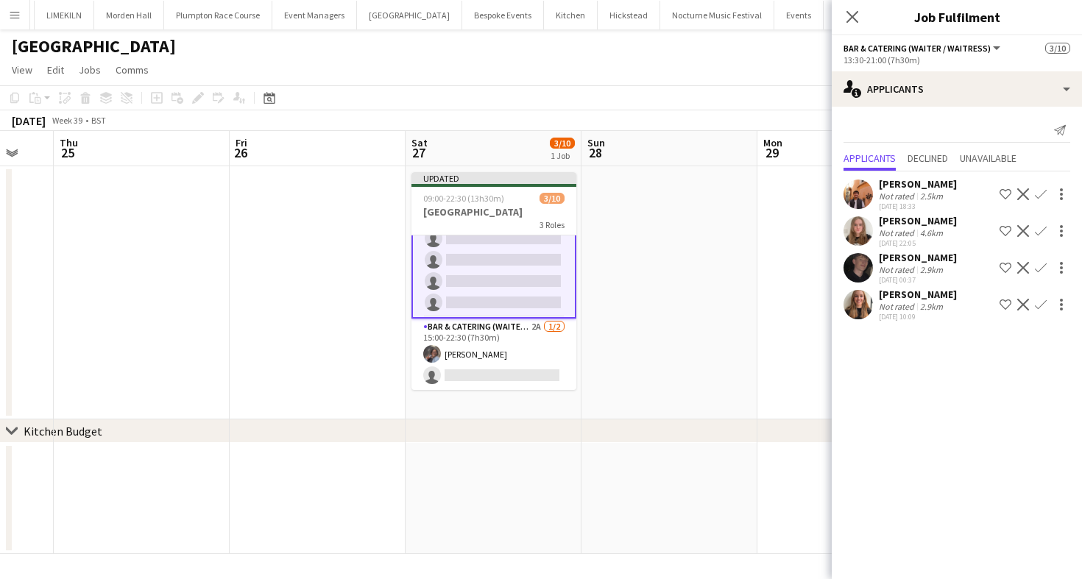
click at [1042, 199] on app-icon "Confirm" at bounding box center [1041, 194] width 12 height 12
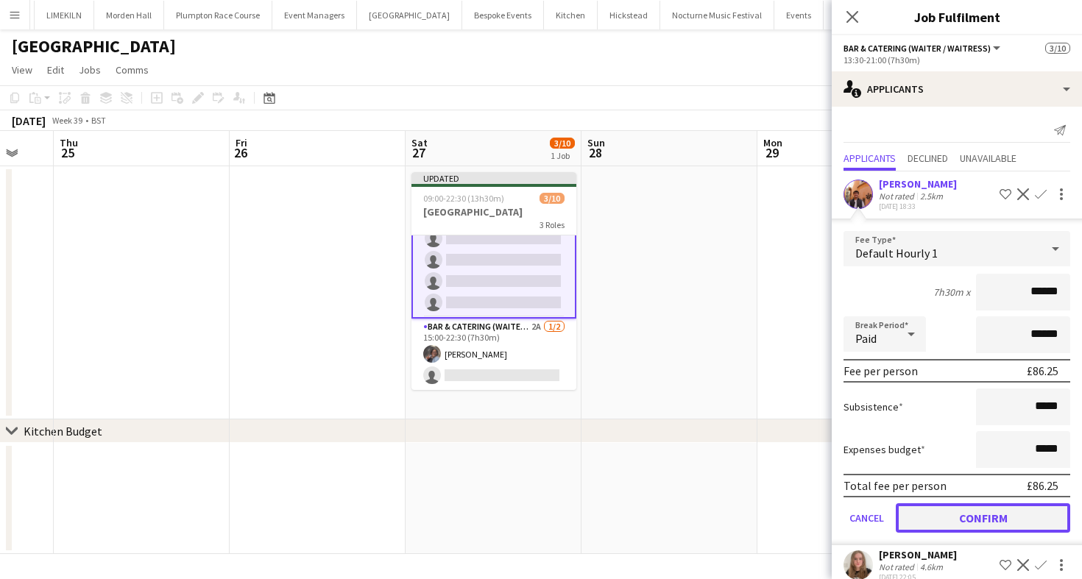
click at [943, 515] on button "Confirm" at bounding box center [983, 518] width 174 height 29
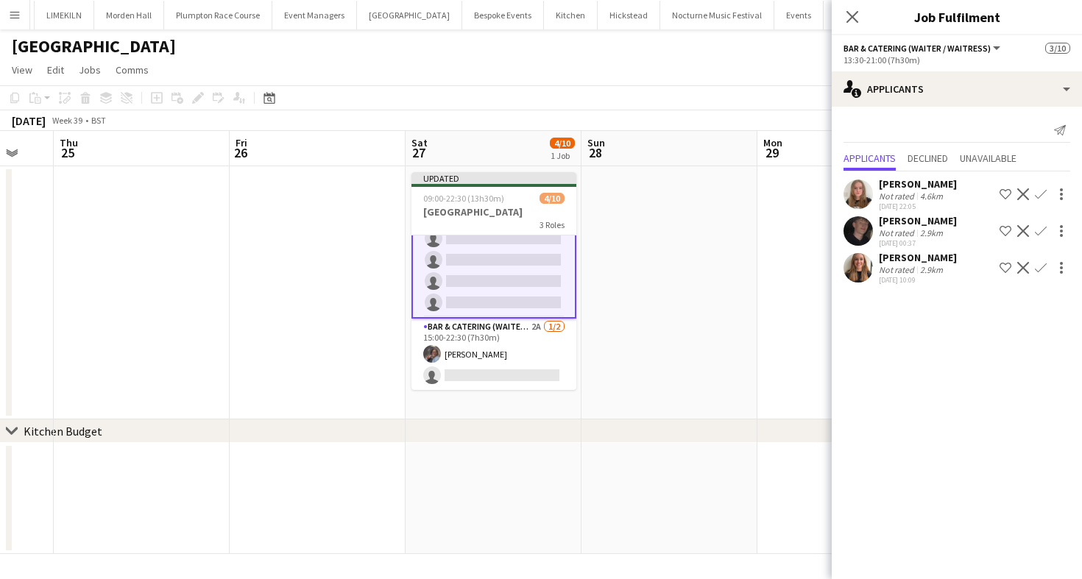
click at [1042, 191] on app-icon "Confirm" at bounding box center [1041, 194] width 12 height 12
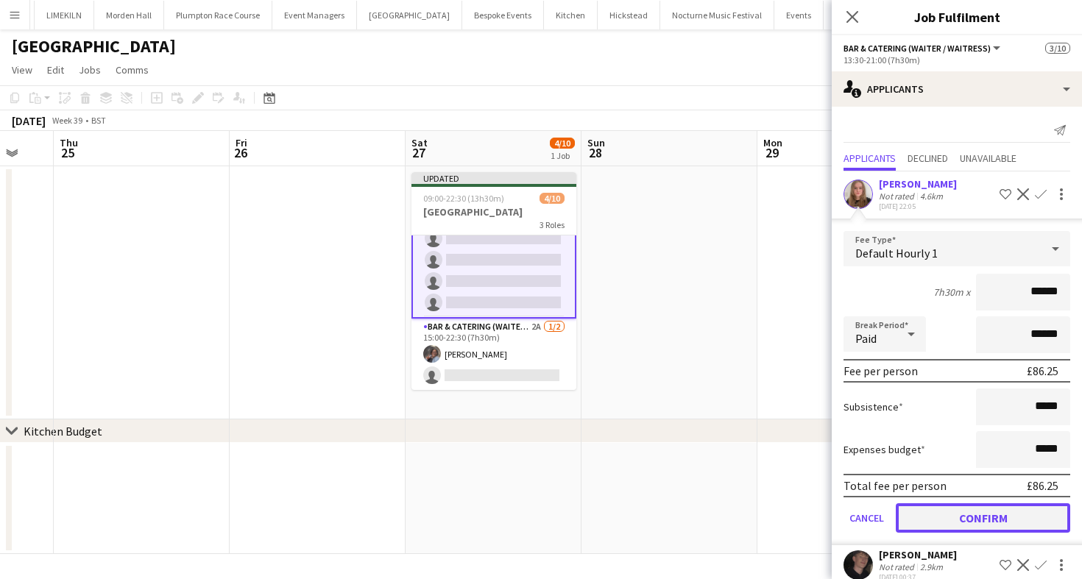
click at [944, 523] on button "Confirm" at bounding box center [983, 518] width 174 height 29
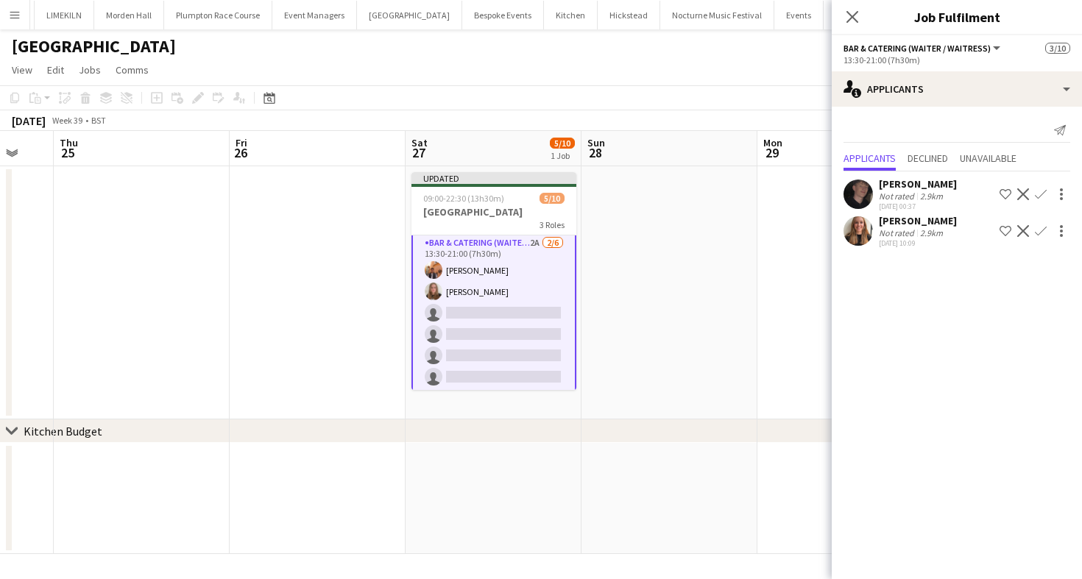
scroll to position [77, 0]
click at [954, 218] on div "Mia Brady Not rated 2.9km 12-08-2025 10:09 Shortlist crew Decline Confirm" at bounding box center [957, 231] width 250 height 34
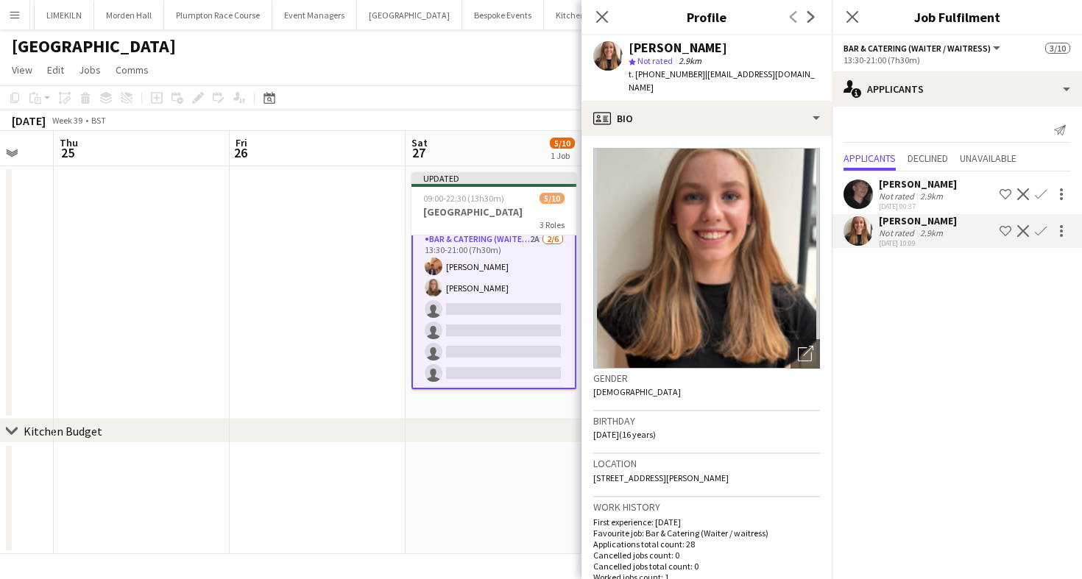
click at [1045, 228] on app-icon "Confirm" at bounding box center [1041, 231] width 12 height 12
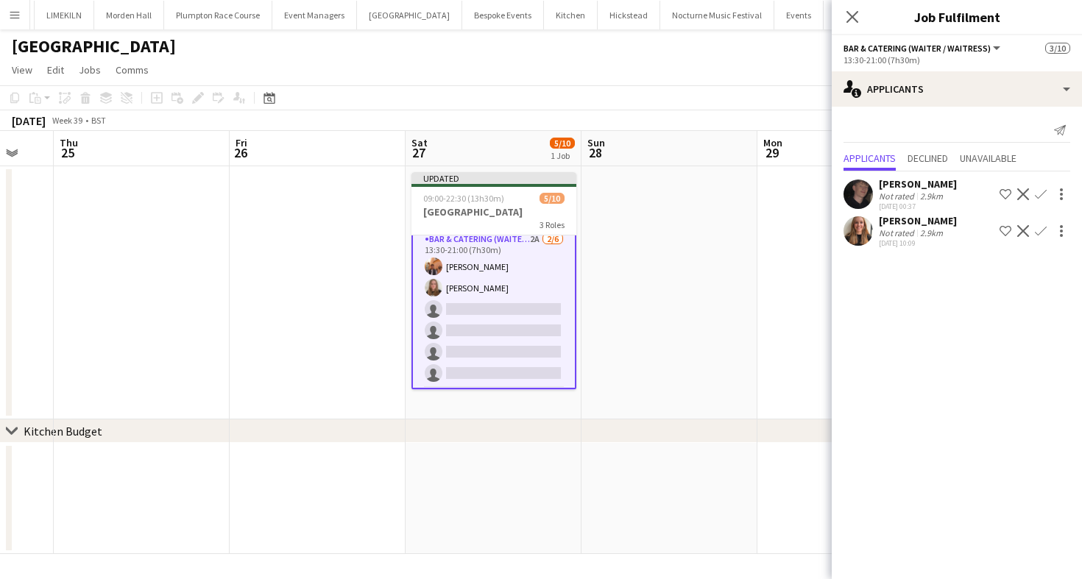
click at [1037, 239] on button "Confirm" at bounding box center [1041, 231] width 18 height 18
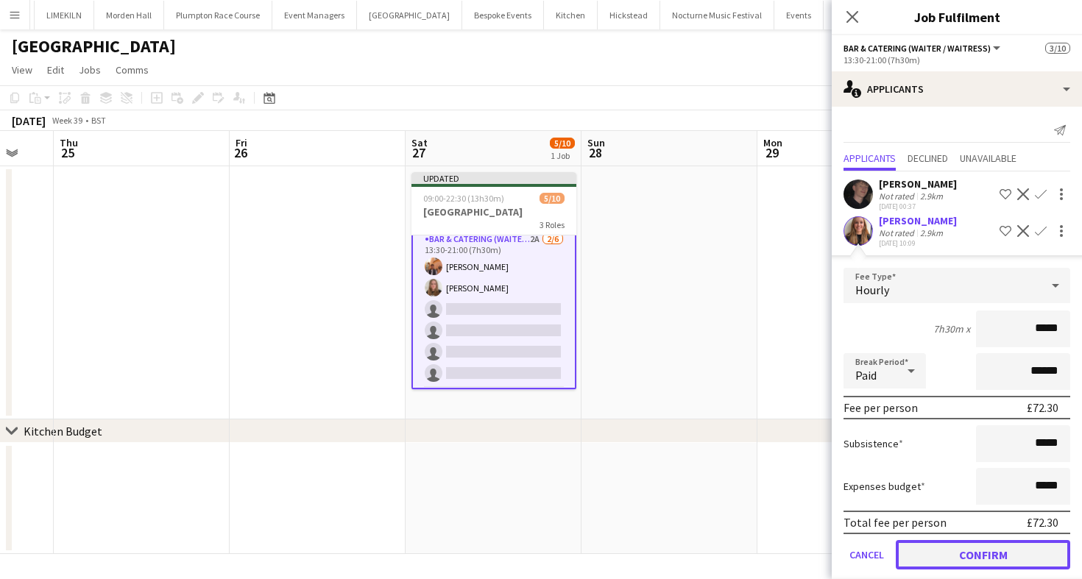
click at [964, 545] on button "Confirm" at bounding box center [983, 554] width 174 height 29
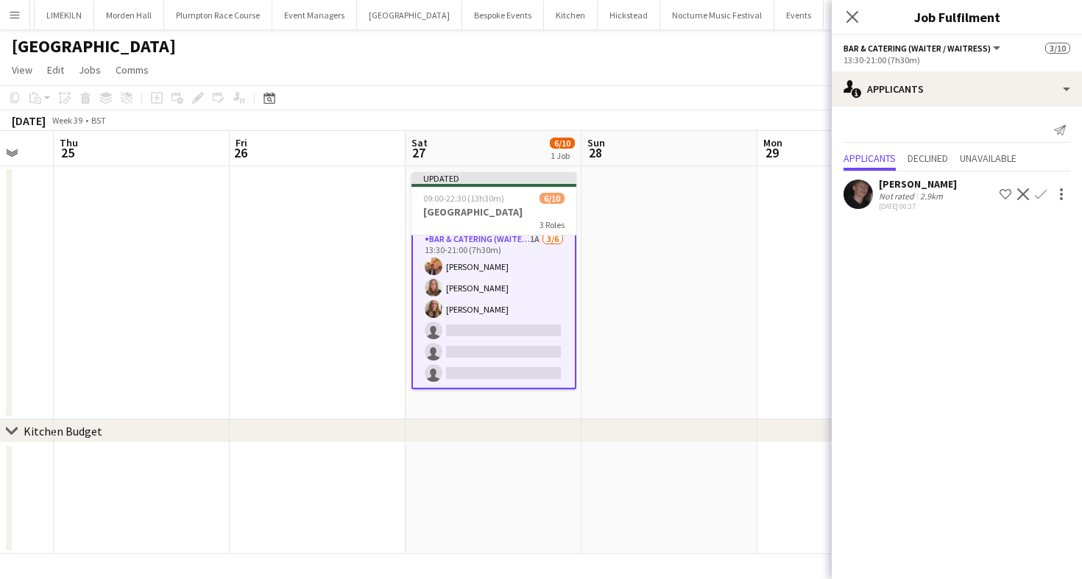
click at [528, 292] on app-card-role "Bar & Catering (Waiter / waitress) 1A 3/6 13:30-21:00 (7h30m) Charlie Sylvester…" at bounding box center [493, 310] width 165 height 160
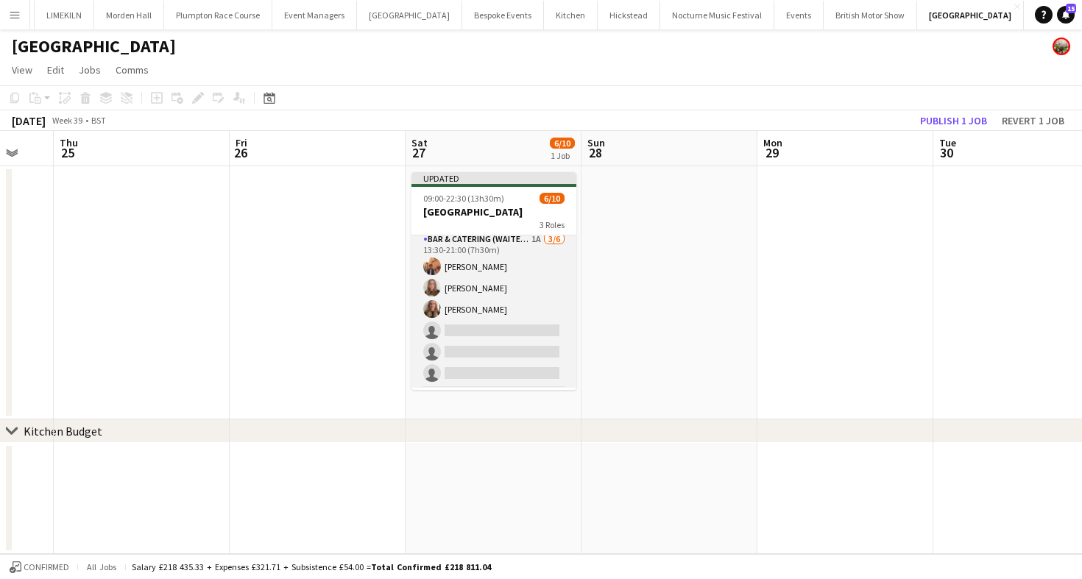
scroll to position [145, 0]
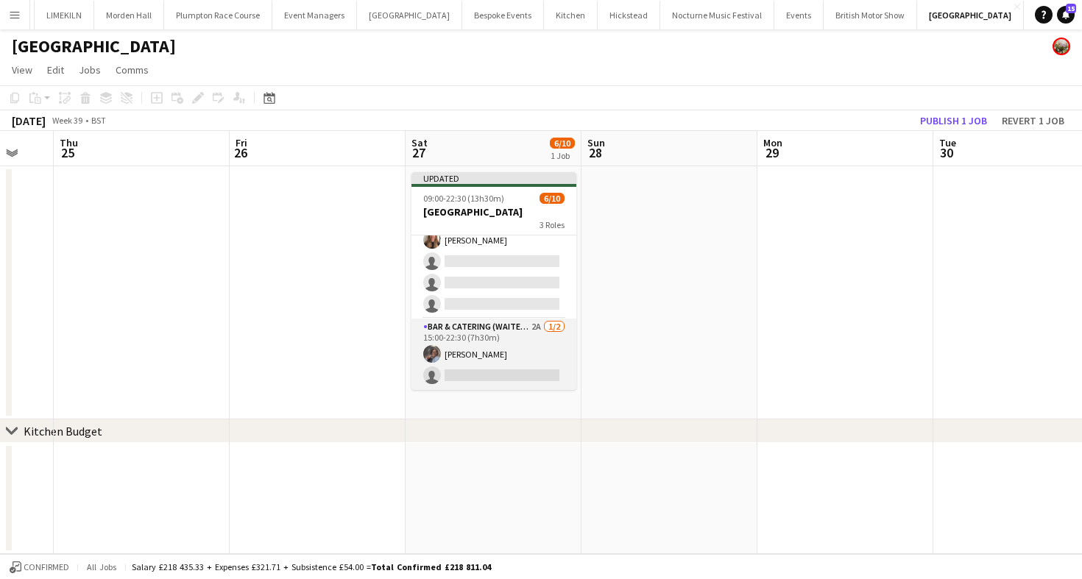
click at [535, 343] on app-card-role "Bar & Catering (Waiter / waitress) 2A 1/2 15:00-22:30 (7h30m) Deborah Edema sin…" at bounding box center [493, 354] width 165 height 71
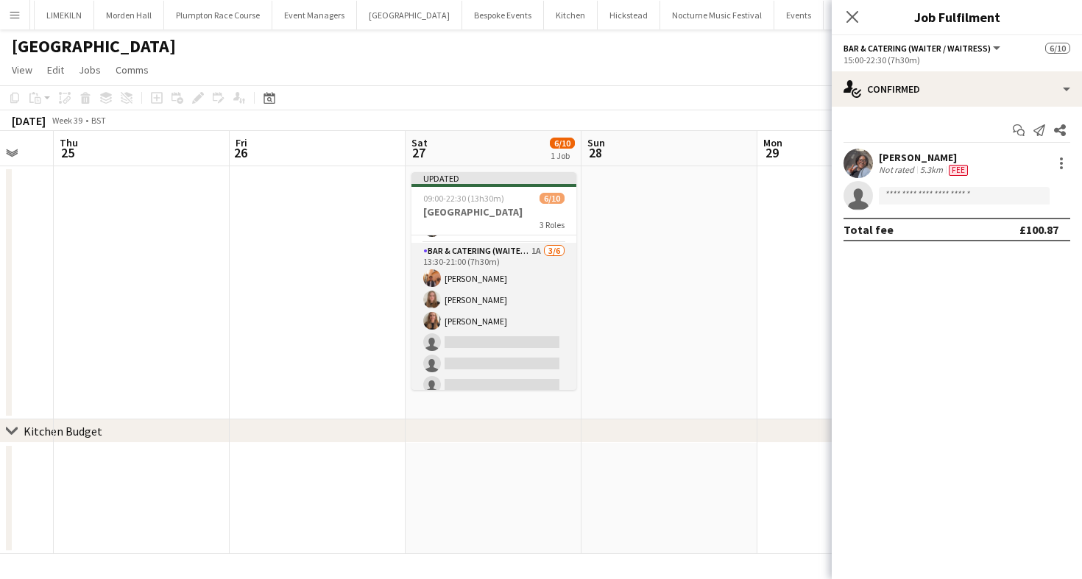
scroll to position [62, 0]
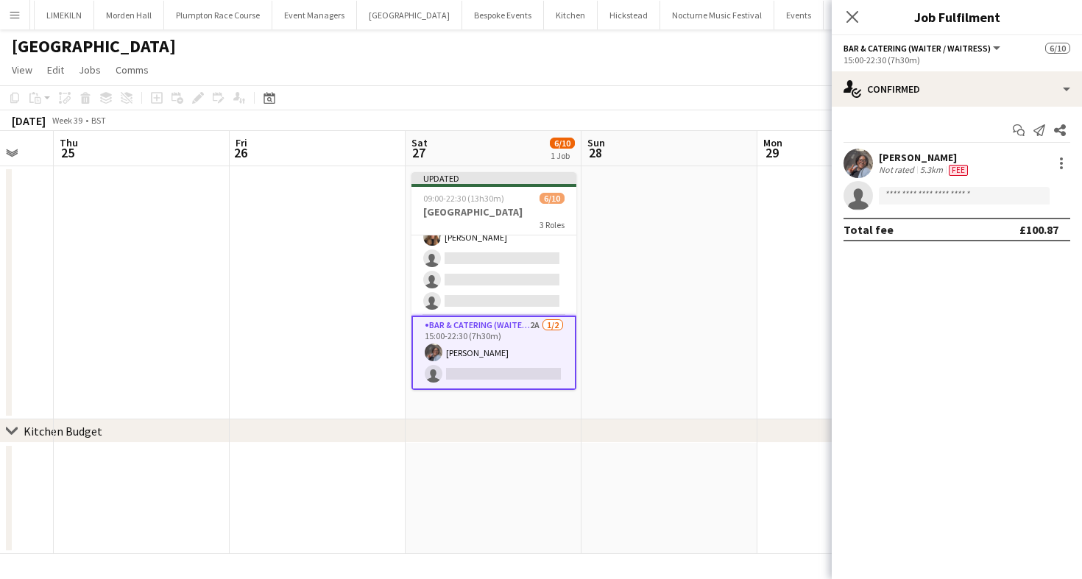
click at [529, 364] on app-card-role "Bar & Catering (Waiter / waitress) 2A 1/2 15:00-22:30 (7h30m) Deborah Edema sin…" at bounding box center [493, 353] width 165 height 74
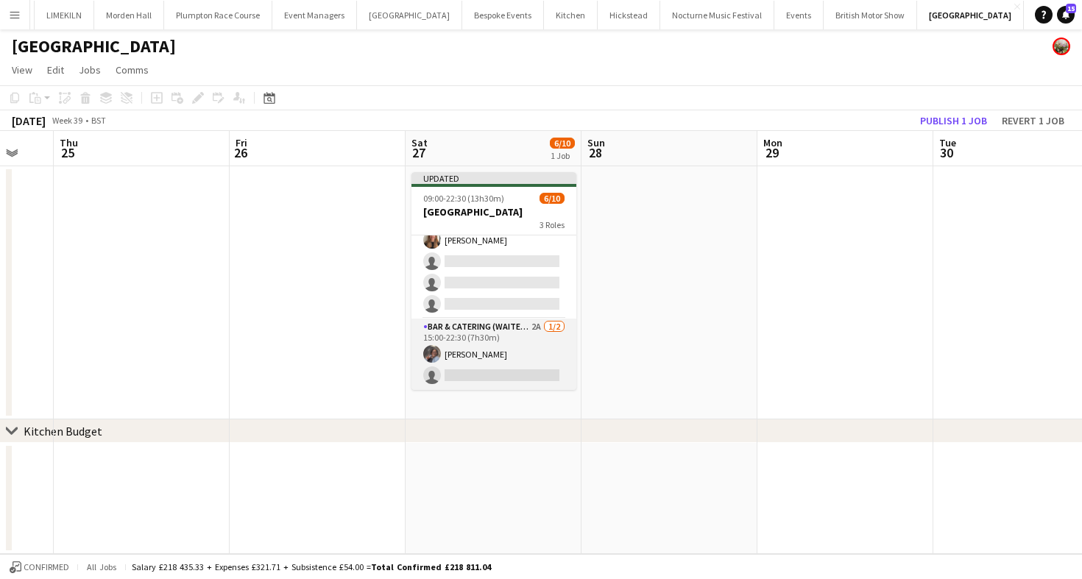
click at [529, 364] on app-card-role "Bar & Catering (Waiter / waitress) 2A 1/2 15:00-22:30 (7h30m) Deborah Edema sin…" at bounding box center [493, 354] width 165 height 71
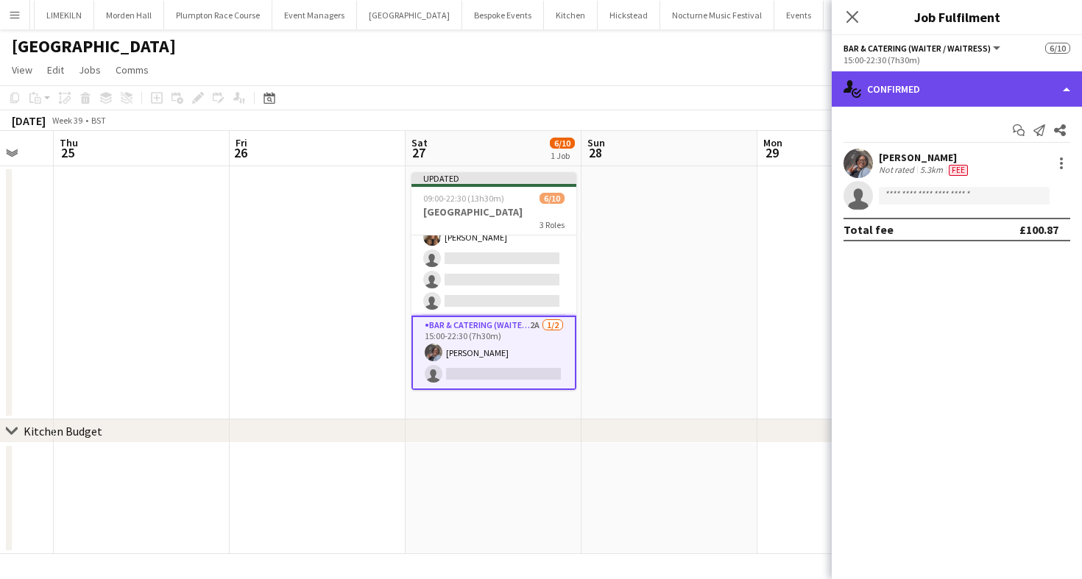
click at [911, 99] on div "single-neutral-actions-check-2 Confirmed" at bounding box center [957, 88] width 250 height 35
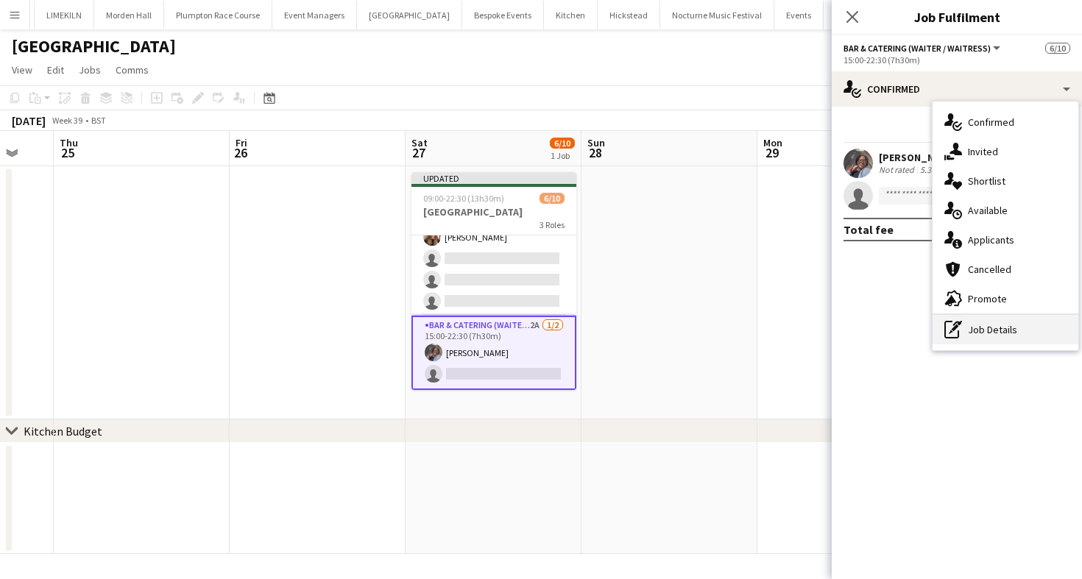
click at [989, 317] on div "pen-write Job Details" at bounding box center [1006, 329] width 146 height 29
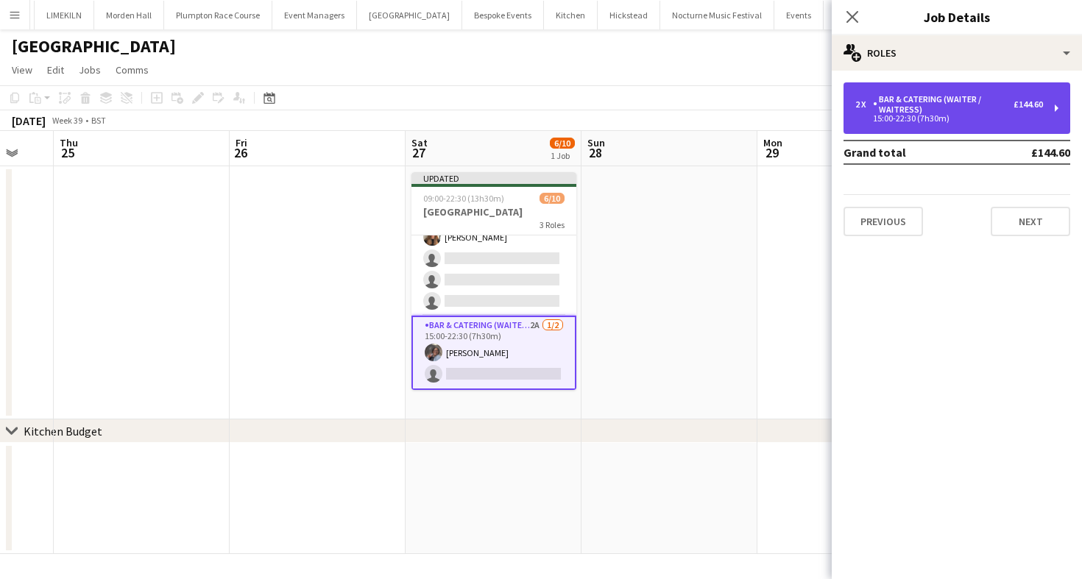
click at [885, 130] on div "2 x Bar & Catering (Waiter / waitress) £144.60 15:00-22:30 (7h30m)" at bounding box center [957, 108] width 227 height 52
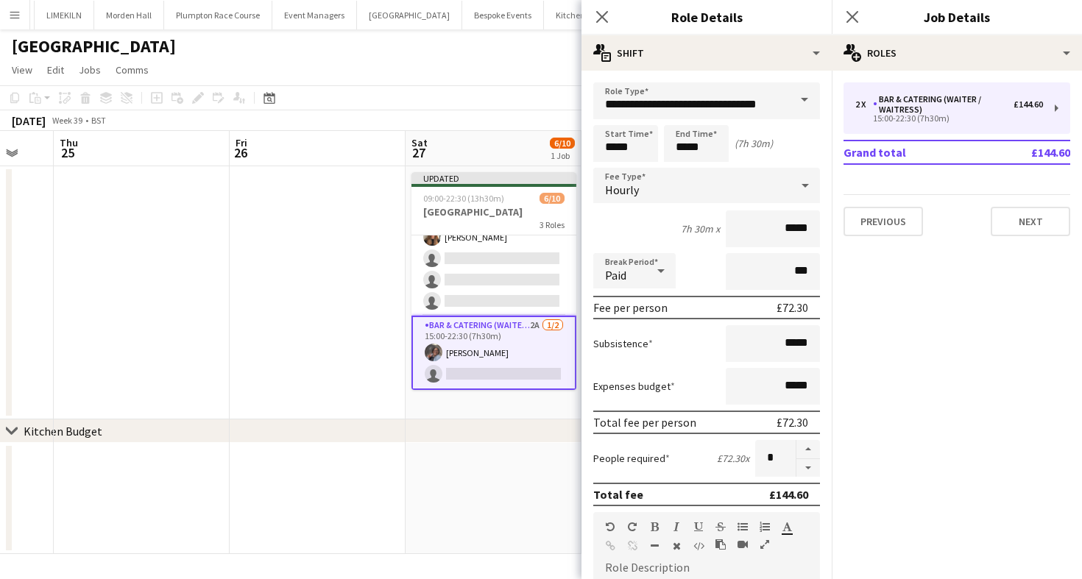
click at [448, 102] on app-toolbar "Copy Paste Paste Command V Paste with crew Command Shift V Paste linked Job [GE…" at bounding box center [541, 97] width 1082 height 25
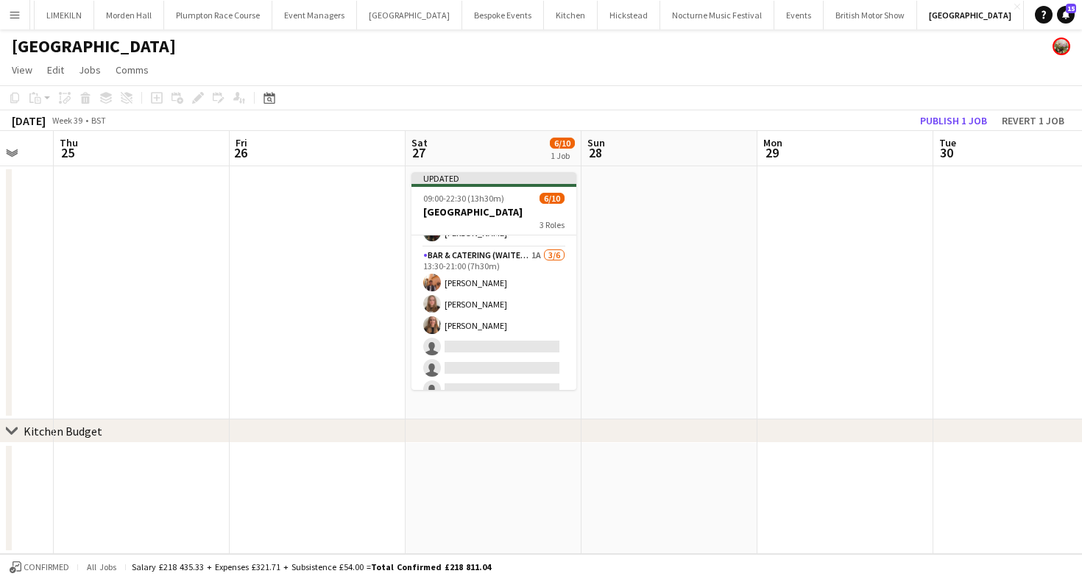
scroll to position [0, 0]
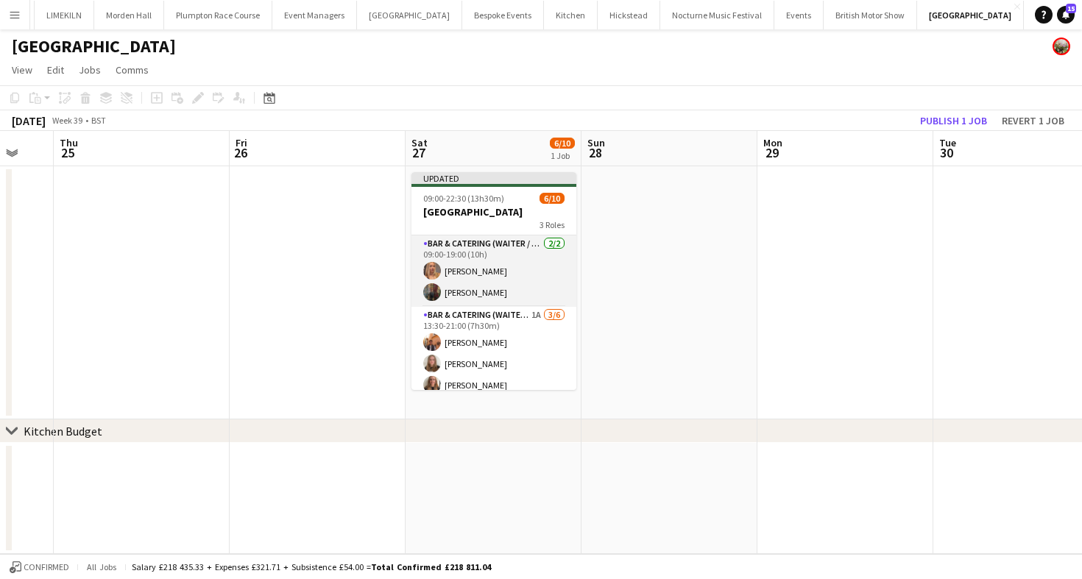
click at [516, 290] on app-card-role "Bar & Catering (Waiter / waitress) 2/2 09:00-19:00 (10h) Beatrice Vane Annabel …" at bounding box center [493, 271] width 165 height 71
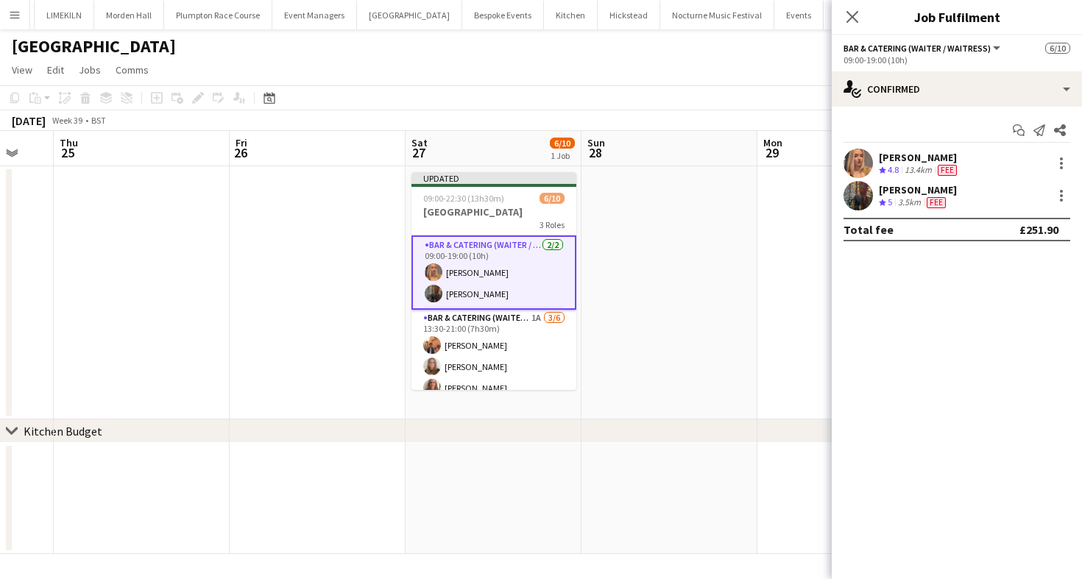
click at [994, 108] on div "Start chat Send notification Share Beatrice Vane Crew rating 4.8 13.4km Fee Ann…" at bounding box center [957, 180] width 250 height 146
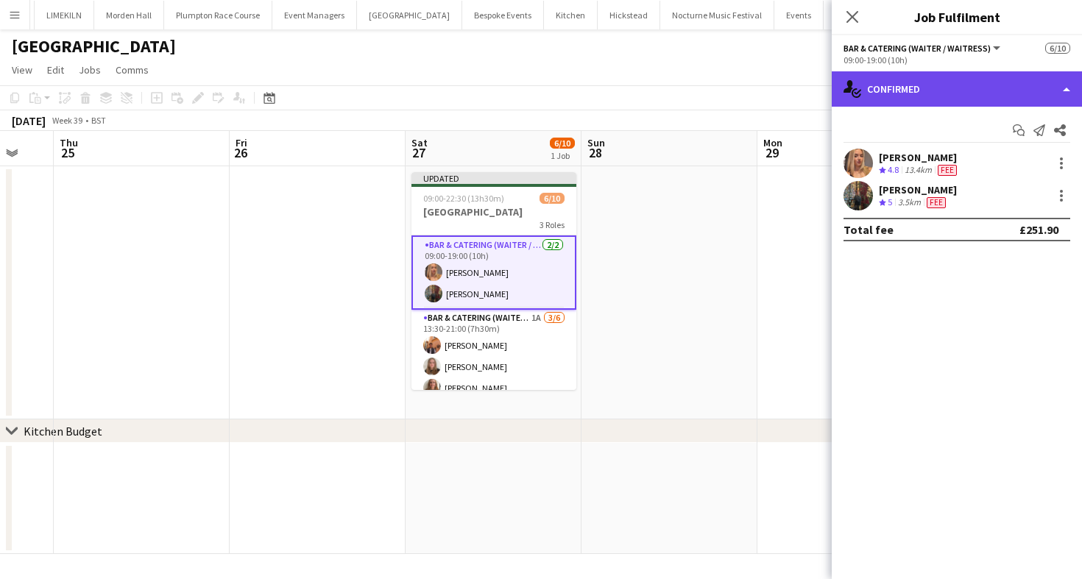
click at [960, 85] on div "single-neutral-actions-check-2 Confirmed" at bounding box center [957, 88] width 250 height 35
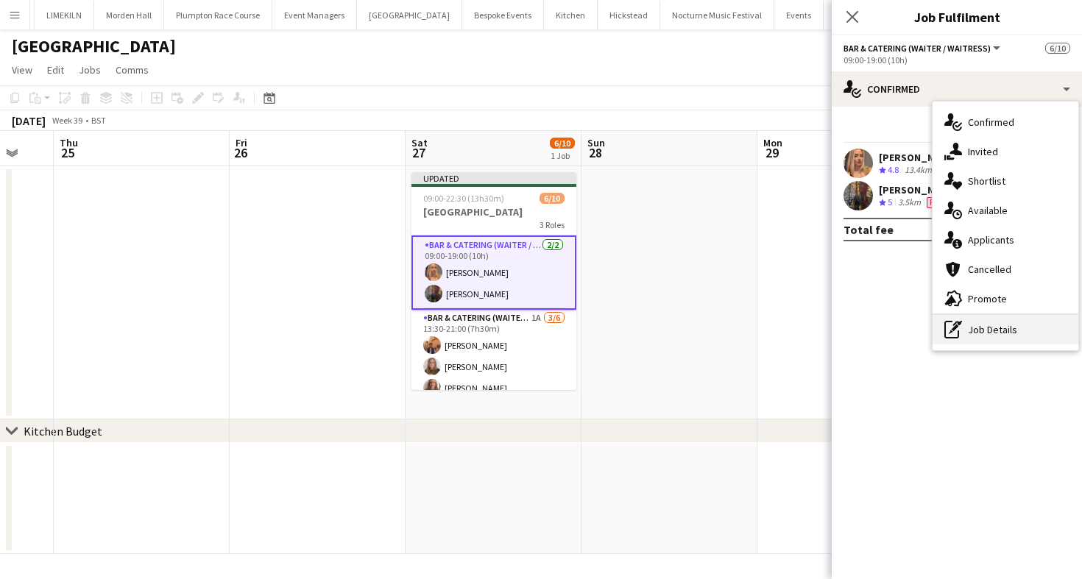
click at [982, 333] on div "pen-write Job Details" at bounding box center [1006, 329] width 146 height 29
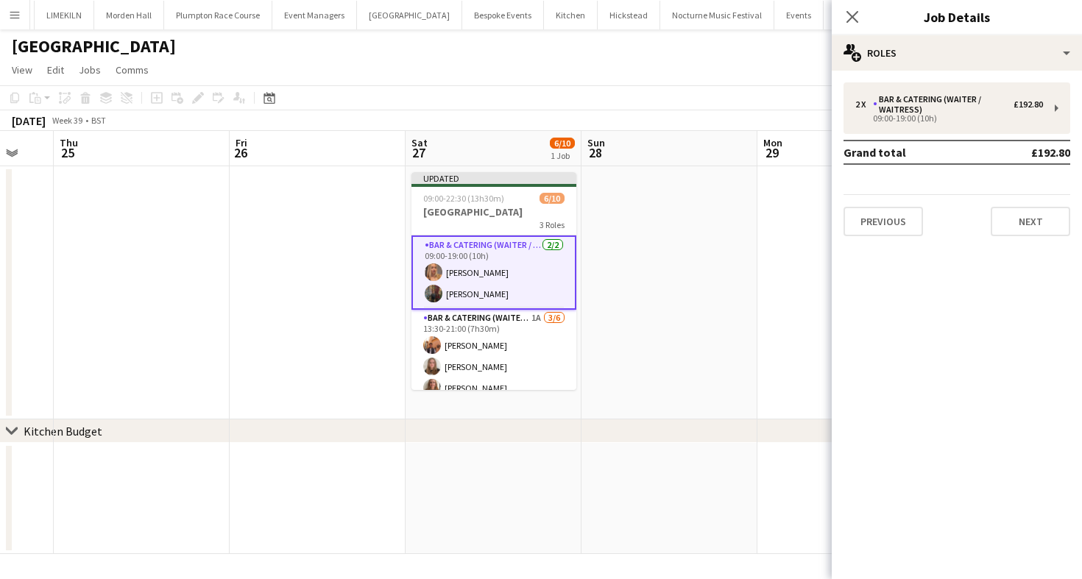
click at [936, 77] on div "2 x Bar & Catering (Waiter / waitress) £192.80 09:00-19:00 (10h) Grand total £1…" at bounding box center [957, 159] width 250 height 177
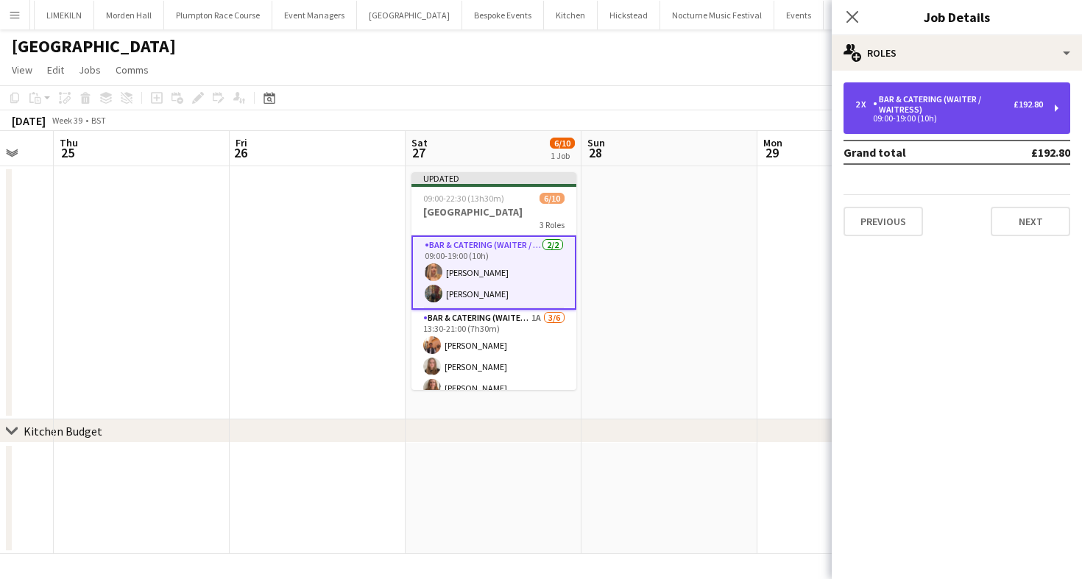
click at [937, 105] on div "Bar & Catering (Waiter / waitress)" at bounding box center [943, 104] width 141 height 21
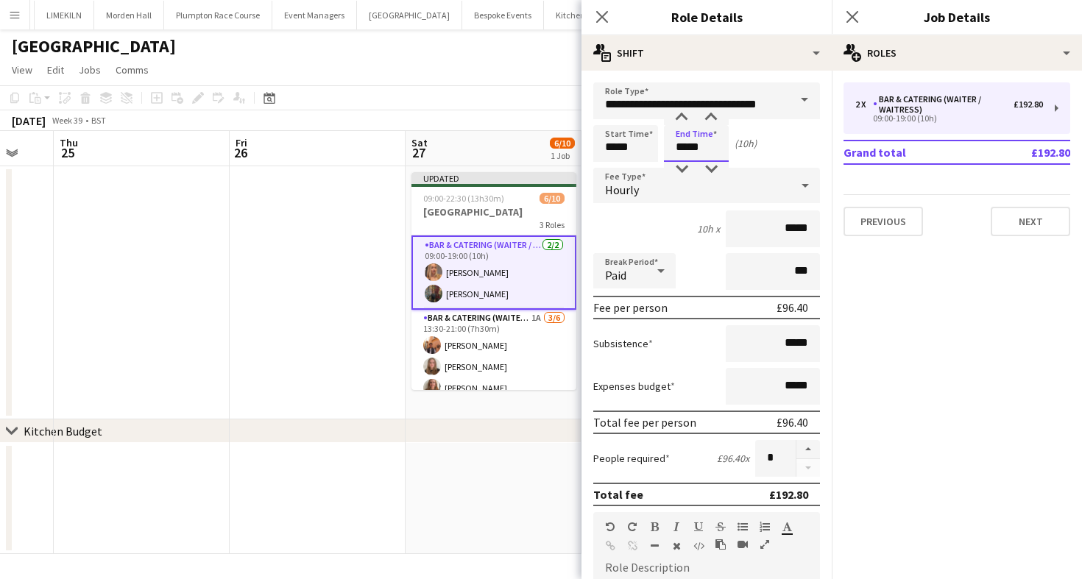
click at [681, 154] on input "*****" at bounding box center [696, 143] width 65 height 37
click at [682, 176] on div at bounding box center [681, 169] width 29 height 15
click at [716, 163] on div at bounding box center [710, 169] width 29 height 15
type input "*****"
click at [716, 163] on div at bounding box center [710, 169] width 29 height 15
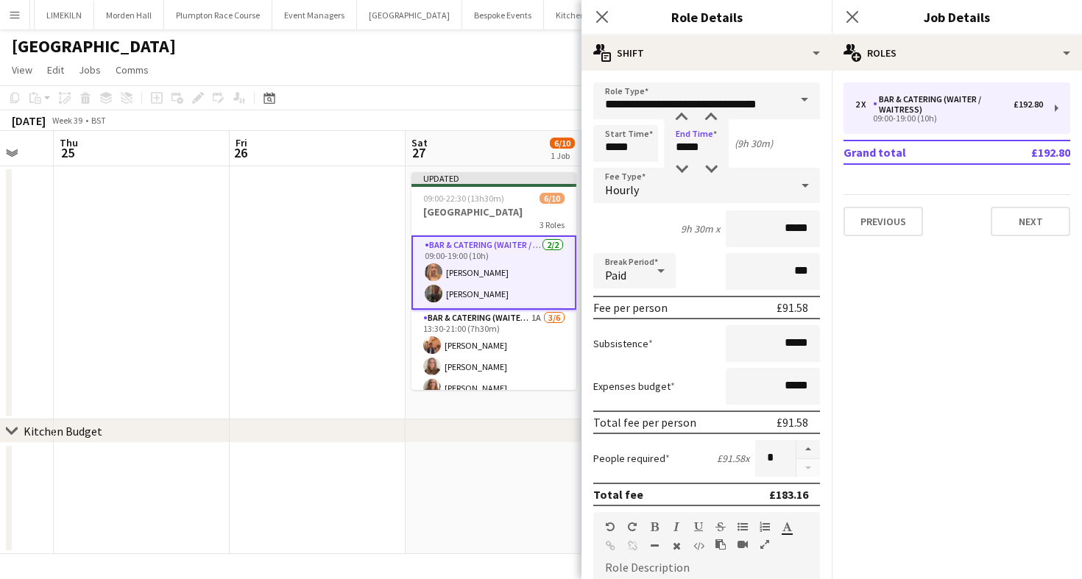
click at [520, 86] on app-toolbar "Copy Paste Paste Command V Paste with crew Command Shift V Paste linked Job [GE…" at bounding box center [541, 97] width 1082 height 25
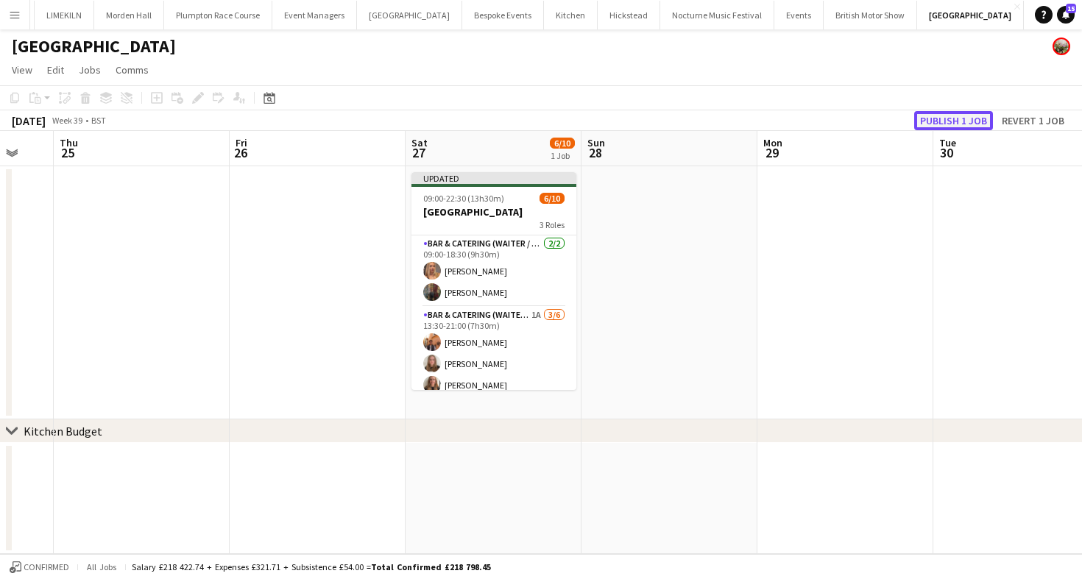
click at [969, 119] on button "Publish 1 job" at bounding box center [953, 120] width 79 height 19
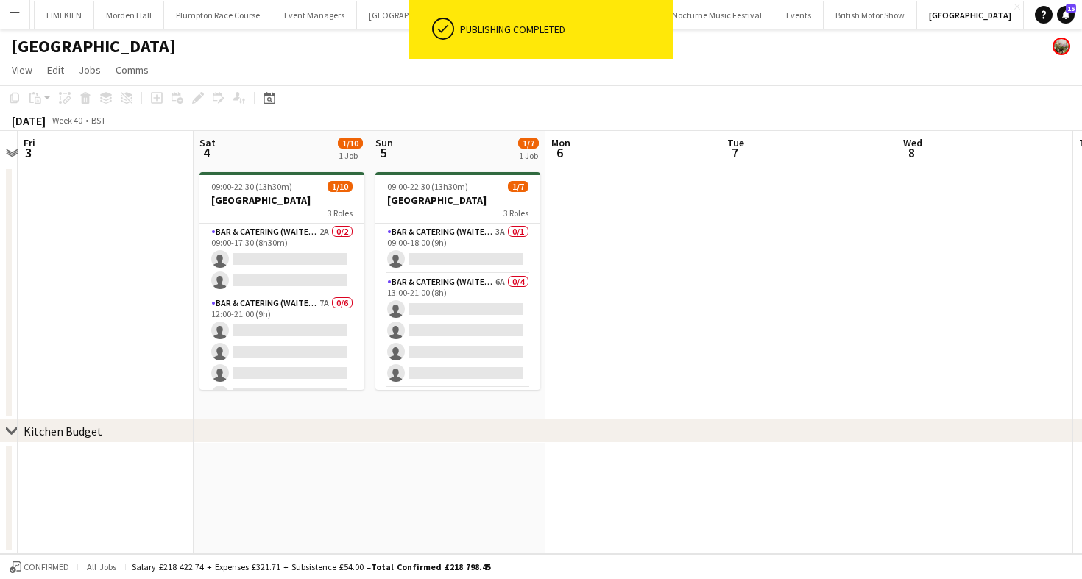
scroll to position [0, 692]
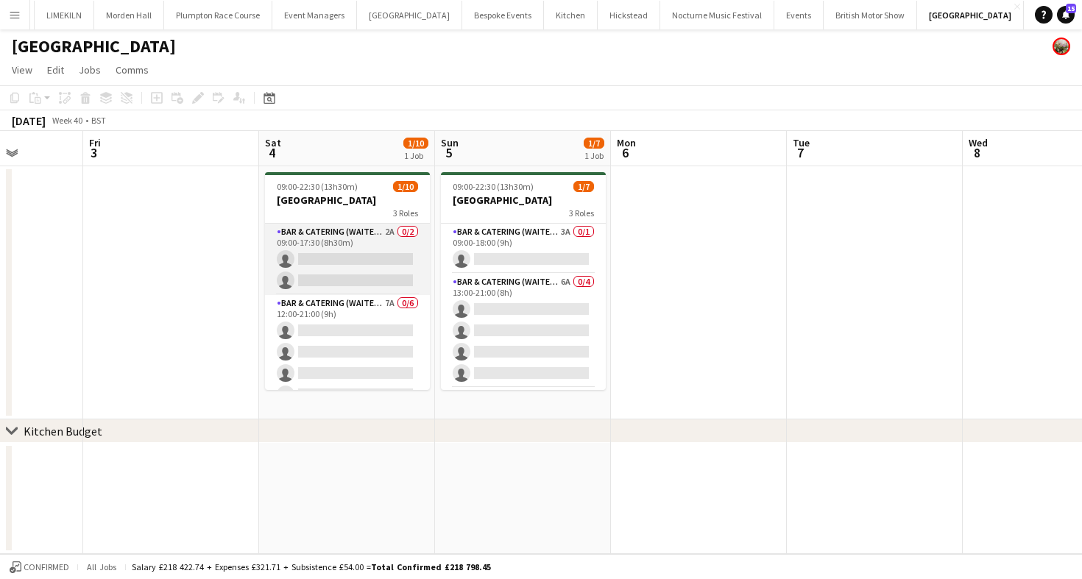
click at [347, 250] on app-card-role "Bar & Catering (Waiter / waitress) 2A 0/2 09:00-17:30 (8h30m) single-neutral-ac…" at bounding box center [347, 259] width 165 height 71
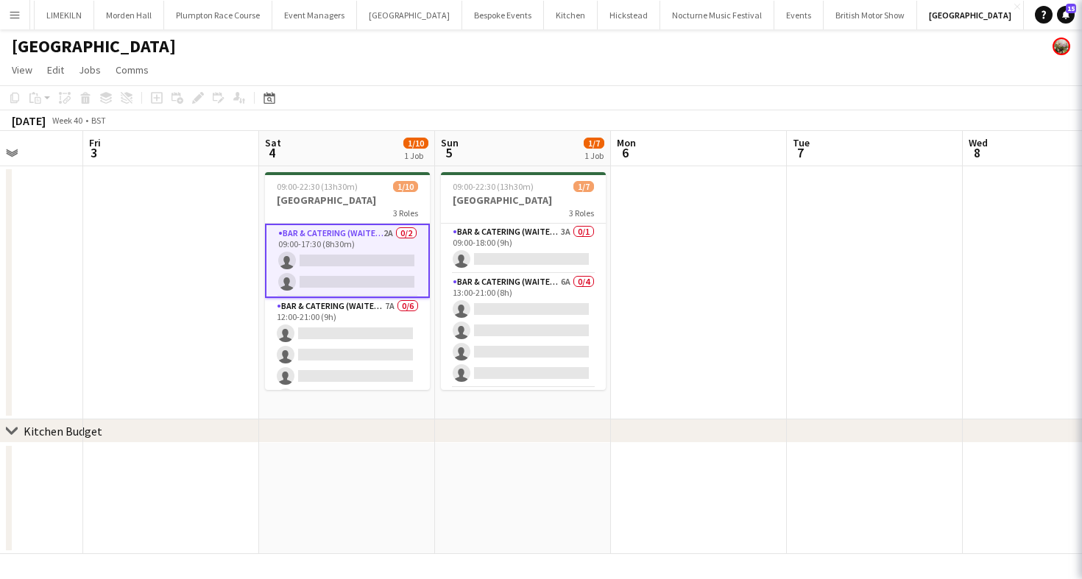
scroll to position [0, 620]
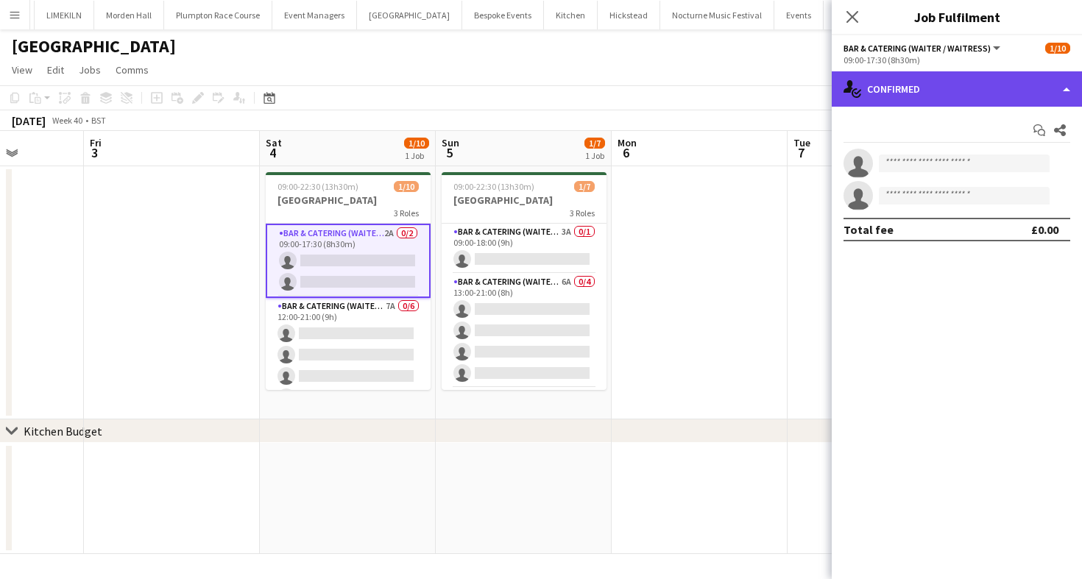
click at [928, 88] on div "single-neutral-actions-check-2 Confirmed" at bounding box center [957, 88] width 250 height 35
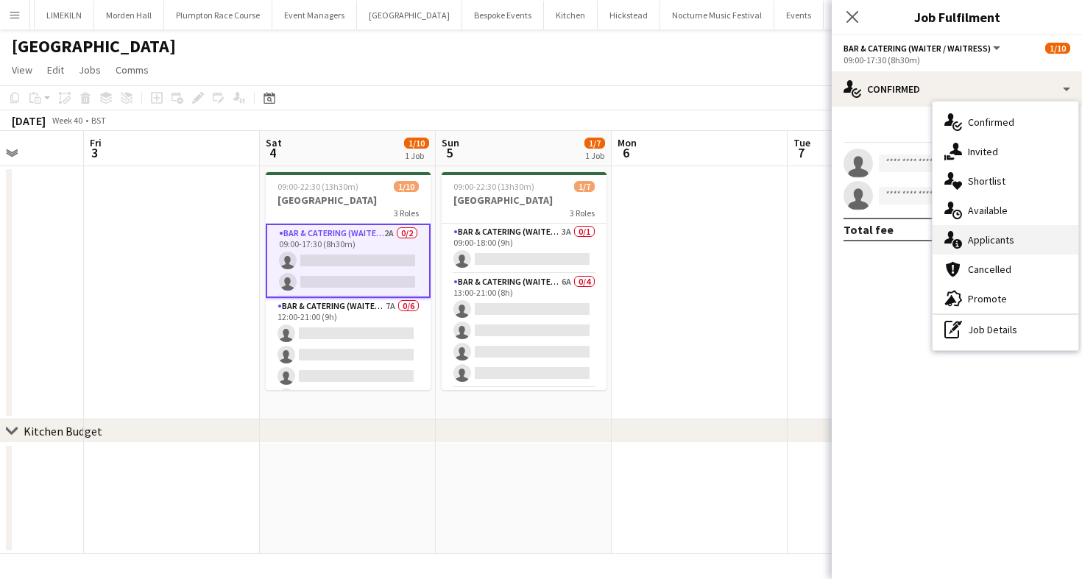
click at [970, 244] on div "single-neutral-actions-information Applicants" at bounding box center [1006, 239] width 146 height 29
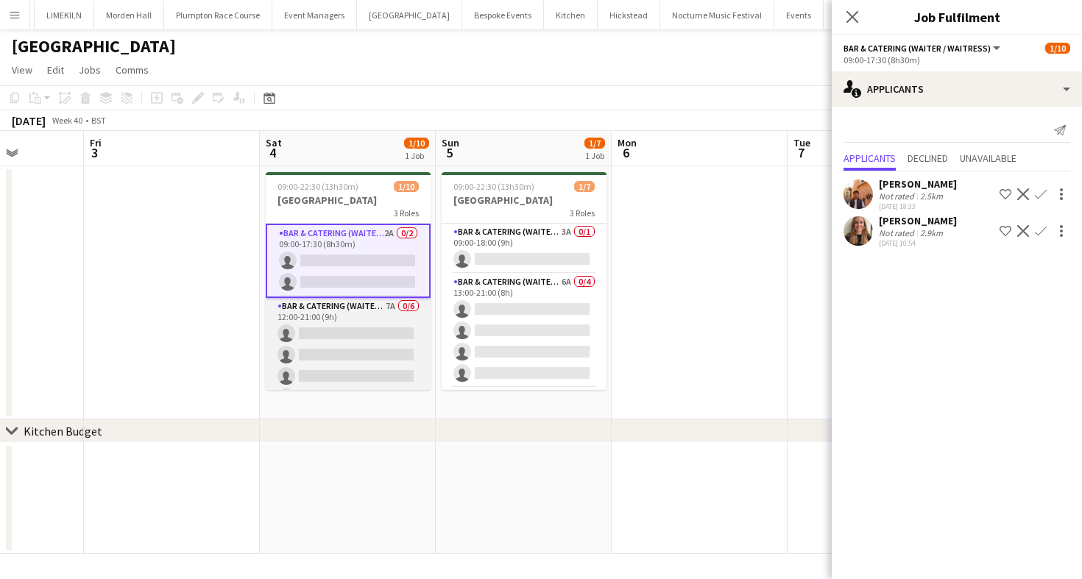
click at [328, 372] on app-card-role "Bar & Catering (Waiter / waitress) 7A 0/6 12:00-21:00 (9h) single-neutral-actio…" at bounding box center [348, 376] width 165 height 157
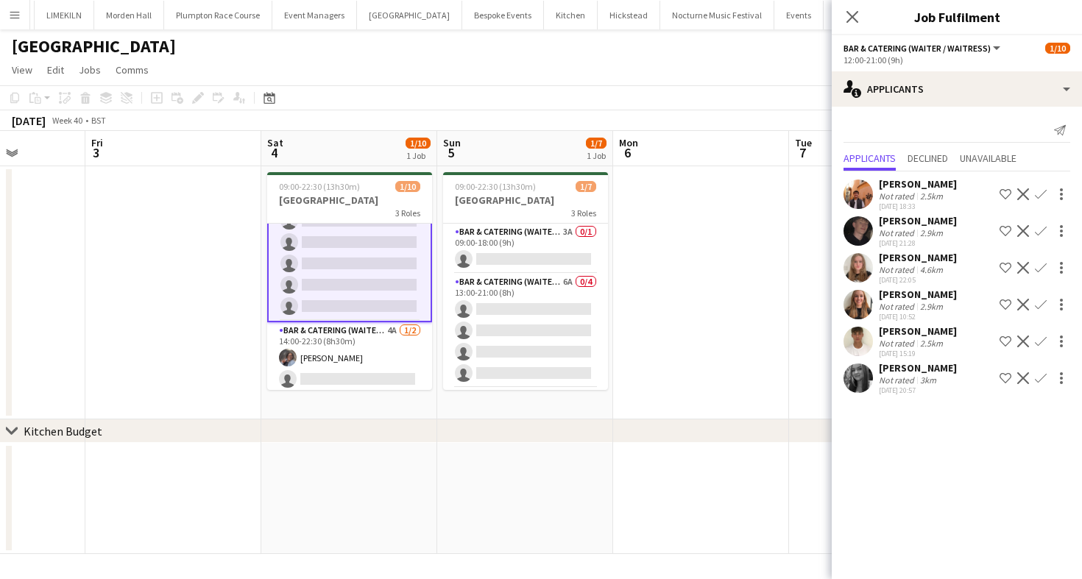
scroll to position [136, 0]
click at [370, 350] on app-card-role "Bar & Catering (Waiter / waitress) 4A 1/2 14:00-22:30 (8h30m) Deborah Edema sin…" at bounding box center [349, 354] width 165 height 71
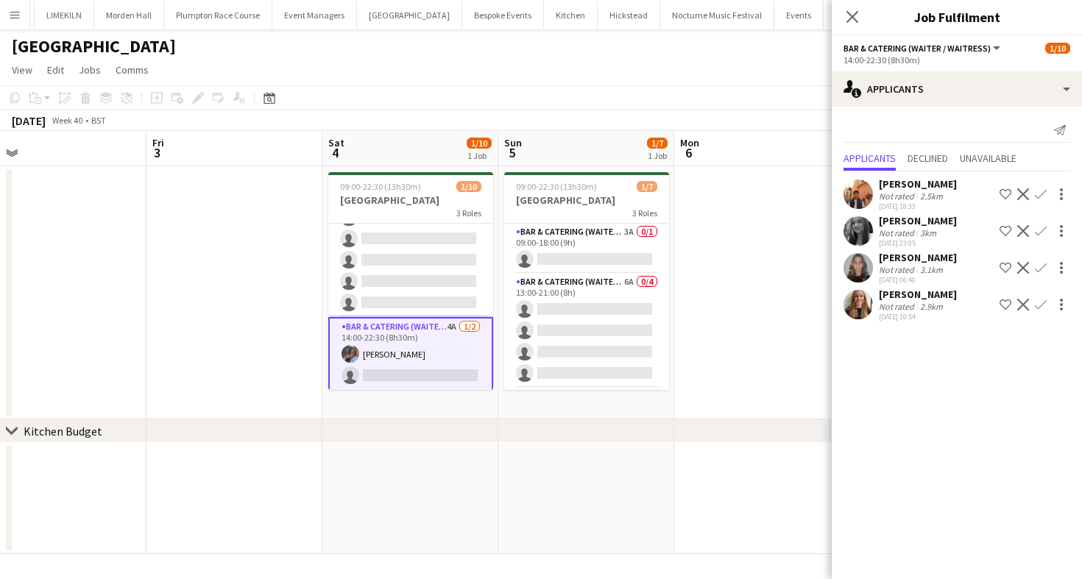
scroll to position [0, 539]
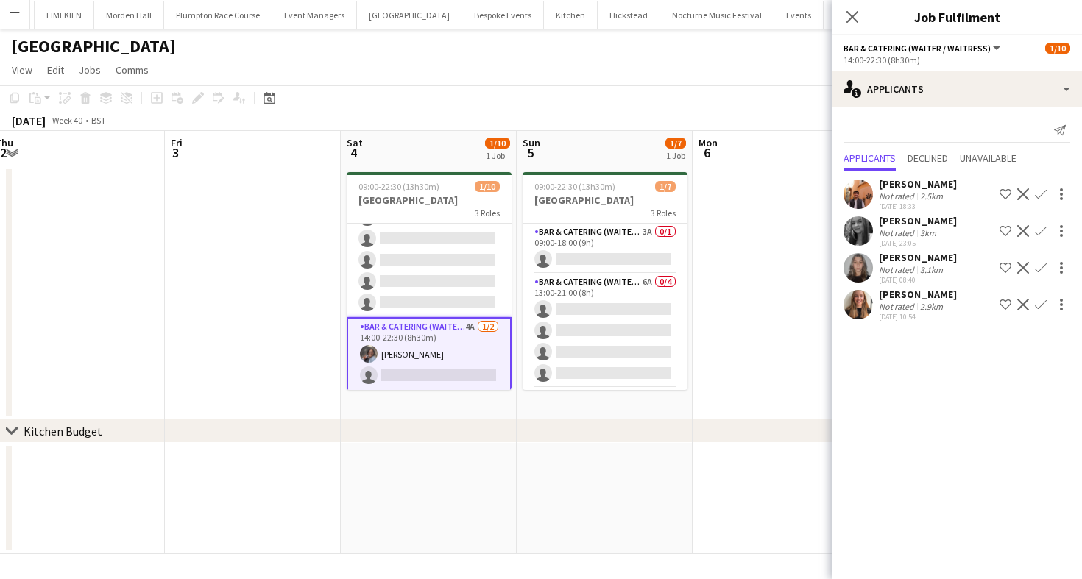
click at [436, 357] on app-card-role "Bar & Catering (Waiter / waitress) 4A 1/2 14:00-22:30 (8h30m) Deborah Edema sin…" at bounding box center [429, 354] width 165 height 74
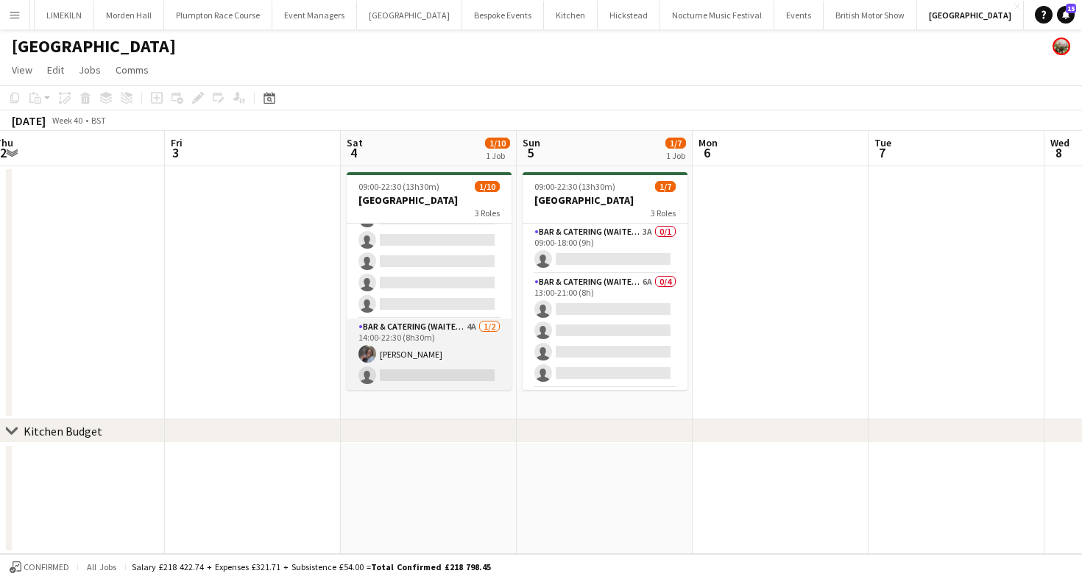
click at [435, 356] on app-card-role "Bar & Catering (Waiter / waitress) 4A 1/2 14:00-22:30 (8h30m) Deborah Edema sin…" at bounding box center [429, 354] width 165 height 71
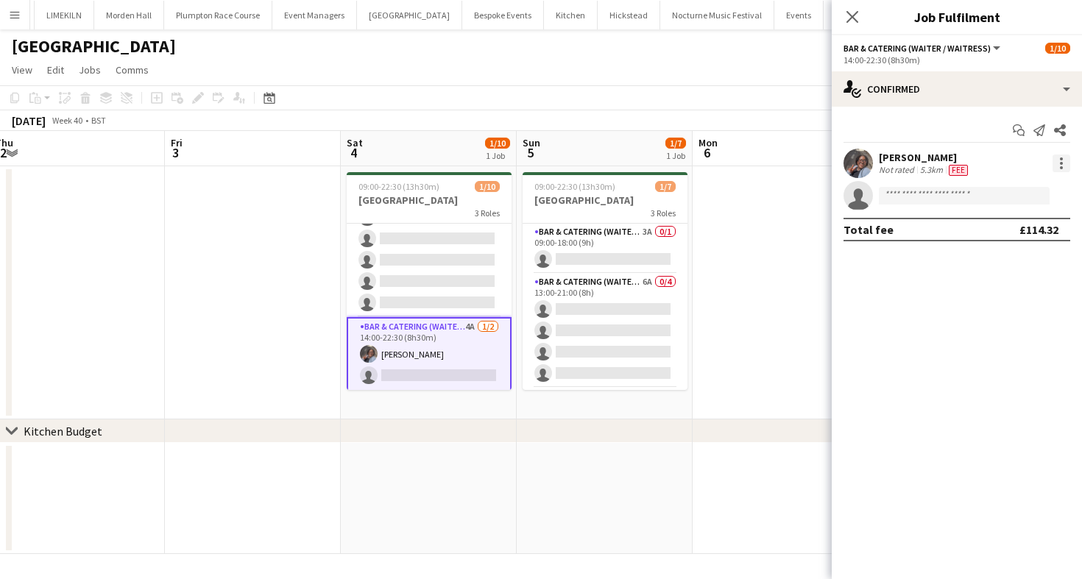
click at [1066, 164] on div at bounding box center [1062, 164] width 18 height 18
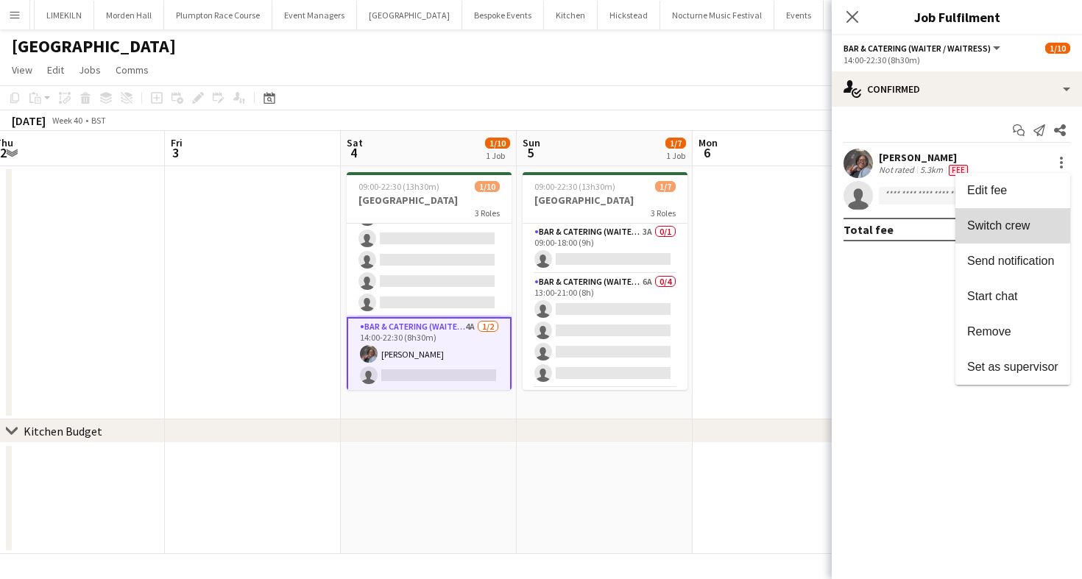
click at [994, 221] on span "Switch crew" at bounding box center [998, 225] width 63 height 13
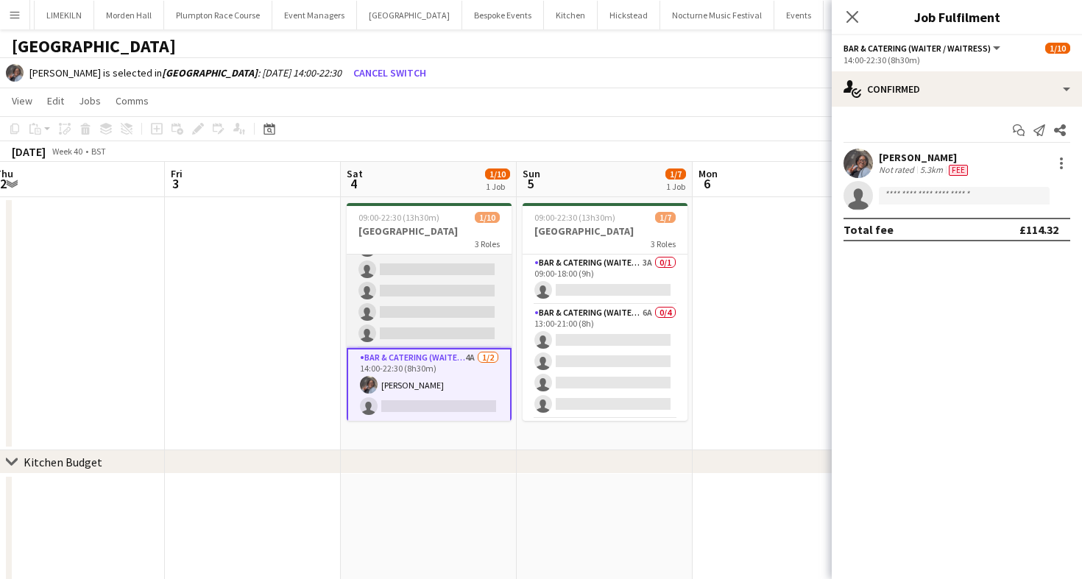
scroll to position [0, 0]
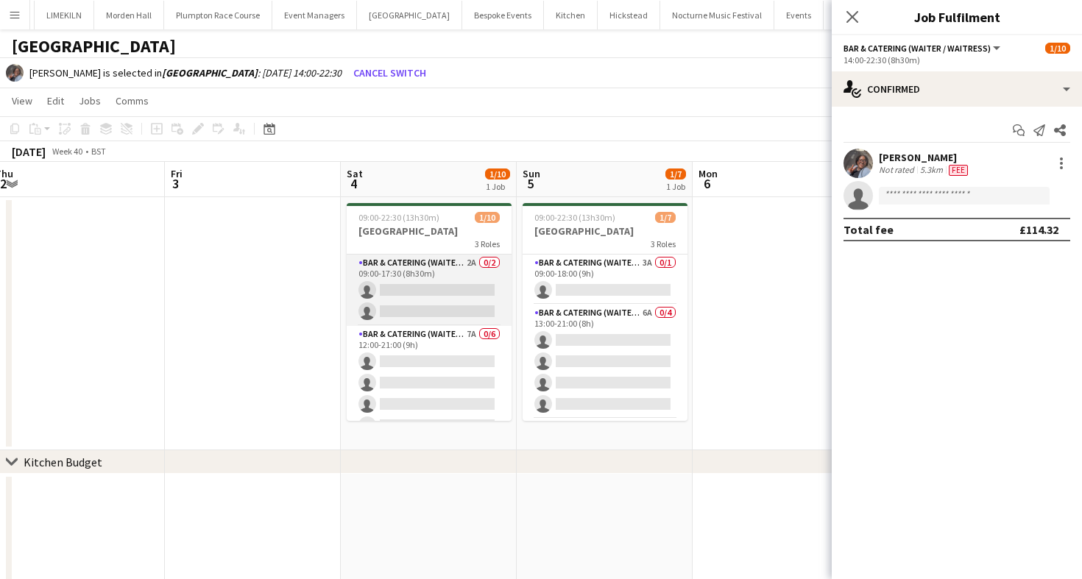
click at [398, 305] on app-card-role "Bar & Catering (Waiter / waitress) 2A 0/2 09:00-17:30 (8h30m) single-neutral-ac…" at bounding box center [429, 290] width 165 height 71
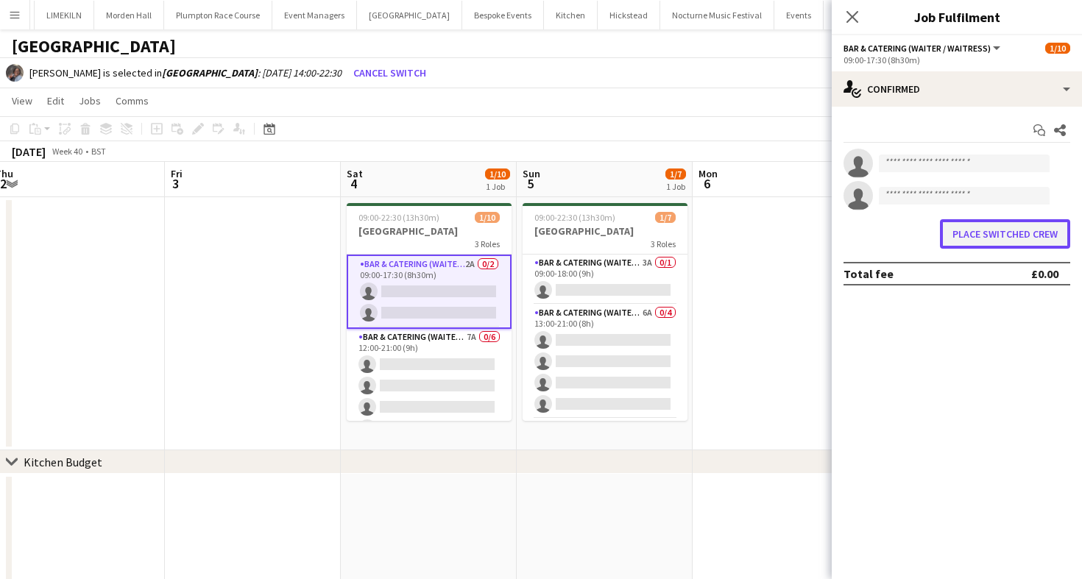
click at [1047, 226] on button "Place switched crew" at bounding box center [1005, 233] width 130 height 29
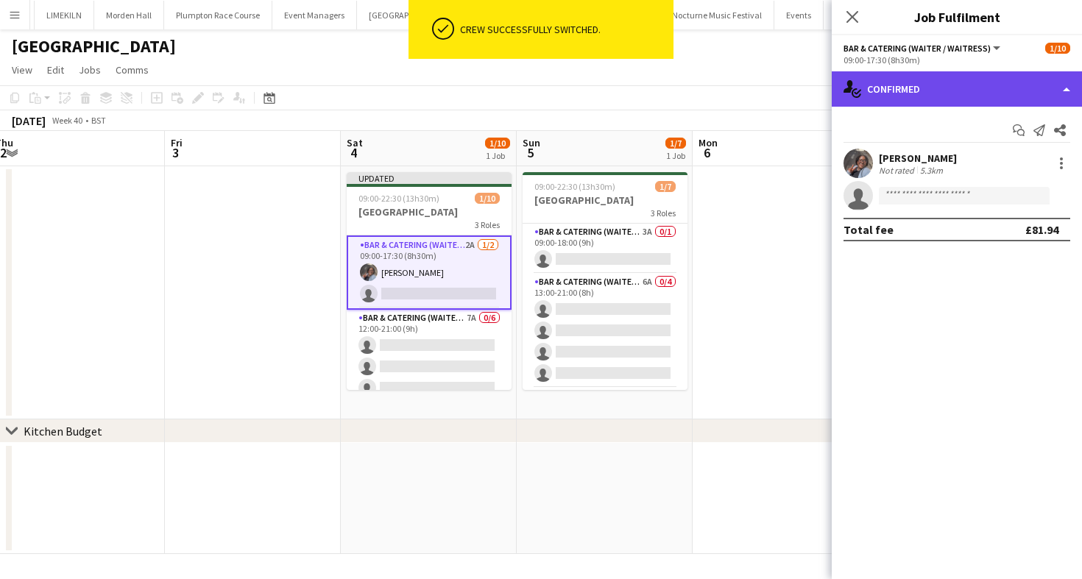
click at [977, 99] on div "single-neutral-actions-check-2 Confirmed" at bounding box center [957, 88] width 250 height 35
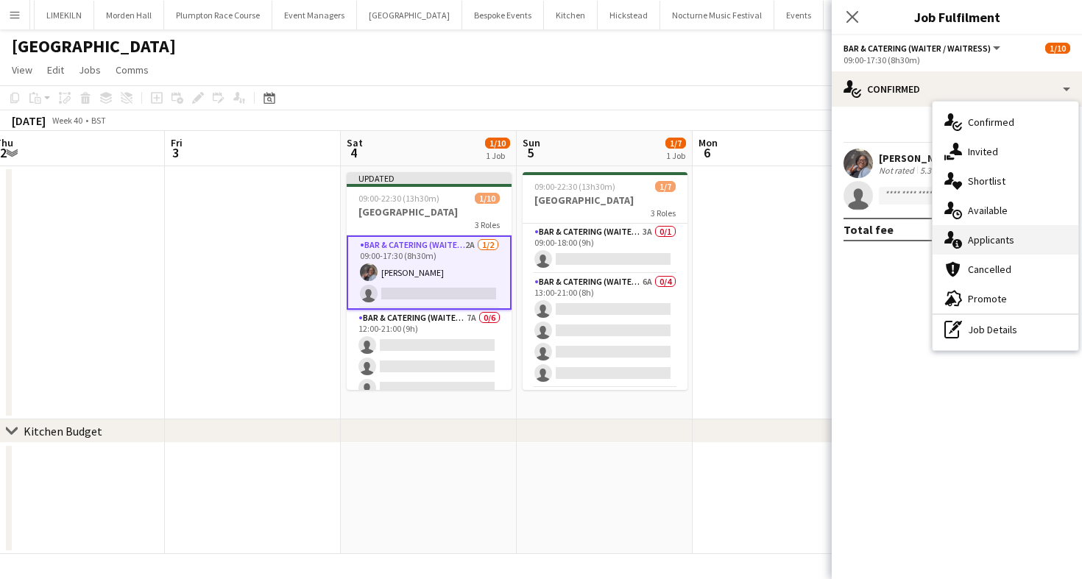
click at [1022, 238] on div "single-neutral-actions-information Applicants" at bounding box center [1006, 239] width 146 height 29
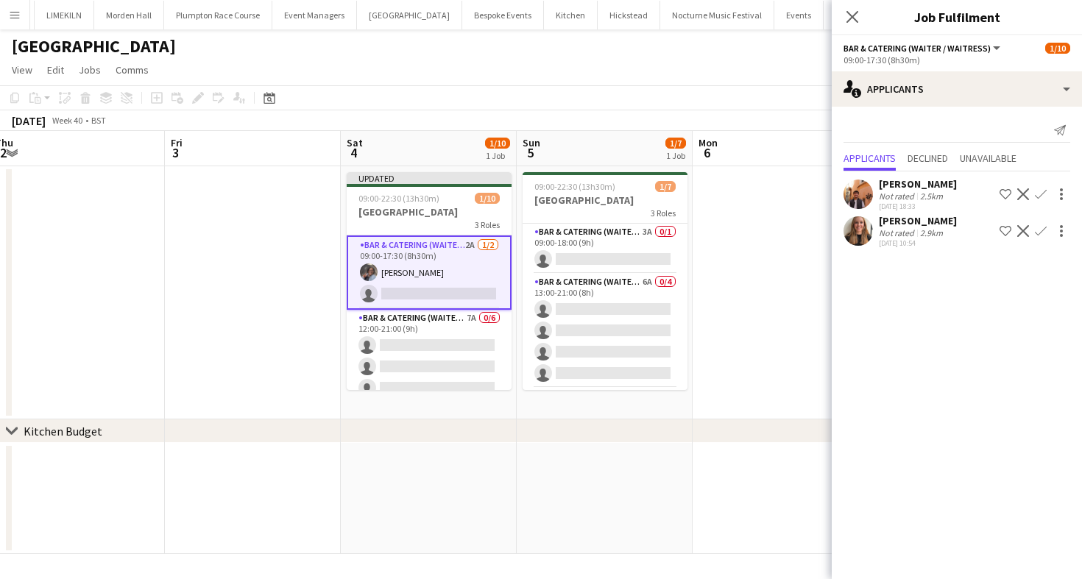
click at [1035, 194] on app-icon "Confirm" at bounding box center [1041, 194] width 12 height 12
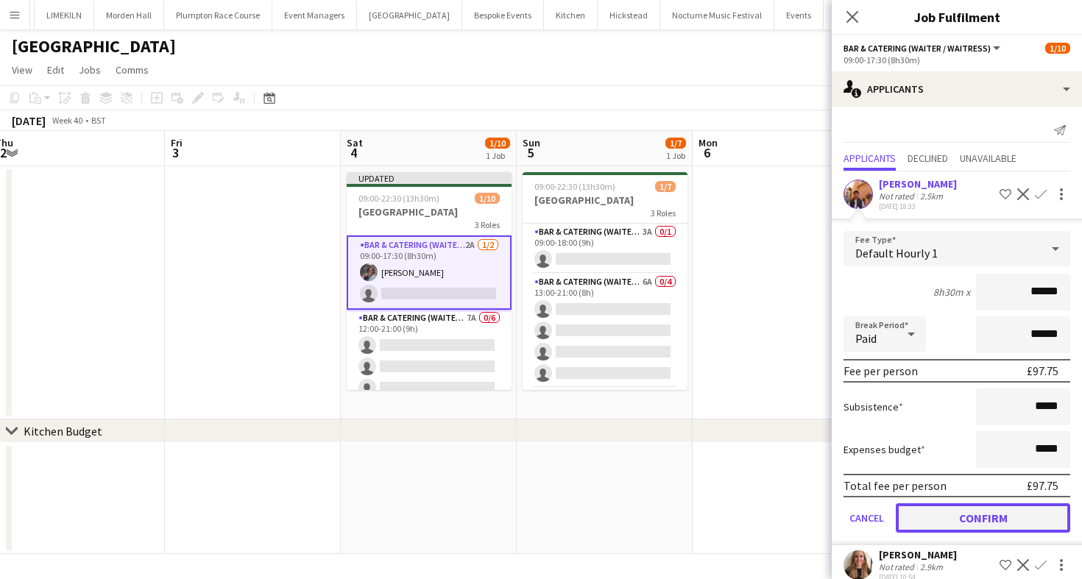
click at [951, 526] on button "Confirm" at bounding box center [983, 518] width 174 height 29
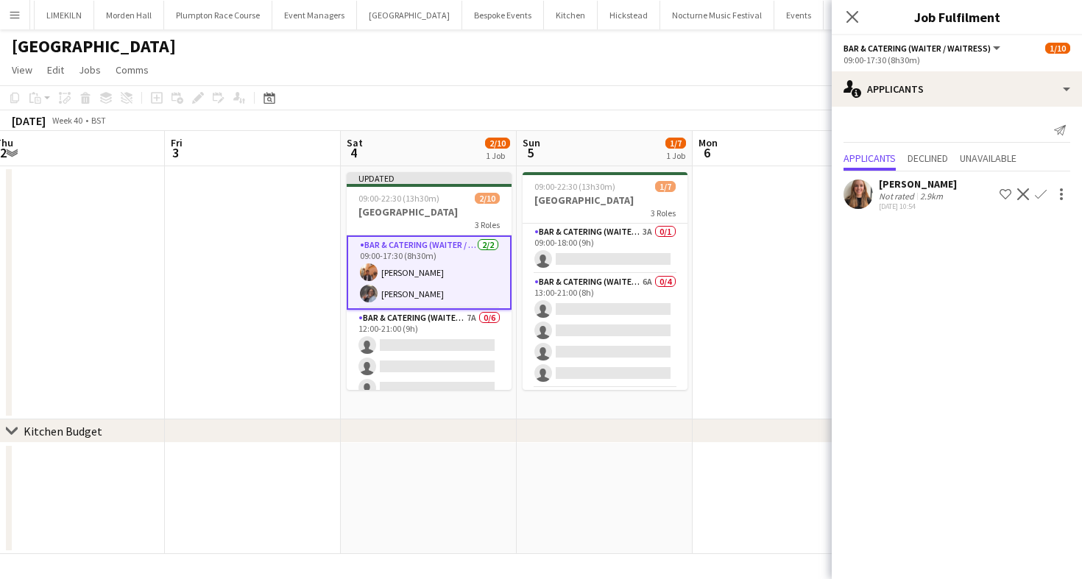
click at [683, 88] on app-toolbar "Copy Paste Paste Command V Paste with crew Command Shift V Paste linked Job [GE…" at bounding box center [541, 97] width 1082 height 25
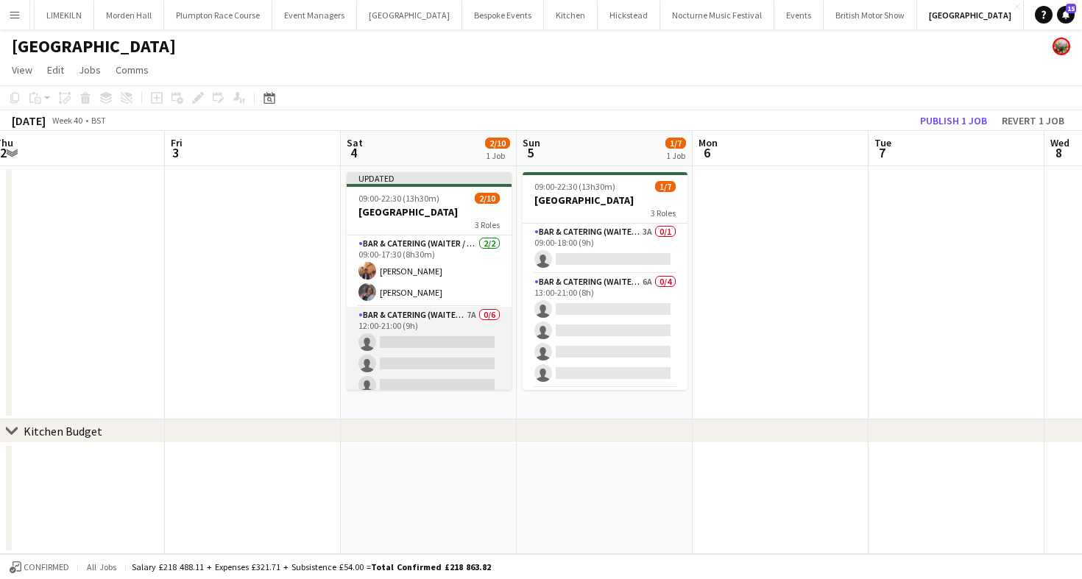
click at [442, 339] on app-card-role "Bar & Catering (Waiter / waitress) 7A 0/6 12:00-21:00 (9h) single-neutral-actio…" at bounding box center [429, 385] width 165 height 157
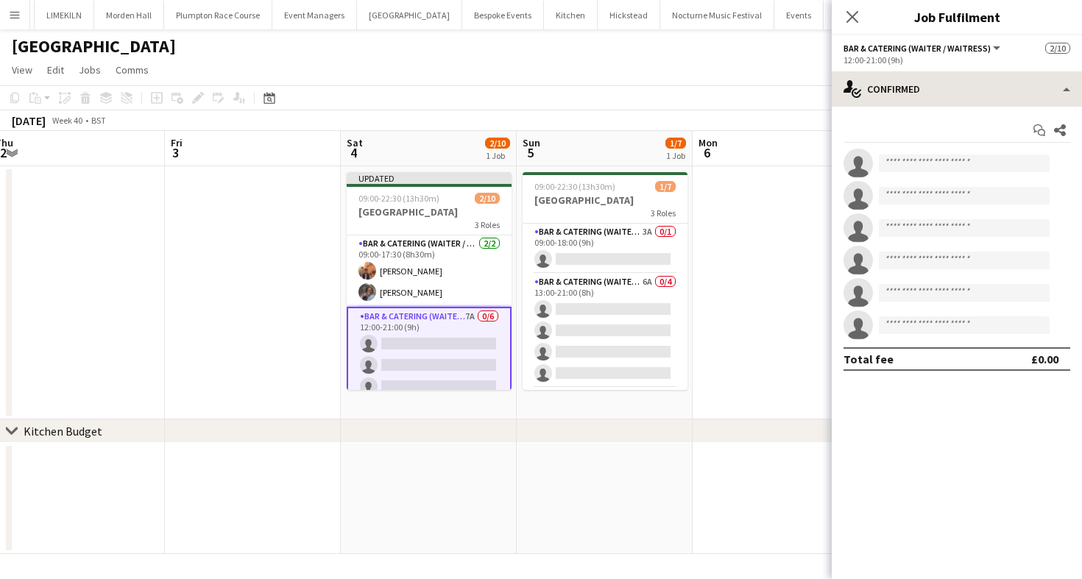
click at [906, 106] on div "single-neutral-actions-check-2 Confirmed single-neutral-actions-check-2 Confirm…" at bounding box center [957, 325] width 250 height 508
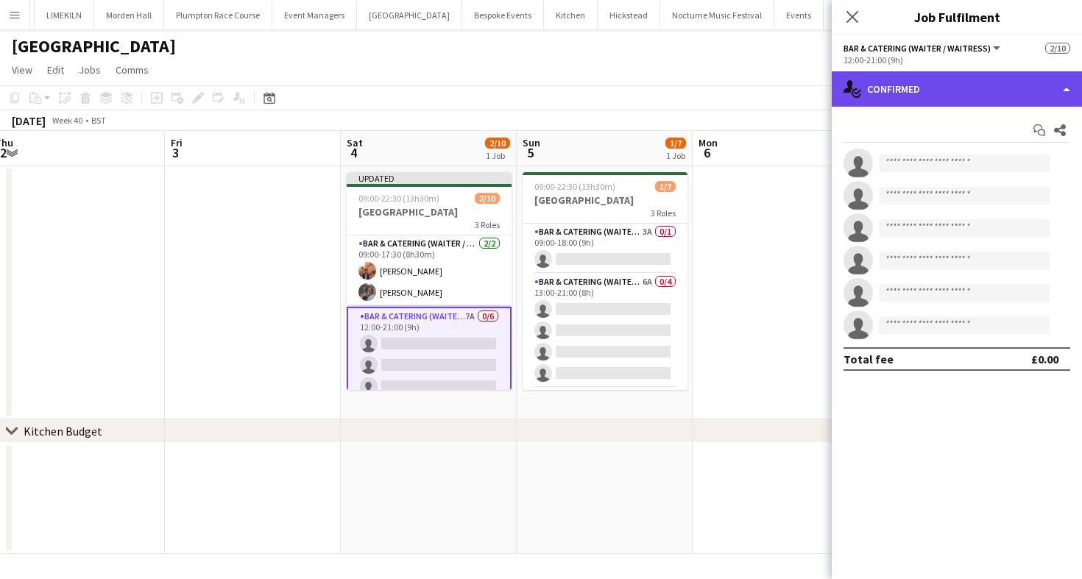
click at [931, 88] on div "single-neutral-actions-check-2 Confirmed" at bounding box center [957, 88] width 250 height 35
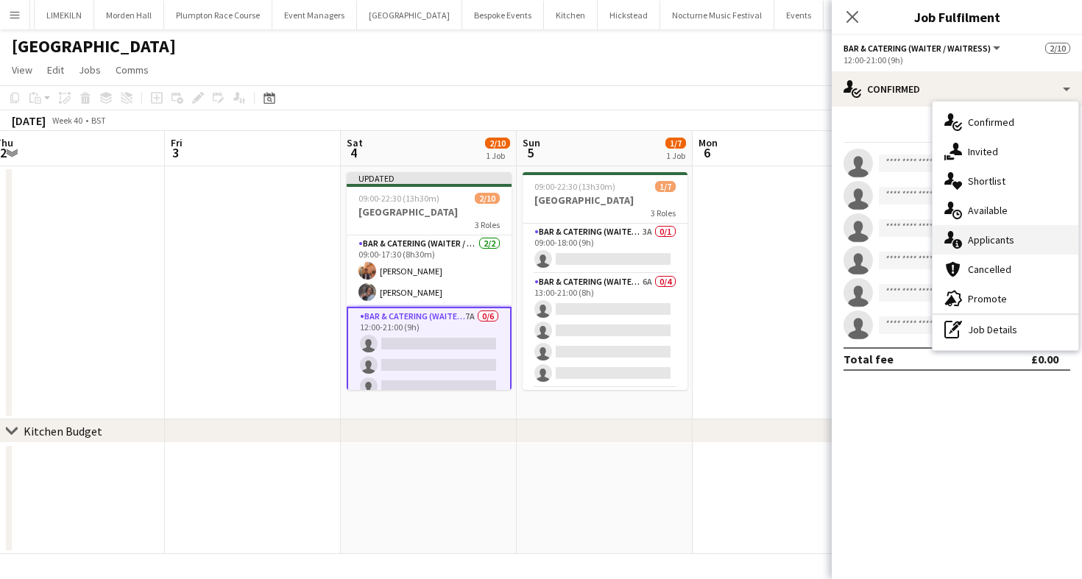
click at [995, 240] on div "single-neutral-actions-information Applicants" at bounding box center [1006, 239] width 146 height 29
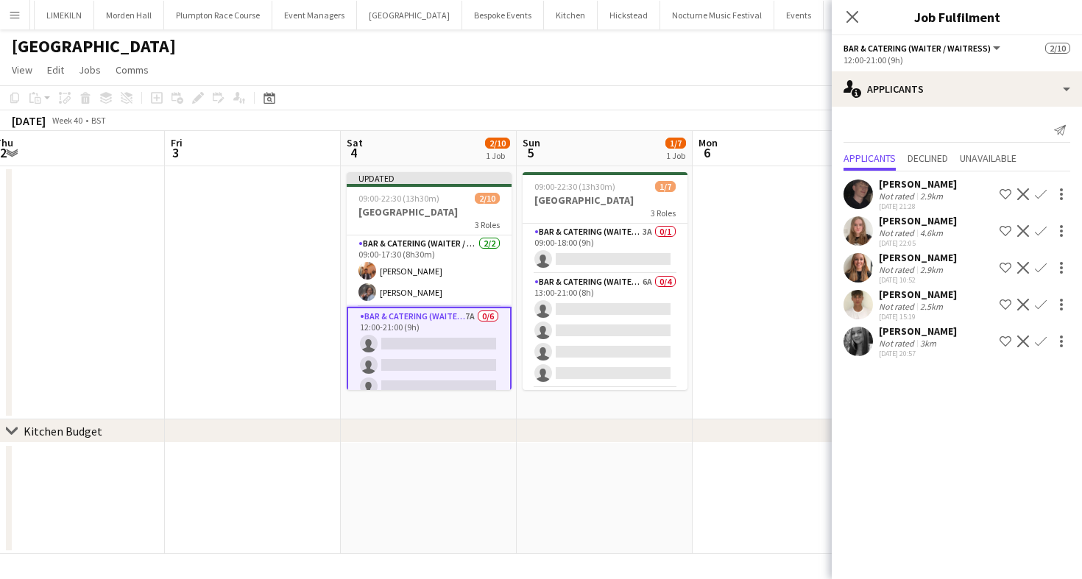
click at [1045, 191] on app-icon "Confirm" at bounding box center [1041, 194] width 12 height 12
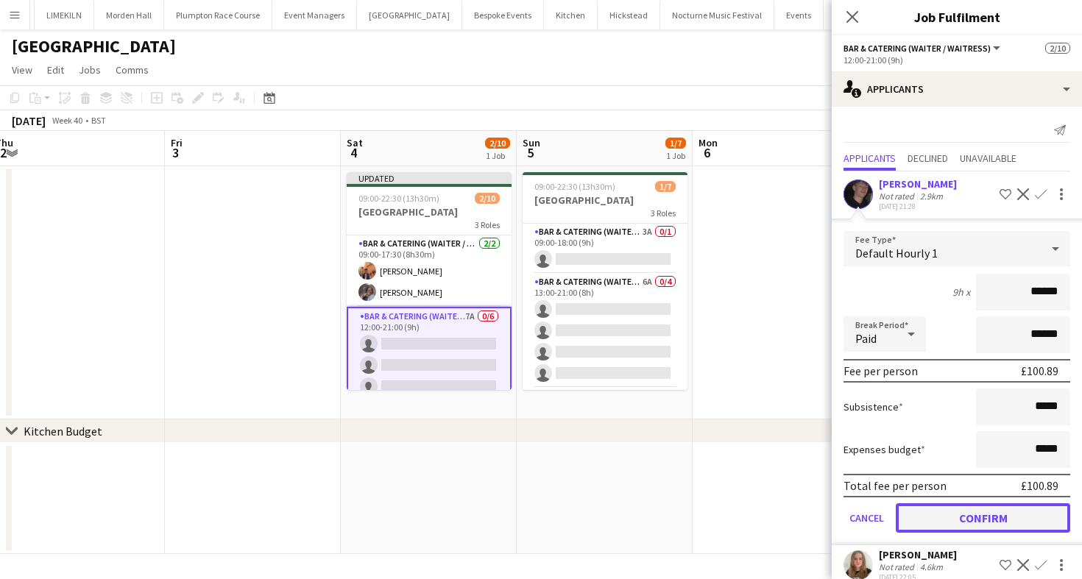
click at [941, 514] on button "Confirm" at bounding box center [983, 518] width 174 height 29
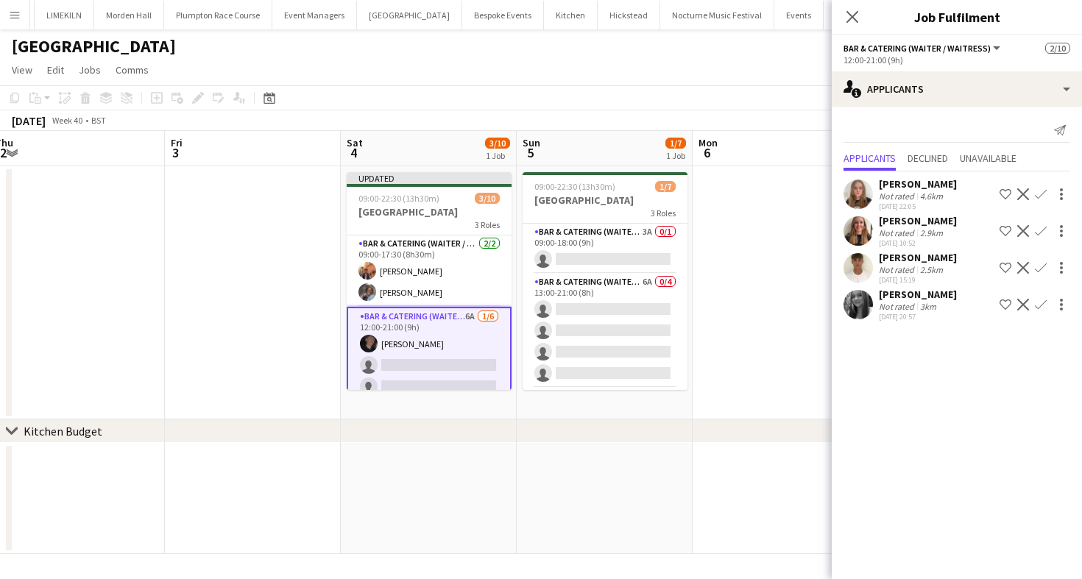
click at [1040, 268] on app-icon "Confirm" at bounding box center [1041, 268] width 12 height 12
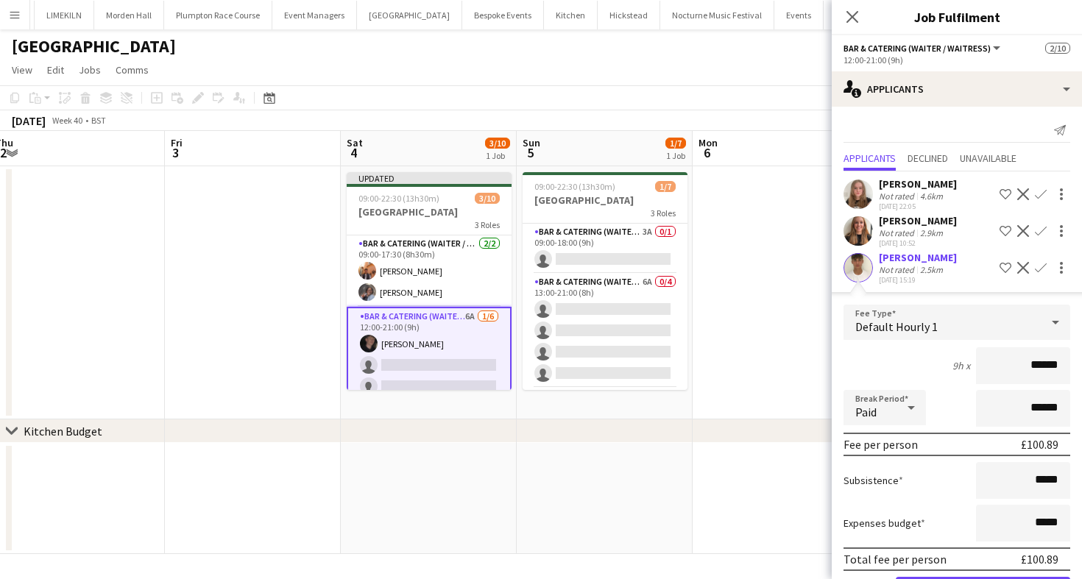
scroll to position [91, 0]
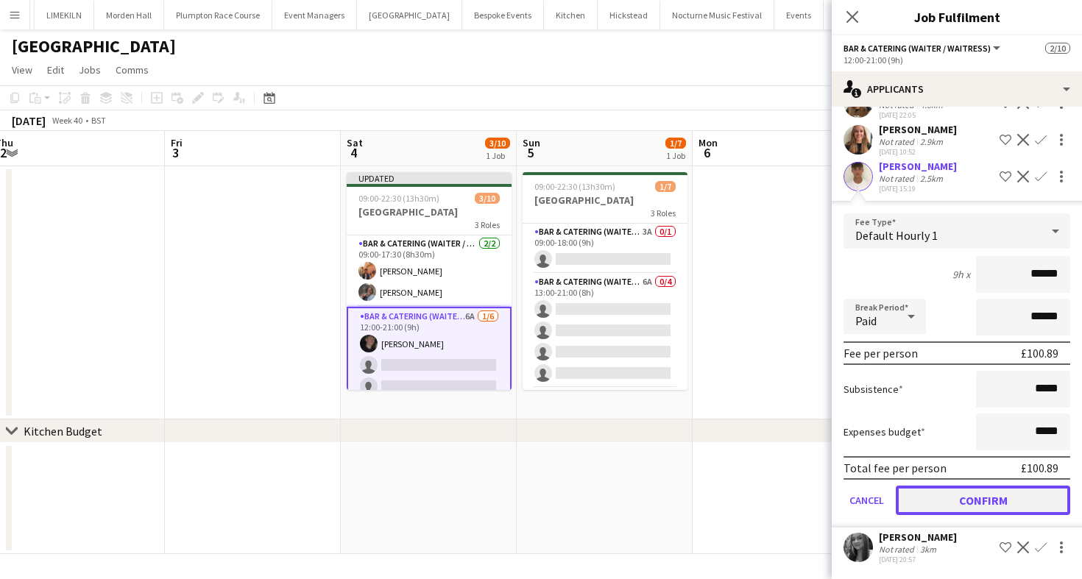
click at [937, 498] on button "Confirm" at bounding box center [983, 500] width 174 height 29
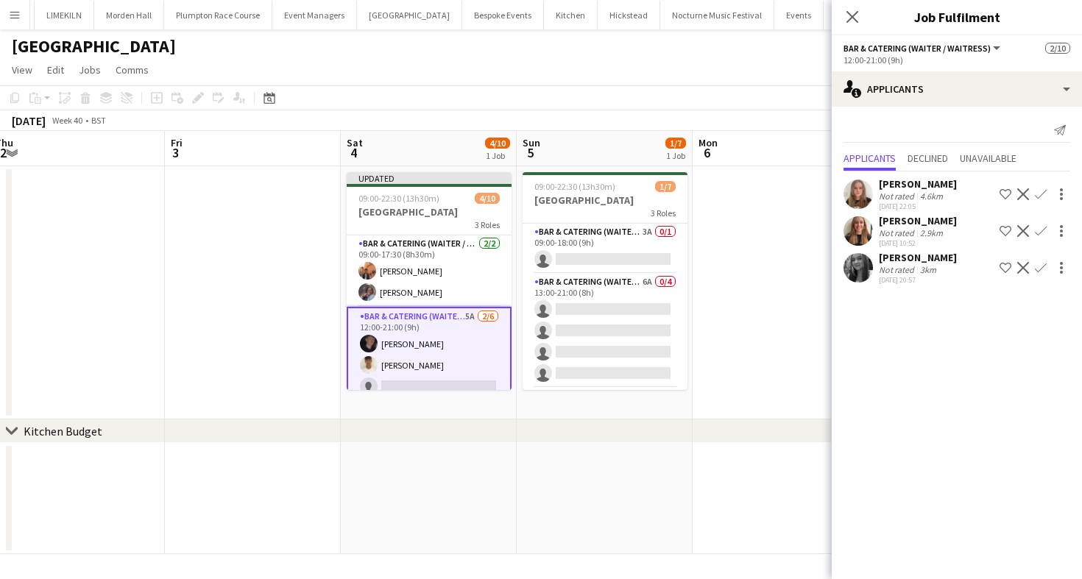
click at [1042, 268] on app-icon "Confirm" at bounding box center [1041, 268] width 12 height 12
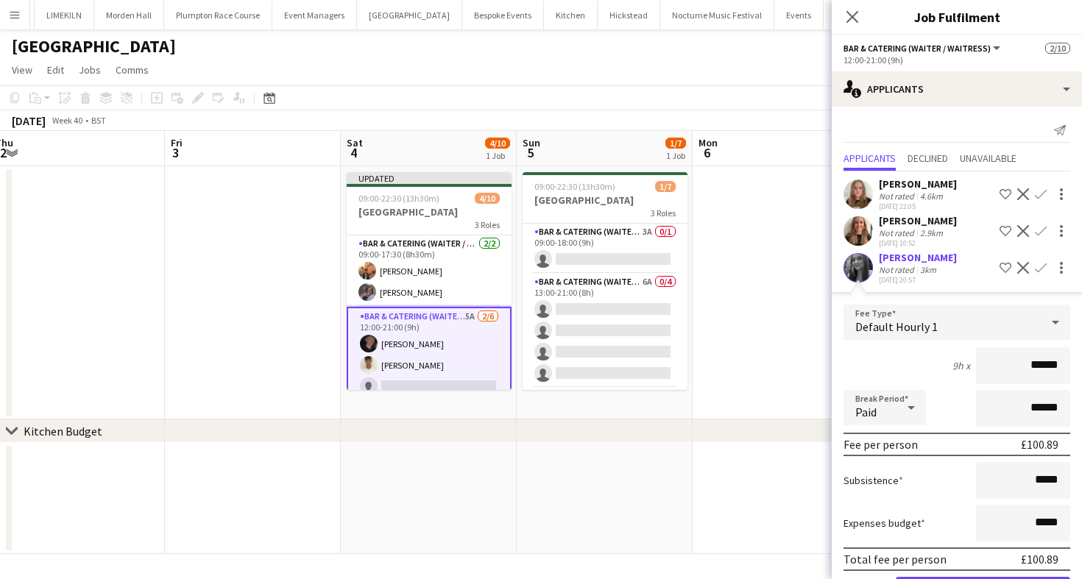
scroll to position [54, 0]
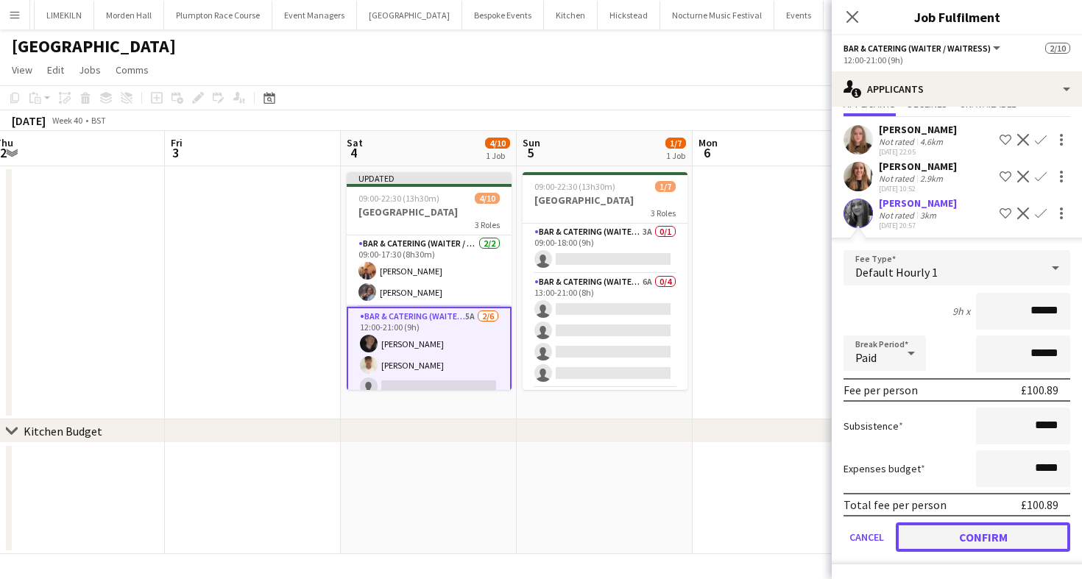
click at [941, 529] on button "Confirm" at bounding box center [983, 537] width 174 height 29
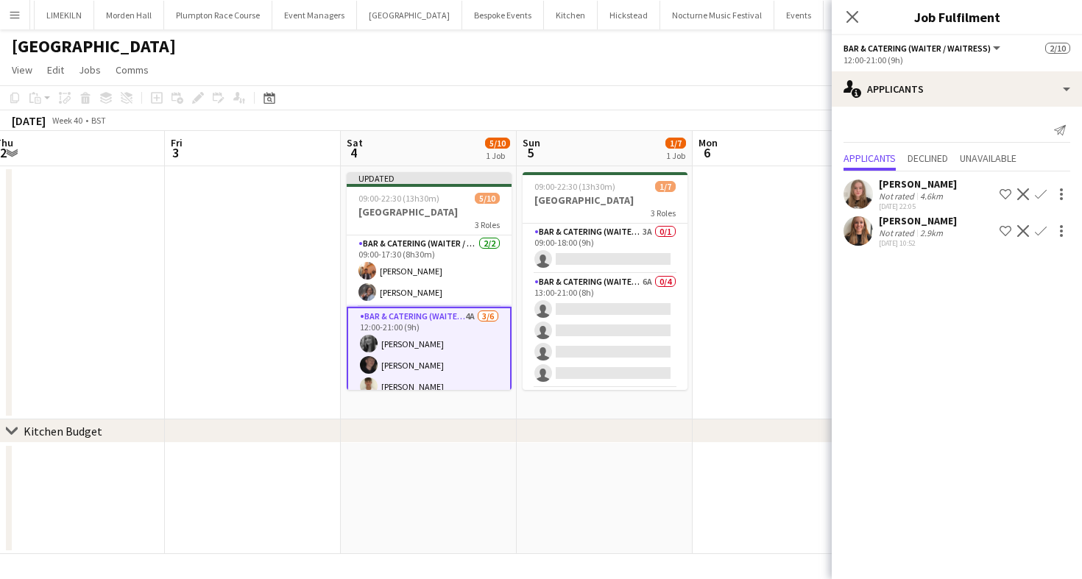
click at [1040, 197] on app-icon "Confirm" at bounding box center [1041, 194] width 12 height 12
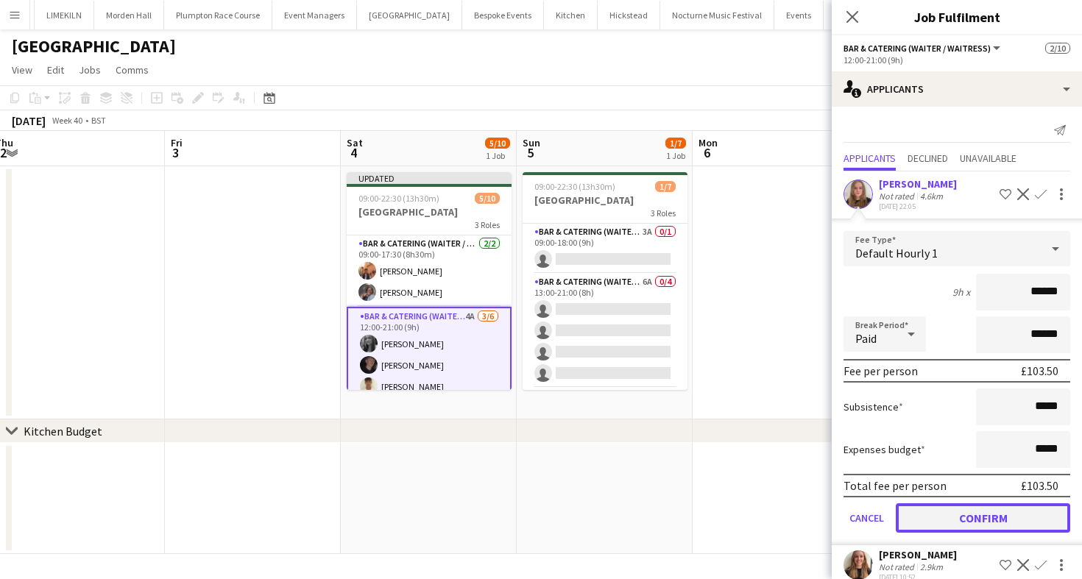
click at [941, 523] on button "Confirm" at bounding box center [983, 518] width 174 height 29
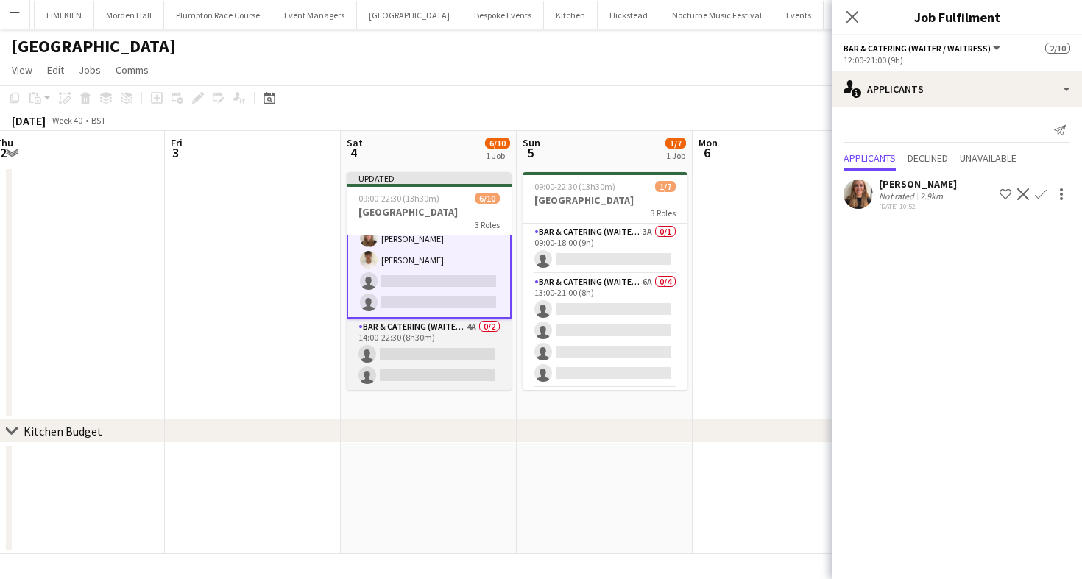
scroll to position [132, 0]
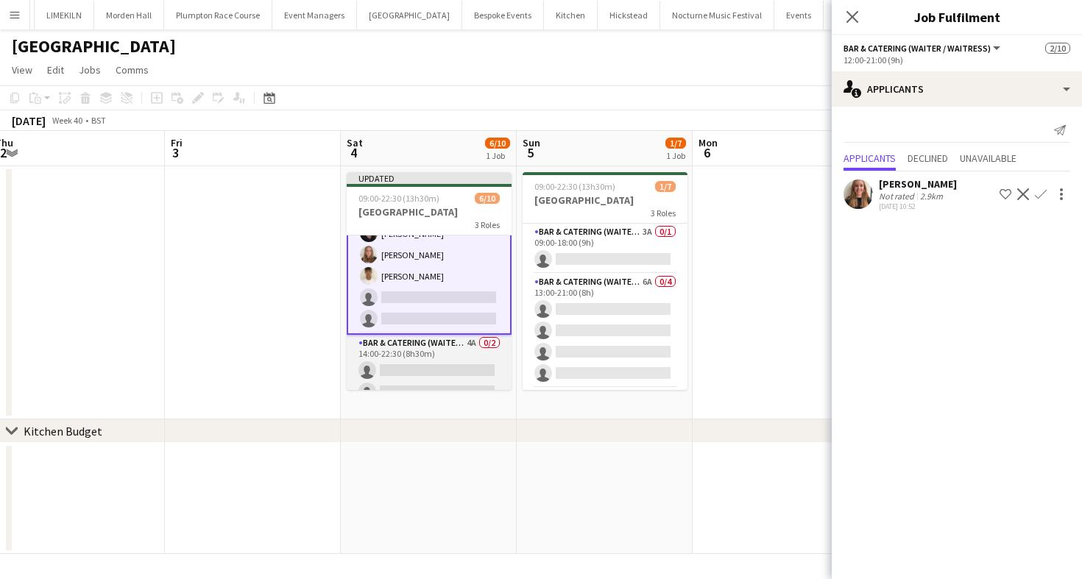
click at [481, 350] on app-card-role "Bar & Catering (Waiter / waitress) 4A 0/2 14:00-22:30 (8h30m) single-neutral-ac…" at bounding box center [429, 370] width 165 height 71
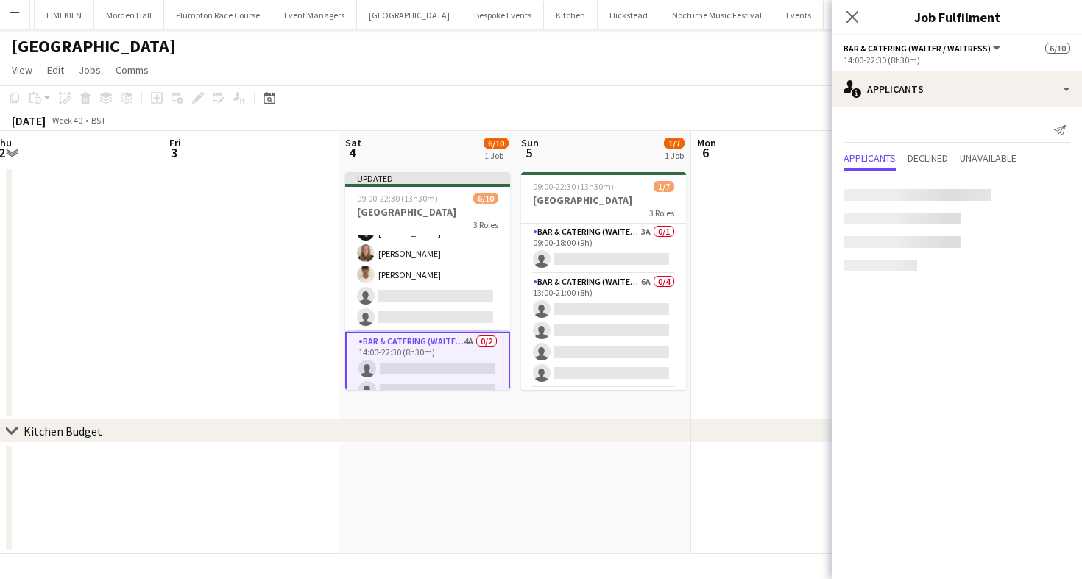
scroll to position [130, 0]
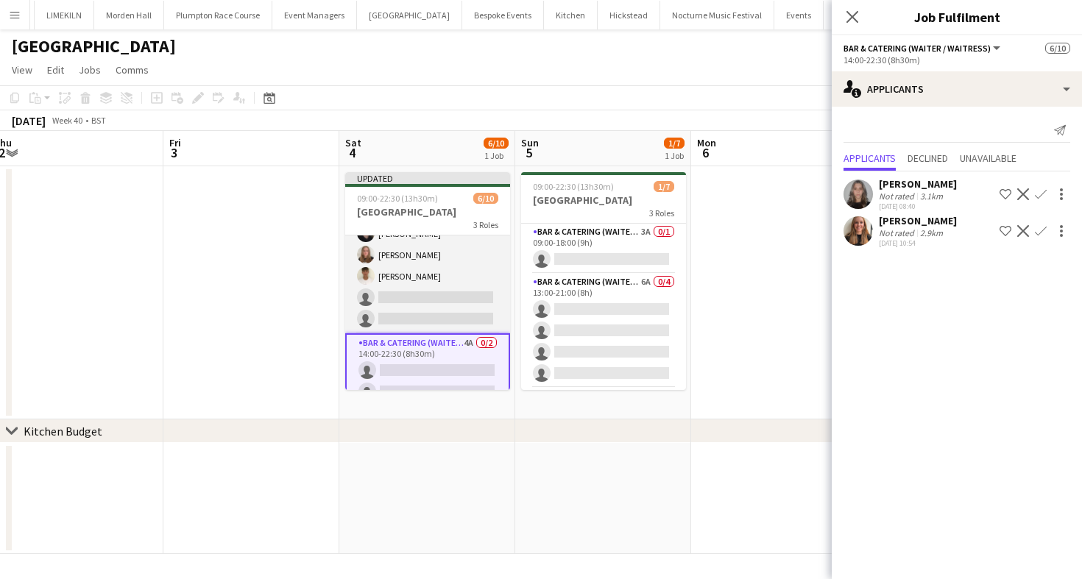
click at [451, 313] on app-card-role "Bar & Catering (Waiter / waitress) 3A 4/6 12:00-21:00 (9h) Alice Ruttley Adam W…" at bounding box center [427, 255] width 165 height 157
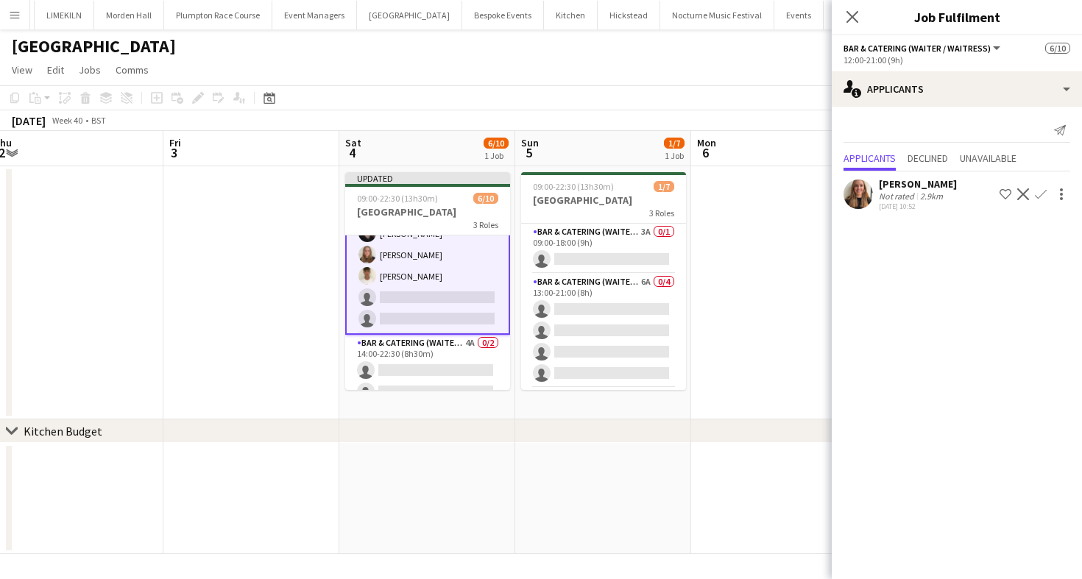
scroll to position [0, 0]
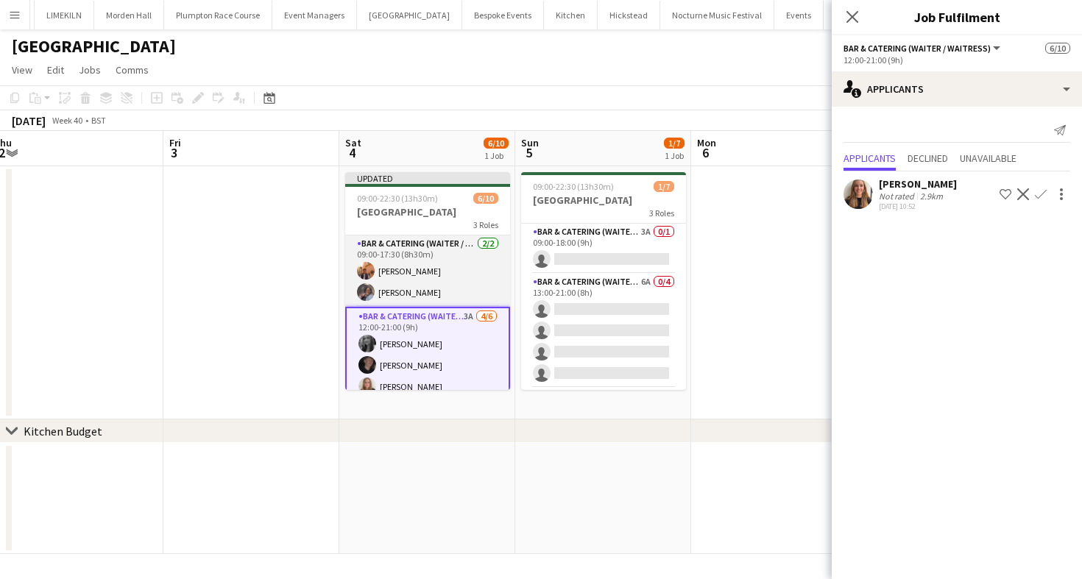
click at [417, 279] on app-card-role "Bar & Catering (Waiter / waitress) 2/2 09:00-17:30 (8h30m) Charlie Sylvester De…" at bounding box center [427, 271] width 165 height 71
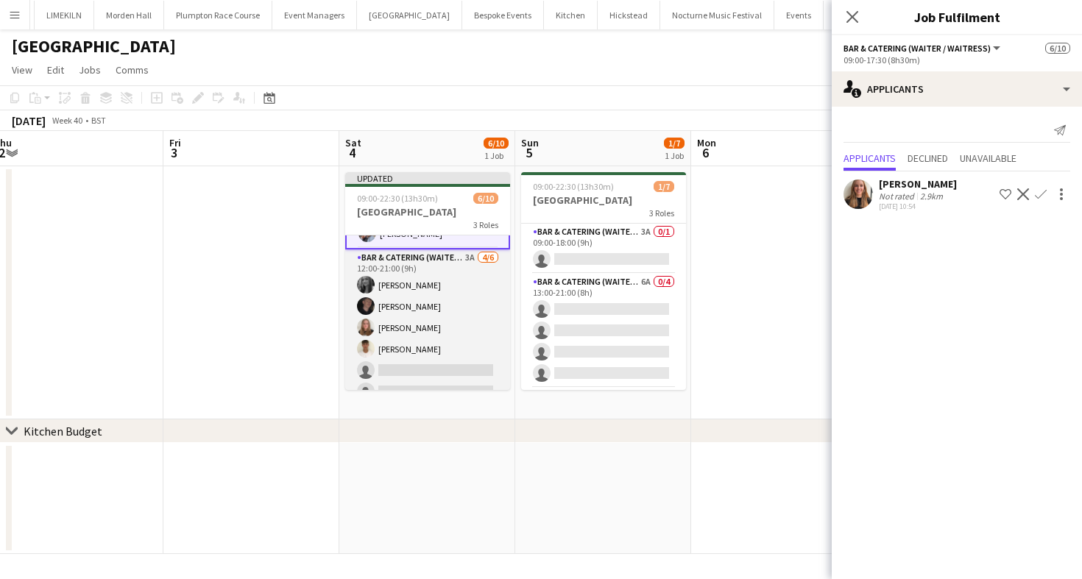
scroll to position [61, 0]
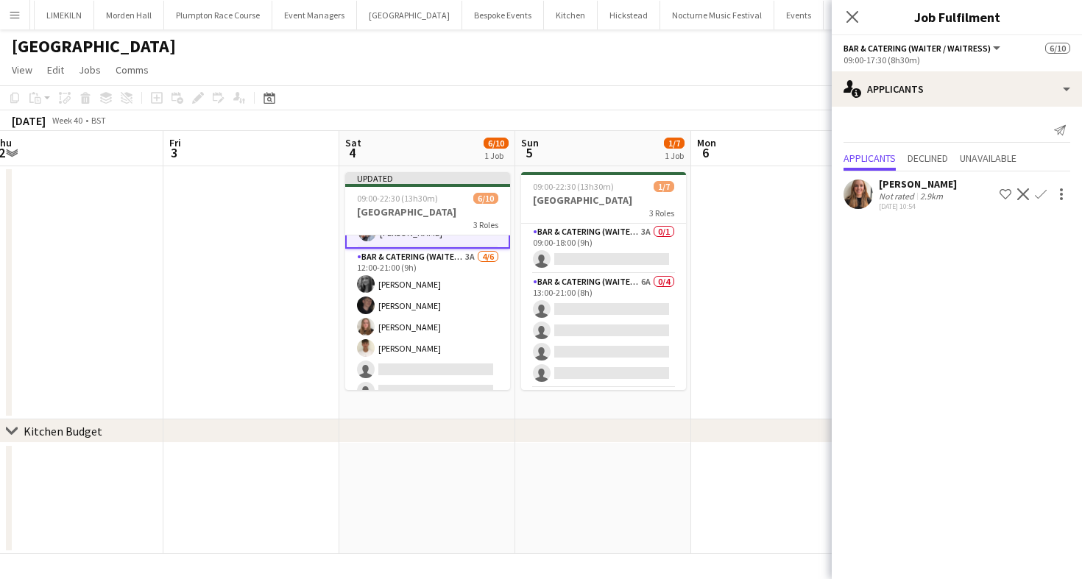
click at [758, 87] on app-toolbar "Copy Paste Paste Command V Paste with crew Command Shift V Paste linked Job [GE…" at bounding box center [541, 97] width 1082 height 25
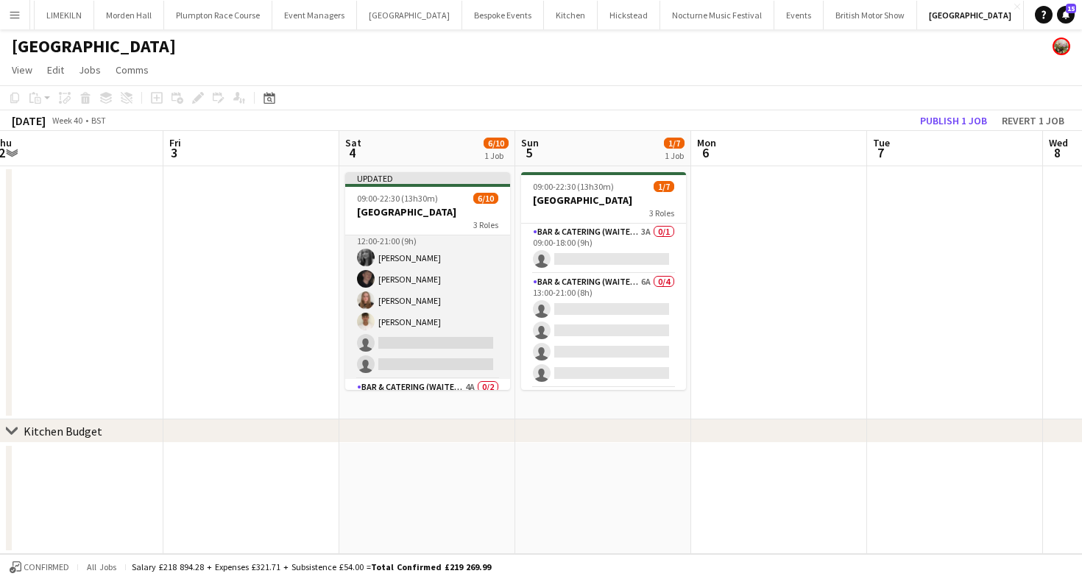
scroll to position [88, 0]
click at [453, 279] on app-card-role "Bar & Catering (Waiter / waitress) 3A 4/6 12:00-21:00 (9h) Alice Ruttley Adam W…" at bounding box center [427, 297] width 165 height 157
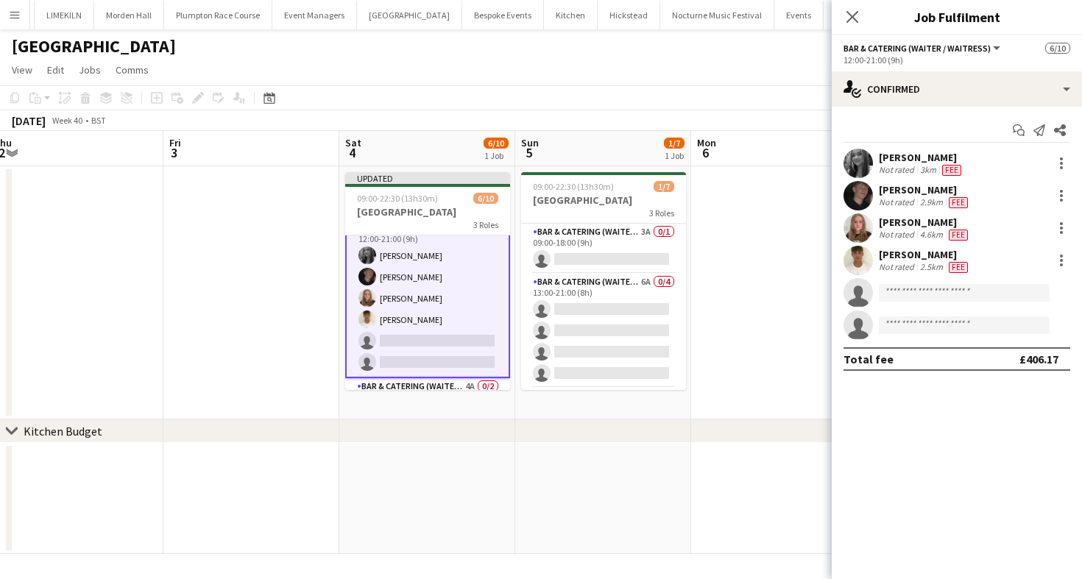
scroll to position [90, 0]
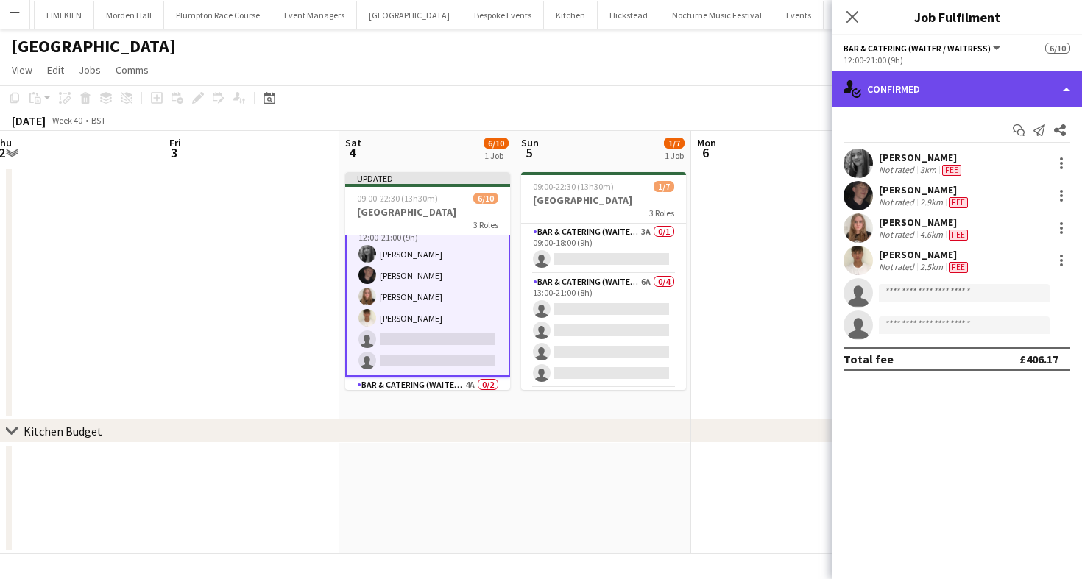
click at [963, 76] on div "single-neutral-actions-check-2 Confirmed" at bounding box center [957, 88] width 250 height 35
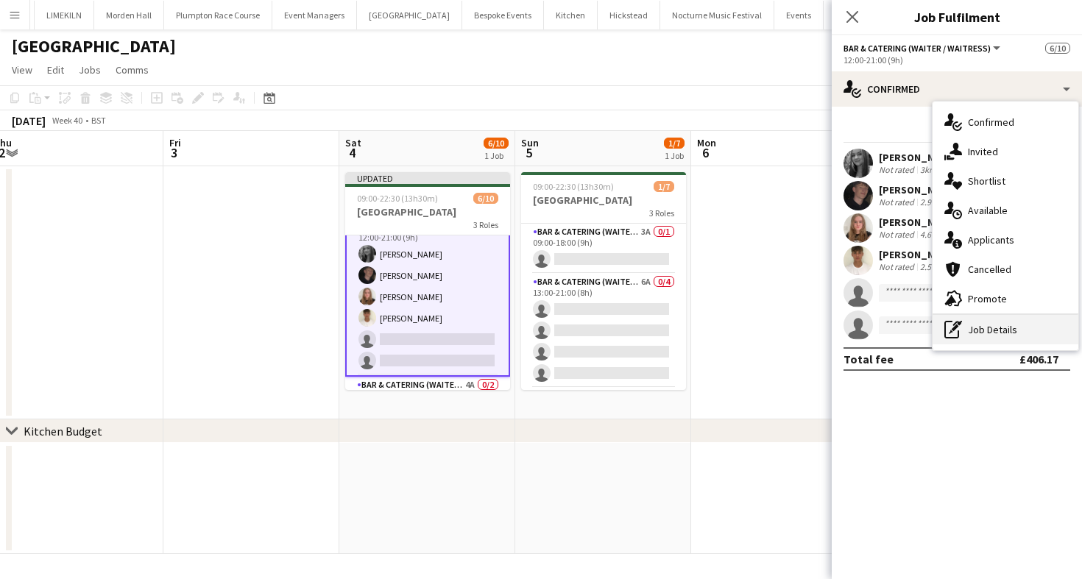
click at [986, 333] on div "pen-write Job Details" at bounding box center [1006, 329] width 146 height 29
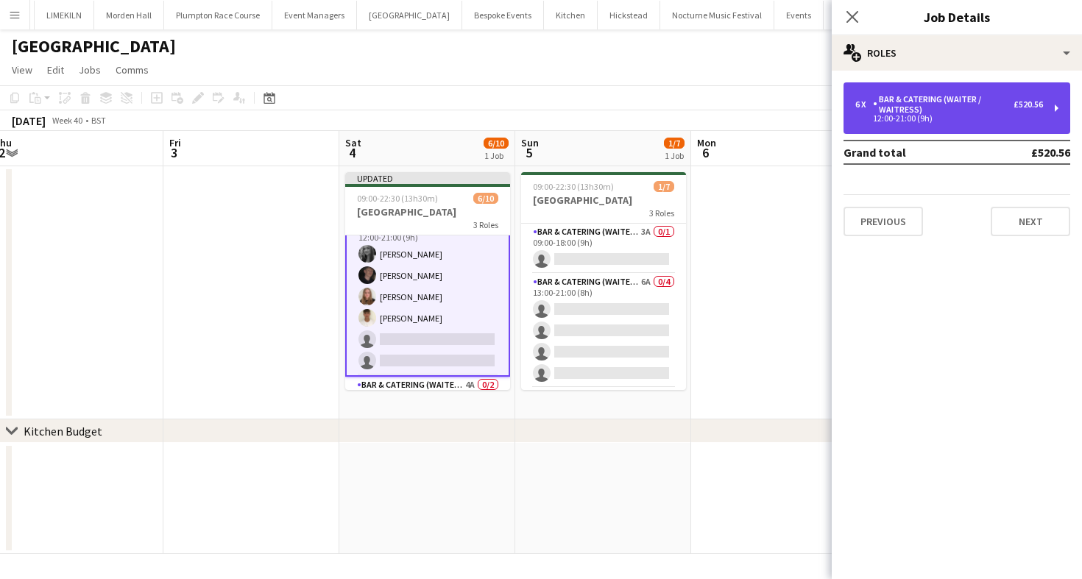
click at [911, 111] on div "Bar & Catering (Waiter / waitress)" at bounding box center [943, 104] width 141 height 21
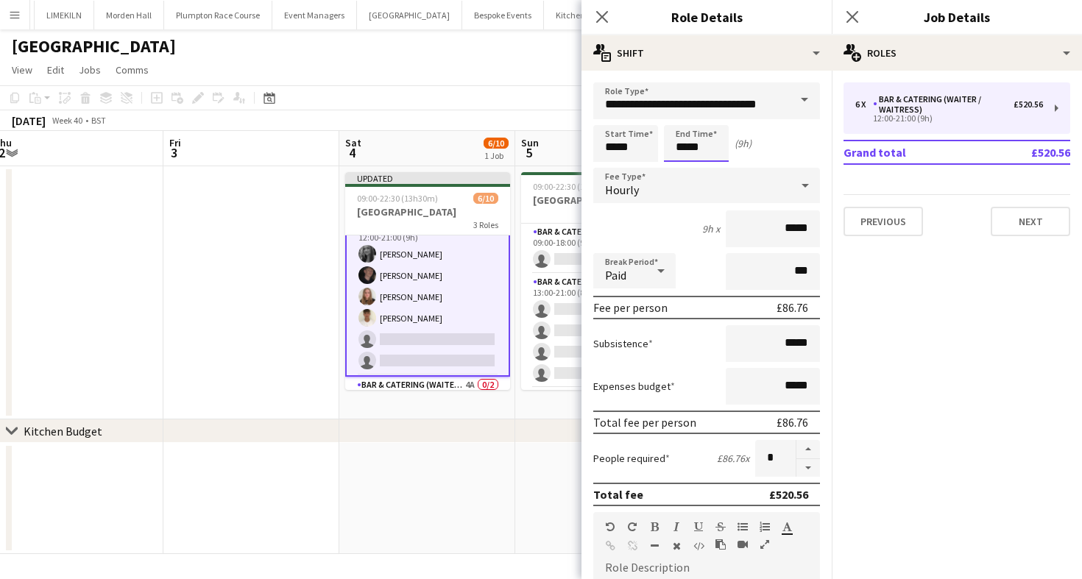
click at [703, 141] on input "*****" at bounding box center [696, 143] width 65 height 37
click at [685, 166] on div at bounding box center [681, 169] width 29 height 15
click at [710, 166] on div at bounding box center [710, 169] width 29 height 15
type input "*****"
click at [710, 166] on div at bounding box center [710, 169] width 29 height 15
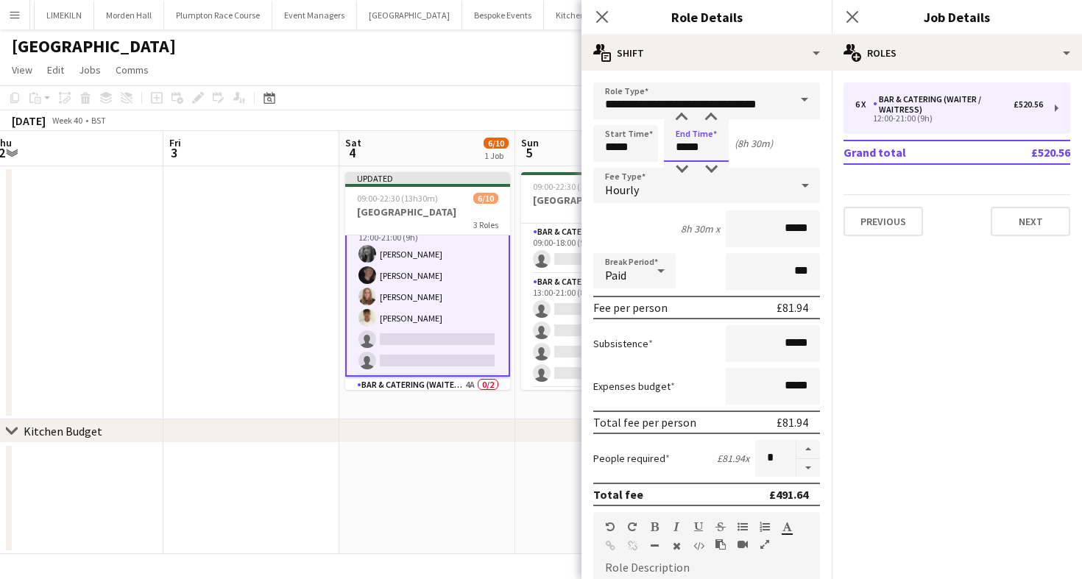
scroll to position [0, 0]
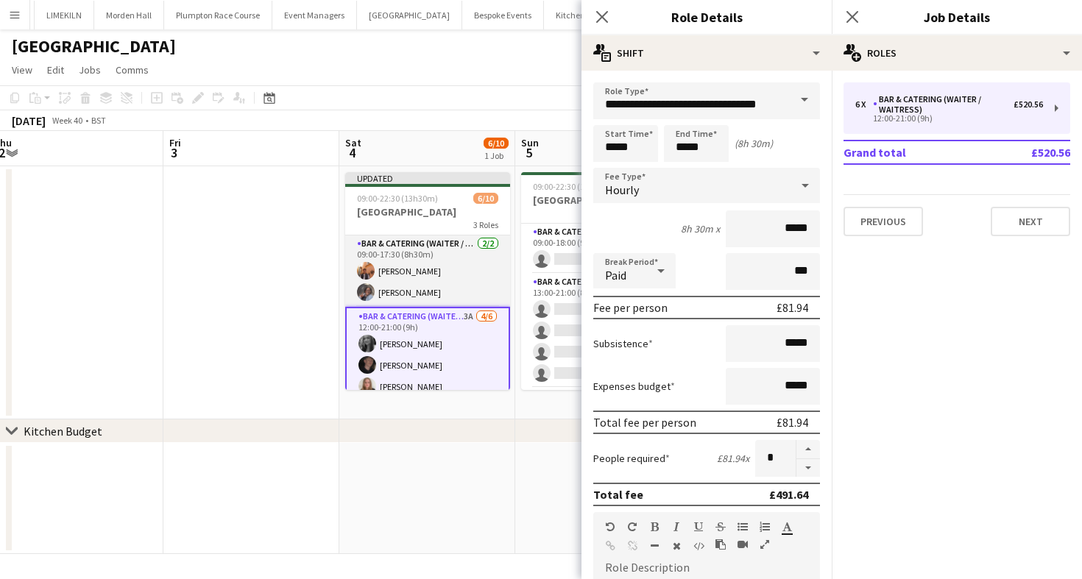
click at [415, 262] on app-card-role "Bar & Catering (Waiter / waitress) 2/2 09:00-17:30 (8h30m) Charlie Sylvester De…" at bounding box center [427, 271] width 165 height 71
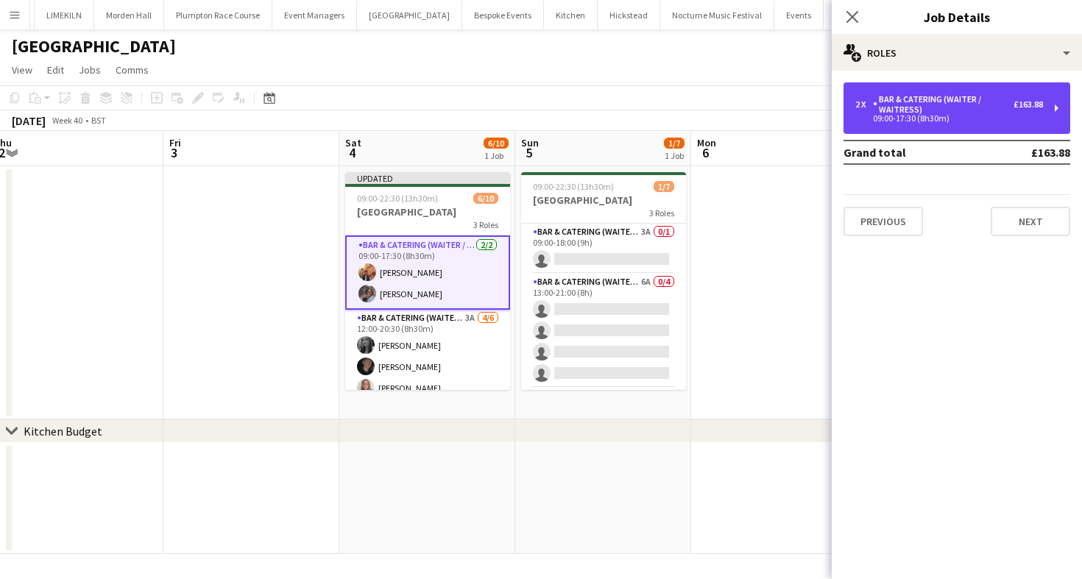
click at [956, 122] on div "2 x Bar & Catering (Waiter / waitress) £163.88 09:00-17:30 (8h30m)" at bounding box center [957, 108] width 227 height 52
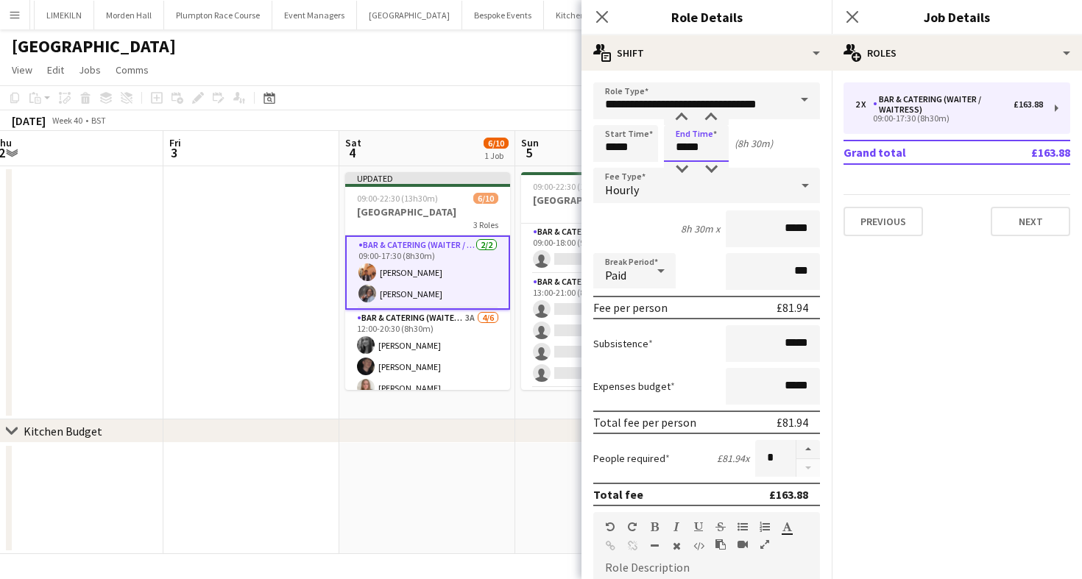
click at [686, 152] on input "*****" at bounding box center [696, 143] width 65 height 37
click at [713, 167] on div at bounding box center [710, 169] width 29 height 15
type input "*****"
click at [713, 167] on div at bounding box center [710, 169] width 29 height 15
click at [520, 73] on app-page-menu "View Day view expanded Day view collapsed Month view Date picker Jump to [DATE]…" at bounding box center [541, 71] width 1082 height 28
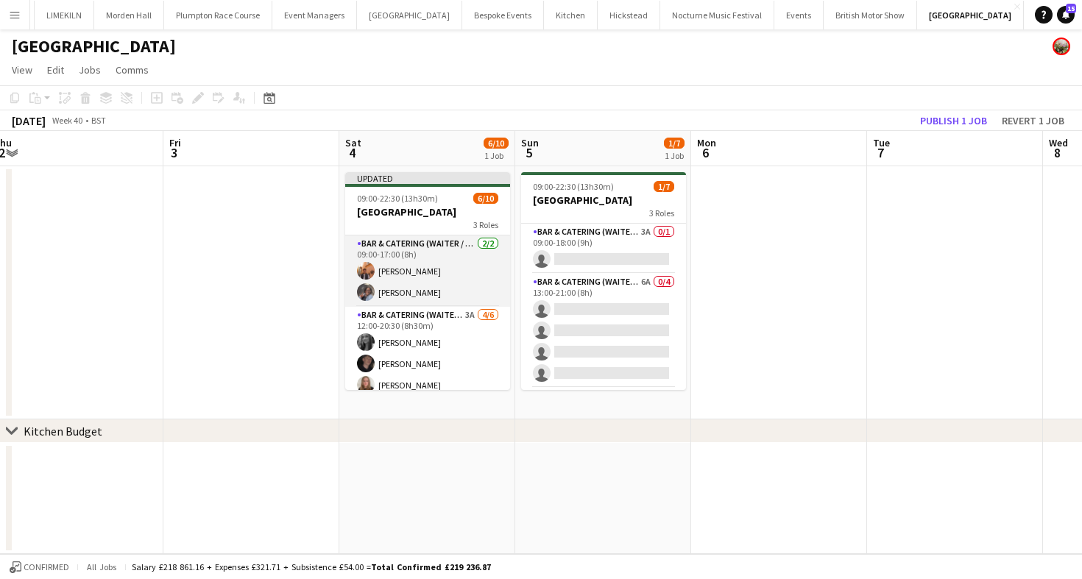
click at [449, 258] on app-card-role "Bar & Catering (Waiter / waitress) 2/2 09:00-17:00 (8h) Charlie Sylvester Debor…" at bounding box center [427, 271] width 165 height 71
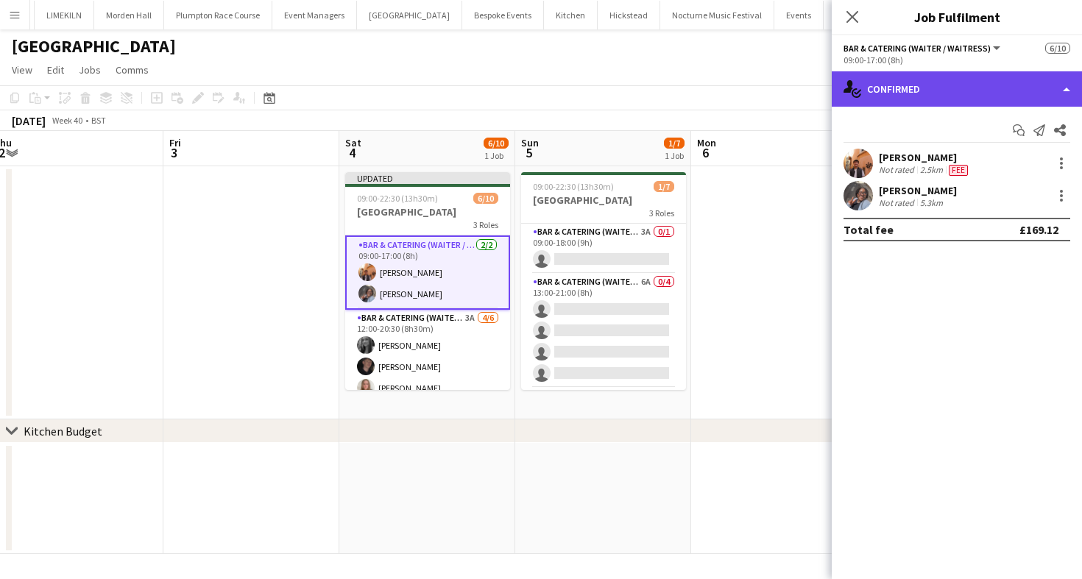
click at [946, 93] on div "single-neutral-actions-check-2 Confirmed" at bounding box center [957, 88] width 250 height 35
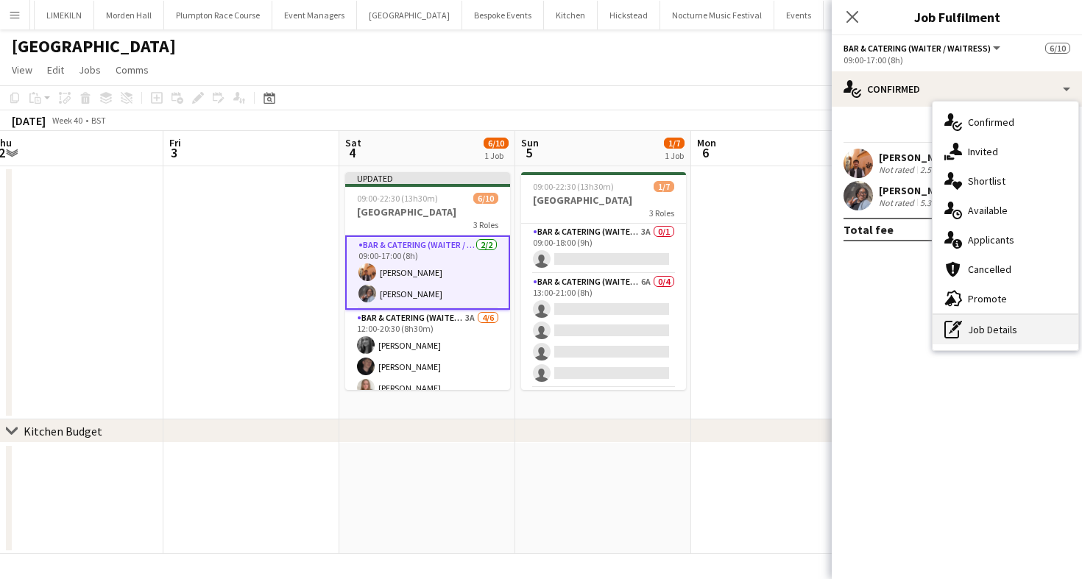
click at [974, 335] on div "pen-write Job Details" at bounding box center [1006, 329] width 146 height 29
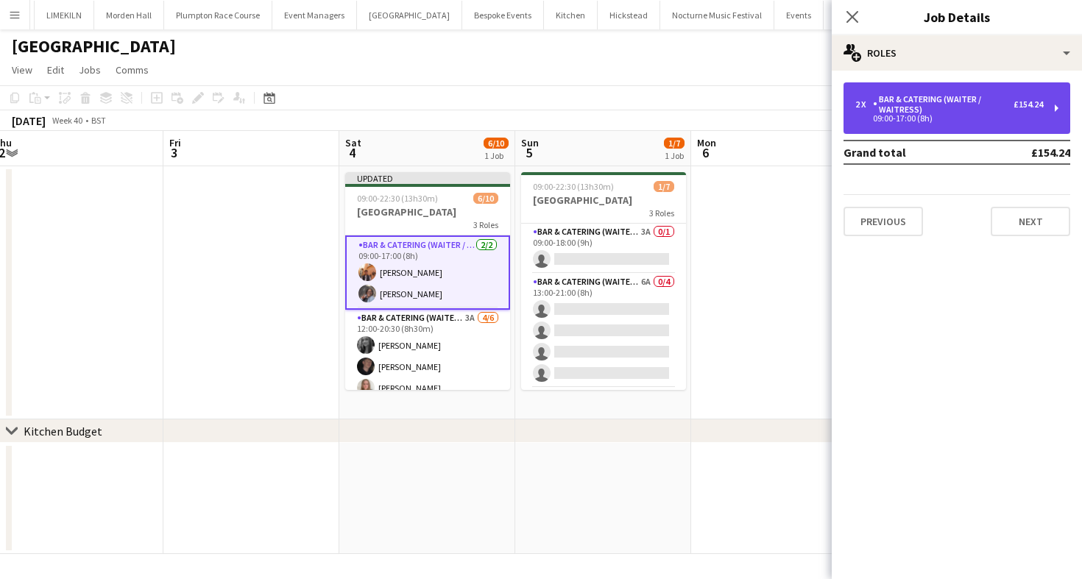
click at [923, 119] on div "09:00-17:00 (8h)" at bounding box center [949, 118] width 188 height 7
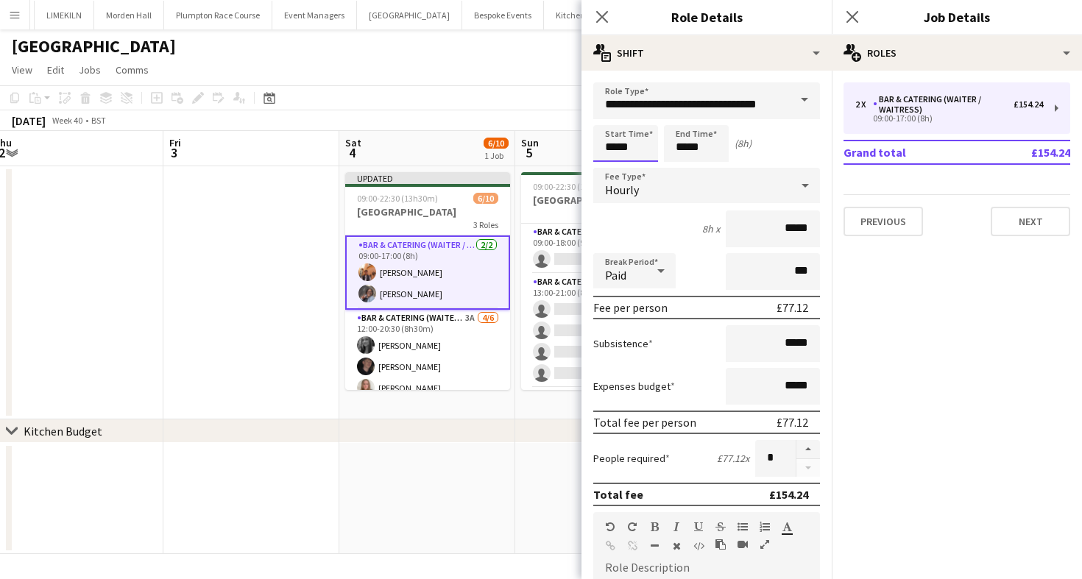
click at [620, 149] on input "*****" at bounding box center [625, 143] width 65 height 37
type input "*****"
click at [612, 166] on div at bounding box center [610, 169] width 29 height 15
click at [489, 94] on app-toolbar "Copy Paste Paste Command V Paste with crew Command Shift V Paste linked Job [GE…" at bounding box center [541, 97] width 1082 height 25
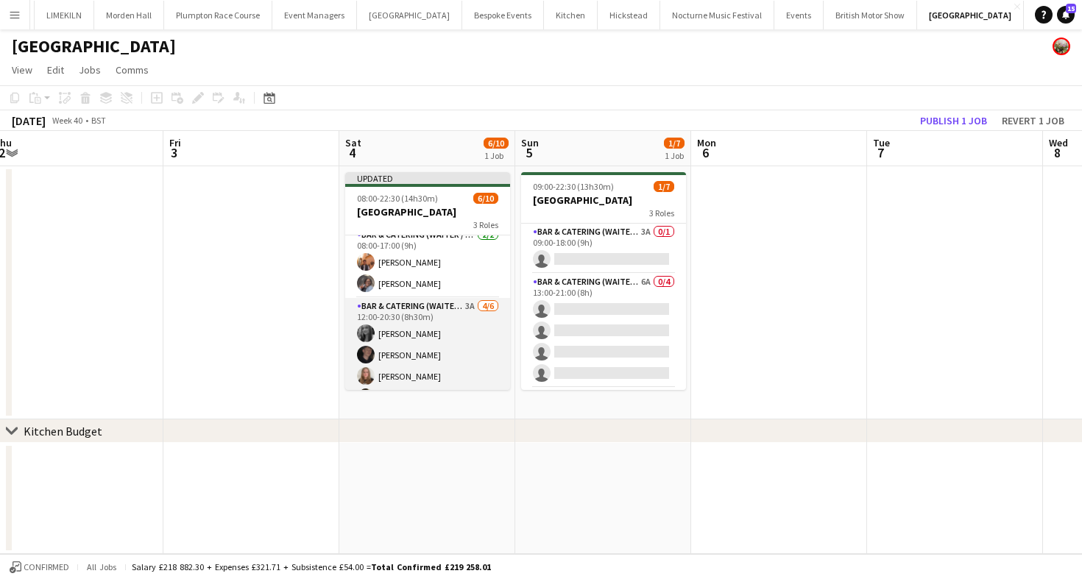
scroll to position [145, 0]
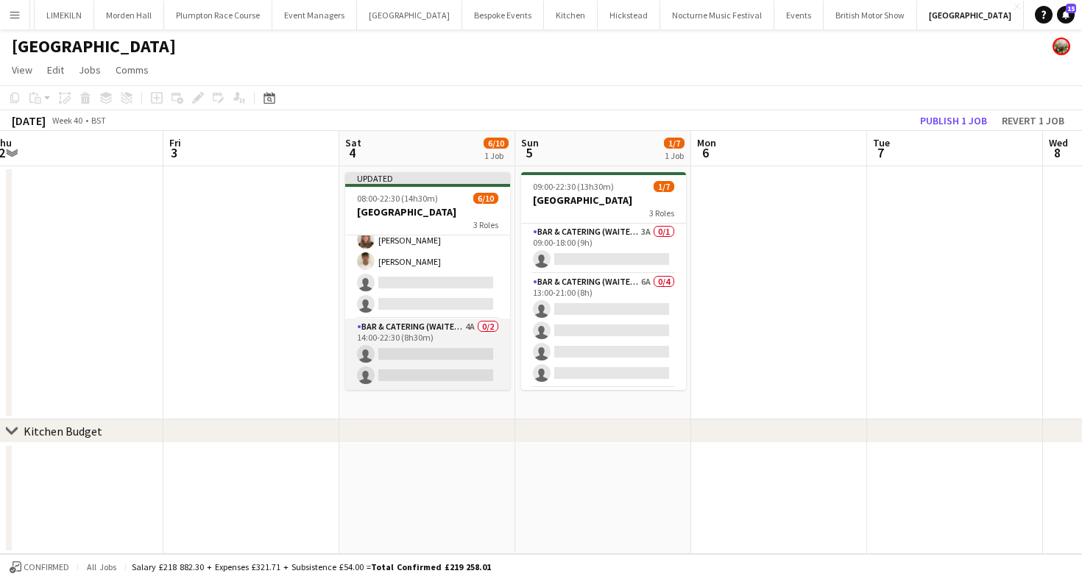
click at [453, 325] on app-card-role "Bar & Catering (Waiter / waitress) 4A 0/2 14:00-22:30 (8h30m) single-neutral-ac…" at bounding box center [427, 354] width 165 height 71
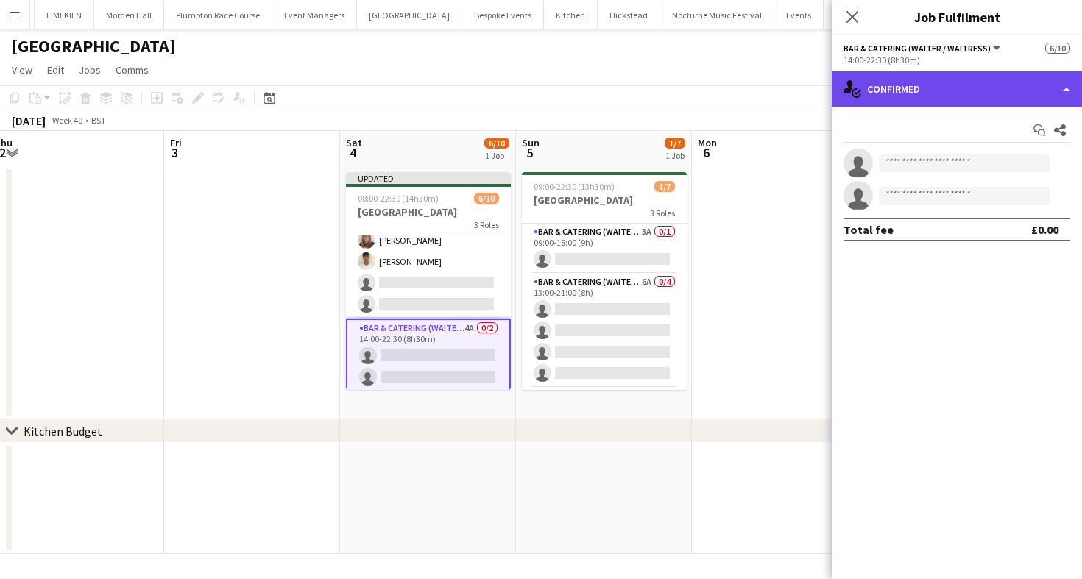
click at [894, 95] on div "single-neutral-actions-check-2 Confirmed" at bounding box center [957, 88] width 250 height 35
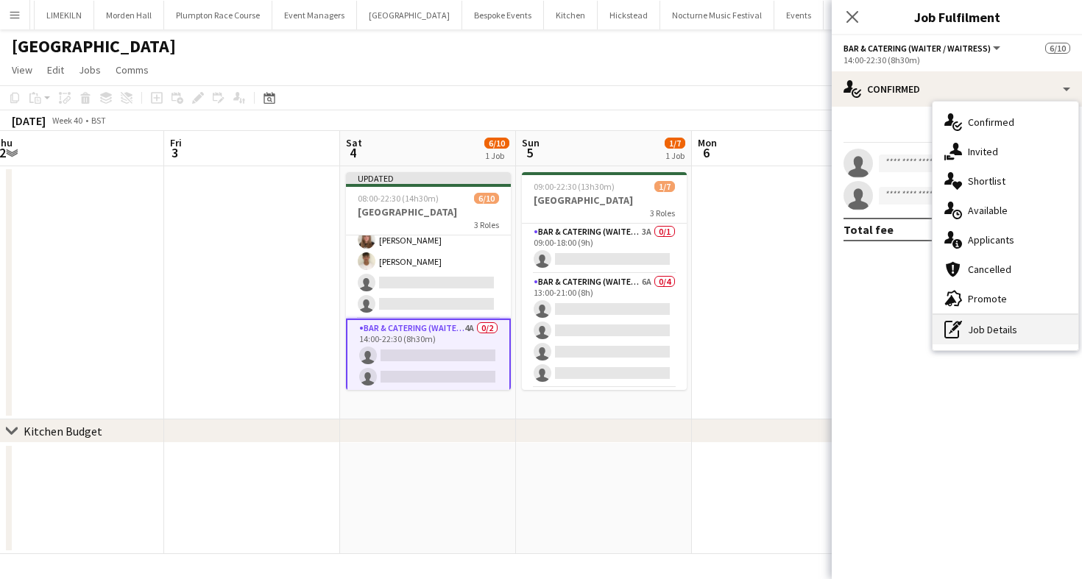
click at [969, 326] on div "pen-write Job Details" at bounding box center [1006, 329] width 146 height 29
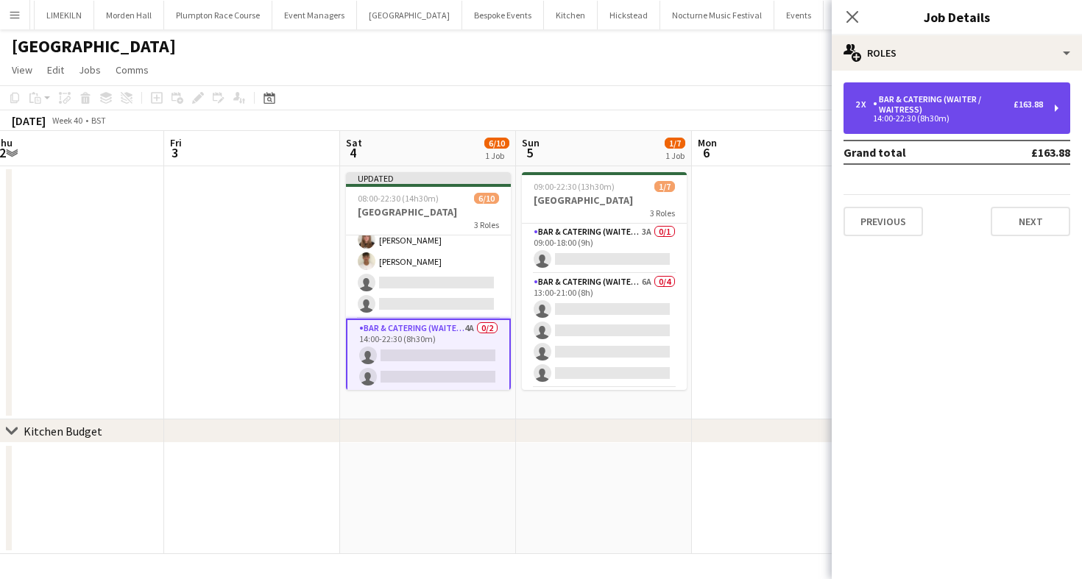
click at [928, 102] on div "Bar & Catering (Waiter / waitress)" at bounding box center [943, 104] width 141 height 21
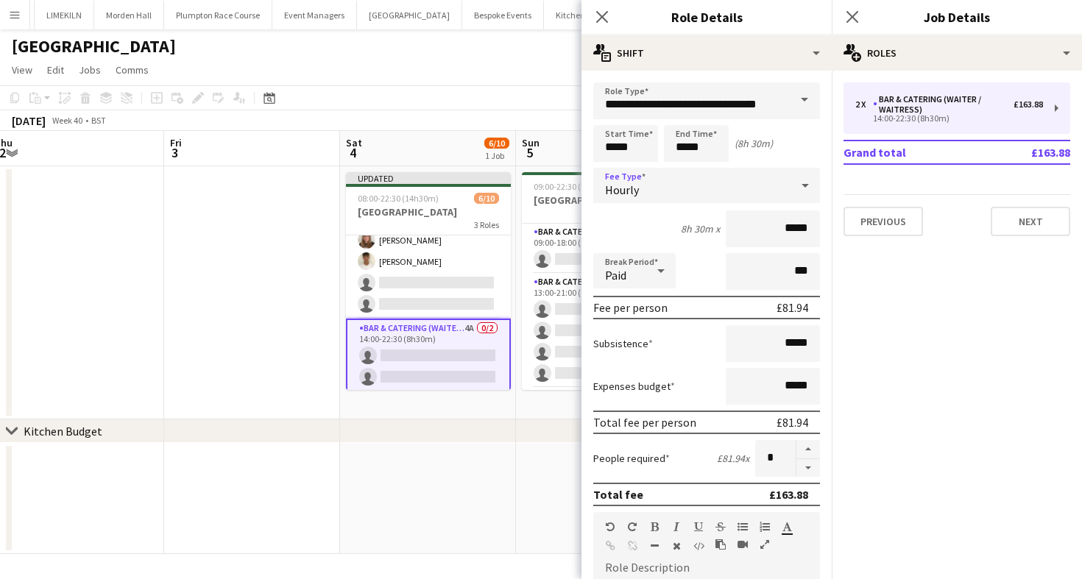
click at [680, 169] on div "Hourly" at bounding box center [691, 185] width 197 height 35
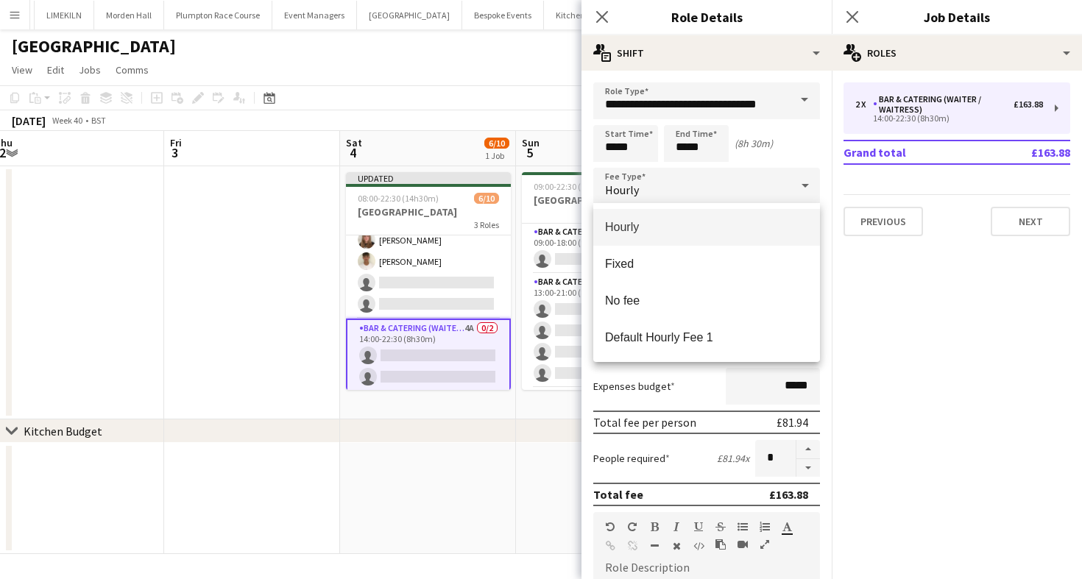
click at [702, 152] on div at bounding box center [541, 289] width 1082 height 579
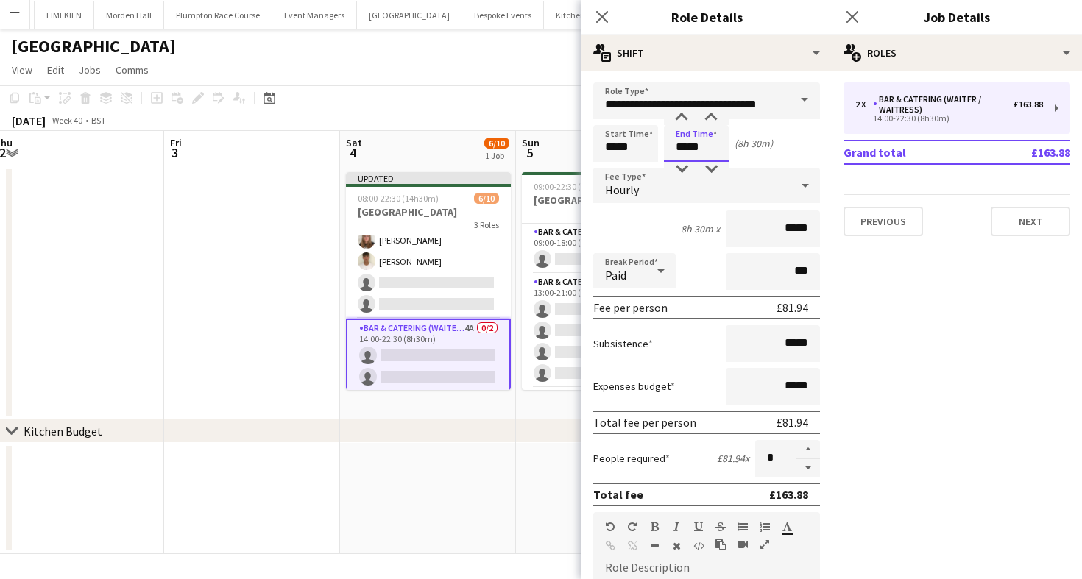
click at [693, 145] on input "*****" at bounding box center [696, 143] width 65 height 37
click at [704, 160] on input "*****" at bounding box center [696, 143] width 65 height 37
click at [708, 171] on div at bounding box center [710, 169] width 29 height 15
type input "*****"
click at [708, 171] on div at bounding box center [710, 169] width 29 height 15
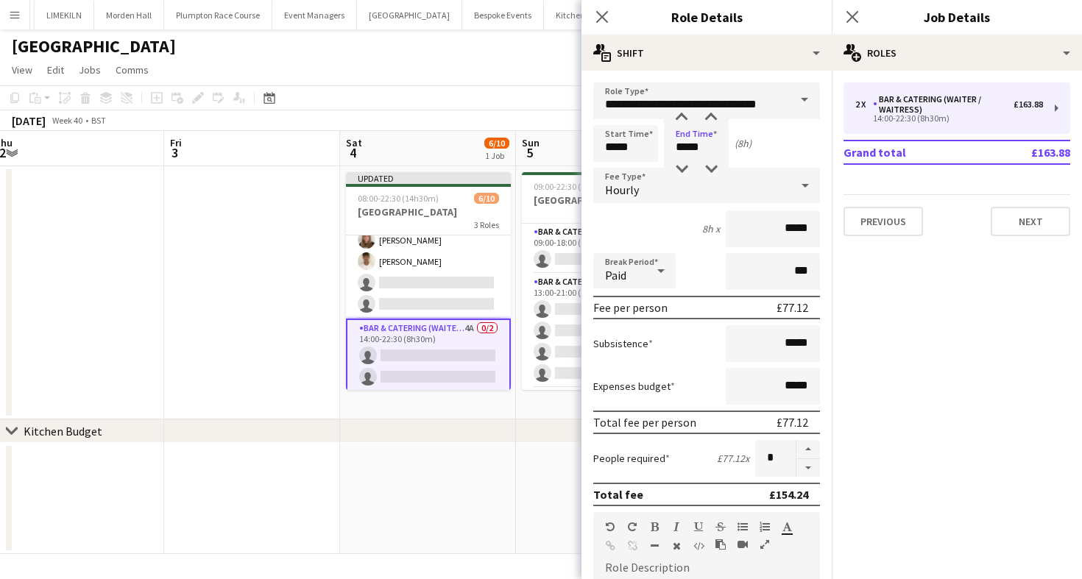
click at [499, 110] on div "October 2025 Week 40 • BST Publish 1 job Revert 1 job" at bounding box center [541, 120] width 1082 height 21
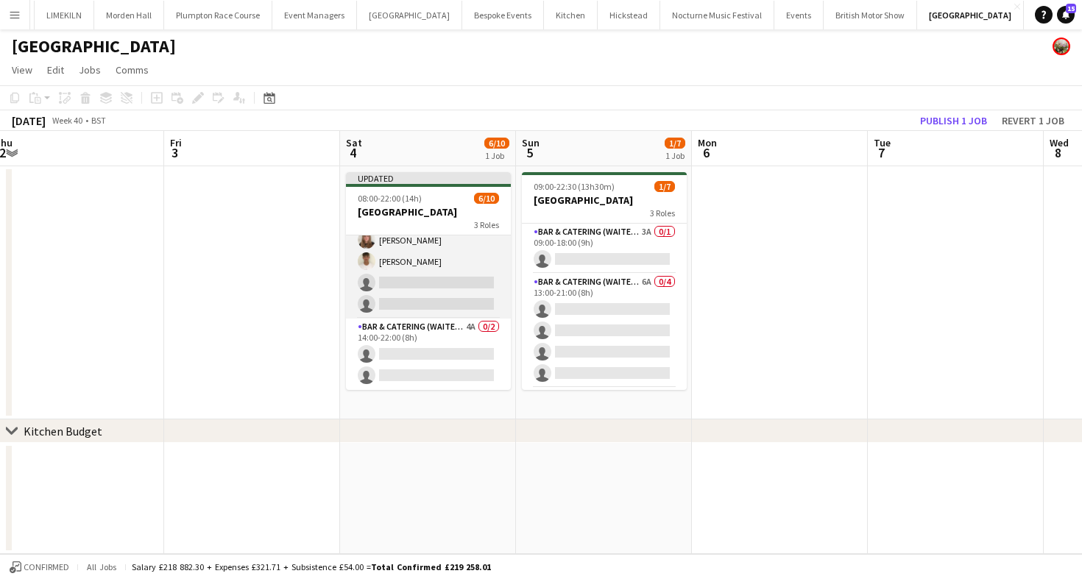
click at [439, 342] on app-card-role "Bar & Catering (Waiter / waitress) 4A 0/2 14:00-22:00 (8h) single-neutral-actio…" at bounding box center [428, 354] width 165 height 71
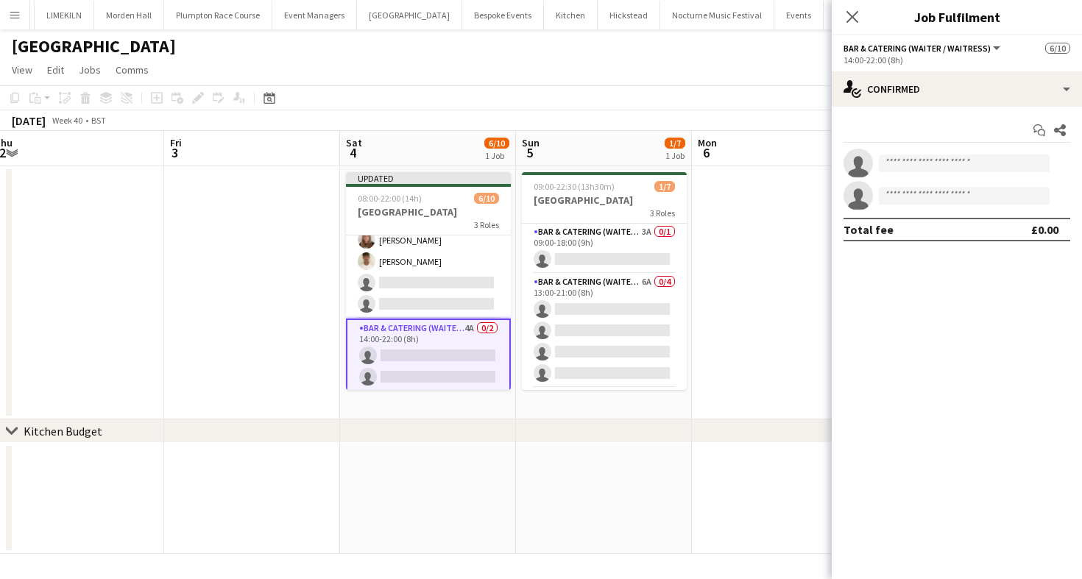
click at [794, 96] on app-toolbar "Copy Paste Paste Command V Paste with crew Command Shift V Paste linked Job [GE…" at bounding box center [541, 97] width 1082 height 25
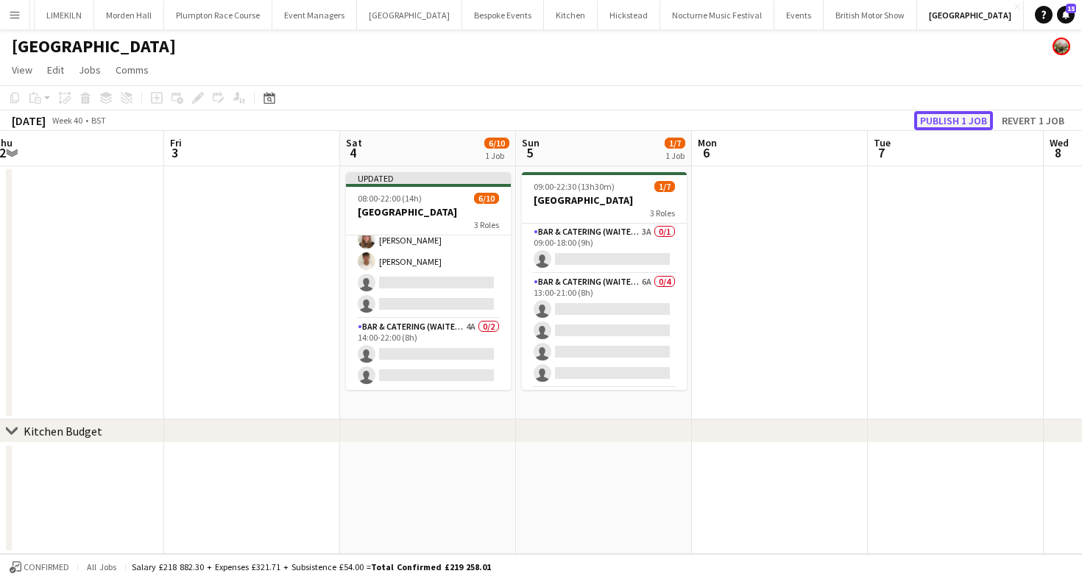
click at [975, 115] on button "Publish 1 job" at bounding box center [953, 120] width 79 height 19
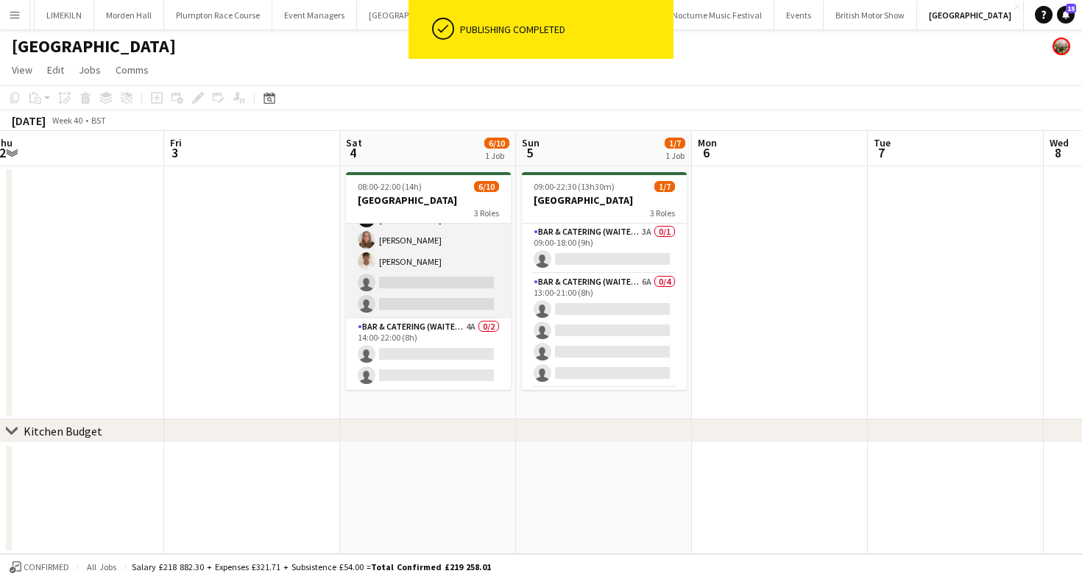
scroll to position [0, 581]
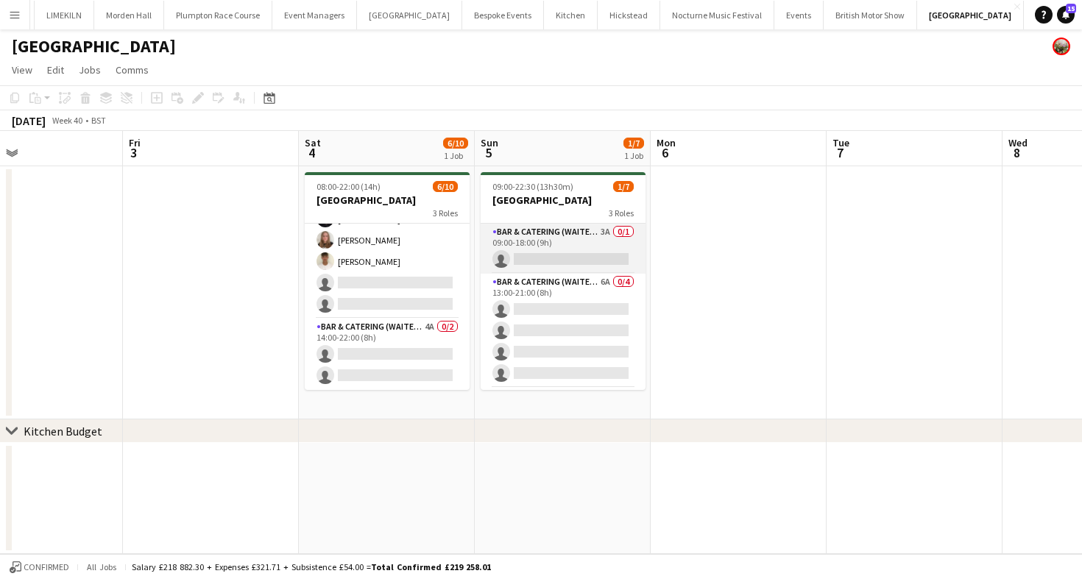
click at [574, 251] on app-card-role "Bar & Catering (Waiter / waitress) 3A 0/1 09:00-18:00 (9h) single-neutral-actio…" at bounding box center [563, 249] width 165 height 50
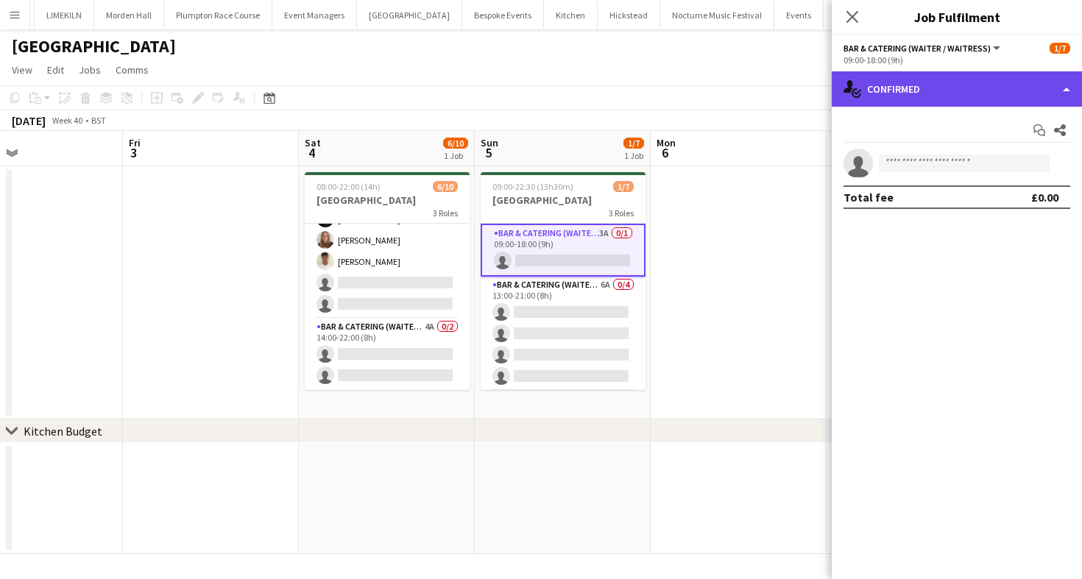
click at [982, 99] on div "single-neutral-actions-check-2 Confirmed" at bounding box center [957, 88] width 250 height 35
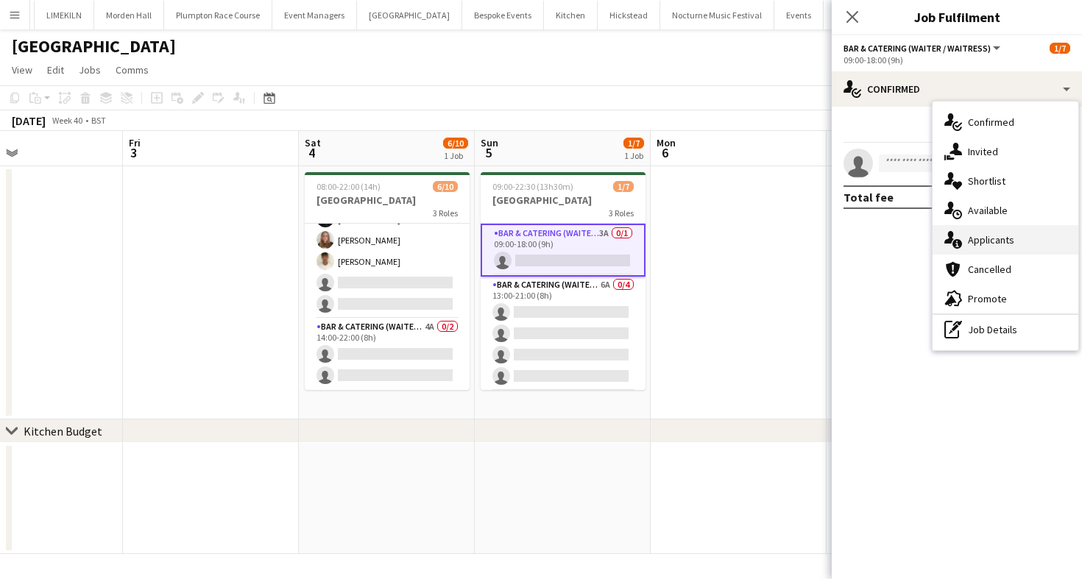
click at [1006, 232] on div "single-neutral-actions-information Applicants" at bounding box center [1006, 239] width 146 height 29
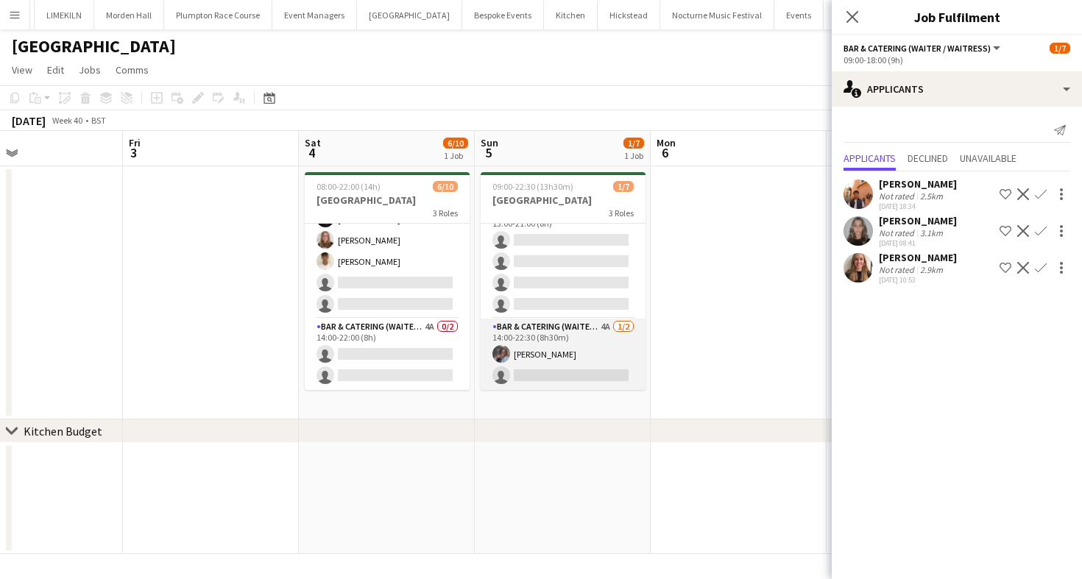
click at [618, 381] on app-card-role "Bar & Catering (Waiter / waitress) 4A 1/2 14:00-22:30 (8h30m) Deborah Edema sin…" at bounding box center [563, 354] width 165 height 71
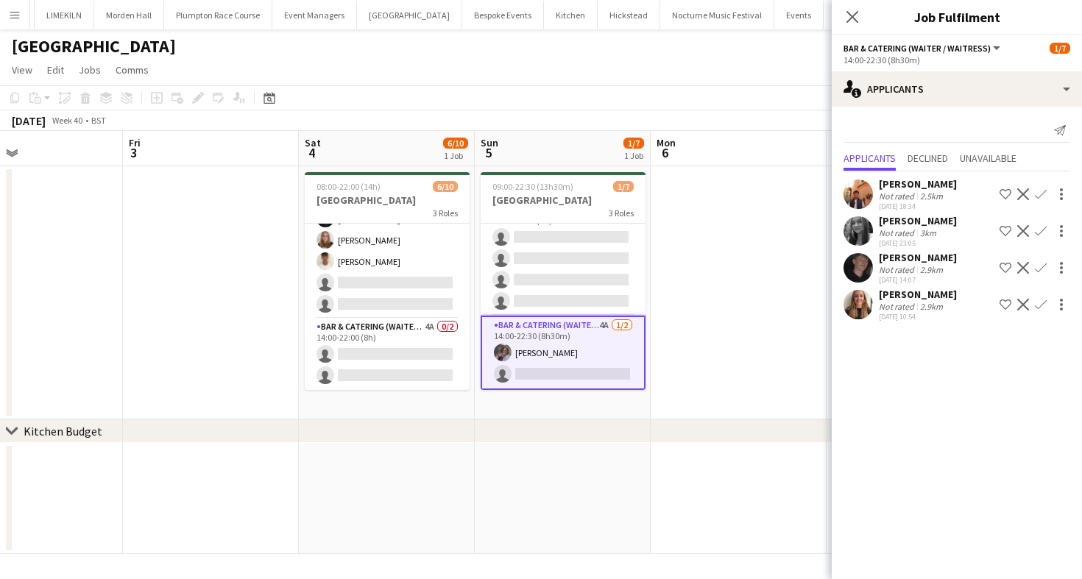
scroll to position [69, 0]
click at [574, 362] on app-card-role "Bar & Catering (Waiter / waitress) 4A 1/2 14:00-22:30 (8h30m) Deborah Edema sin…" at bounding box center [563, 356] width 165 height 74
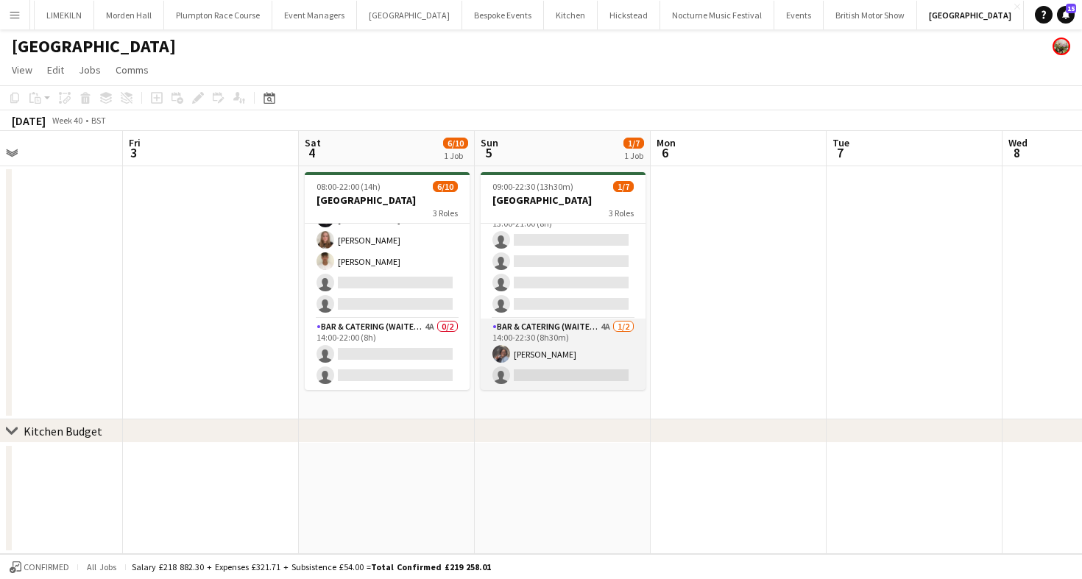
click at [574, 362] on app-card-role "Bar & Catering (Waiter / waitress) 4A 1/2 14:00-22:30 (8h30m) Deborah Edema sin…" at bounding box center [563, 354] width 165 height 71
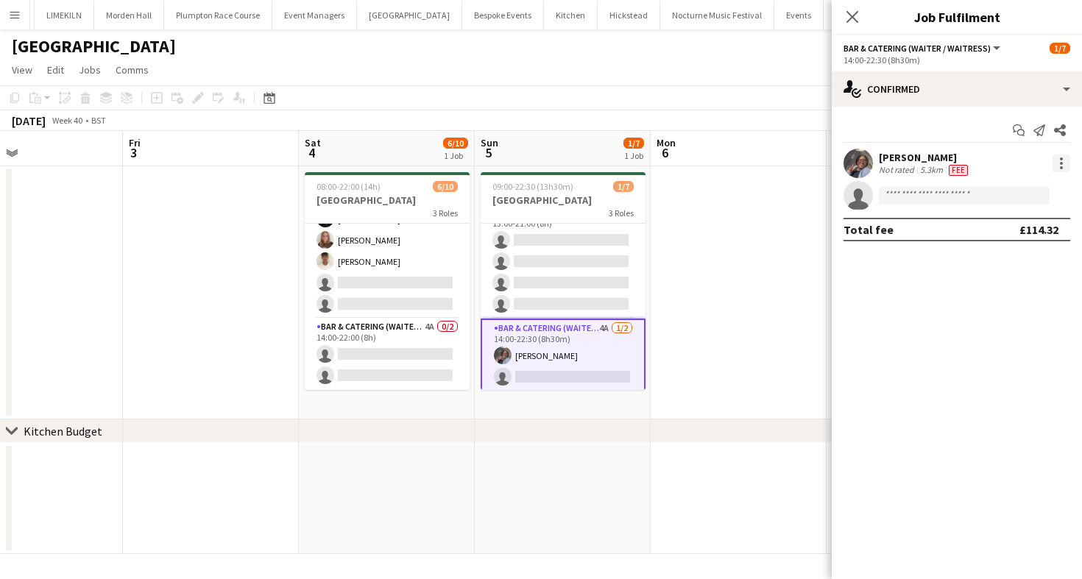
click at [1062, 169] on div at bounding box center [1062, 164] width 18 height 18
click at [1033, 219] on button "Switch crew" at bounding box center [1012, 225] width 115 height 35
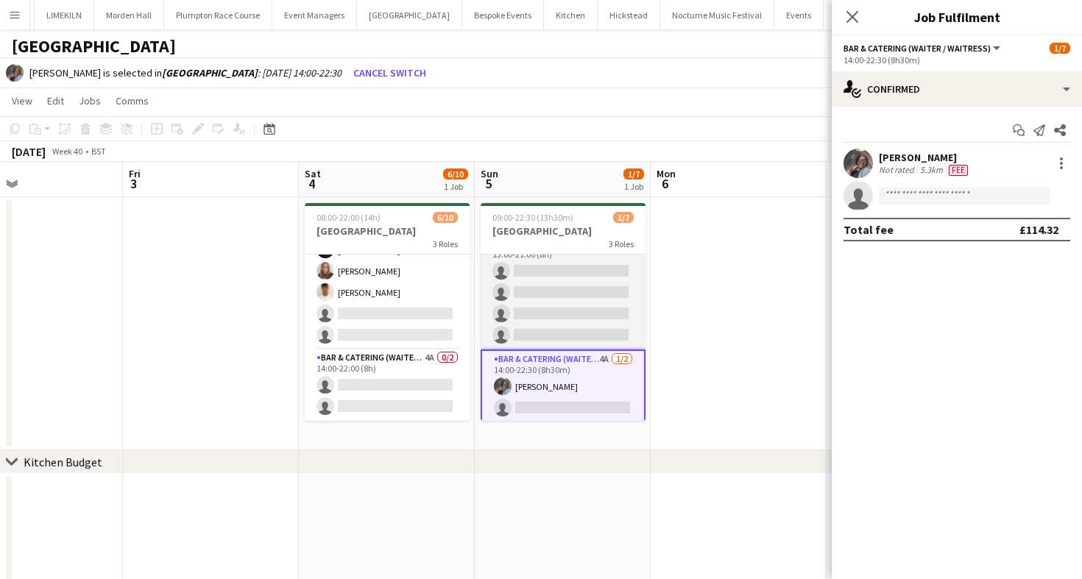
scroll to position [0, 0]
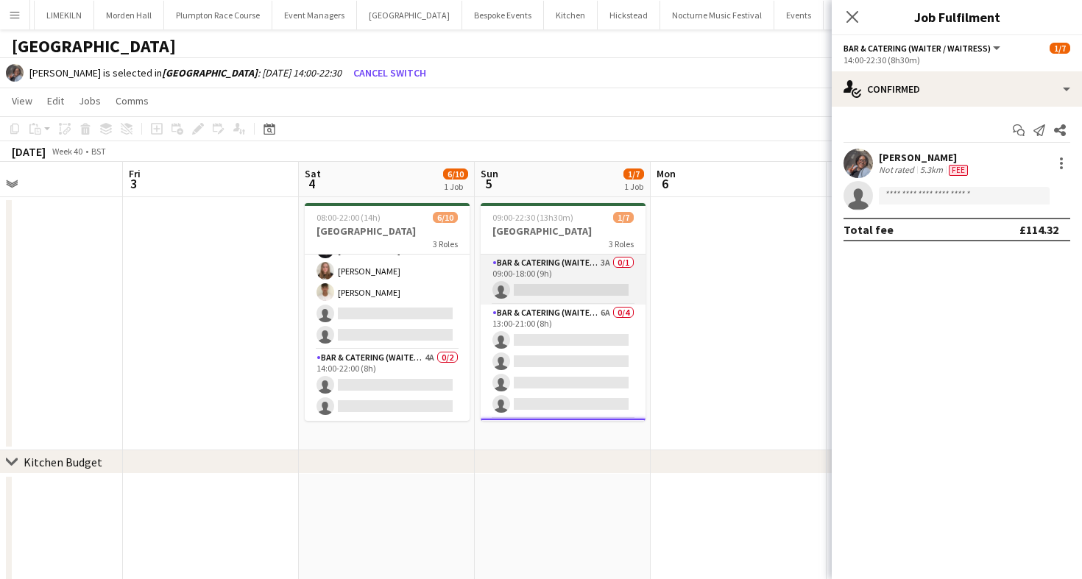
click at [547, 255] on app-card-role "Bar & Catering (Waiter / waitress) 3A 0/1 09:00-18:00 (9h) single-neutral-actio…" at bounding box center [563, 280] width 165 height 50
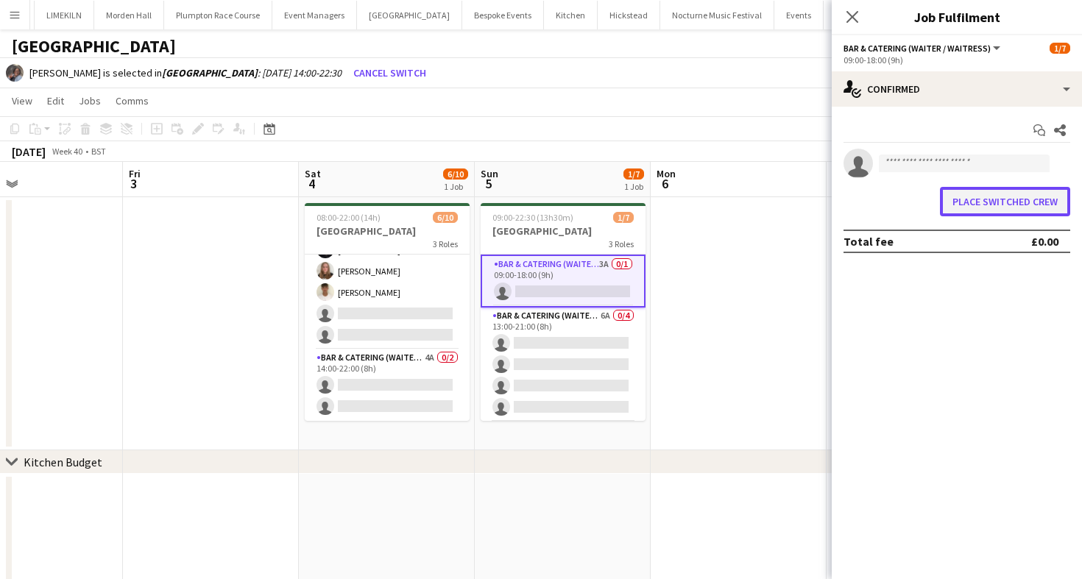
click at [1008, 205] on button "Place switched crew" at bounding box center [1005, 201] width 130 height 29
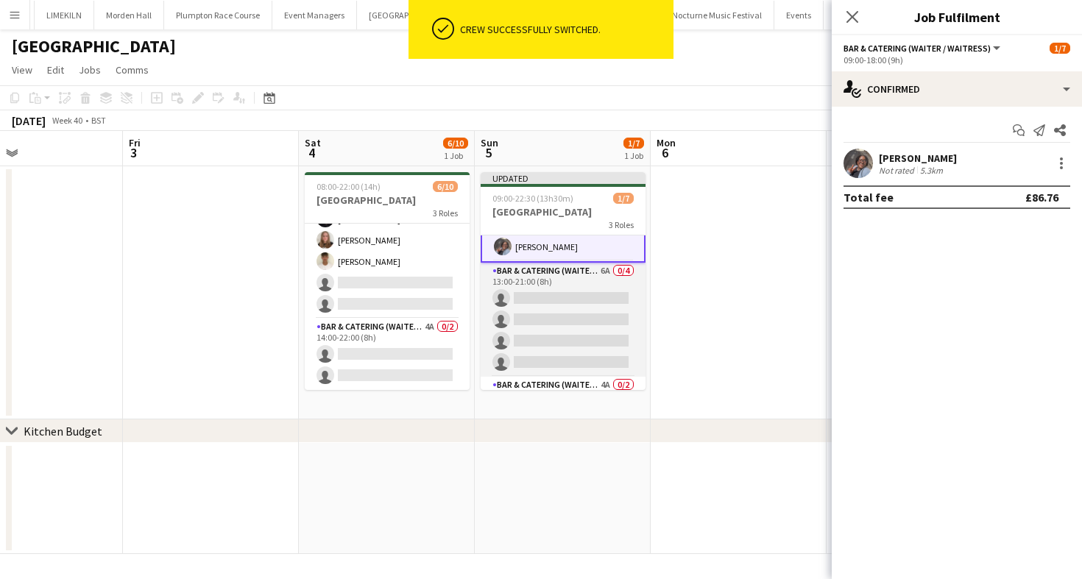
scroll to position [27, 0]
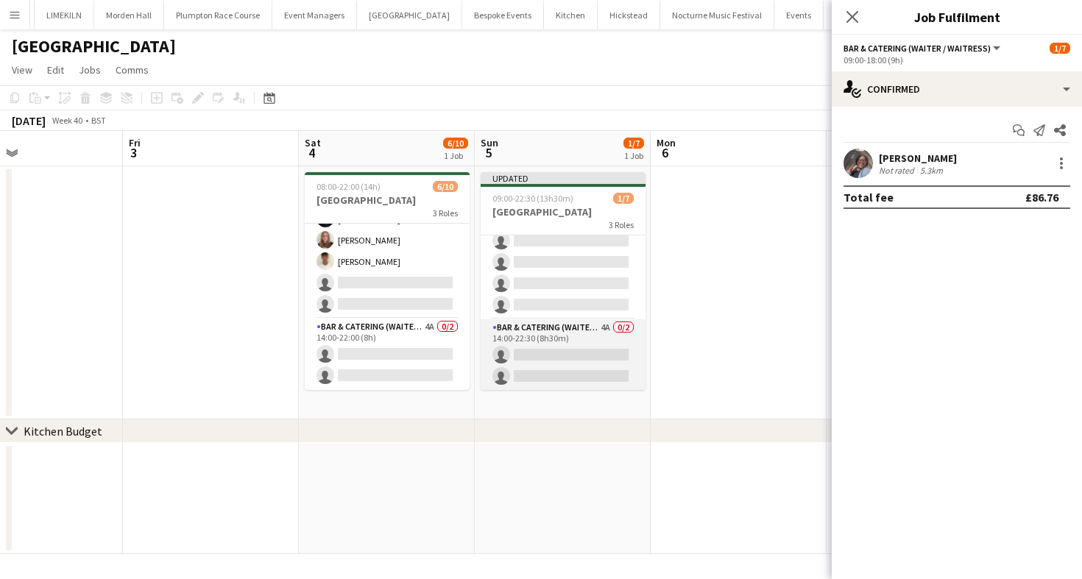
click at [558, 352] on app-card-role "Bar & Catering (Waiter / waitress) 4A 0/2 14:00-22:30 (8h30m) single-neutral-ac…" at bounding box center [563, 354] width 165 height 71
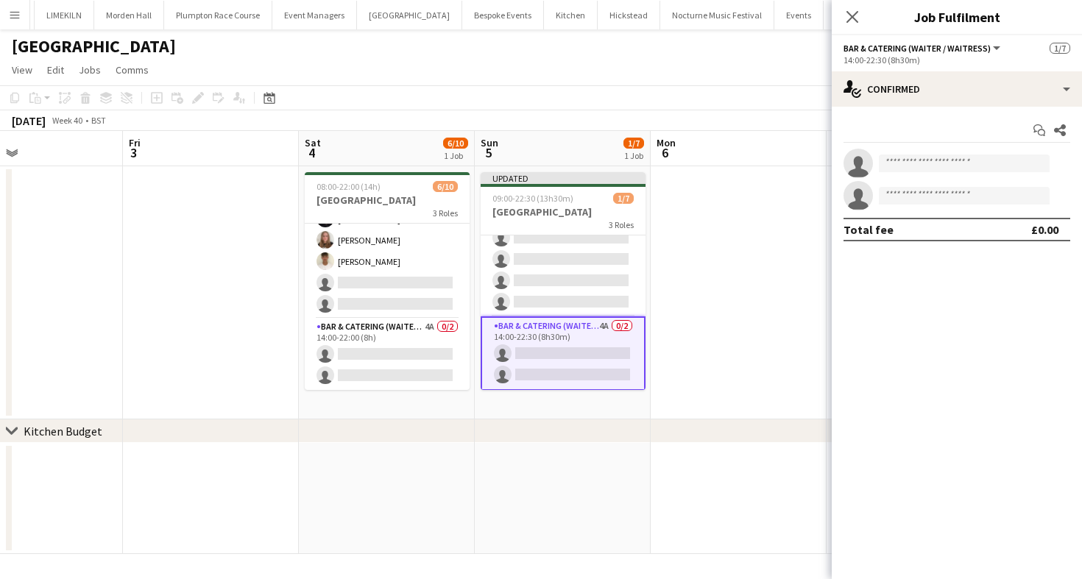
scroll to position [80, 0]
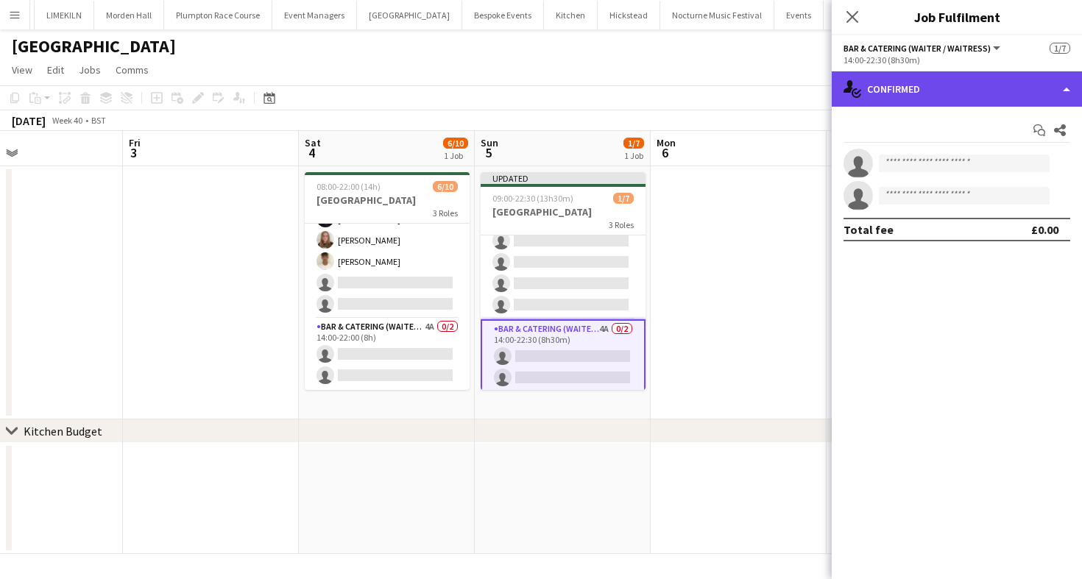
click at [994, 91] on div "single-neutral-actions-check-2 Confirmed" at bounding box center [957, 88] width 250 height 35
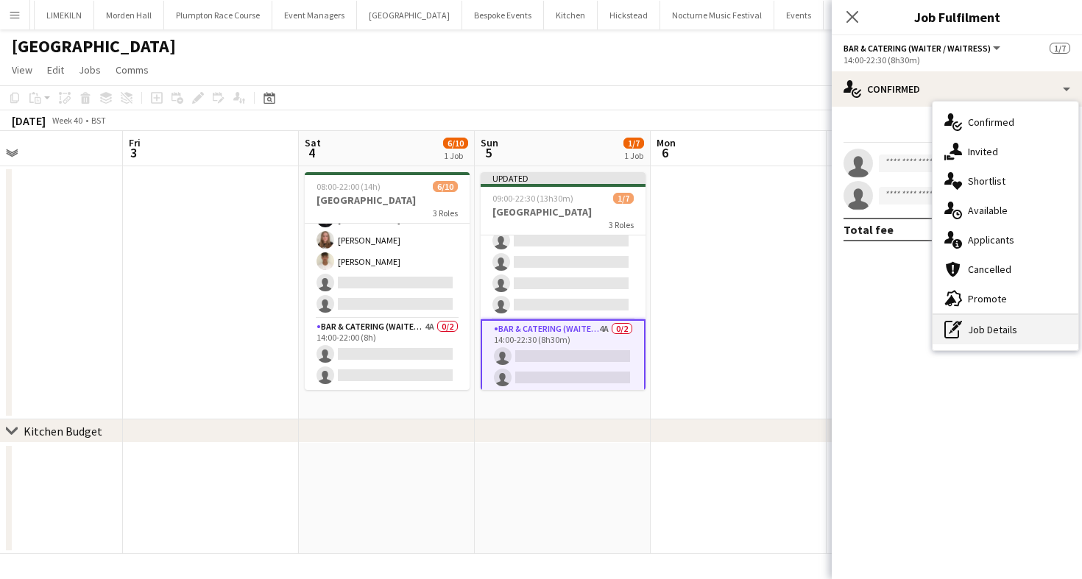
click at [992, 342] on div "pen-write Job Details" at bounding box center [1006, 329] width 146 height 29
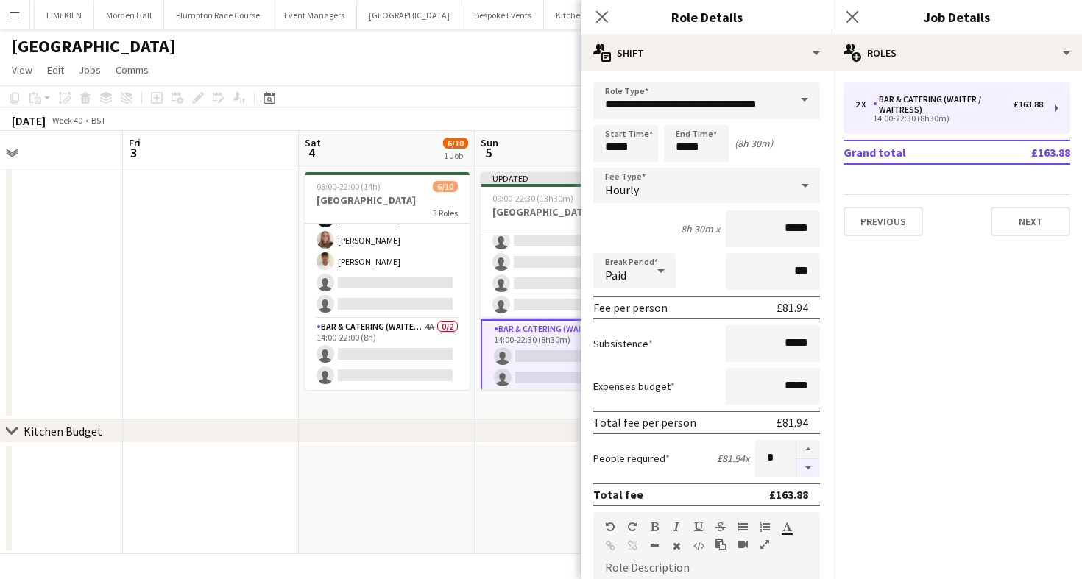
click at [812, 469] on button "button" at bounding box center [808, 468] width 24 height 18
type input "*"
click at [474, 84] on app-page-menu "View Day view expanded Day view collapsed Month view Date picker Jump to [DATE]…" at bounding box center [541, 71] width 1082 height 28
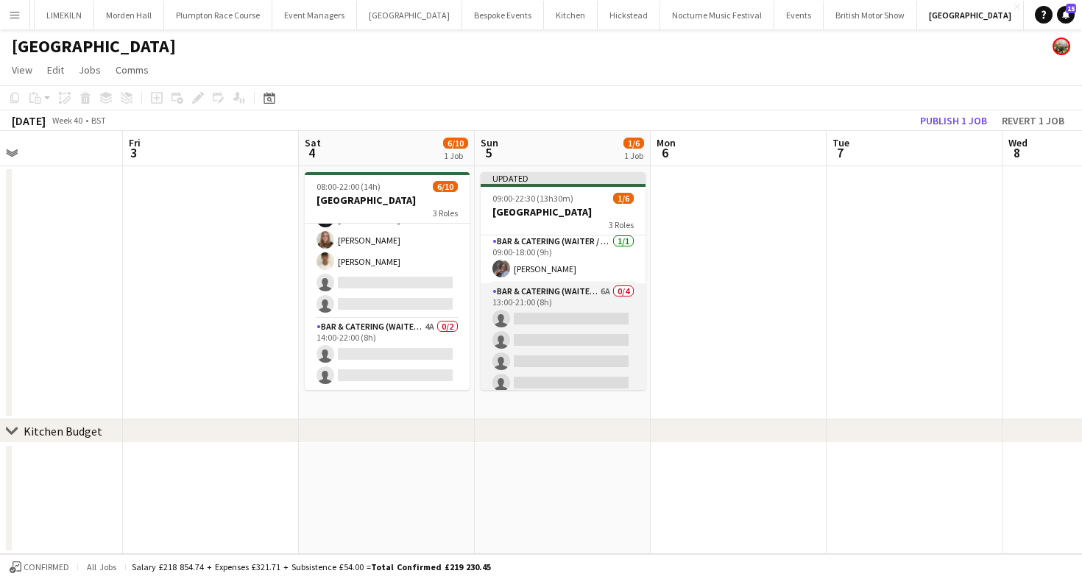
scroll to position [0, 0]
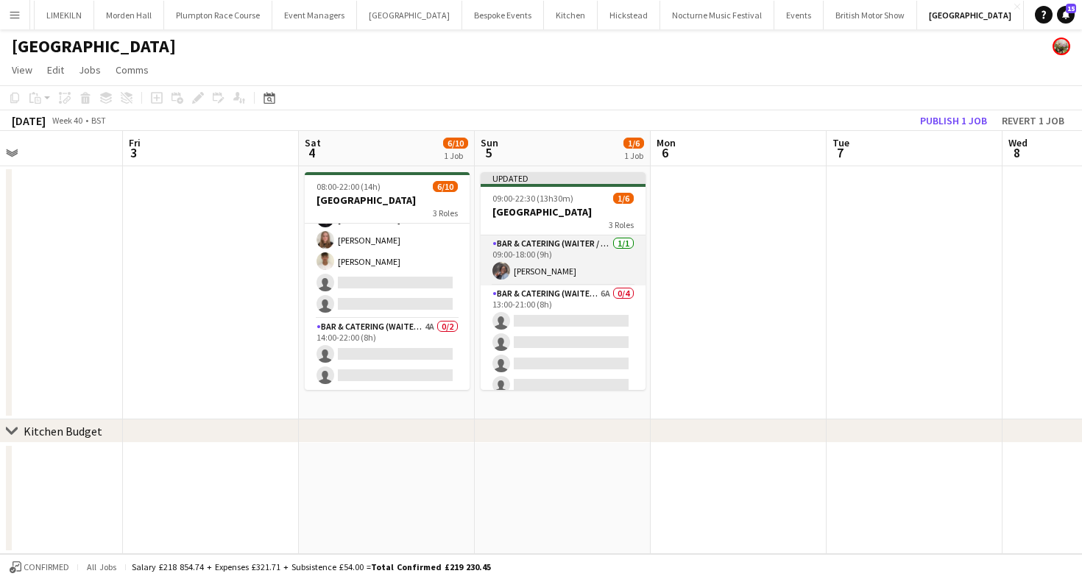
click at [526, 248] on app-card-role "Bar & Catering (Waiter / waitress) 1/1 09:00-18:00 (9h) Deborah Edema" at bounding box center [563, 261] width 165 height 50
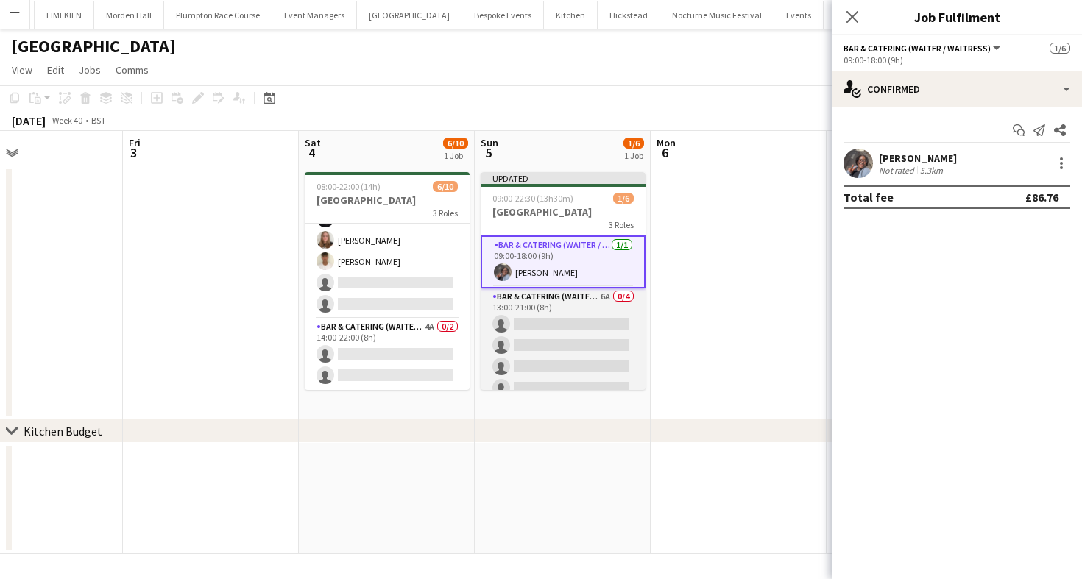
click at [565, 309] on app-card-role "Bar & Catering (Waiter / waitress) 6A 0/4 13:00-21:00 (8h) single-neutral-actio…" at bounding box center [563, 346] width 165 height 114
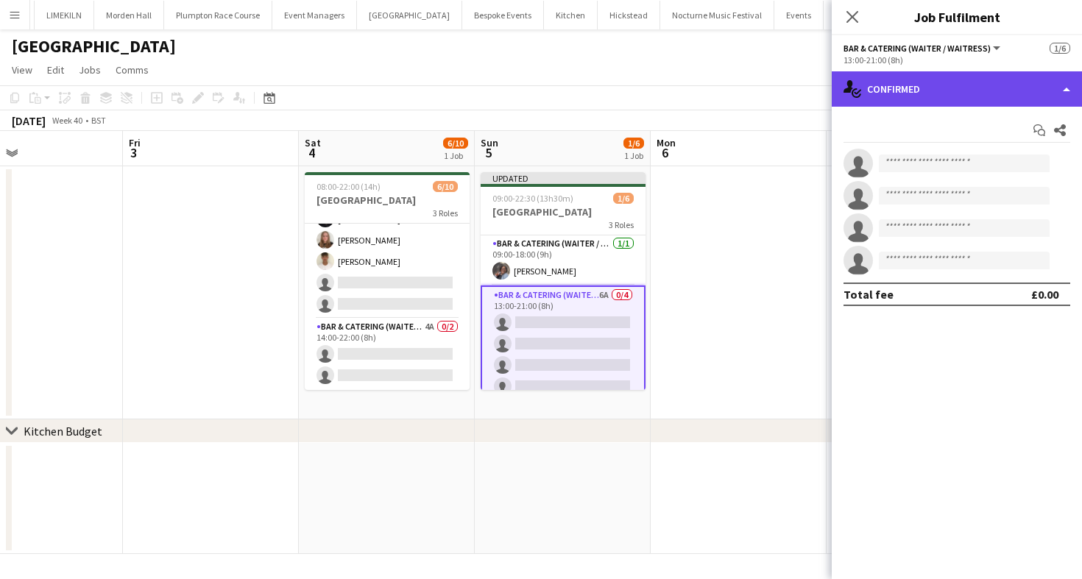
click at [932, 100] on div "single-neutral-actions-check-2 Confirmed" at bounding box center [957, 88] width 250 height 35
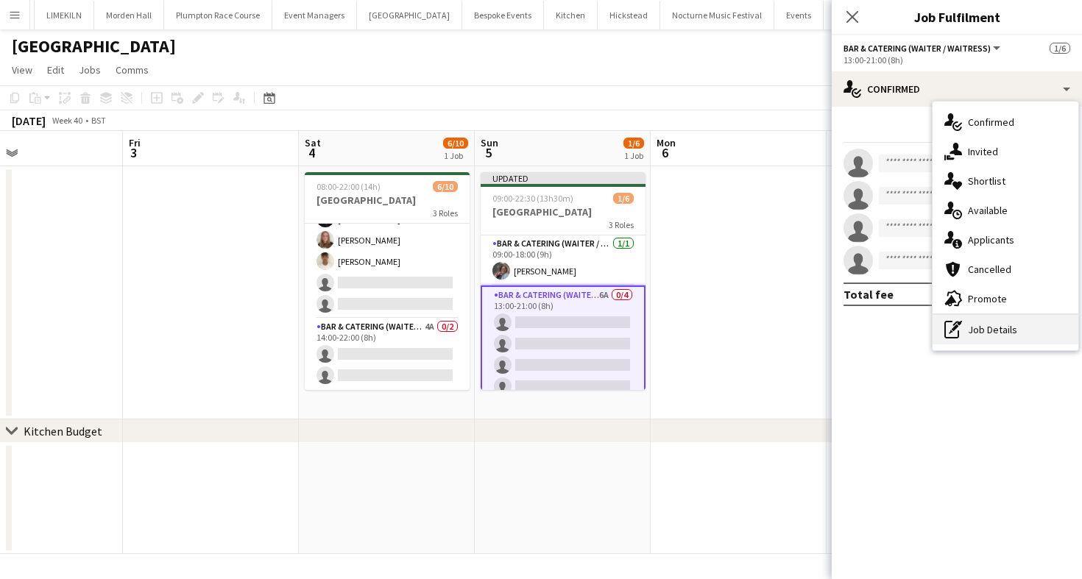
click at [967, 334] on div "pen-write Job Details" at bounding box center [1006, 329] width 146 height 29
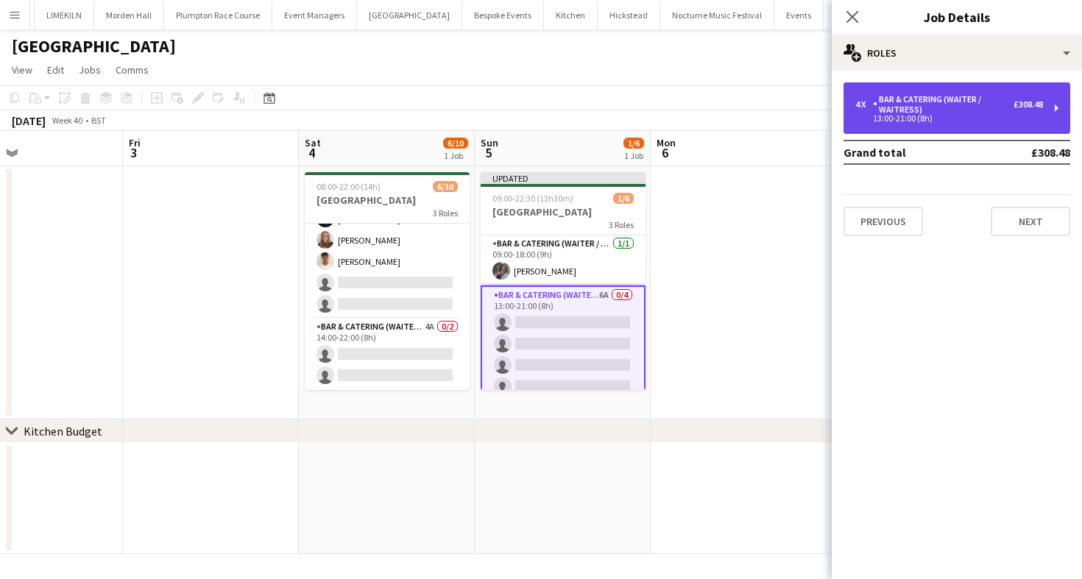
click at [964, 114] on div "Bar & Catering (Waiter / waitress)" at bounding box center [943, 104] width 141 height 21
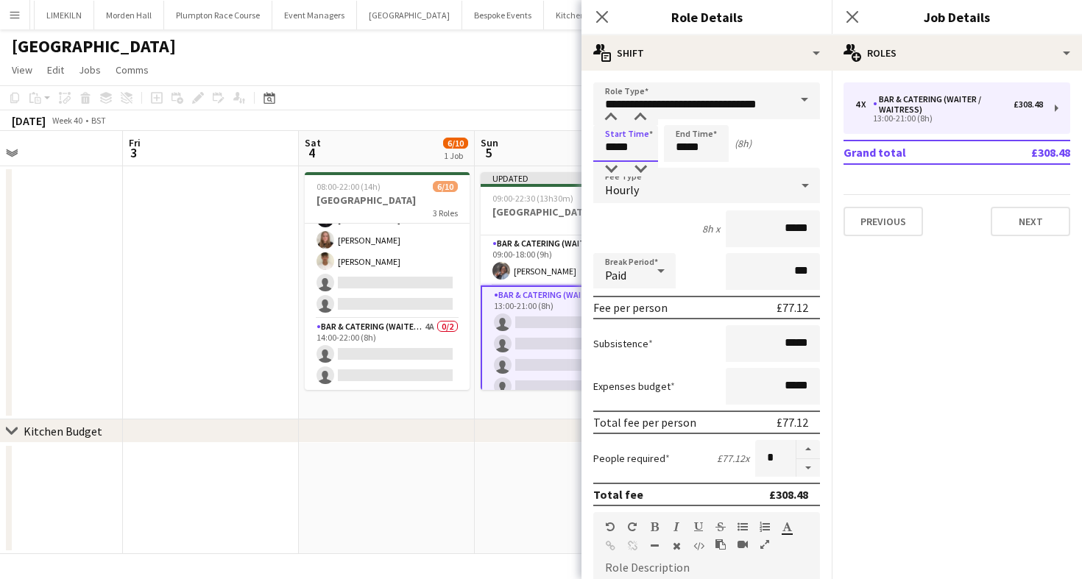
click at [637, 152] on input "*****" at bounding box center [625, 143] width 65 height 37
type input "*****"
click at [614, 169] on div at bounding box center [610, 169] width 29 height 15
click at [684, 144] on input "*****" at bounding box center [696, 143] width 65 height 37
click at [684, 167] on div at bounding box center [681, 169] width 29 height 15
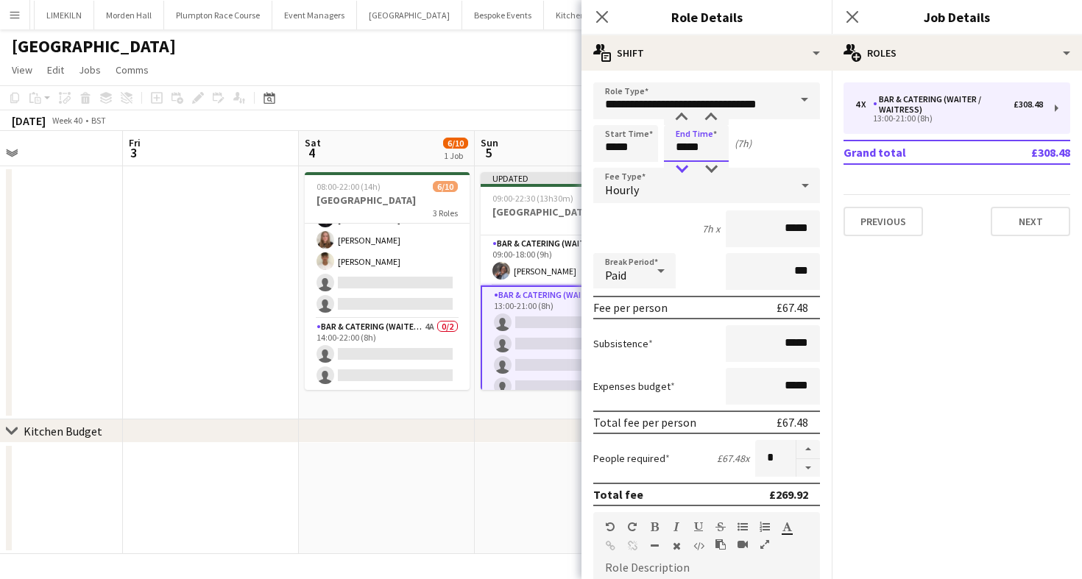
click at [684, 167] on div at bounding box center [681, 169] width 29 height 15
click at [718, 123] on div at bounding box center [710, 117] width 29 height 15
type input "*****"
click at [718, 123] on div at bounding box center [710, 117] width 29 height 15
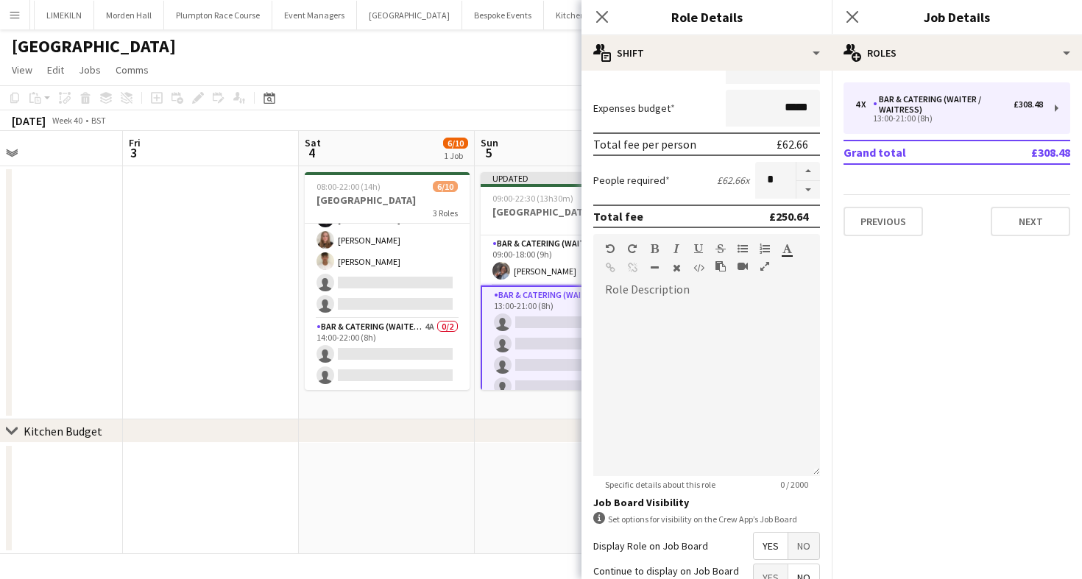
scroll to position [417, 0]
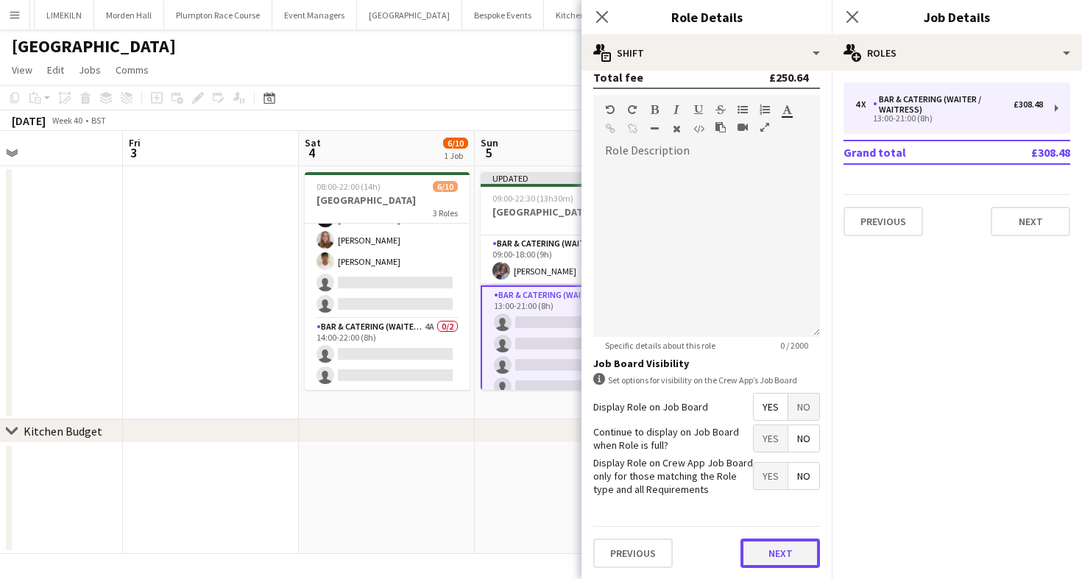
click at [768, 553] on button "Next" at bounding box center [781, 553] width 80 height 29
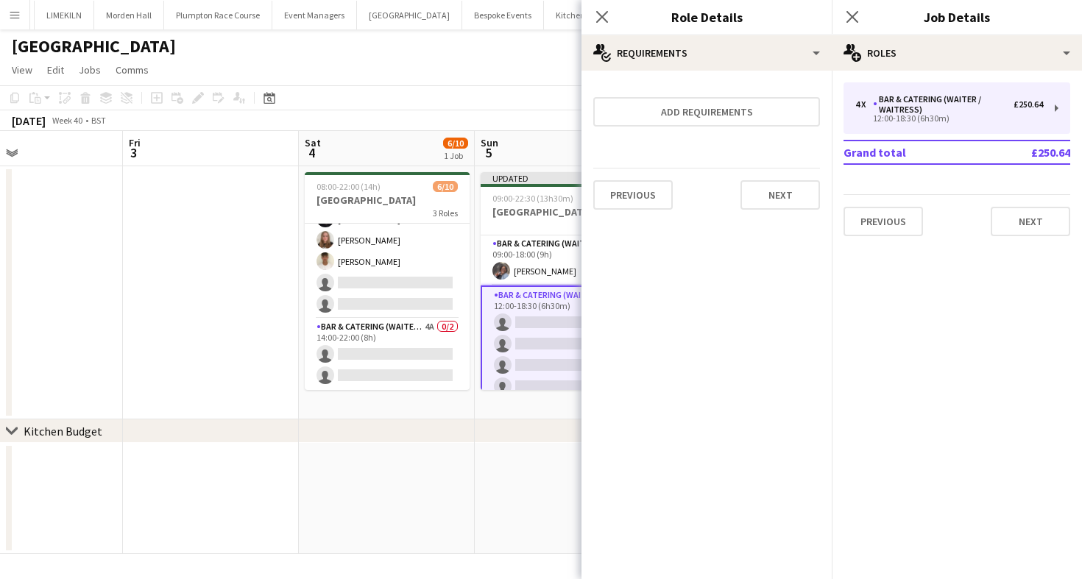
scroll to position [0, 0]
click at [527, 264] on app-card-role "Bar & Catering (Waiter / waitress) 1/1 09:00-18:00 (9h) Deborah Edema" at bounding box center [563, 261] width 165 height 50
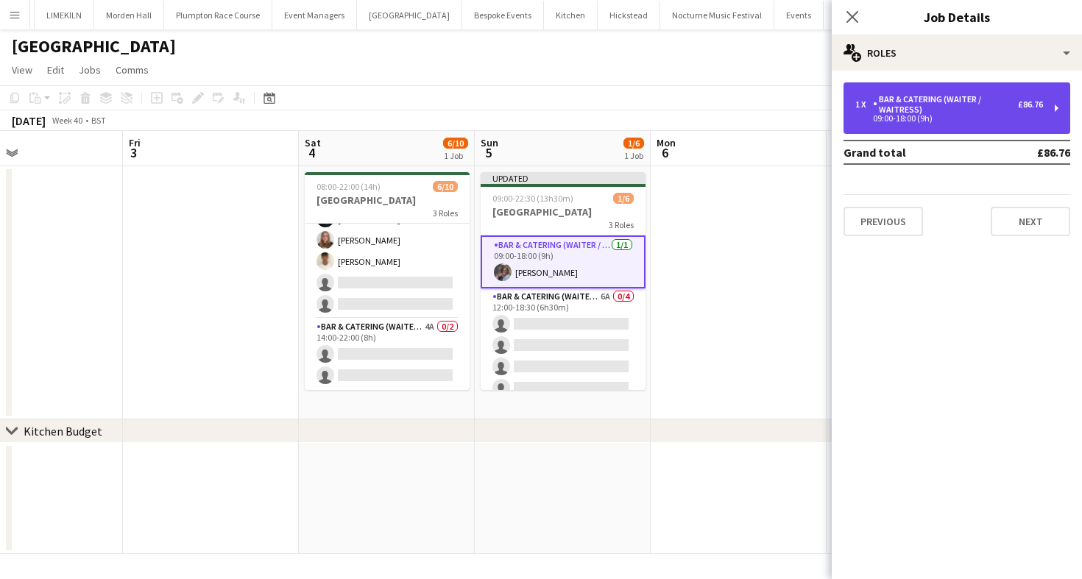
click at [872, 121] on div "09:00-18:00 (9h)" at bounding box center [949, 118] width 188 height 7
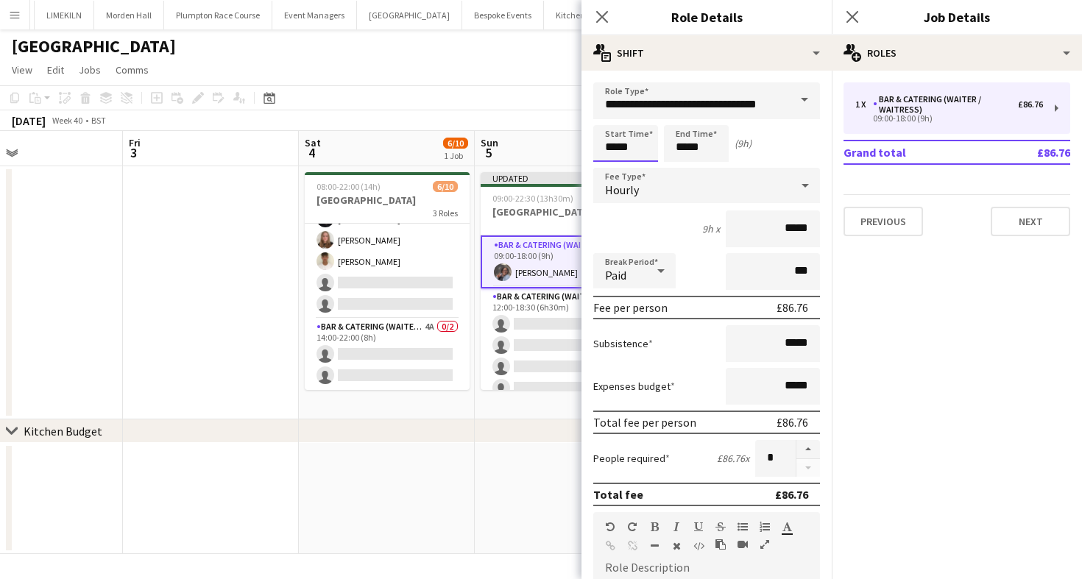
click at [643, 146] on input "*****" at bounding box center [625, 143] width 65 height 37
type input "*****"
click at [613, 163] on div at bounding box center [610, 169] width 29 height 15
click at [501, 86] on app-toolbar "Copy Paste Paste Command V Paste with crew Command Shift V Paste linked Job [GE…" at bounding box center [541, 97] width 1082 height 25
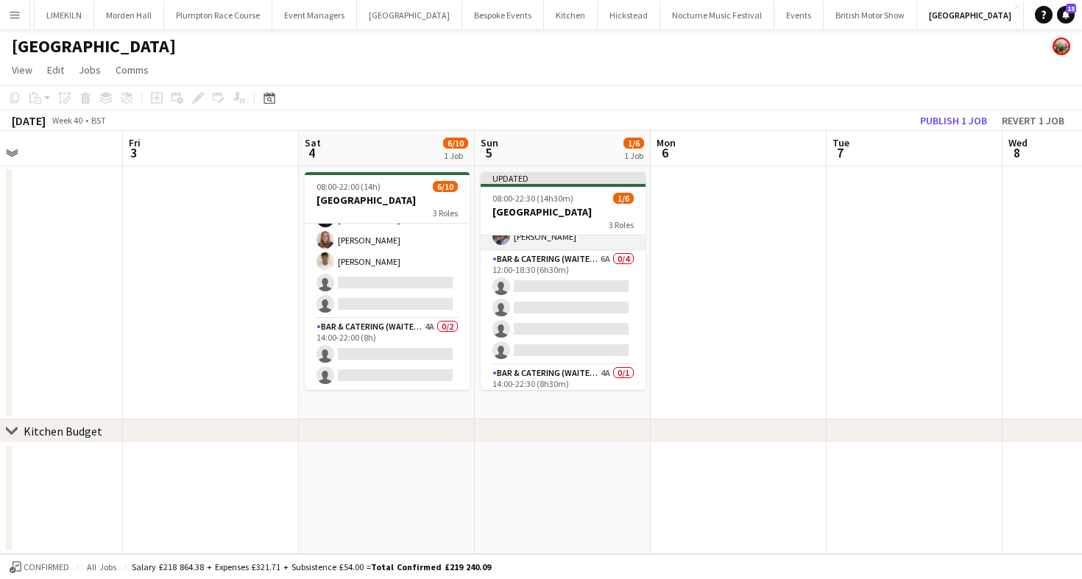
scroll to position [40, 0]
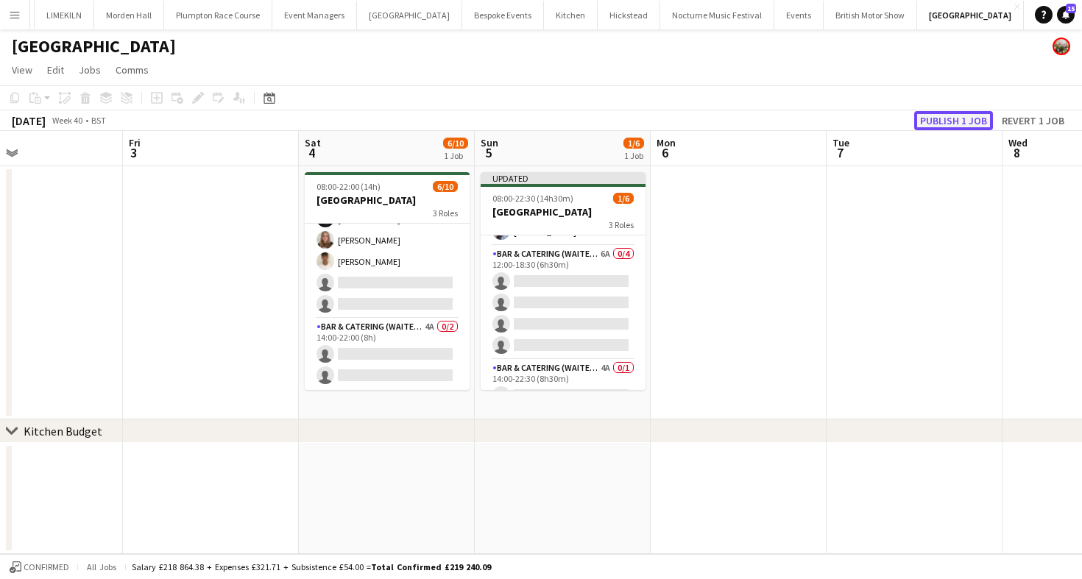
click at [955, 116] on button "Publish 1 job" at bounding box center [953, 120] width 79 height 19
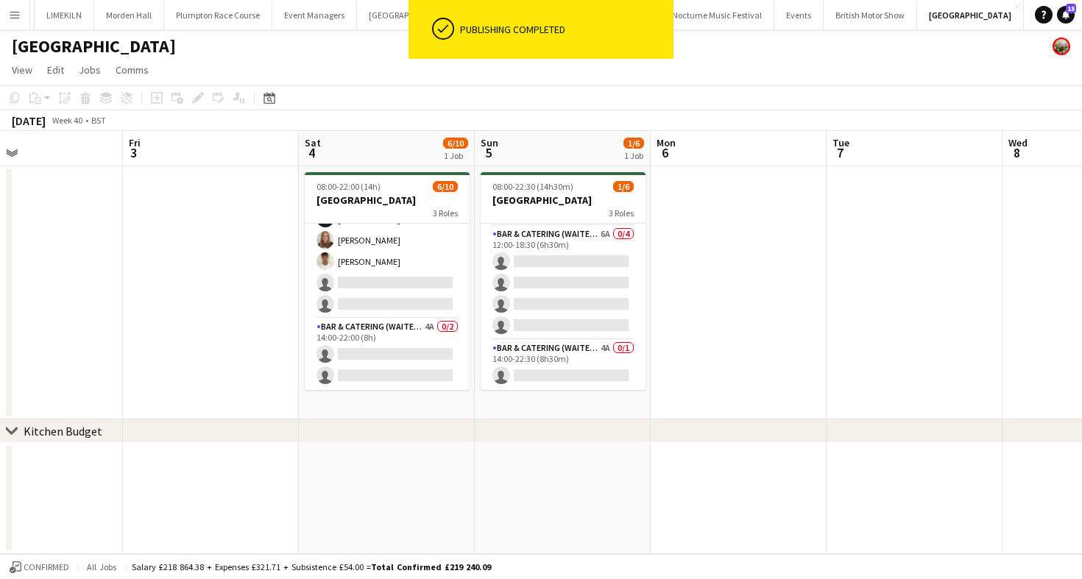
scroll to position [43, 0]
click at [554, 306] on app-card-role "Bar & Catering (Waiter / waitress) 6A 0/4 12:00-18:30 (6h30m) single-neutral-ac…" at bounding box center [563, 288] width 165 height 114
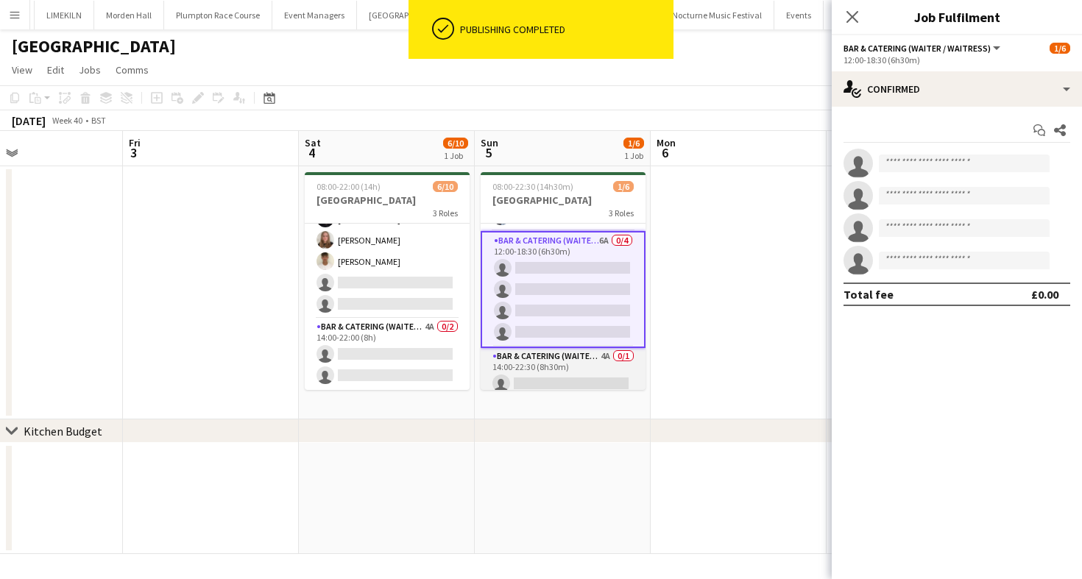
click at [556, 371] on app-card-role "Bar & Catering (Waiter / waitress) 4A 0/1 14:00-22:30 (8h30m) single-neutral-ac…" at bounding box center [563, 373] width 165 height 50
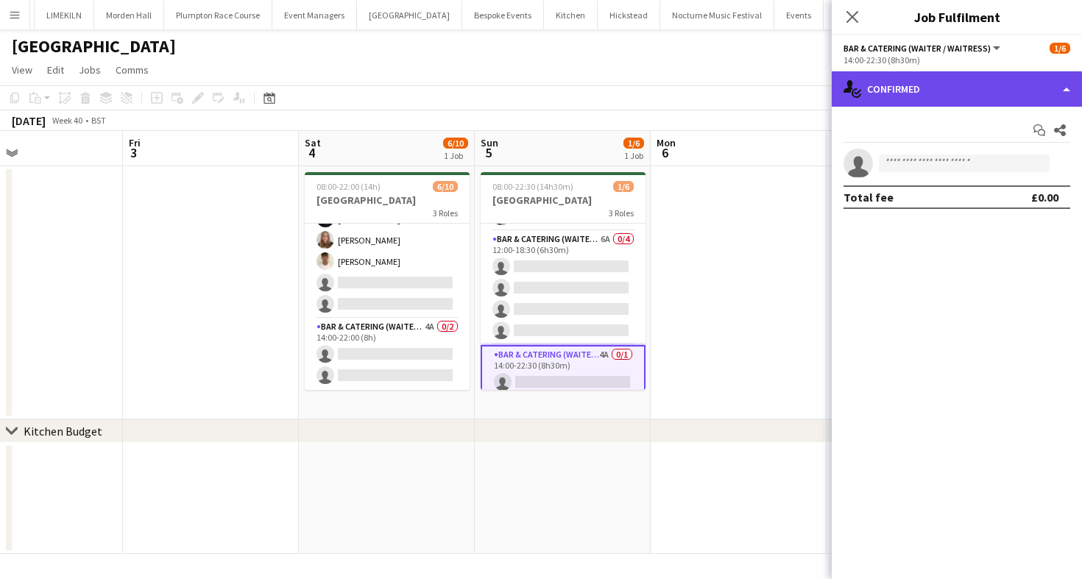
click at [894, 98] on div "single-neutral-actions-check-2 Confirmed" at bounding box center [957, 88] width 250 height 35
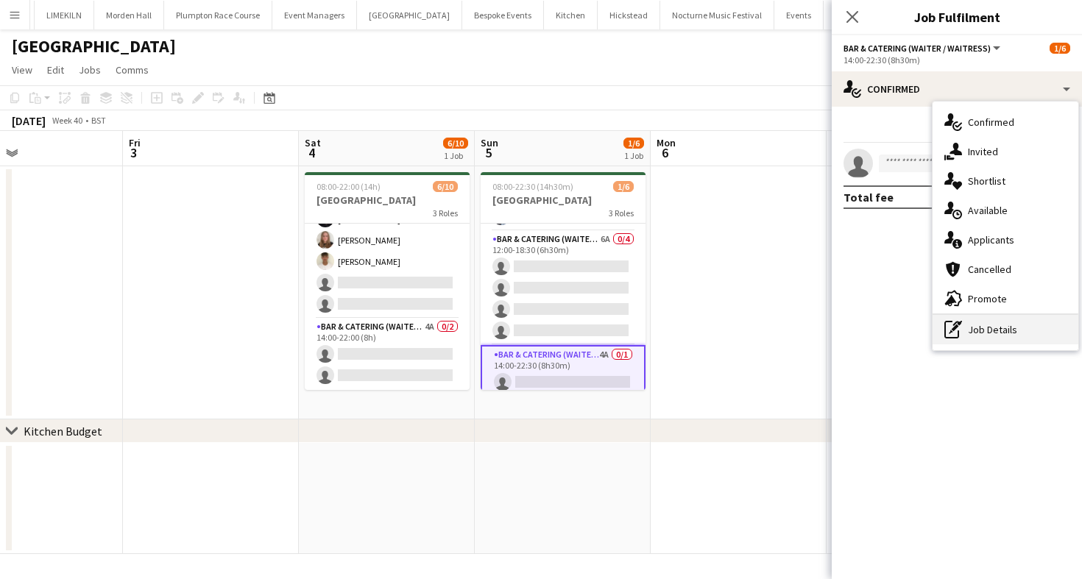
click at [978, 329] on div "pen-write Job Details" at bounding box center [1006, 329] width 146 height 29
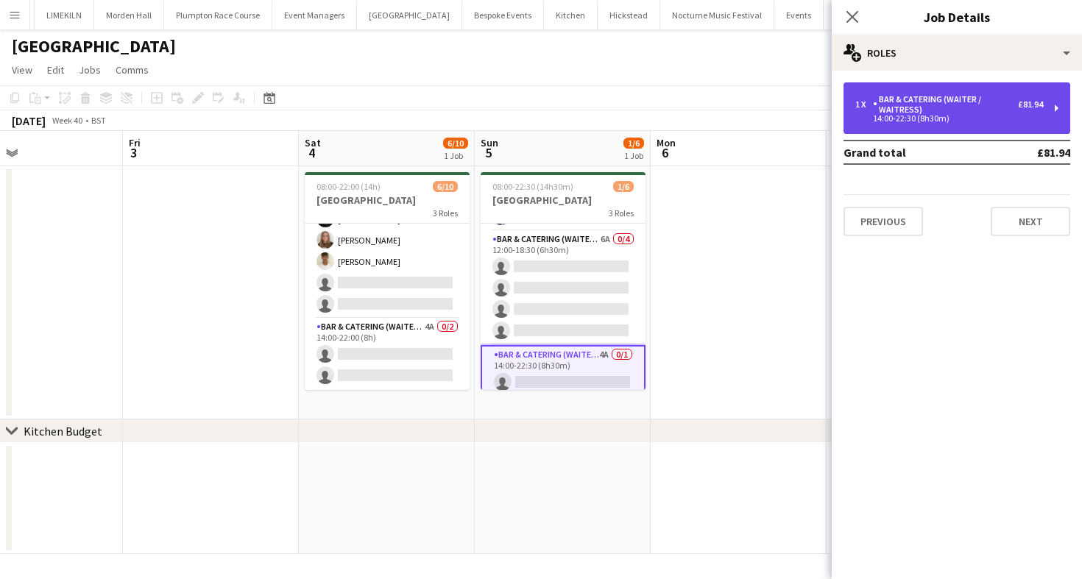
click at [914, 105] on div "Bar & Catering (Waiter / waitress)" at bounding box center [945, 104] width 145 height 21
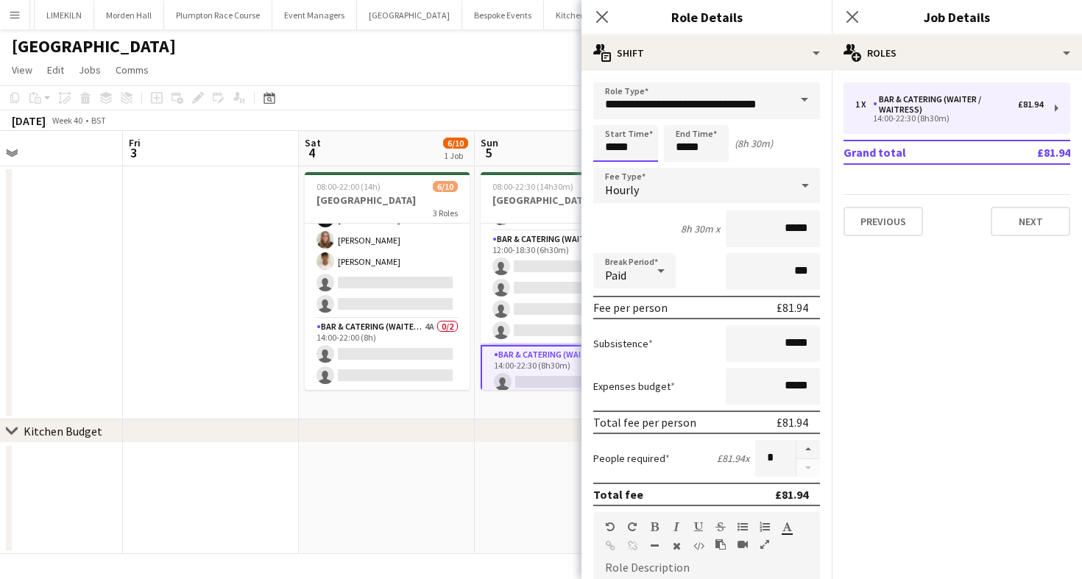
click at [643, 146] on input "*****" at bounding box center [625, 143] width 65 height 37
type input "*****"
click at [609, 172] on div at bounding box center [610, 169] width 29 height 15
click at [689, 142] on input "*****" at bounding box center [696, 143] width 65 height 37
click at [688, 166] on div at bounding box center [681, 169] width 29 height 15
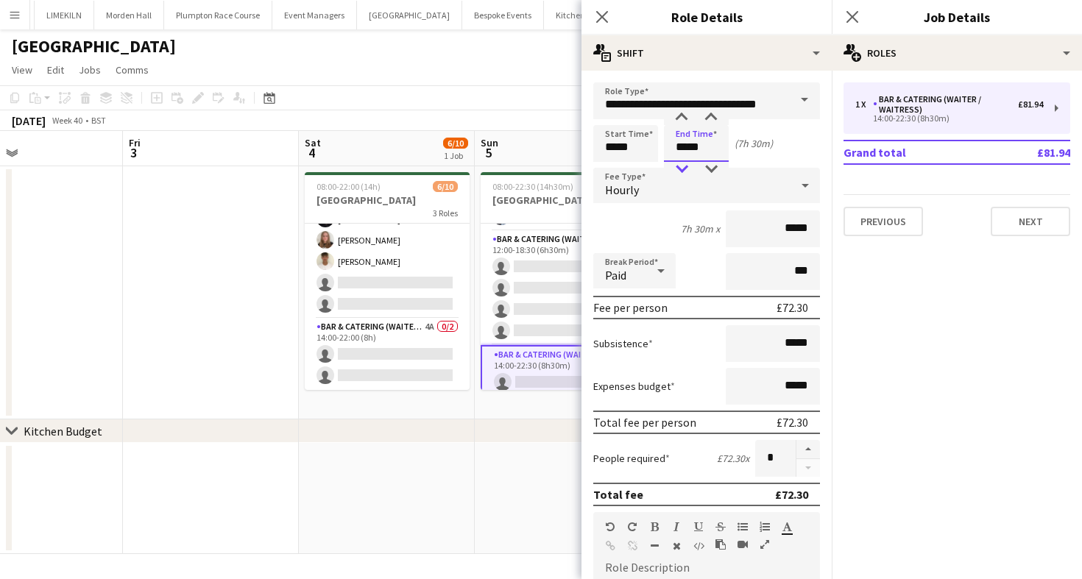
click at [688, 166] on div at bounding box center [681, 169] width 29 height 15
type input "*****"
click at [688, 165] on div at bounding box center [681, 169] width 29 height 15
click at [529, 101] on app-toolbar "Copy Paste Paste Command V Paste with crew Command Shift V Paste linked Job [GE…" at bounding box center [541, 97] width 1082 height 25
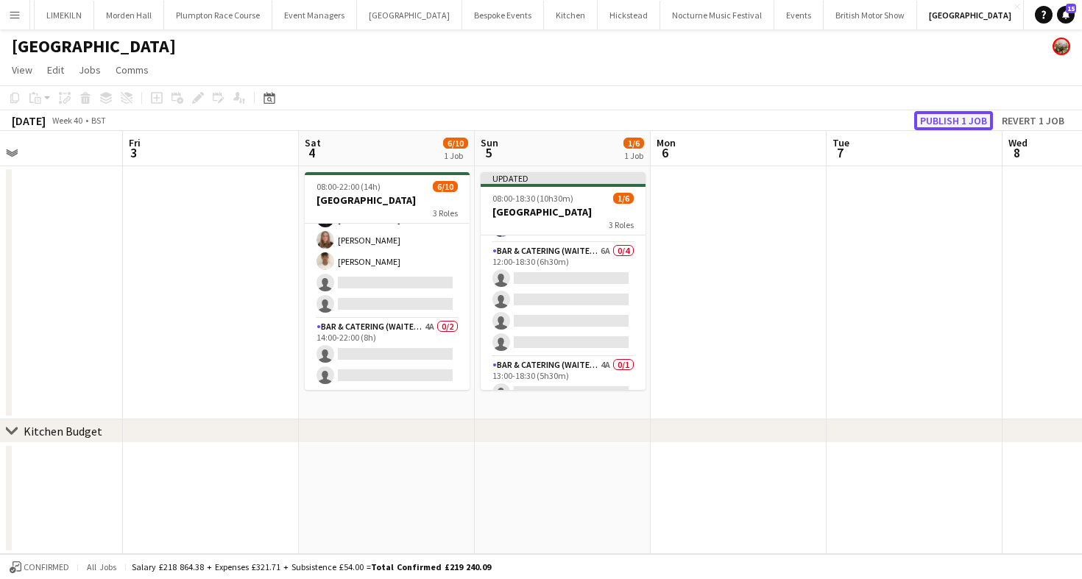
click at [953, 119] on button "Publish 1 job" at bounding box center [953, 120] width 79 height 19
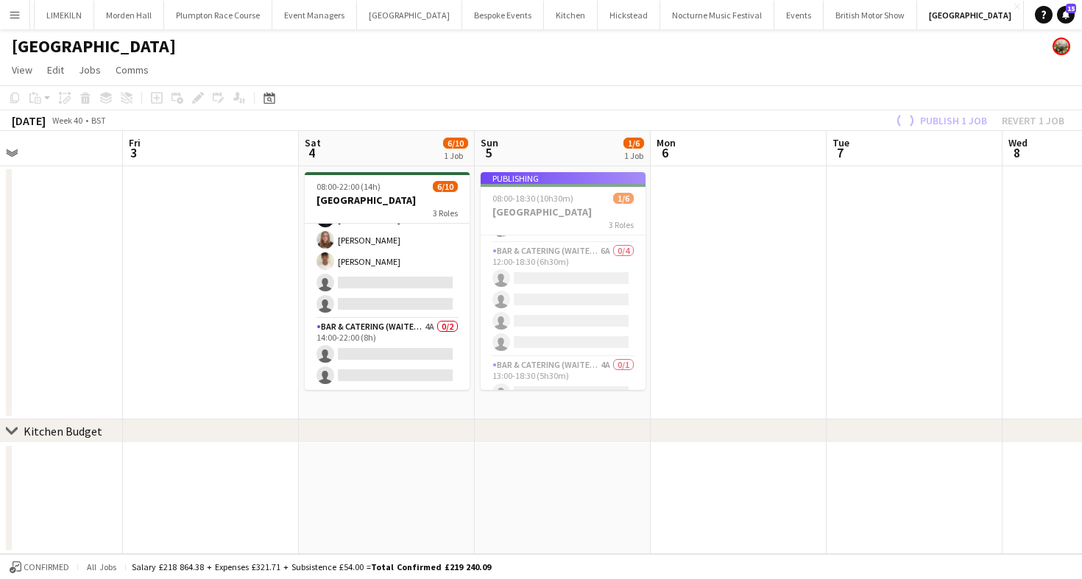
click at [590, 302] on app-job-card "Publishing 08:00-18:30 (10h30m) 1/6 Micklefield Hall 3 Roles Bar & Catering (Wa…" at bounding box center [563, 281] width 165 height 218
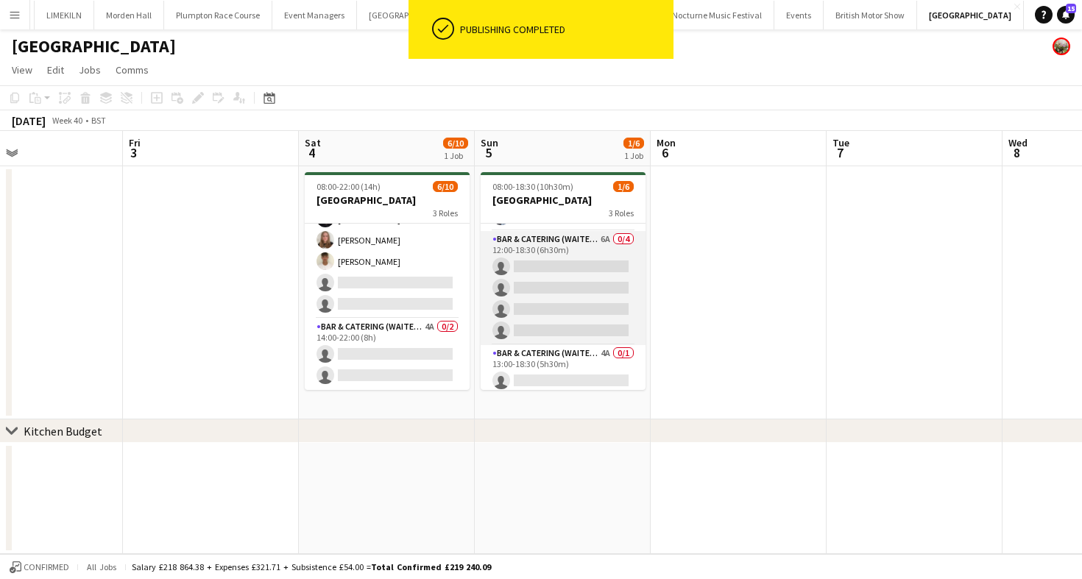
scroll to position [0, 0]
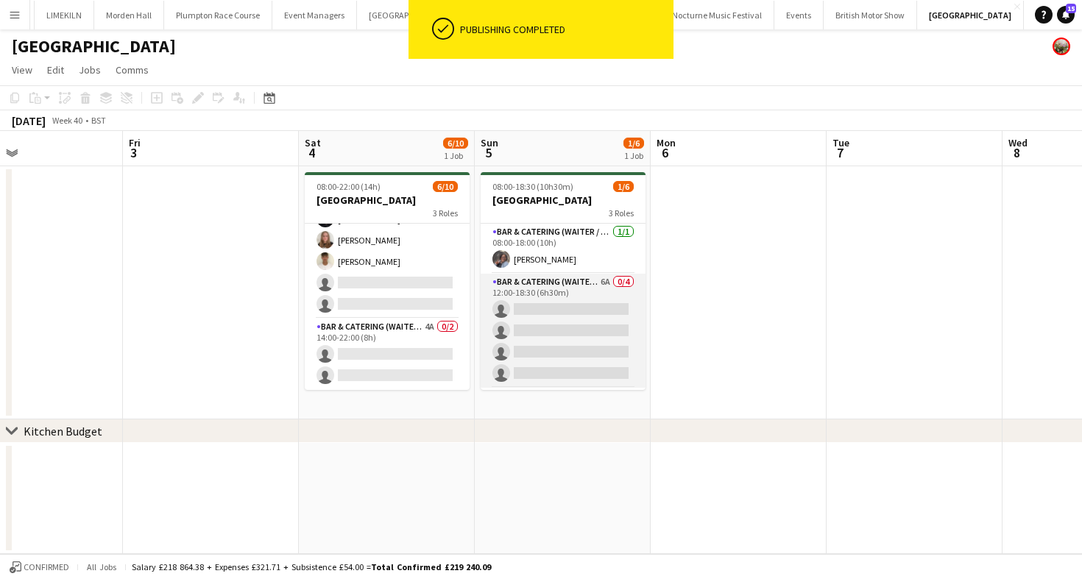
click at [557, 367] on app-card-role "Bar & Catering (Waiter / waitress) 6A 0/4 12:00-18:30 (6h30m) single-neutral-ac…" at bounding box center [563, 331] width 165 height 114
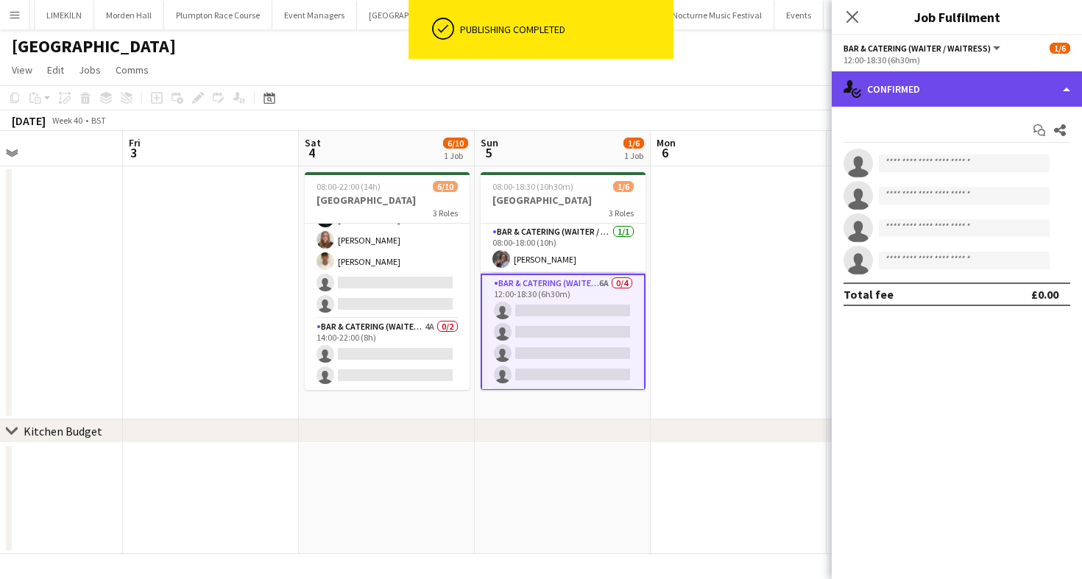
click at [922, 77] on div "single-neutral-actions-check-2 Confirmed" at bounding box center [957, 88] width 250 height 35
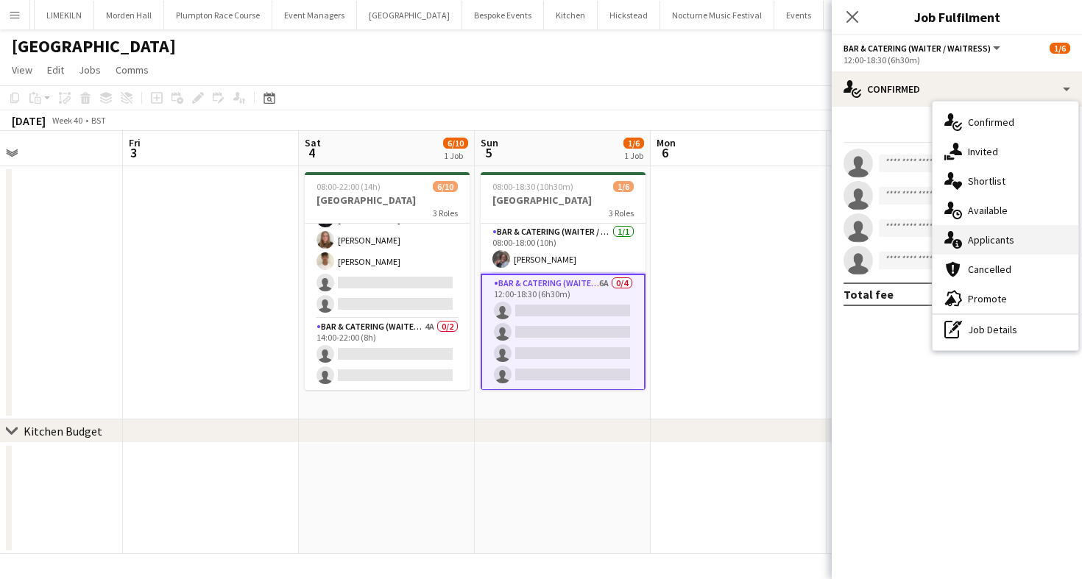
click at [973, 252] on div "single-neutral-actions-information Applicants" at bounding box center [1006, 239] width 146 height 29
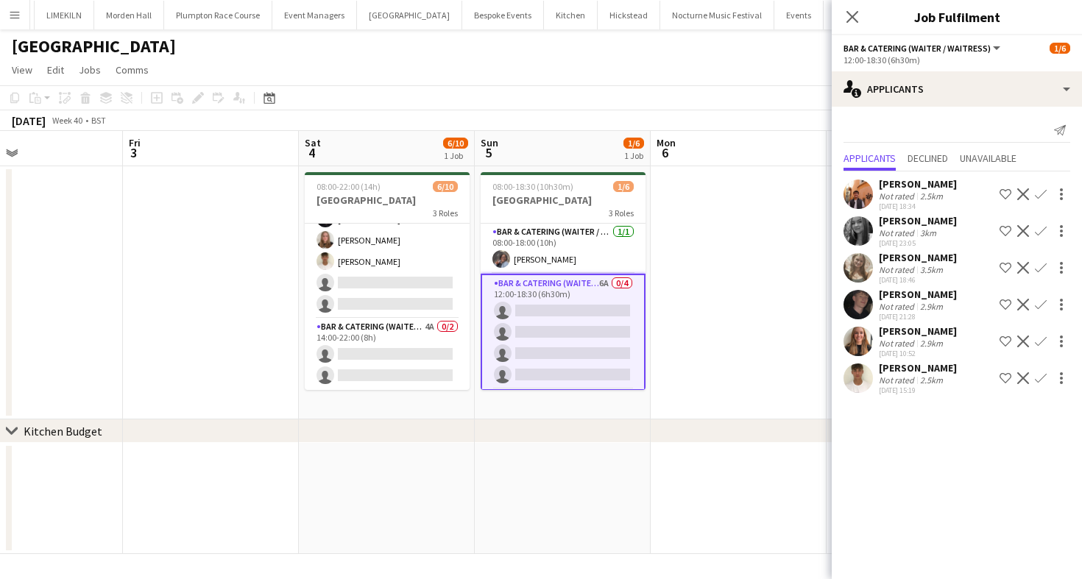
click at [1045, 193] on app-icon "Confirm" at bounding box center [1041, 194] width 12 height 12
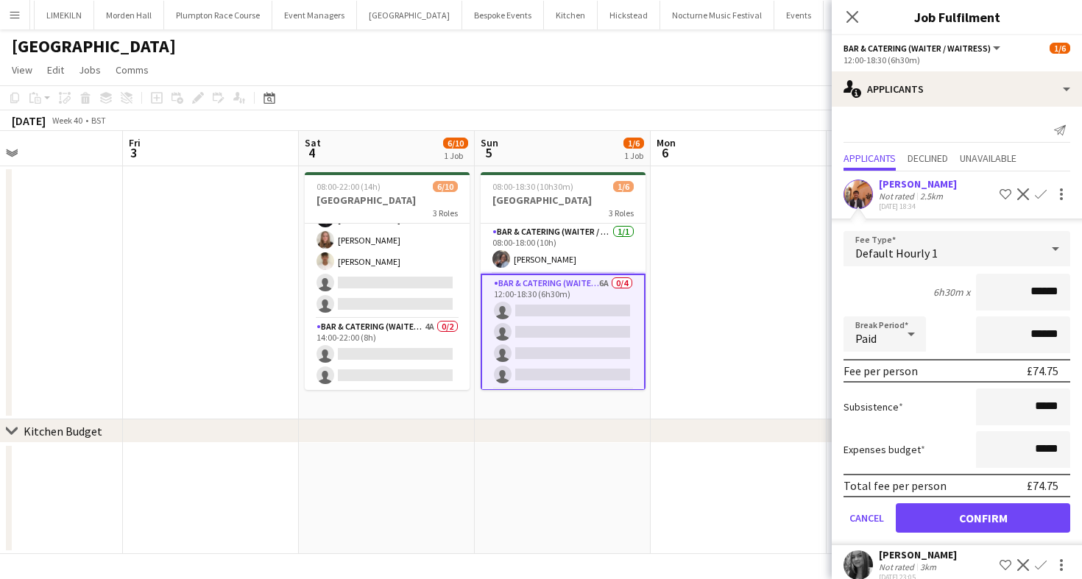
scroll to position [51, 0]
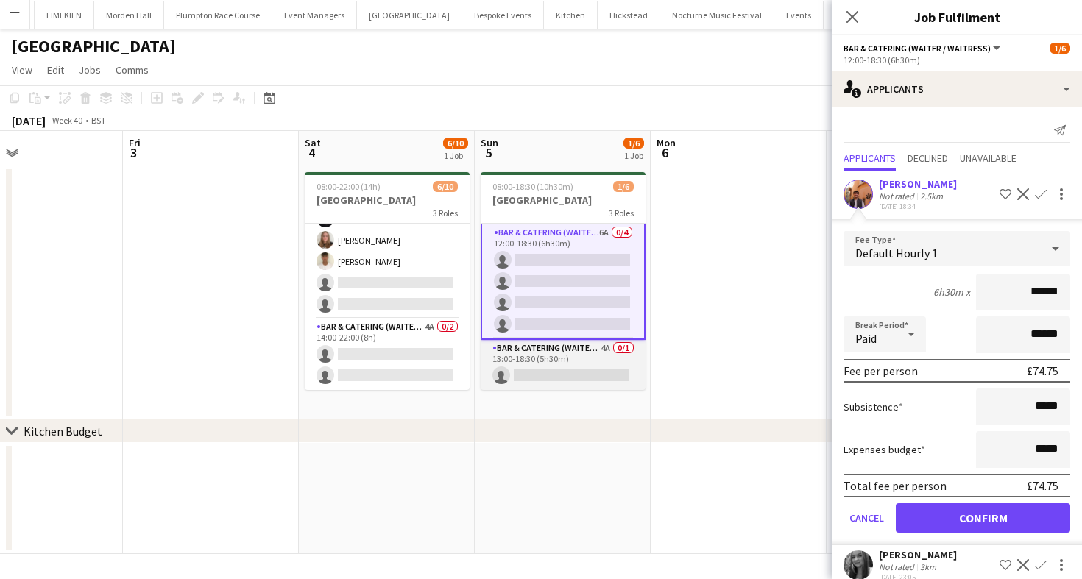
click at [574, 364] on app-card-role "Bar & Catering (Waiter / waitress) 4A 0/1 13:00-18:30 (5h30m) single-neutral-ac…" at bounding box center [563, 365] width 165 height 50
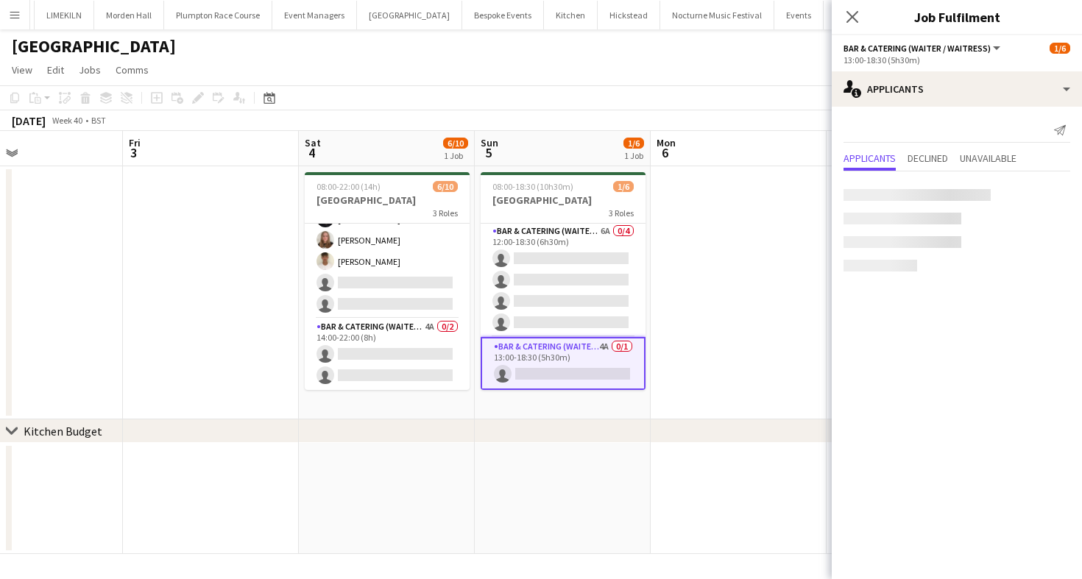
scroll to position [49, 0]
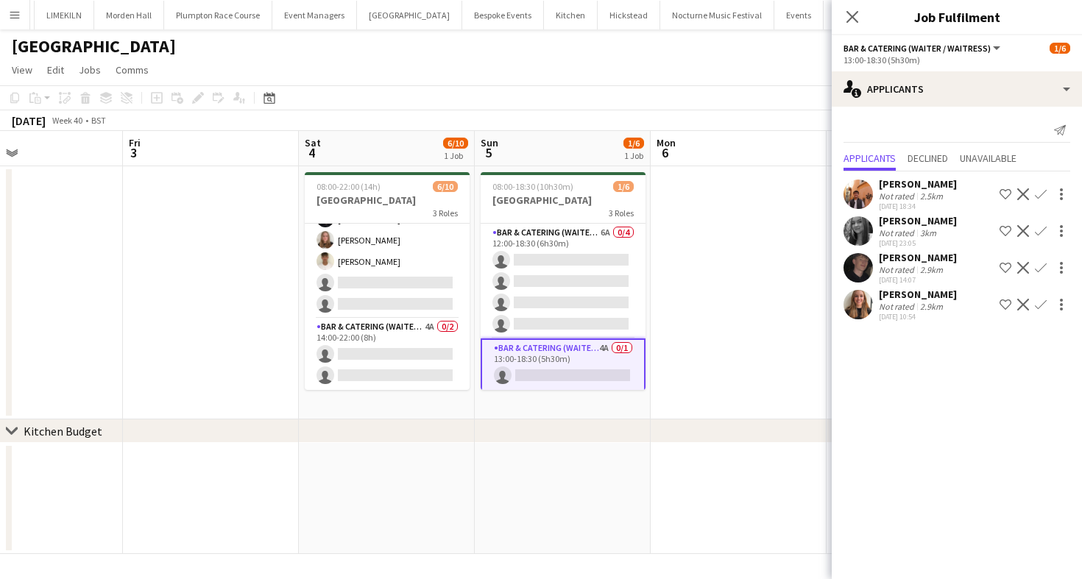
click at [1045, 192] on app-icon "Confirm" at bounding box center [1041, 194] width 12 height 12
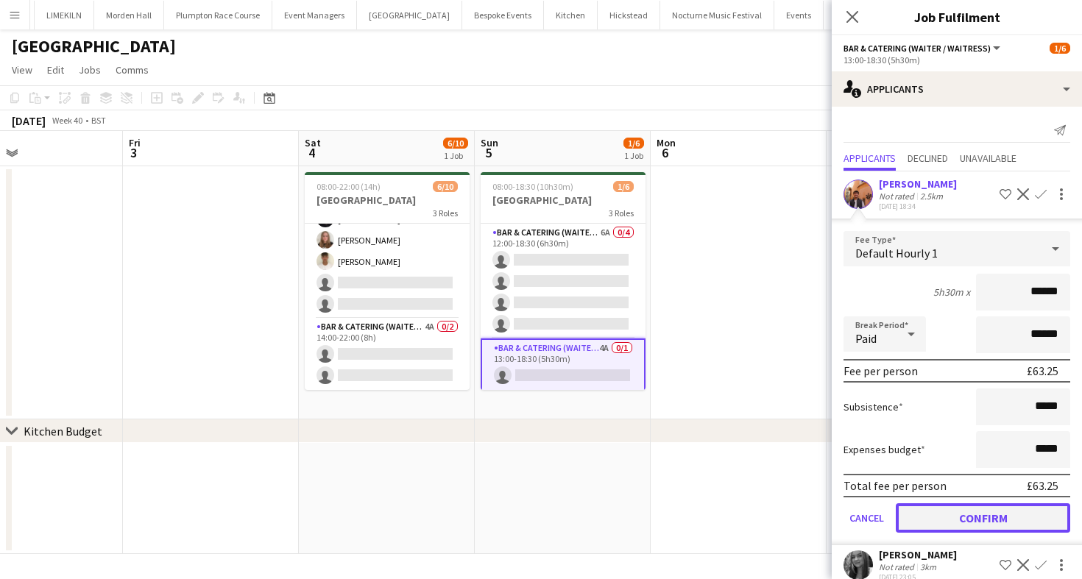
click at [940, 512] on button "Confirm" at bounding box center [983, 518] width 174 height 29
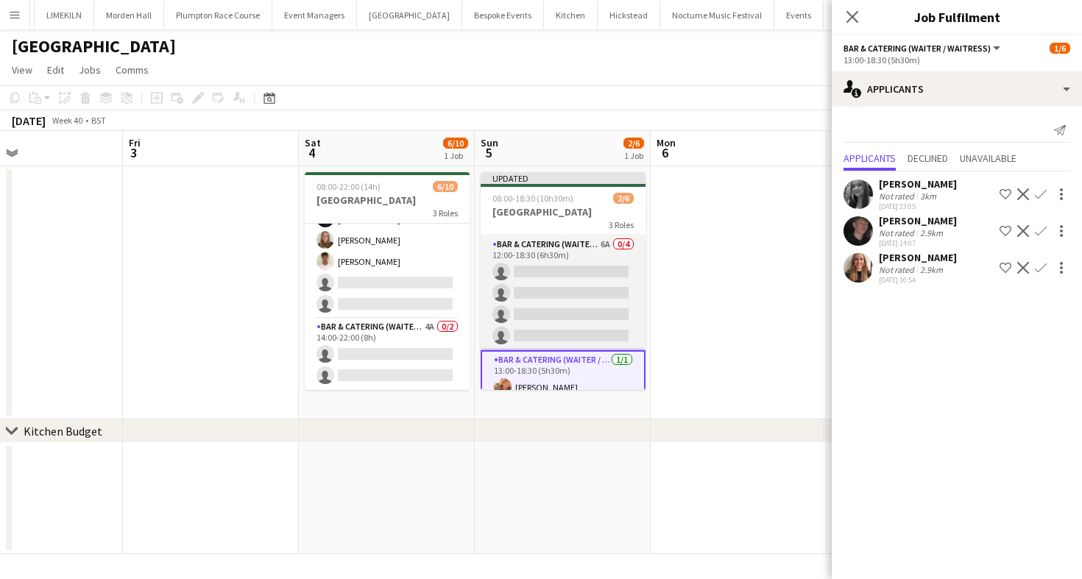
click at [569, 301] on app-card-role "Bar & Catering (Waiter / waitress) 6A 0/4 12:00-18:30 (6h30m) single-neutral-ac…" at bounding box center [563, 293] width 165 height 114
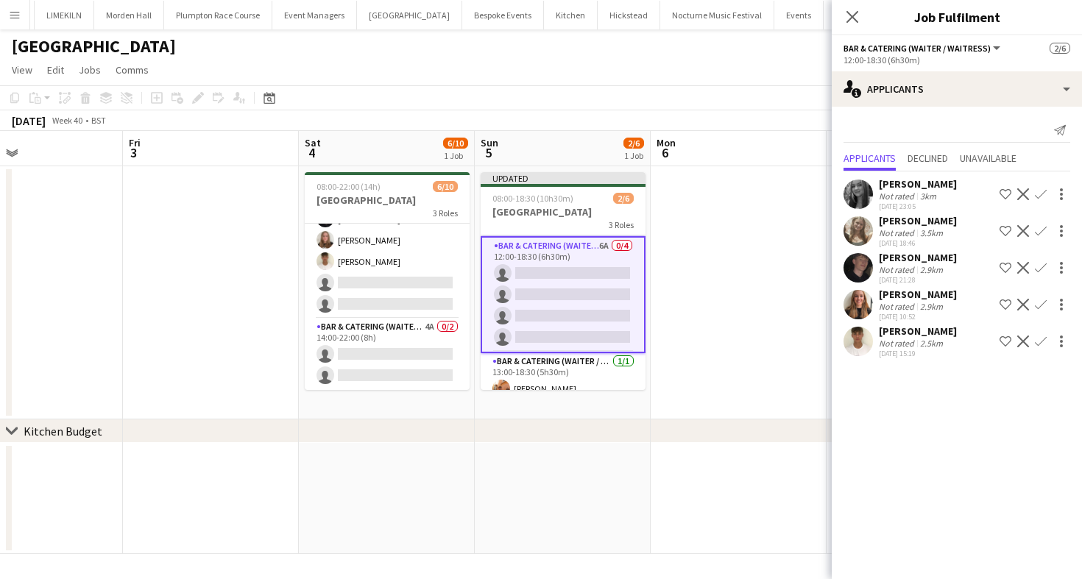
click at [1040, 193] on app-icon "Confirm" at bounding box center [1041, 194] width 12 height 12
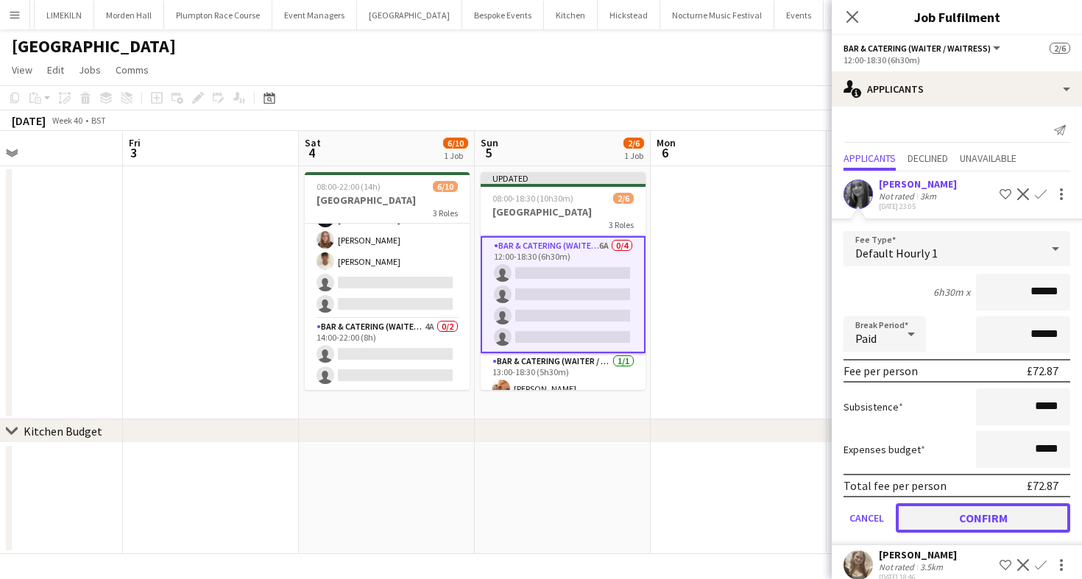
click at [926, 515] on button "Confirm" at bounding box center [983, 518] width 174 height 29
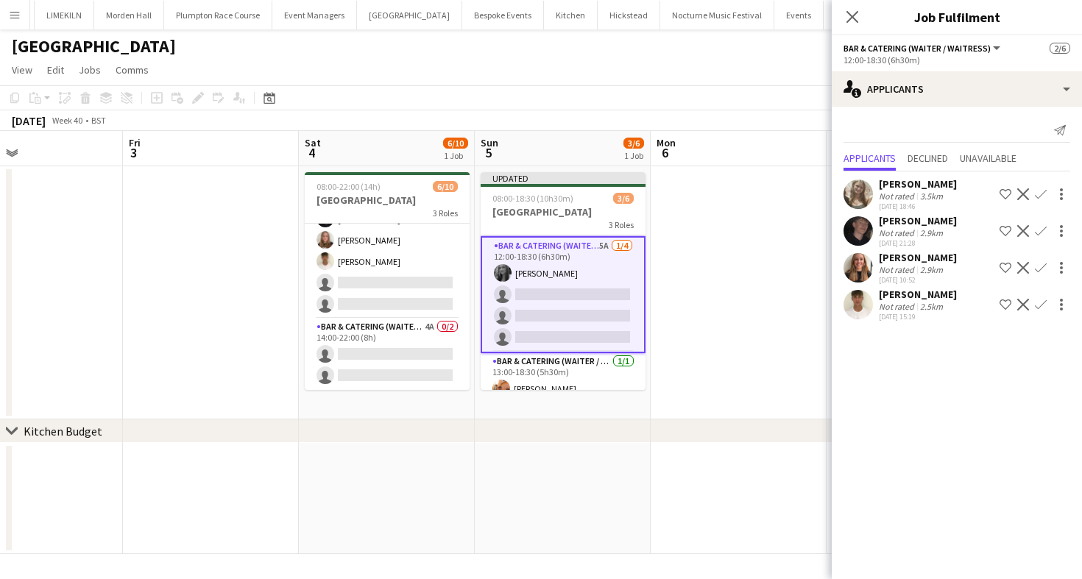
click at [1042, 195] on app-icon "Confirm" at bounding box center [1041, 194] width 12 height 12
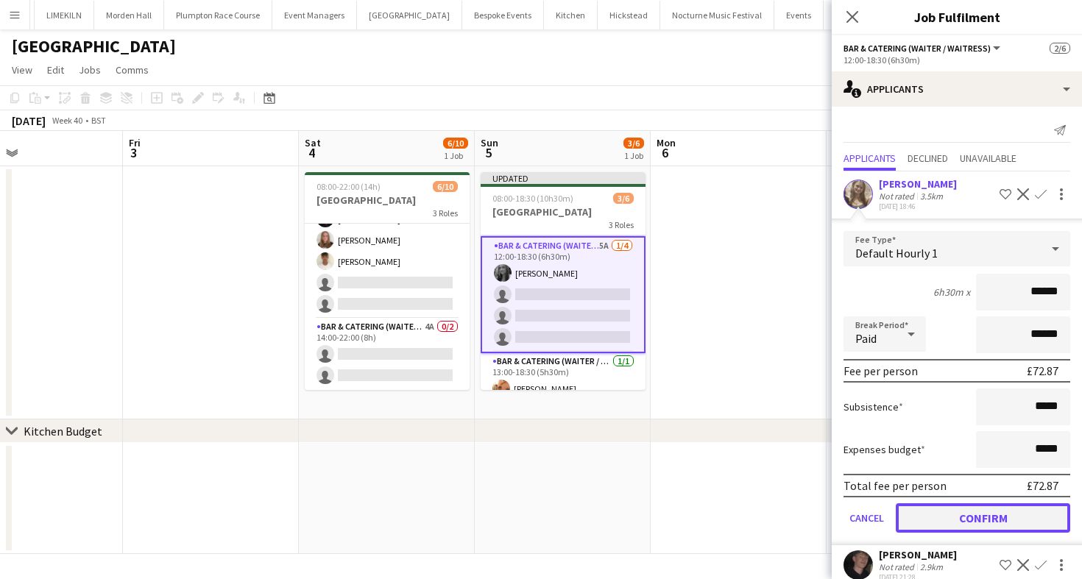
click at [960, 516] on button "Confirm" at bounding box center [983, 518] width 174 height 29
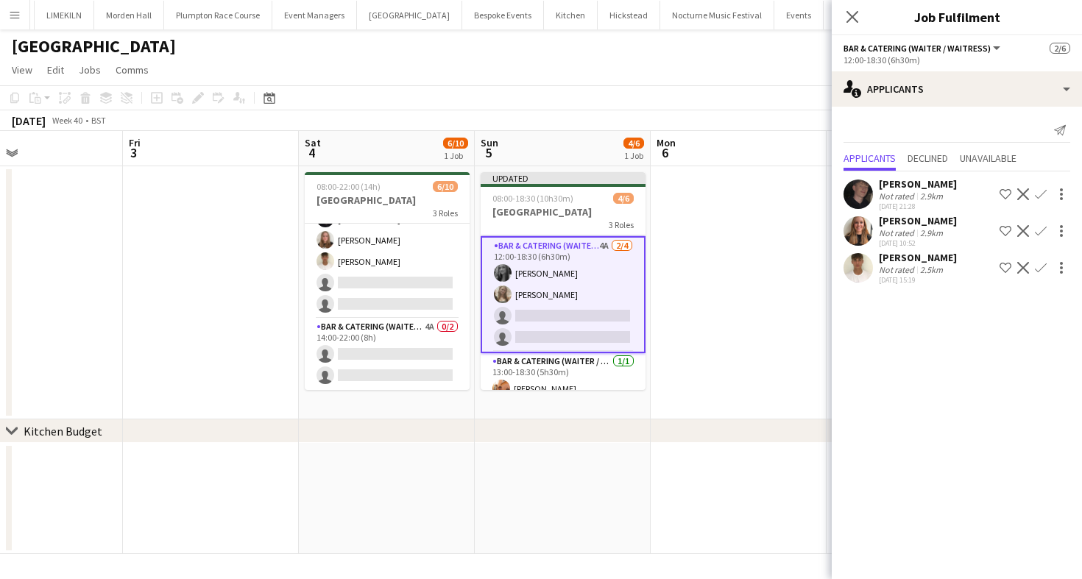
click at [1036, 194] on app-icon "Confirm" at bounding box center [1041, 194] width 12 height 12
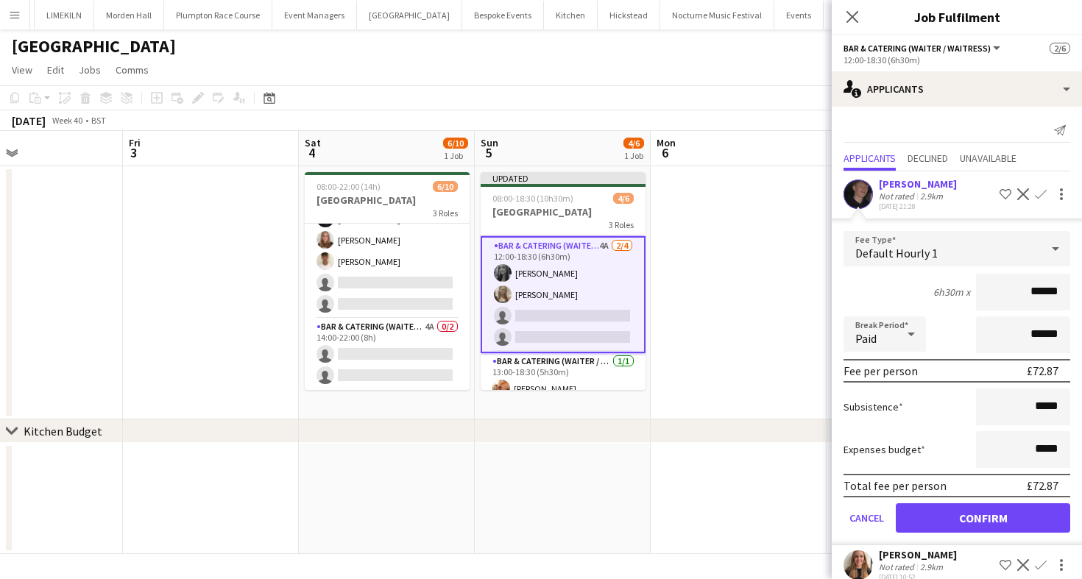
click at [706, 104] on app-toolbar "Copy Paste Paste Command V Paste with crew Command Shift V Paste linked Job [GE…" at bounding box center [541, 97] width 1082 height 25
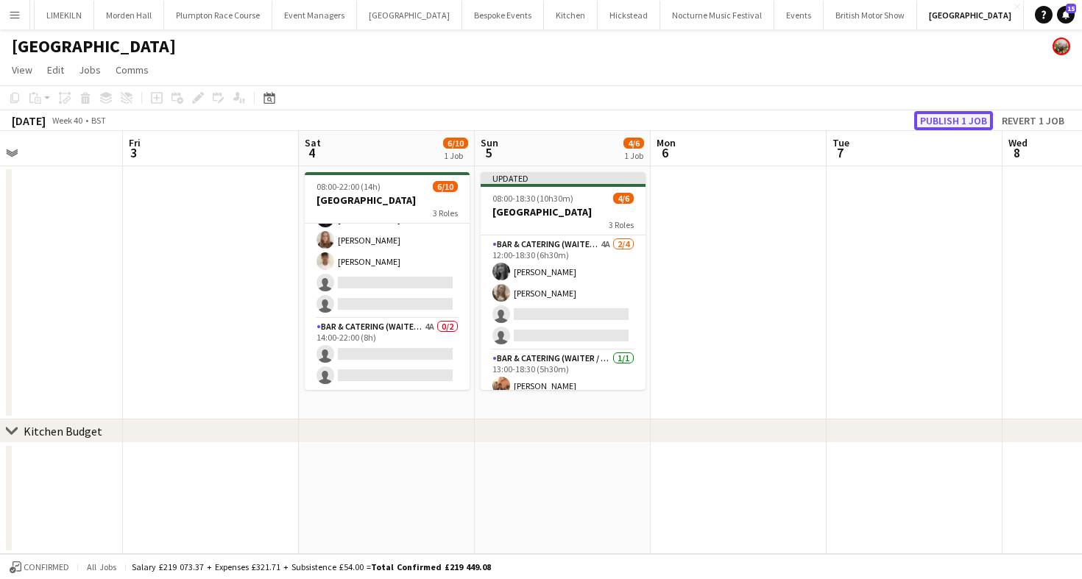
click at [930, 122] on button "Publish 1 job" at bounding box center [953, 120] width 79 height 19
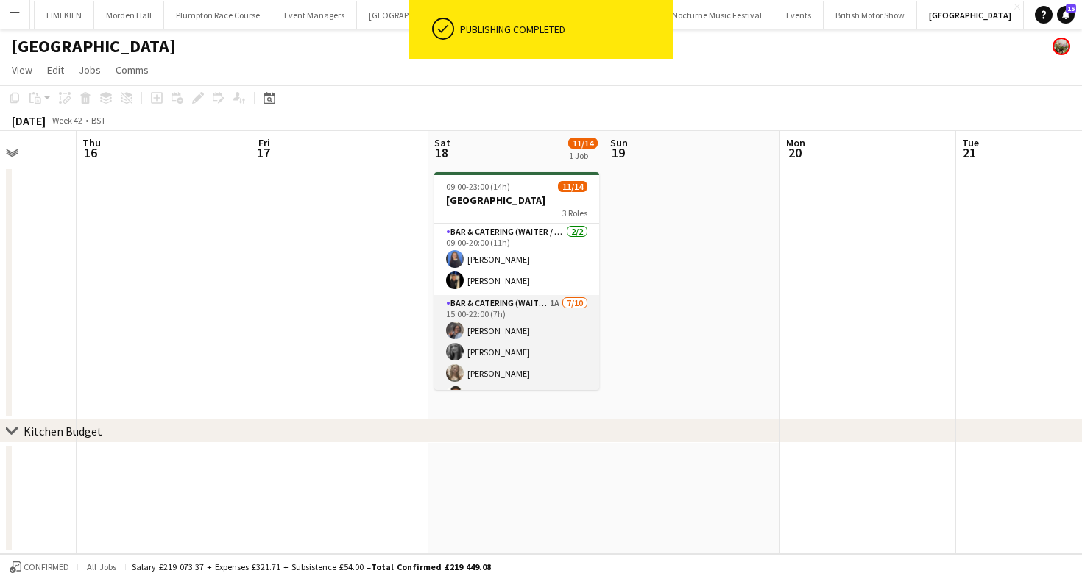
scroll to position [0, 458]
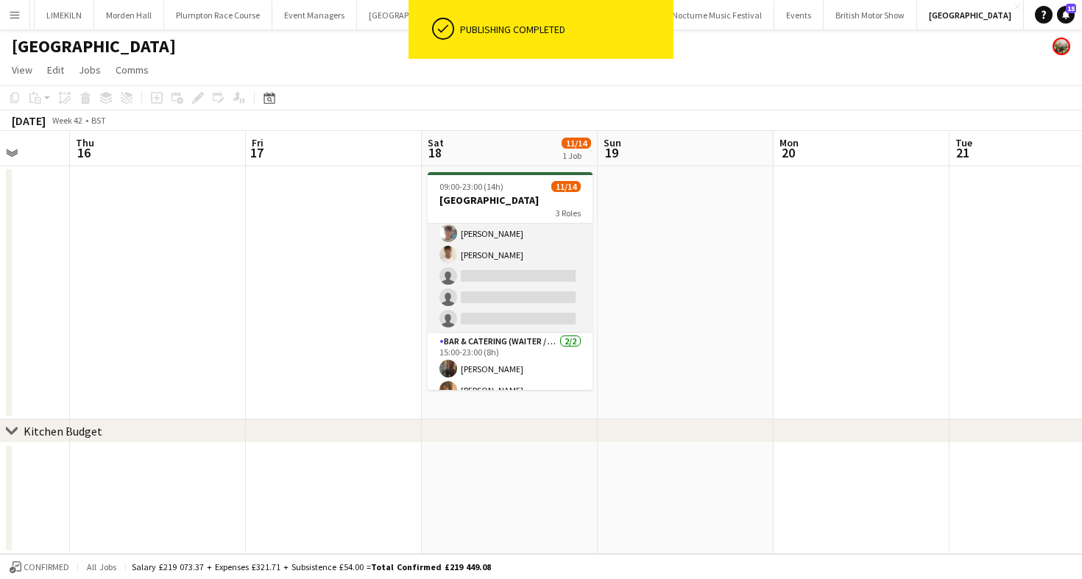
click at [509, 297] on app-card-role "Bar & Catering (Waiter / waitress) 1A 7/10 15:00-22:00 (7h) Deborah Edema Alice…" at bounding box center [510, 212] width 165 height 242
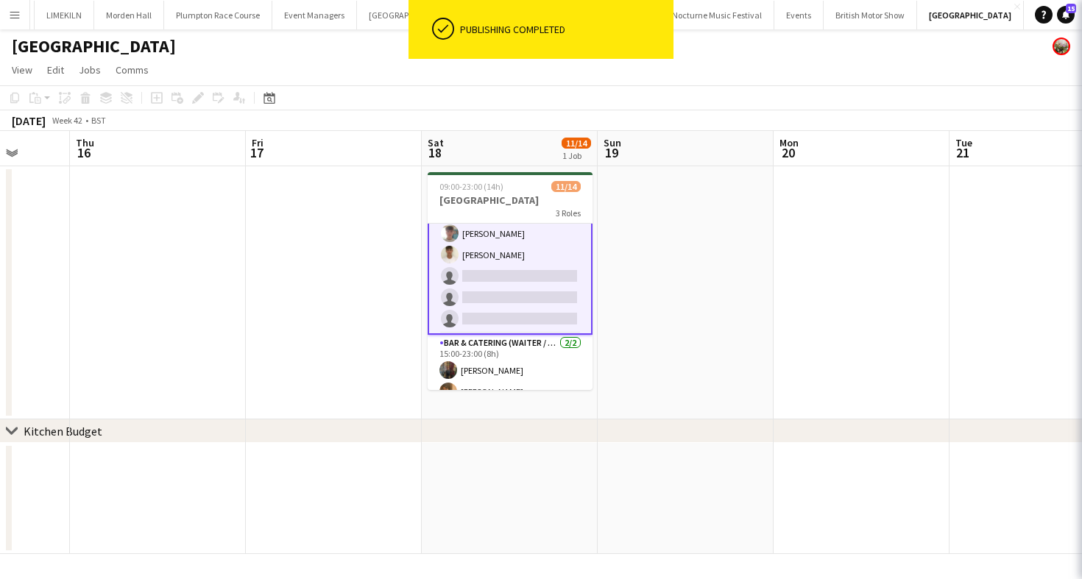
scroll to position [222, 0]
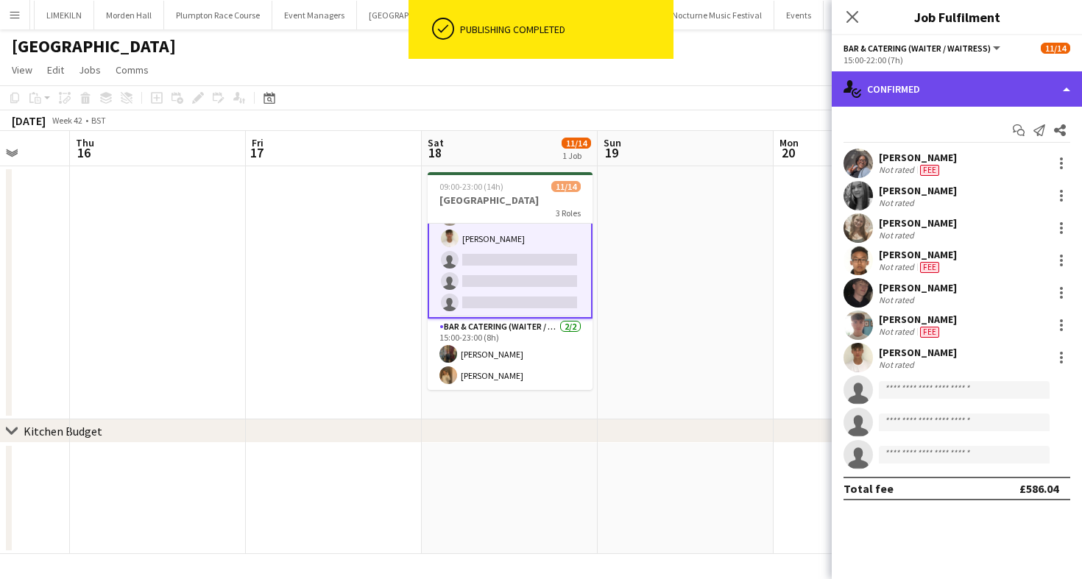
click at [881, 99] on div "single-neutral-actions-check-2 Confirmed" at bounding box center [957, 88] width 250 height 35
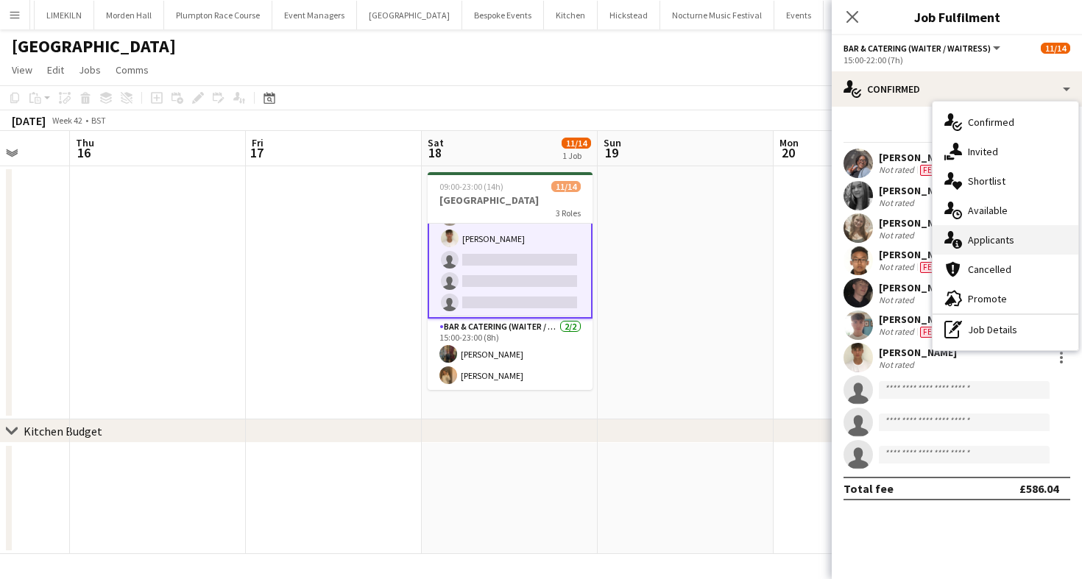
click at [1005, 250] on div "single-neutral-actions-information Applicants" at bounding box center [1006, 239] width 146 height 29
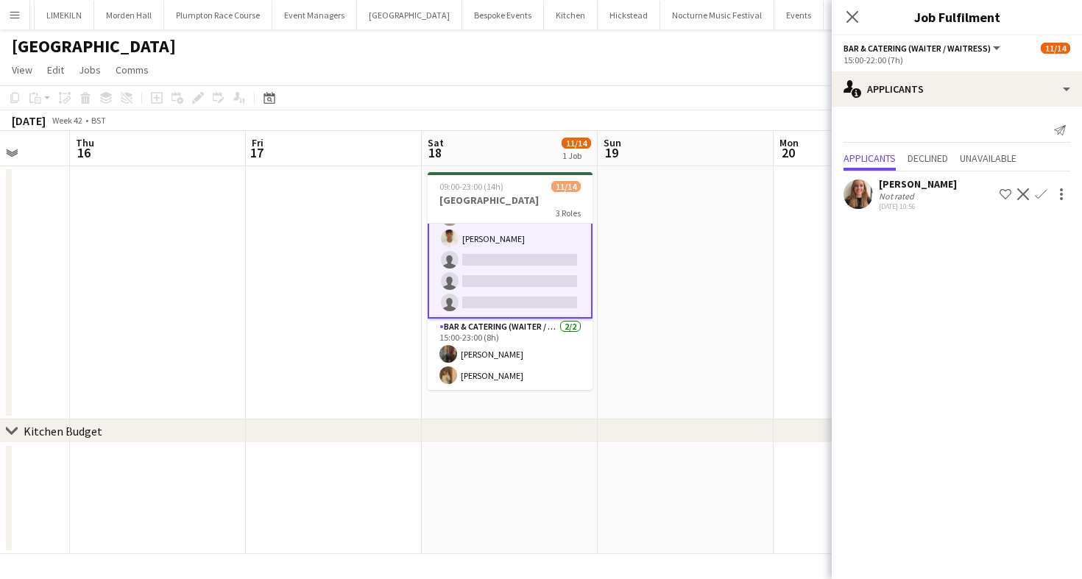
click at [1045, 193] on app-icon "Confirm" at bounding box center [1041, 194] width 12 height 12
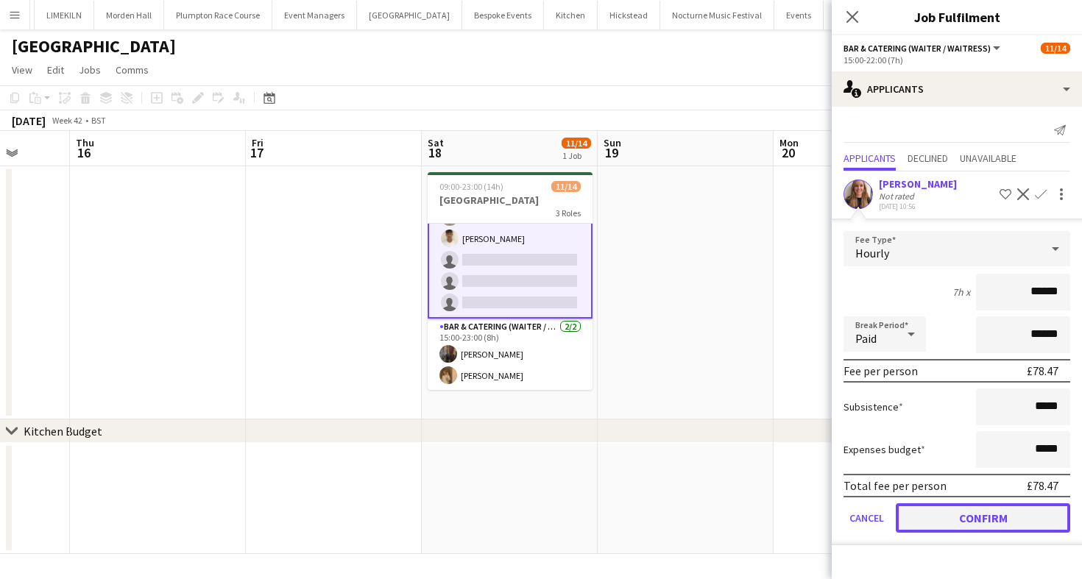
click at [922, 504] on button "Confirm" at bounding box center [983, 518] width 174 height 29
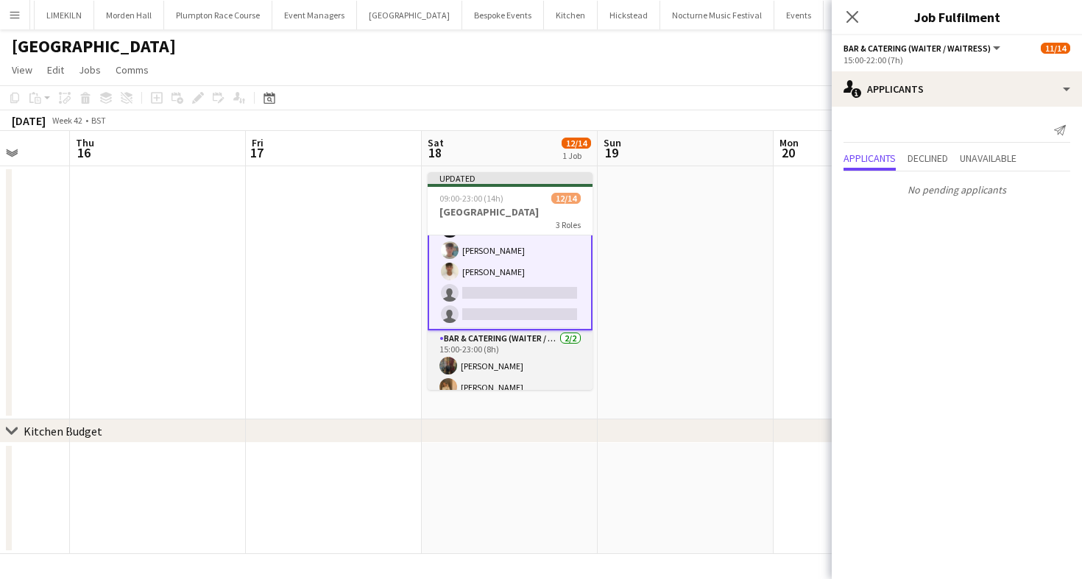
click at [512, 372] on app-card-role "Bar & Catering (Waiter / waitress) 2/2 15:00-23:00 (8h) Annabel Perry Lauren Du…" at bounding box center [510, 366] width 165 height 71
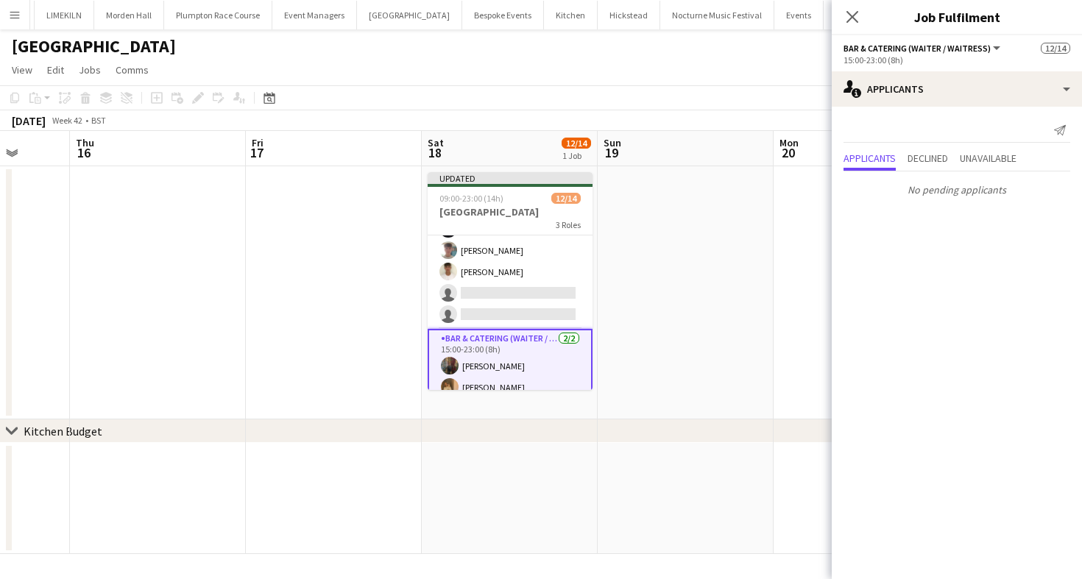
scroll to position [0, 0]
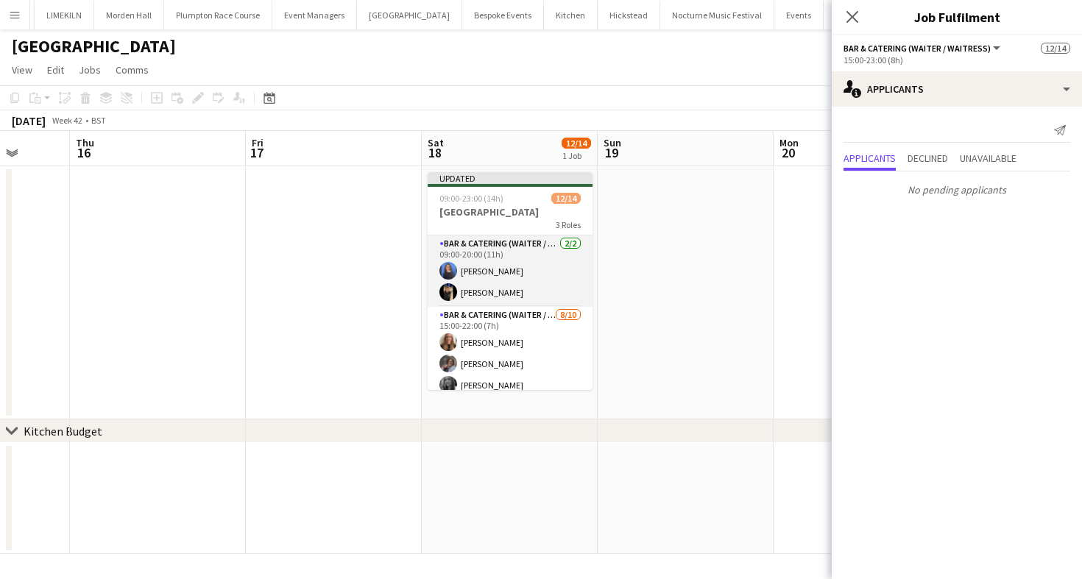
click at [474, 269] on app-card-role "Bar & Catering (Waiter / waitress) 2/2 09:00-20:00 (11h) Poppy Sheward Wian Van…" at bounding box center [510, 271] width 165 height 71
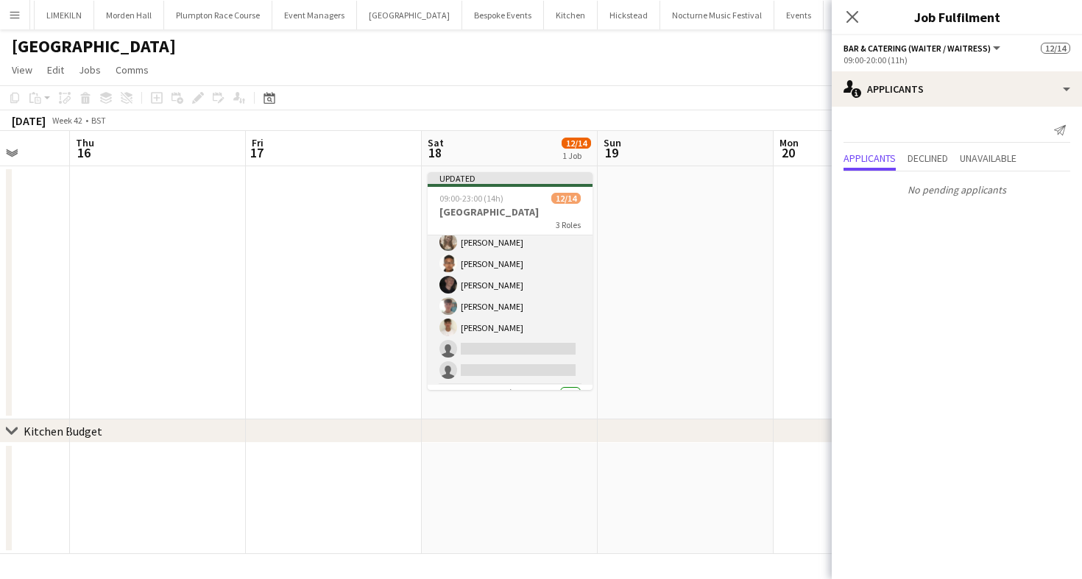
scroll to position [233, 0]
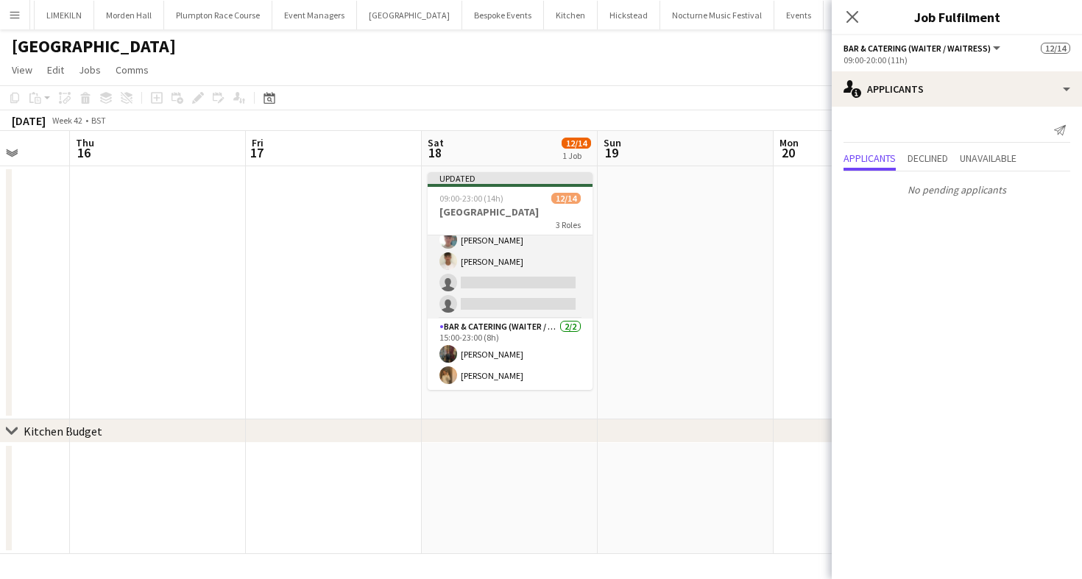
click at [501, 290] on app-card-role "Bar & Catering (Waiter / waitress) 8/10 15:00-22:00 (7h) Mia Brady Deborah Edem…" at bounding box center [510, 198] width 165 height 242
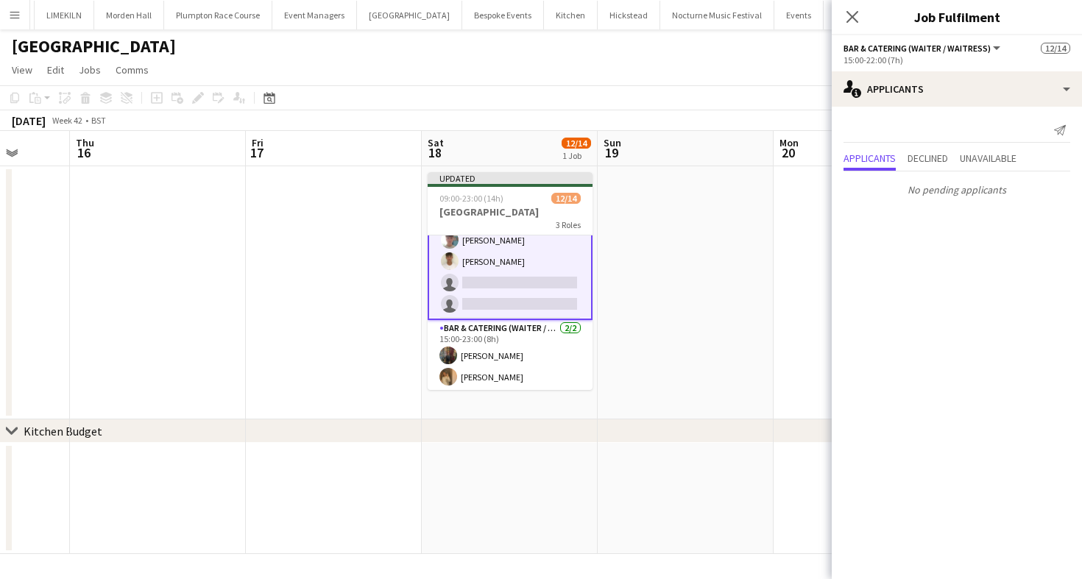
click at [653, 101] on app-toolbar "Copy Paste Paste Command V Paste with crew Command Shift V Paste linked Job [GE…" at bounding box center [541, 97] width 1082 height 25
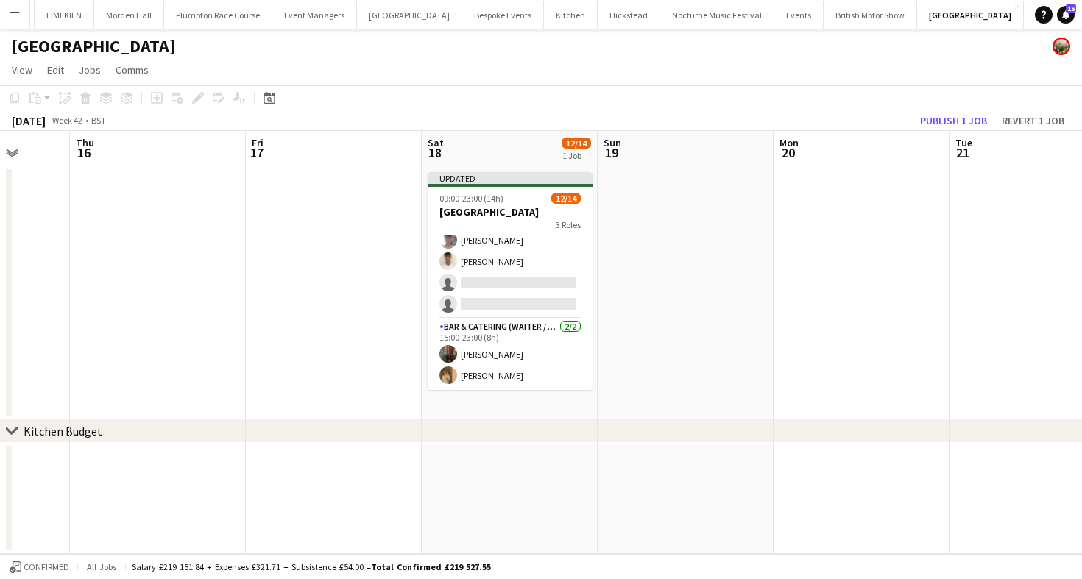
scroll to position [230, 0]
click at [950, 113] on button "Publish 1 job" at bounding box center [953, 120] width 79 height 19
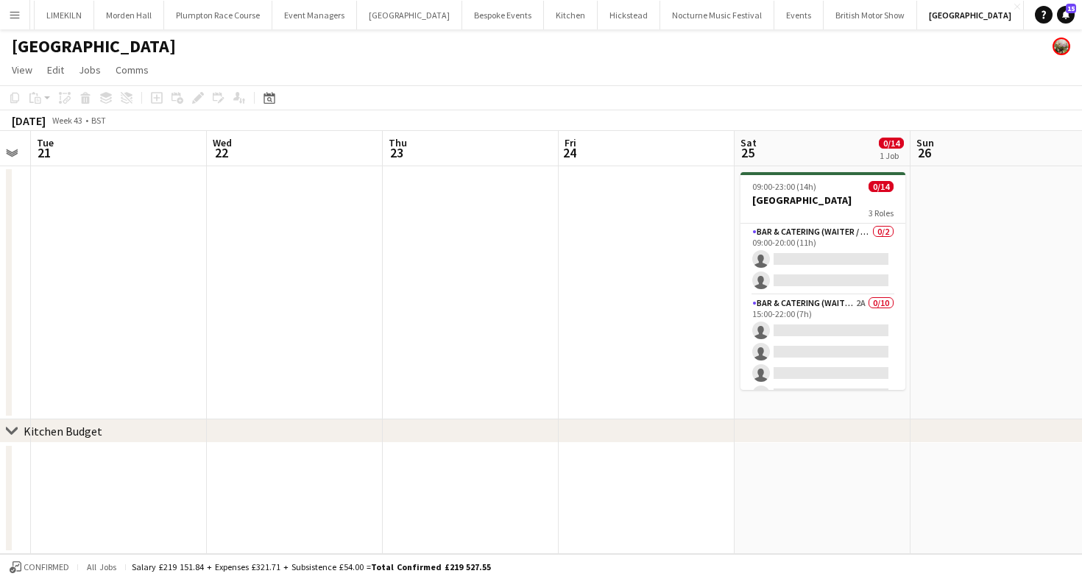
scroll to position [0, 501]
